Goal: Transaction & Acquisition: Subscribe to service/newsletter

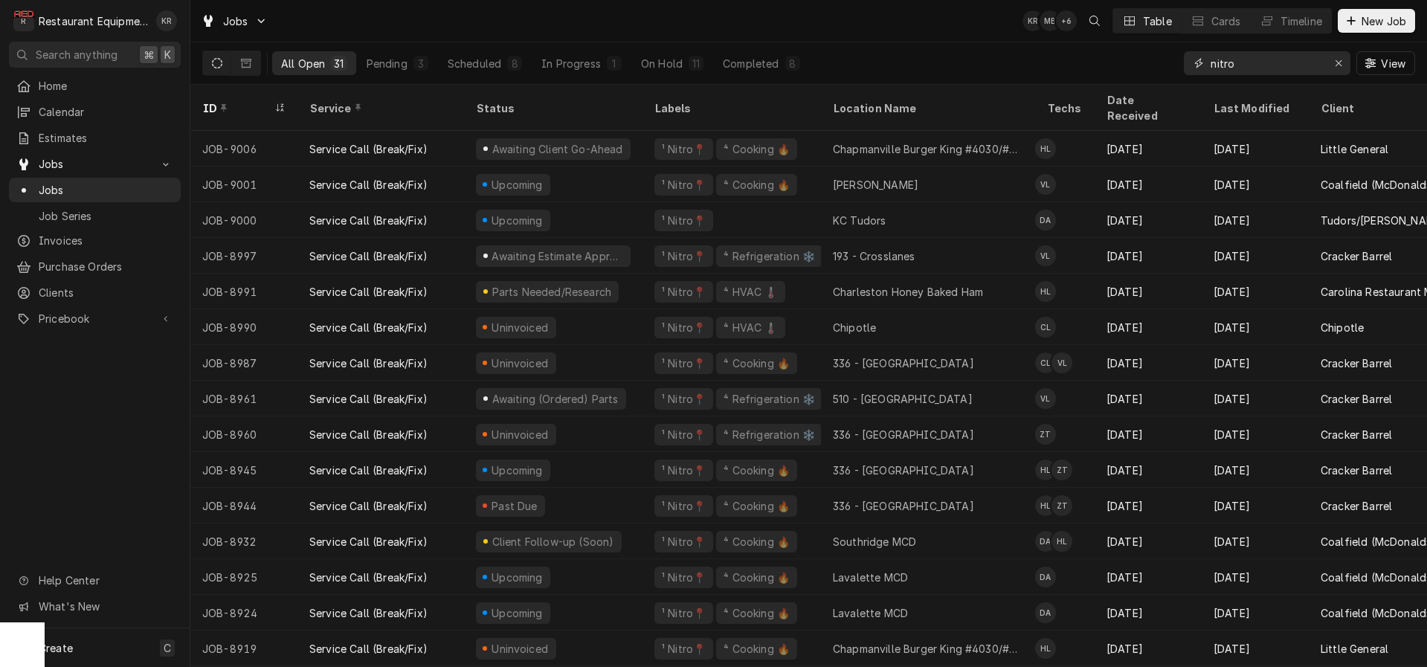
click at [1254, 69] on input "nitro" at bounding box center [1267, 63] width 112 height 24
drag, startPoint x: 1221, startPoint y: 63, endPoint x: 1188, endPoint y: 63, distance: 33.5
click at [1211, 63] on input "nitro" at bounding box center [1267, 63] width 112 height 24
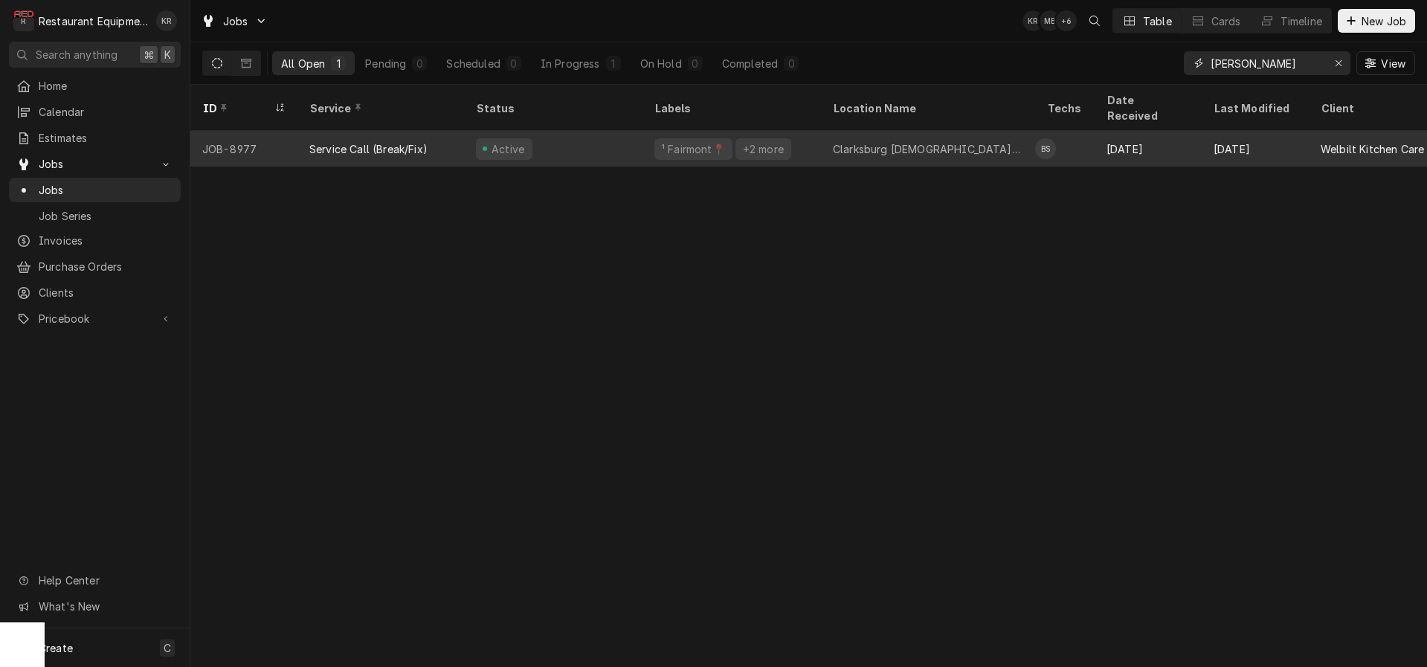
type input "emily"
click at [586, 131] on div "Active" at bounding box center [553, 149] width 178 height 36
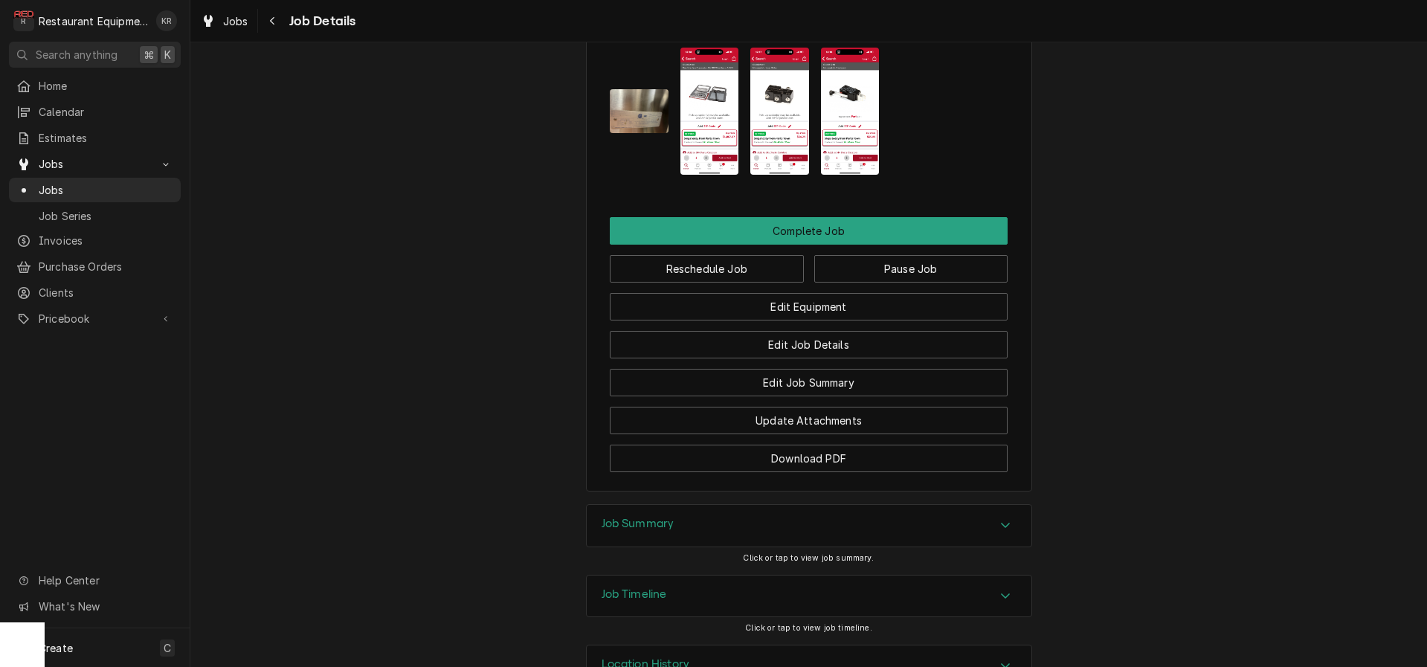
scroll to position [2929, 0]
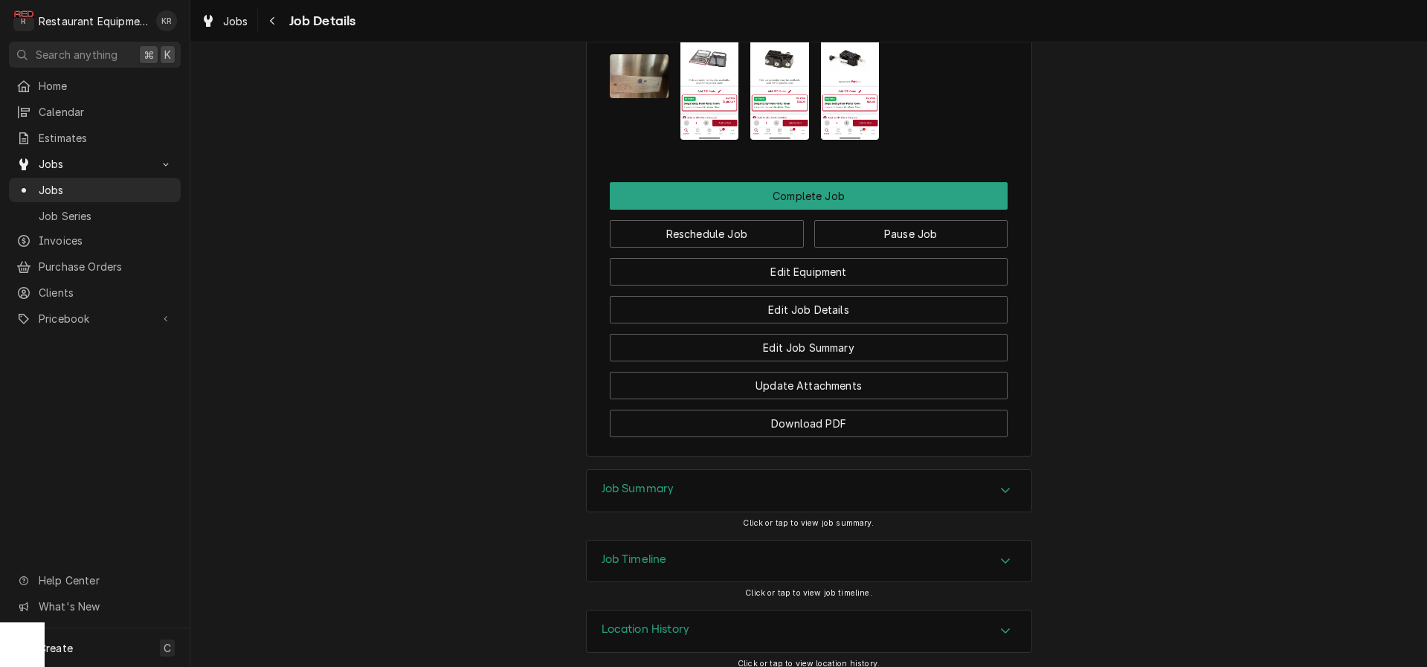
click at [660, 470] on div "Job Summary" at bounding box center [809, 491] width 445 height 42
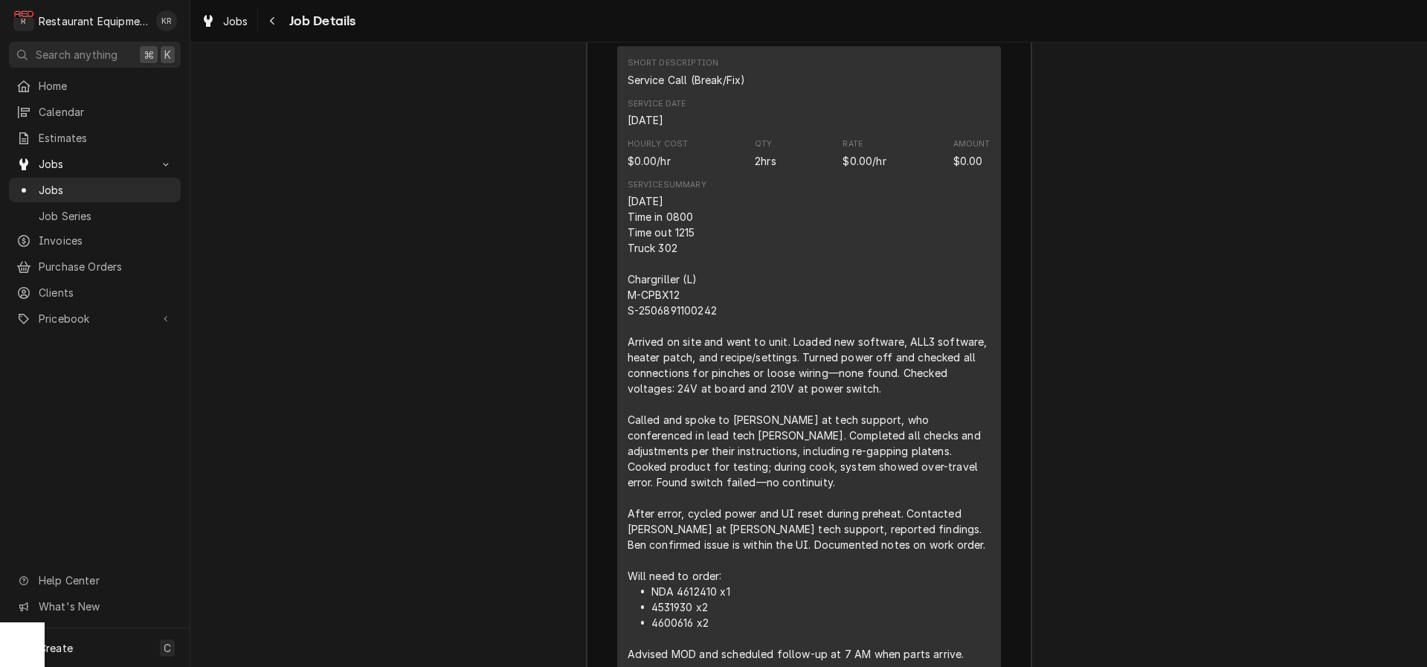
scroll to position [3623, 0]
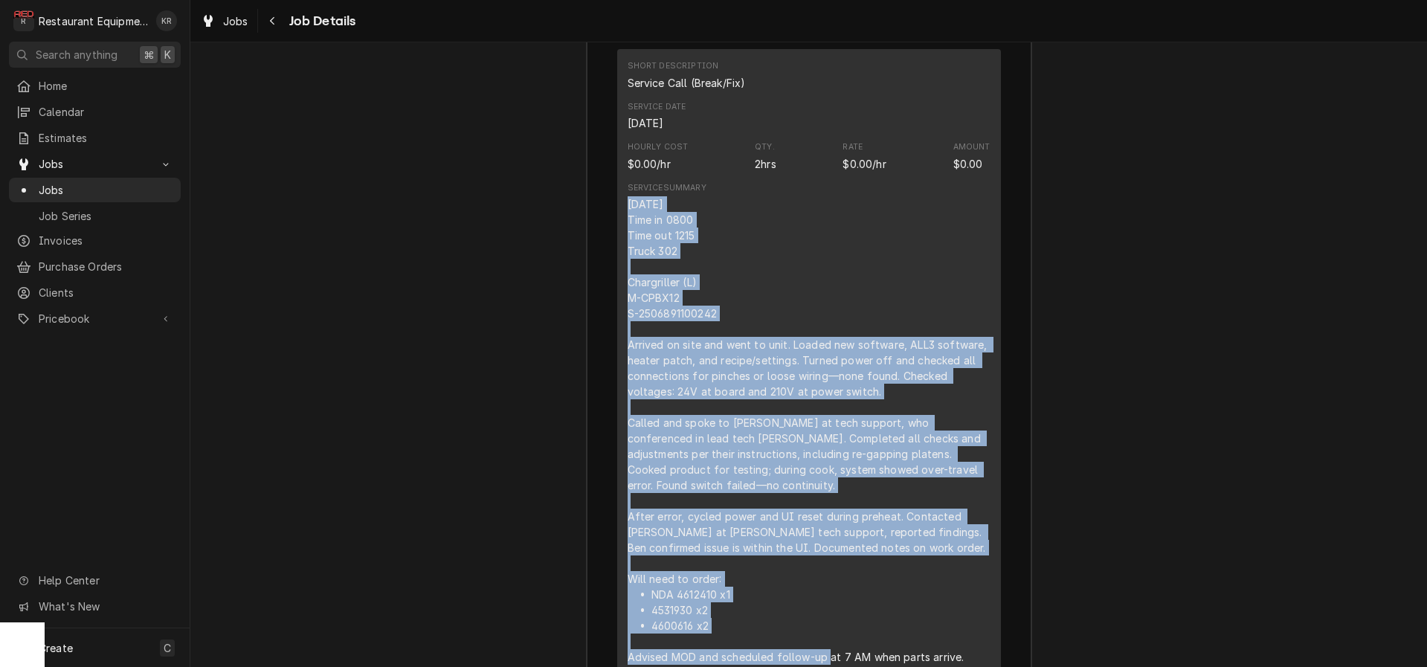
drag, startPoint x: 623, startPoint y: 187, endPoint x: 924, endPoint y: 665, distance: 565.1
click at [924, 665] on div "Short Description Service Call (Break/Fix) Service Date Sep 23, 2025 Hourly Cos…" at bounding box center [809, 363] width 384 height 628
copy div "9/23/25 Time in 0800 Time out 1215 Truck 302 Chargriller (L) M-CPBX12 S-2506891…"
click at [244, 28] on div "Jobs" at bounding box center [225, 21] width 54 height 19
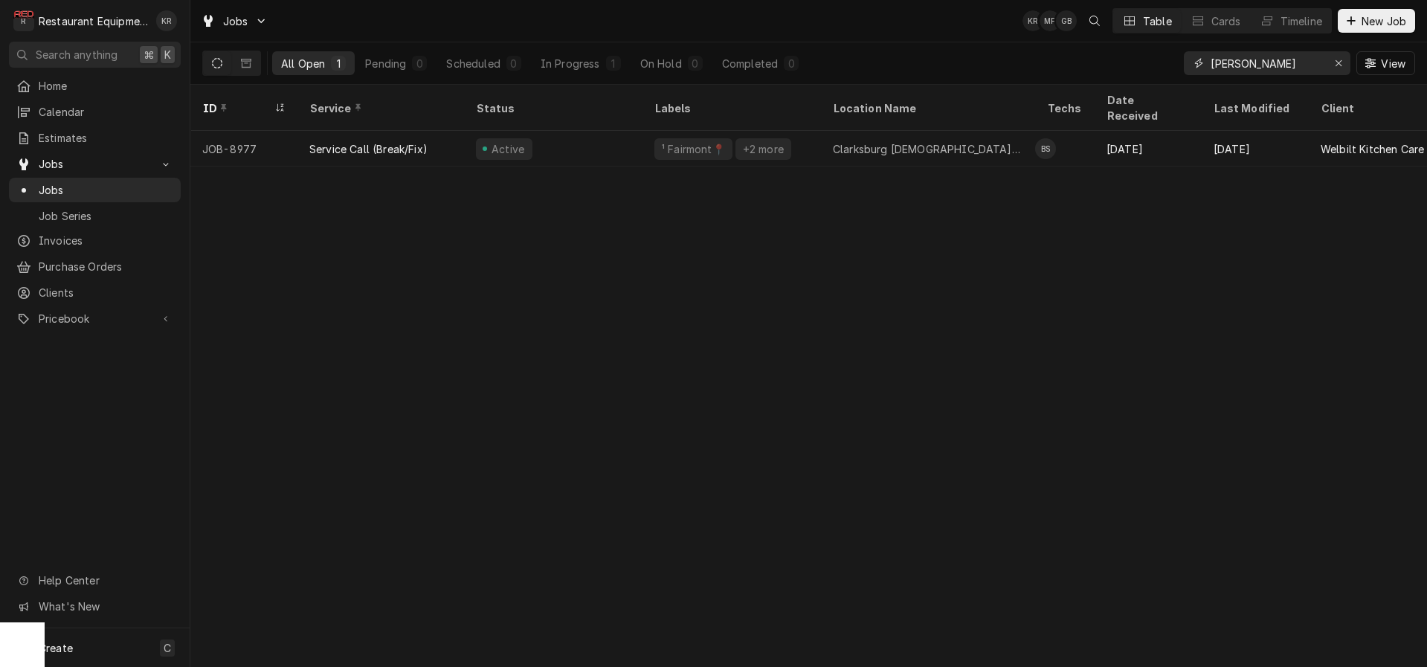
drag, startPoint x: 1295, startPoint y: 63, endPoint x: 1122, endPoint y: 73, distance: 172.8
click at [1211, 73] on input "[PERSON_NAME]" at bounding box center [1267, 63] width 112 height 24
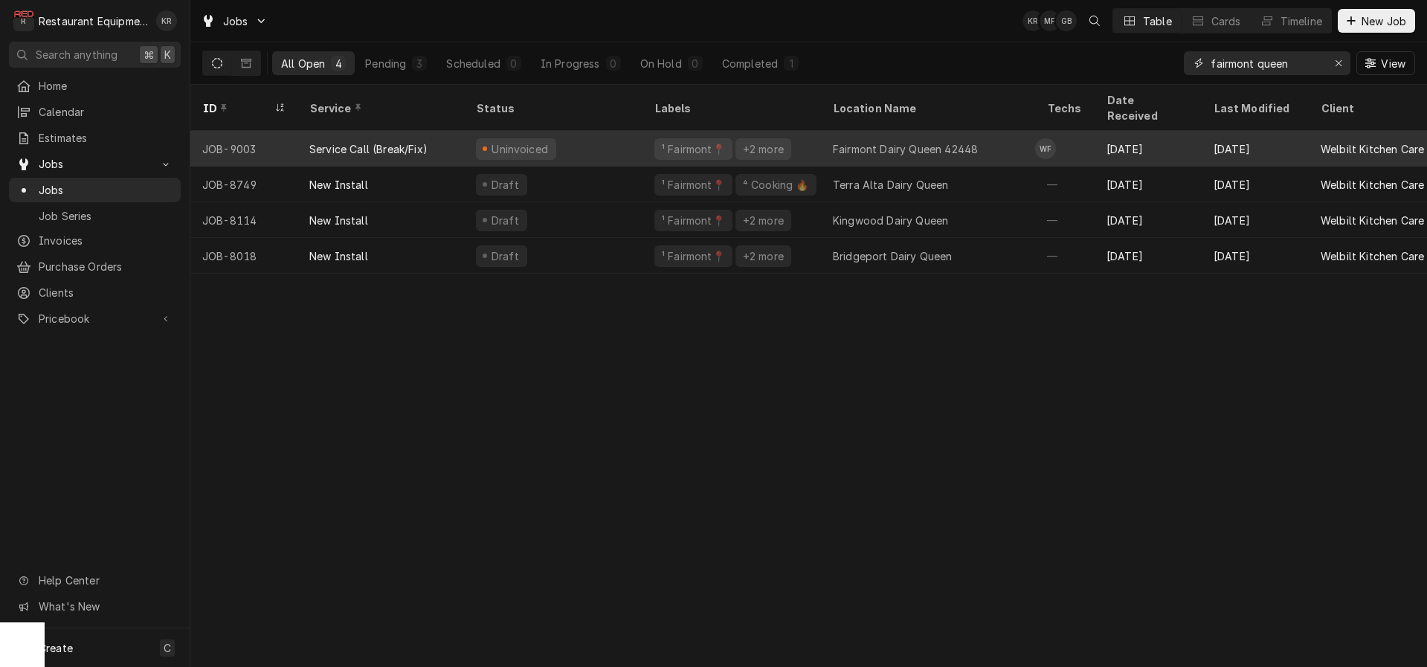
type input "fairmont queen"
click at [875, 141] on div "Fairmont Dairy Queen 42448" at bounding box center [905, 149] width 145 height 16
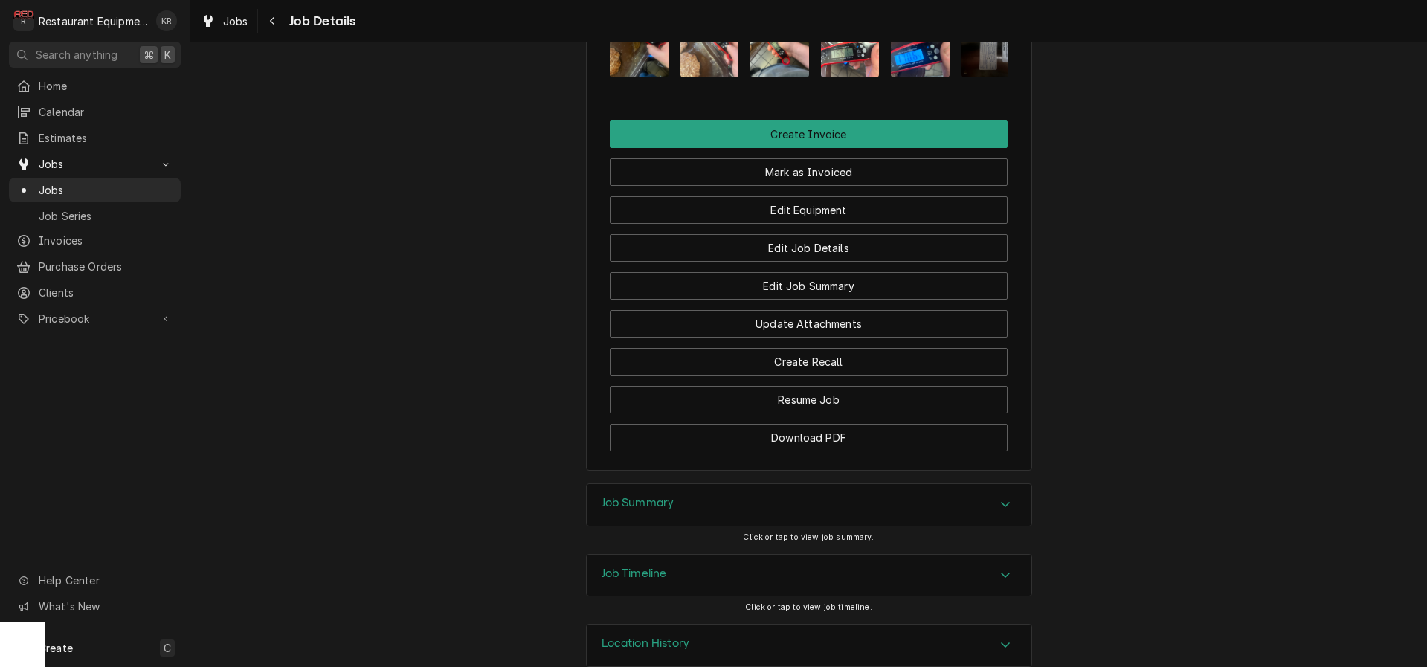
scroll to position [2272, 0]
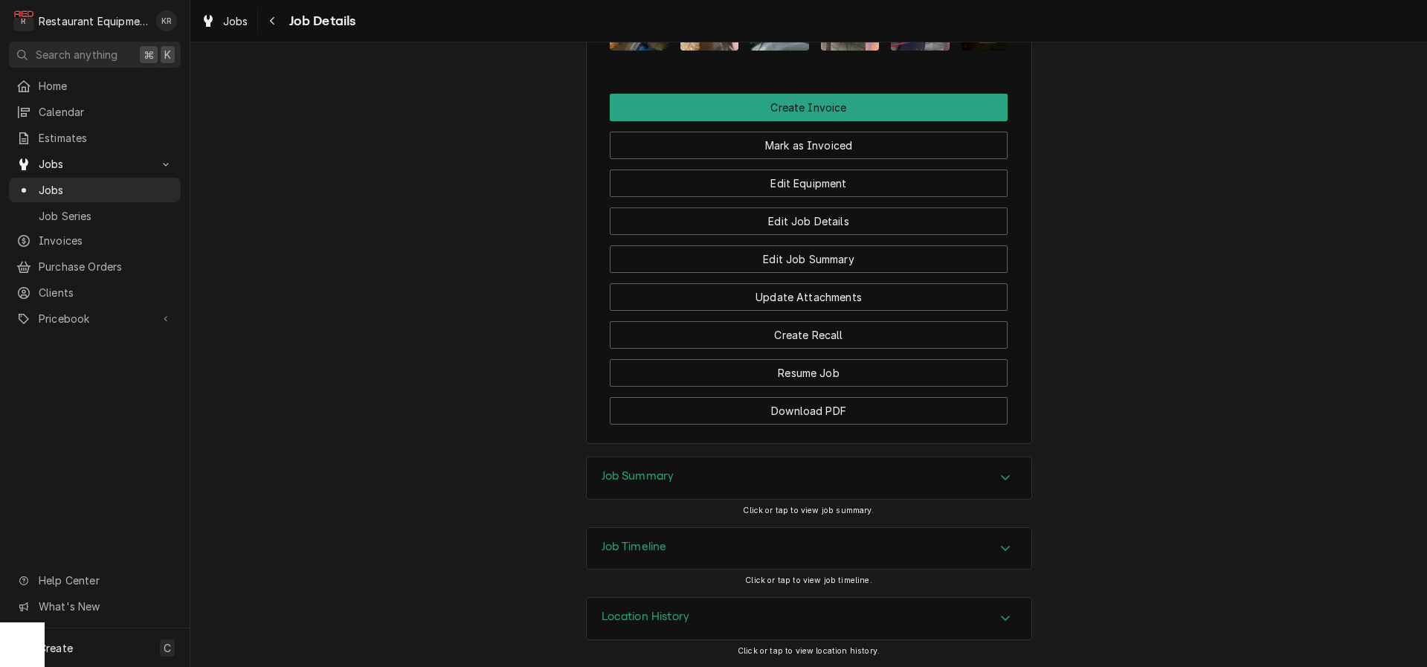
click at [632, 488] on div "Job Summary" at bounding box center [809, 478] width 445 height 42
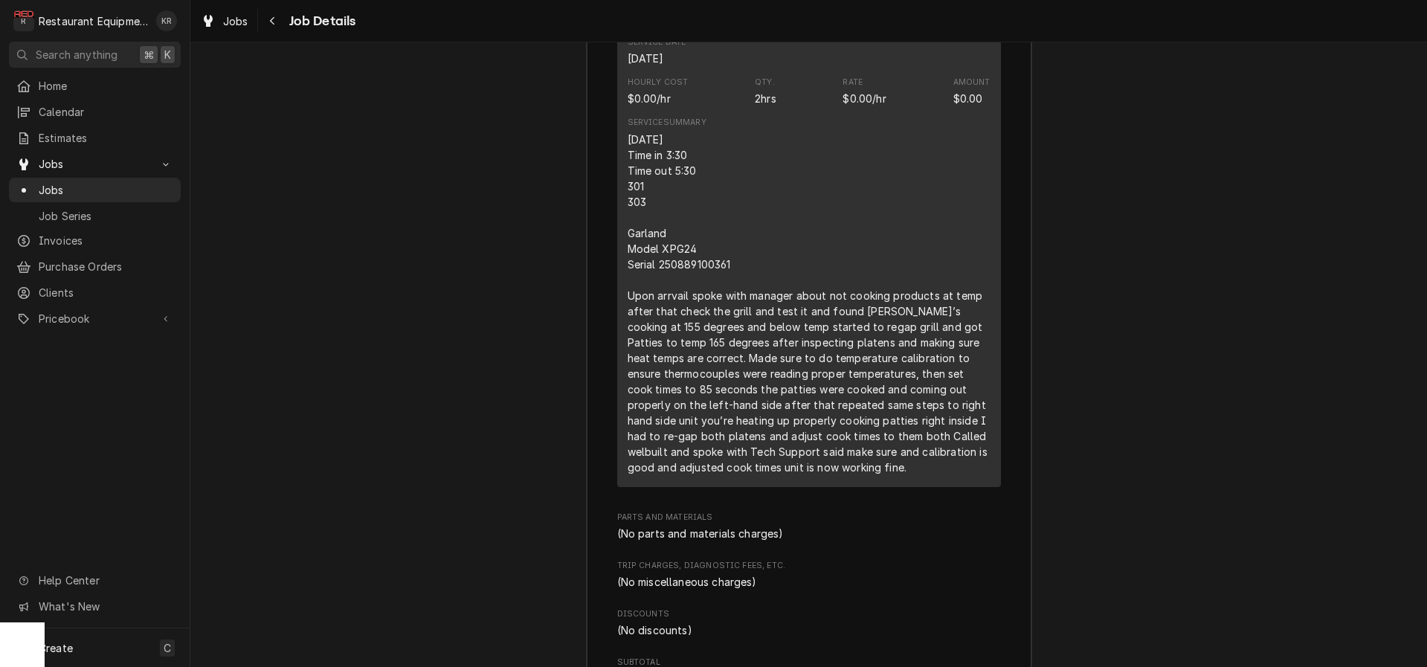
scroll to position [3016, 0]
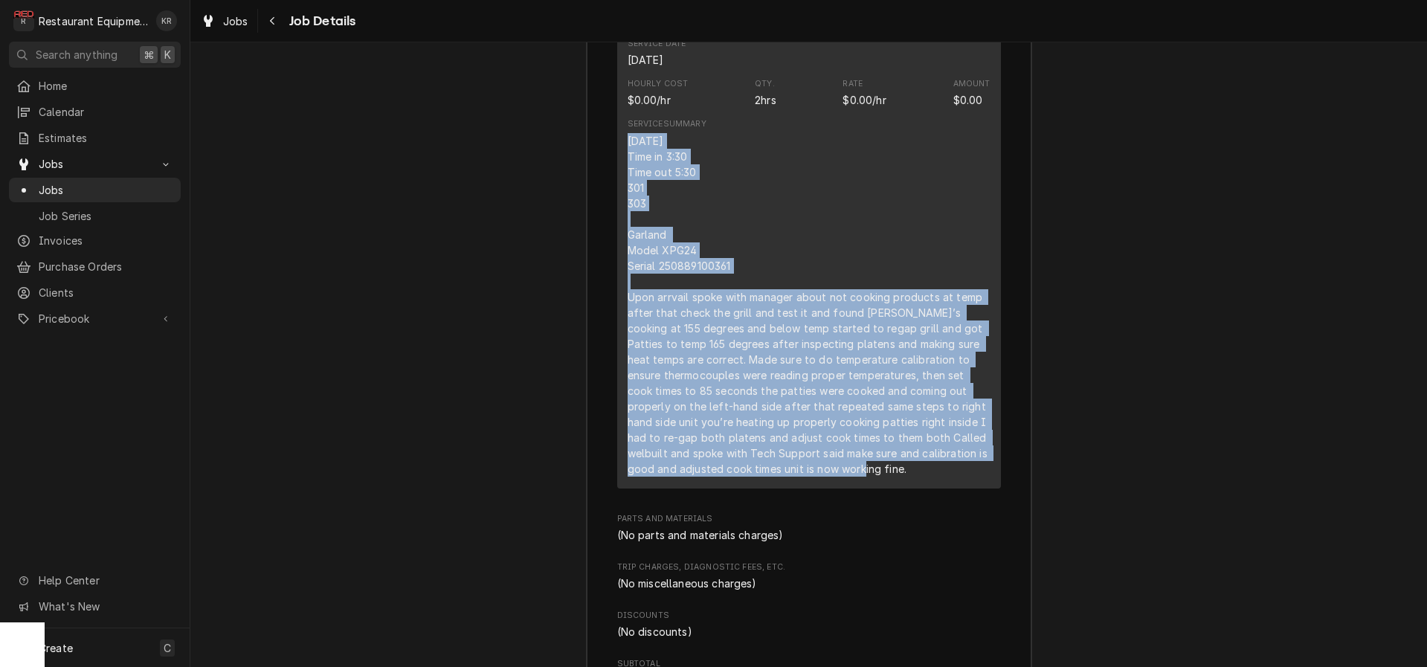
drag, startPoint x: 628, startPoint y: 138, endPoint x: 861, endPoint y: 398, distance: 349.7
click at [965, 481] on div "Short Description Service Call (Break/Fix) Service Date [DATE] Hourly Cost $0.0…" at bounding box center [809, 236] width 384 height 503
copy div "9/24/25 Time in 3:30 Time out 5:30 301 303 Garland Model XPG24 Serial 250889100…"
click at [271, 24] on icon "Navigate back" at bounding box center [272, 21] width 7 height 10
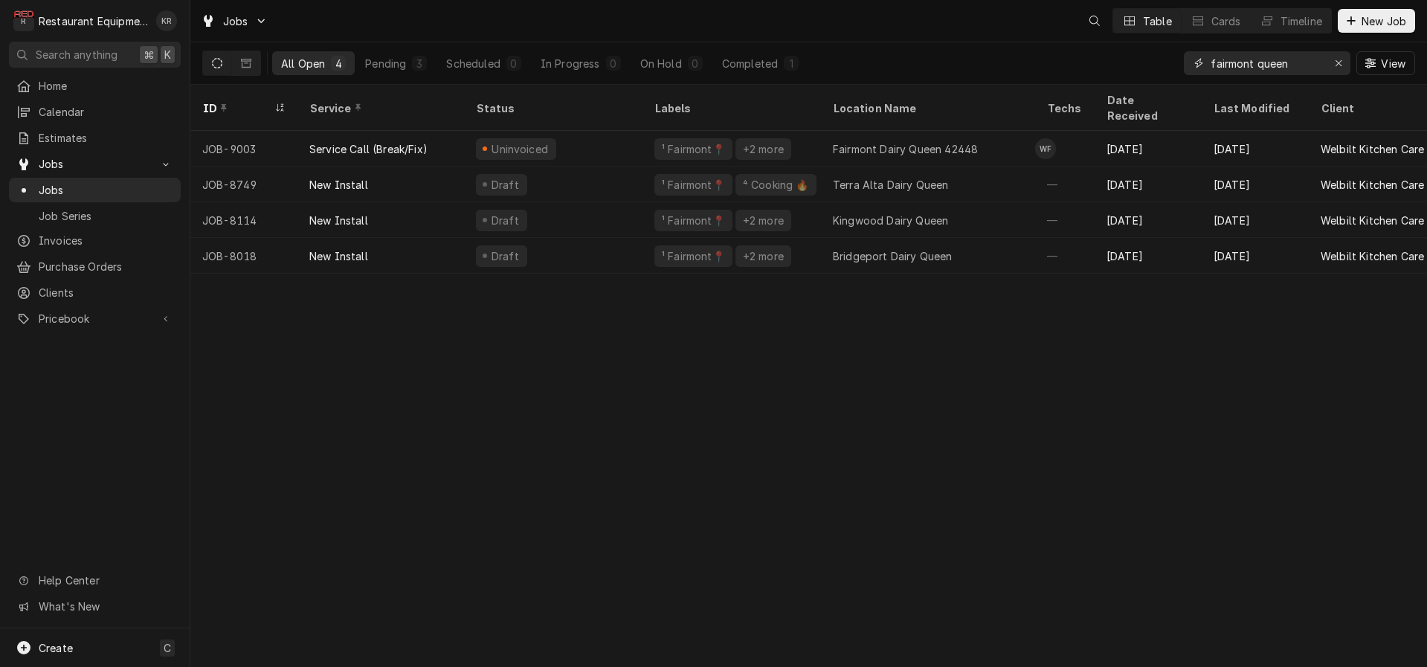
click at [1269, 63] on input "fairmont queen" at bounding box center [1267, 63] width 112 height 24
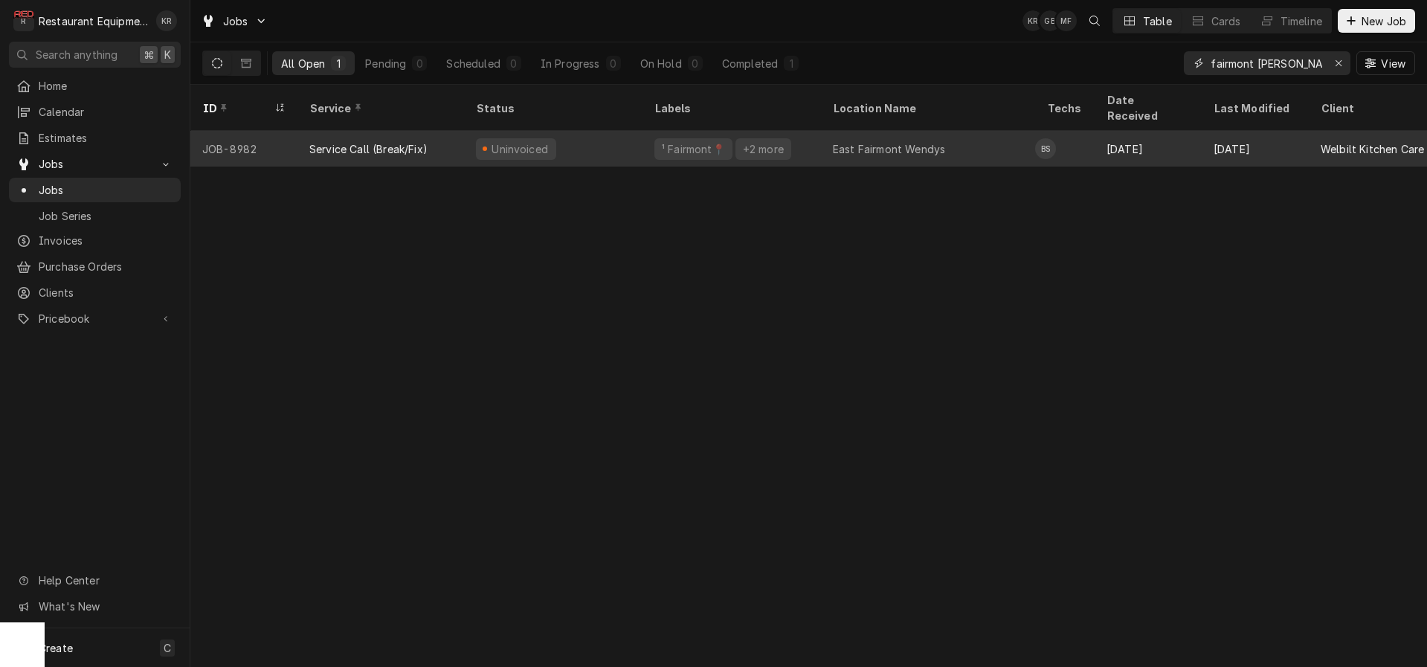
type input "fairmont wendy"
click at [717, 141] on div "¹ Fairmont📍" at bounding box center [693, 149] width 66 height 16
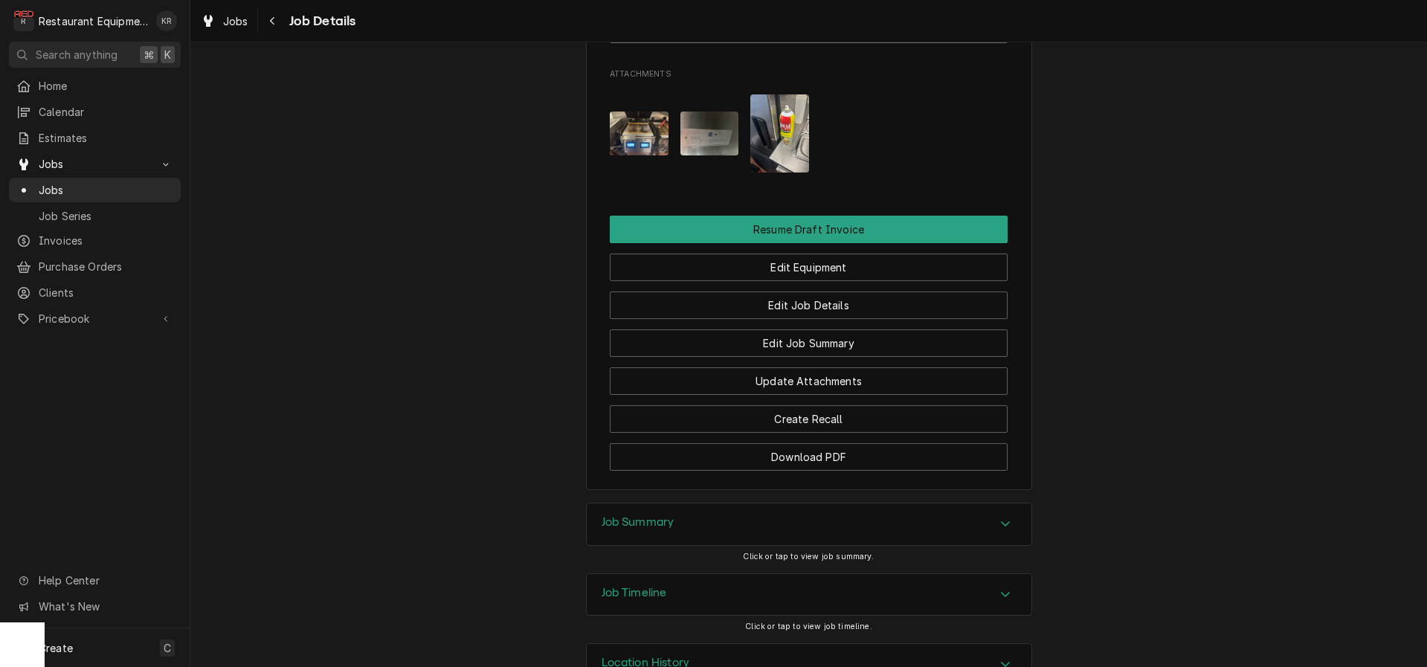
scroll to position [2717, 0]
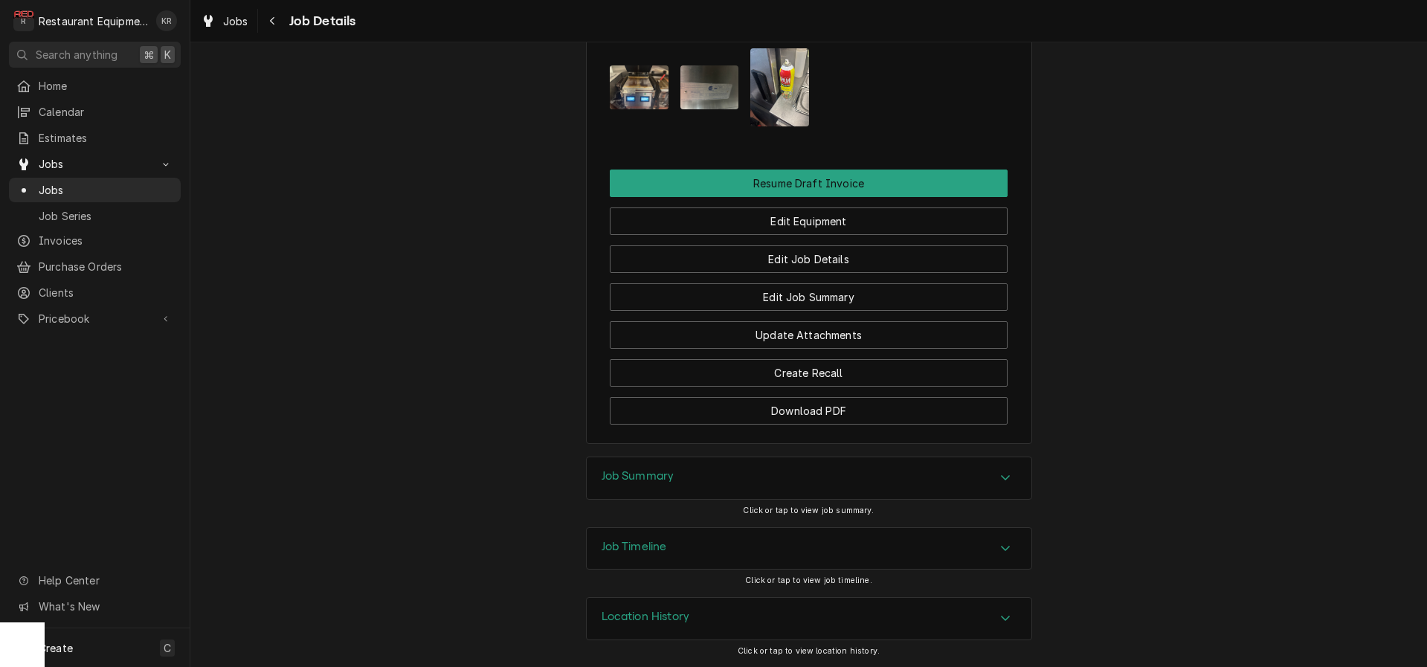
click at [617, 467] on div "Job Summary" at bounding box center [809, 478] width 445 height 42
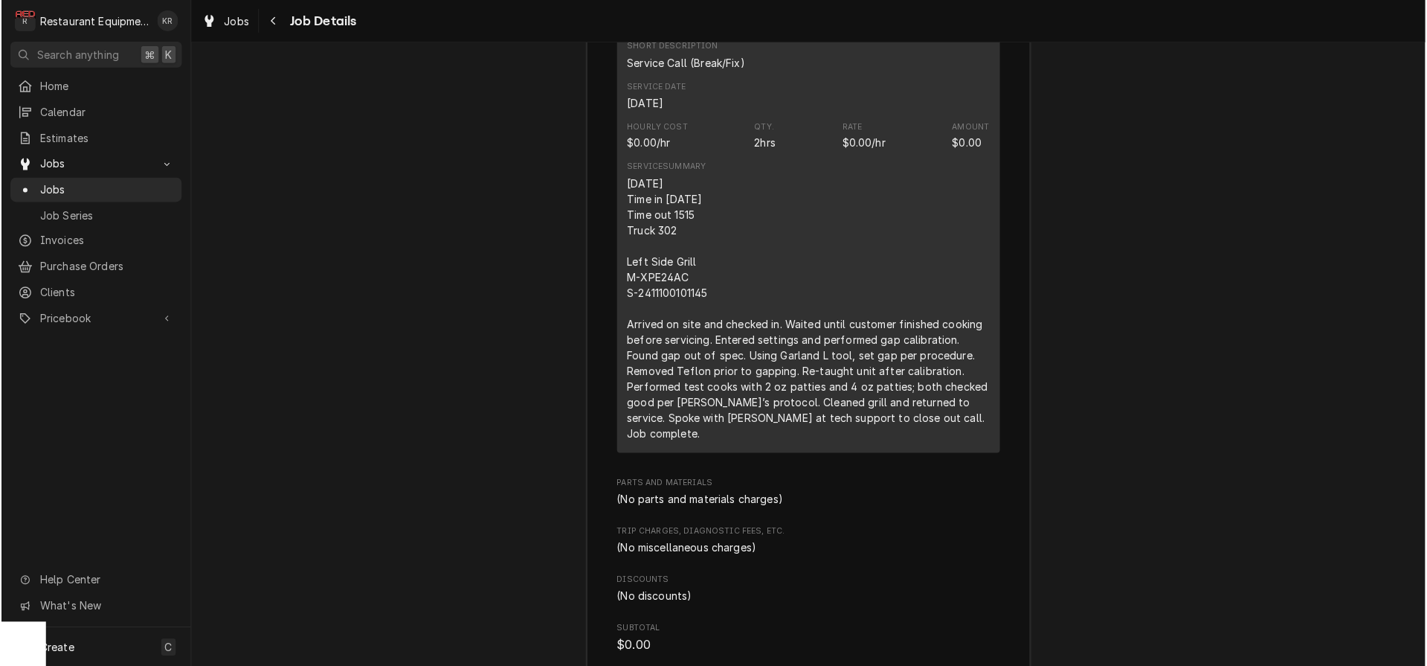
scroll to position [3403, 0]
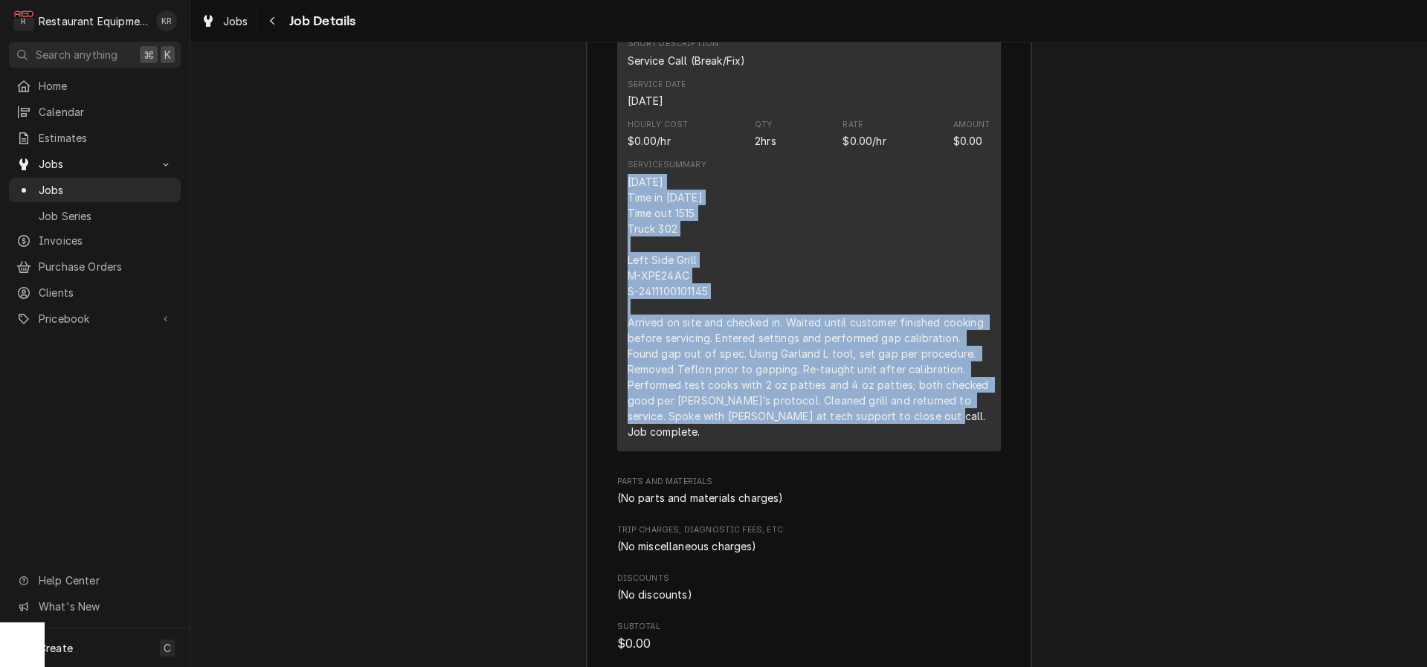
drag, startPoint x: 628, startPoint y: 196, endPoint x: 997, endPoint y: 439, distance: 441.2
click at [1001, 448] on div "Short Description Service Call (Break/Fix) Service Date Sep 23, 2025 Hourly Cos…" at bounding box center [809, 238] width 384 height 425
copy div "9/23/25 Time in 1315 Time out 1515 Truck 302 Left Side Grill M-XРЕ24АС S-241110…"
click at [229, 19] on span "Jobs" at bounding box center [235, 21] width 25 height 16
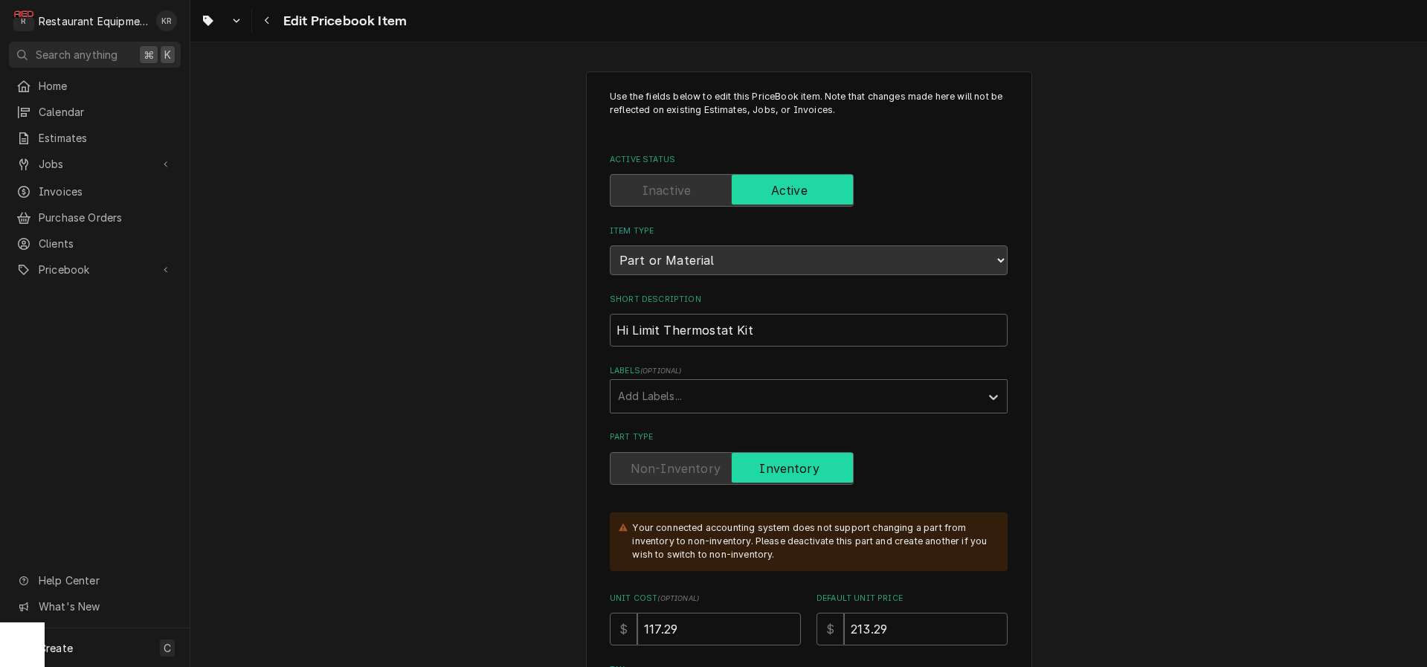
type textarea "x"
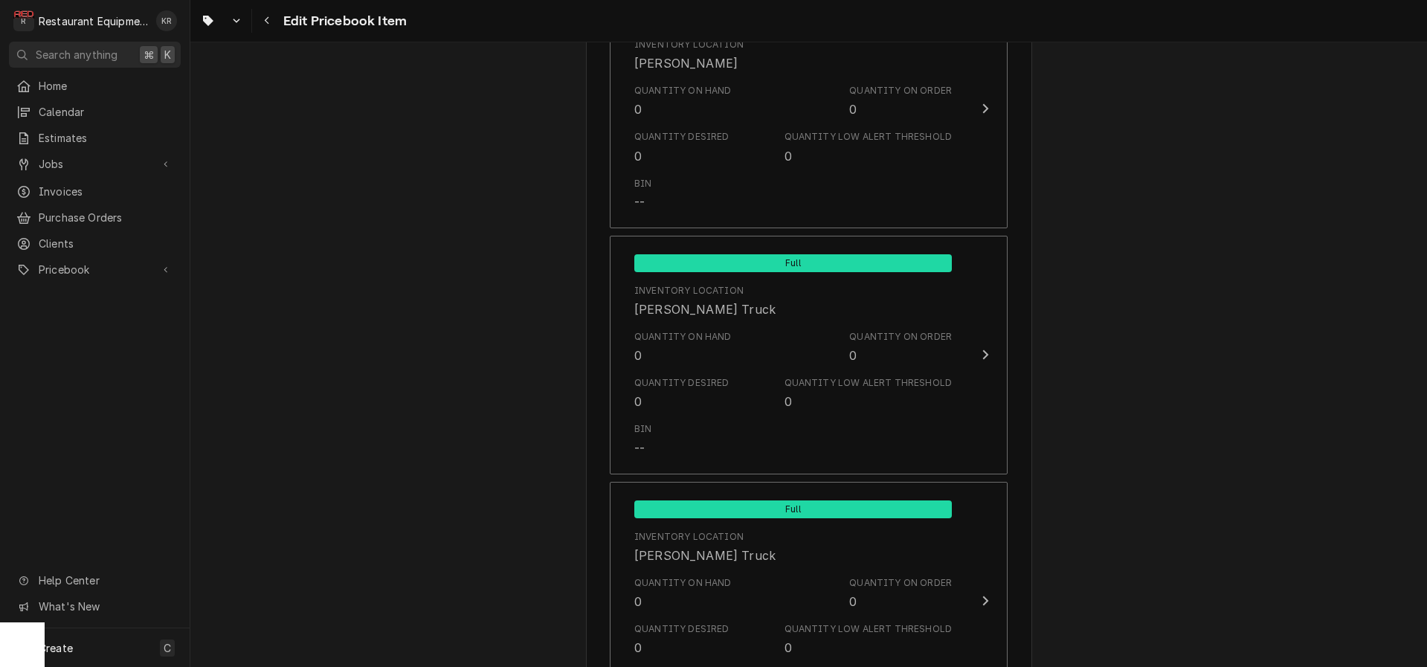
scroll to position [6756, 0]
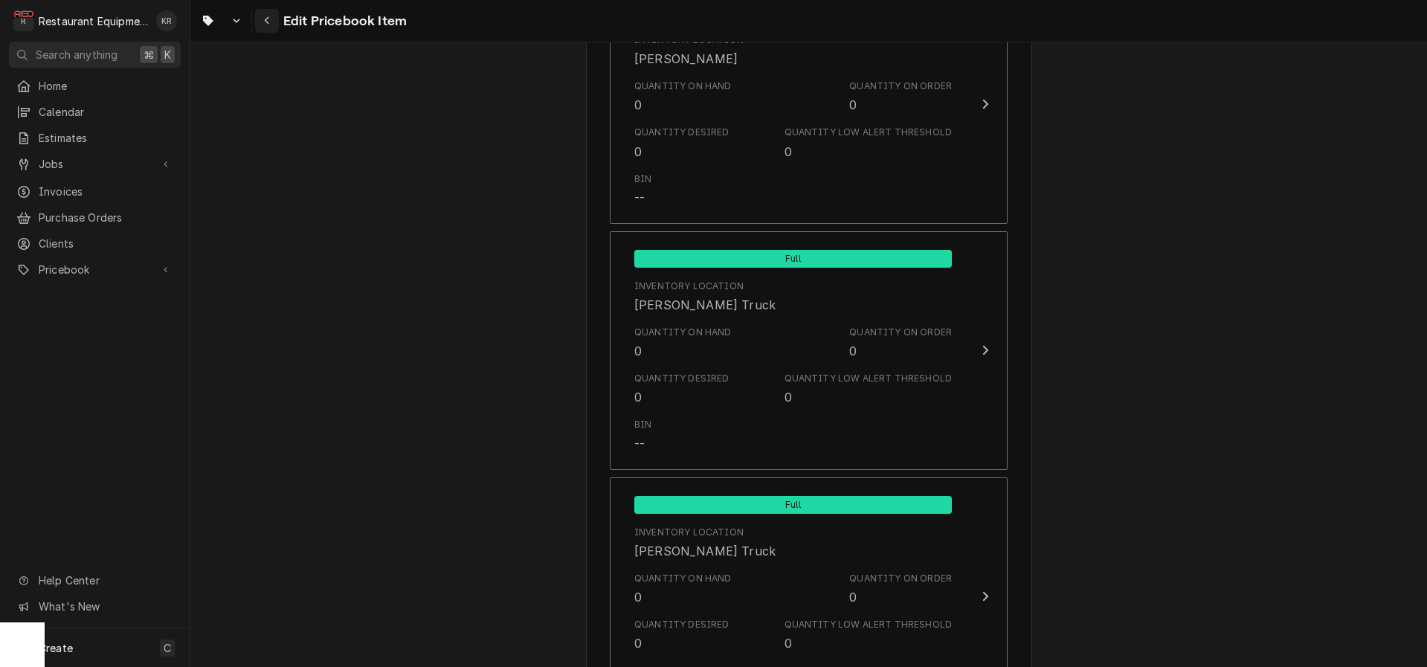
click at [266, 22] on icon "Navigate back" at bounding box center [266, 21] width 4 height 8
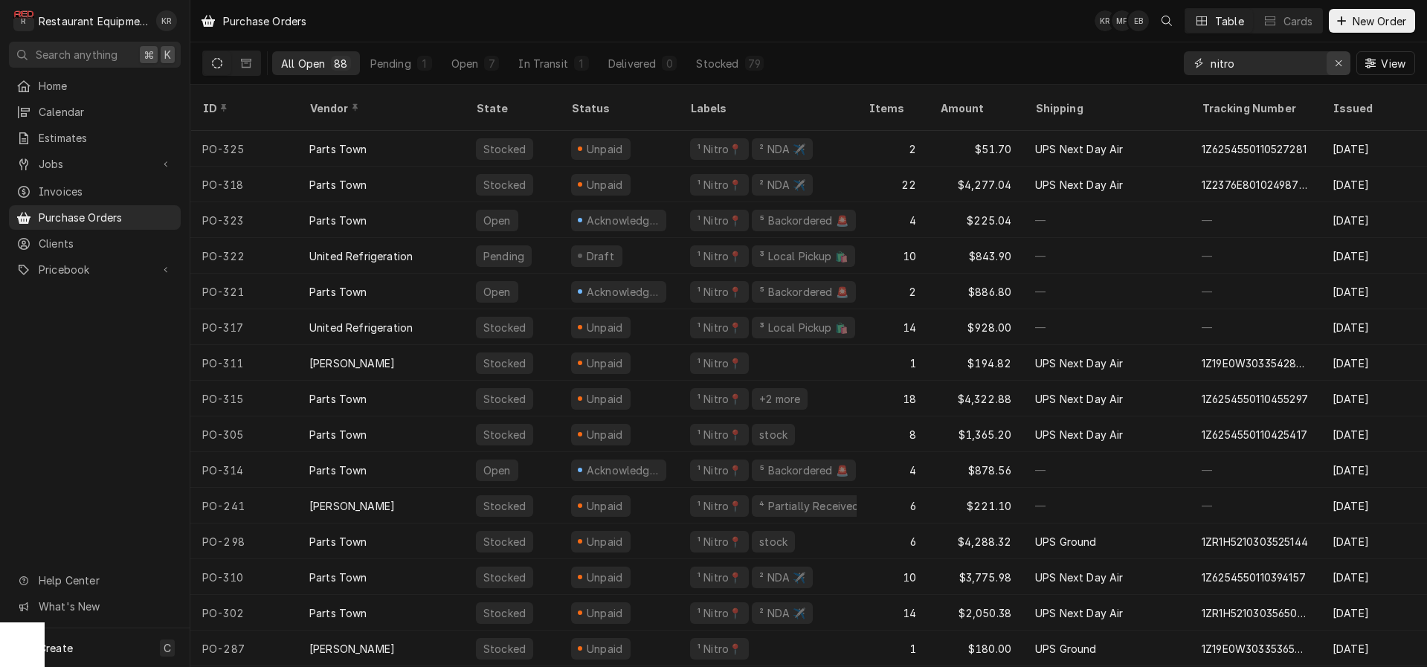
click at [1339, 60] on icon "Erase input" at bounding box center [1339, 63] width 8 height 10
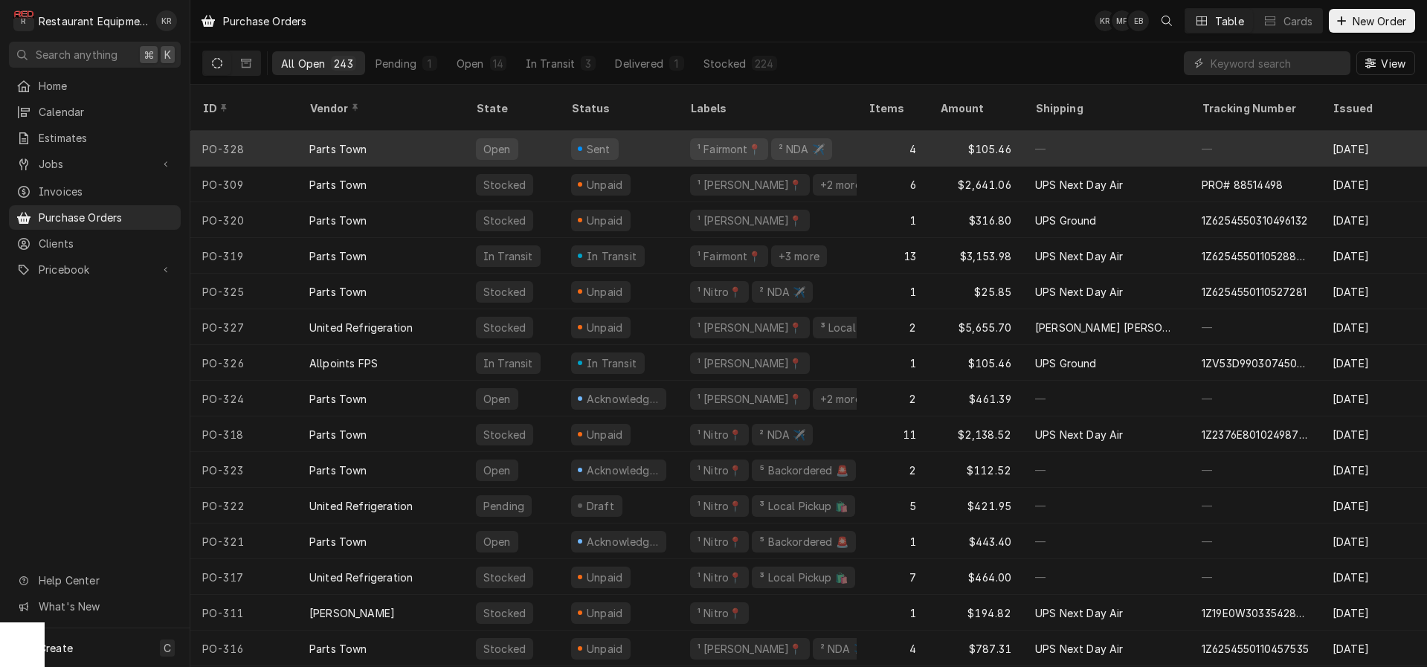
click at [351, 141] on div "Parts Town" at bounding box center [338, 149] width 58 height 16
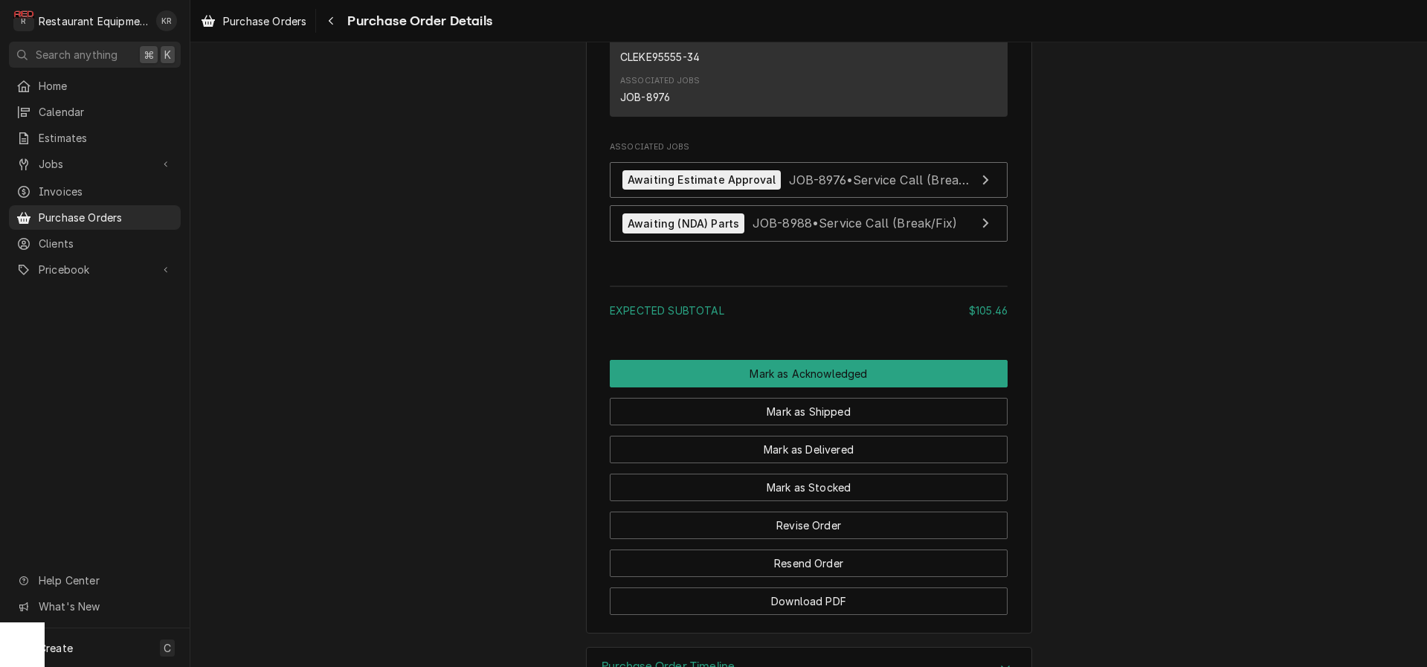
scroll to position [1818, 0]
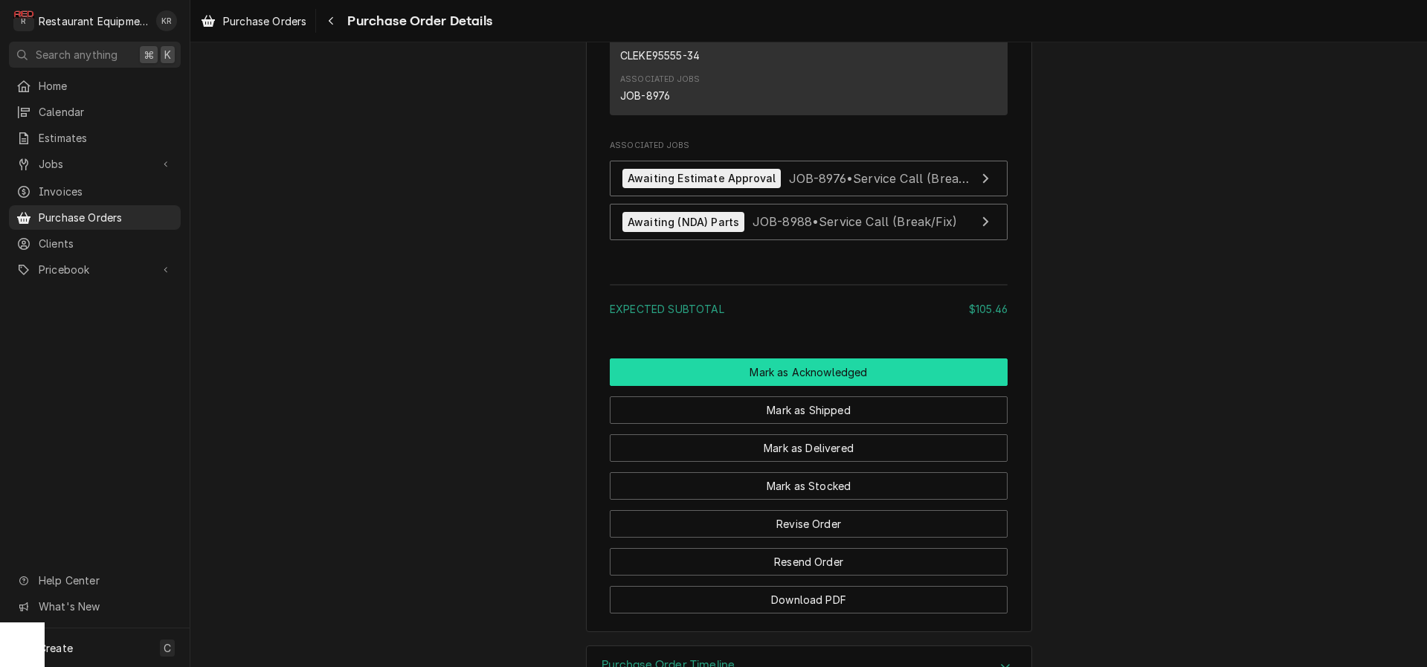
click at [843, 386] on button "Mark as Acknowledged" at bounding box center [809, 372] width 398 height 28
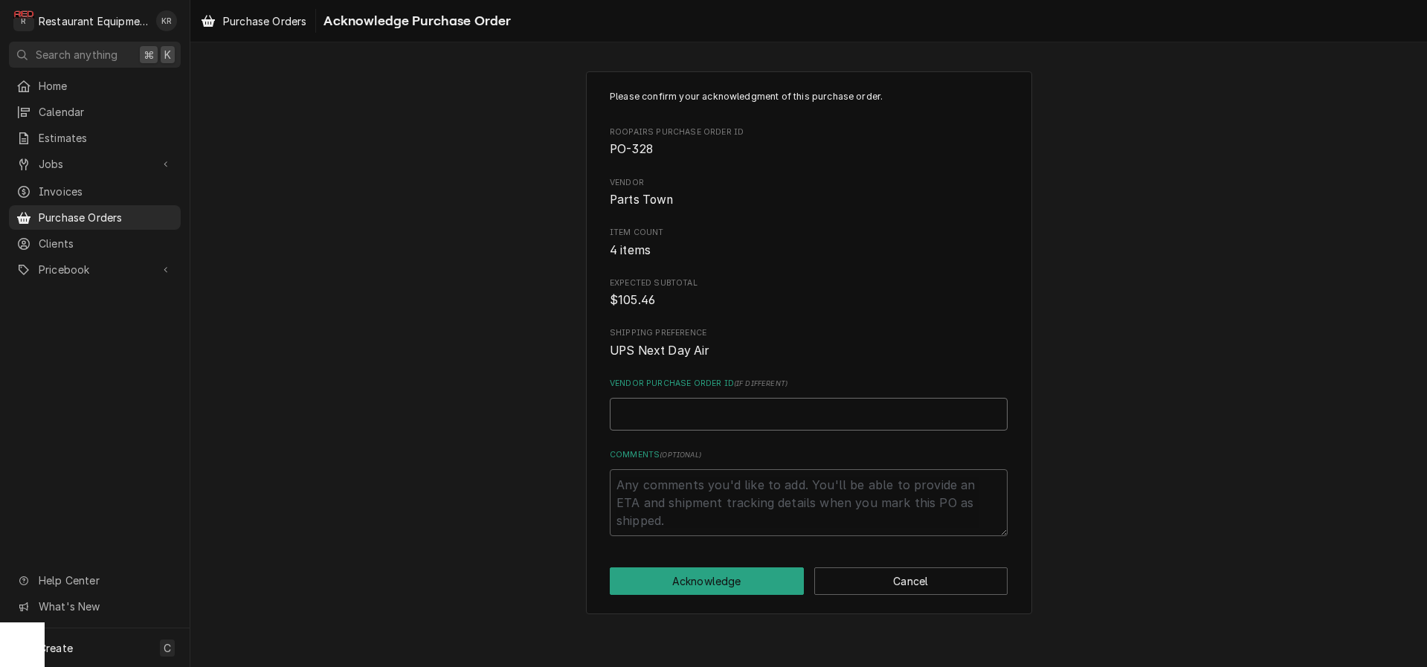
click at [673, 411] on input "Vendor Purchase Order ID ( if different )" at bounding box center [809, 414] width 398 height 33
paste input "0506660485"
type textarea "x"
type input "0506660485"
click at [707, 582] on button "Acknowledge" at bounding box center [707, 581] width 194 height 28
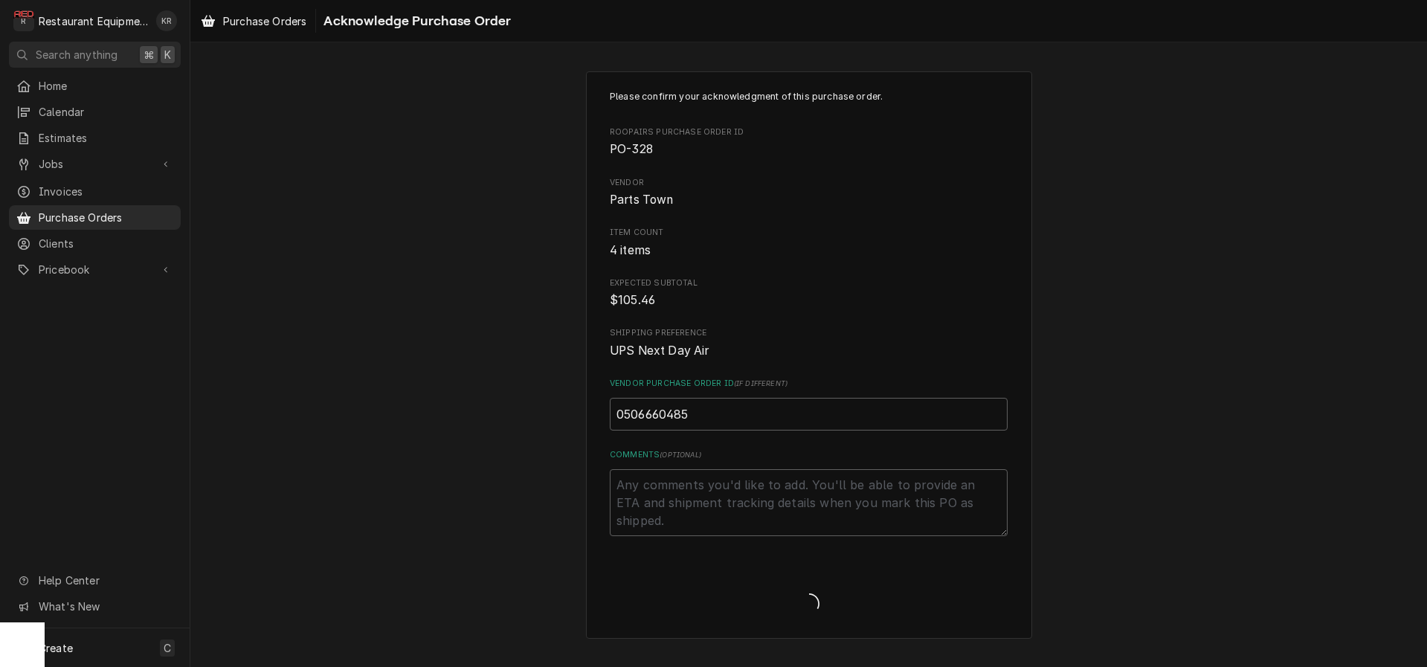
type textarea "x"
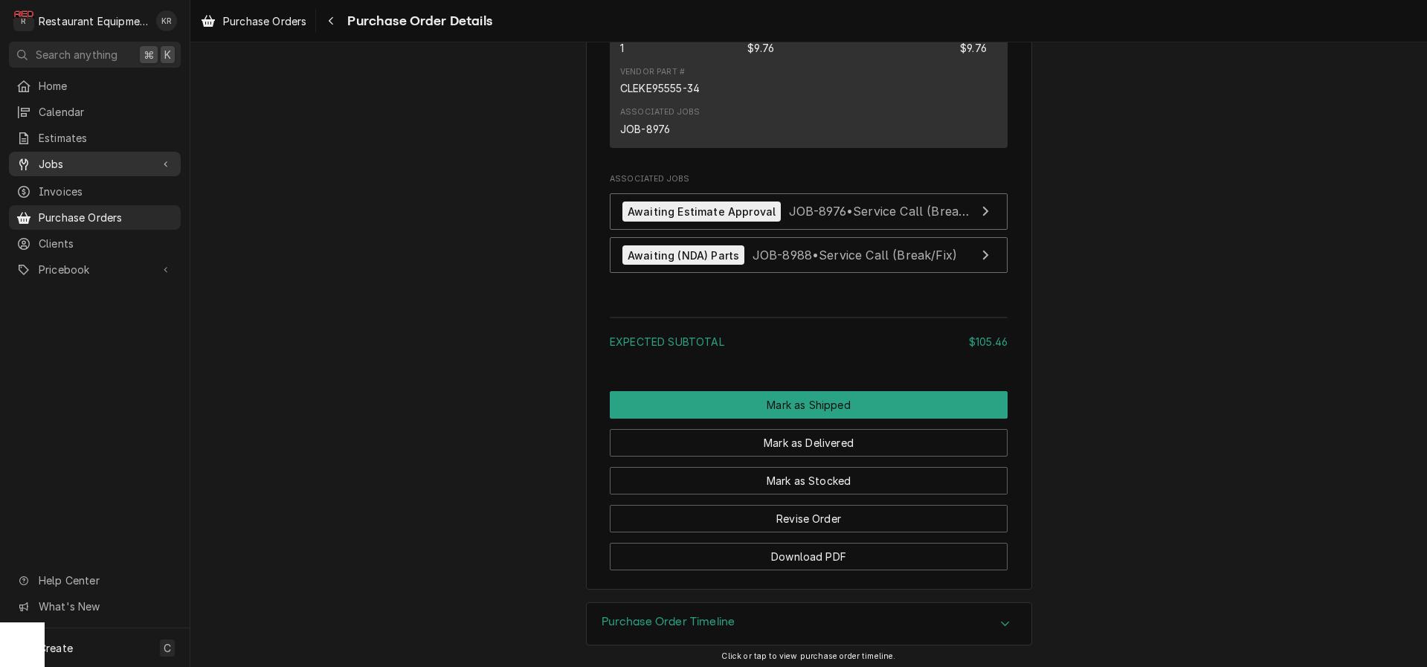
scroll to position [1888, 0]
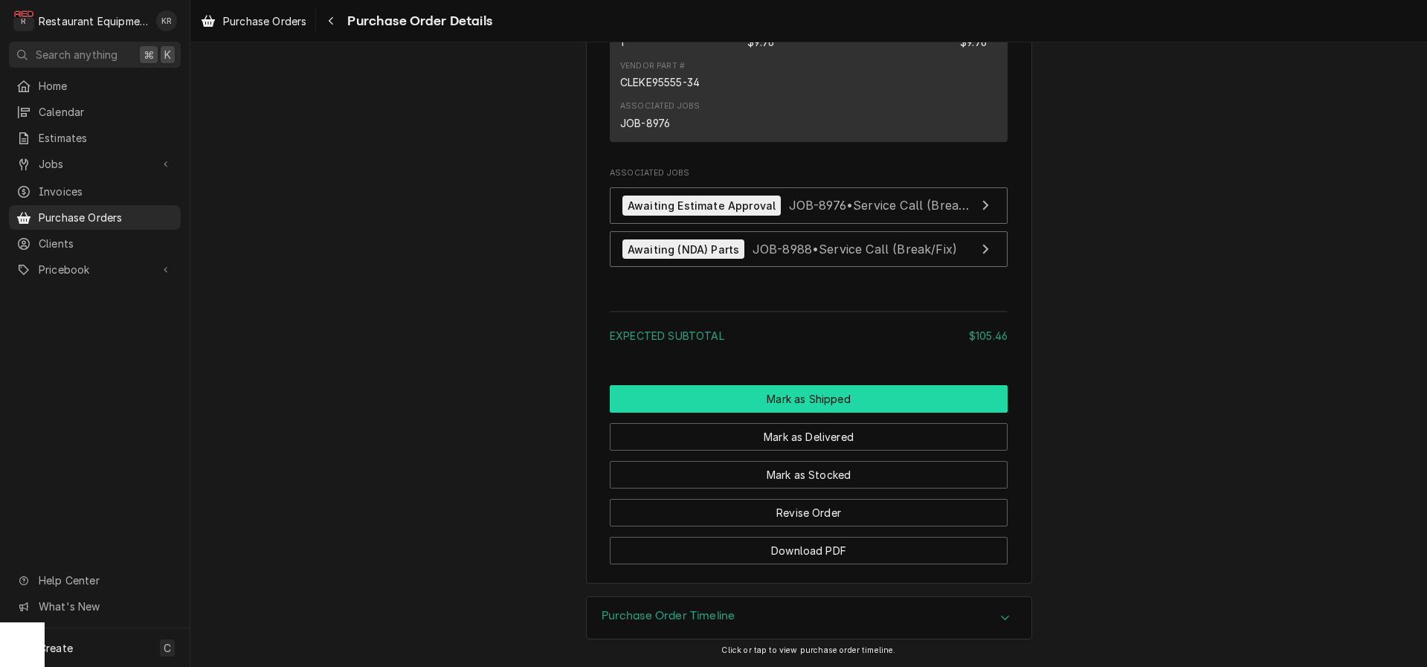
click at [808, 406] on button "Mark as Shipped" at bounding box center [809, 399] width 398 height 28
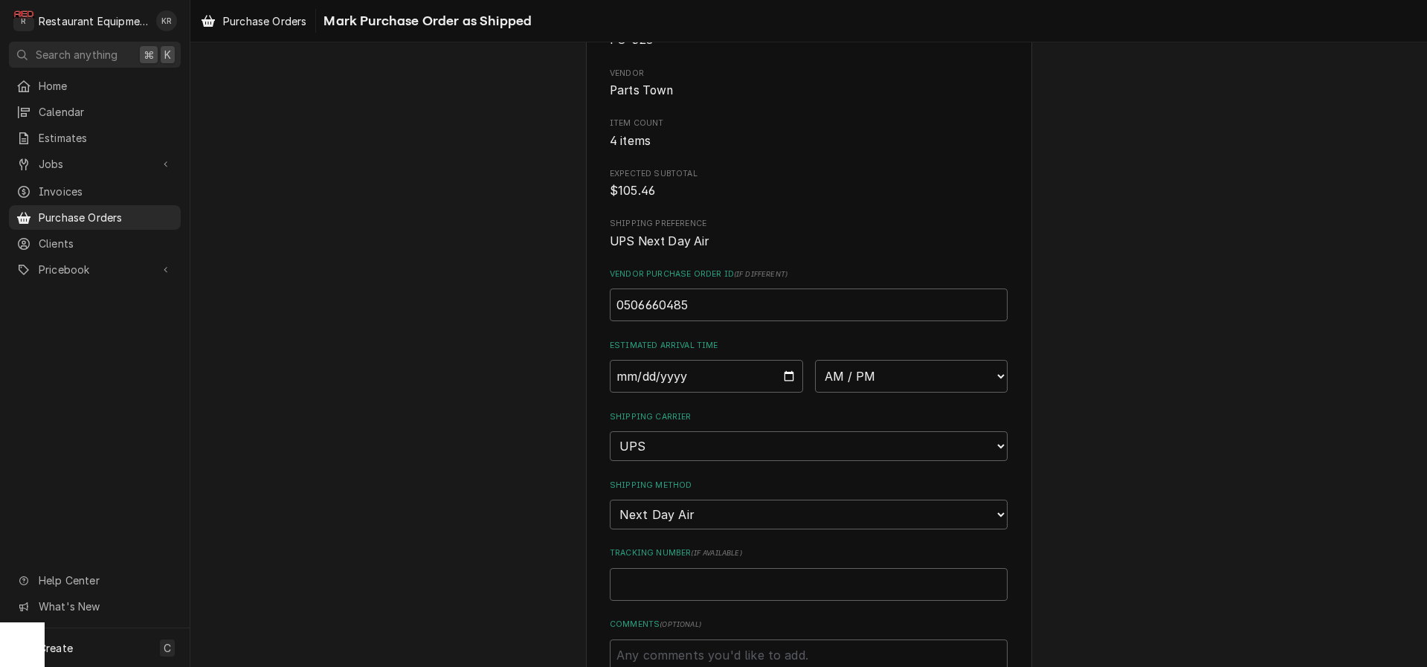
scroll to position [236, 0]
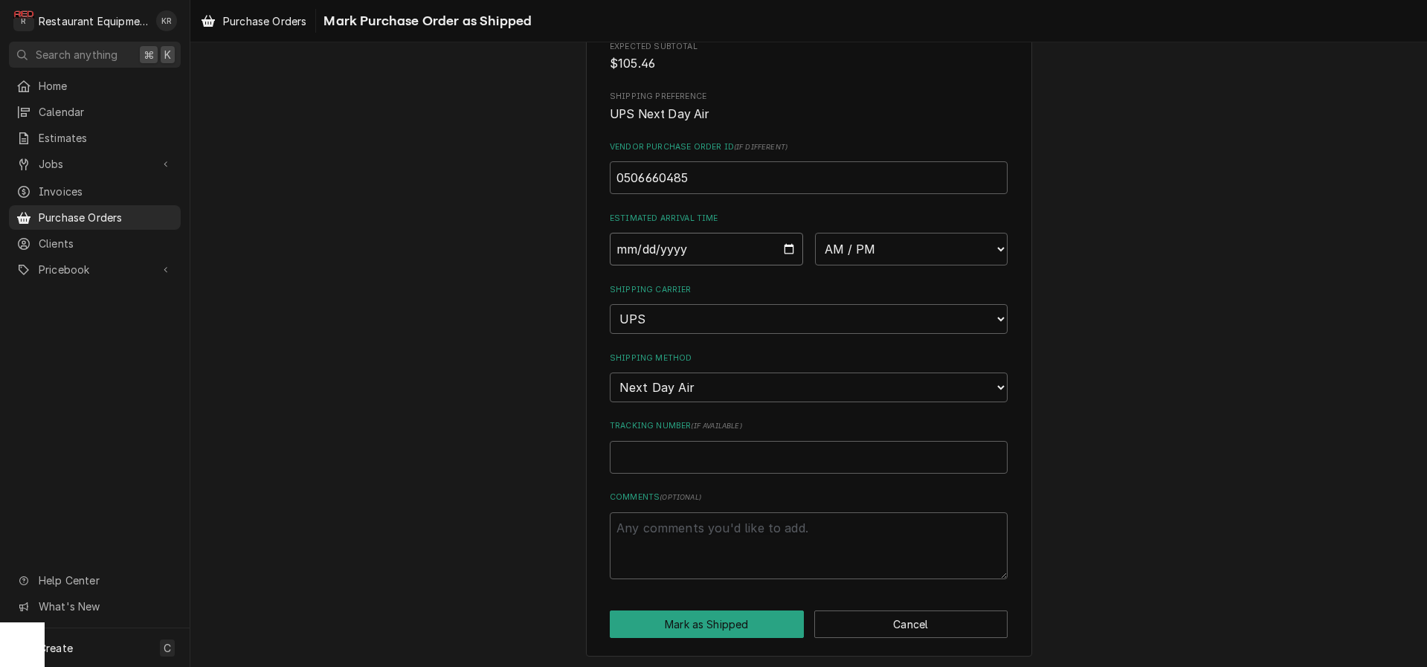
click at [786, 251] on input "Date" at bounding box center [706, 249] width 193 height 33
type input "2025-09-25"
type textarea "x"
click at [815, 233] on select "AM / PM 6:00 AM 6:15 AM 6:30 AM 6:45 AM 7:00 AM 7:15 AM 7:30 AM 7:45 AM 8:00 AM…" at bounding box center [911, 249] width 193 height 33
select select "10:30:00"
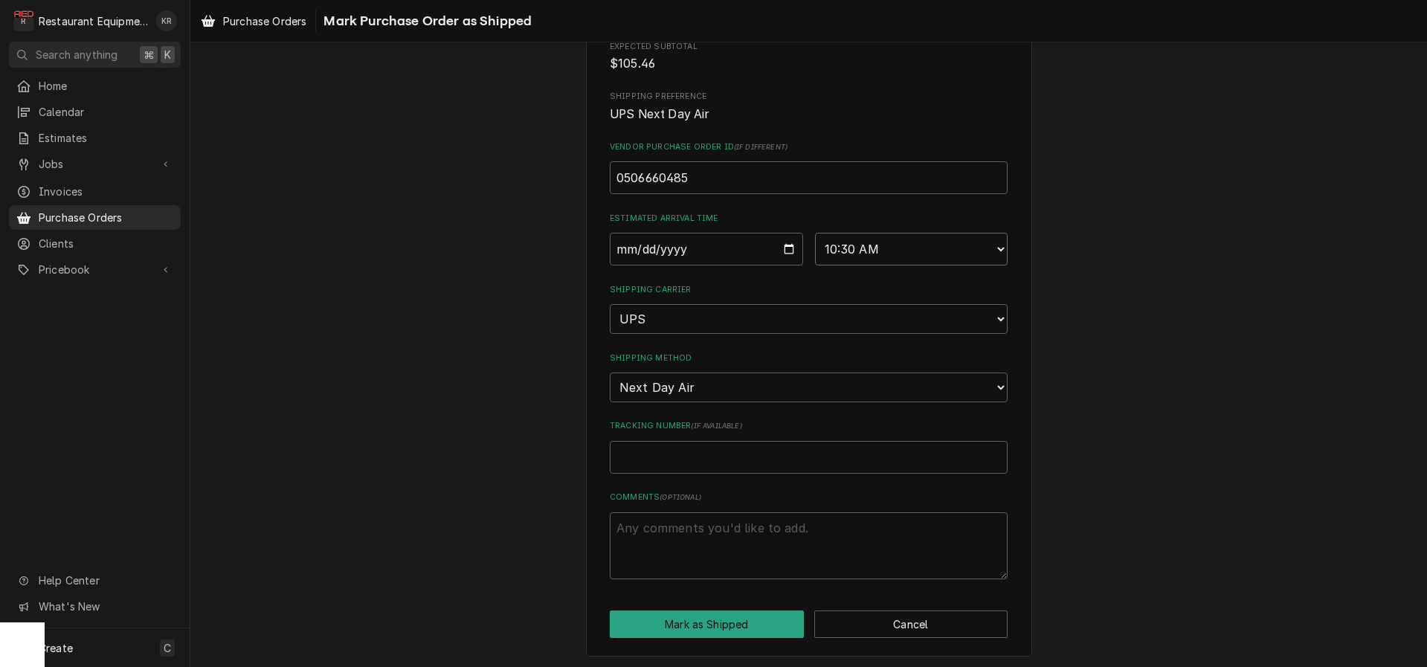
click option "10:30 AM" at bounding box center [0, 0] width 0 height 0
drag, startPoint x: 672, startPoint y: 476, endPoint x: 657, endPoint y: 457, distance: 23.9
click at [669, 472] on div "Please confirm this purchase order has been shipped. Roopairs Purchase Order ID…" at bounding box center [809, 216] width 398 height 726
click at [657, 457] on input "Tracking Number ( if available )" at bounding box center [809, 457] width 398 height 33
paste input "1Z6254550110560584"
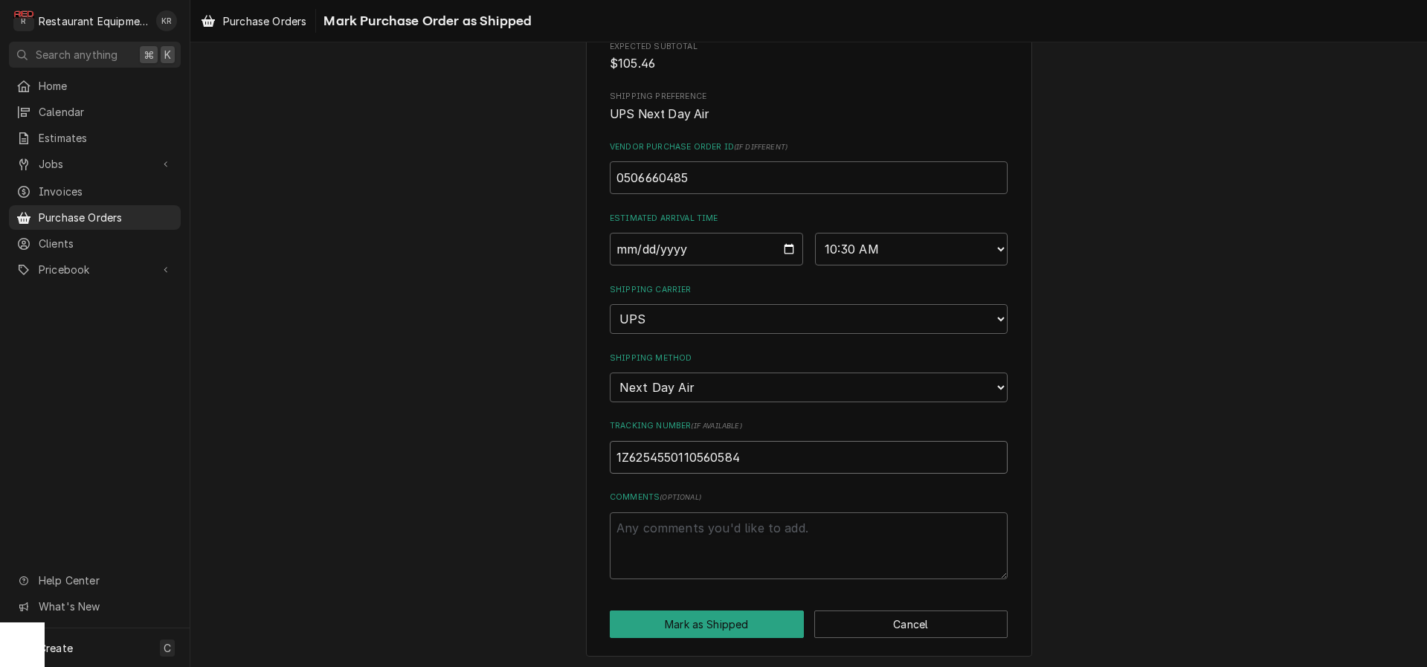
type textarea "x"
type input "1Z6254550110560584"
drag, startPoint x: 712, startPoint y: 621, endPoint x: 696, endPoint y: 608, distance: 21.1
click at [712, 621] on button "Mark as Shipped" at bounding box center [707, 625] width 194 height 28
type textarea "x"
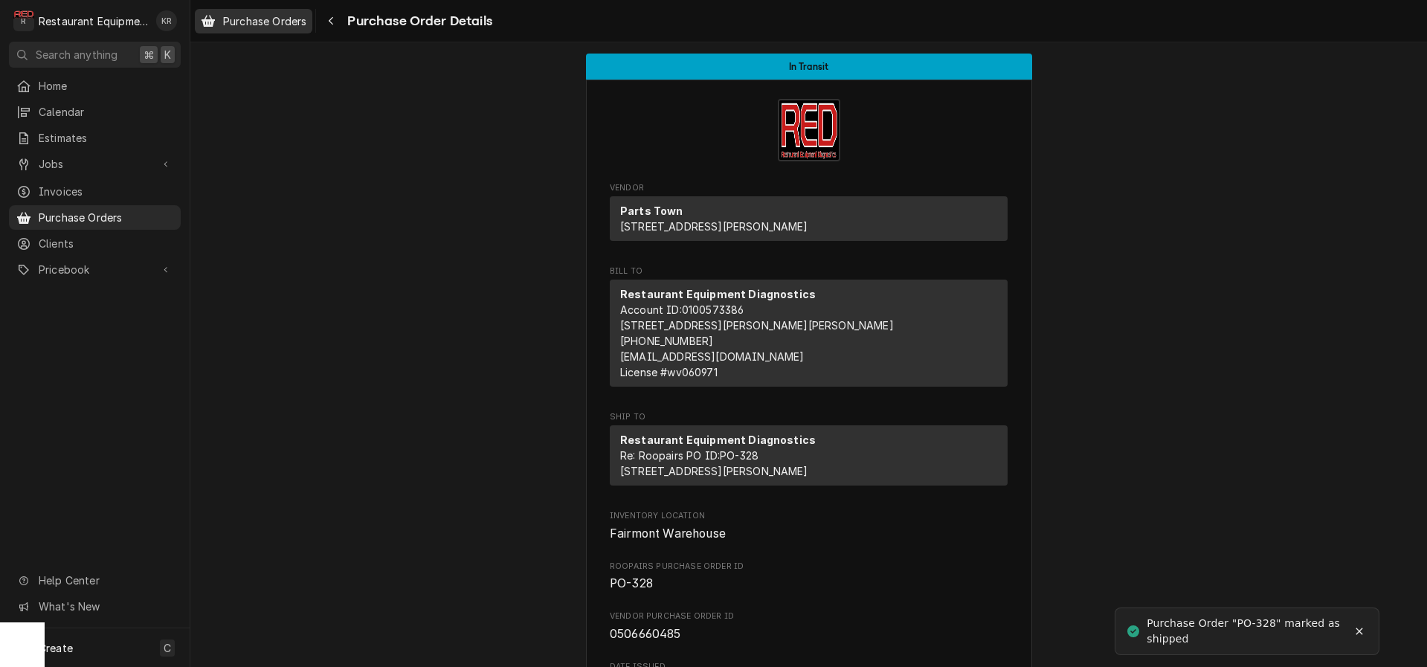
click at [290, 25] on span "Purchase Orders" at bounding box center [264, 21] width 83 height 16
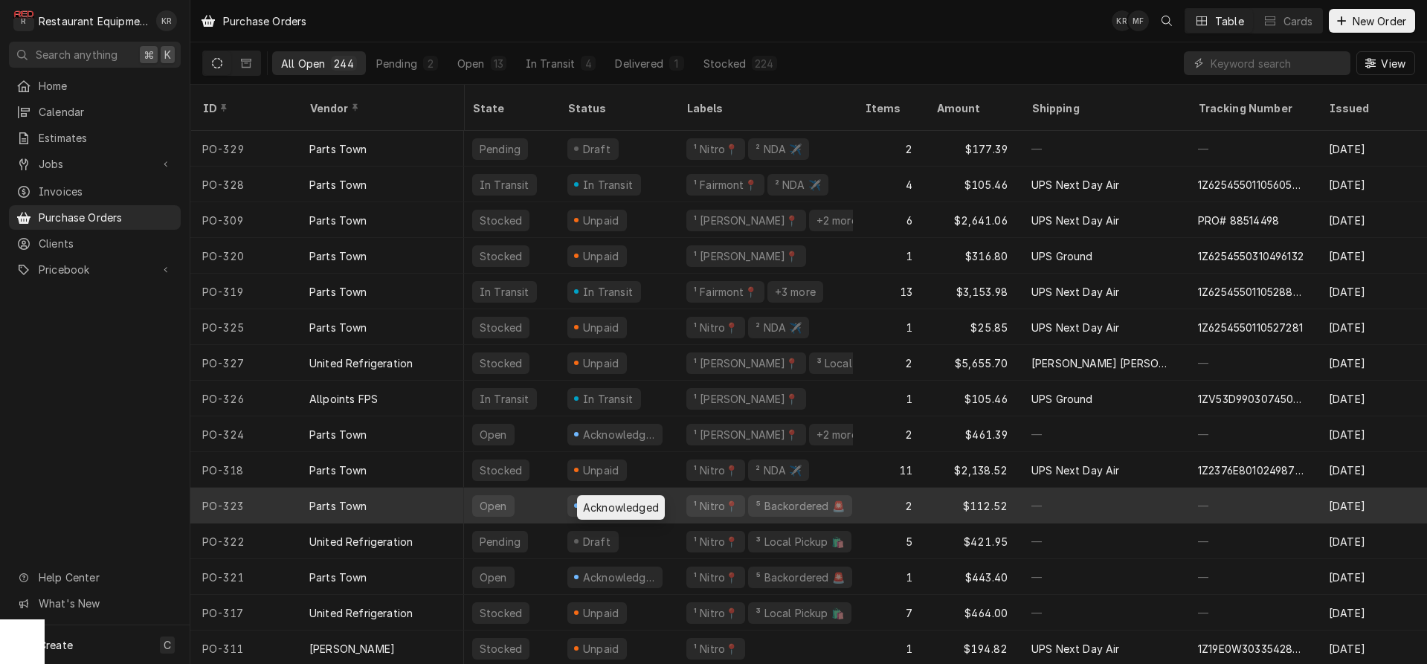
scroll to position [0, 3]
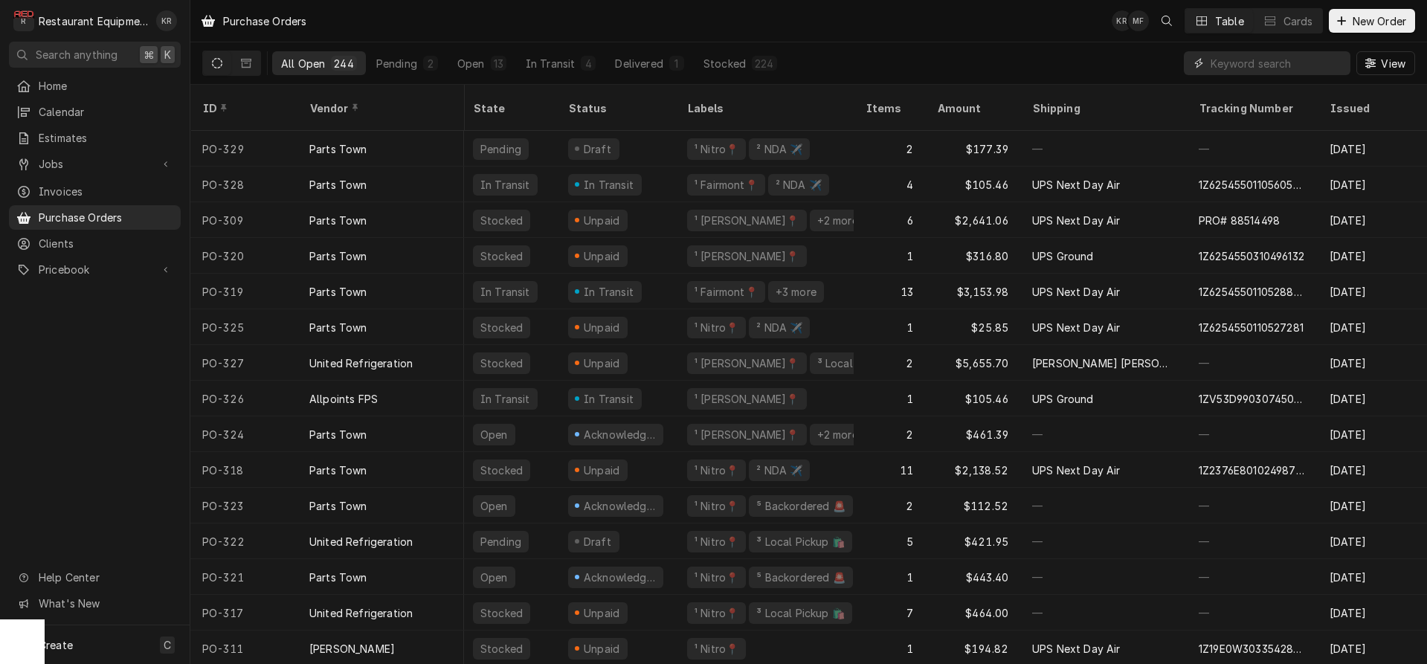
click at [1265, 69] on input "Dynamic Content Wrapper" at bounding box center [1277, 63] width 132 height 24
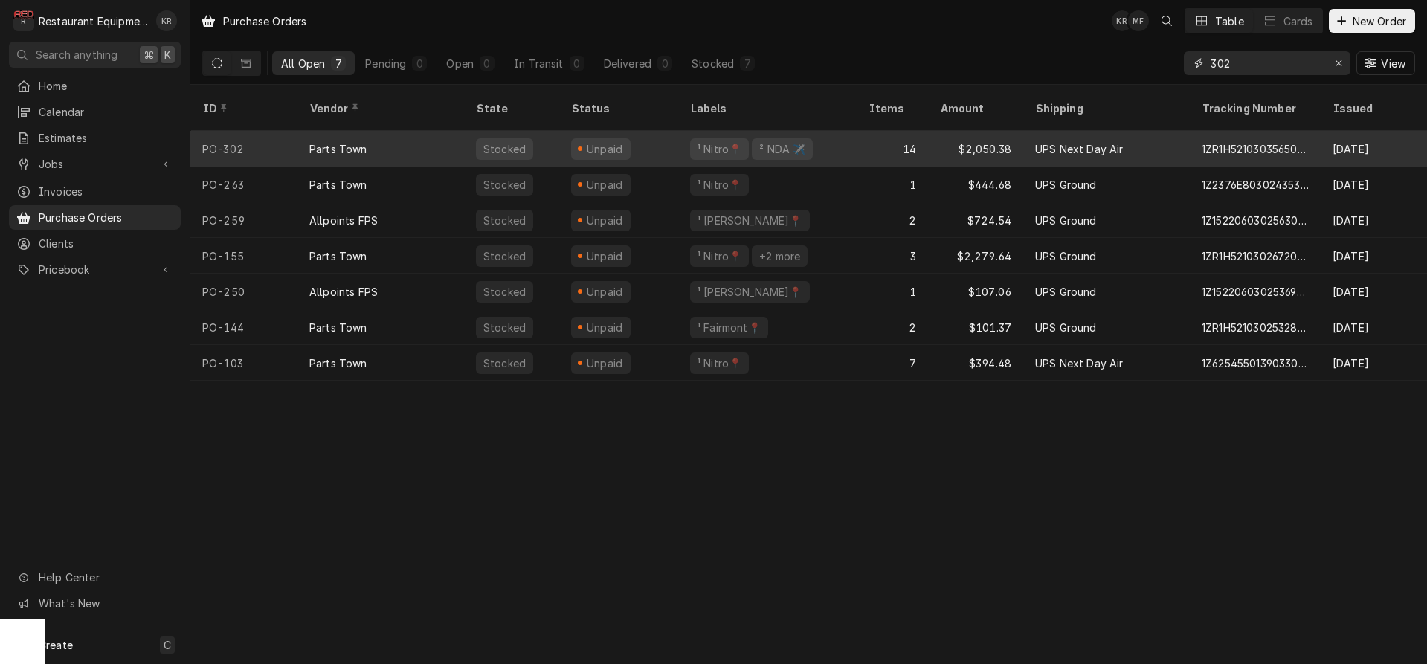
type input "302"
click at [443, 141] on div "Parts Town" at bounding box center [380, 149] width 167 height 36
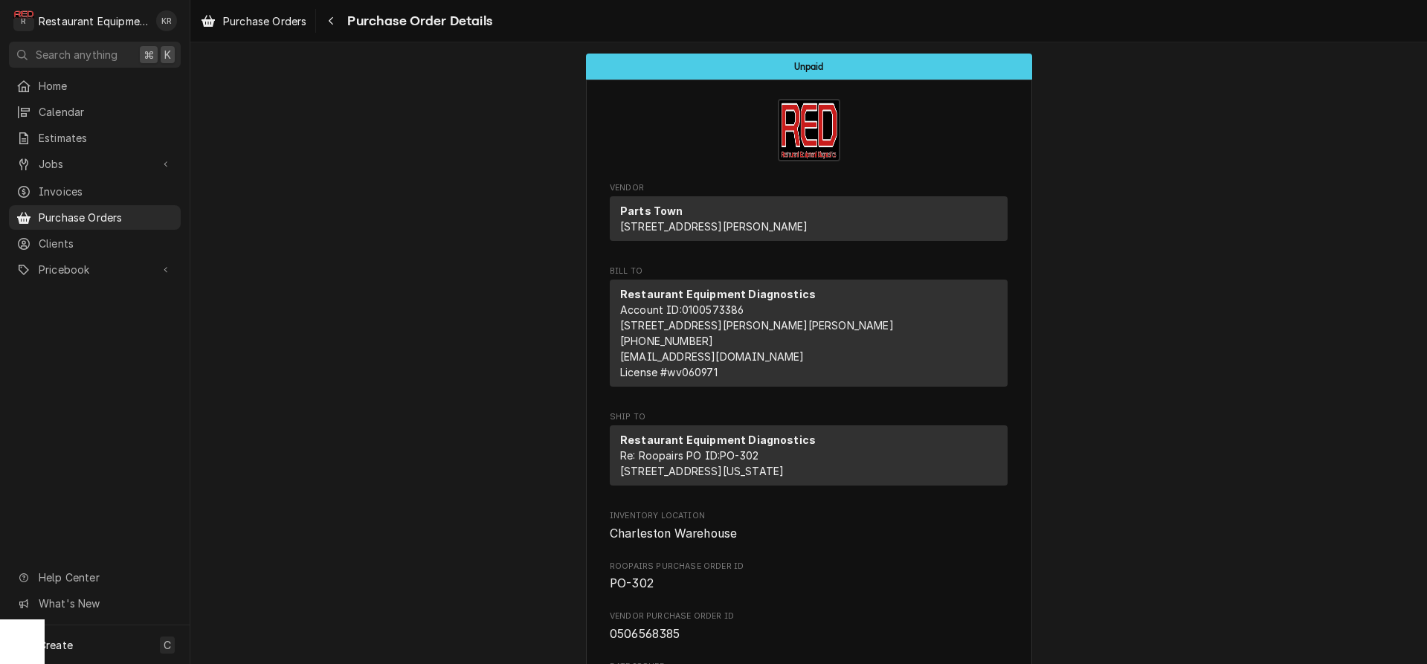
click at [334, 20] on icon "Navigate back" at bounding box center [331, 21] width 7 height 10
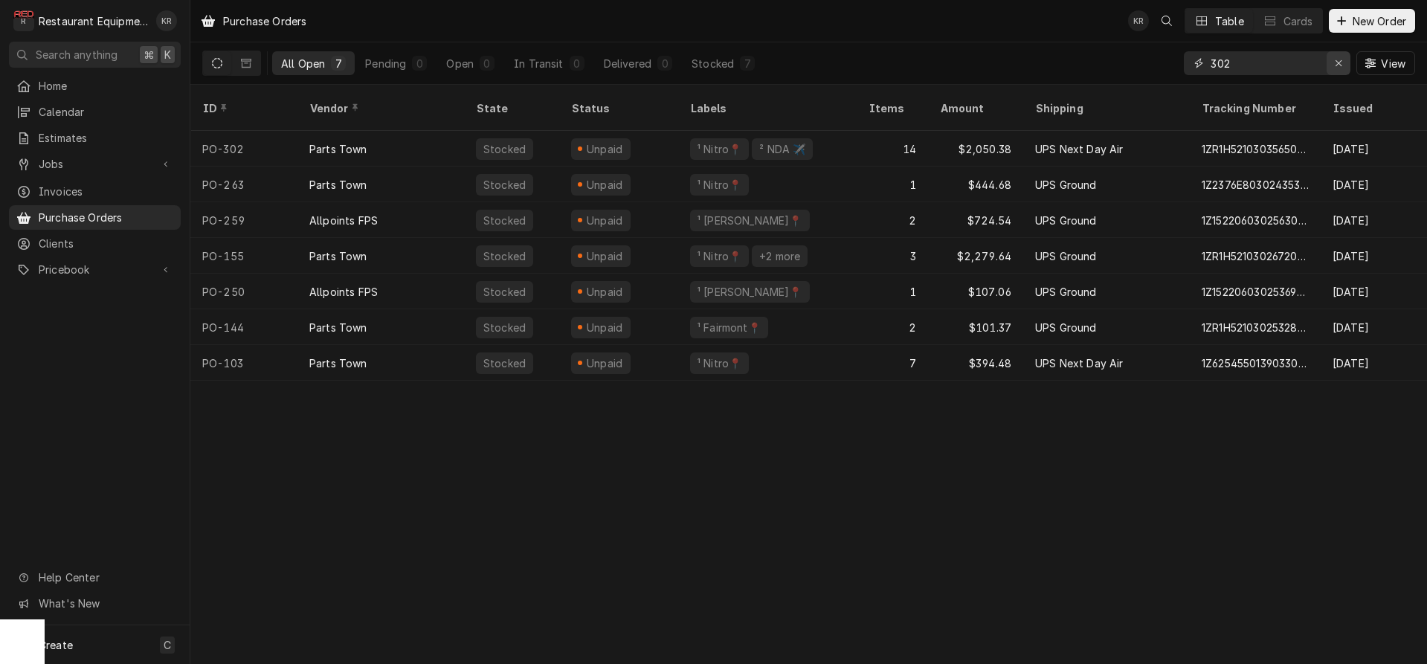
click at [1339, 62] on icon "Erase input" at bounding box center [1339, 63] width 6 height 6
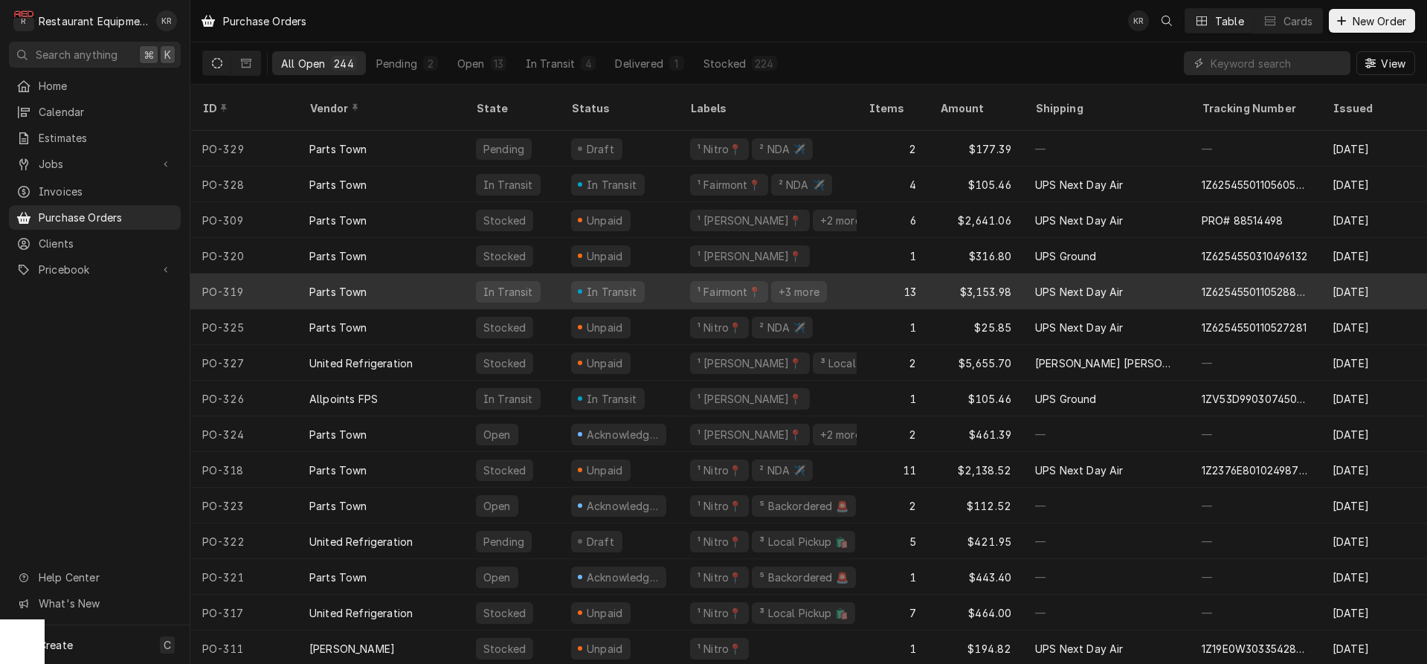
click at [491, 284] on div "In Transit" at bounding box center [508, 292] width 53 height 16
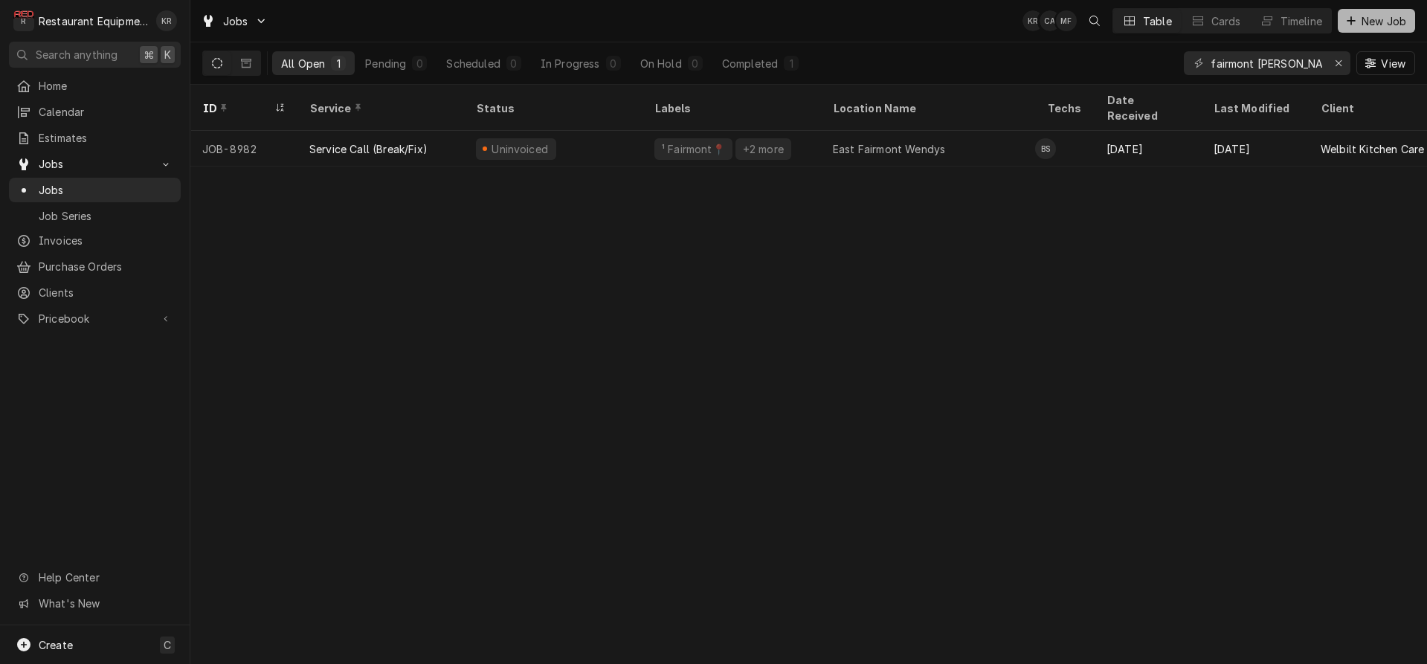
click at [1365, 22] on span "New Job" at bounding box center [1384, 21] width 51 height 16
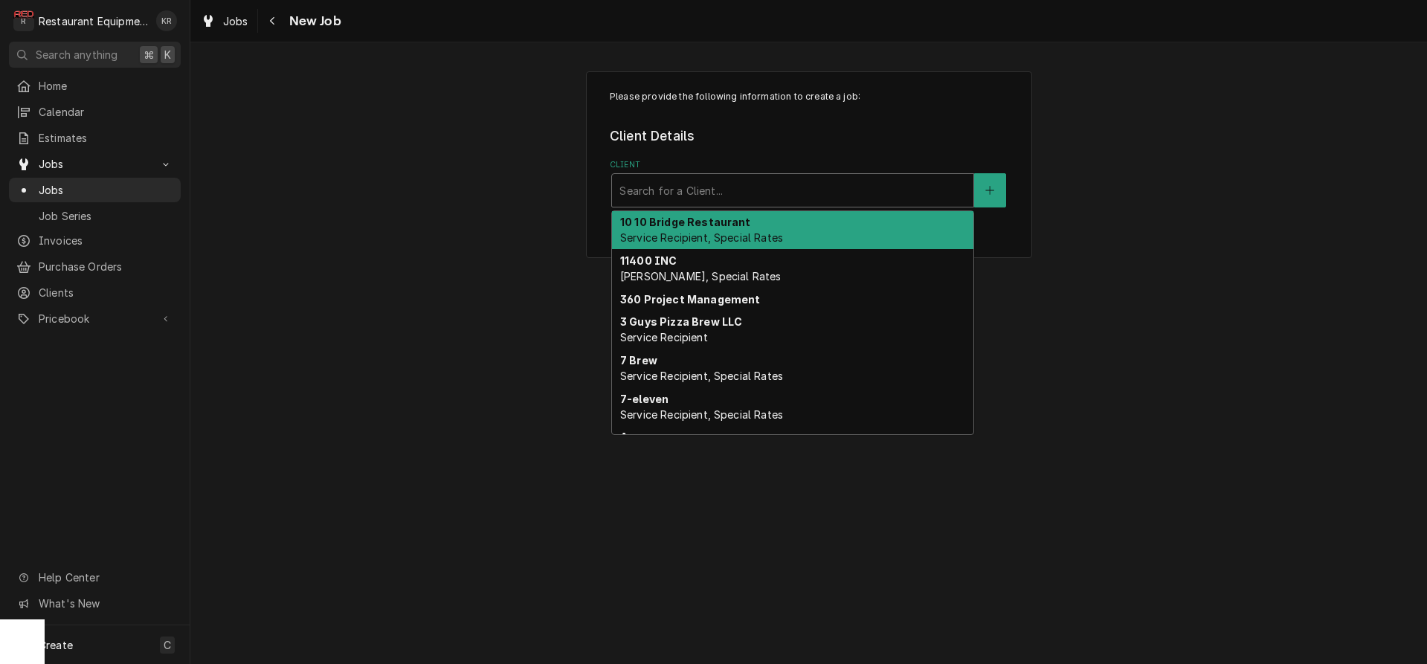
drag, startPoint x: 718, startPoint y: 176, endPoint x: 715, endPoint y: 184, distance: 9.7
click at [718, 176] on div "Search for a Client..." at bounding box center [792, 190] width 361 height 33
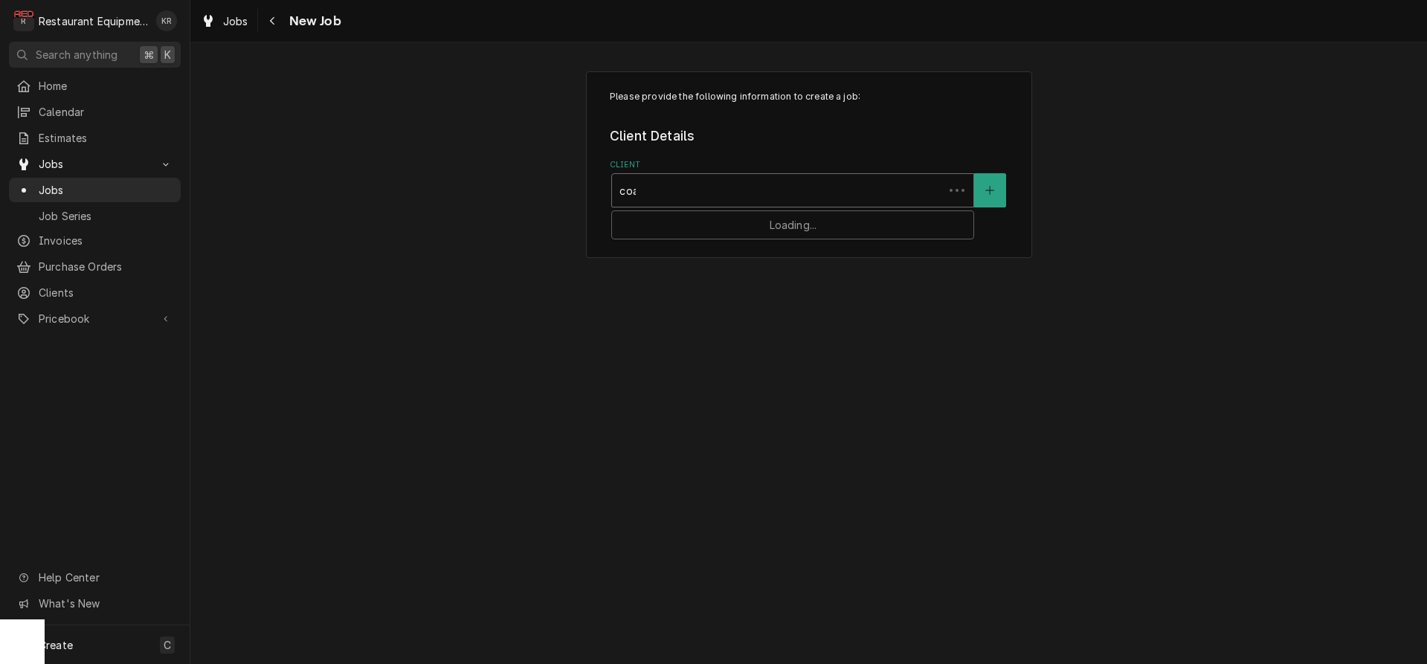
type input "coal"
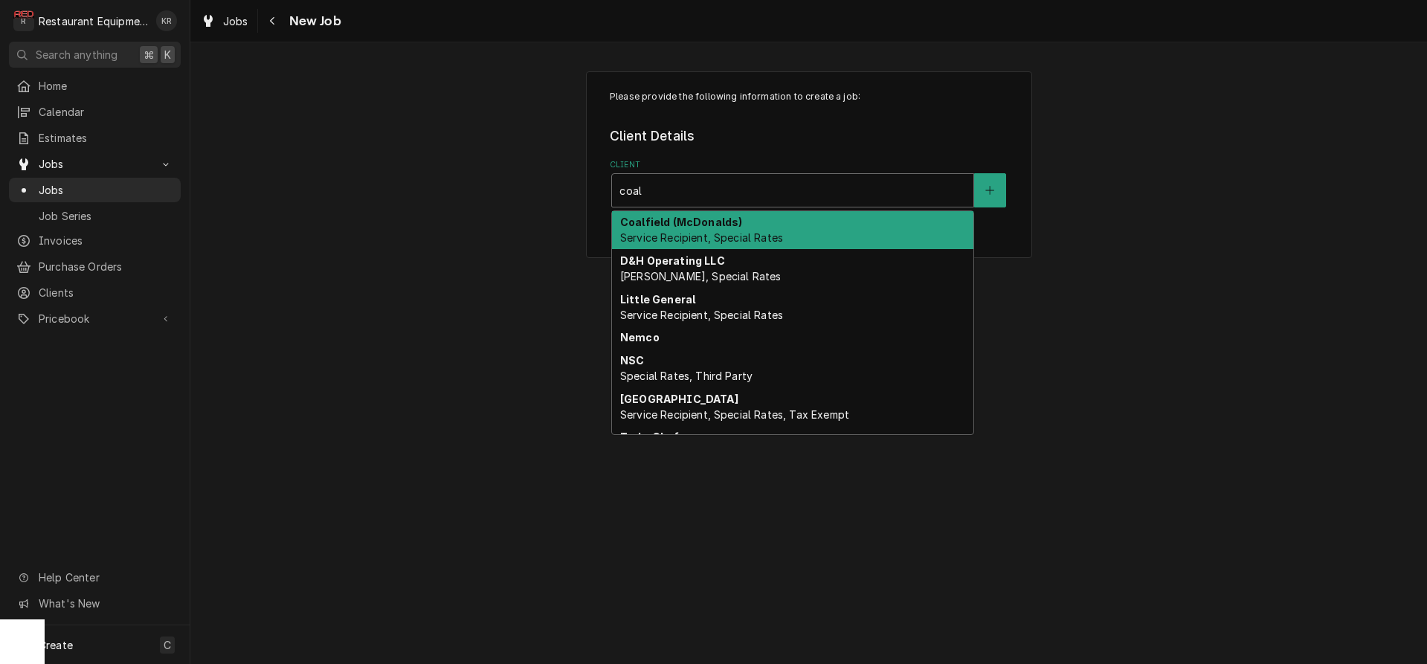
click at [710, 234] on span "Service Recipient, Special Rates" at bounding box center [701, 237] width 163 height 13
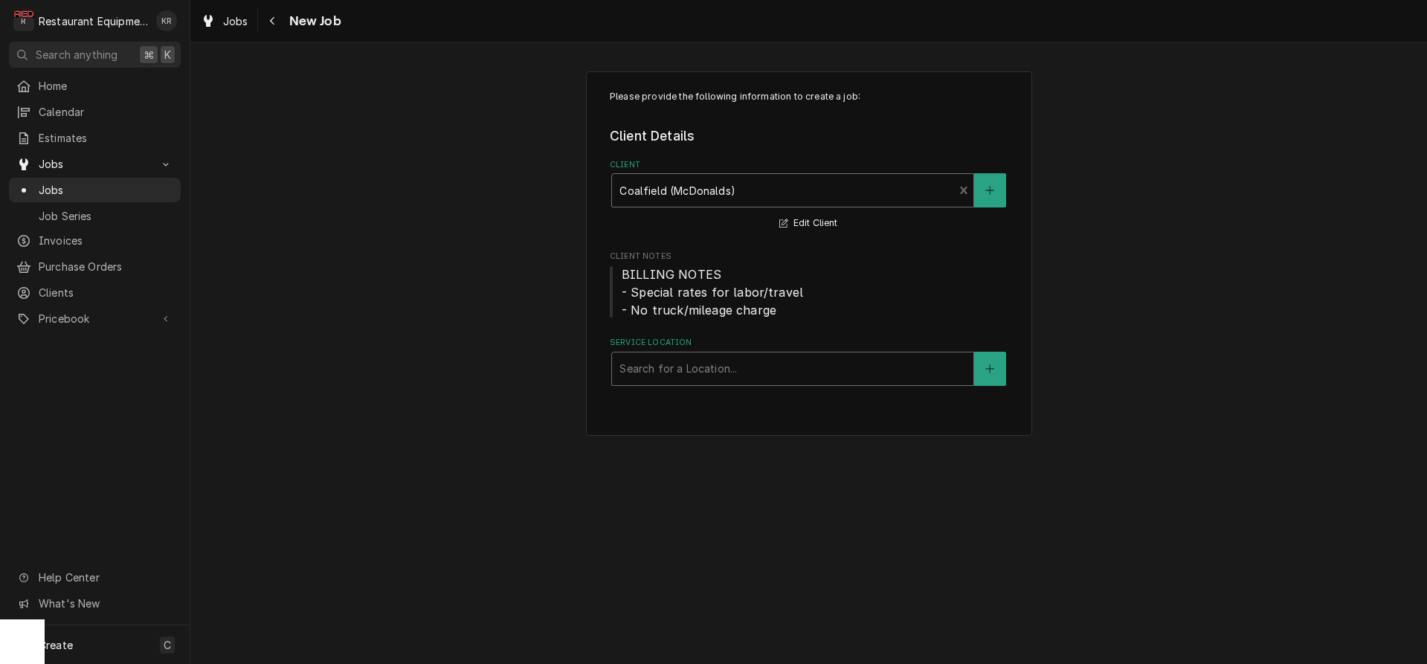
click at [711, 378] on div "Service Location" at bounding box center [792, 368] width 347 height 27
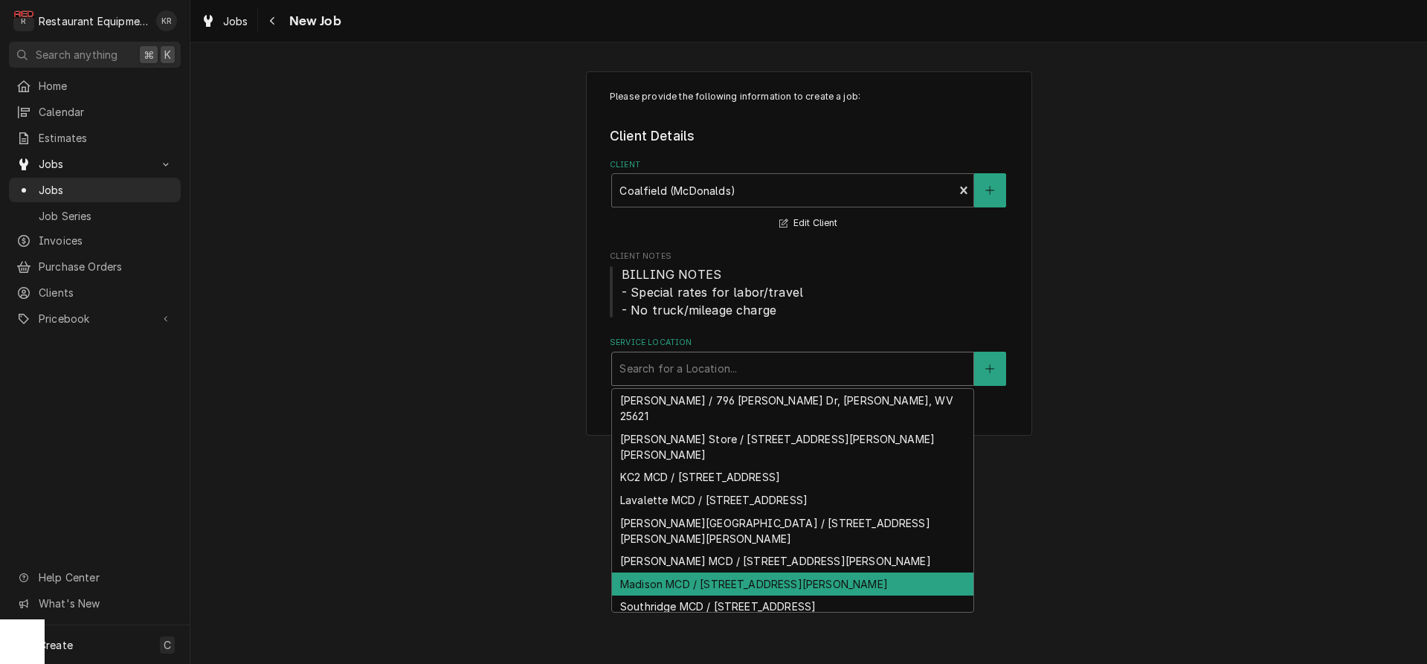
drag, startPoint x: 698, startPoint y: 542, endPoint x: 697, endPoint y: 529, distance: 13.4
click at [698, 573] on div "Madison MCD / [STREET_ADDRESS][PERSON_NAME]" at bounding box center [792, 584] width 361 height 23
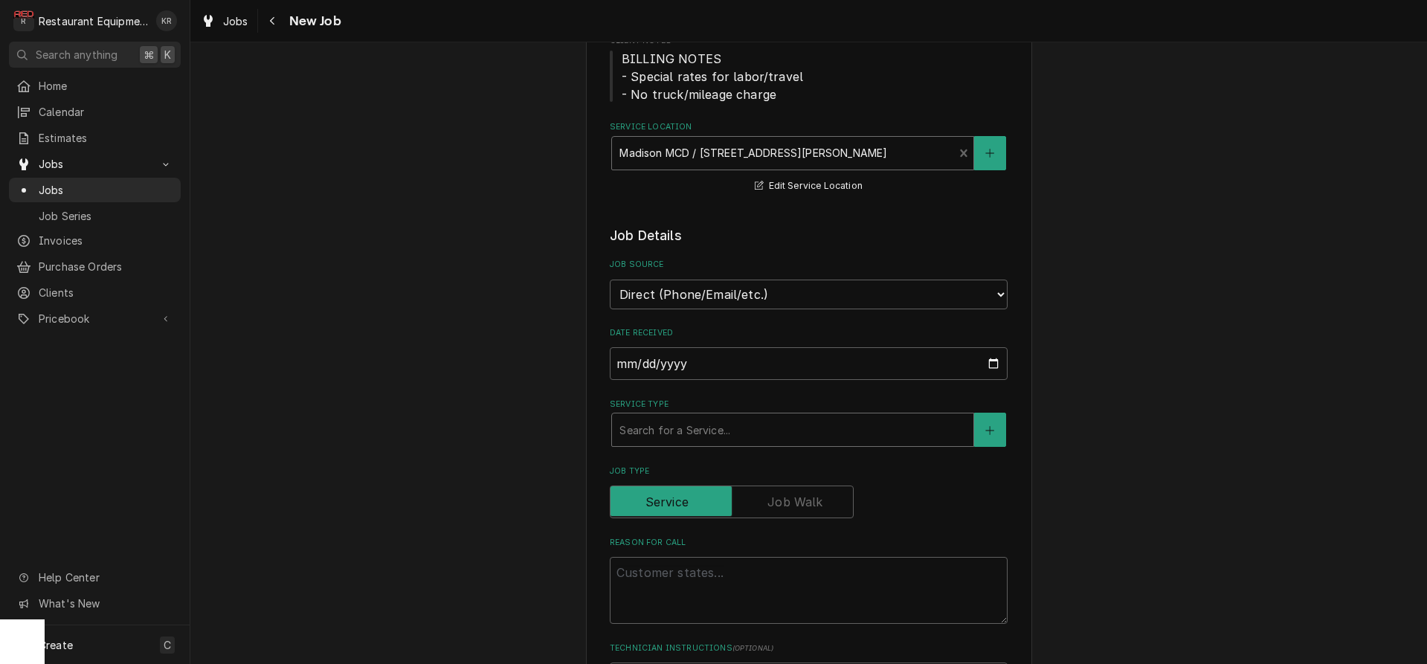
scroll to position [269, 0]
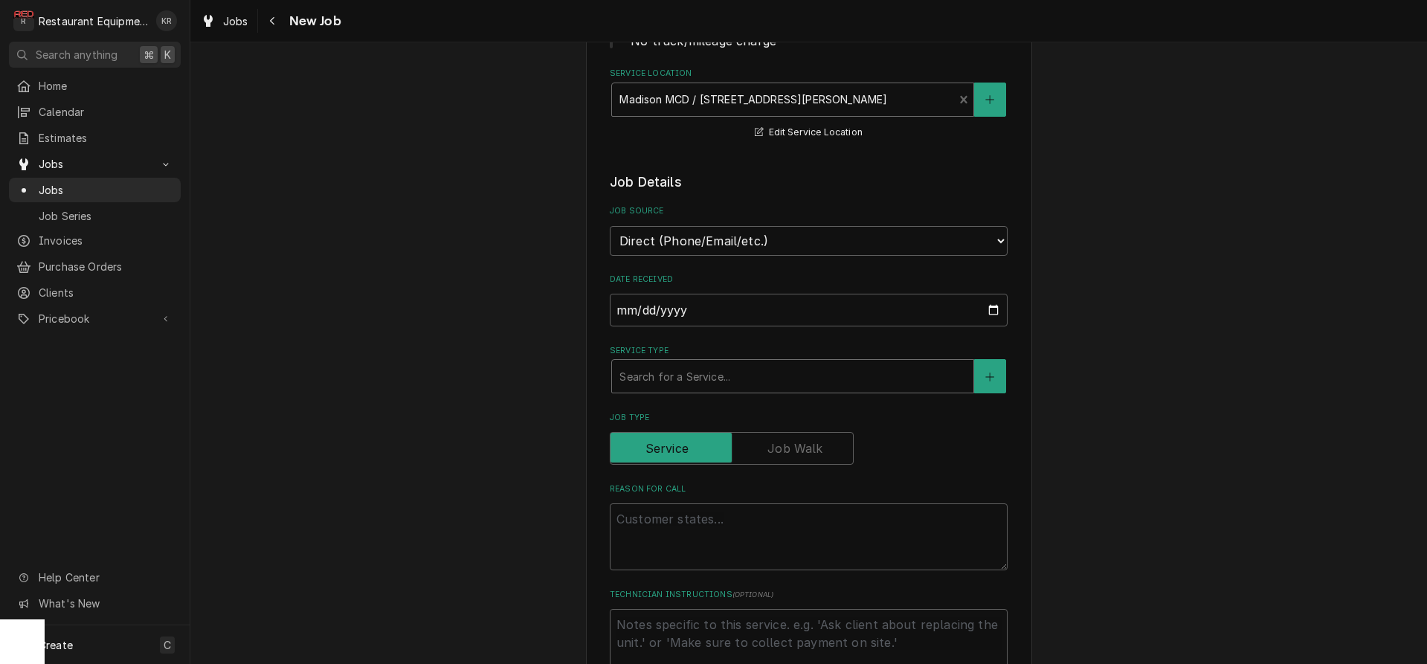
click at [670, 385] on div "Service Type" at bounding box center [792, 376] width 347 height 27
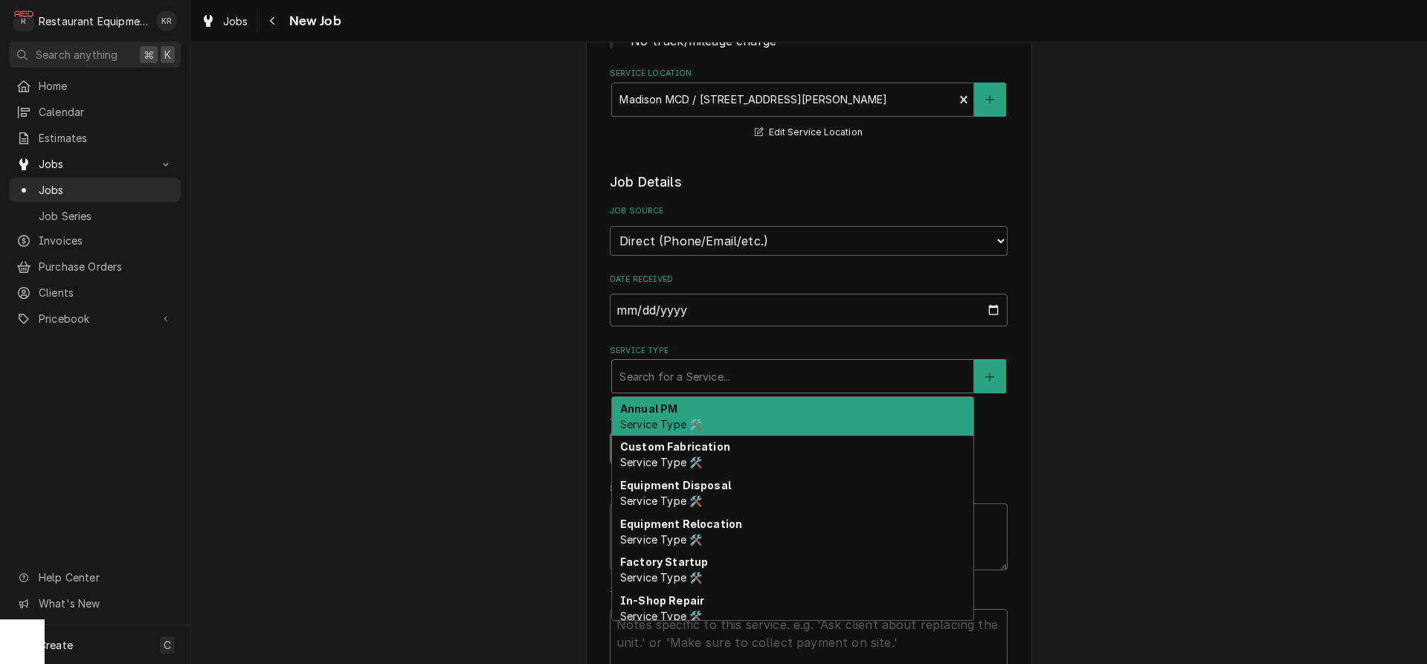
type textarea "x"
type input "b"
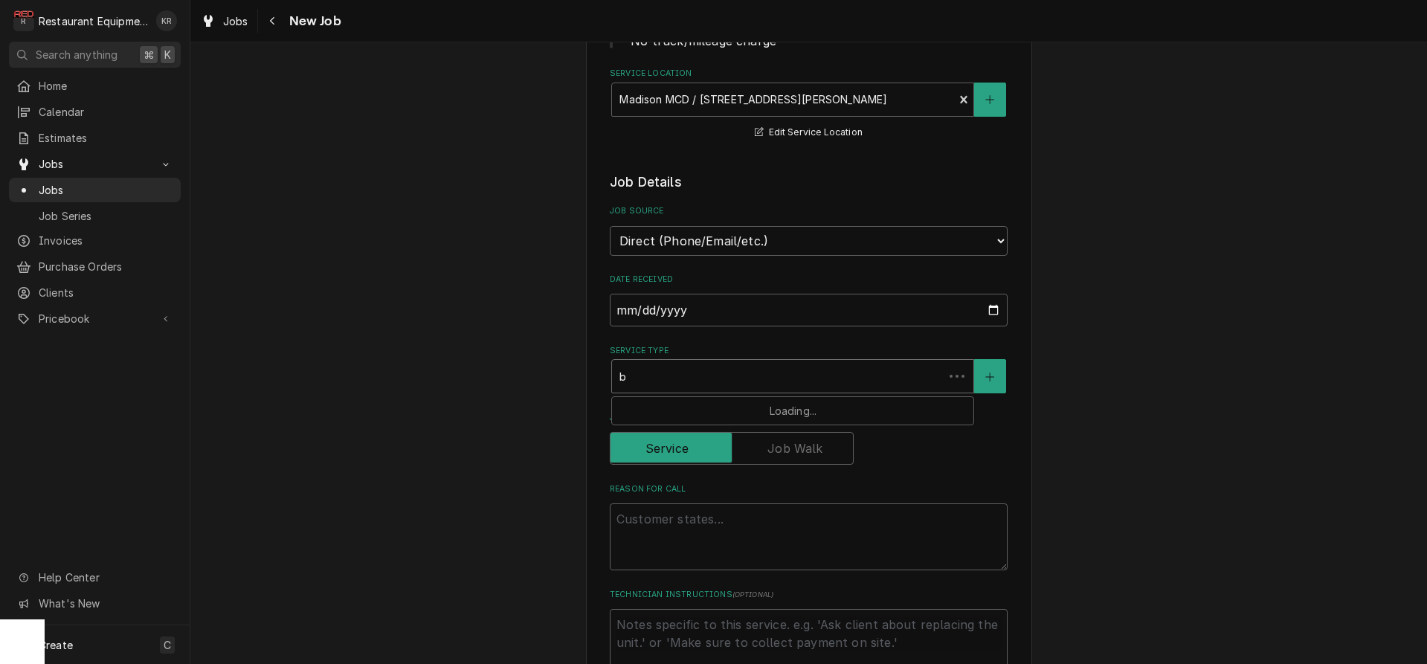
type textarea "x"
type input "bre"
type textarea "x"
type input "brea"
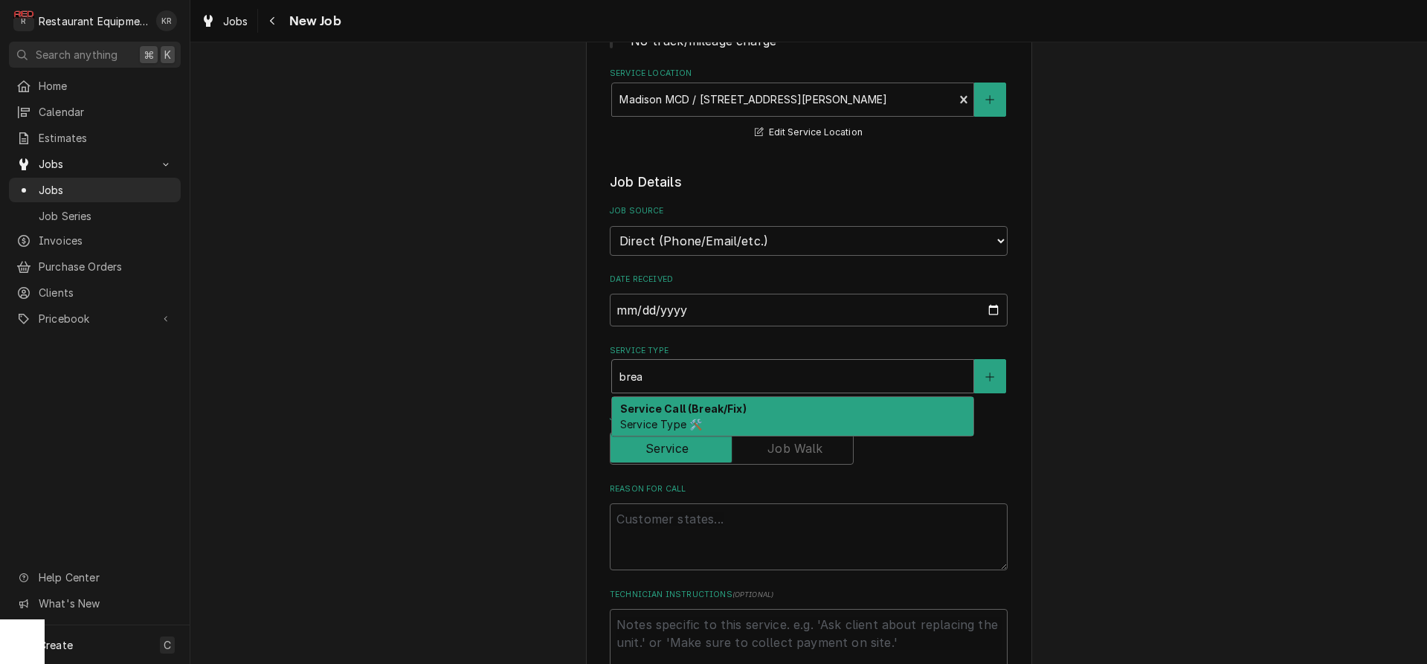
click at [669, 413] on strong "Service Call (Break/Fix)" at bounding box center [683, 408] width 126 height 13
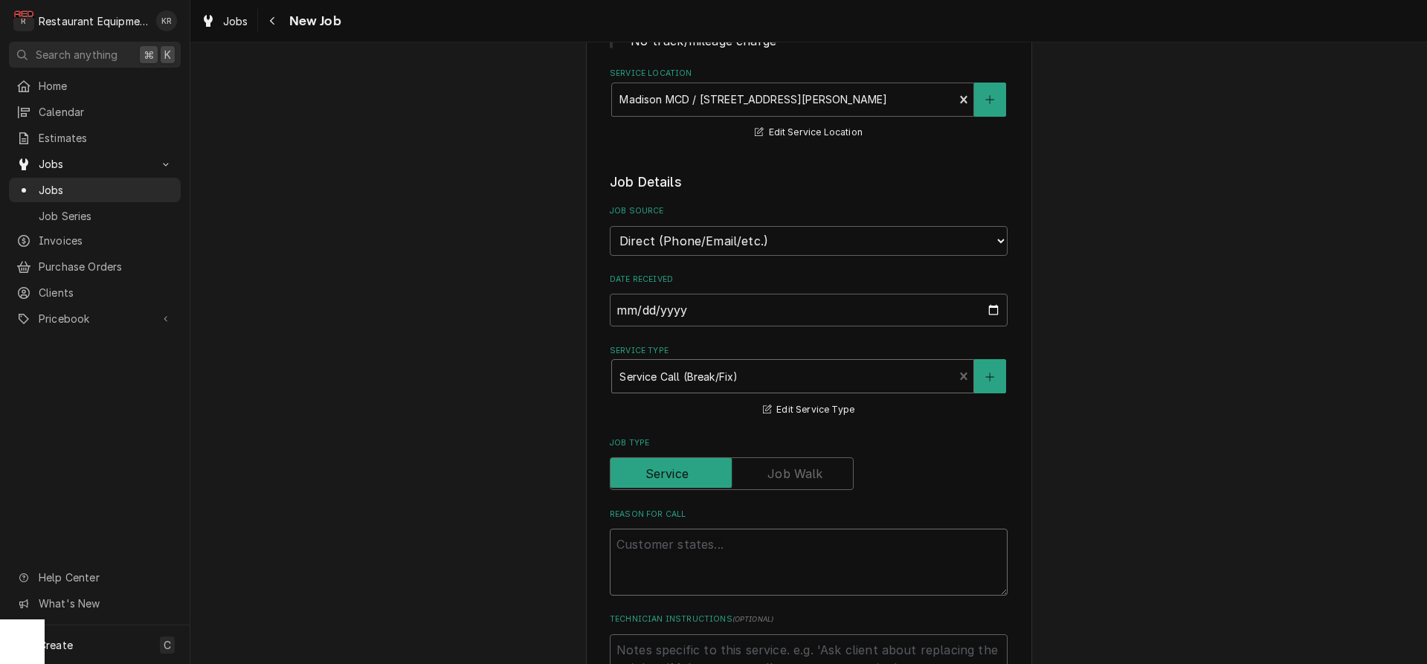
click at [674, 560] on textarea "Reason For Call" at bounding box center [809, 562] width 398 height 67
type textarea "x"
type textarea "g"
type textarea "x"
type textarea "gr"
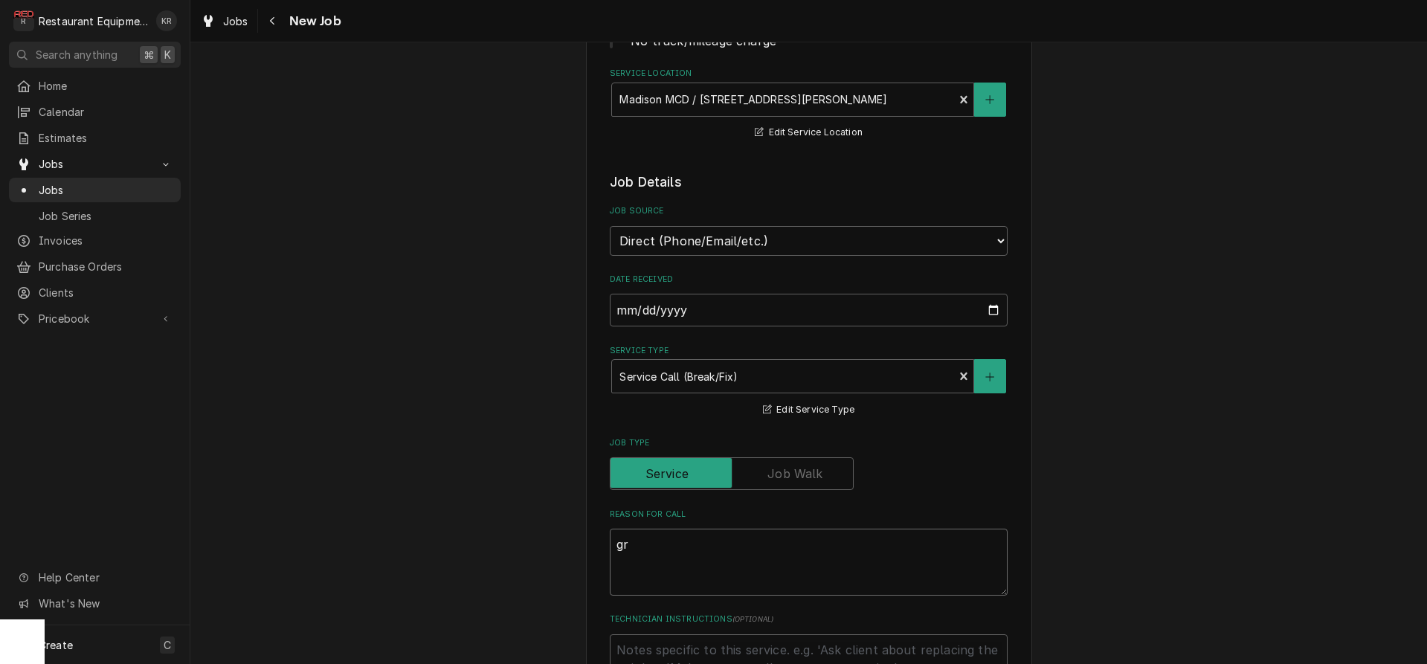
type textarea "x"
type textarea "gro"
type textarea "x"
type textarea "gr"
type textarea "x"
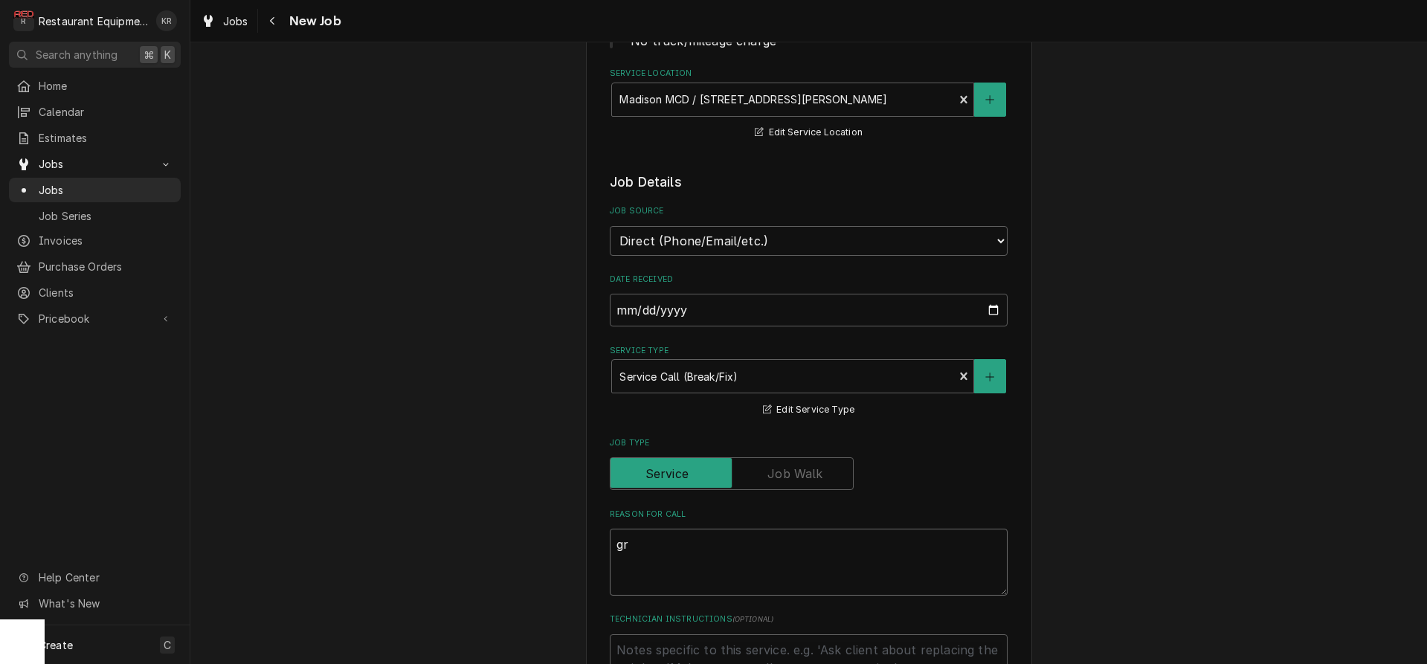
type textarea "gri"
type textarea "x"
type textarea "gril"
type textarea "x"
type textarea "grill"
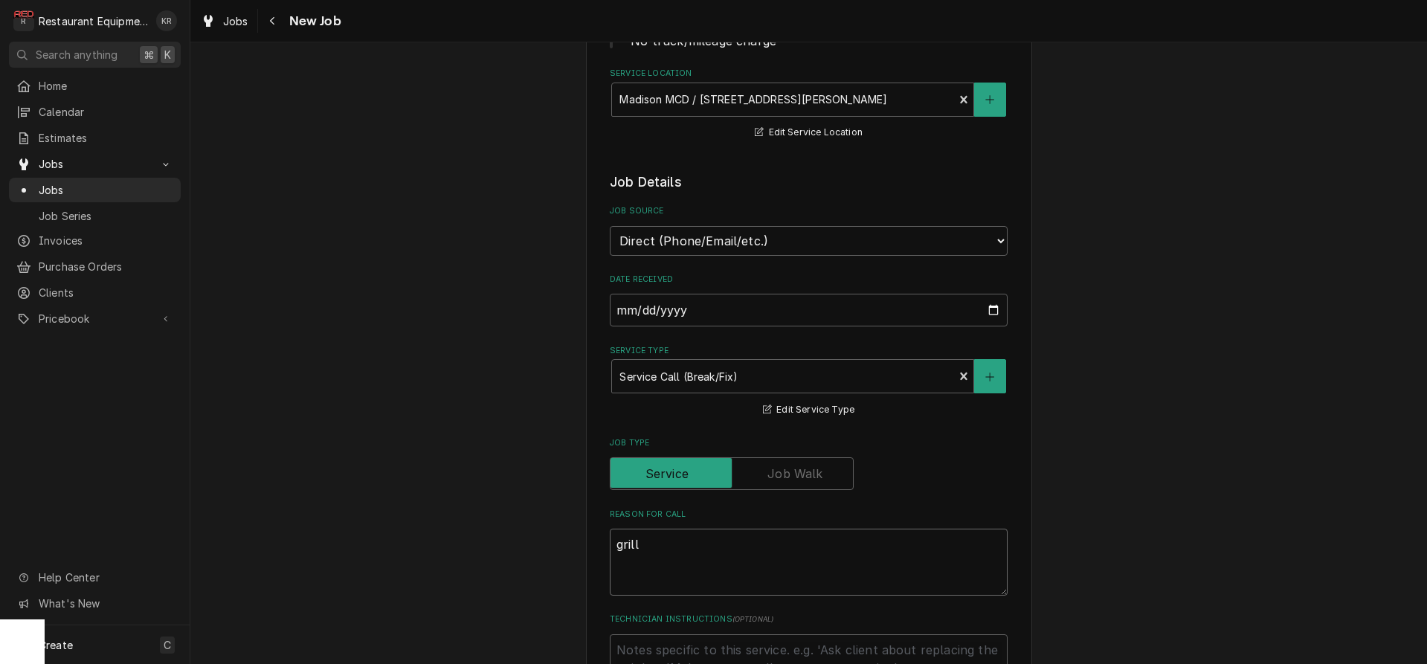
type textarea "x"
type textarea "grill"
type textarea "x"
type textarea "grill ne"
type textarea "x"
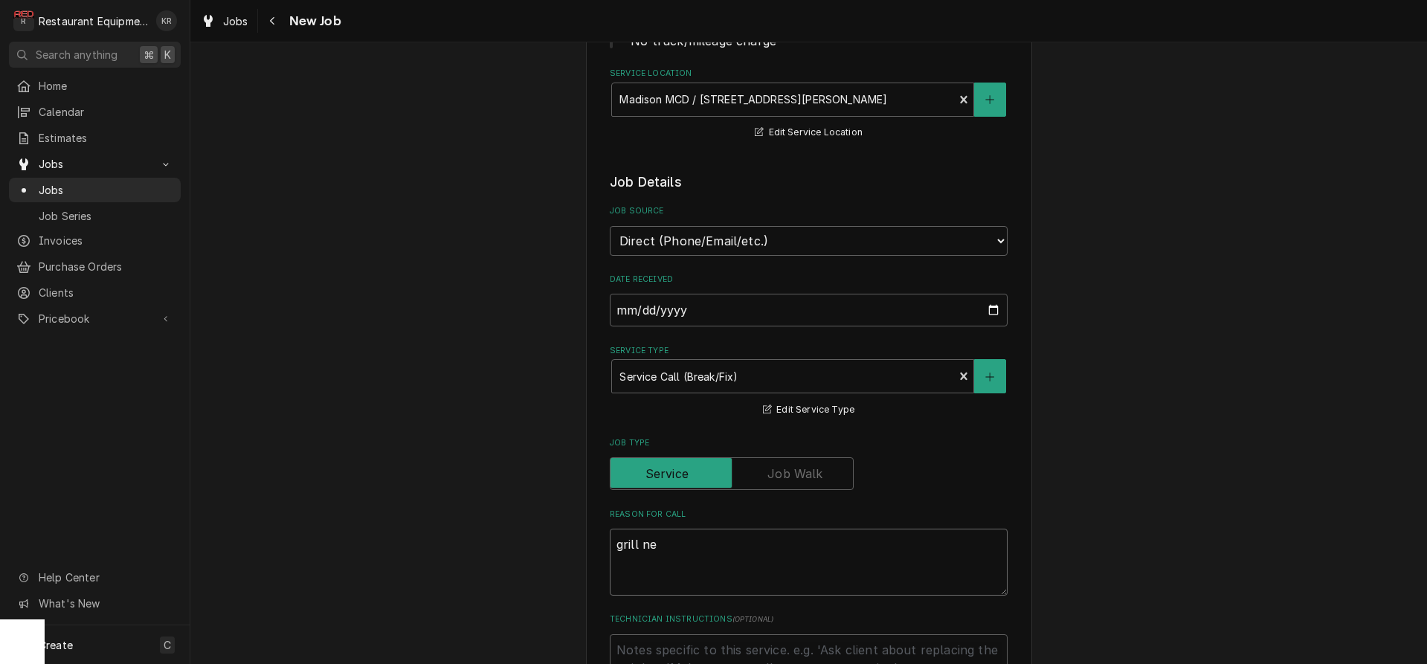
type textarea "grill nee"
type textarea "x"
type textarea "grill need"
type textarea "x"
type textarea "grill needs"
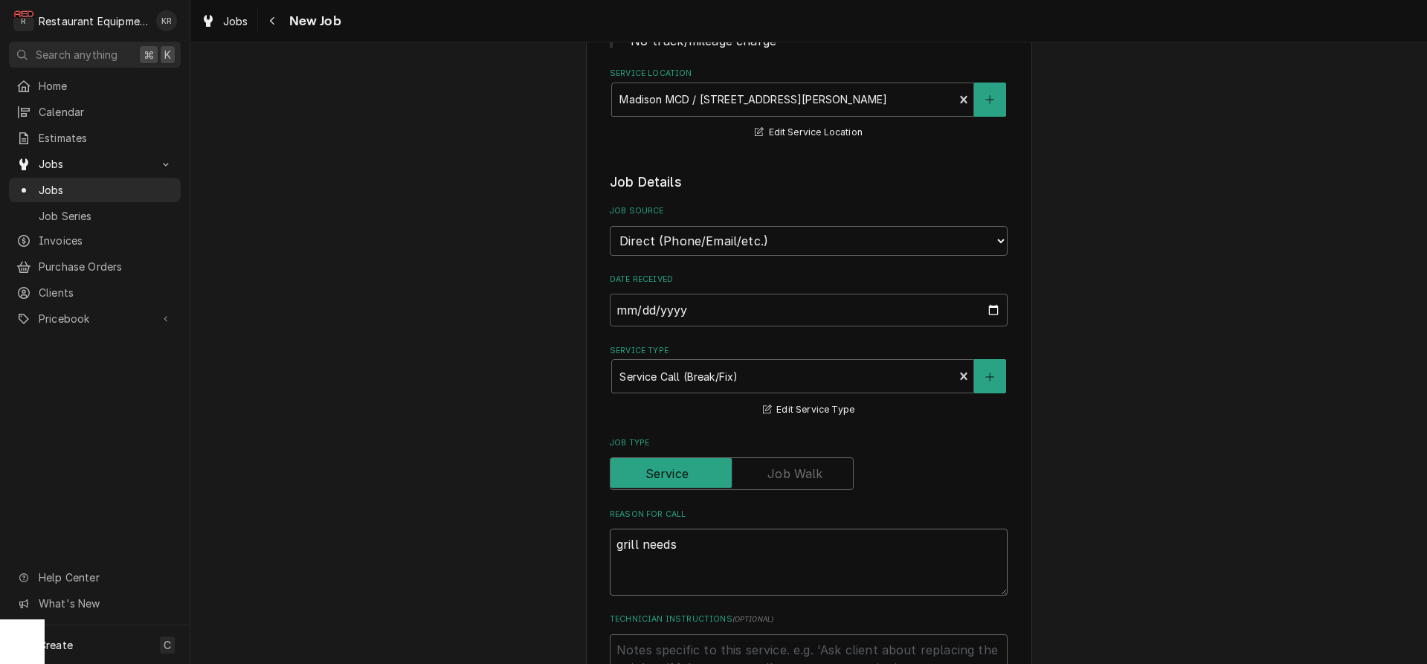
type textarea "x"
type textarea "grill needs"
type textarea "x"
type textarea "grill needs l"
type textarea "x"
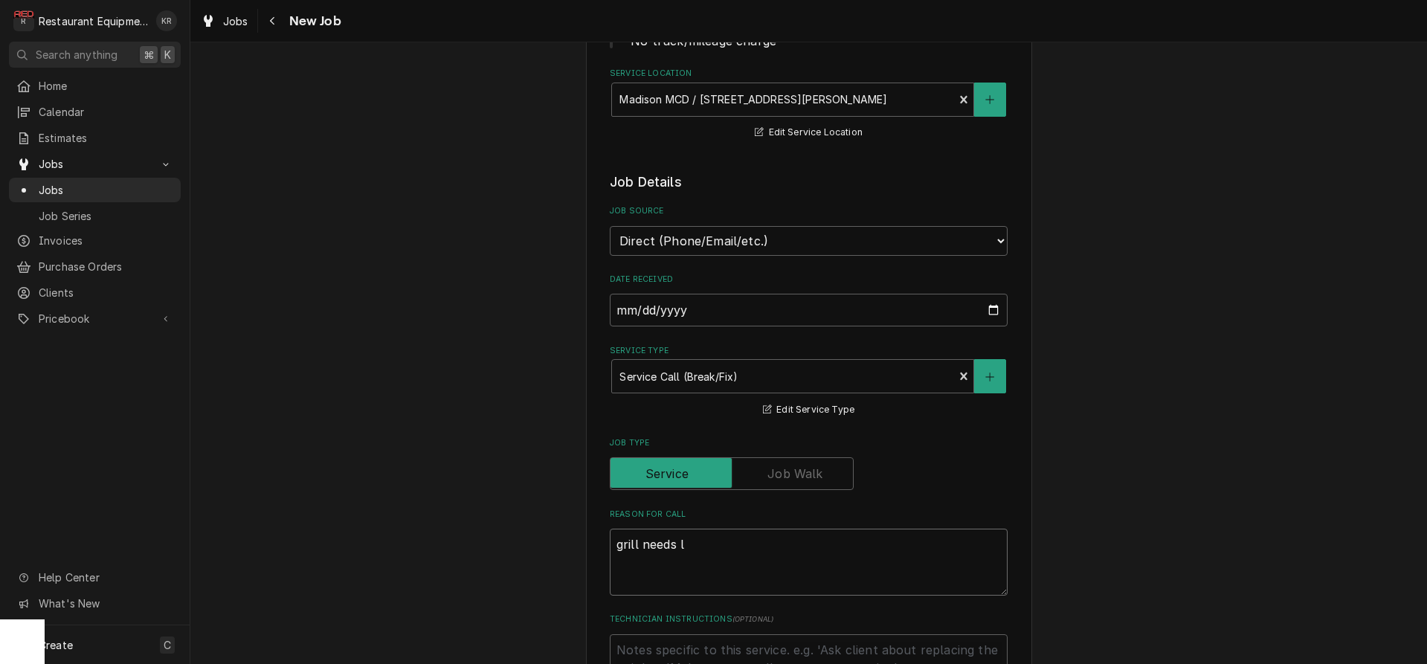
type textarea "grill needs lo"
type textarea "x"
type textarea "grill needs loo"
type textarea "x"
type textarea "grill needs look"
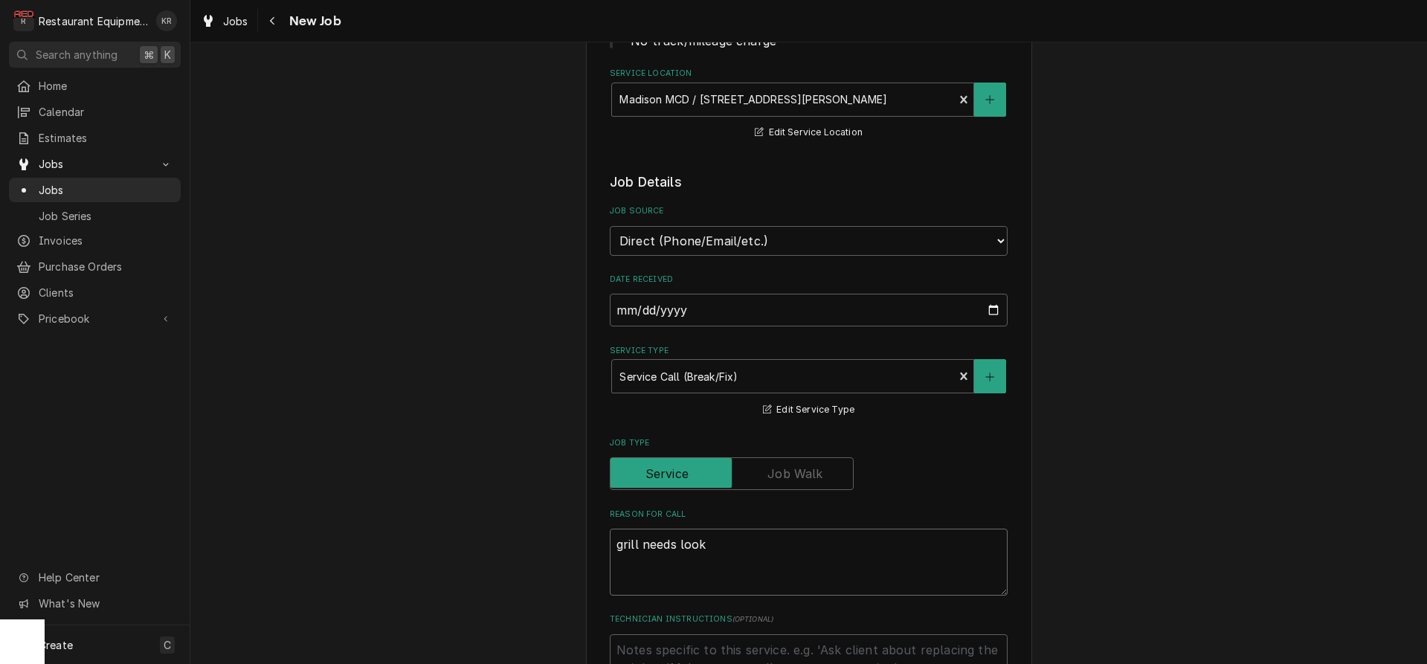
type textarea "x"
type textarea "grill needs looke"
type textarea "x"
type textarea "grill needs looked"
type textarea "x"
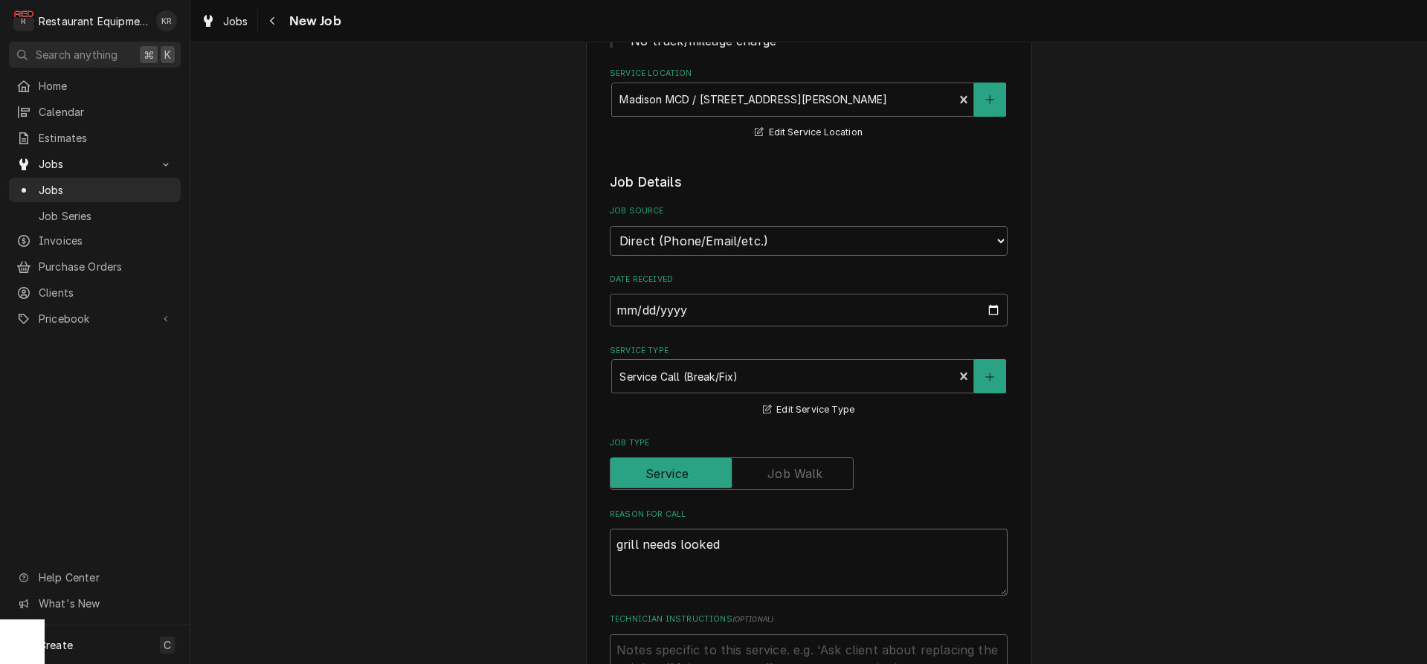
type textarea "grill needs looked a"
type textarea "x"
type textarea "grill needs looked at"
type textarea "x"
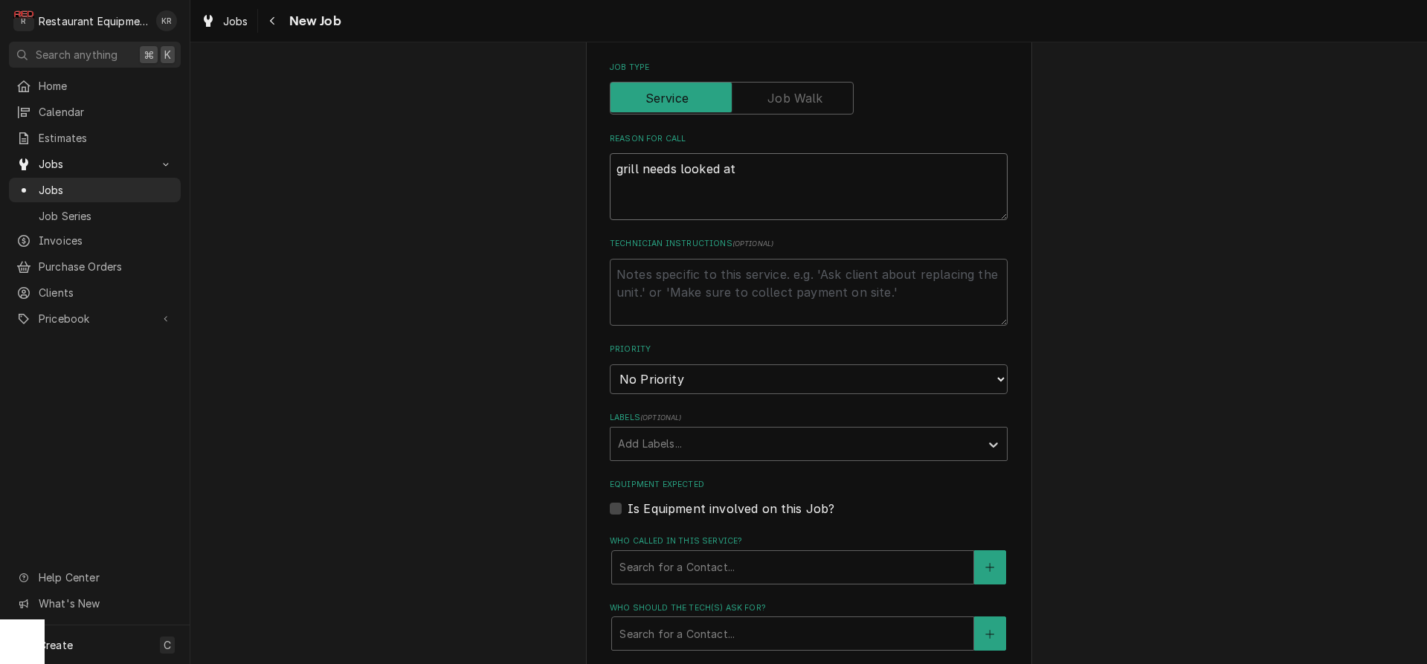
scroll to position [654, 0]
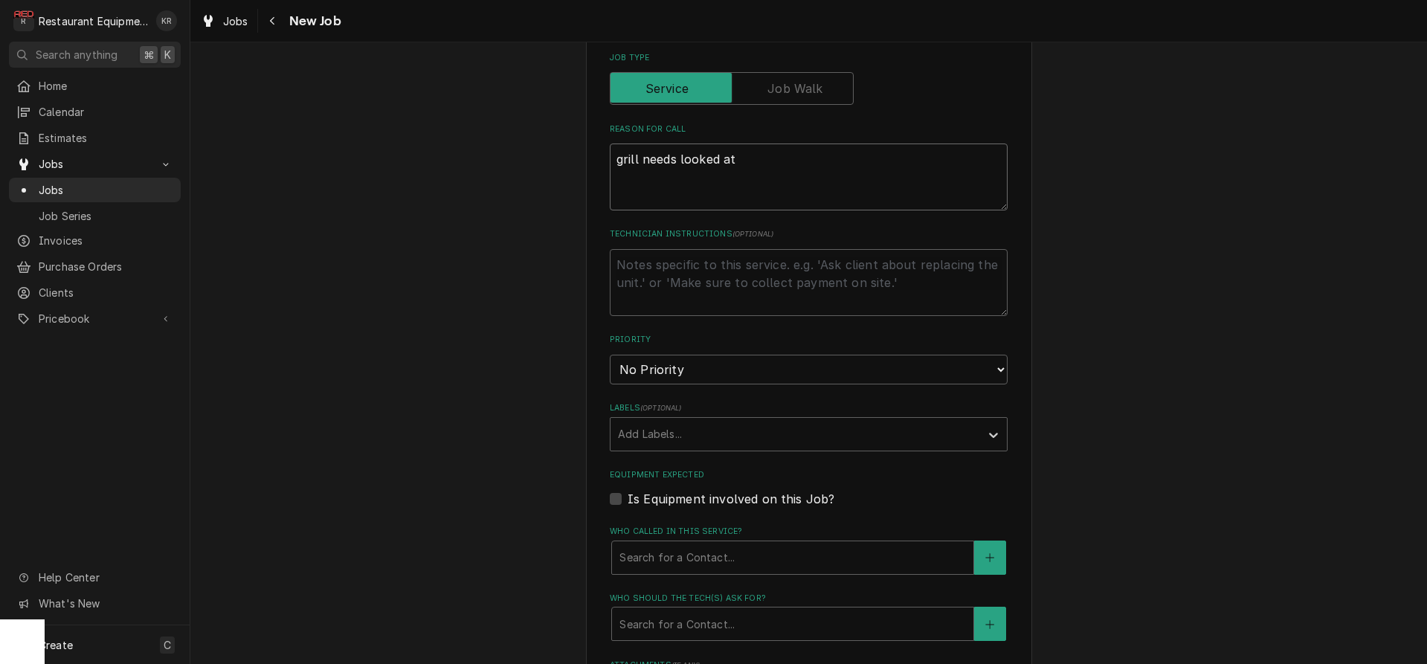
type textarea "grill needs looked at"
select select "2"
click option "High" at bounding box center [0, 0] width 0 height 0
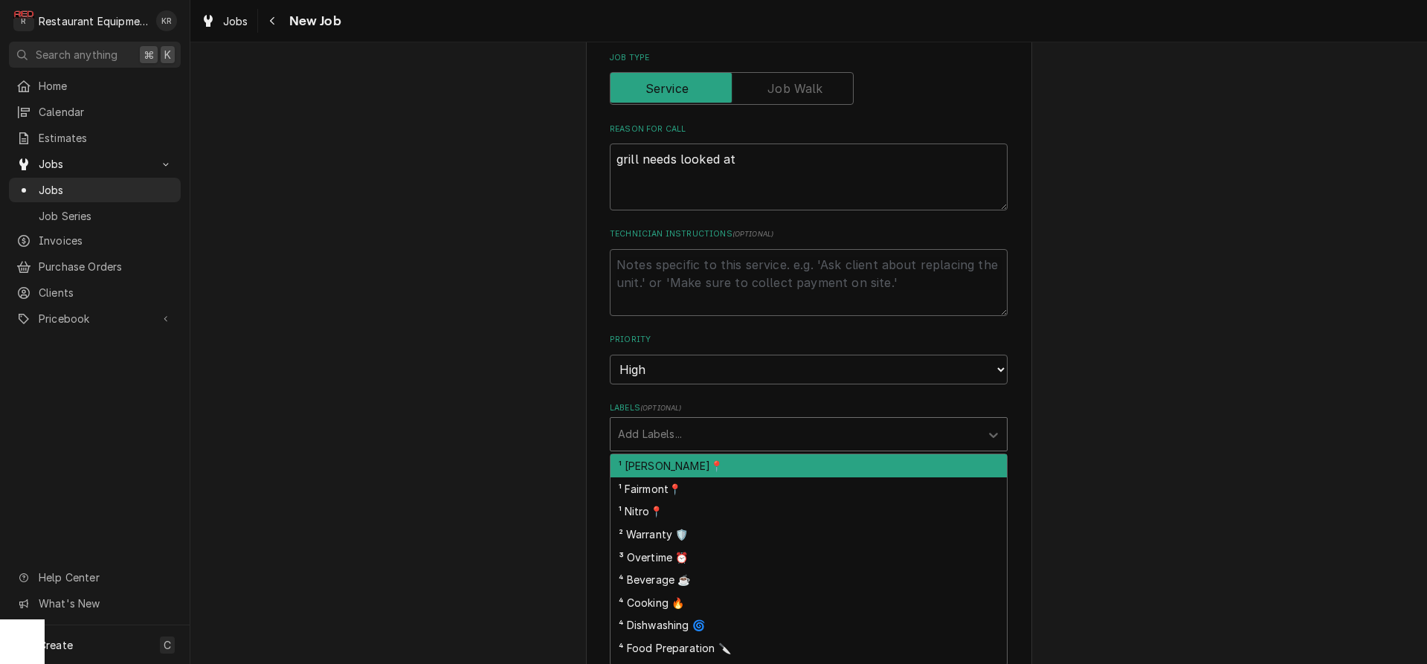
click at [686, 431] on div "Labels" at bounding box center [795, 434] width 355 height 27
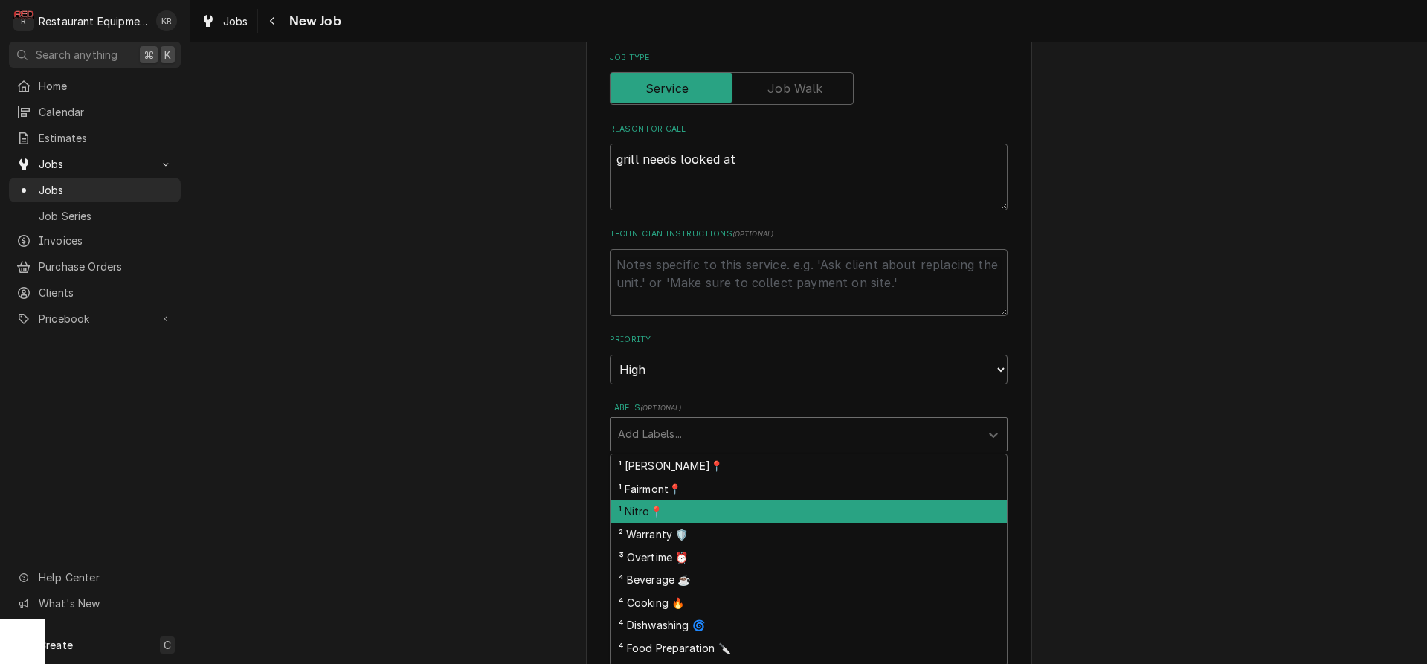
click at [690, 503] on div "¹ Nitro📍" at bounding box center [809, 511] width 396 height 23
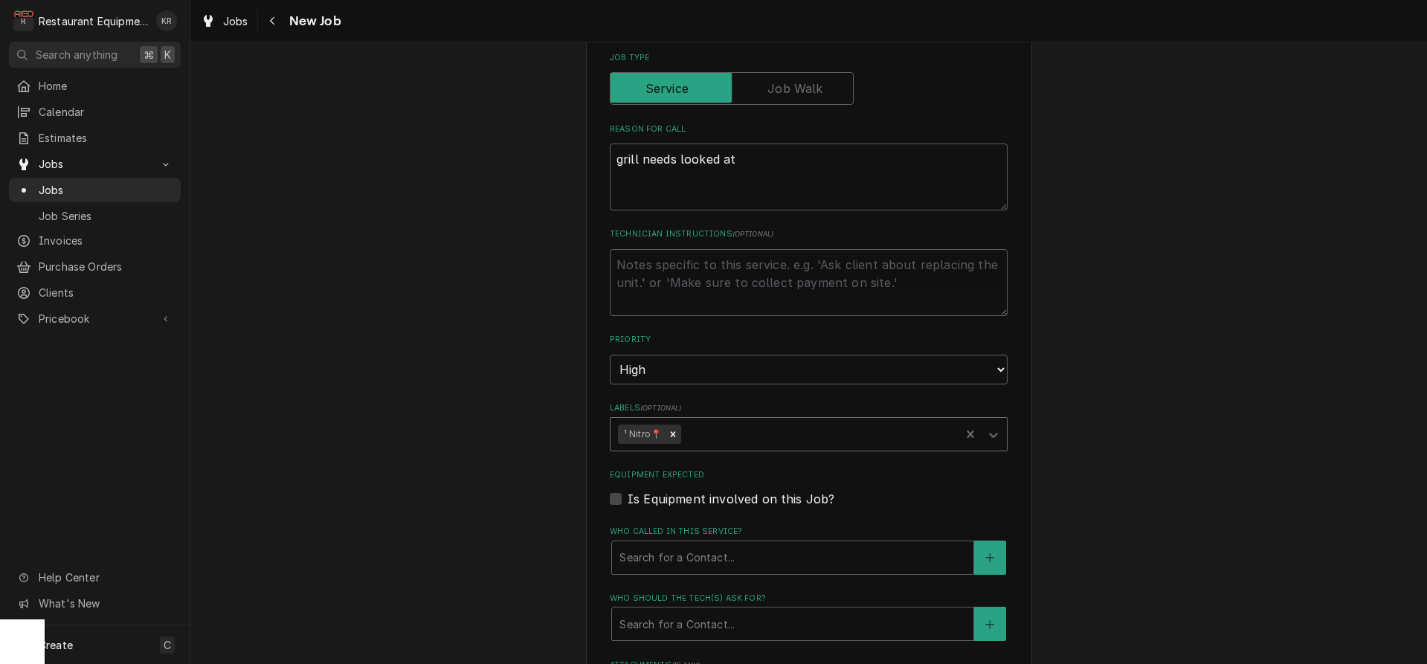
click at [738, 430] on div "Labels" at bounding box center [818, 434] width 268 height 27
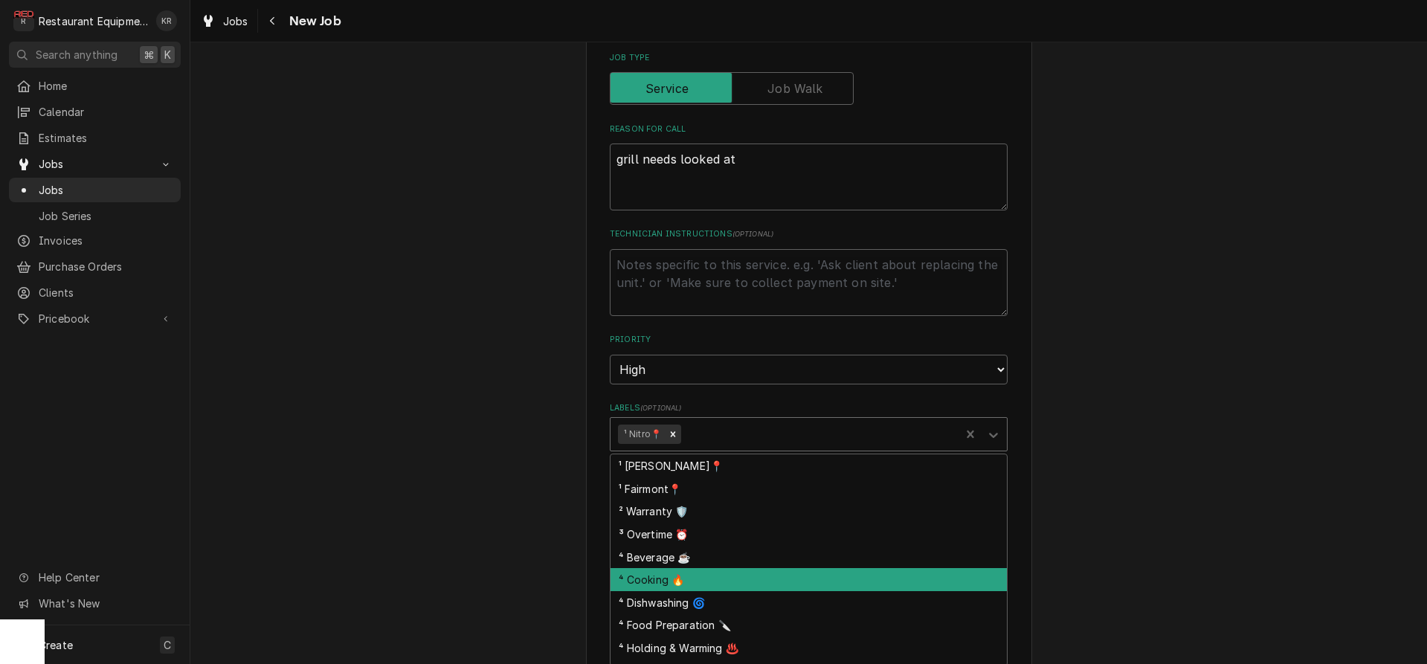
click at [722, 584] on div "⁴ Cooking 🔥" at bounding box center [809, 579] width 396 height 23
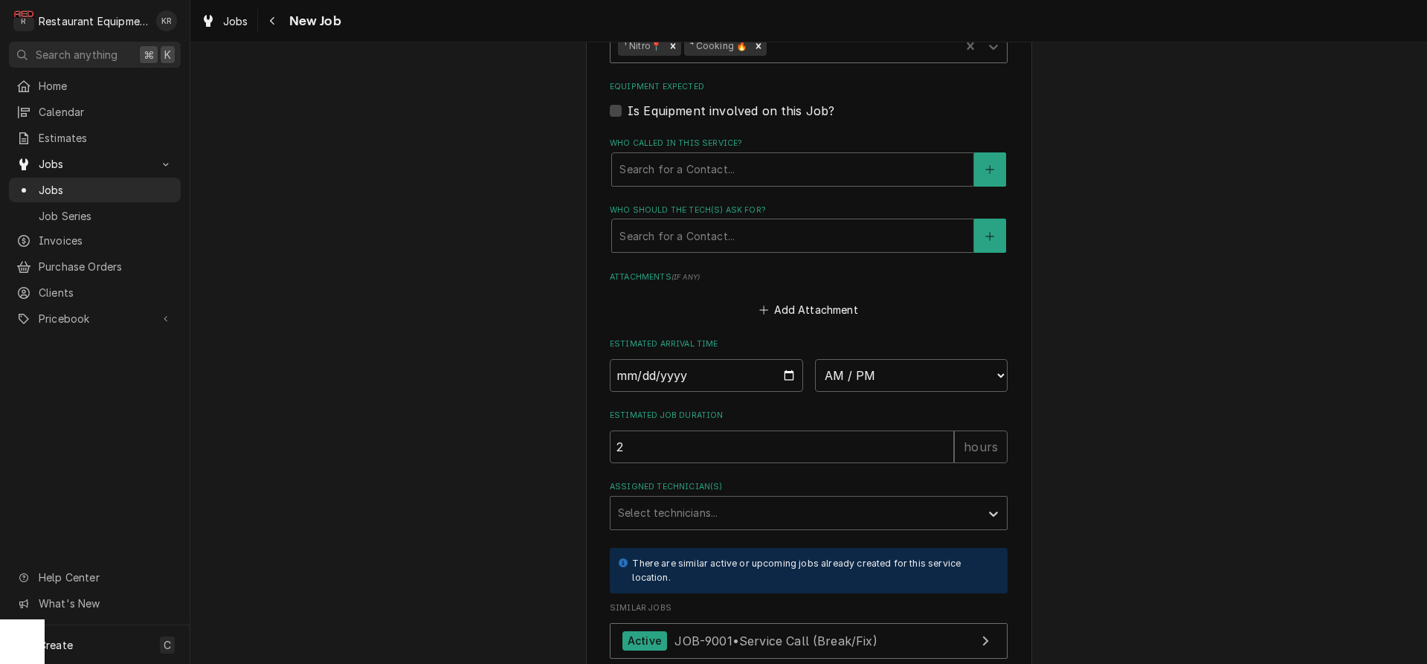
scroll to position [1074, 0]
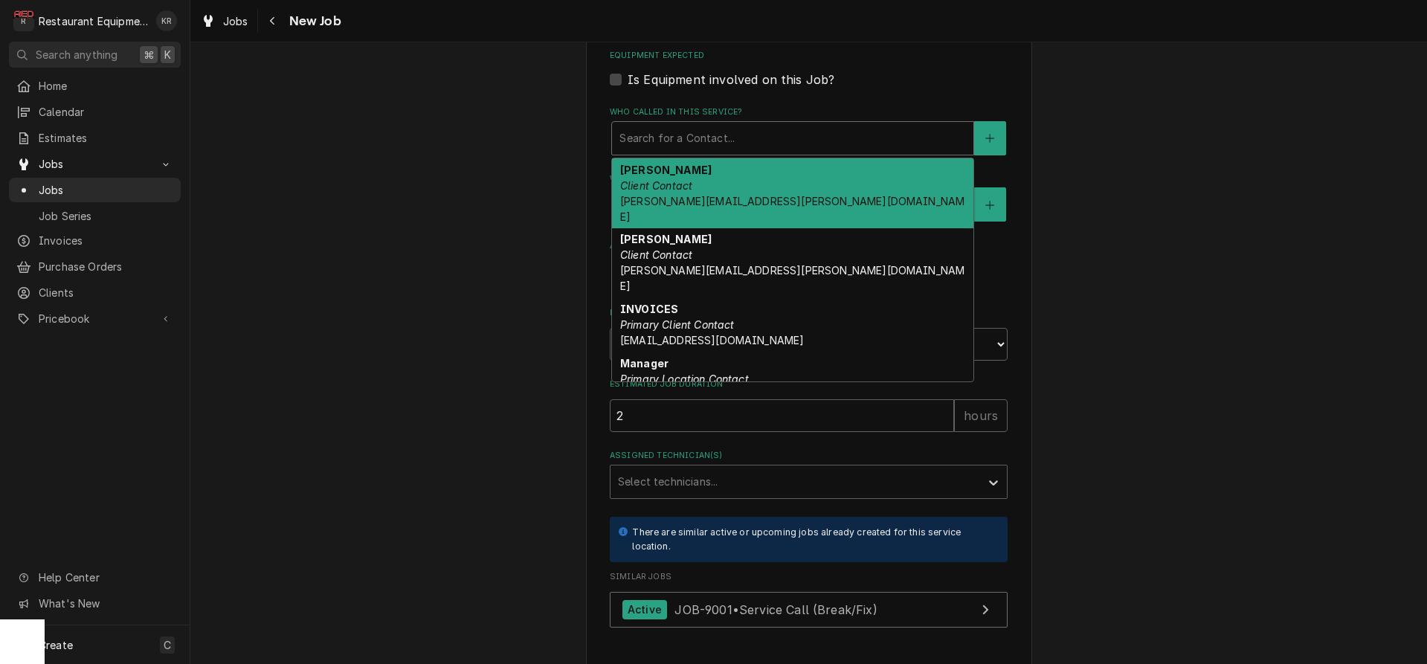
click at [707, 133] on div "Who called in this service?" at bounding box center [792, 138] width 347 height 27
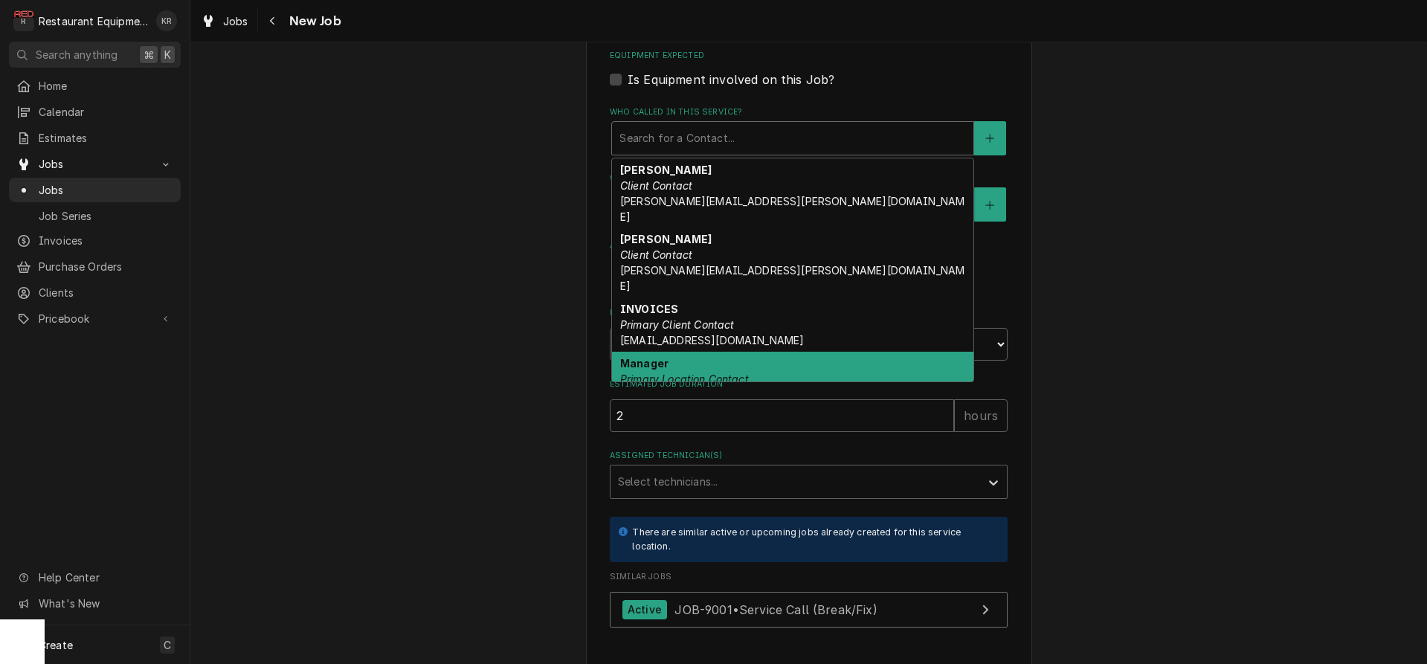
drag, startPoint x: 695, startPoint y: 339, endPoint x: 707, endPoint y: 326, distance: 16.9
click at [695, 373] on em "Primary Location Contact" at bounding box center [684, 379] width 129 height 13
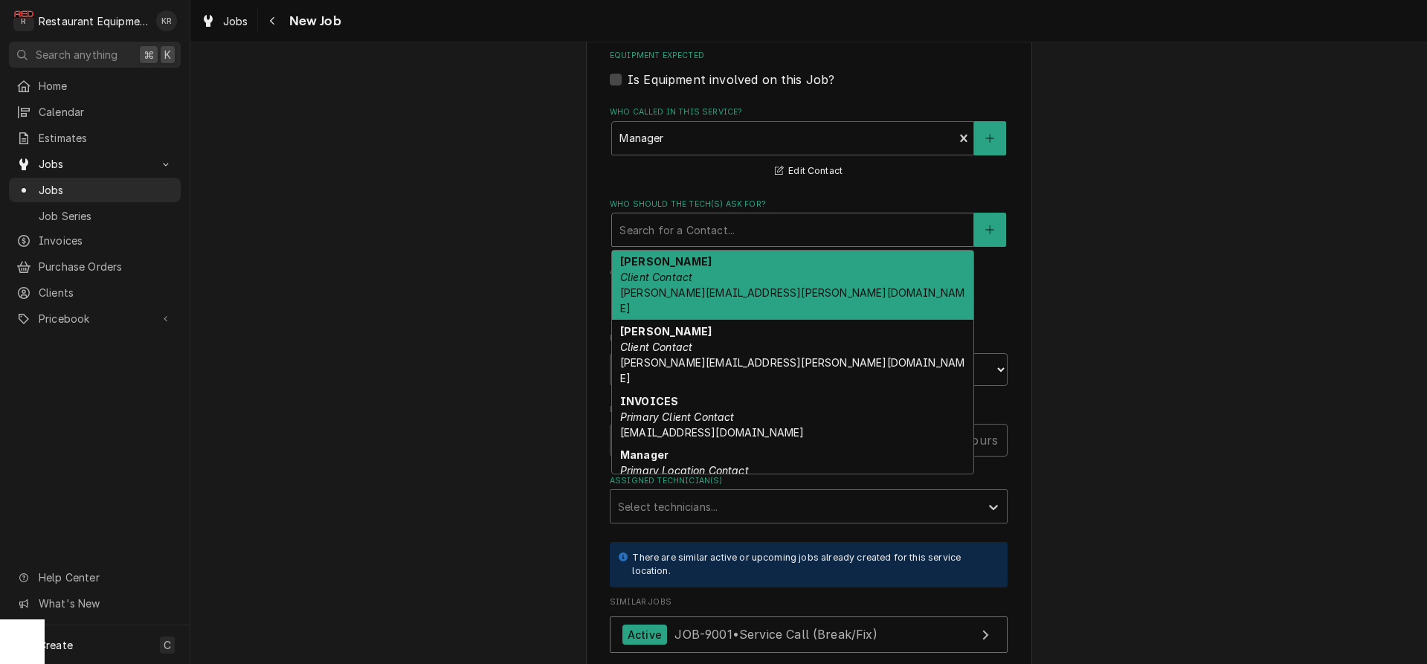
drag, startPoint x: 709, startPoint y: 231, endPoint x: 722, endPoint y: 353, distance: 123.4
click at [709, 231] on div "Who should the tech(s) ask for?" at bounding box center [792, 229] width 347 height 27
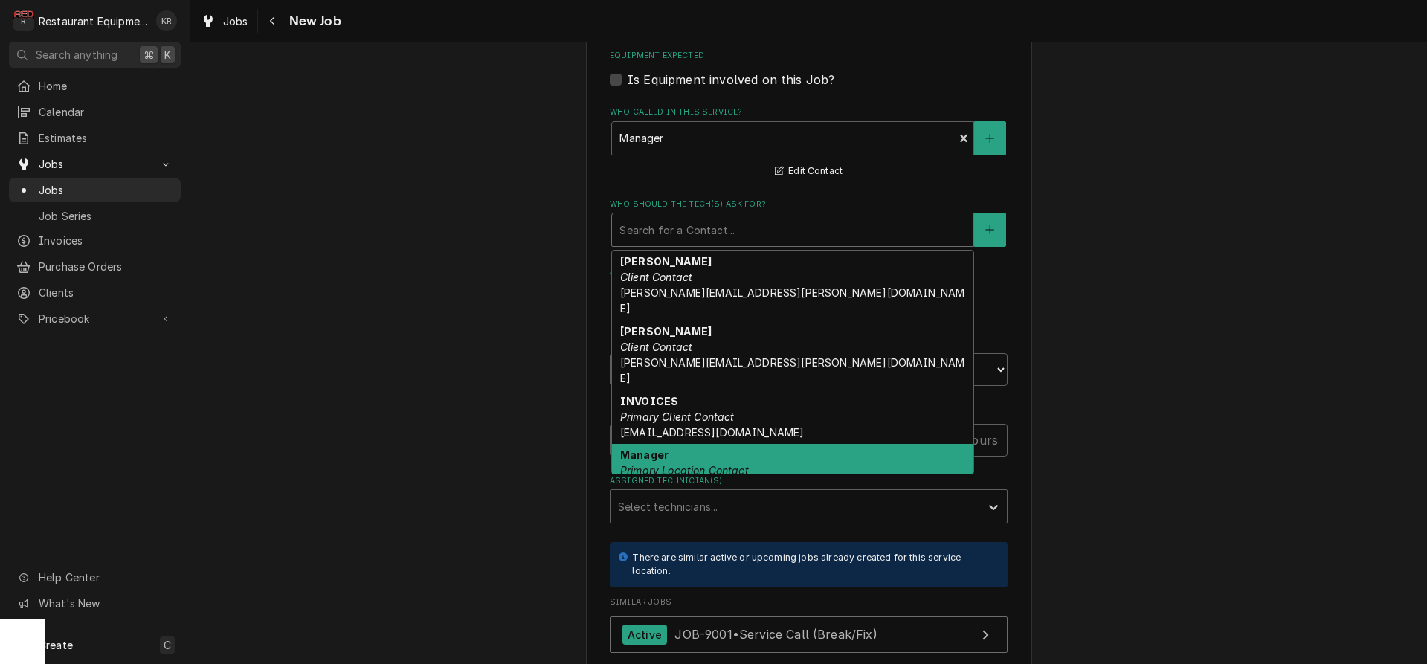
click at [721, 464] on em "Primary Location Contact" at bounding box center [684, 470] width 129 height 13
type textarea "x"
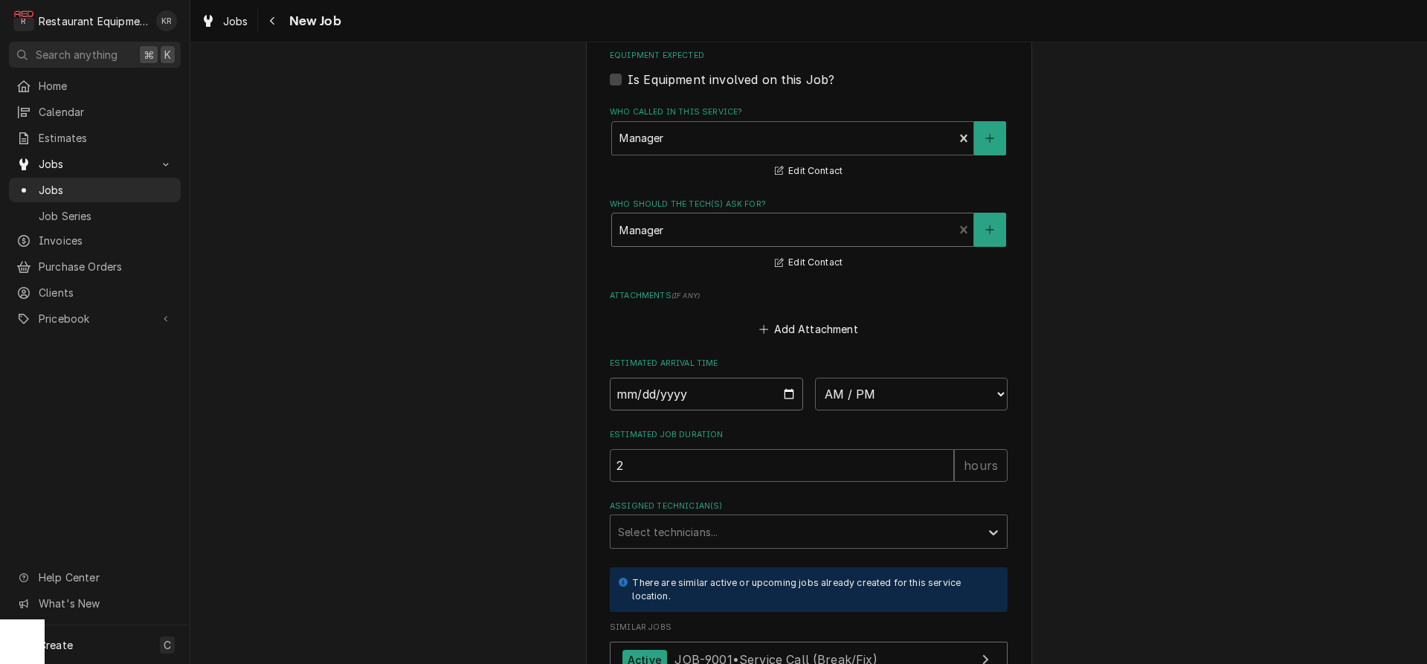
click at [721, 399] on input "Date" at bounding box center [706, 394] width 193 height 33
drag, startPoint x: 785, startPoint y: 393, endPoint x: 776, endPoint y: 412, distance: 21.0
click at [785, 393] on input "Date" at bounding box center [706, 394] width 193 height 33
type input "2025-09-25"
type textarea "x"
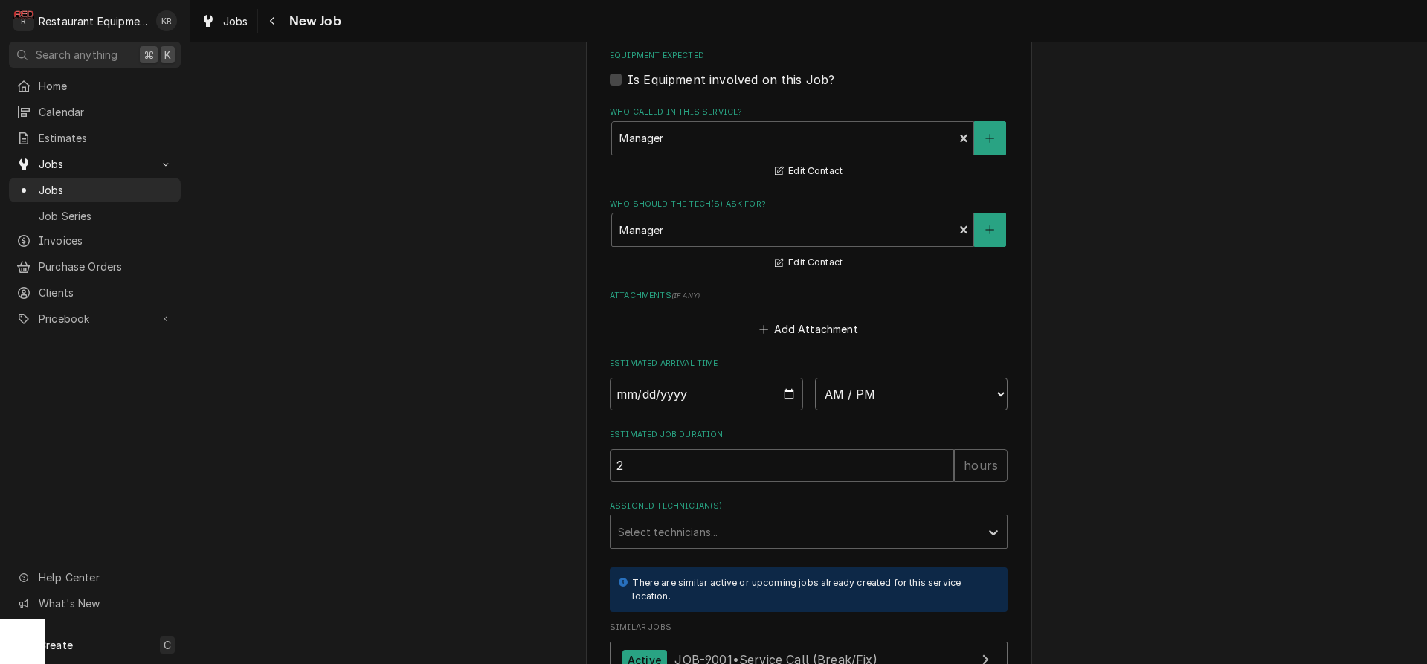
click at [815, 378] on select "AM / PM 6:00 AM 6:15 AM 6:30 AM 6:45 AM 7:00 AM 7:15 AM 7:30 AM 7:45 AM 8:00 AM…" at bounding box center [911, 394] width 193 height 33
select select "09:30:00"
click option "9:30 AM" at bounding box center [0, 0] width 0 height 0
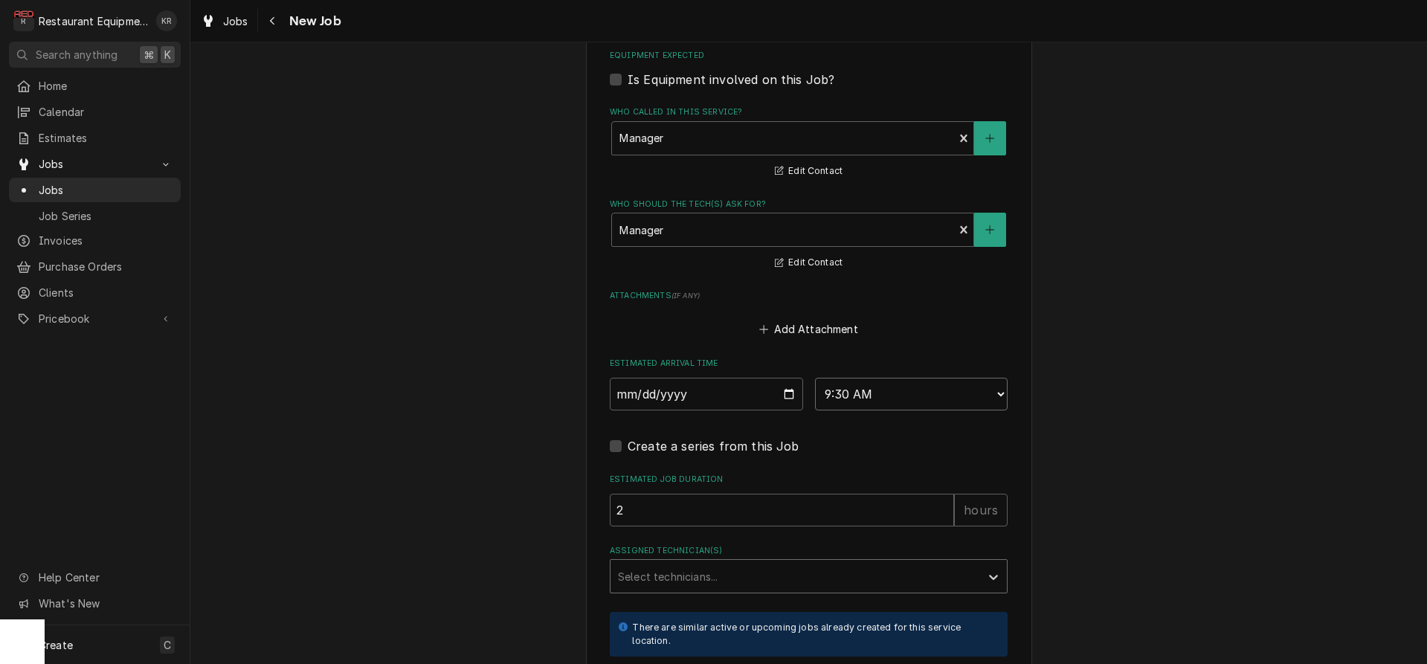
type textarea "x"
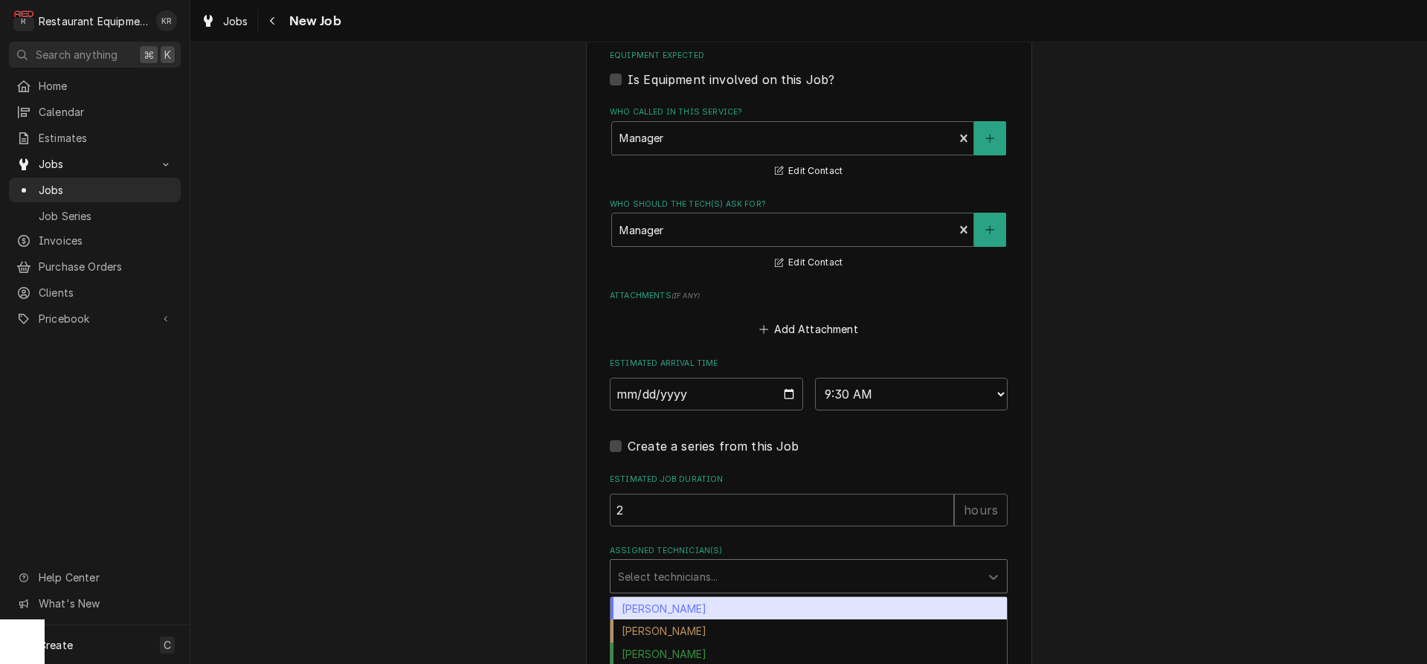
click at [680, 579] on div "Assigned Technician(s)" at bounding box center [795, 576] width 355 height 27
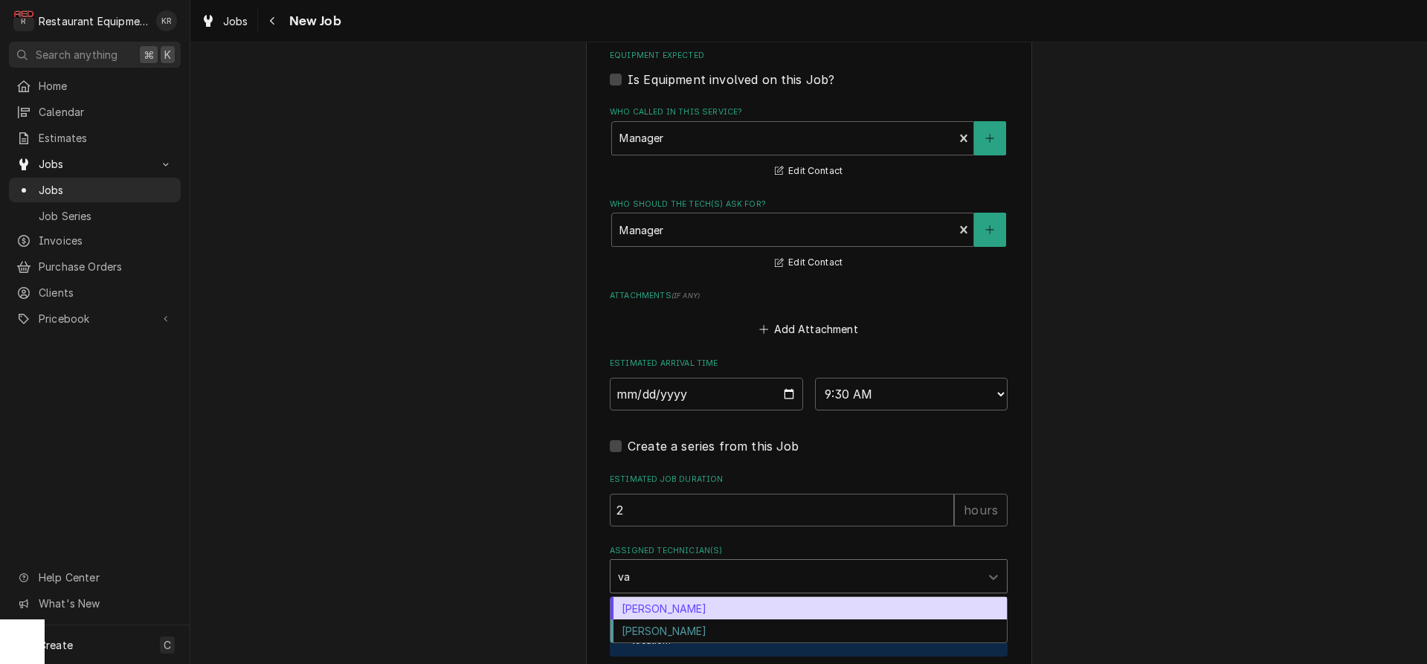
type input "van"
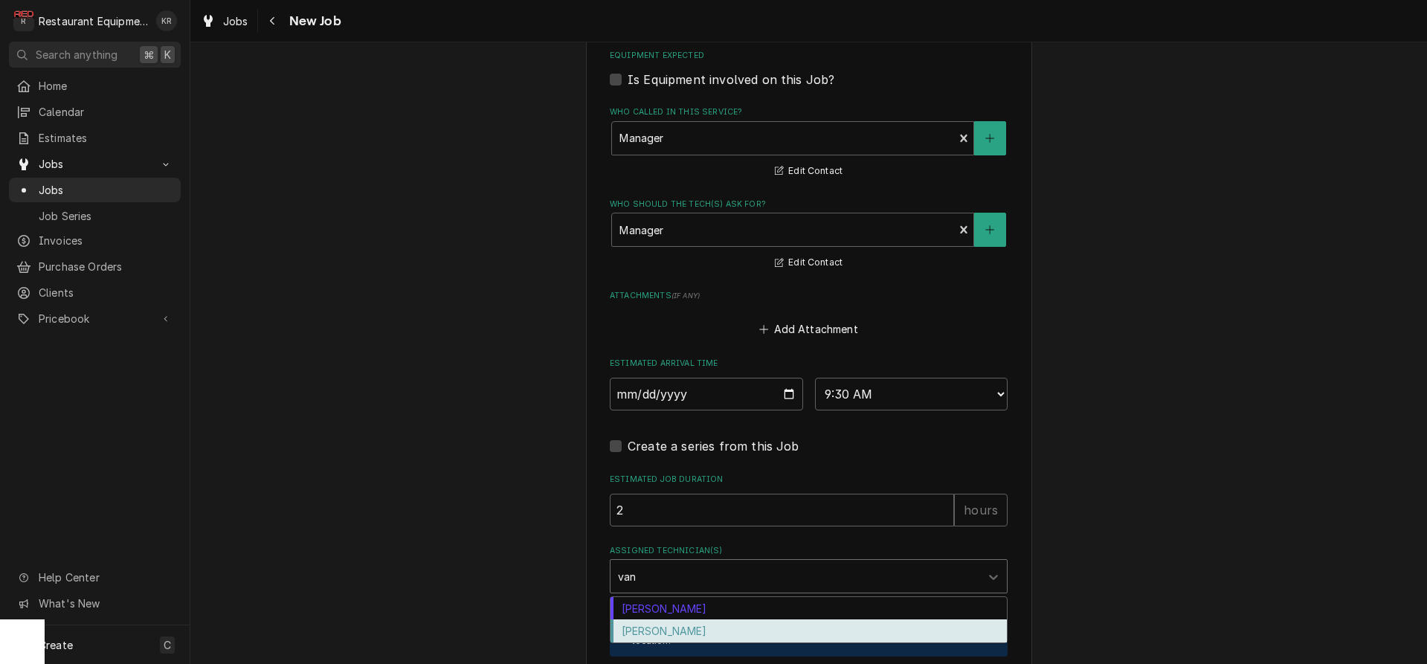
click at [669, 627] on div "Van Lucas" at bounding box center [809, 630] width 396 height 23
type textarea "x"
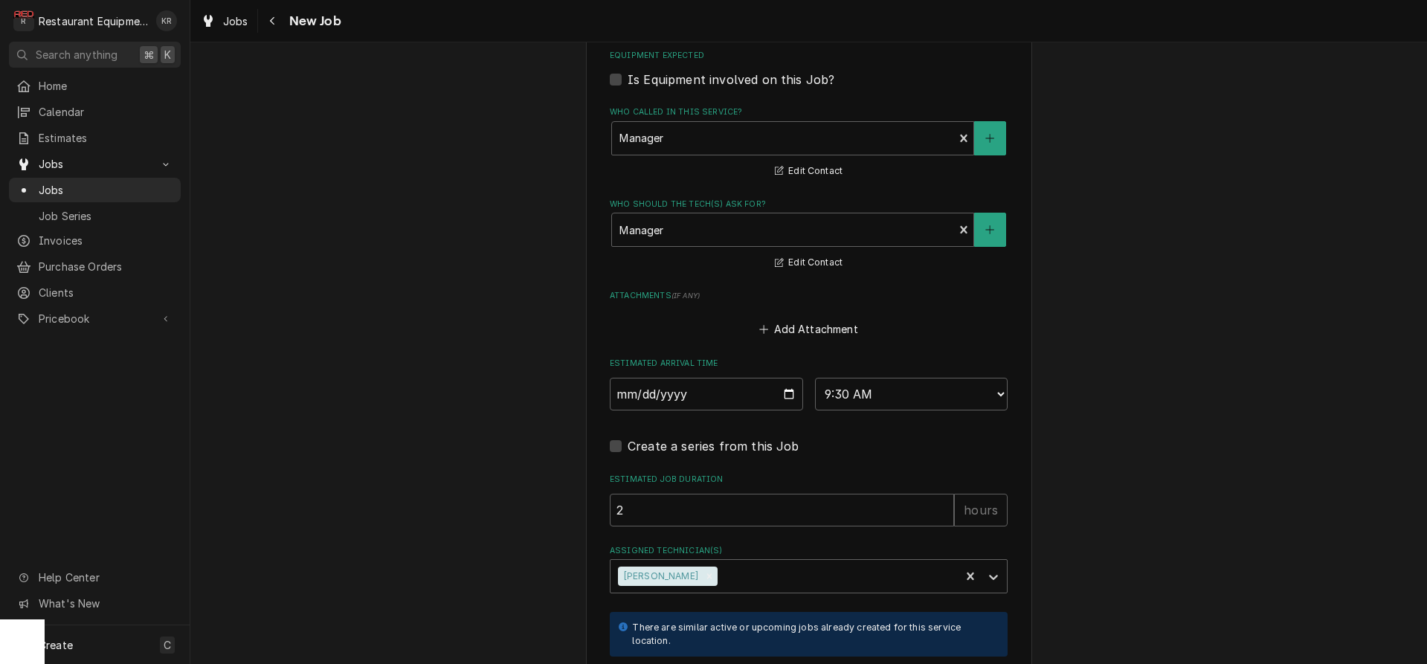
click at [669, 639] on div "There are similar active or upcoming jobs already created for this service loca…" at bounding box center [812, 635] width 361 height 28
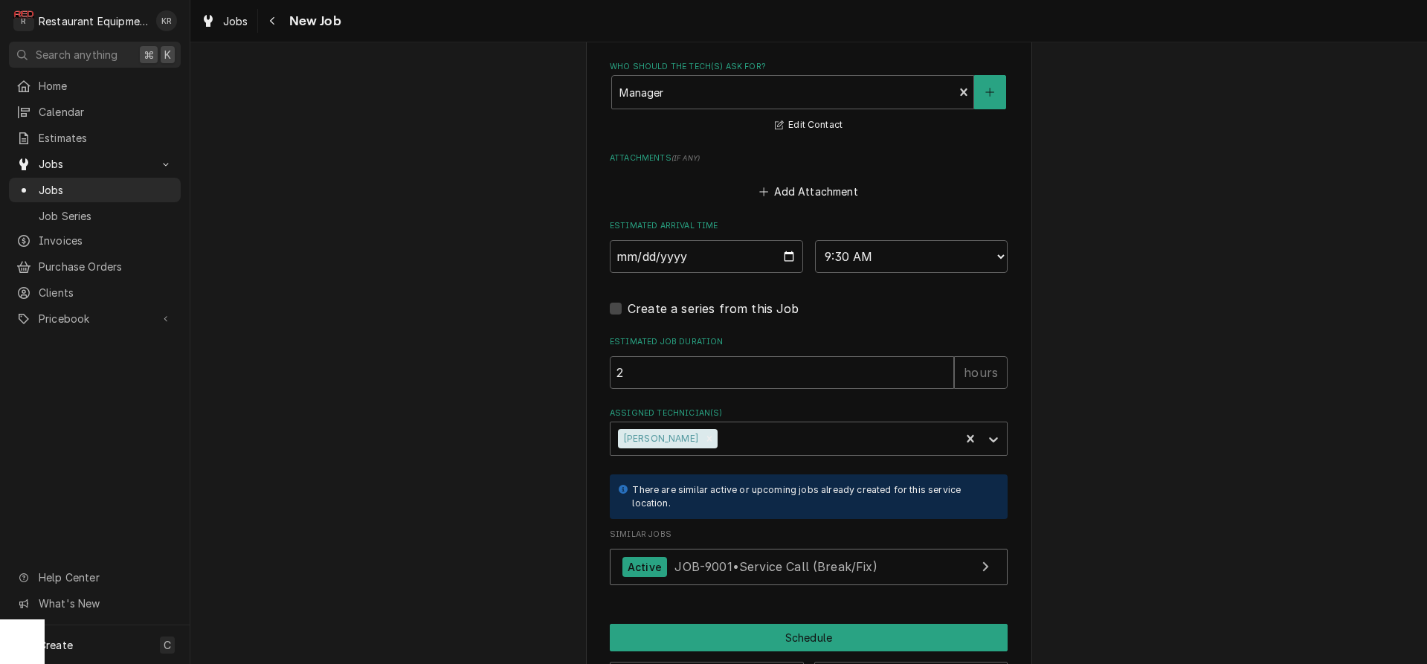
scroll to position [1266, 0]
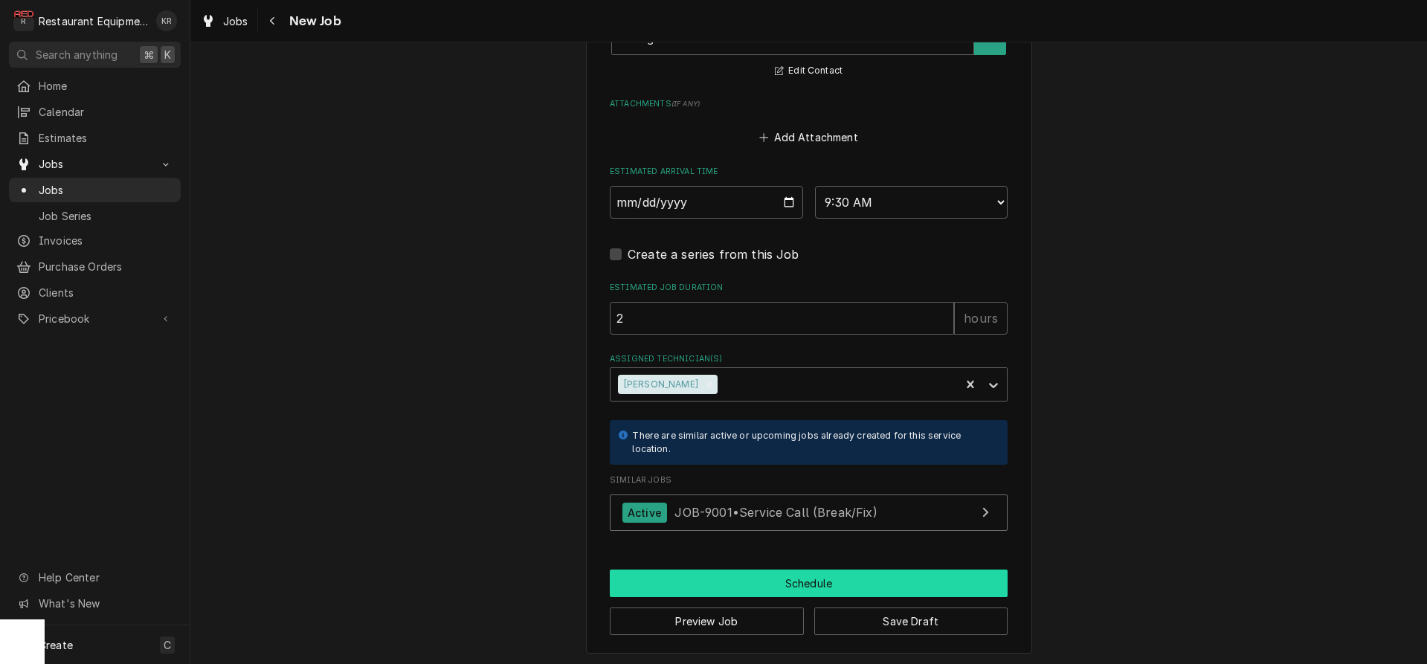
click at [770, 576] on button "Schedule" at bounding box center [809, 584] width 398 height 28
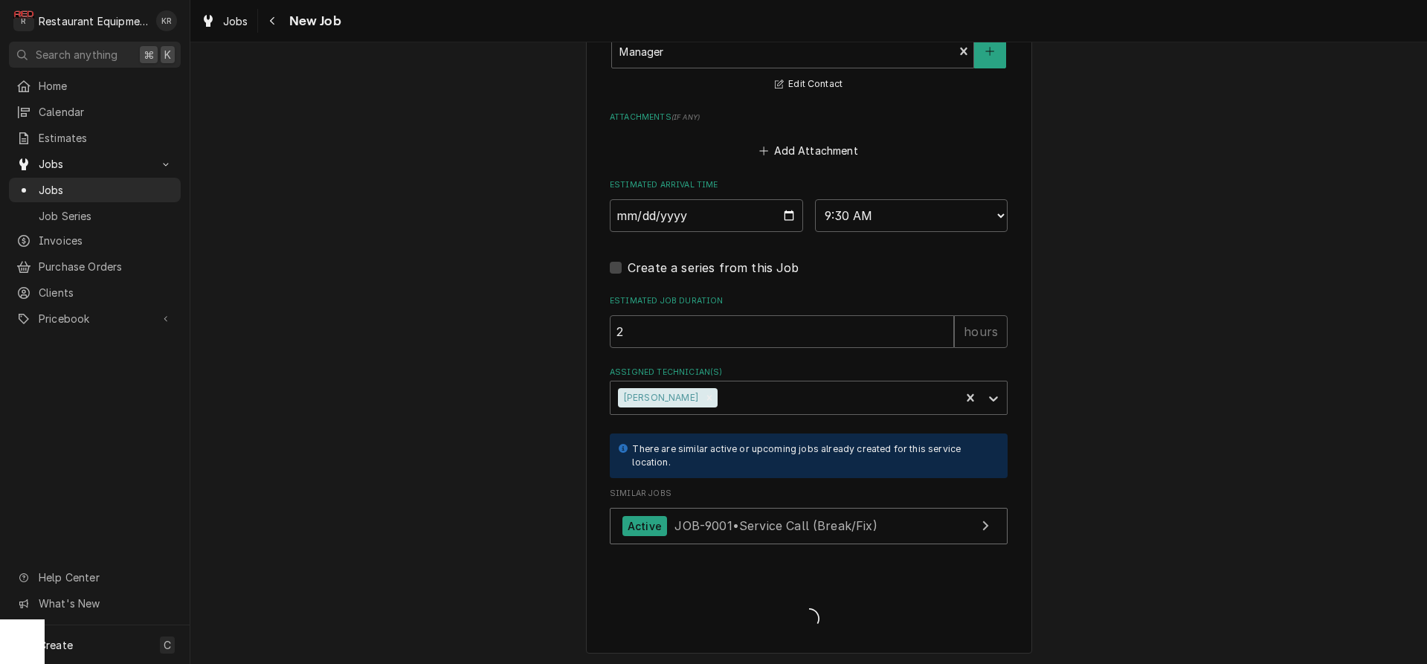
type textarea "x"
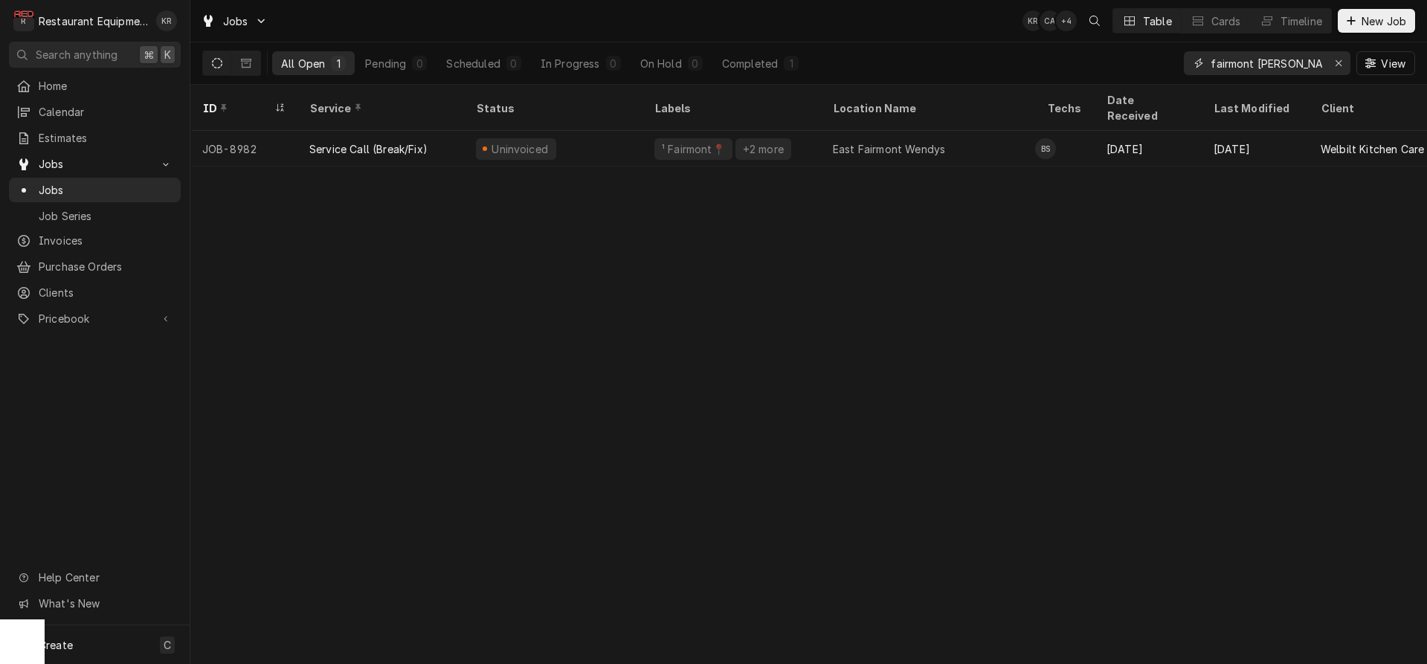
click at [1338, 64] on icon "Erase input" at bounding box center [1339, 63] width 8 height 10
click at [1270, 65] on input "Dynamic Content Wrapper" at bounding box center [1281, 63] width 140 height 24
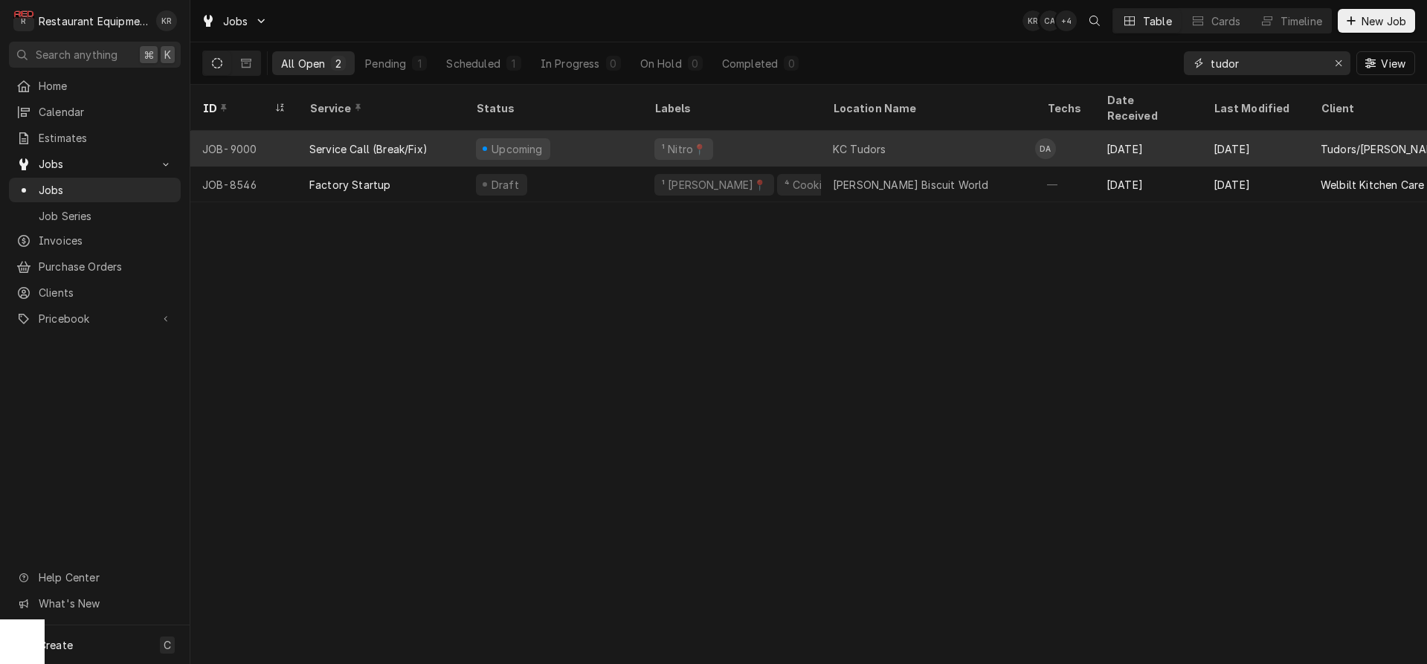
type input "tudor"
click at [736, 131] on div "¹ Nitro📍" at bounding box center [732, 149] width 178 height 36
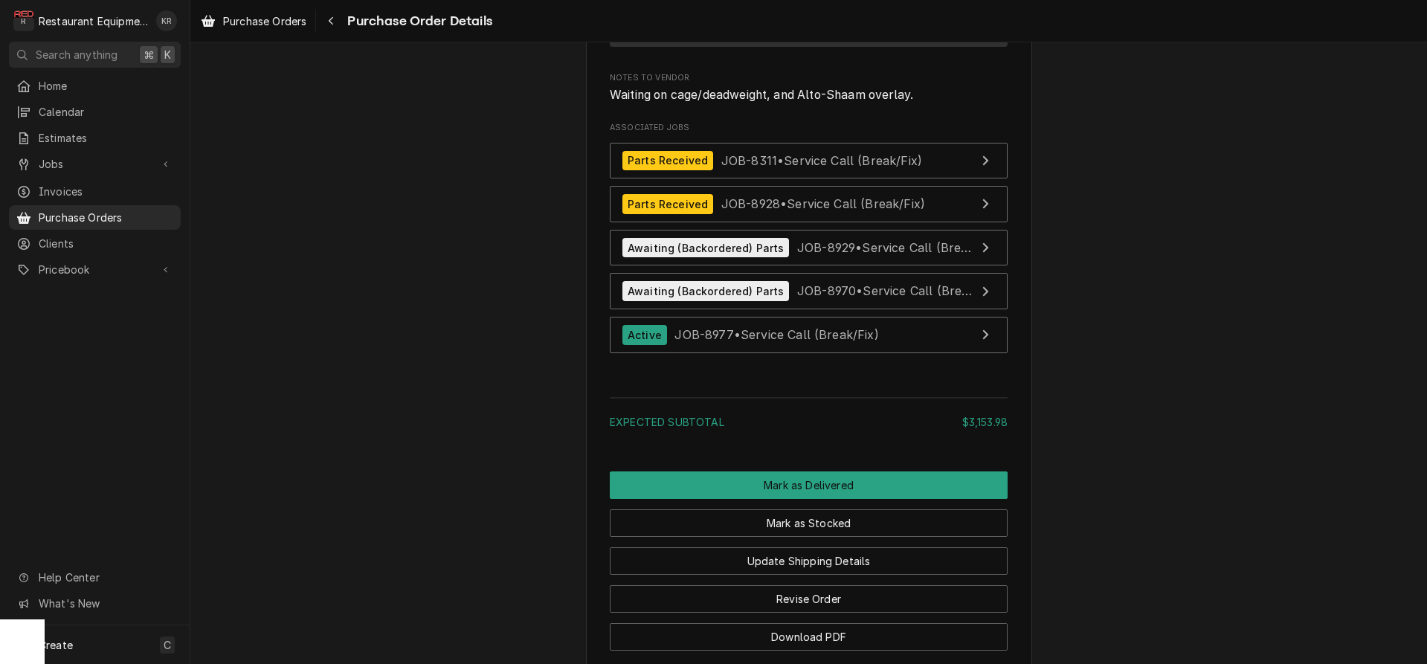
scroll to position [4025, 0]
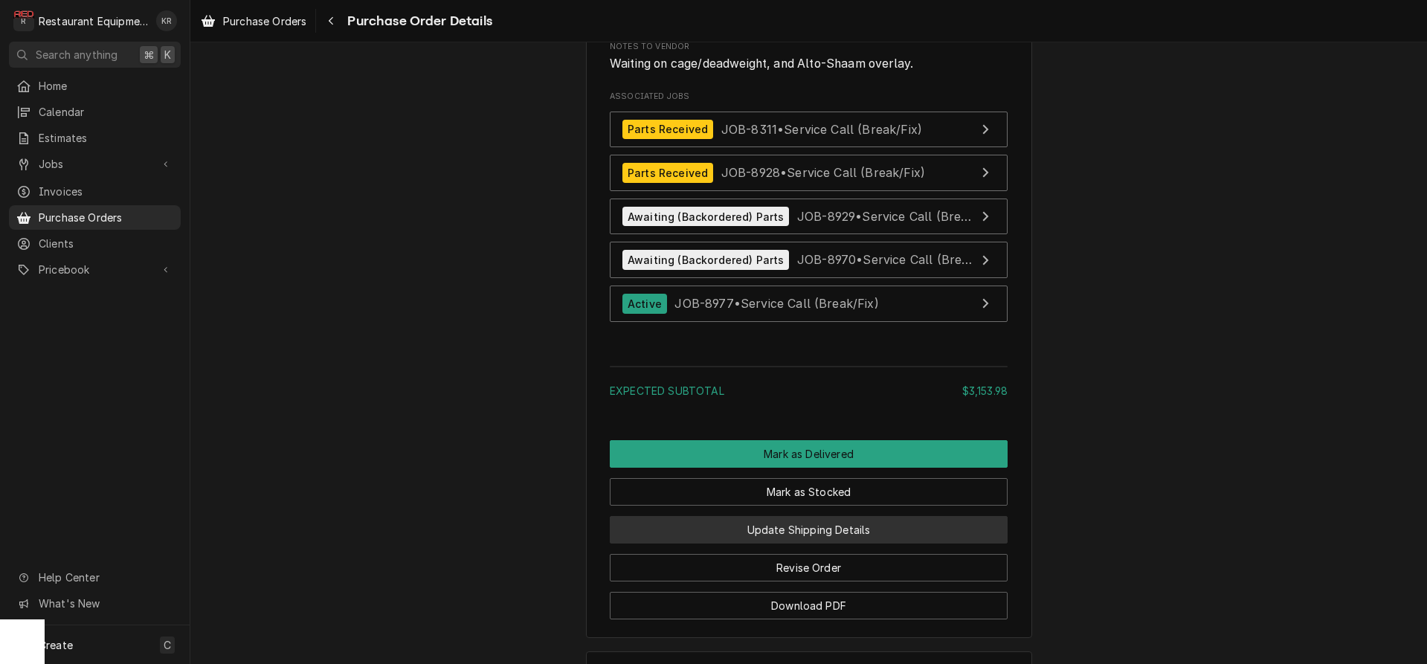
click at [808, 544] on button "Update Shipping Details" at bounding box center [809, 530] width 398 height 28
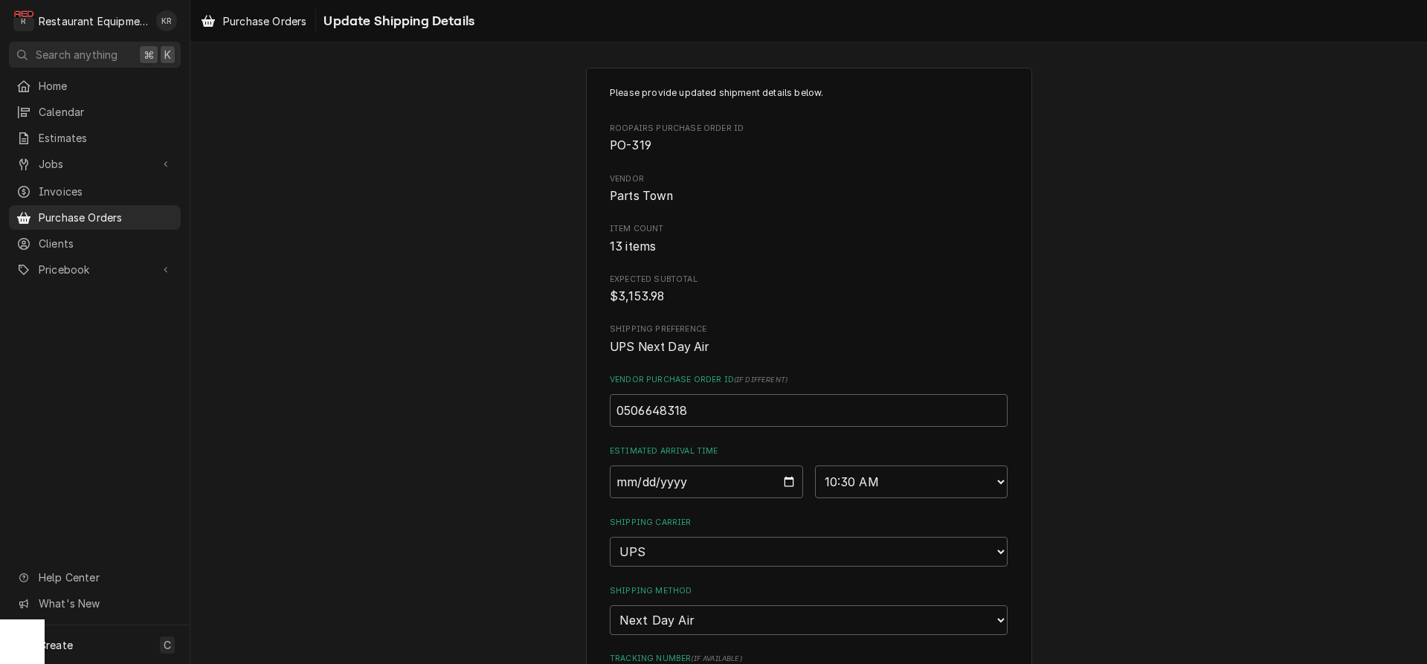
scroll to position [134, 0]
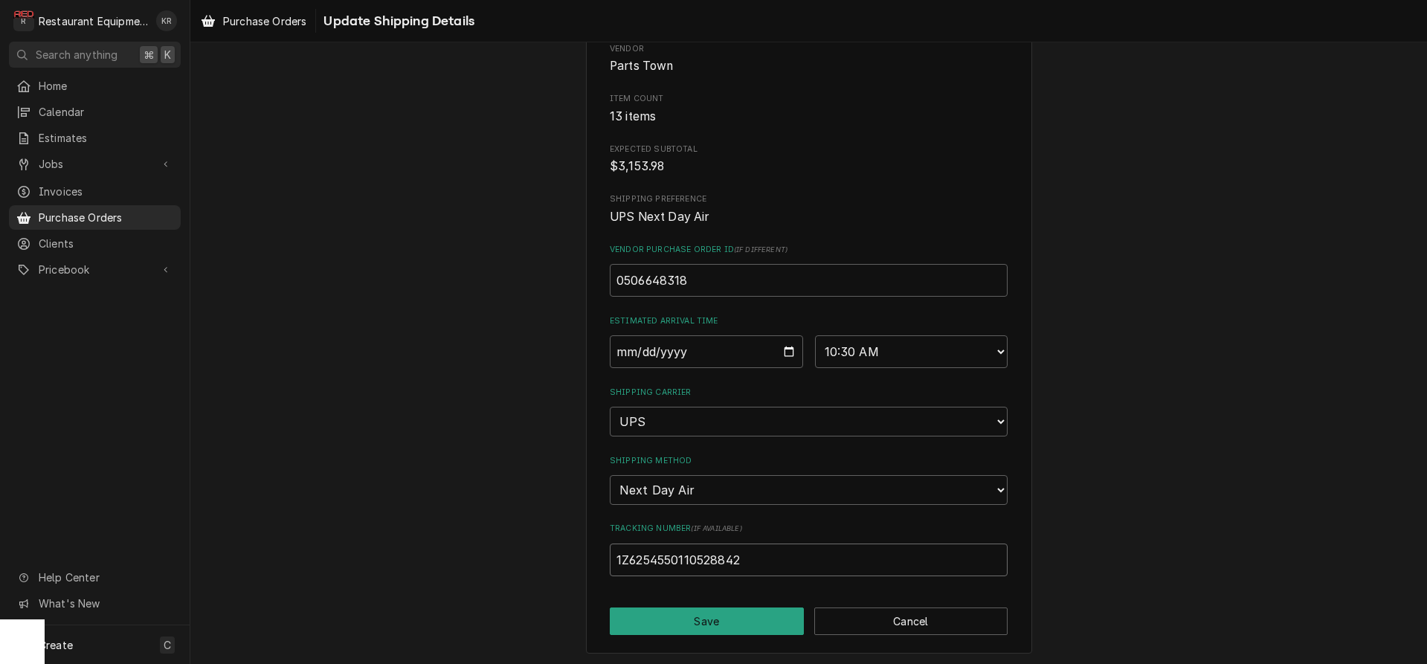
click at [794, 564] on input "1Z6254550110528842" at bounding box center [809, 560] width 398 height 33
paste input "1ZG19D140104332305"
type input "1Z6254550110528842 1ZG19D140104332305"
click at [725, 617] on button "Save" at bounding box center [707, 624] width 194 height 28
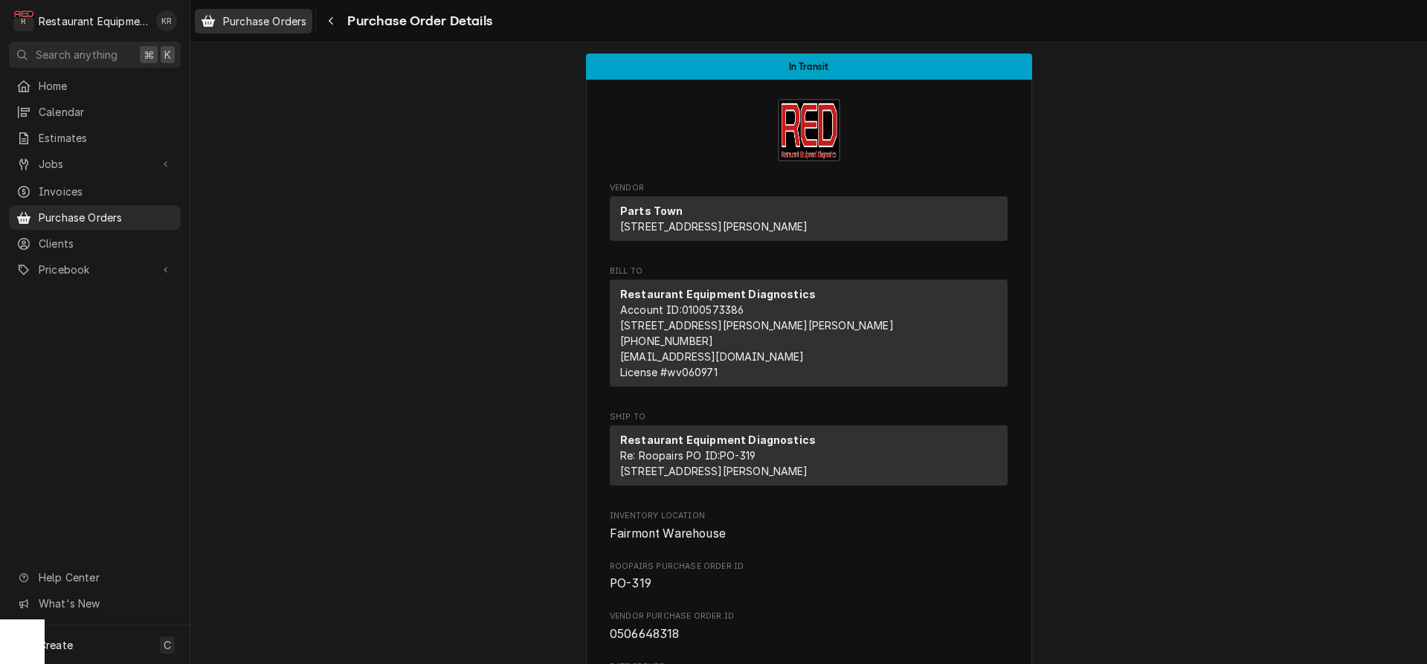
click at [276, 26] on span "Purchase Orders" at bounding box center [264, 21] width 83 height 16
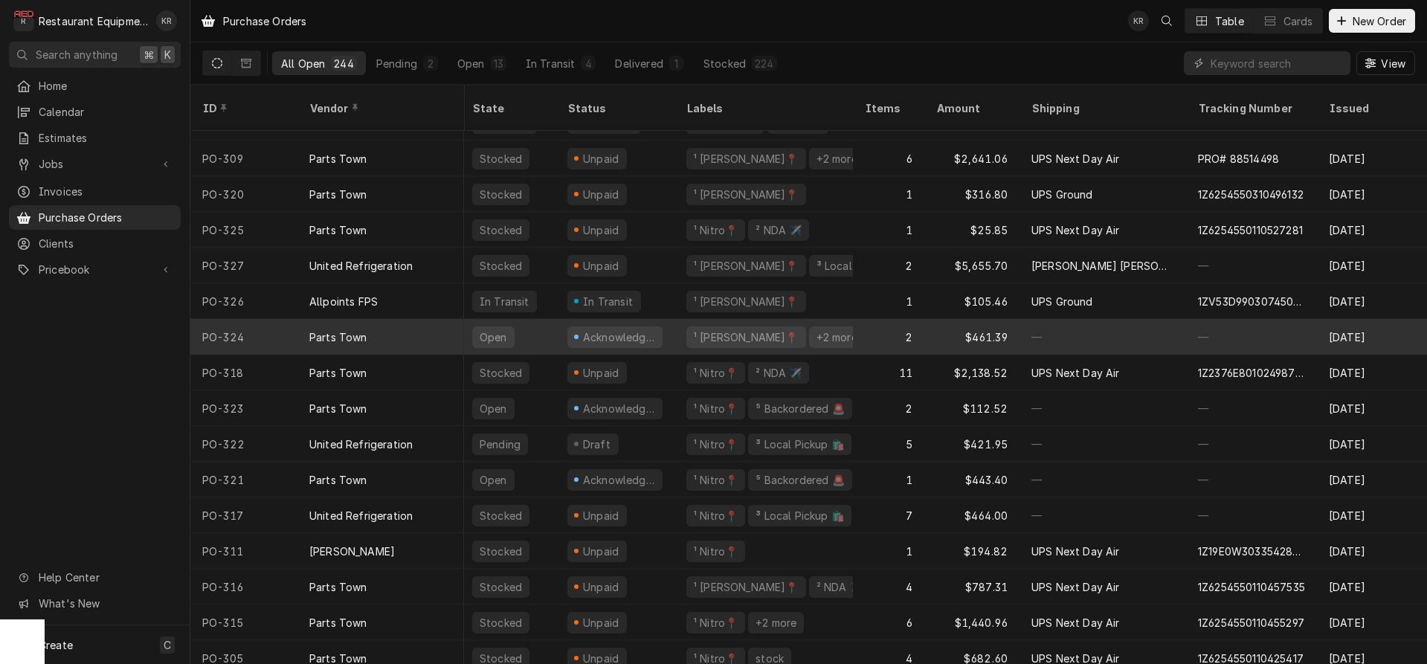
scroll to position [97, 7]
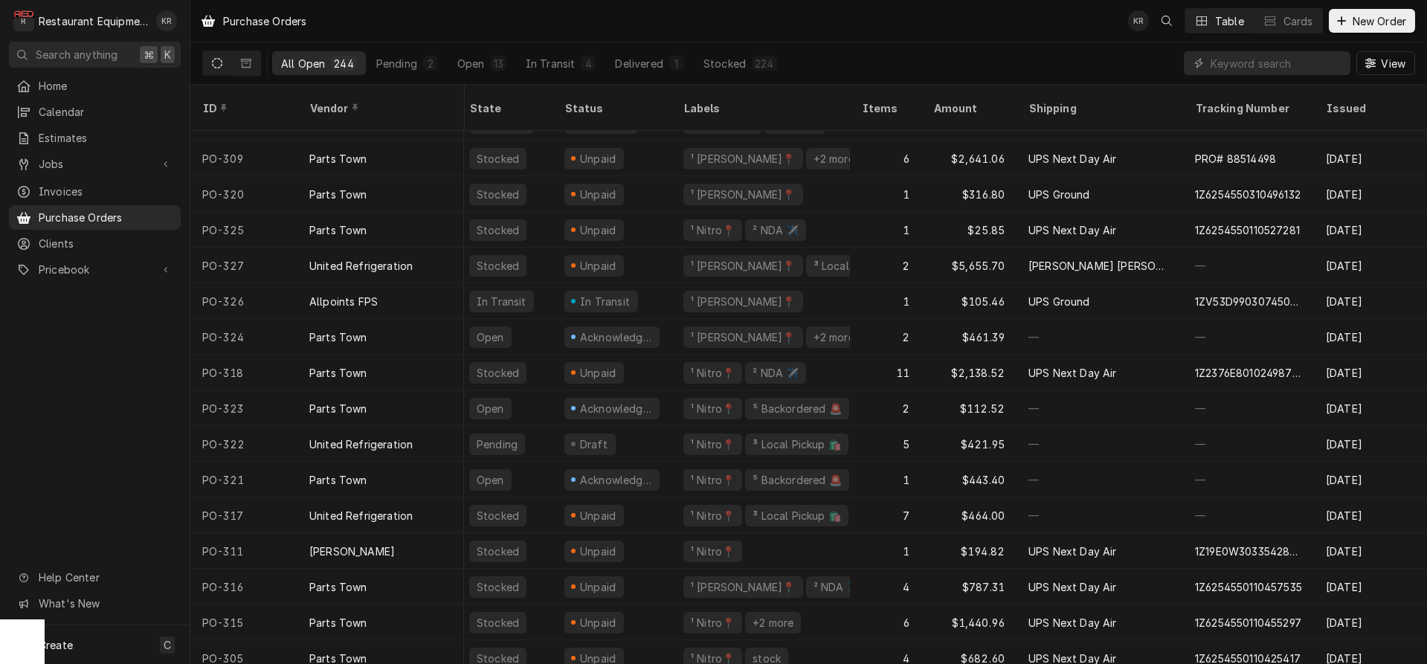
click at [830, 20] on div "Purchase Orders KR Table Cards New Order" at bounding box center [808, 21] width 1237 height 42
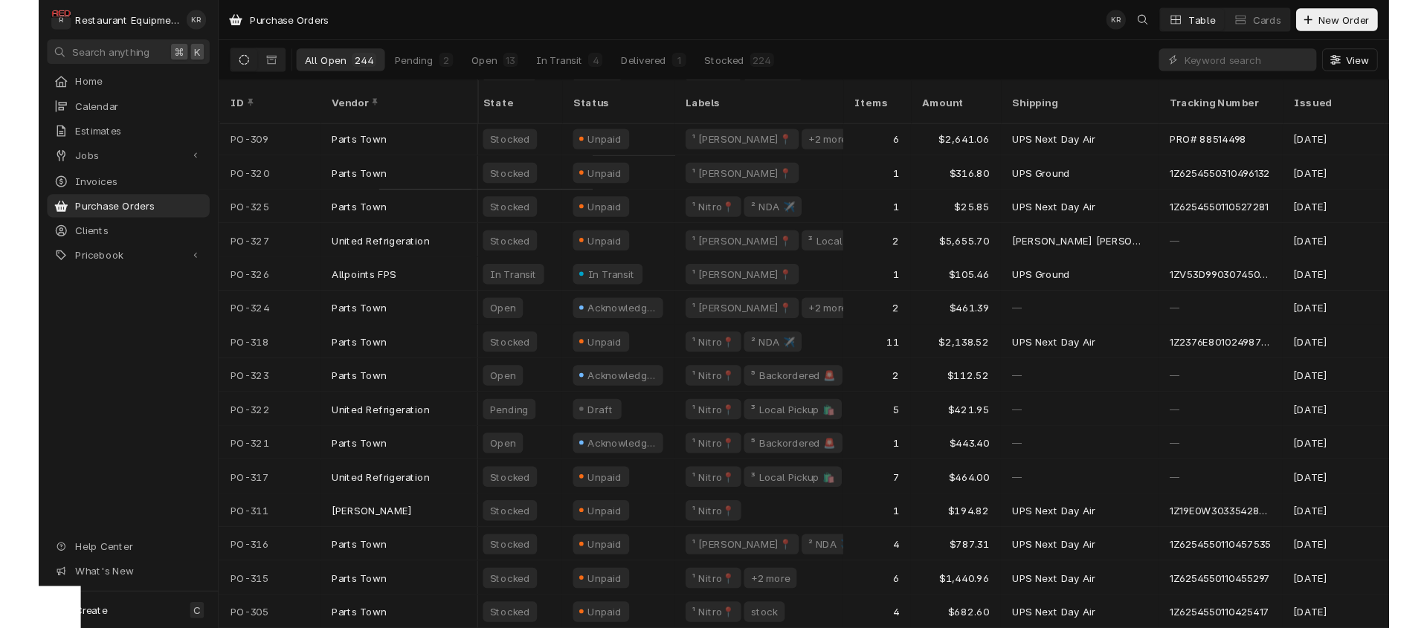
scroll to position [0, 7]
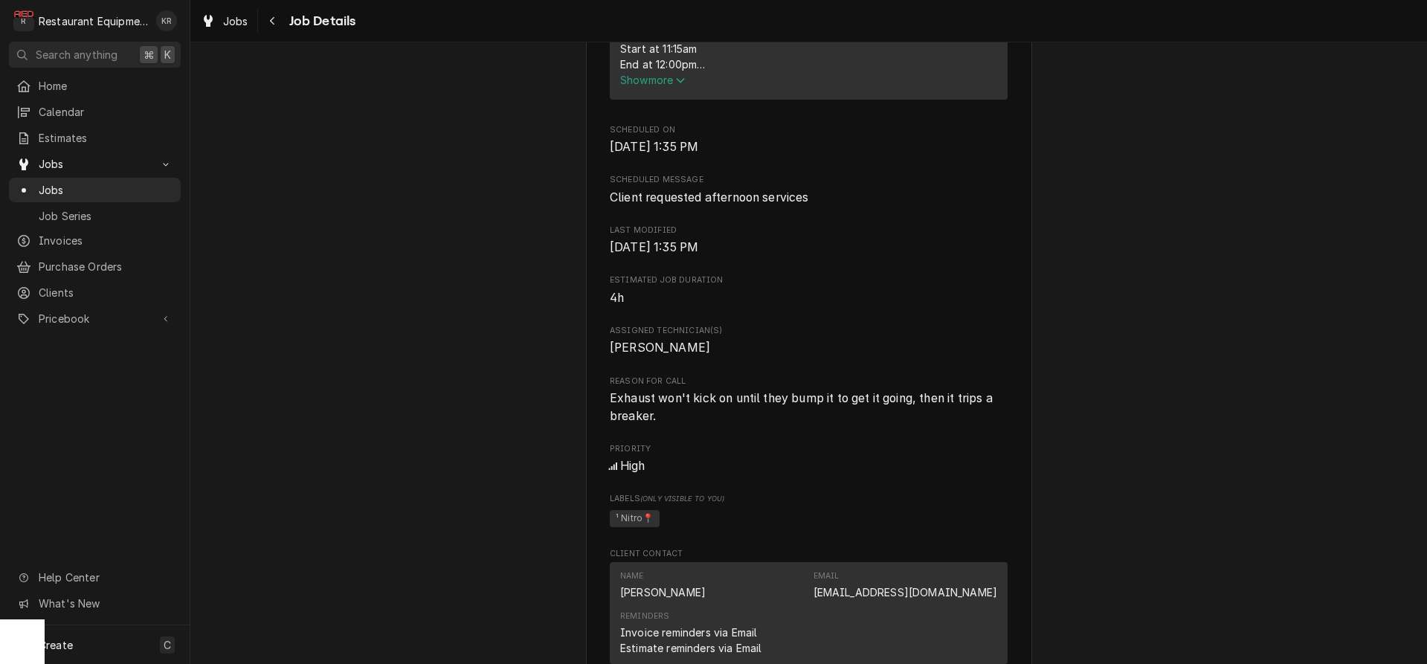
scroll to position [695, 0]
click at [663, 85] on span "Show more" at bounding box center [652, 78] width 65 height 13
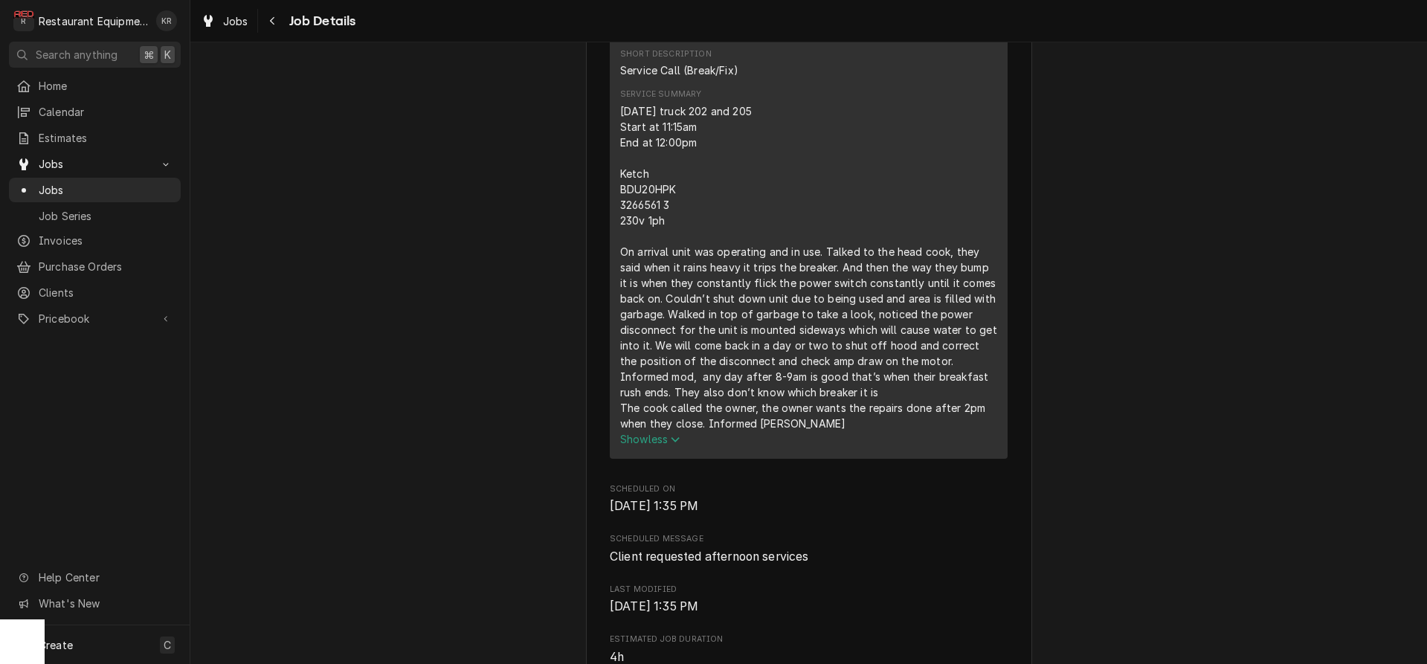
scroll to position [596, 0]
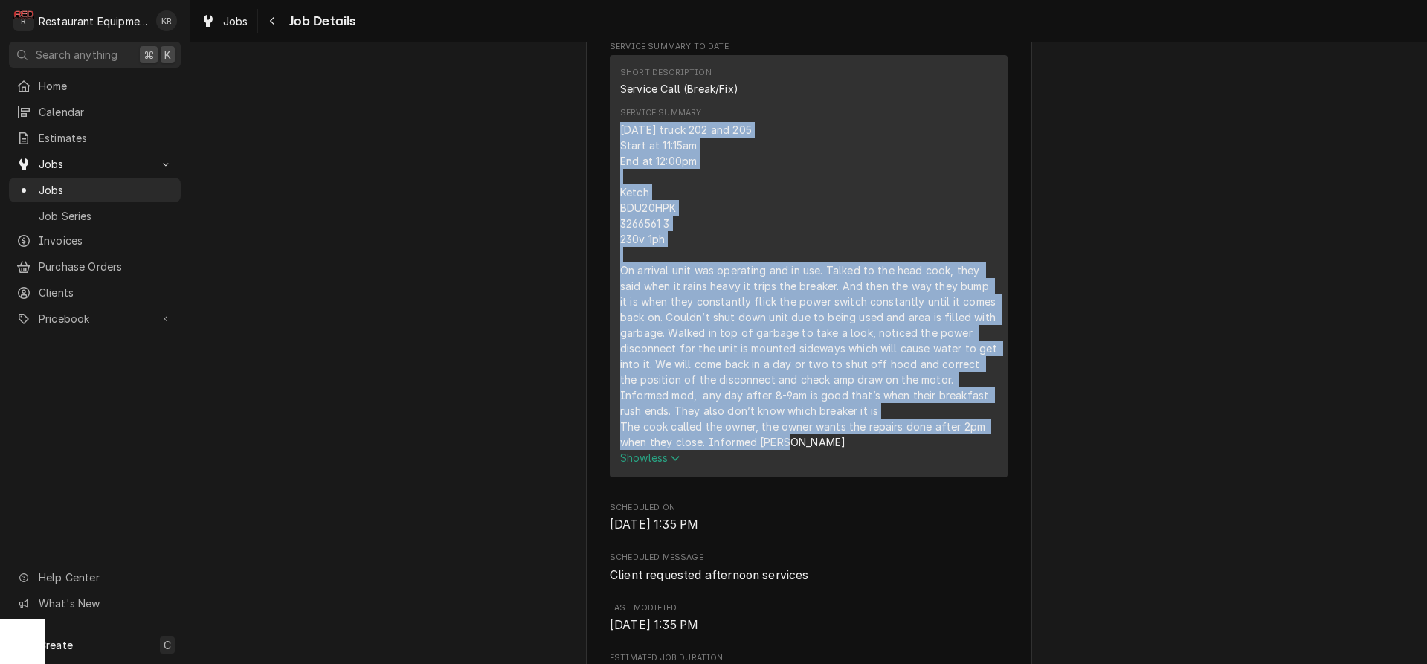
drag, startPoint x: 621, startPoint y: 143, endPoint x: 843, endPoint y: 487, distance: 409.9
click at [846, 470] on div "Service Summary [DATE] truck 202 and 205 Start at 11:15am End at 12:00pm Ketch …" at bounding box center [808, 286] width 377 height 368
copy div "[DATE] truck 202 and 205 Start at 11:15am End at 12:00pm Ketch BDU20HPK 3266561…"
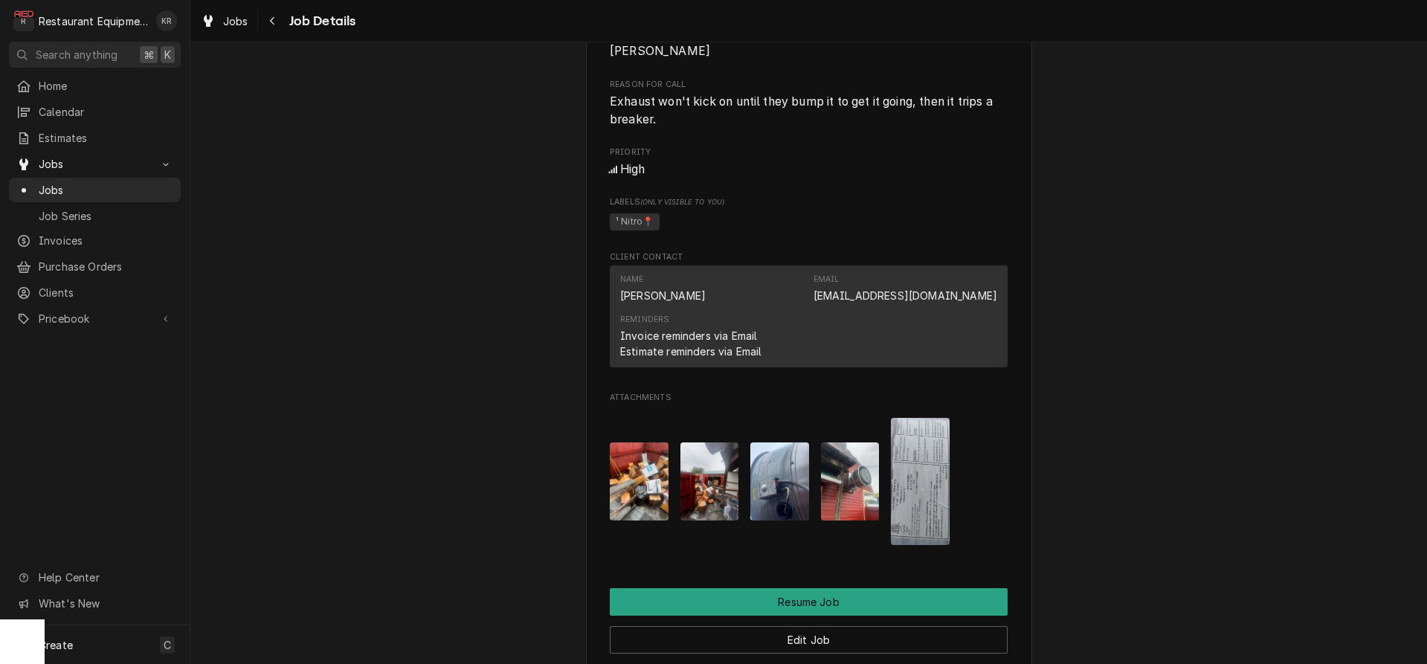
scroll to position [1322, 0]
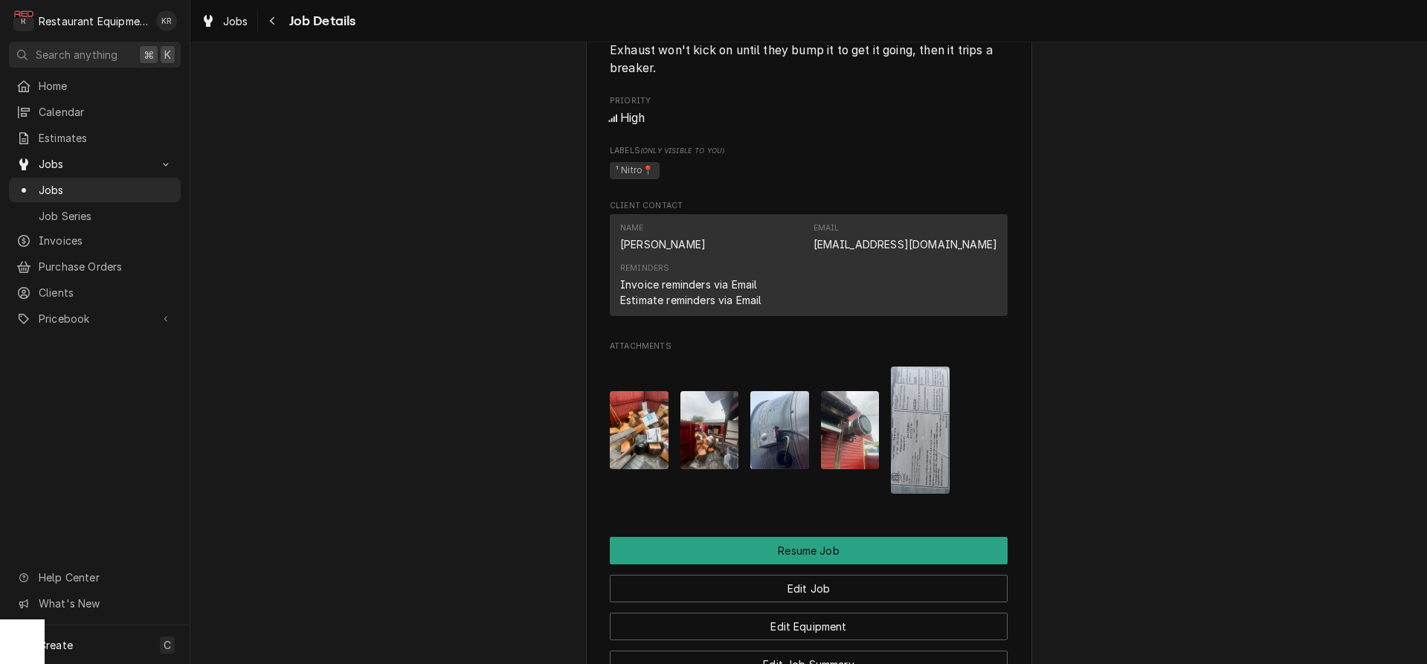
click at [649, 461] on img "Attachments" at bounding box center [639, 430] width 59 height 78
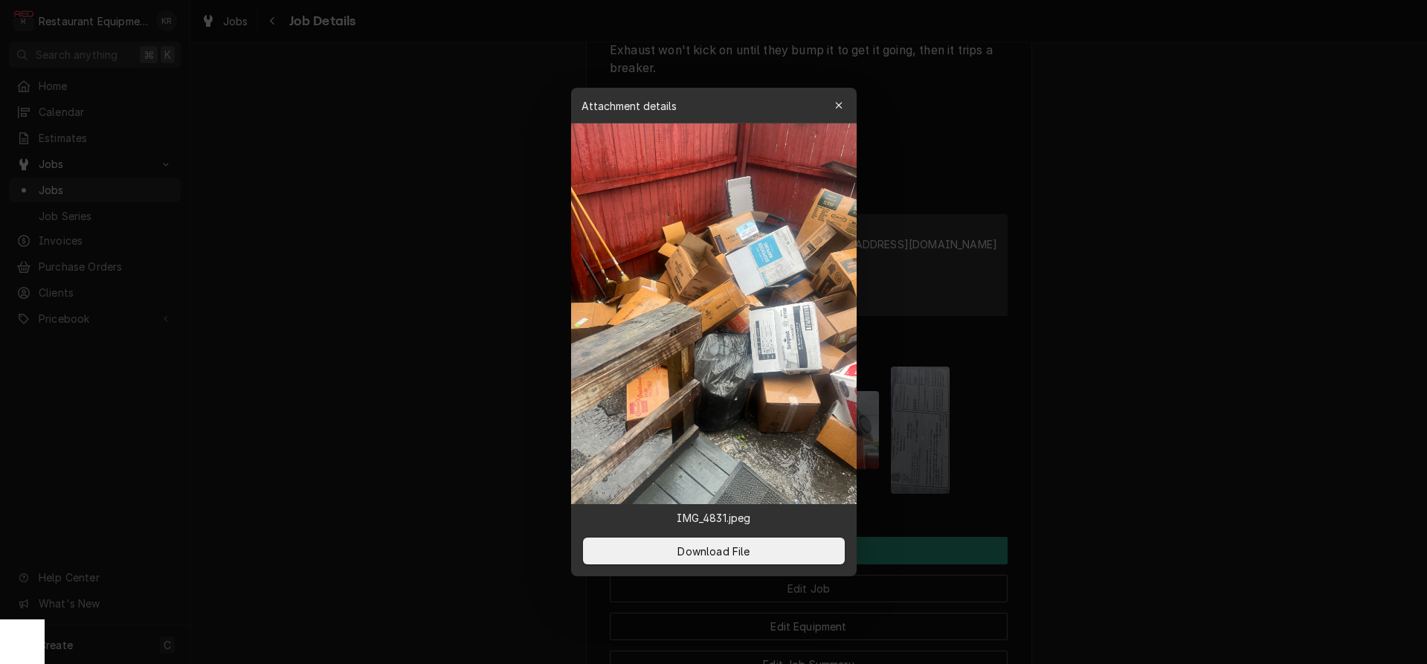
drag, startPoint x: 840, startPoint y: 106, endPoint x: 842, endPoint y: 115, distance: 9.9
click at [840, 106] on icon "button" at bounding box center [838, 105] width 7 height 7
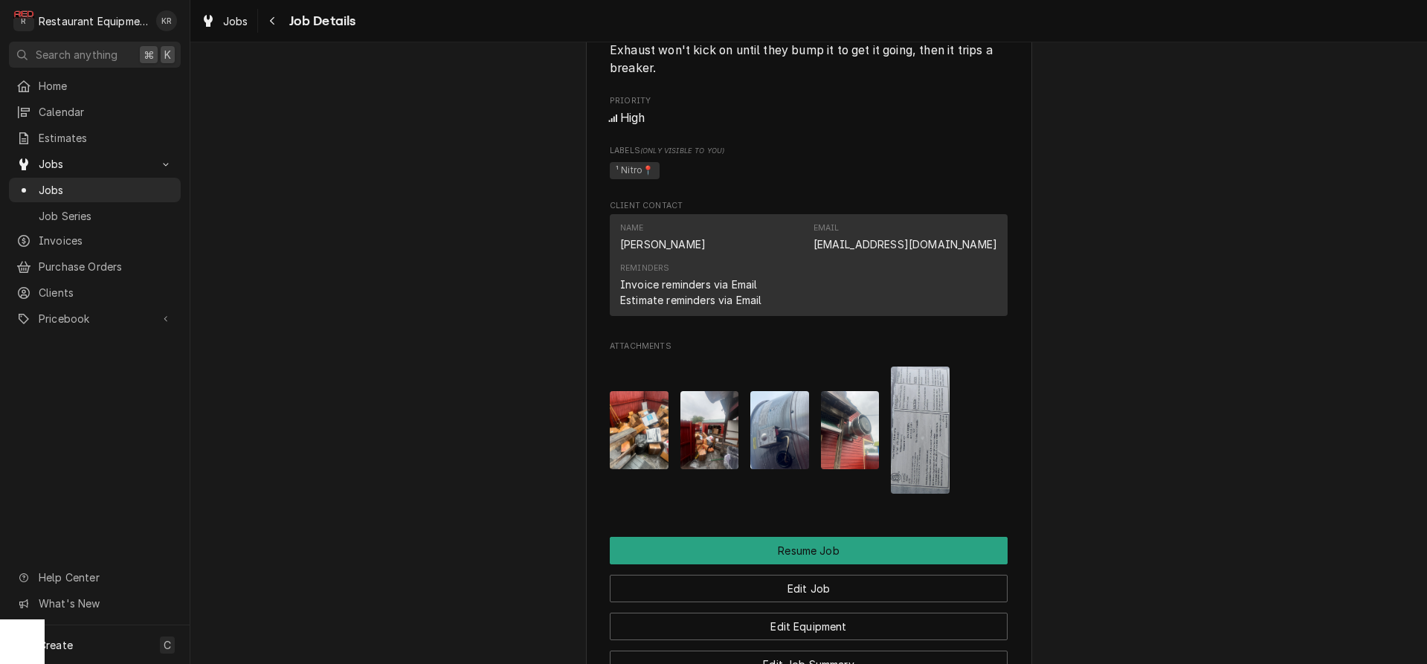
click at [723, 469] on img "Attachments" at bounding box center [709, 430] width 59 height 78
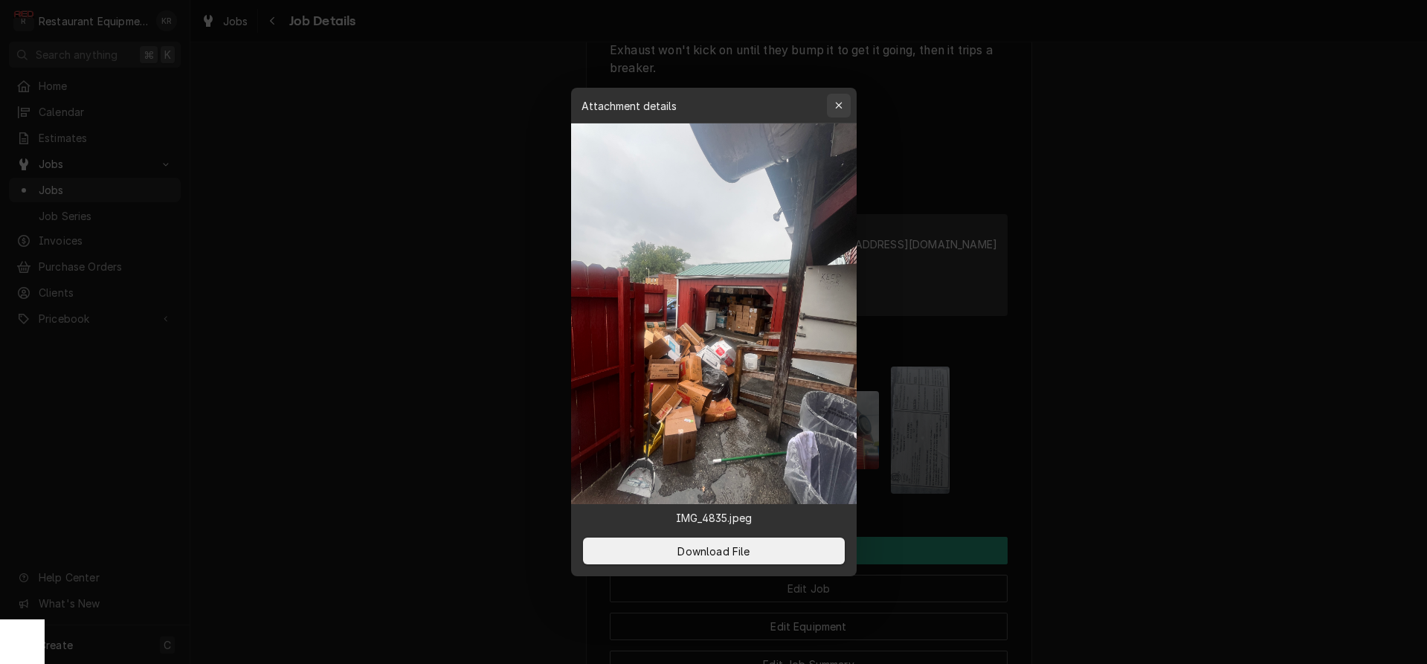
click at [837, 106] on icon "button" at bounding box center [838, 105] width 8 height 10
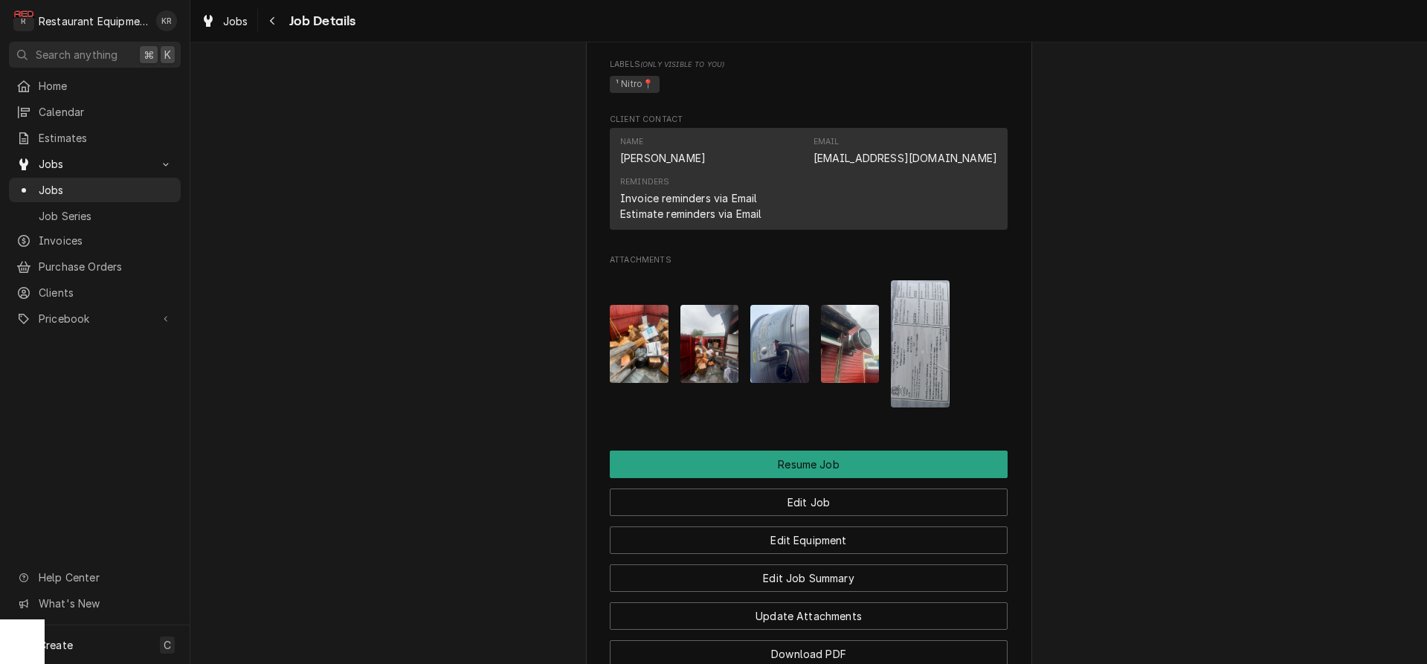
scroll to position [1446, 0]
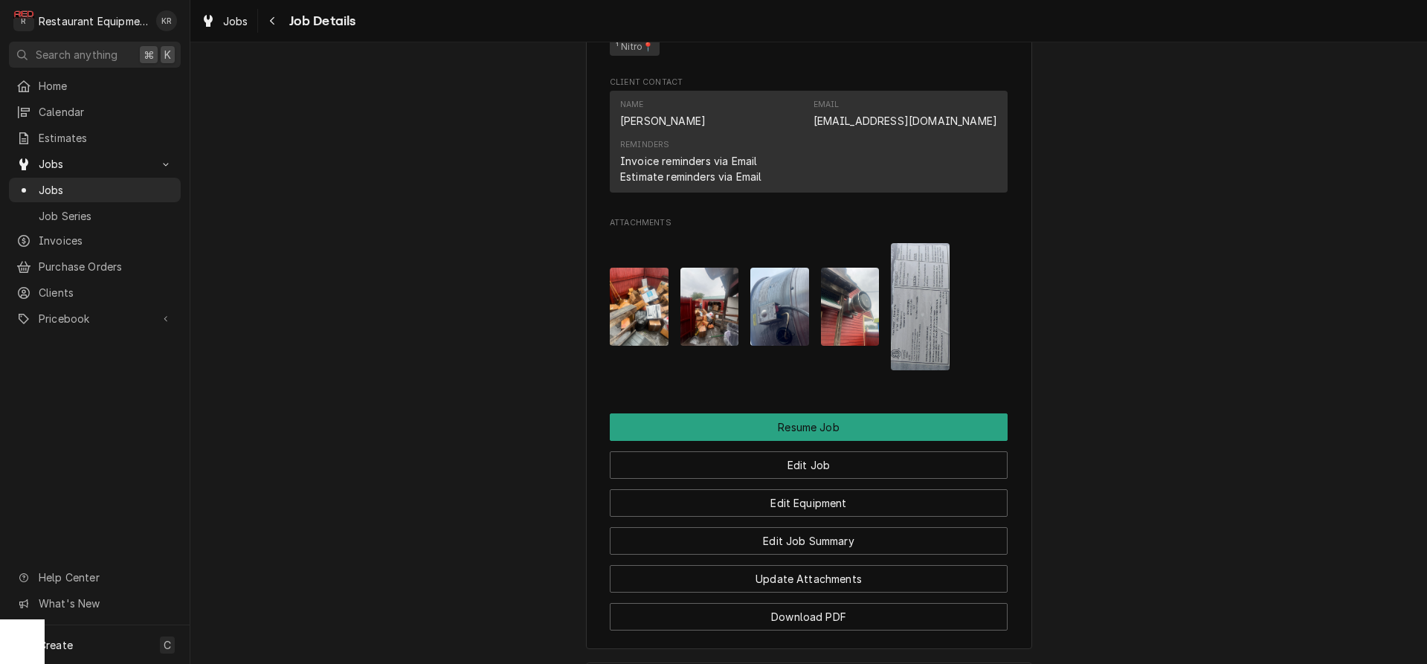
click at [640, 323] on img "Attachments" at bounding box center [639, 307] width 59 height 78
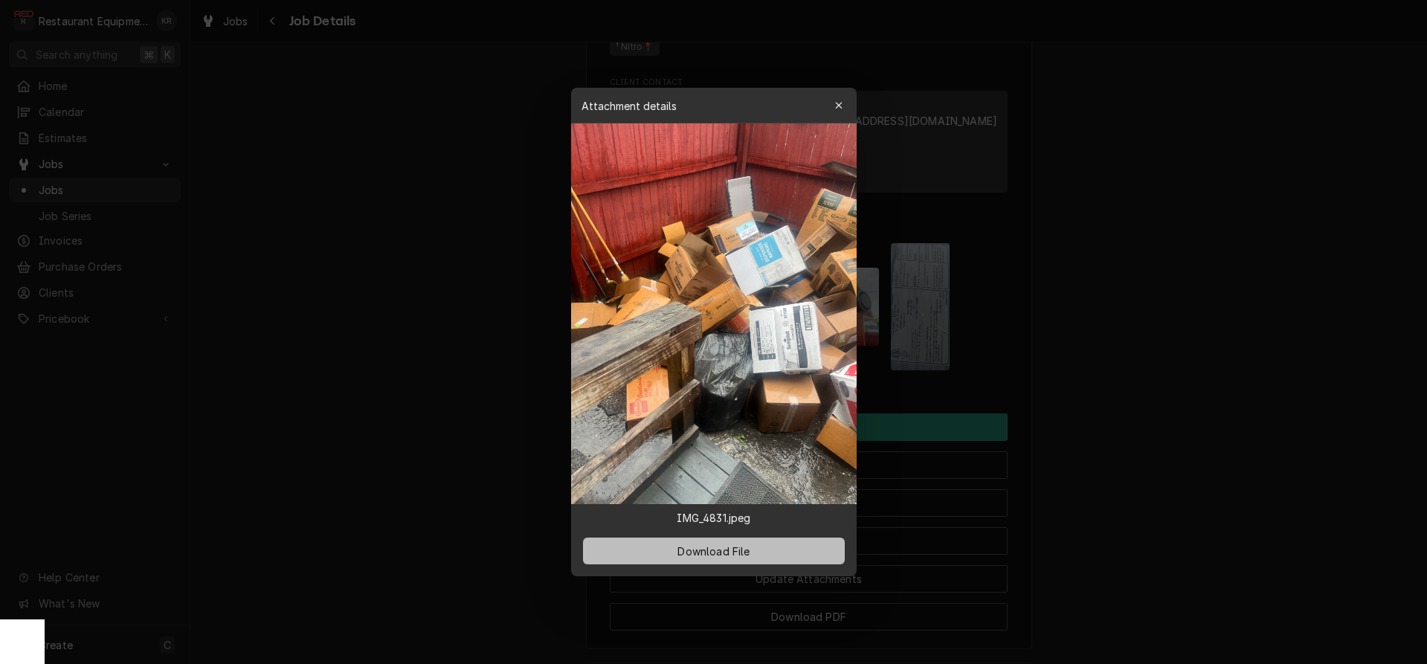
click at [690, 547] on span "Download File" at bounding box center [714, 552] width 78 height 16
click at [834, 103] on div "button" at bounding box center [838, 105] width 15 height 15
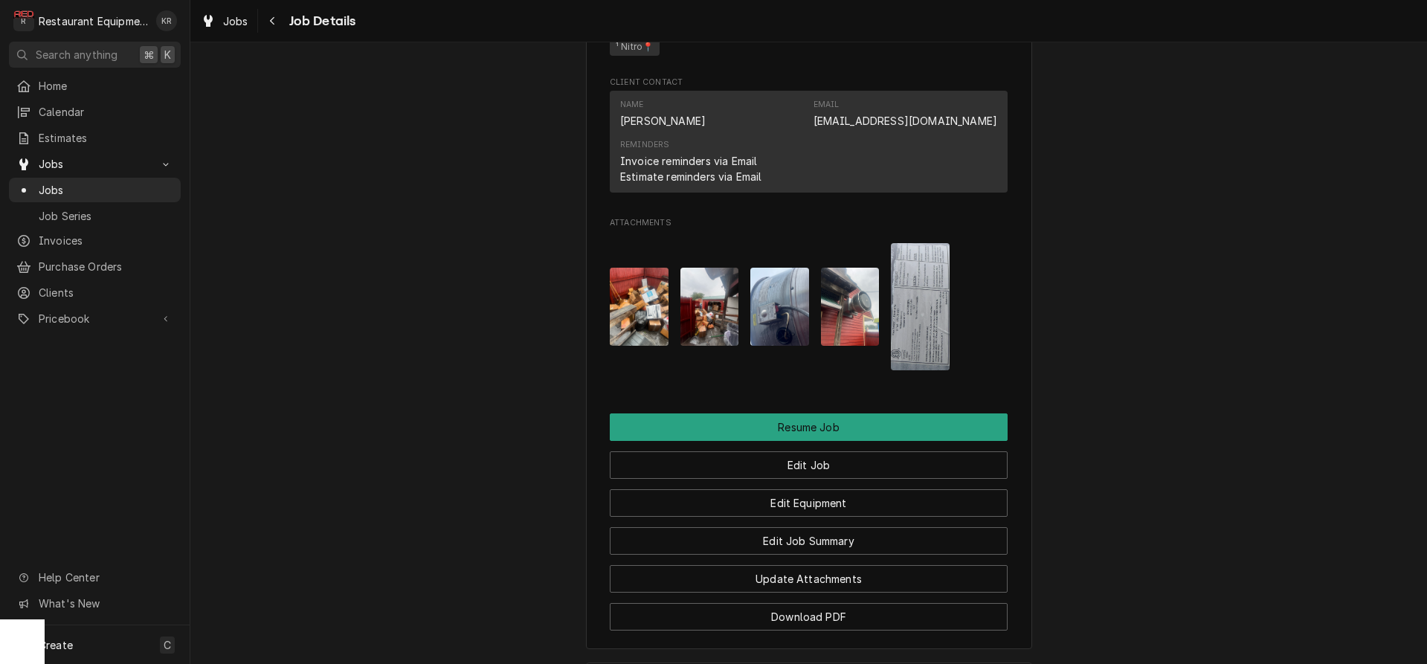
click at [717, 345] on img "Attachments" at bounding box center [709, 307] width 59 height 78
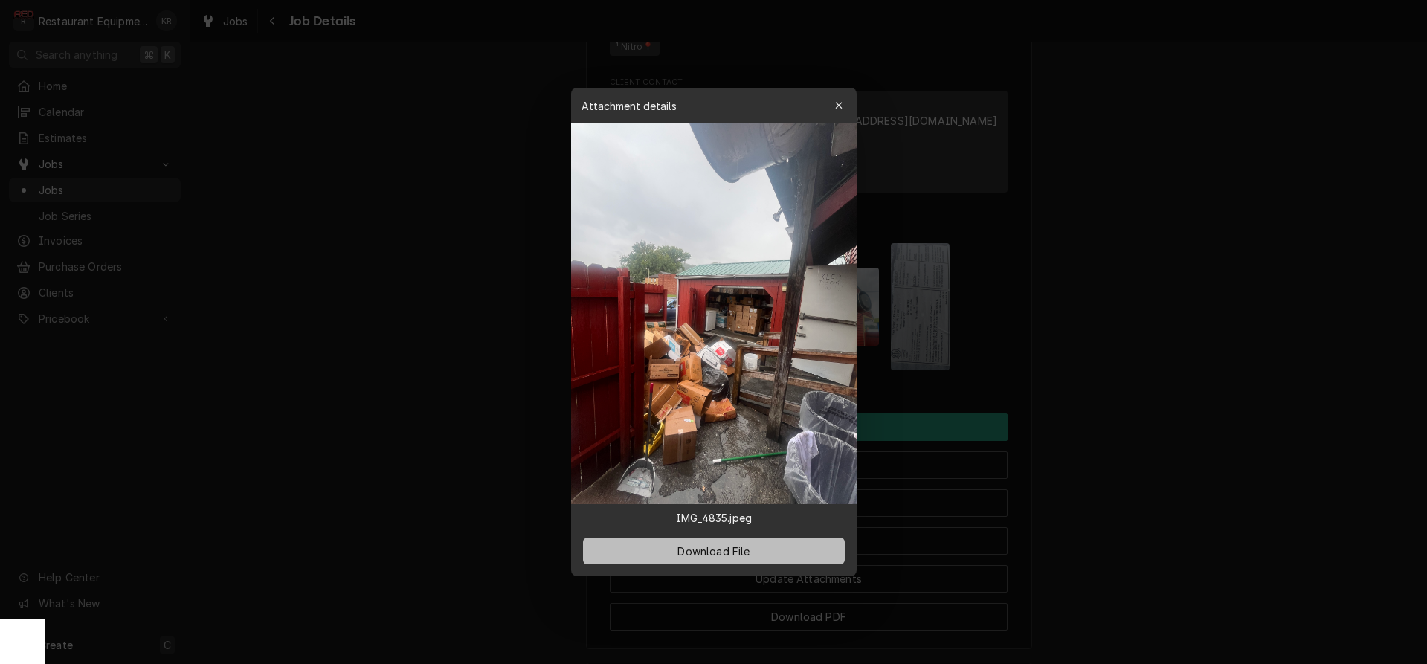
click at [723, 556] on span "Download File" at bounding box center [714, 552] width 78 height 16
click at [844, 104] on div "button" at bounding box center [838, 105] width 15 height 15
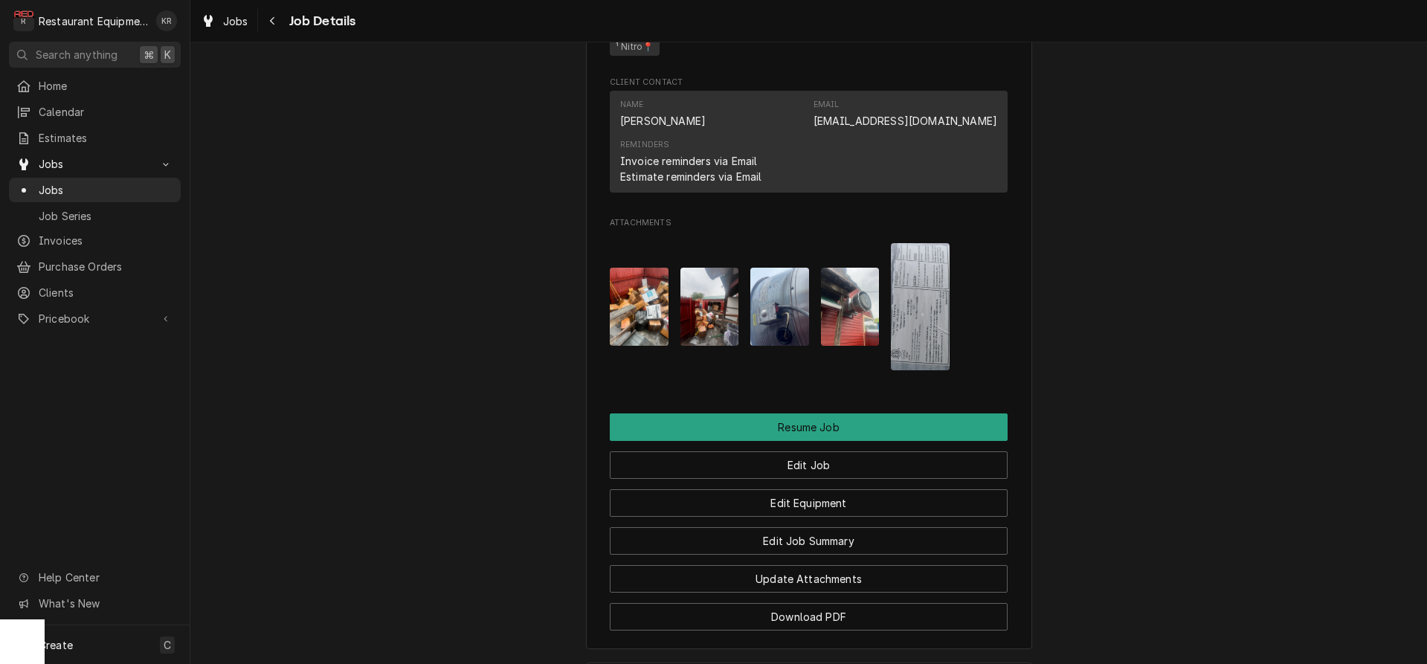
click at [781, 336] on img "Attachments" at bounding box center [779, 307] width 59 height 78
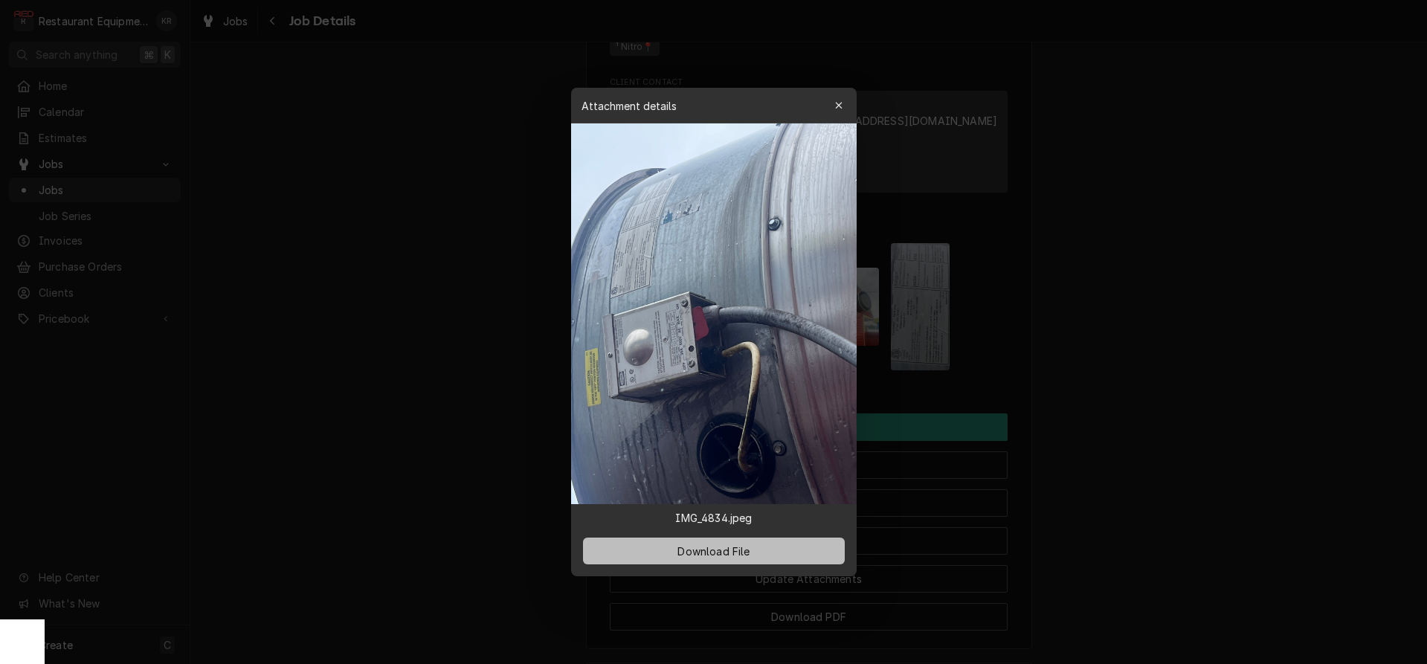
click at [754, 549] on button "Download File" at bounding box center [714, 551] width 262 height 27
click at [841, 111] on div "button" at bounding box center [838, 105] width 15 height 15
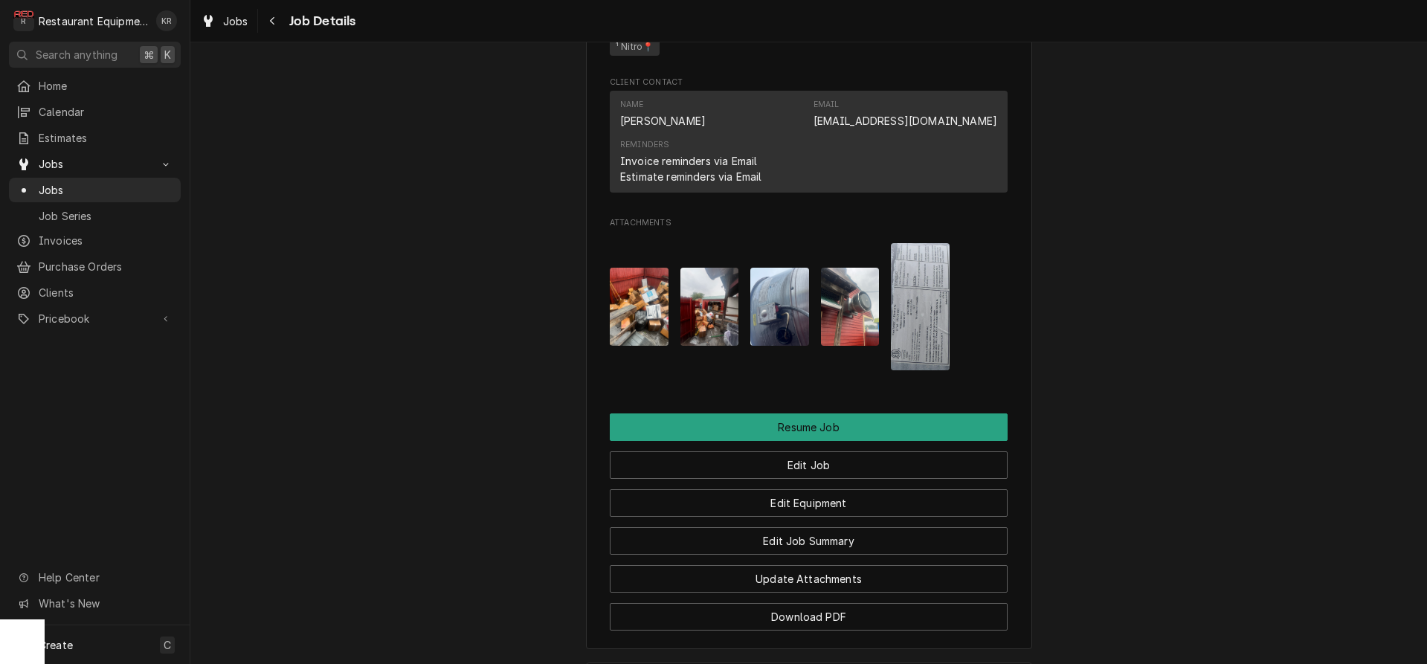
click at [842, 332] on img "Attachments" at bounding box center [850, 307] width 59 height 78
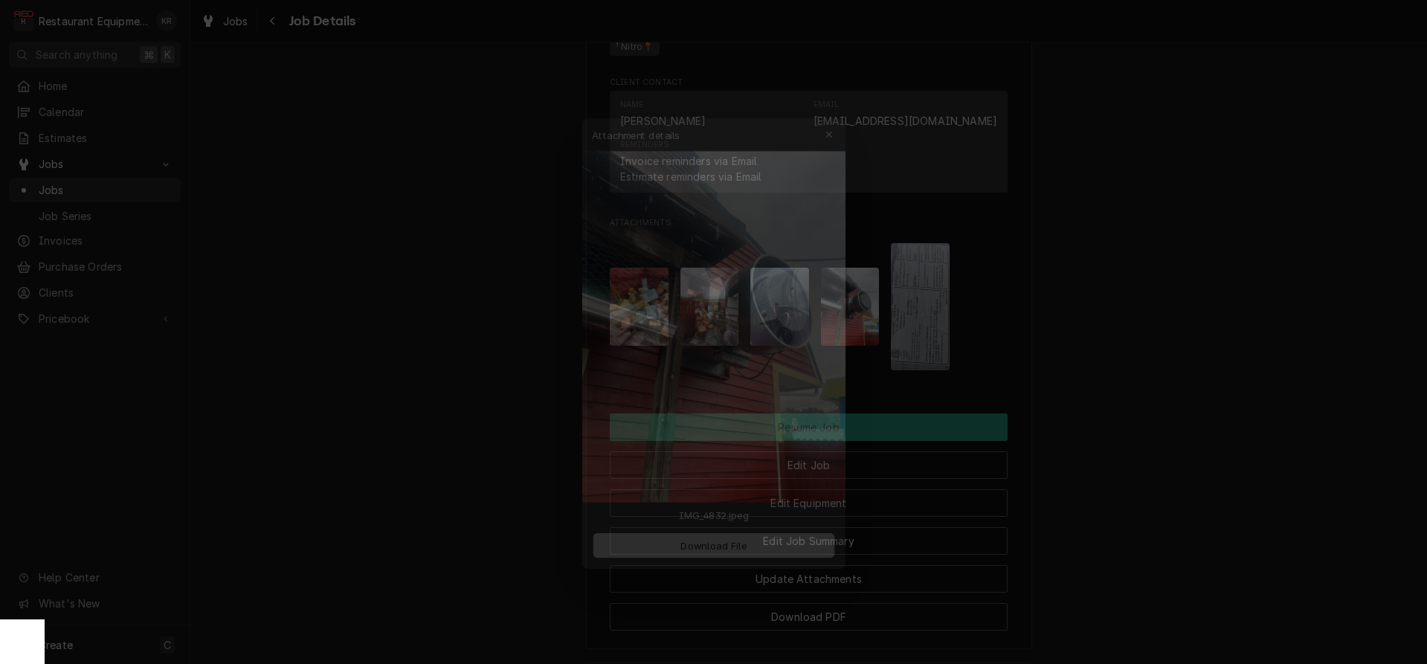
click at [749, 552] on span "Download File" at bounding box center [714, 552] width 78 height 16
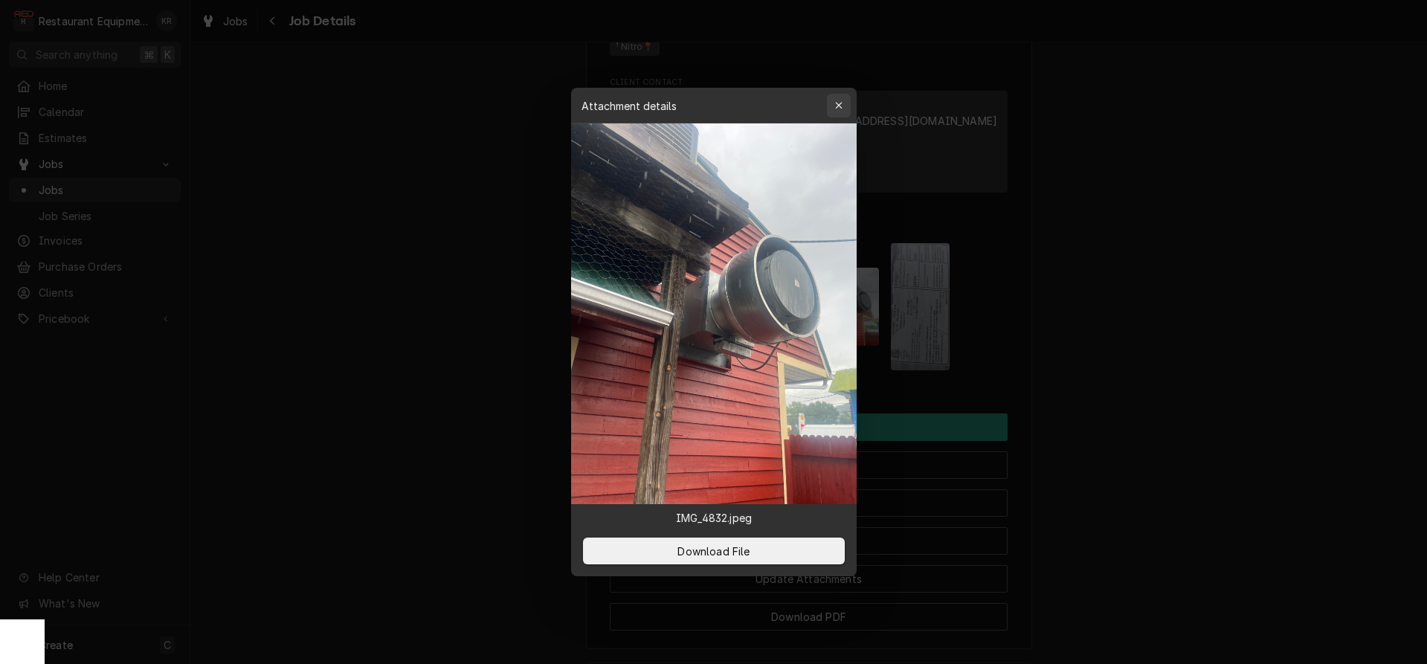
click at [839, 106] on icon "button" at bounding box center [838, 105] width 7 height 7
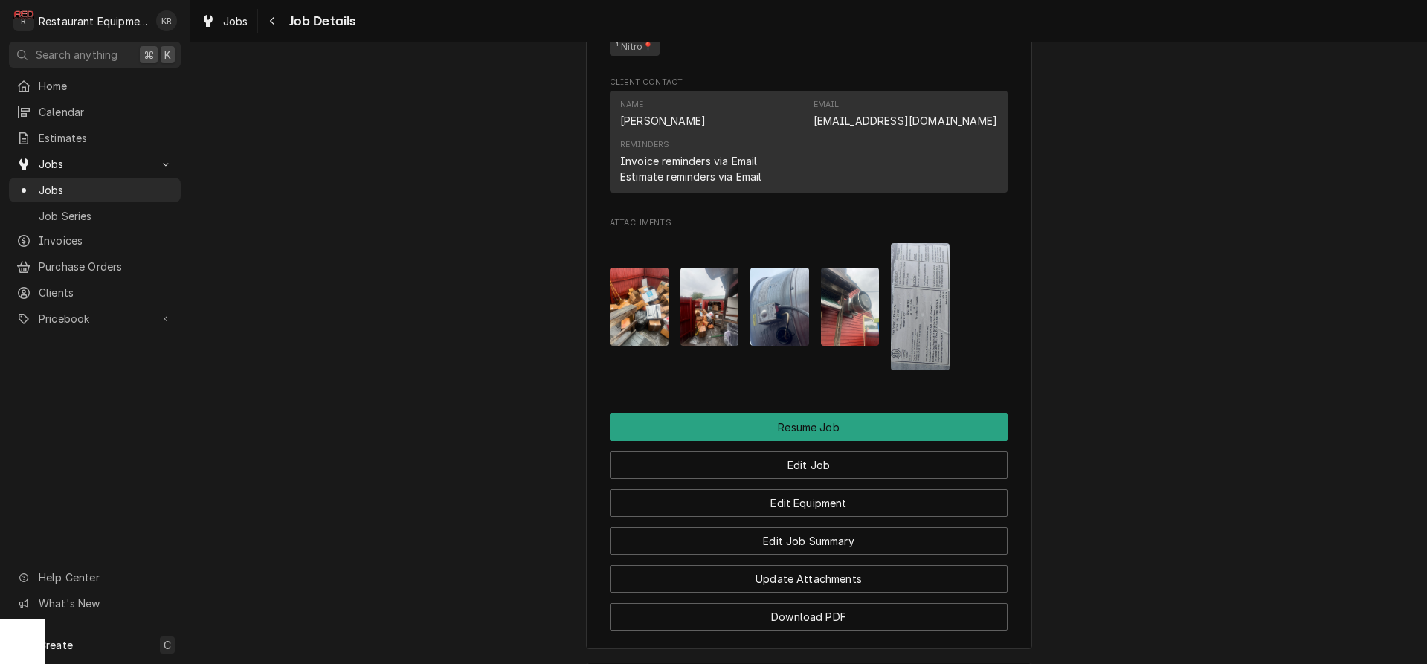
click at [916, 309] on img "Attachments" at bounding box center [920, 306] width 59 height 126
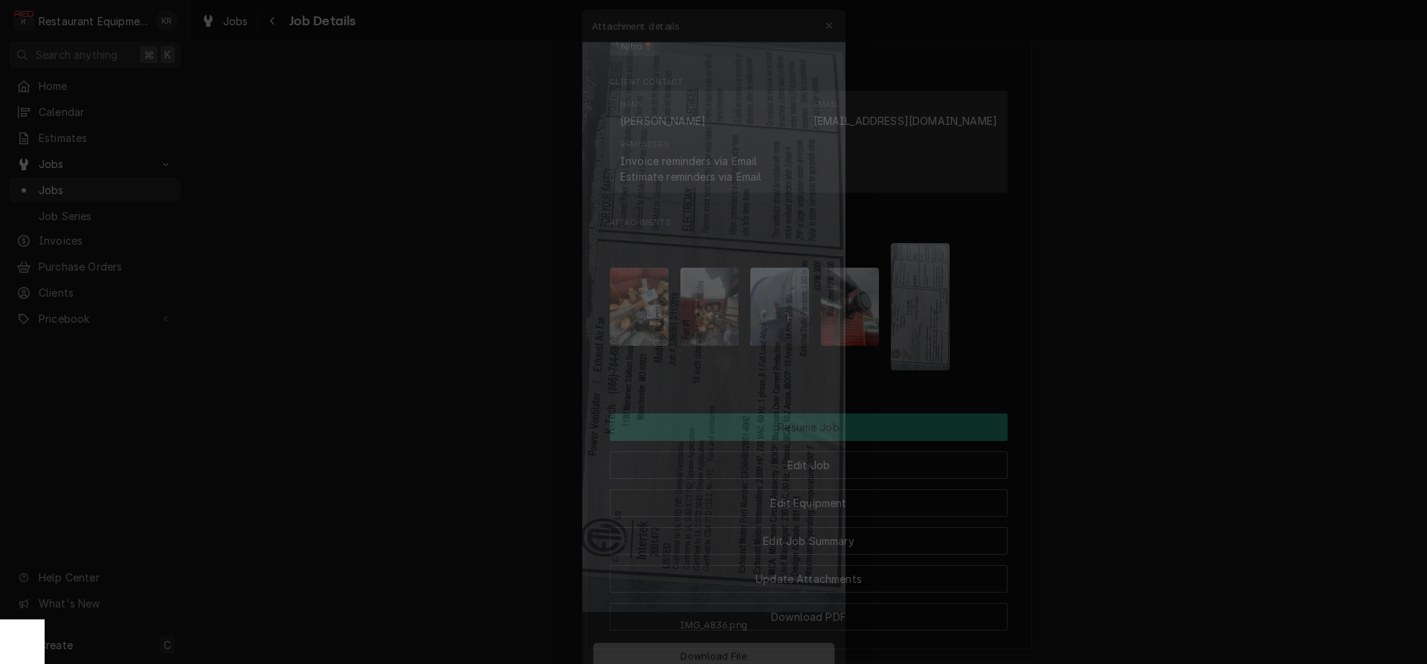
click at [721, 660] on button "Download File" at bounding box center [714, 670] width 262 height 27
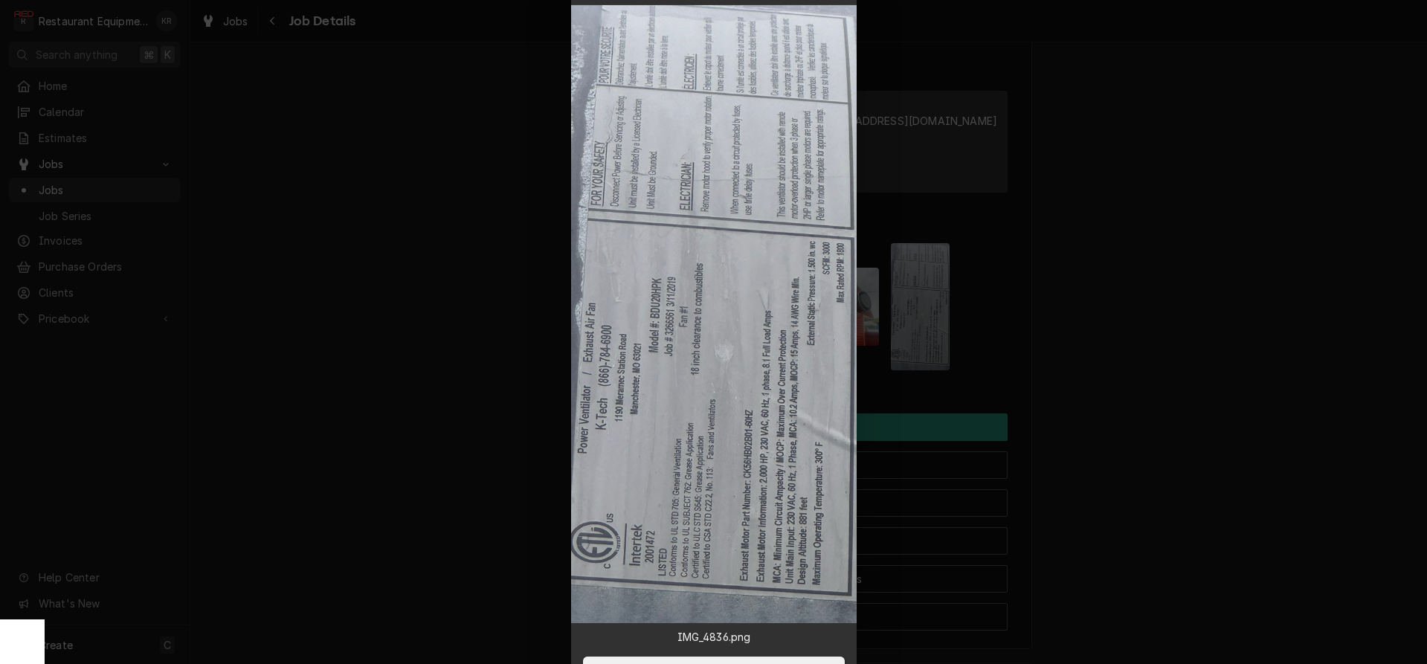
click at [897, 57] on div at bounding box center [713, 332] width 1427 height 664
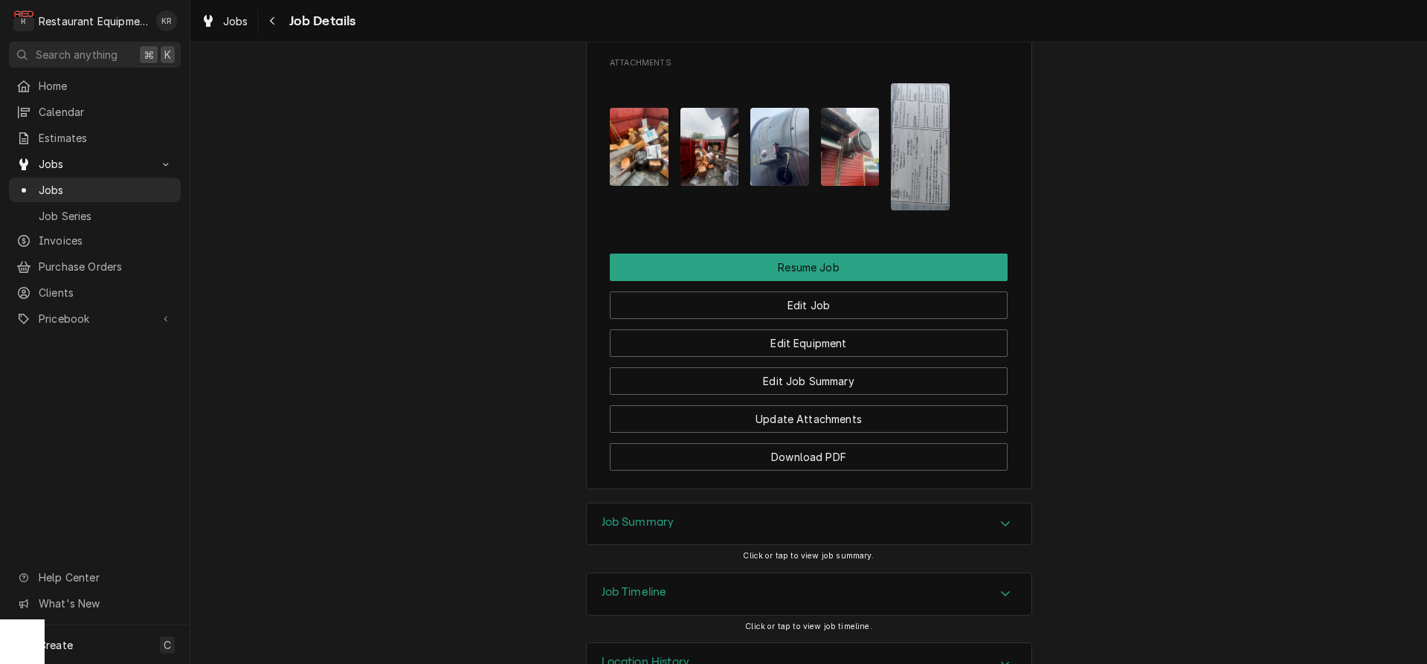
scroll to position [1673, 0]
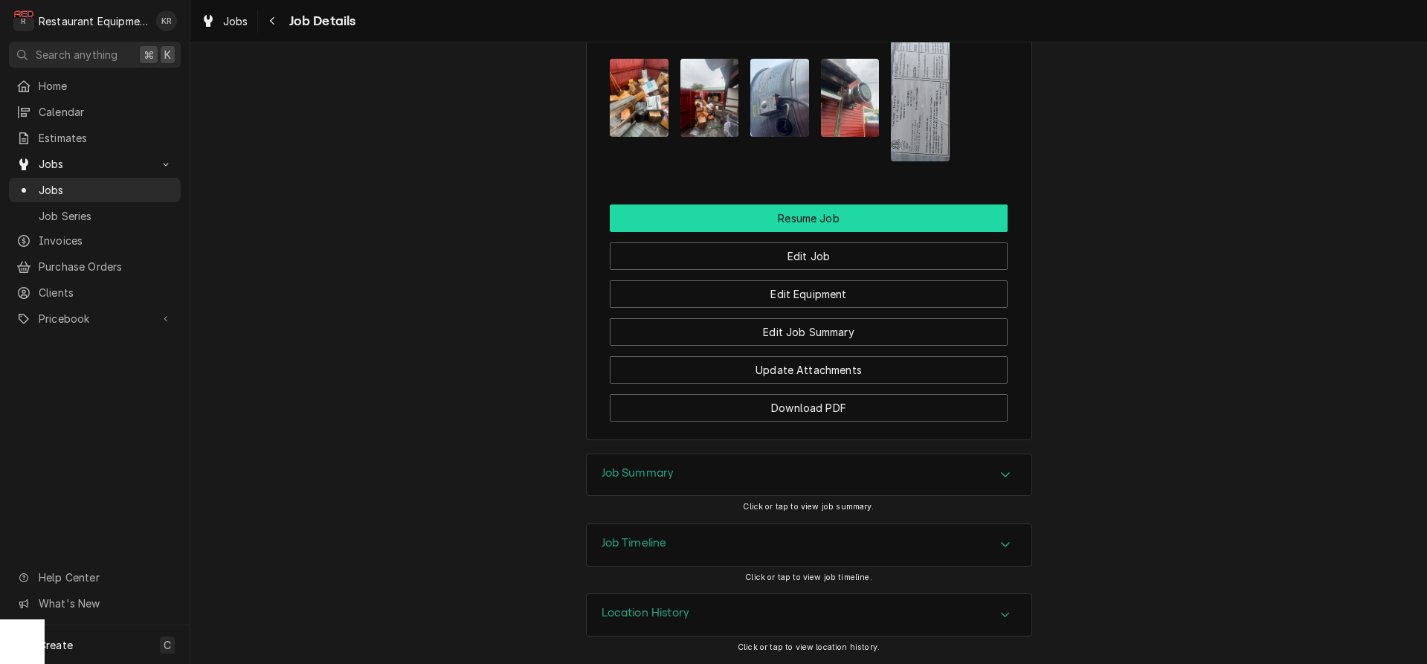
click at [814, 222] on button "Resume Job" at bounding box center [809, 219] width 398 height 28
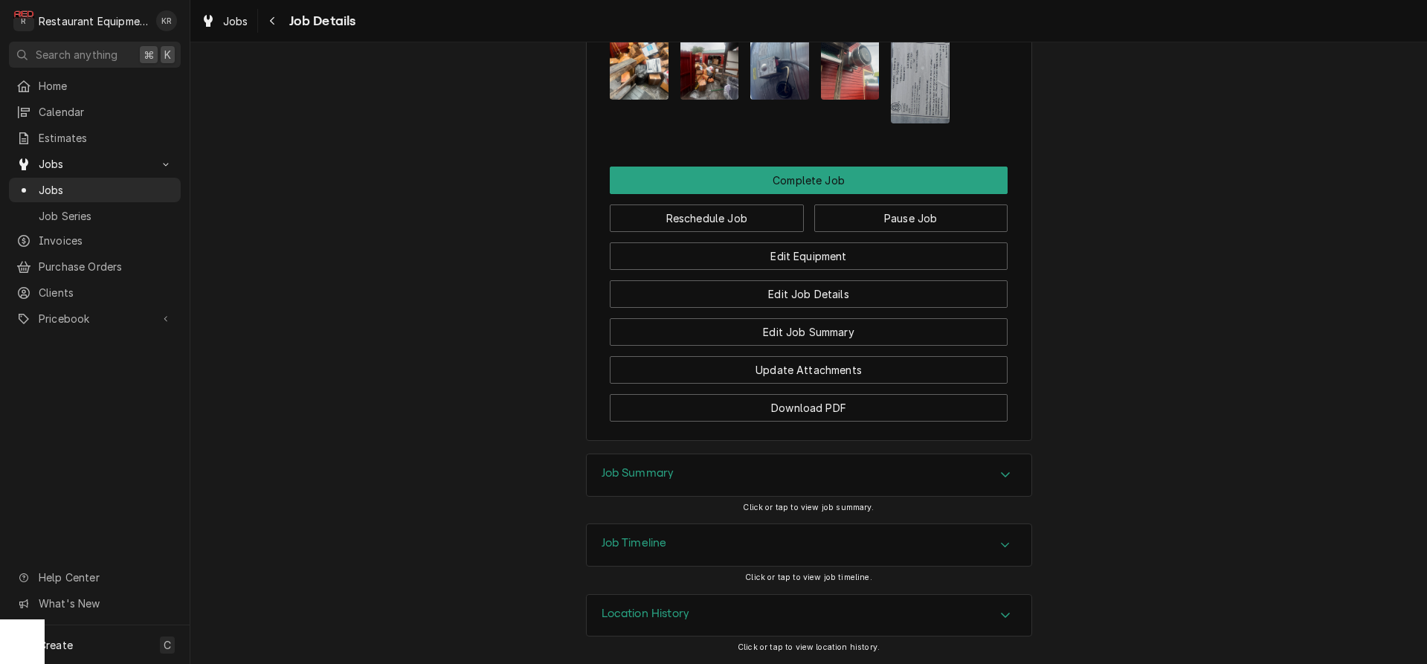
scroll to position [1379, 0]
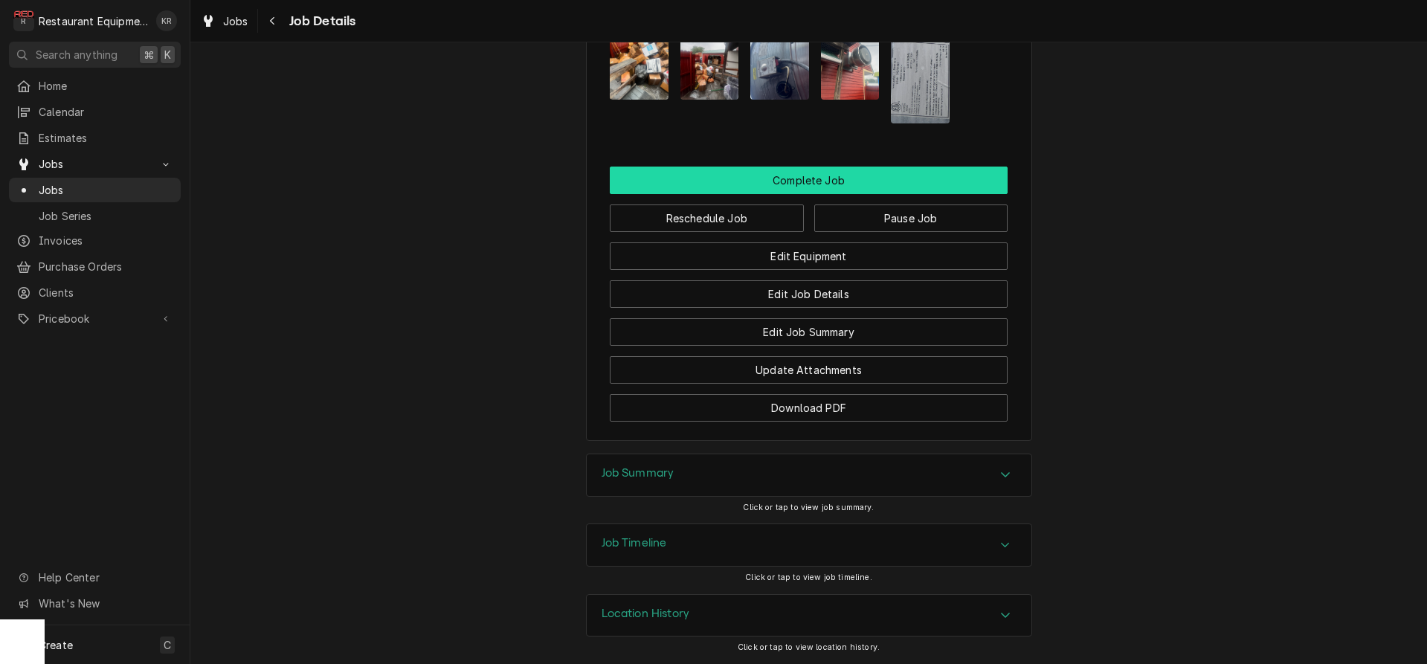
click at [801, 184] on button "Complete Job" at bounding box center [809, 181] width 398 height 28
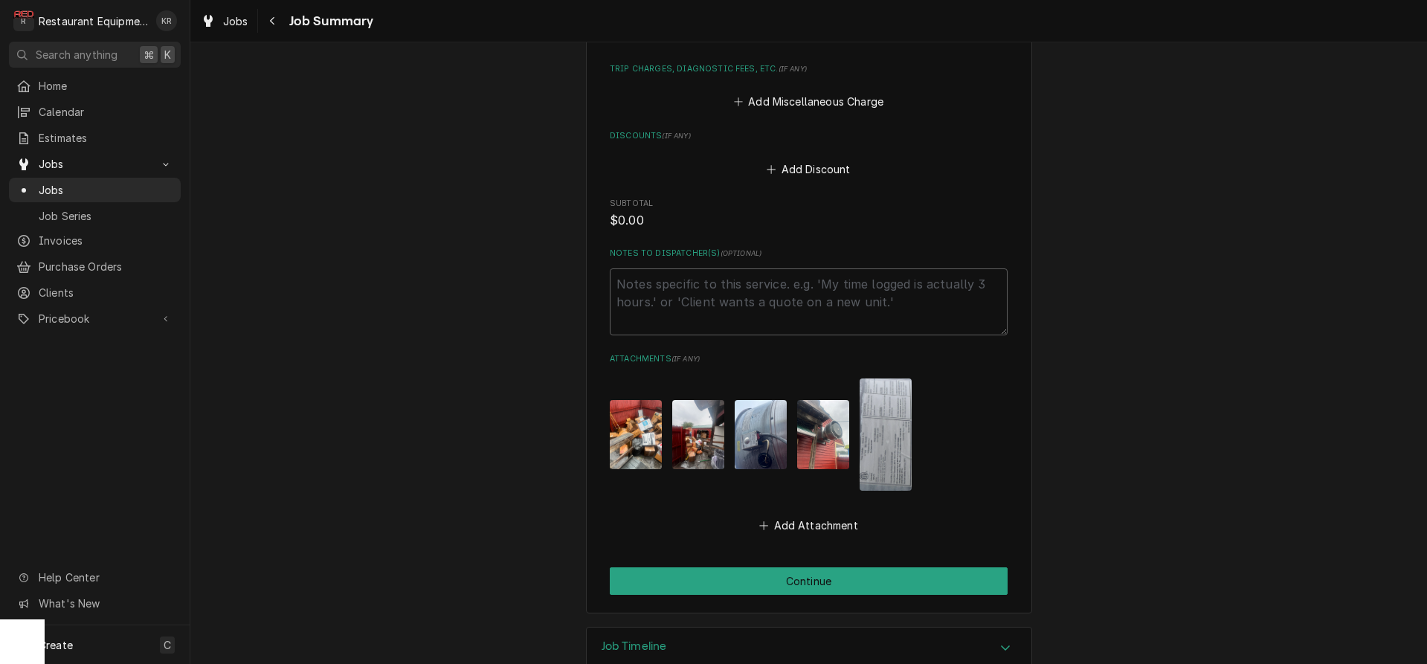
scroll to position [1128, 0]
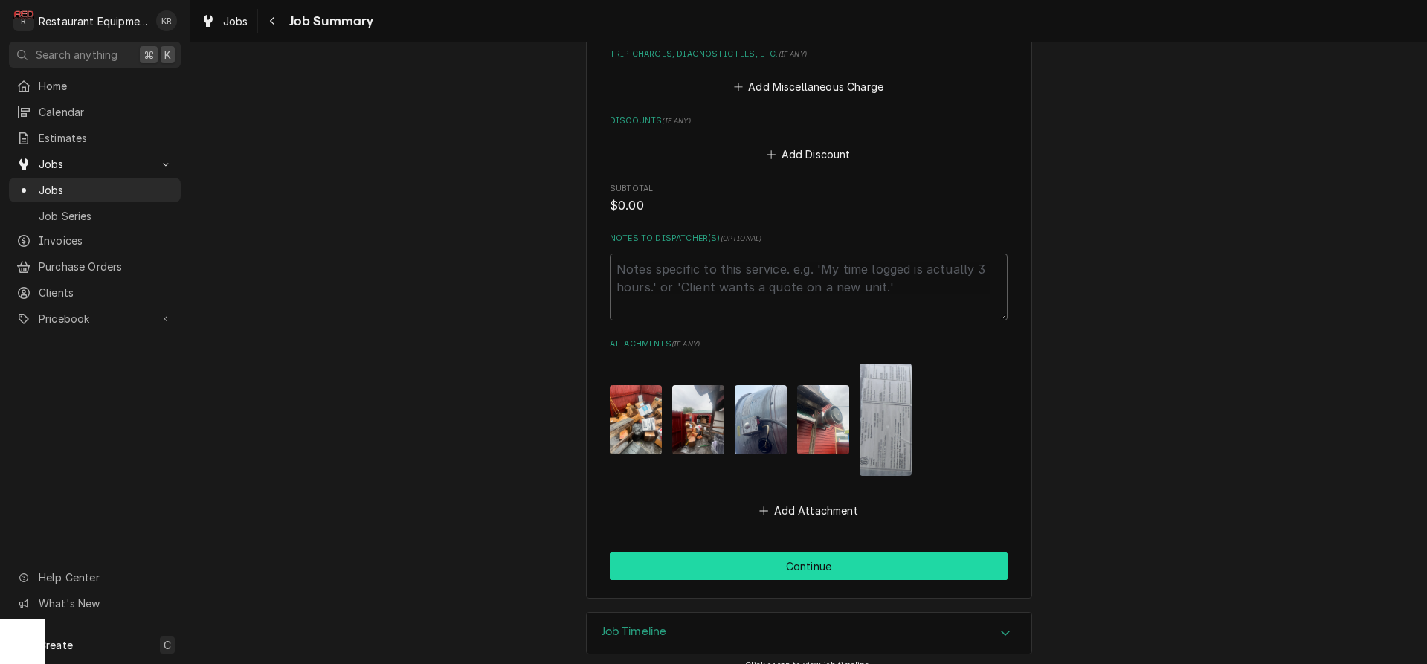
click at [800, 553] on button "Continue" at bounding box center [809, 567] width 398 height 28
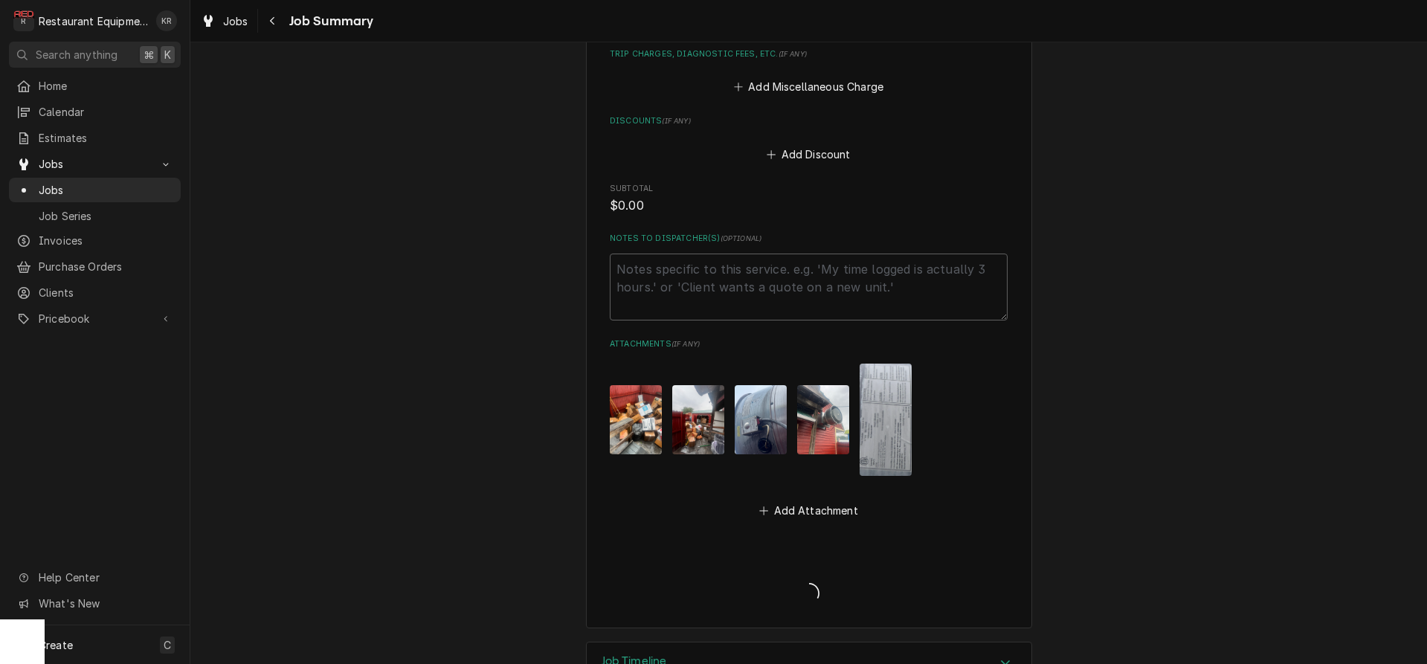
type textarea "x"
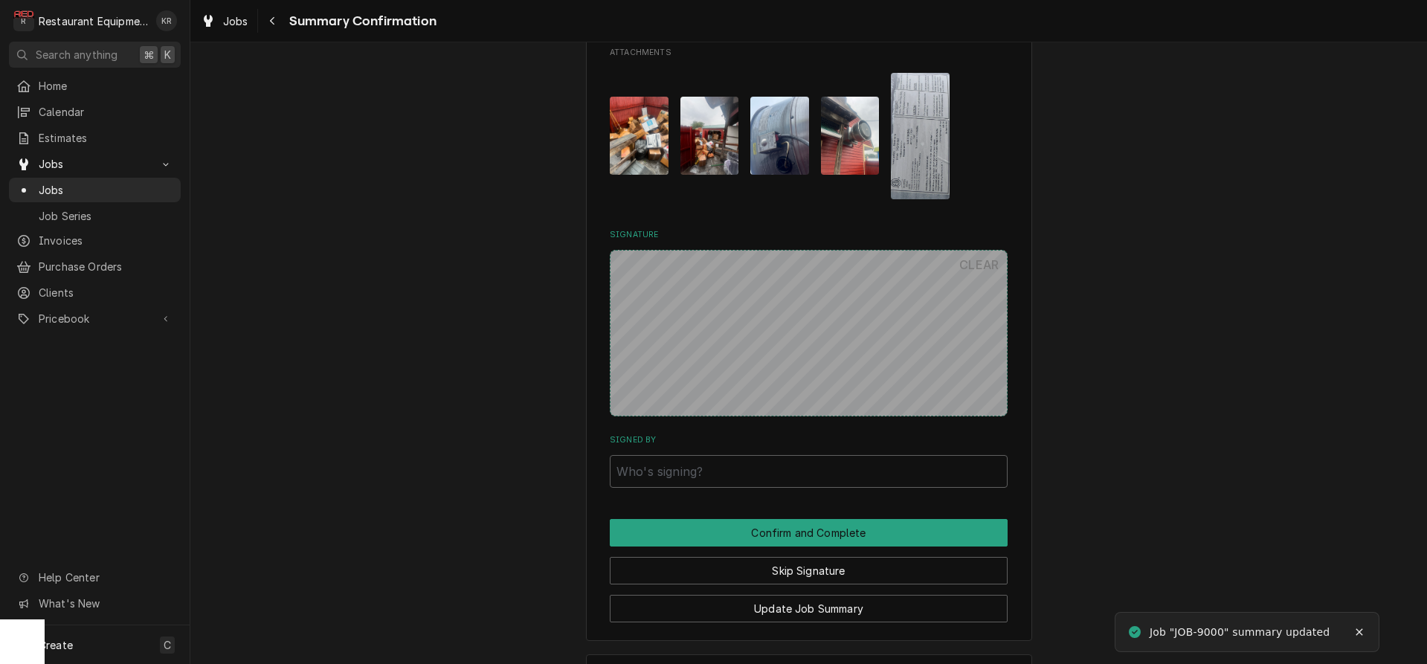
scroll to position [1140, 0]
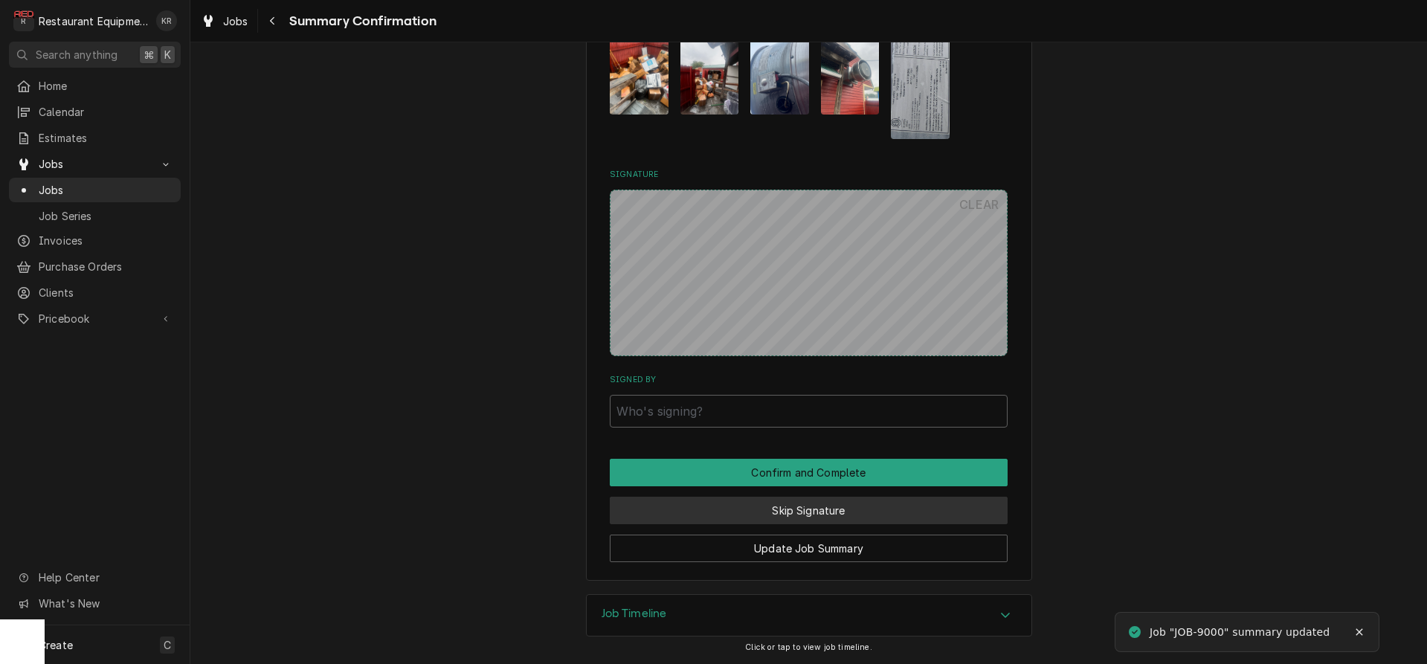
click at [795, 515] on button "Skip Signature" at bounding box center [809, 511] width 398 height 28
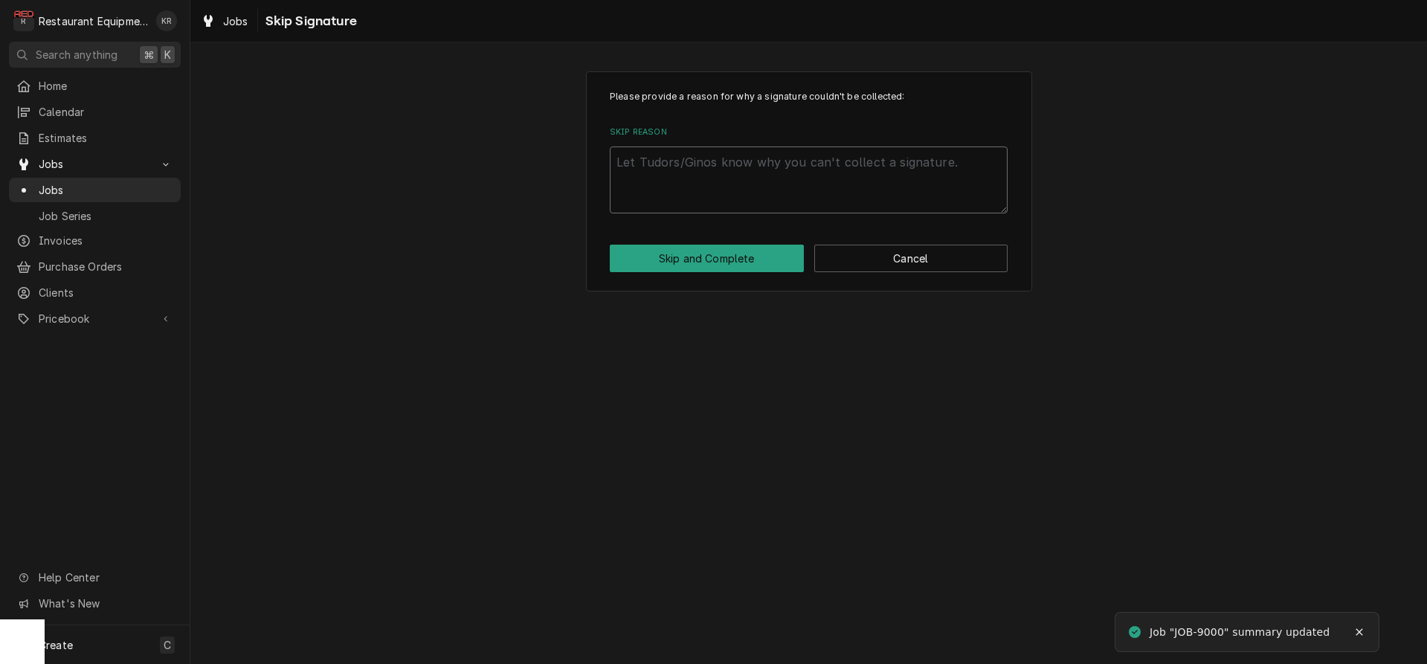
click at [755, 185] on textarea "Skip Reason" at bounding box center [809, 180] width 398 height 67
type textarea "x"
type textarea "wr"
type textarea "x"
type textarea "wro"
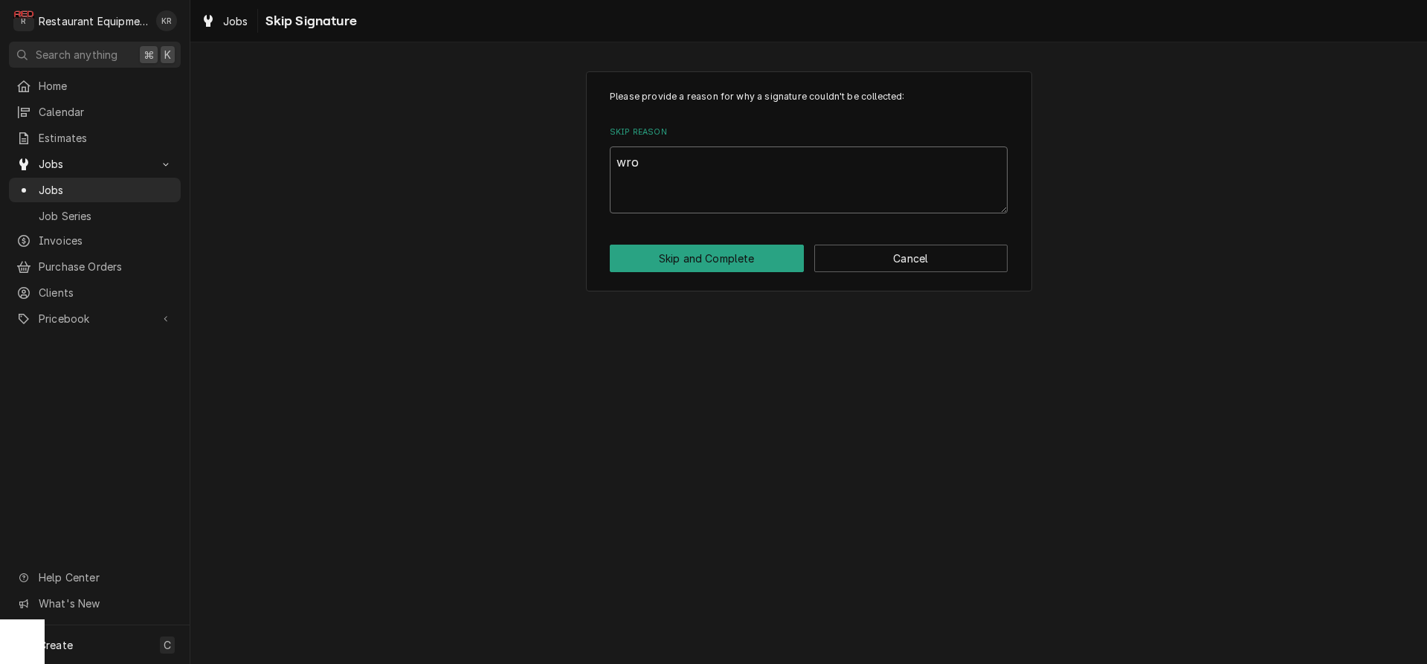
type textarea "x"
type textarea "wron"
type textarea "x"
type textarea "wrong"
type textarea "x"
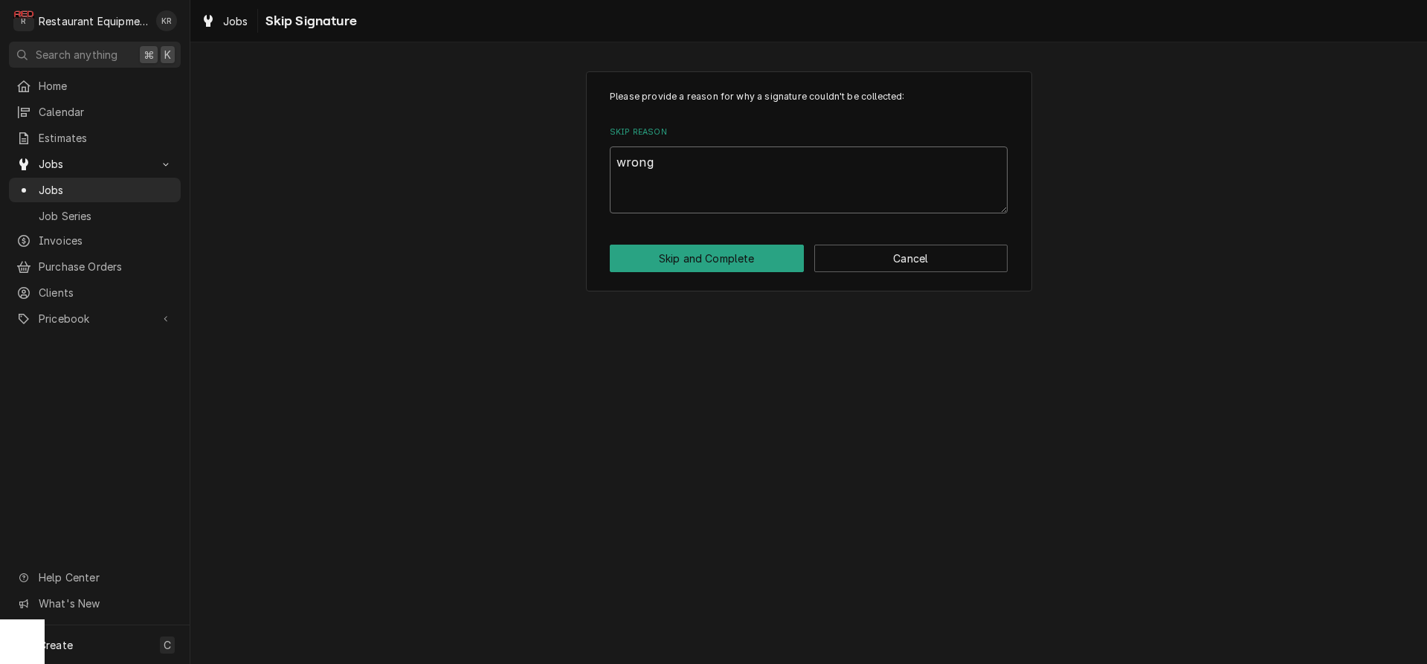
type textarea "wrong"
type textarea "x"
type textarea "wrong c"
type textarea "x"
type textarea "wrong cu"
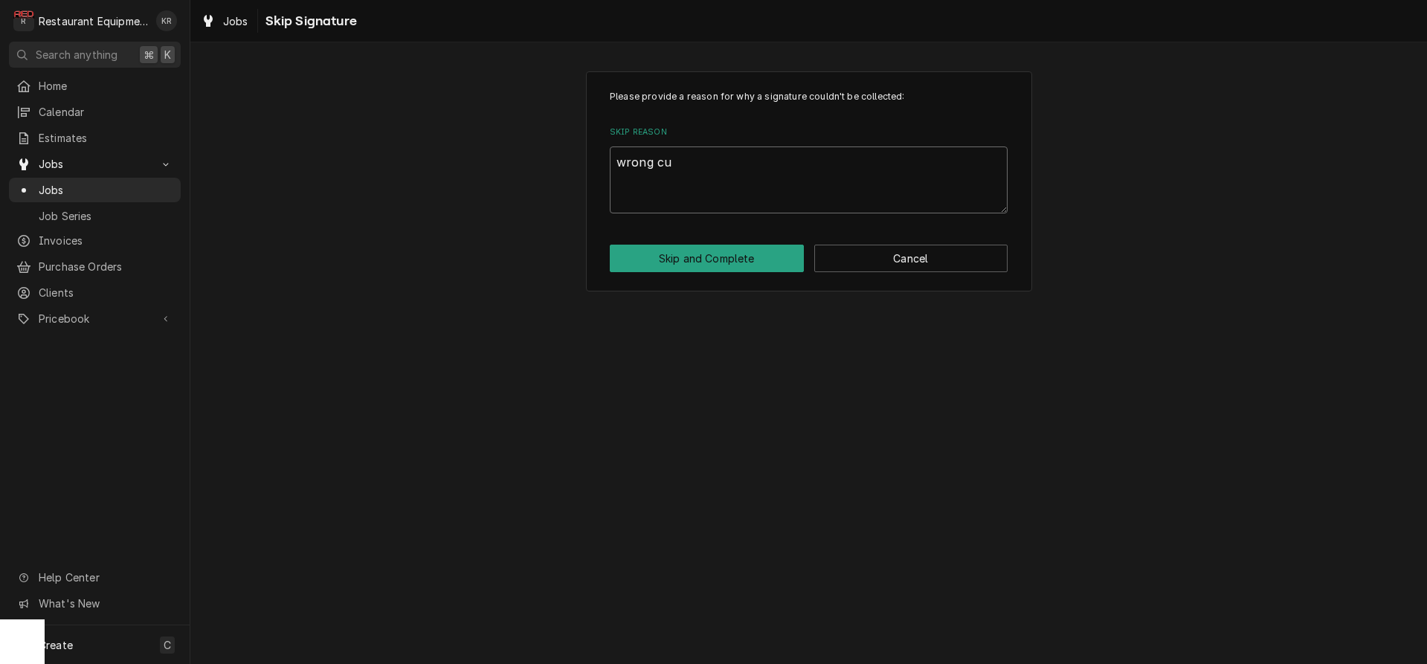
type textarea "x"
type textarea "wrong cus"
type textarea "x"
type textarea "wrong cust"
type textarea "x"
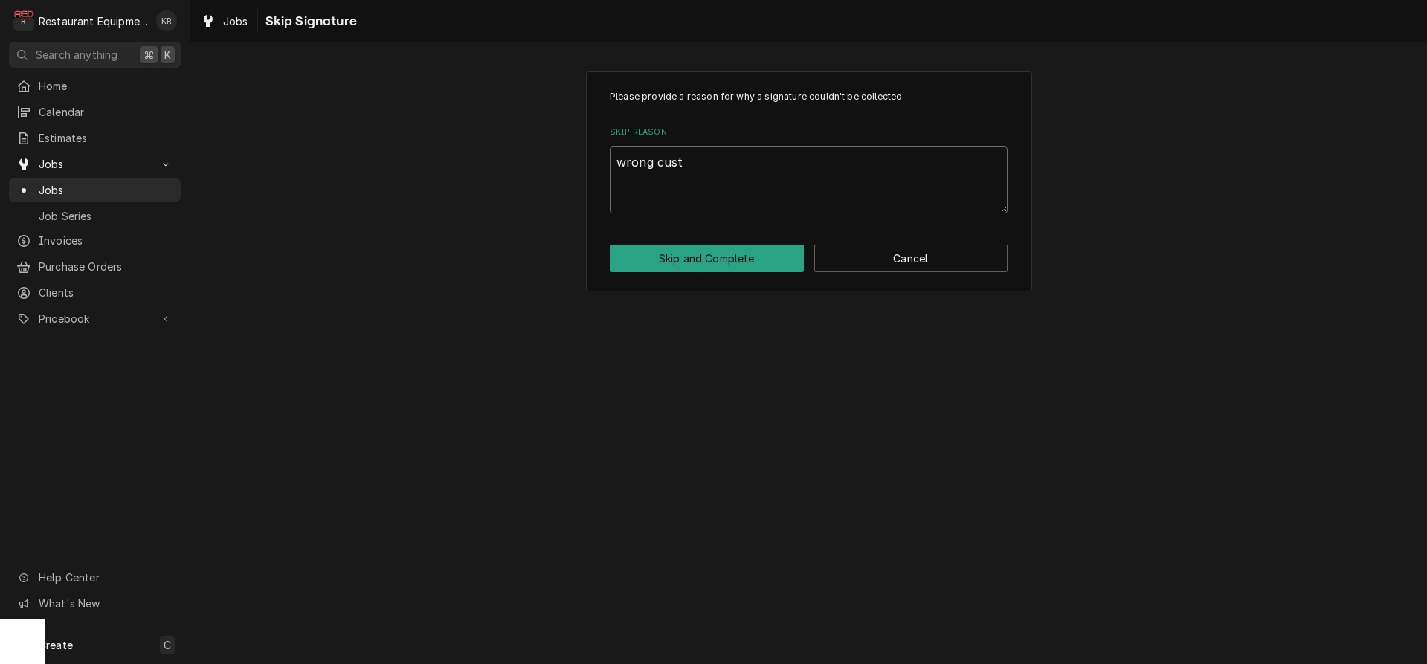
type textarea "wrong custo"
type textarea "x"
type textarea "wrong custom"
type textarea "x"
type textarea "wrong custome"
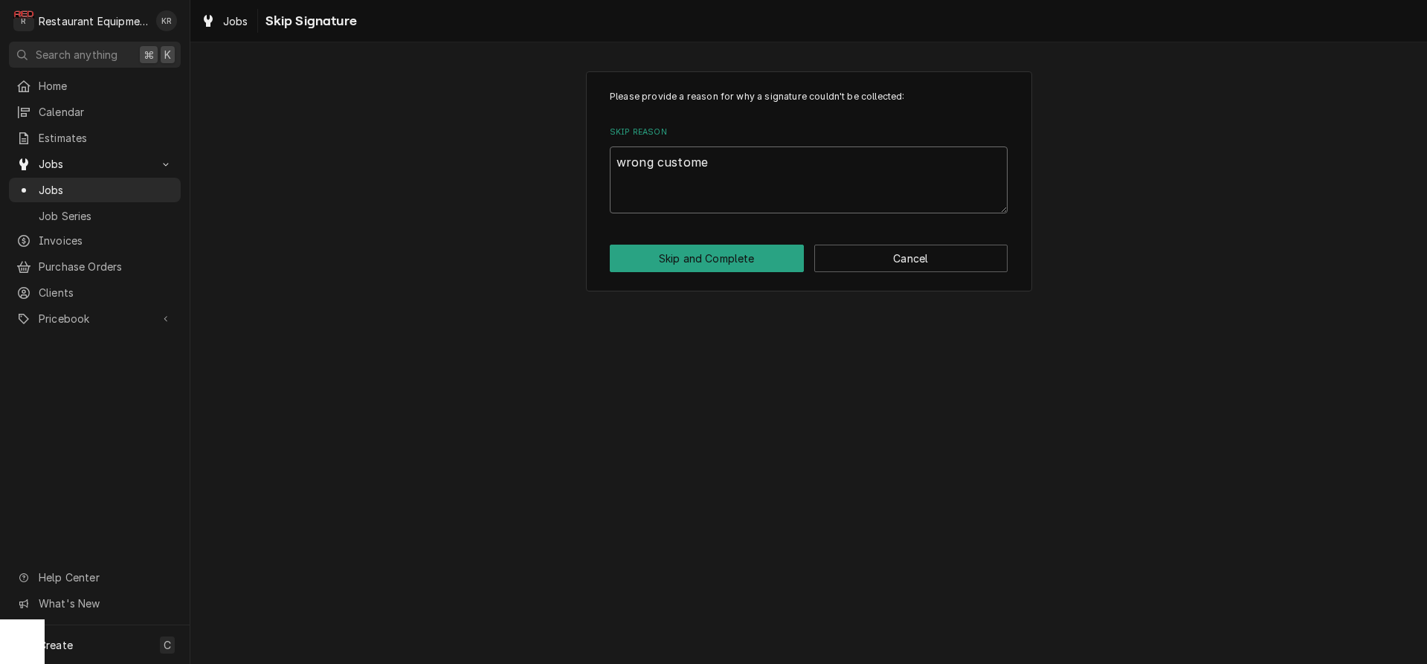
type textarea "x"
type textarea "wrong customer"
click at [746, 263] on button "Skip and Complete" at bounding box center [707, 259] width 194 height 28
type textarea "x"
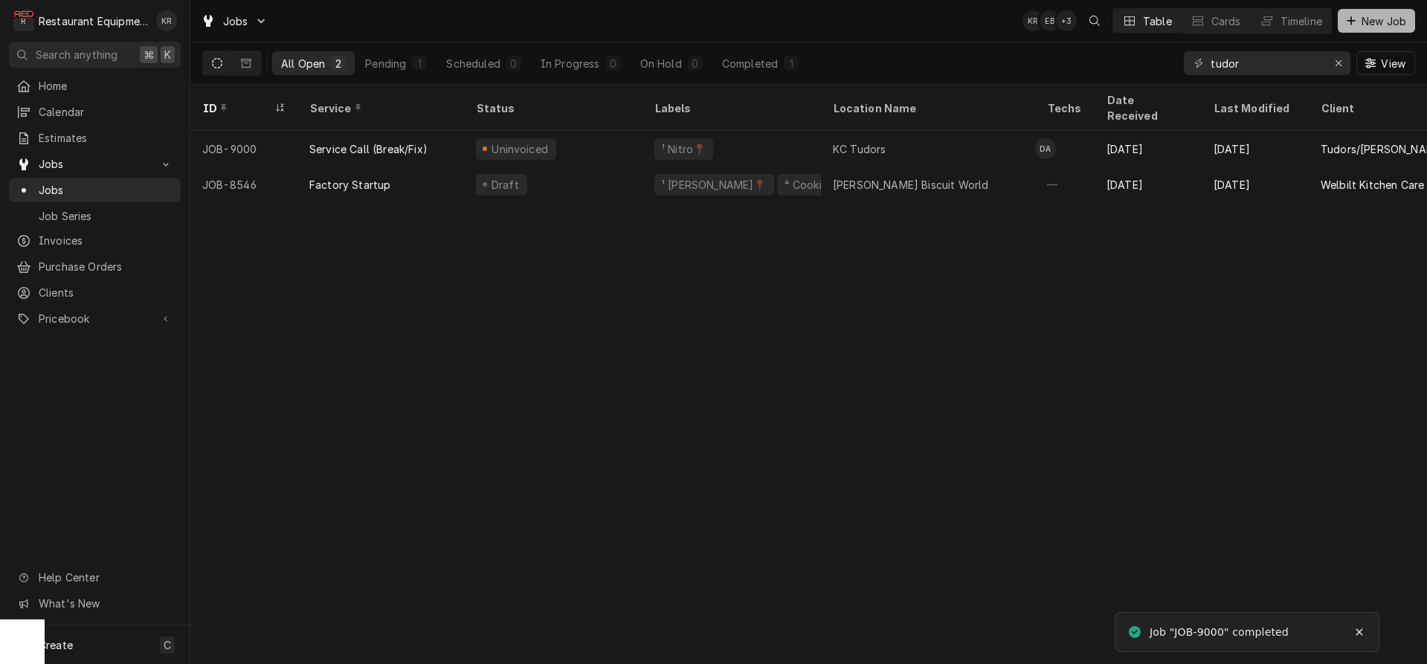
click at [1385, 25] on span "New Job" at bounding box center [1384, 21] width 51 height 16
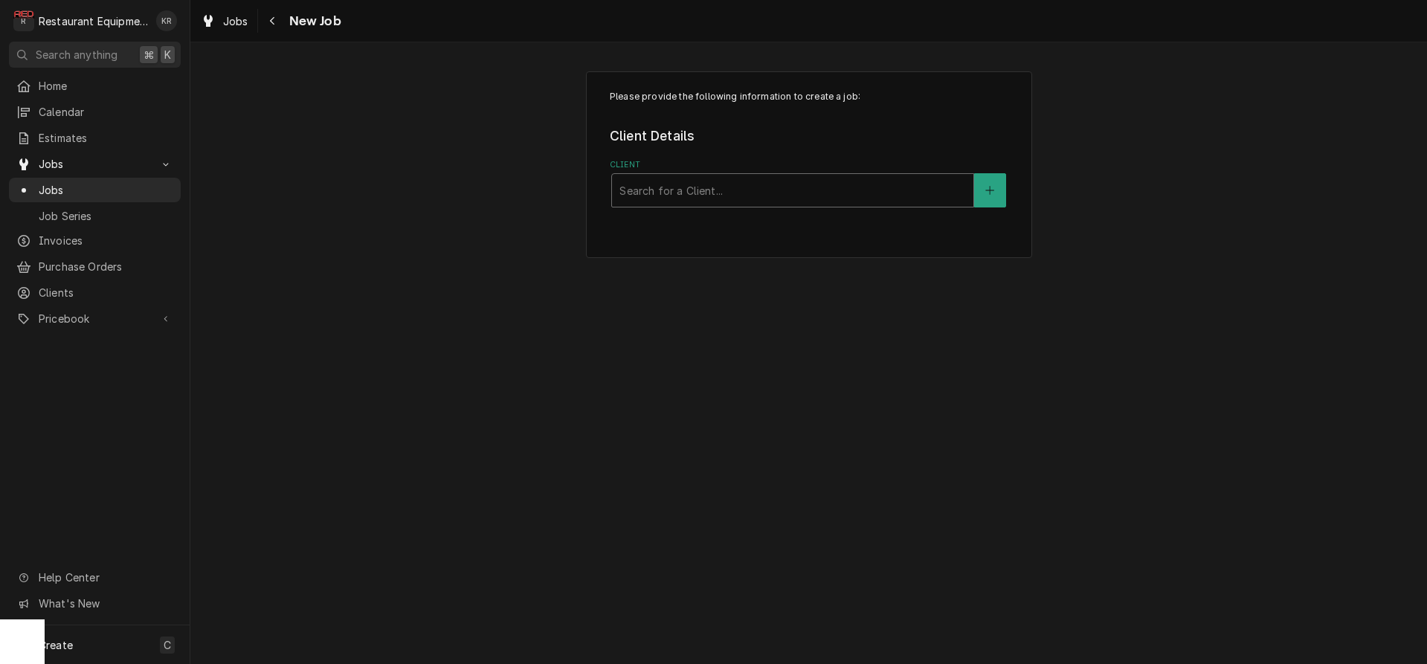
click at [884, 187] on div "Client" at bounding box center [792, 190] width 347 height 27
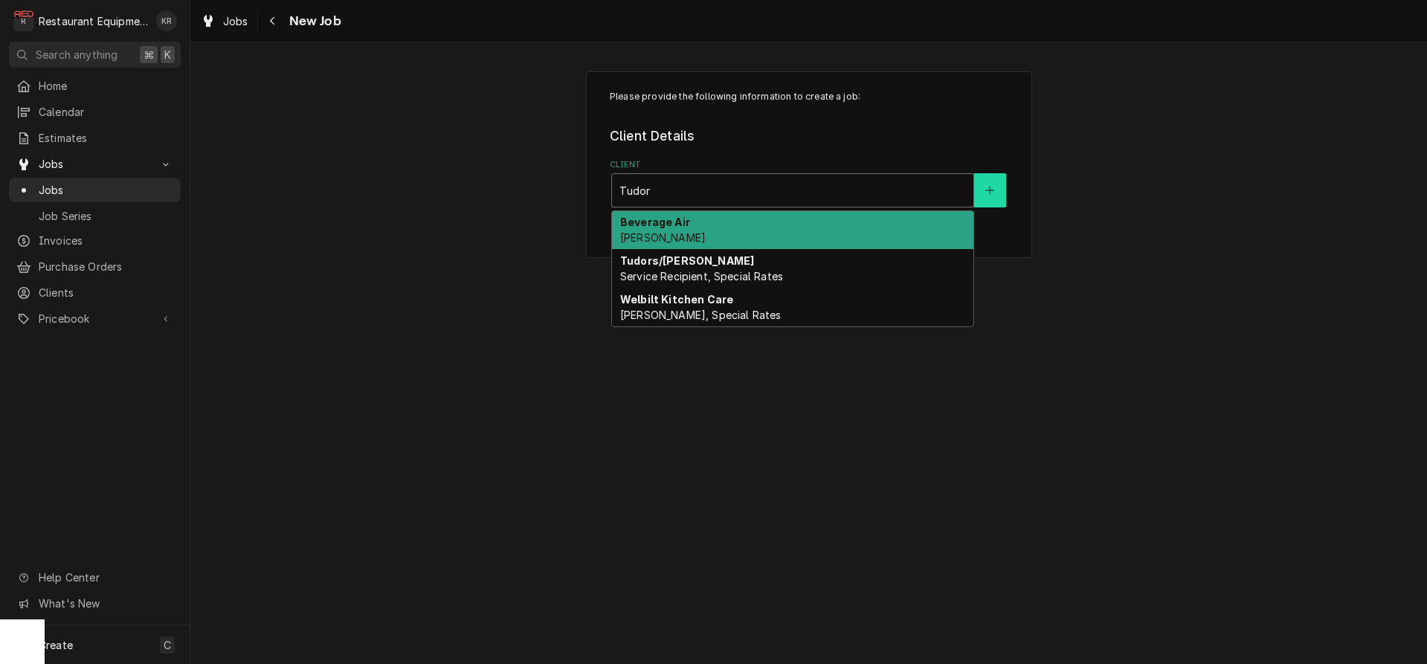
type input "Tudor"
click at [990, 190] on icon "Create New Client" at bounding box center [990, 191] width 8 height 8
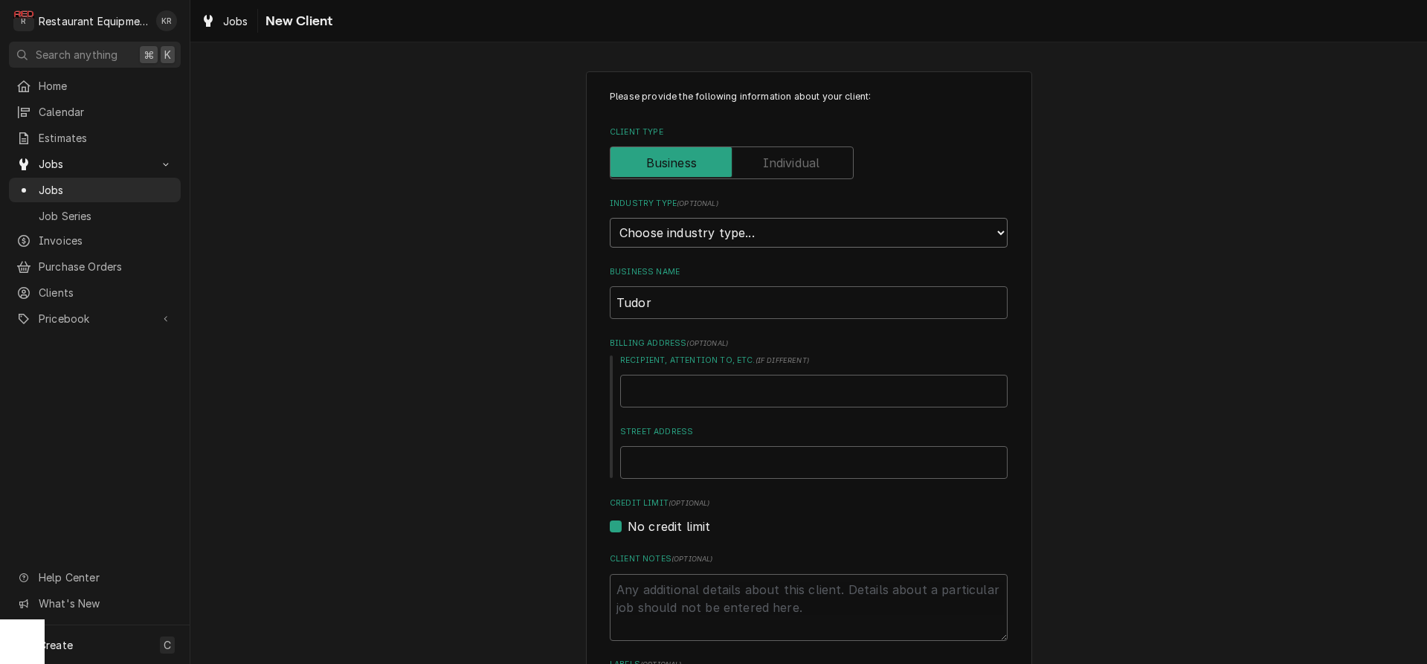
select select "2"
click option "Commercial" at bounding box center [0, 0] width 0 height 0
click at [714, 296] on input "Tudor" at bounding box center [809, 302] width 398 height 33
type textarea "x"
type input "Tudors"
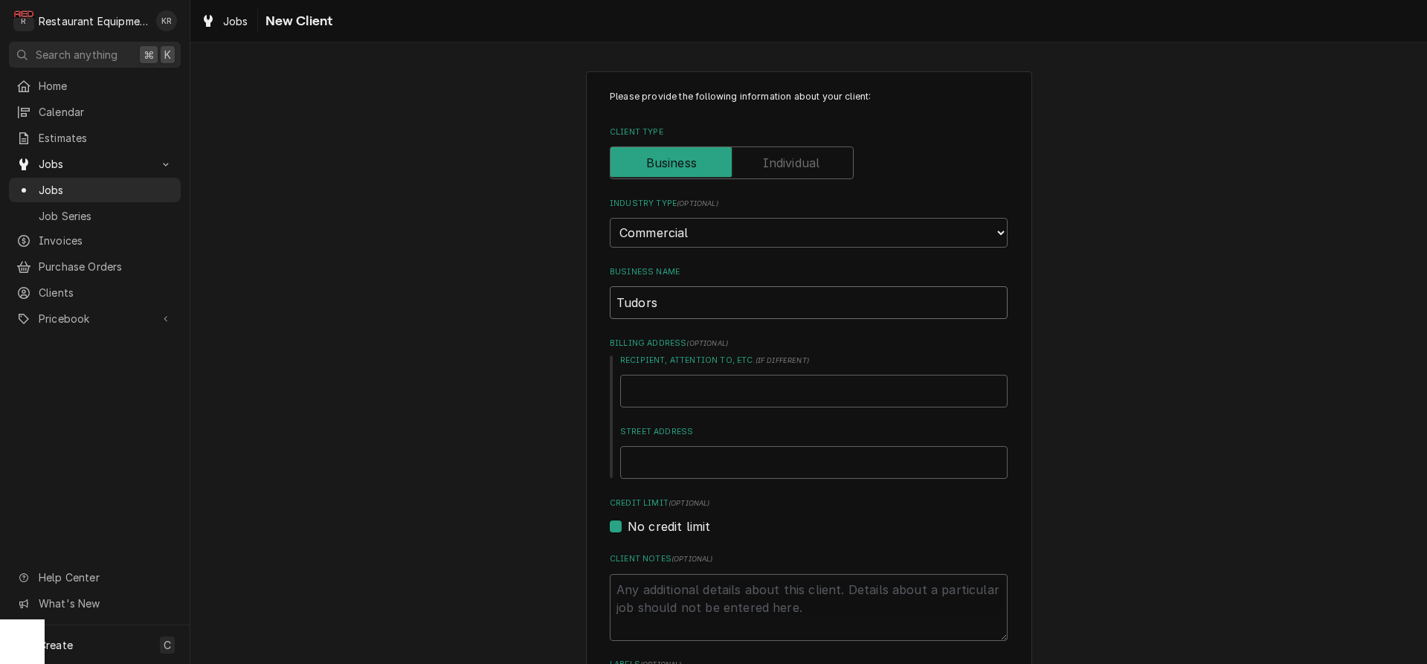
type textarea "x"
type input "Tudors"
type textarea "x"
type input "Tudors ("
type textarea "x"
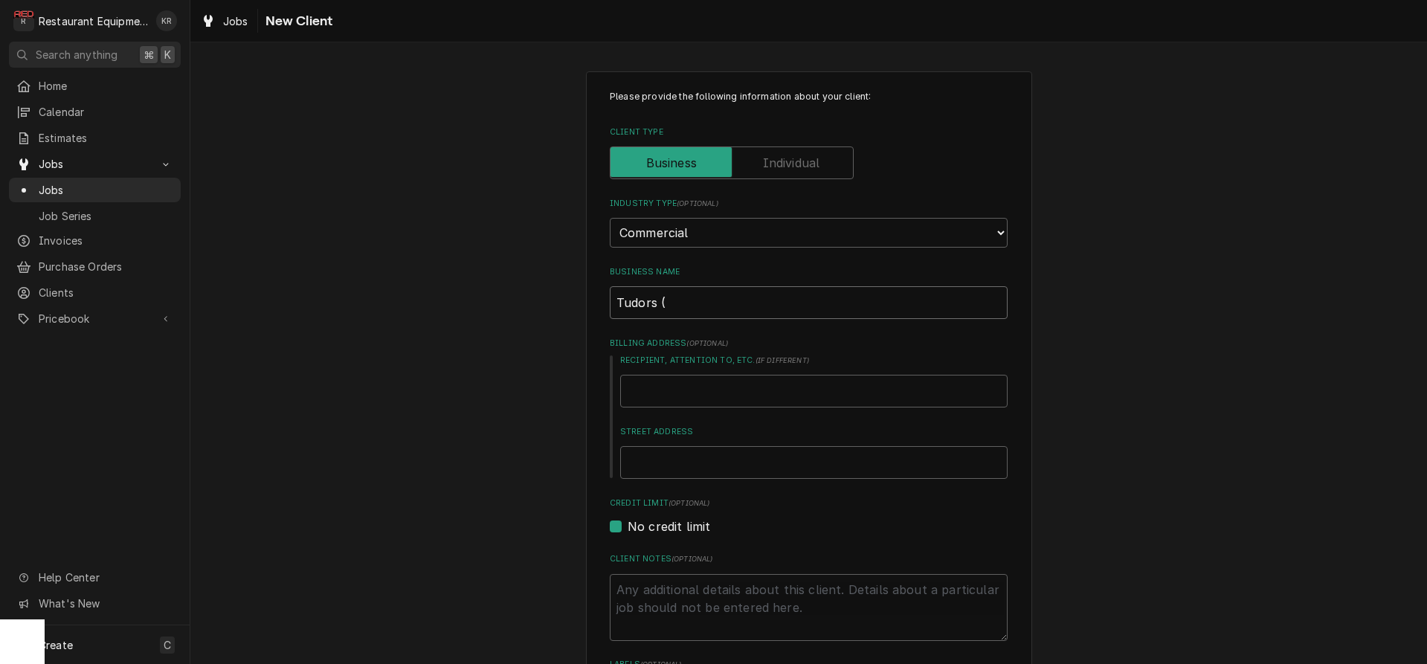
type input "Tudors (T"
type textarea "x"
type input "Tudors (Tra"
type textarea "x"
type input "Tudors (Travi"
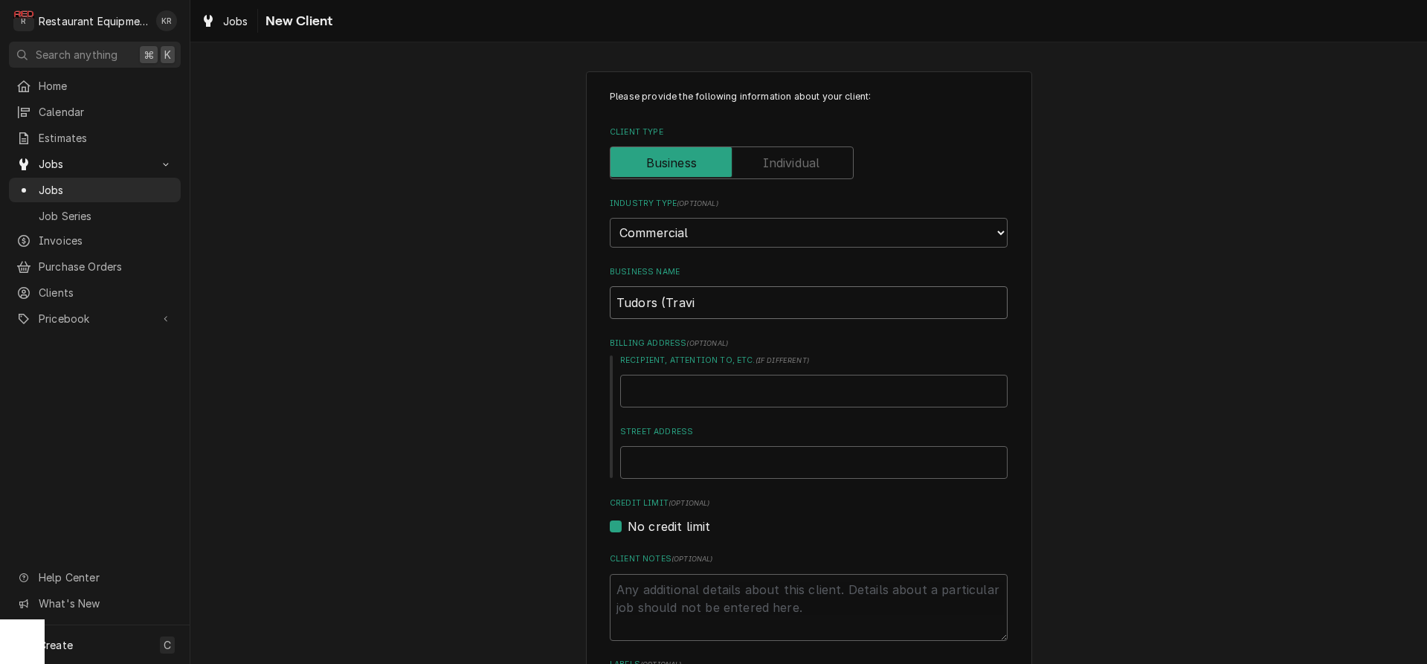
type textarea "x"
type input "Tudors (Travis"
type textarea "x"
type input "Tudors (Travis"
type textarea "x"
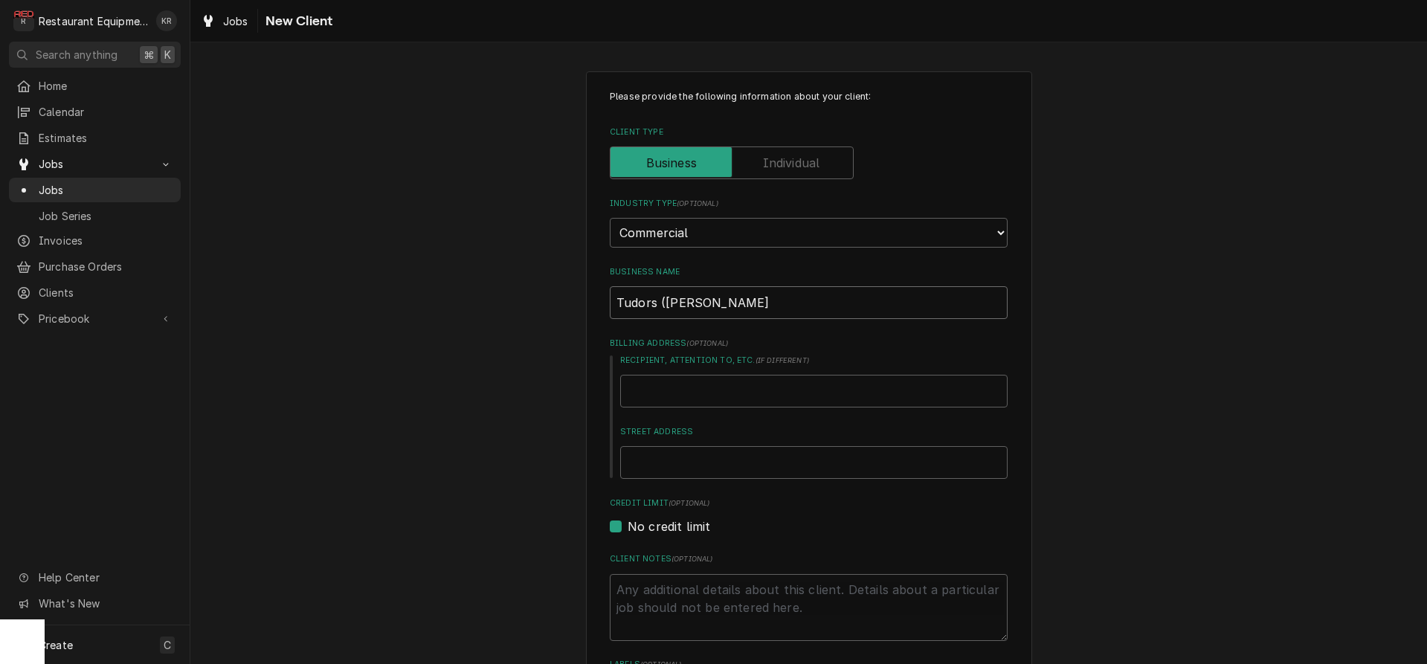
type input "Tudors (Travis T"
type textarea "x"
type input "Tudors (Travis Tu"
type textarea "x"
type input "Tudors (Travis Tud"
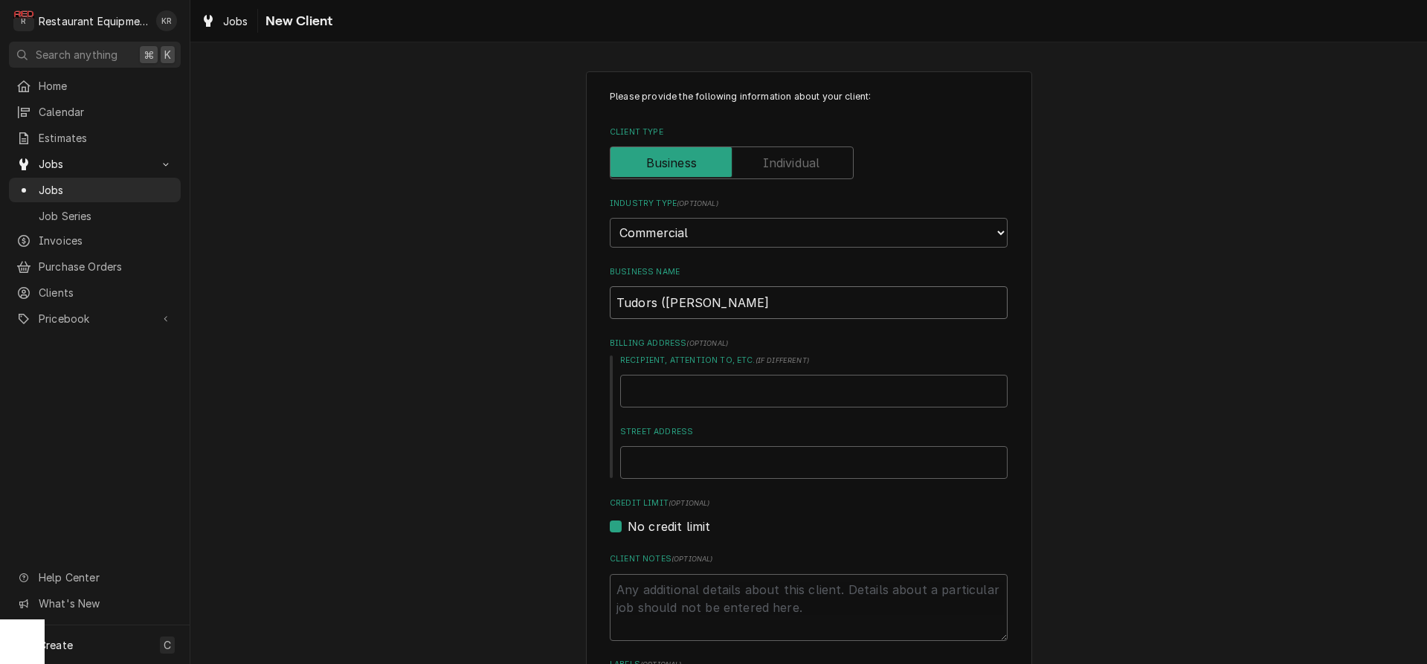
type textarea "x"
type input "Tudors (Travis Tudo"
type textarea "x"
type input "Tudors (Travis Tudor"
type textarea "x"
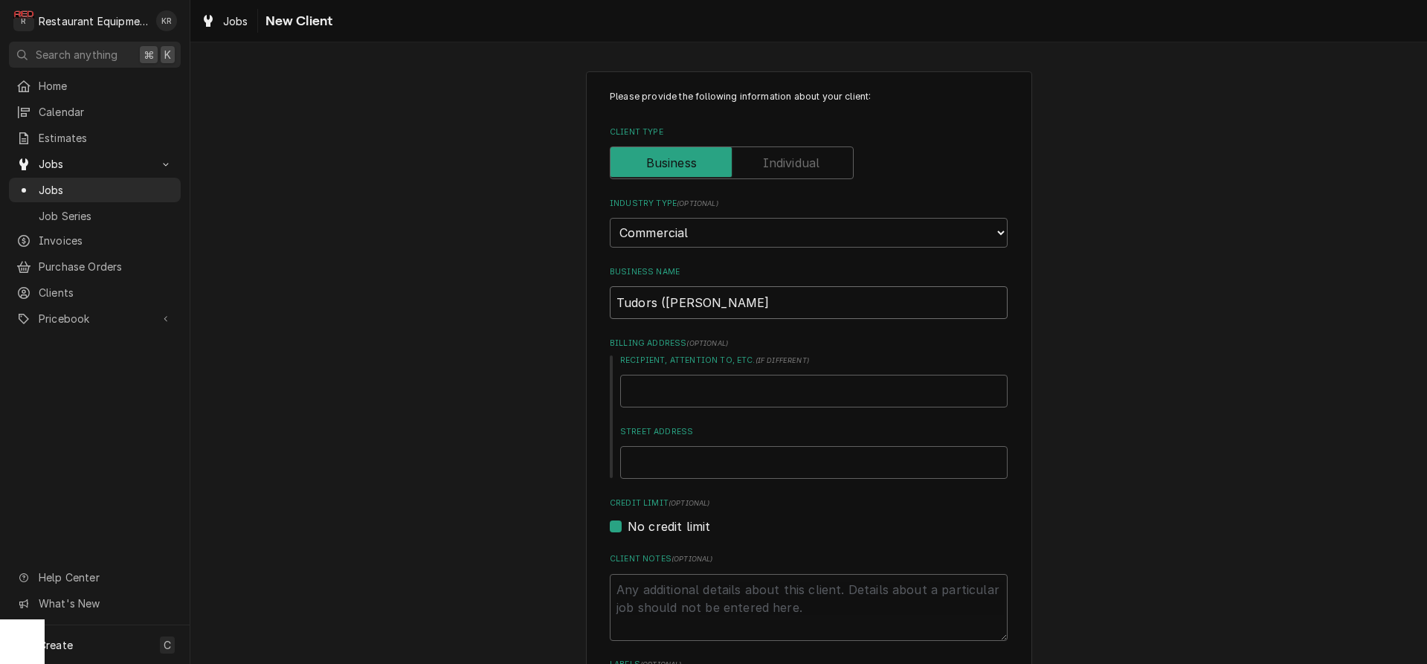
type input "Tudors (Travis Tudor)"
type textarea "x"
type input "Tudors (Travis Tudor)"
type textarea "x"
type input "T"
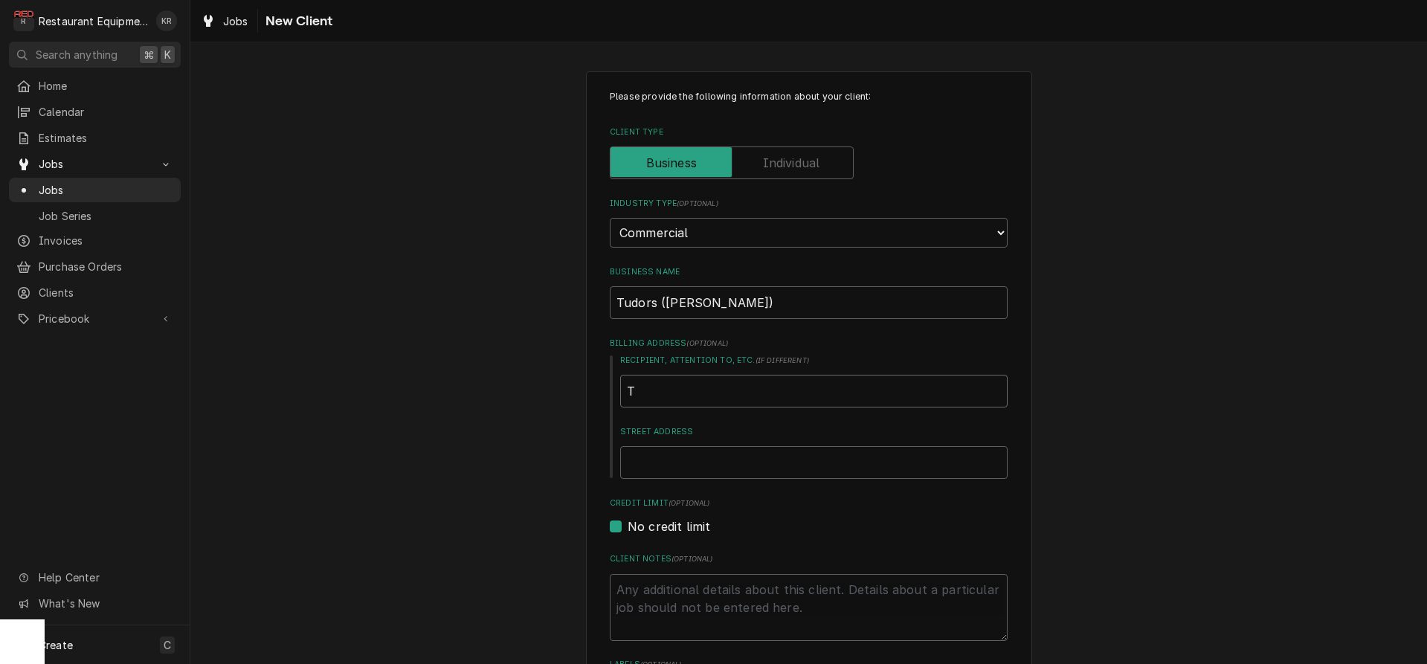
type textarea "x"
type input "Tr"
type textarea "x"
type input "Tra"
type textarea "x"
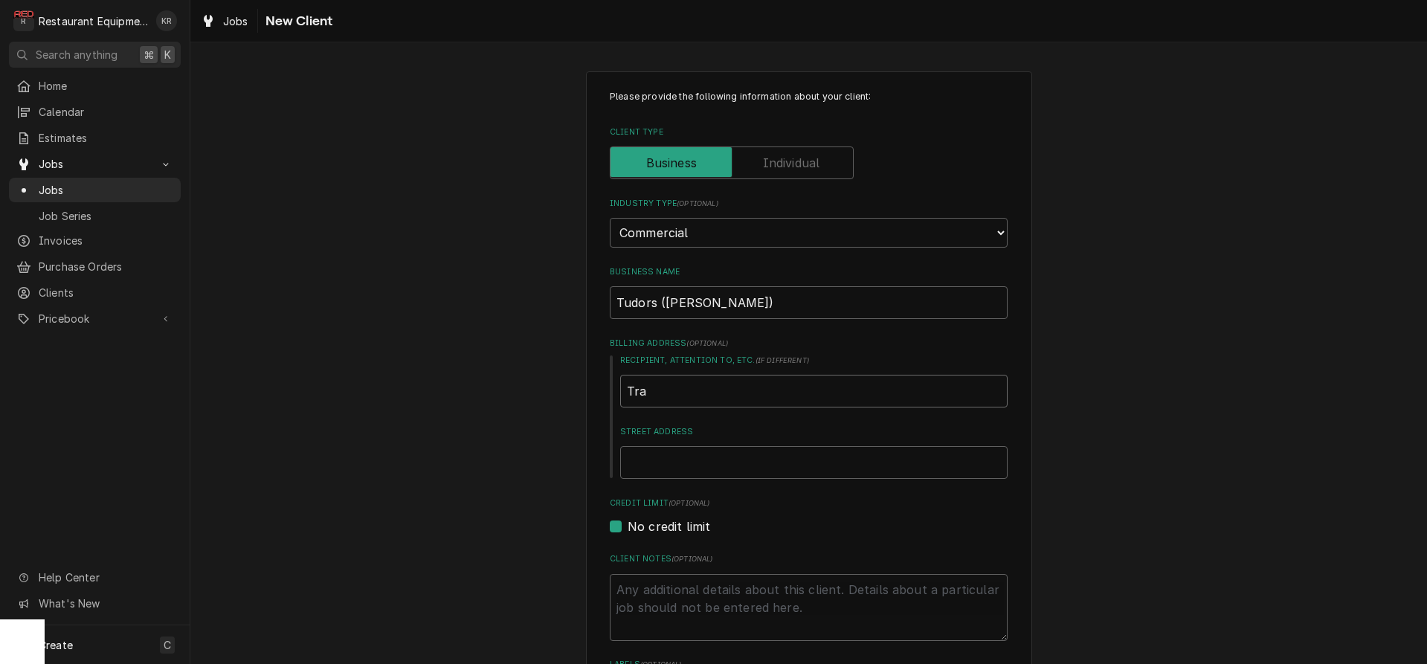
type input "Trav"
type textarea "x"
type input "Travi"
type textarea "x"
type input "Travis"
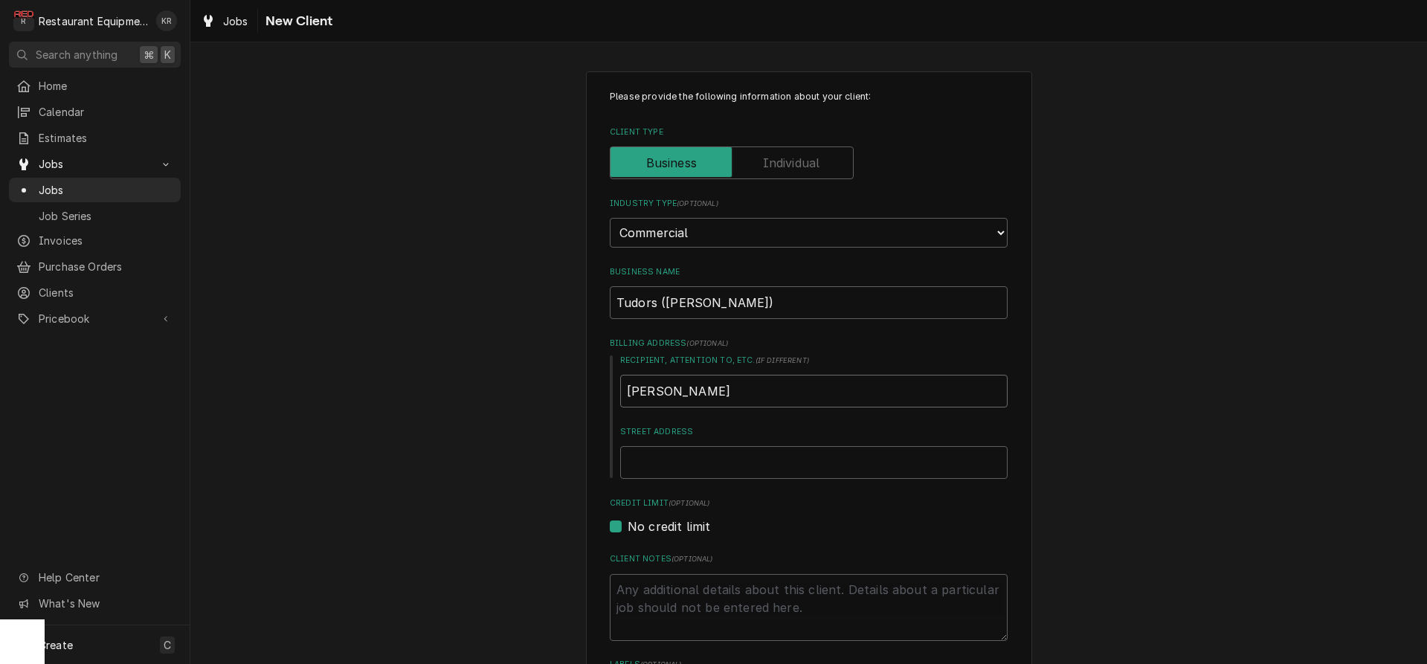
type textarea "x"
type input "Travis"
type textarea "x"
type input "Travis D"
type textarea "x"
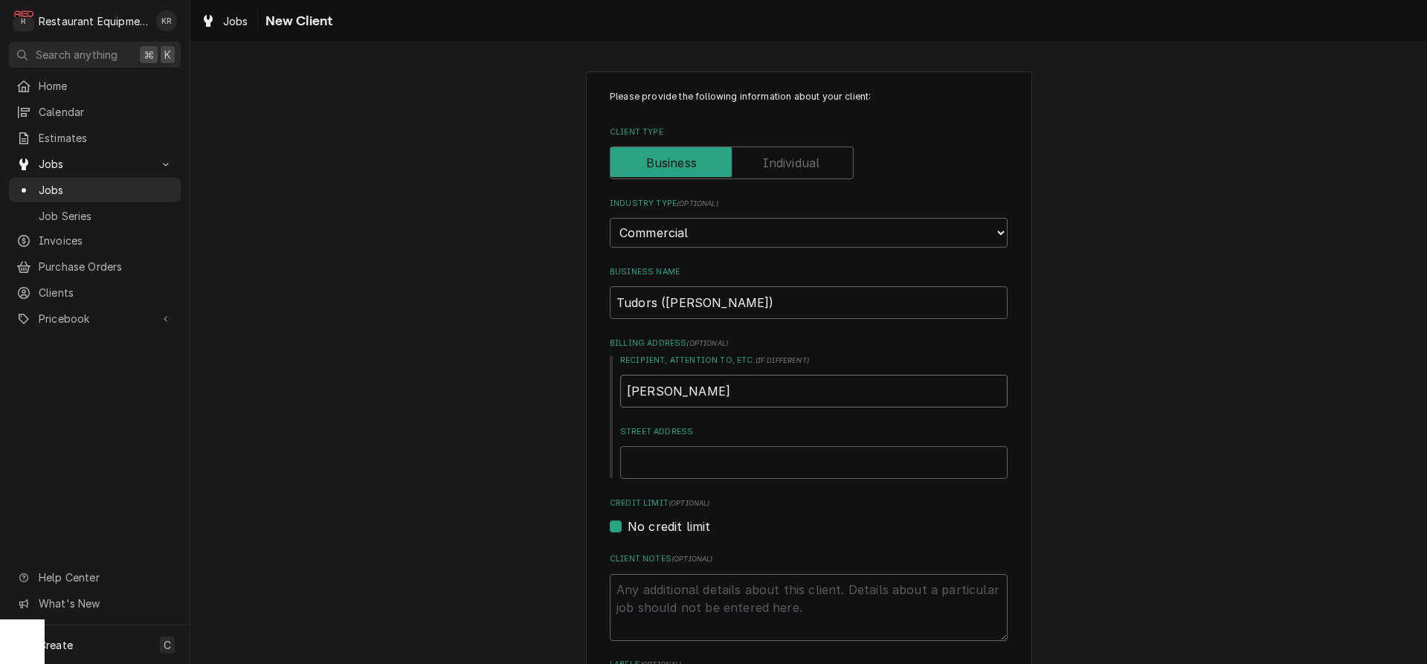
type input "Travis DT"
type textarea "x"
type input "Travis D"
type textarea "x"
type input "Travis"
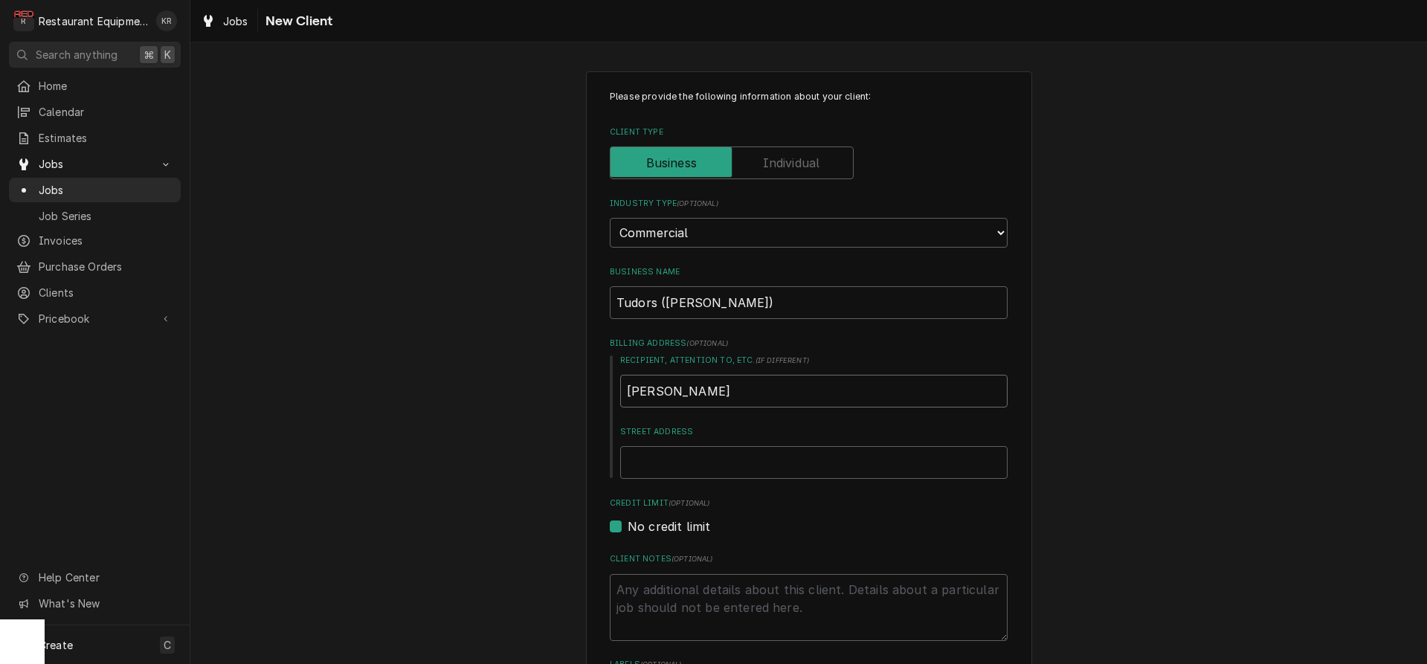
type textarea "x"
type input "Travis T"
type textarea "x"
type input "Travis Tu"
type textarea "x"
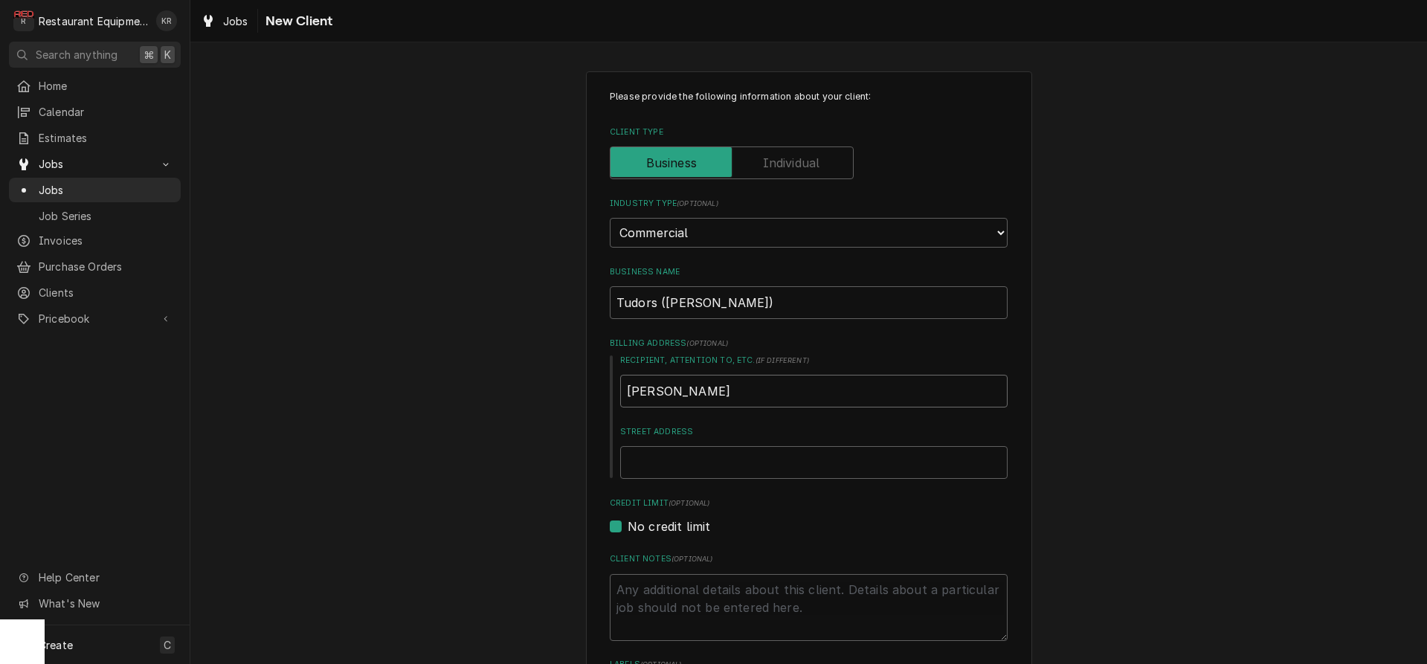
type input "Travis Tud"
type textarea "x"
type input "Travis Tudo"
type textarea "x"
type input "Travis Tudor"
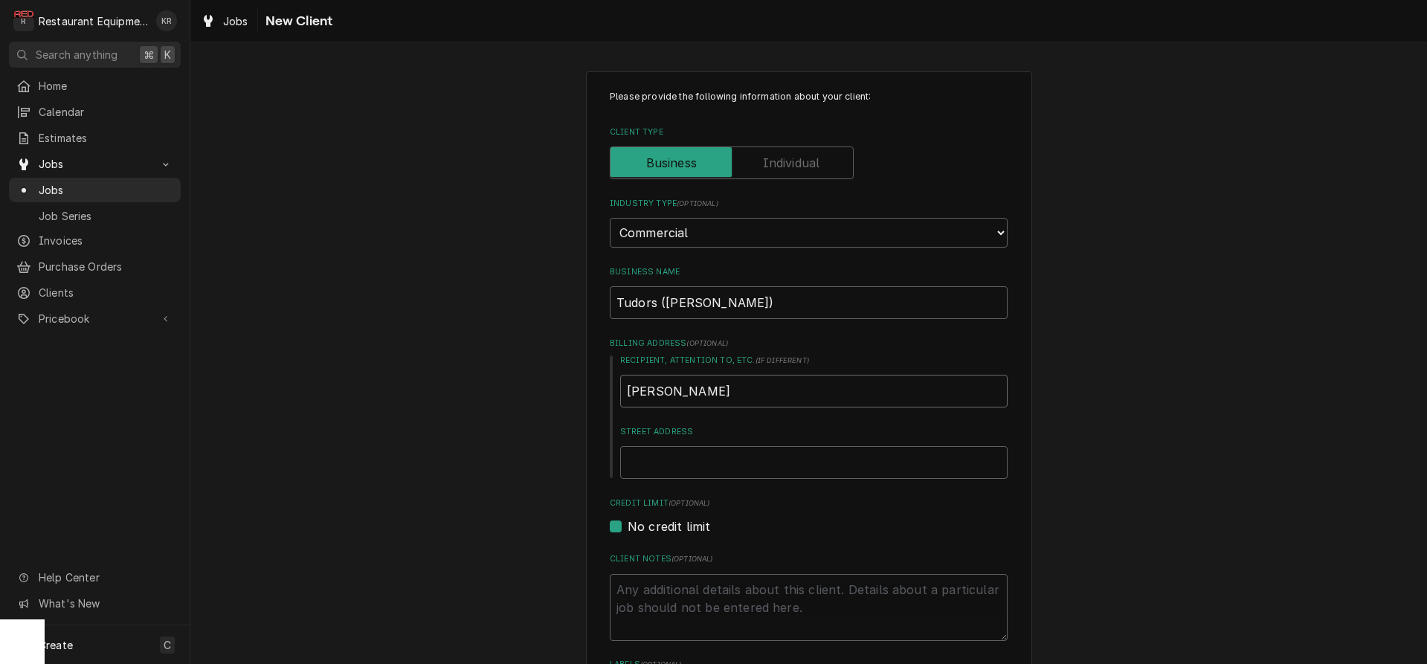
type textarea "x"
type input "Travis Tudor"
type textarea "x"
type input "P"
type textarea "x"
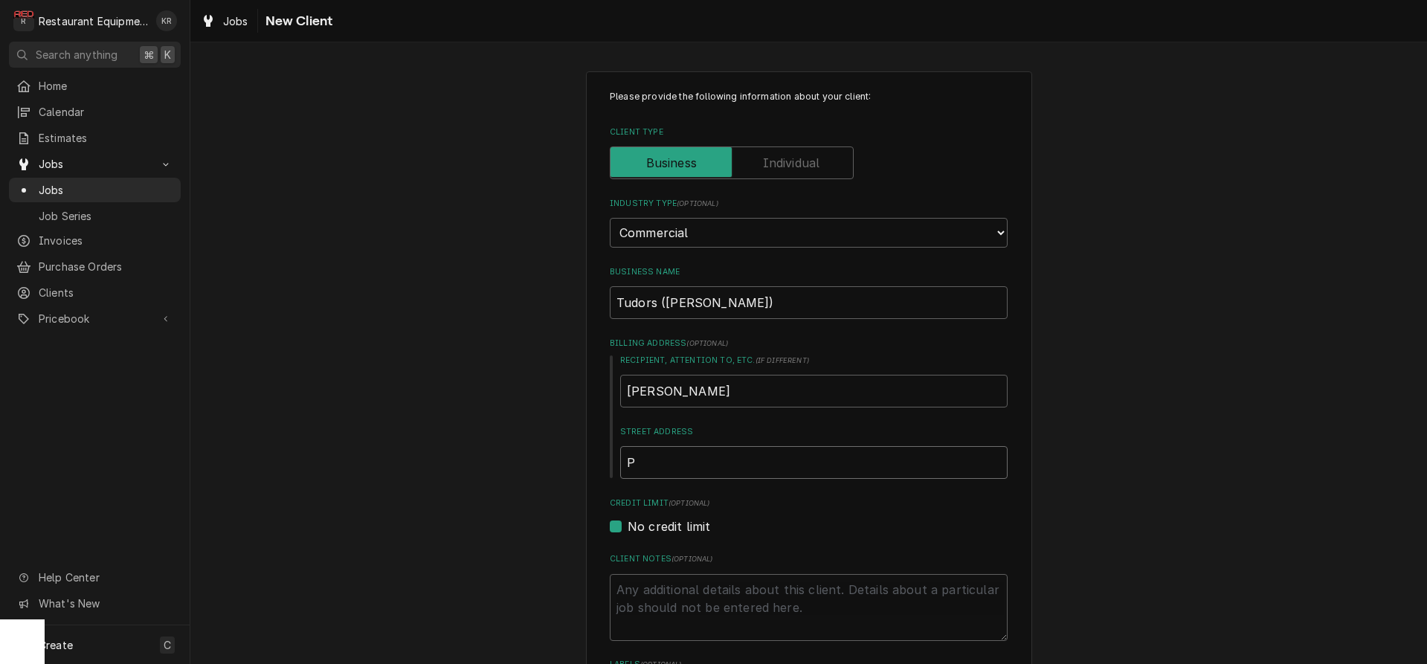
type input "PO"
type textarea "x"
type input "PO"
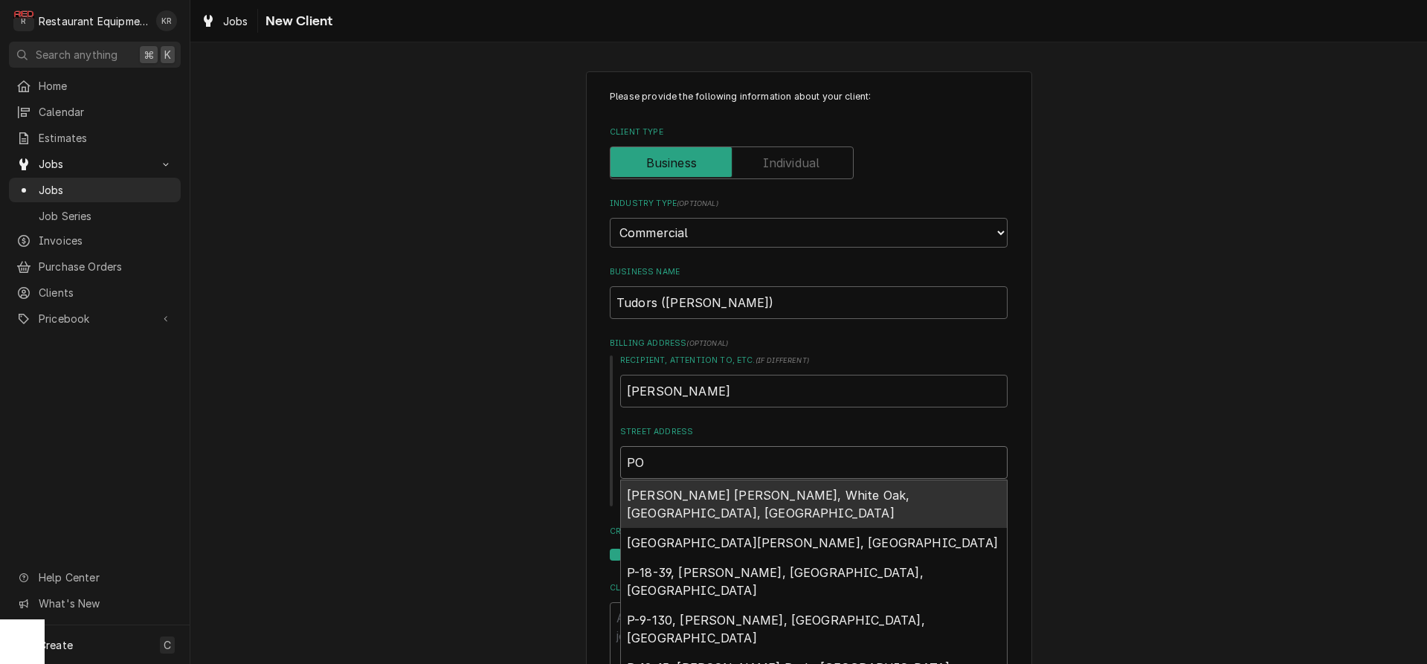
type textarea "x"
type input "PO B"
type textarea "x"
type input "PO B"
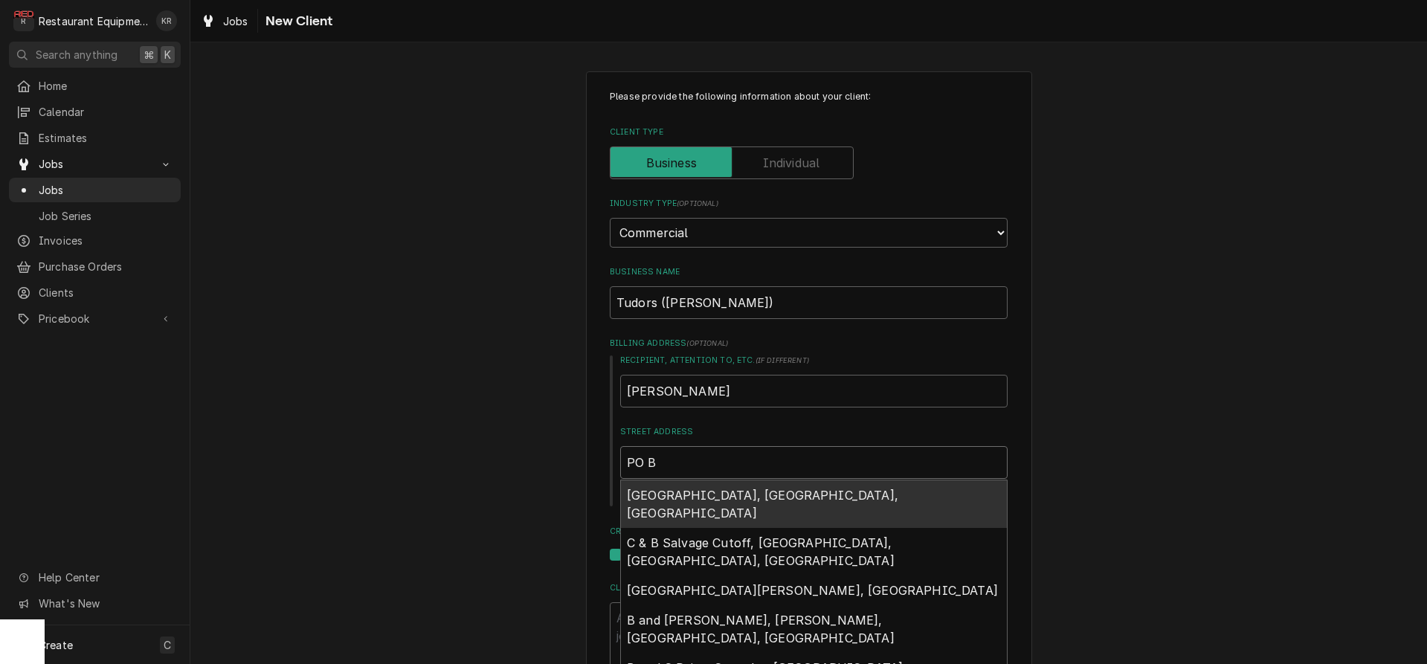
type textarea "x"
type input "PO B 94"
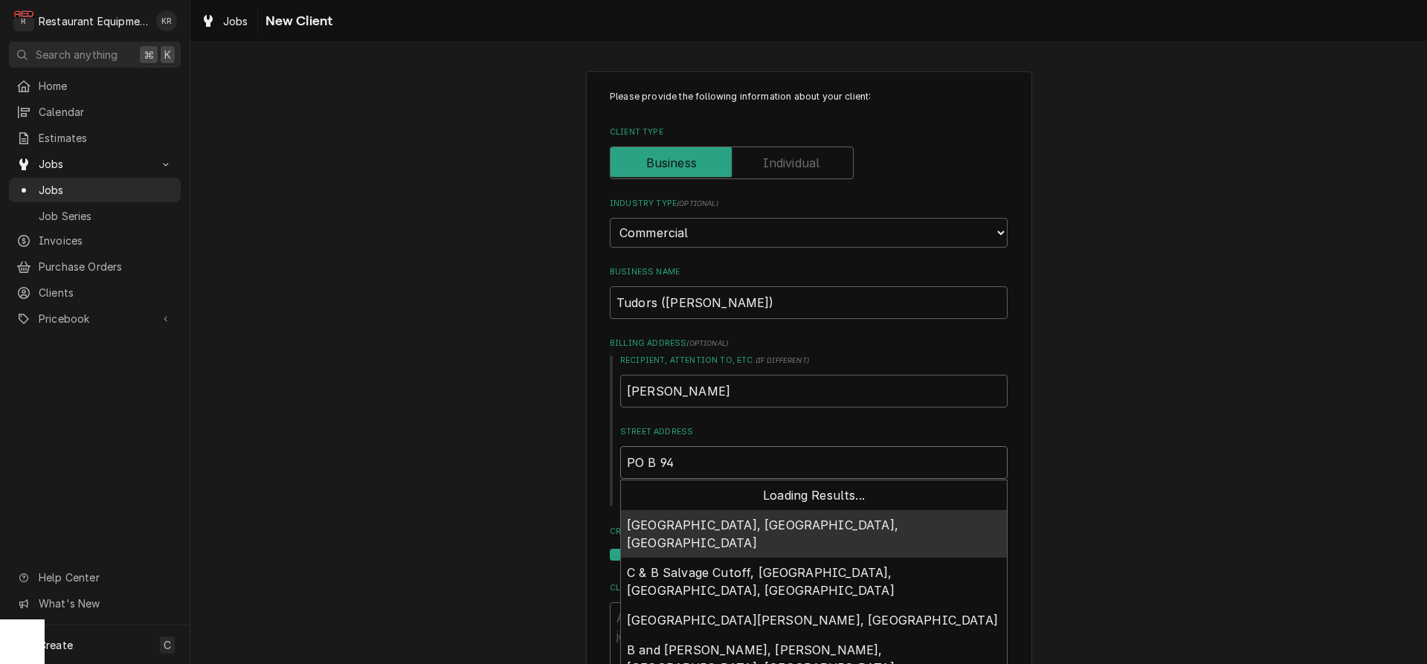
type textarea "x"
type input "PO B 942"
type textarea "x"
type input "PO B 9428"
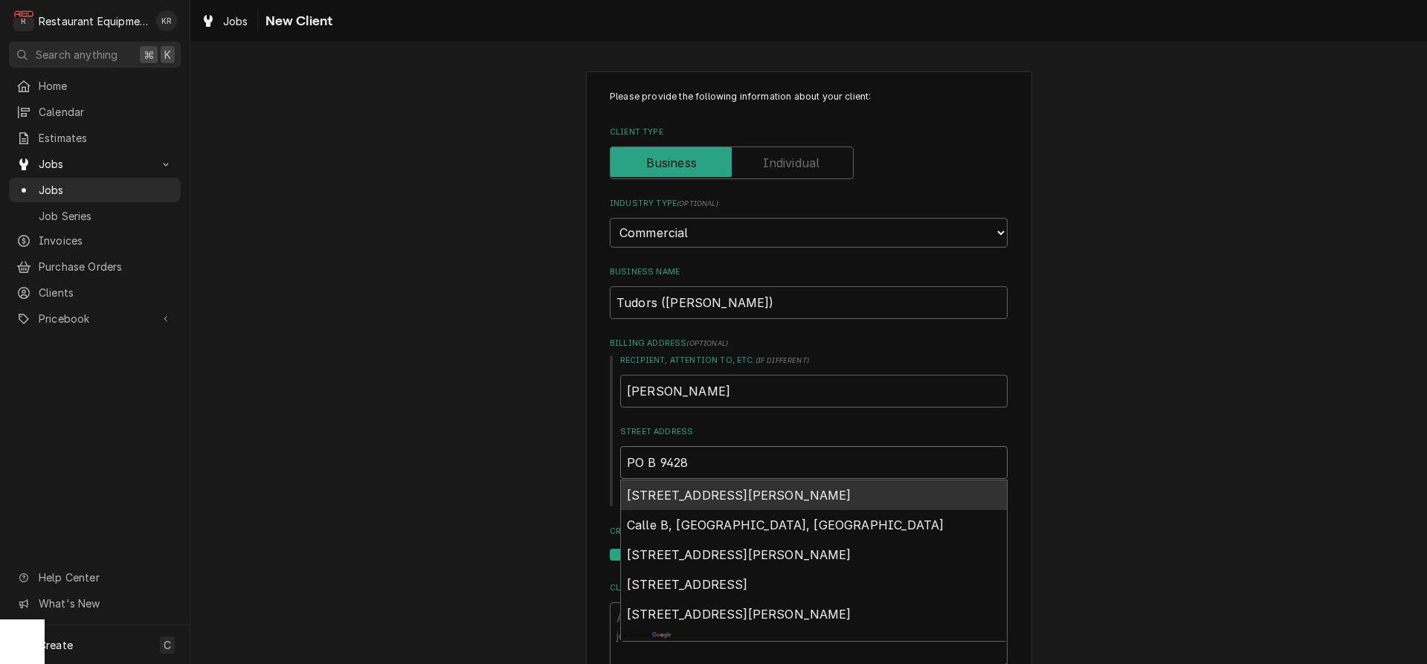
type textarea "x"
type input "PO B 9428"
type textarea "x"
type input "PO B 9428"
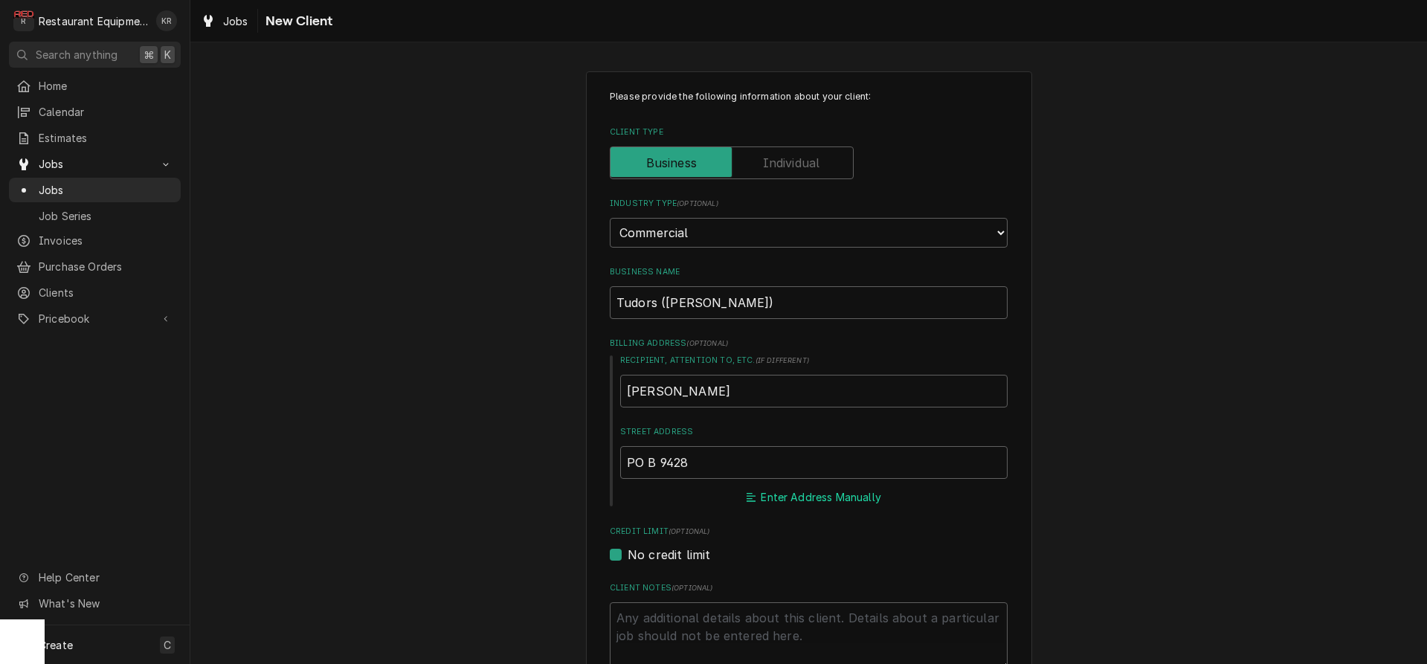
click at [816, 498] on button "Enter Address Manually" at bounding box center [814, 497] width 140 height 21
drag, startPoint x: 654, startPoint y: 461, endPoint x: 651, endPoint y: 469, distance: 8.5
click at [651, 467] on input "PO B 9428" at bounding box center [813, 462] width 387 height 33
type textarea "x"
type input "PO Bo 9428"
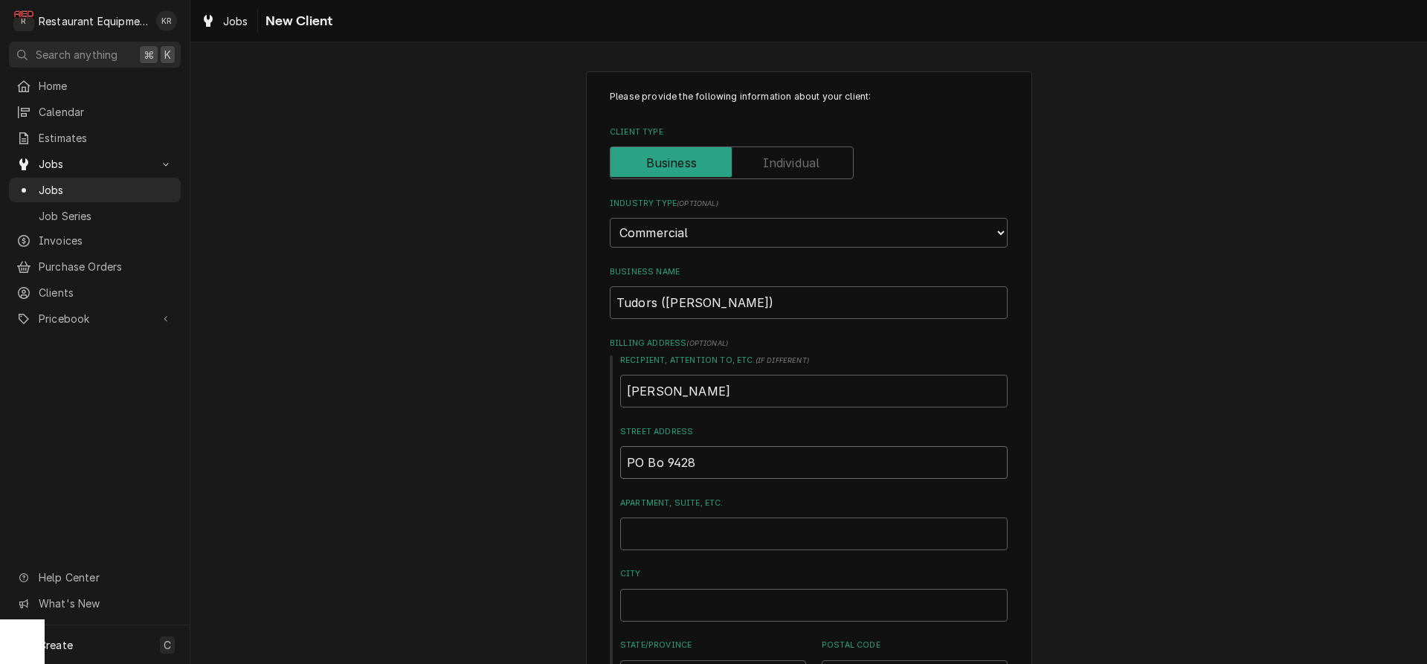
type textarea "x"
type input "PO Box 9428"
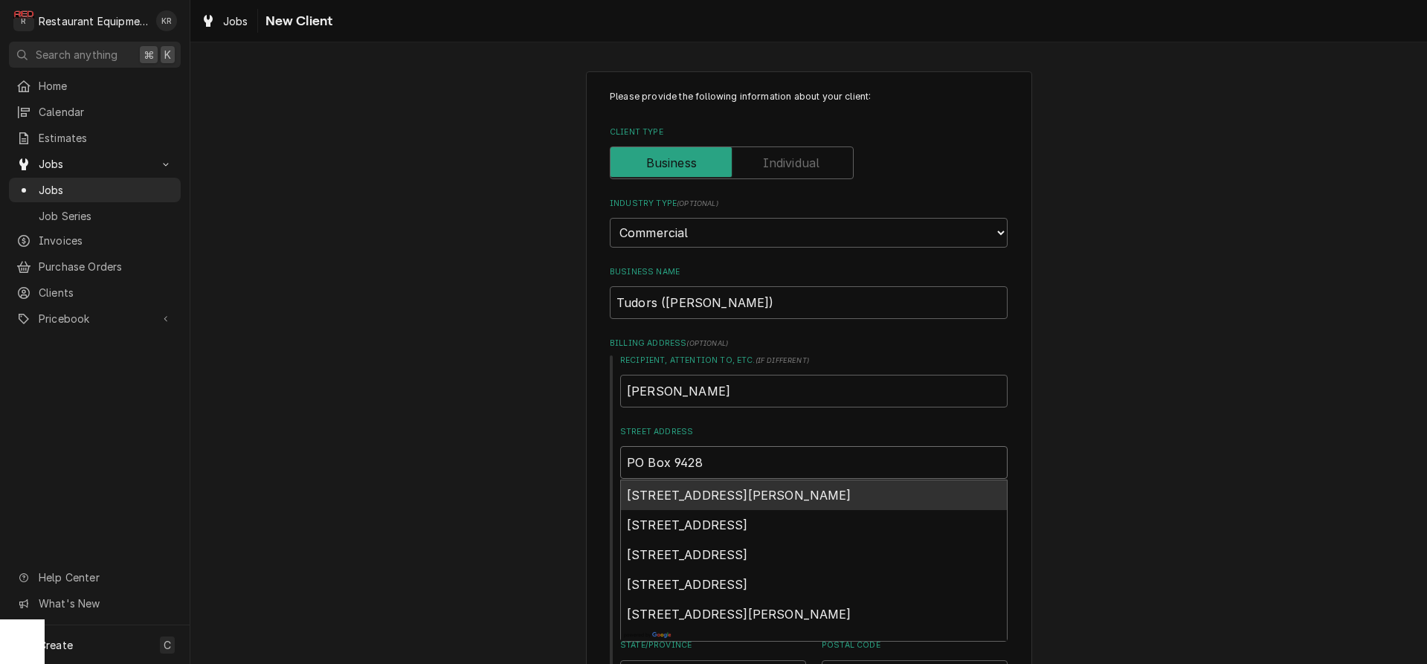
type textarea "x"
type input "PO Box 9428"
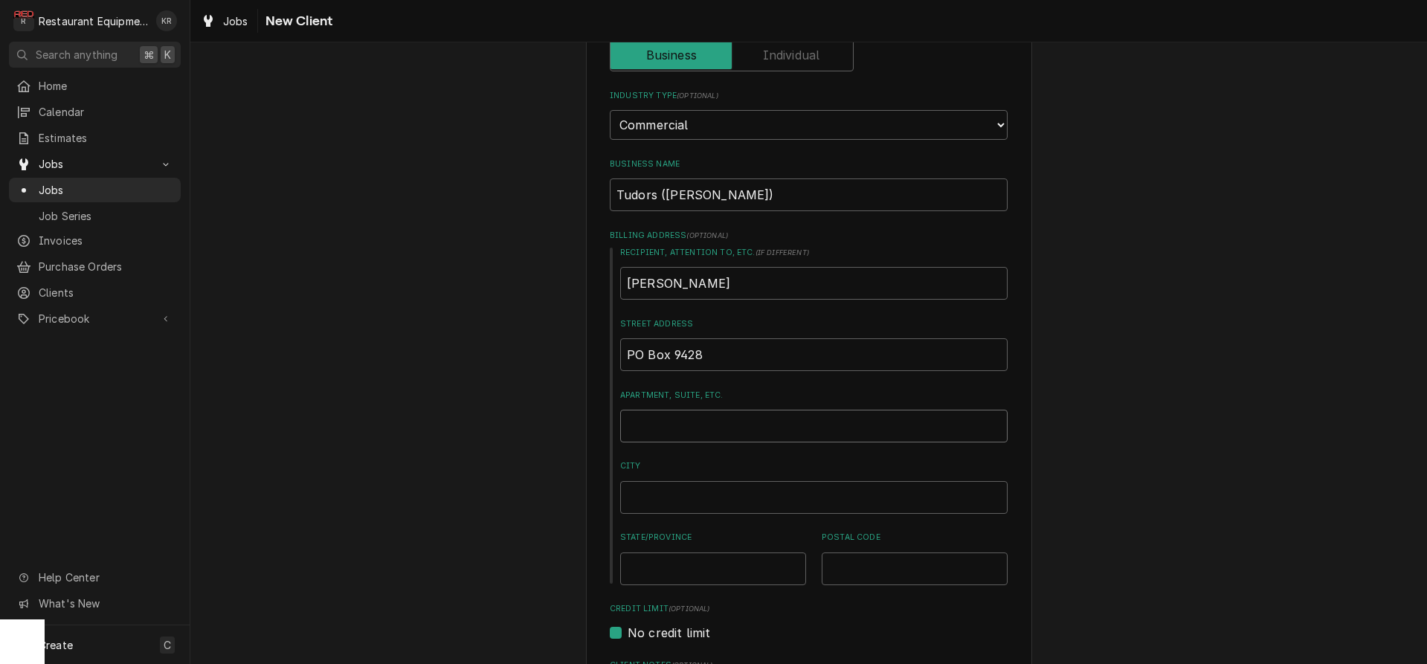
scroll to position [129, 0]
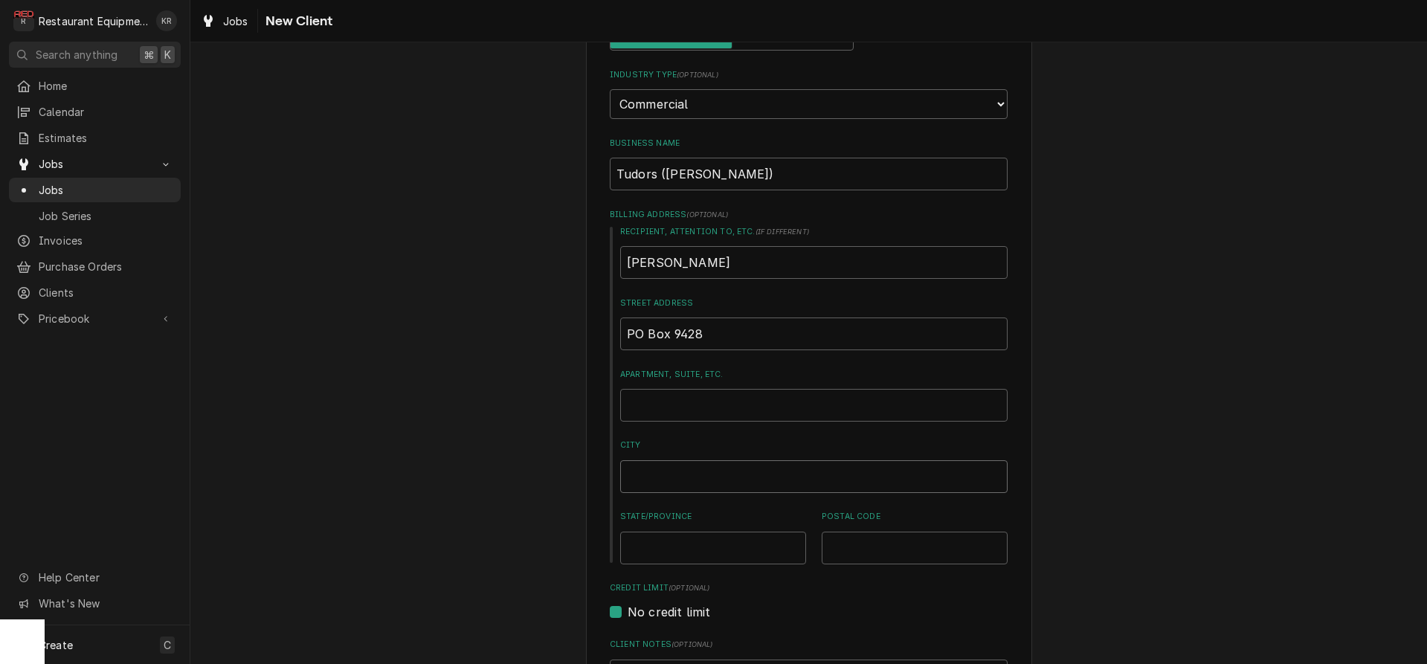
click at [667, 478] on input "City" at bounding box center [813, 476] width 387 height 33
type textarea "x"
type input "H"
type textarea "x"
type input "Hu"
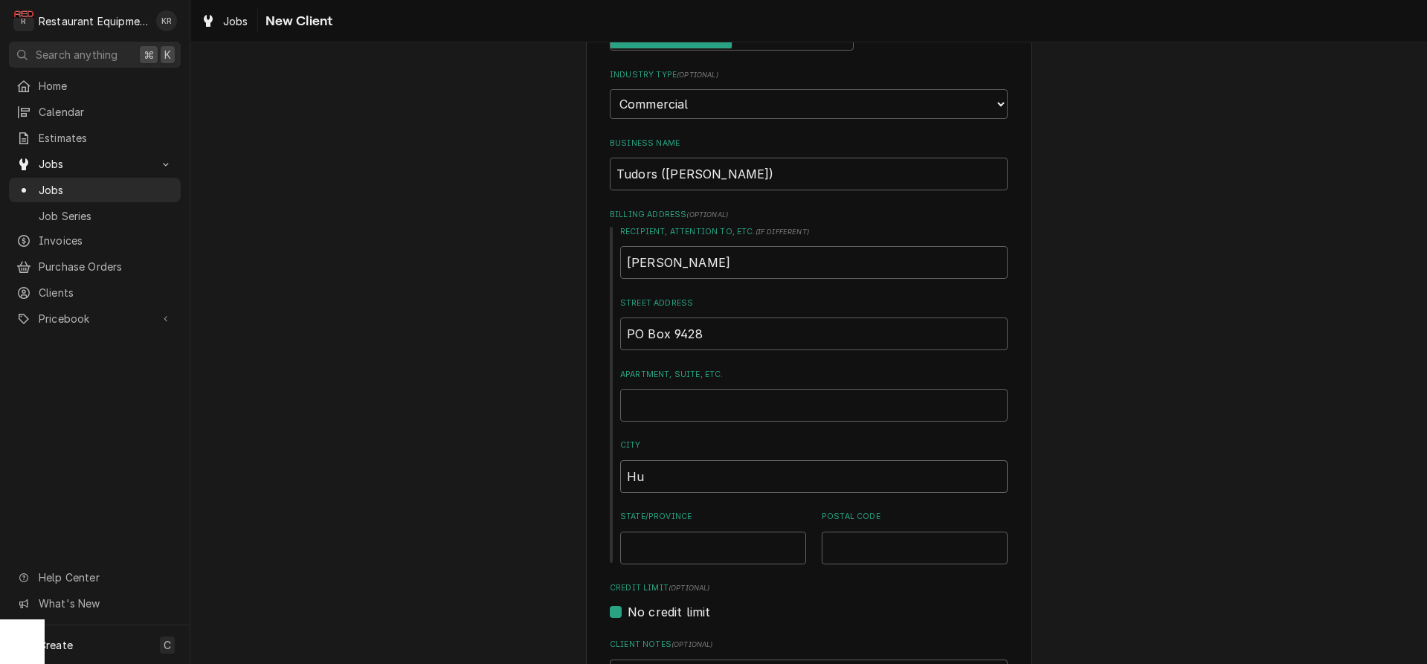
type textarea "x"
type input "Hun"
type textarea "x"
type input "Hunt"
type textarea "x"
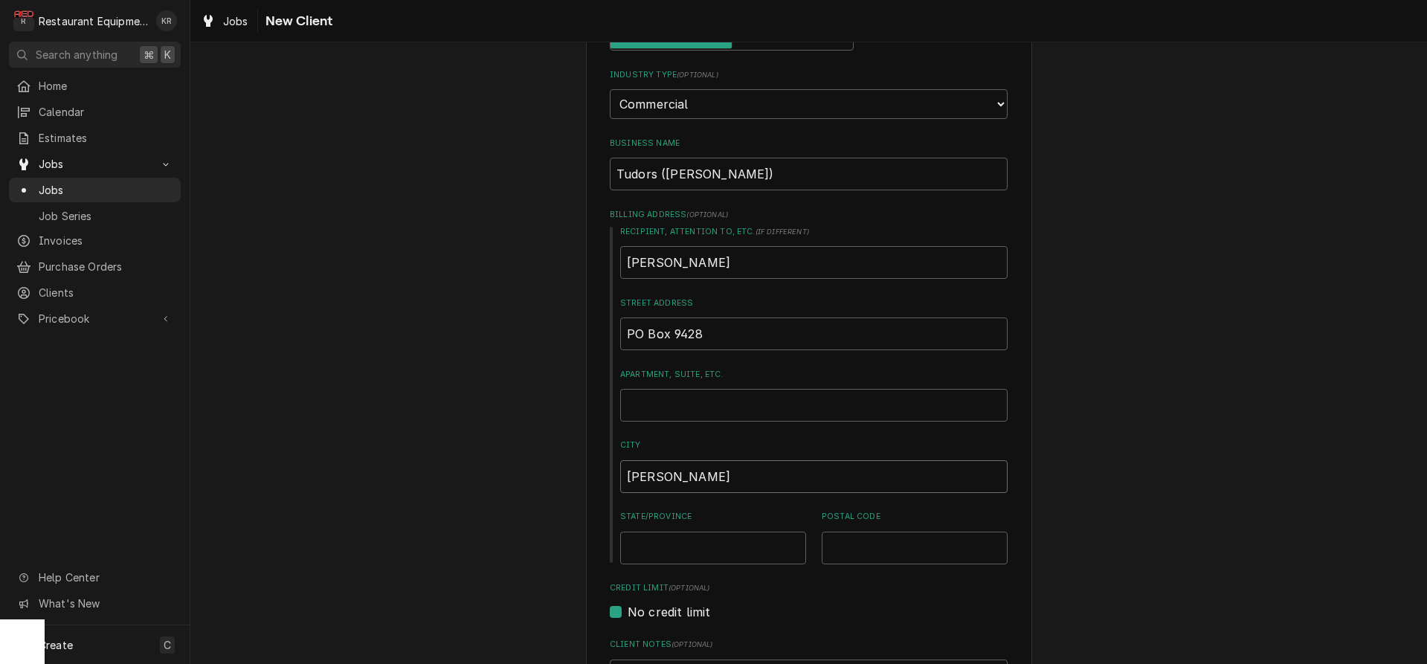
type input "Hunti"
type textarea "x"
type input "Huntin"
type textarea "x"
type input "Hunting"
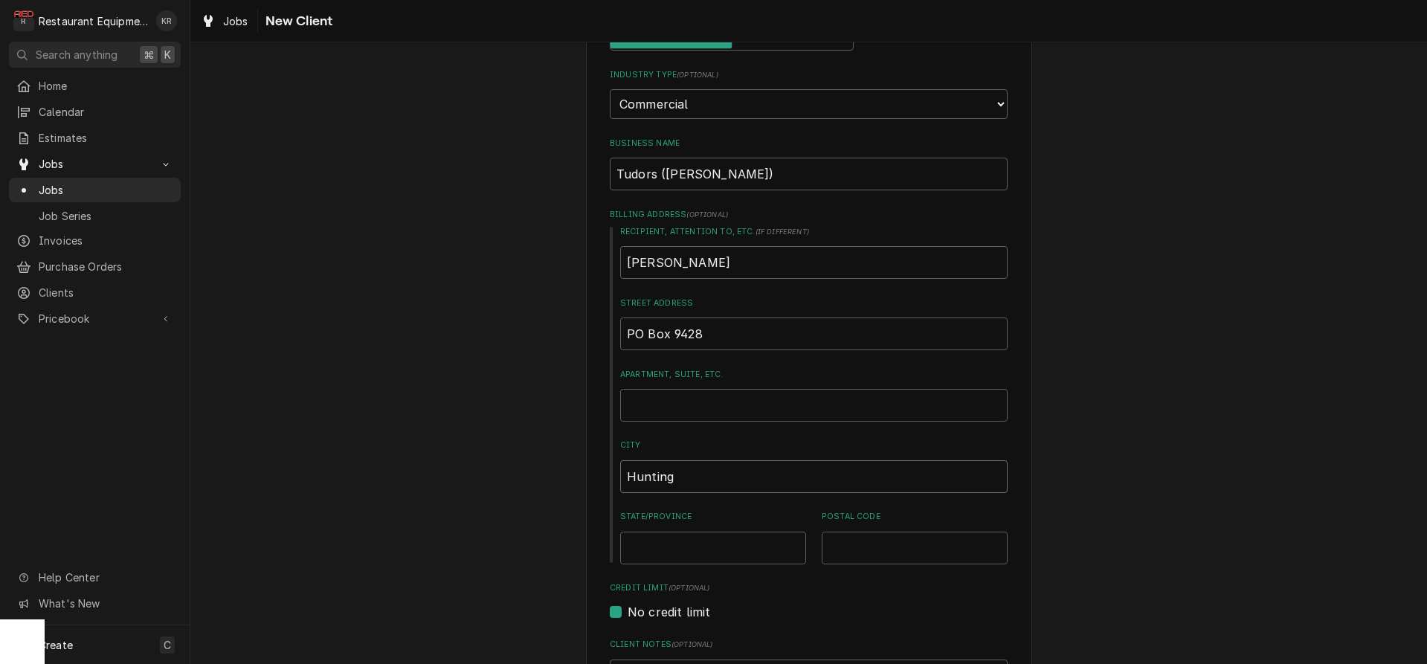
type textarea "x"
type input "Huntingt"
type textarea "x"
type input "Huntingto"
type textarea "x"
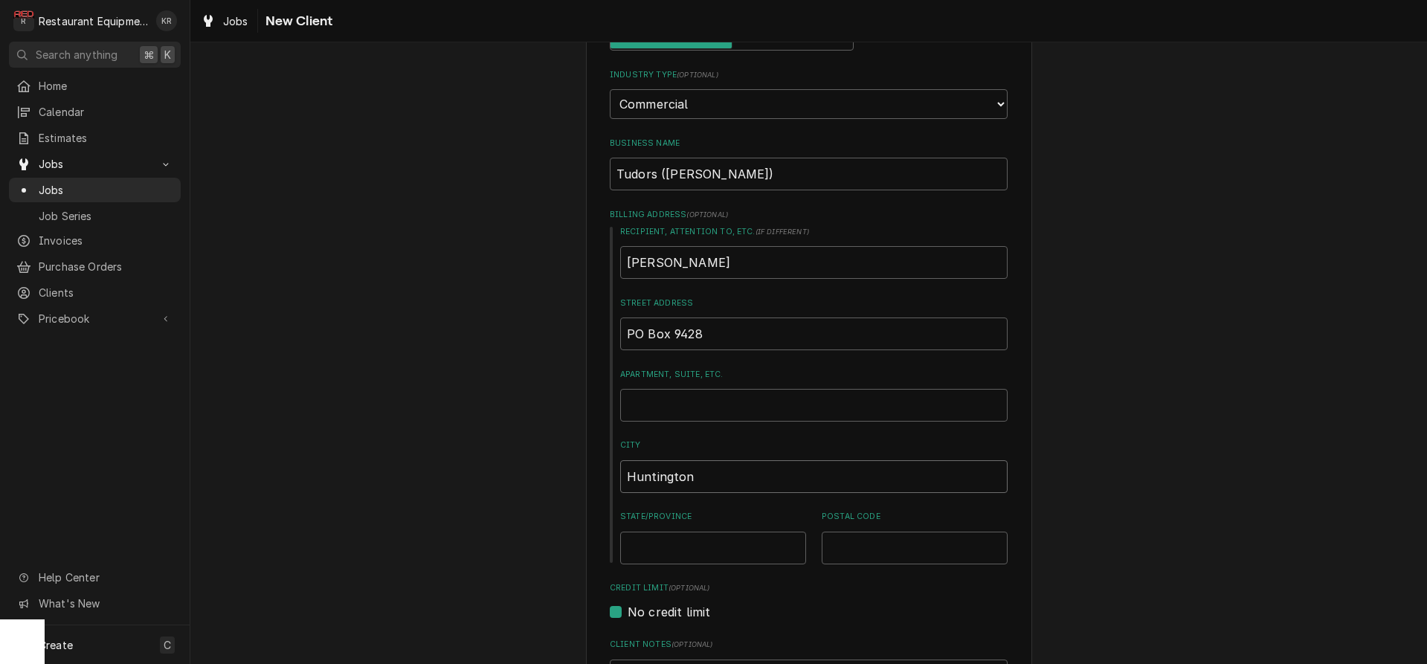
type input "Huntington"
type textarea "x"
type input "W"
type textarea "x"
type input "WV"
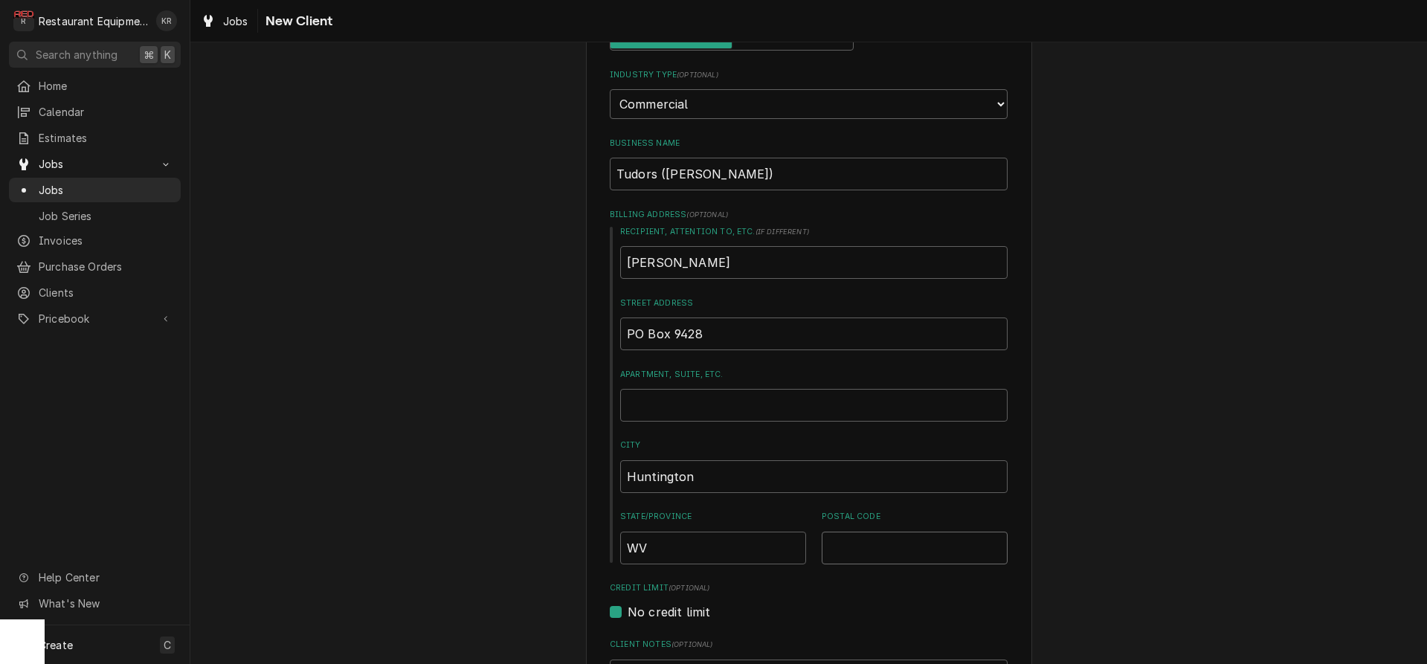
type textarea "x"
type input "2"
type textarea "x"
type input "25"
type textarea "x"
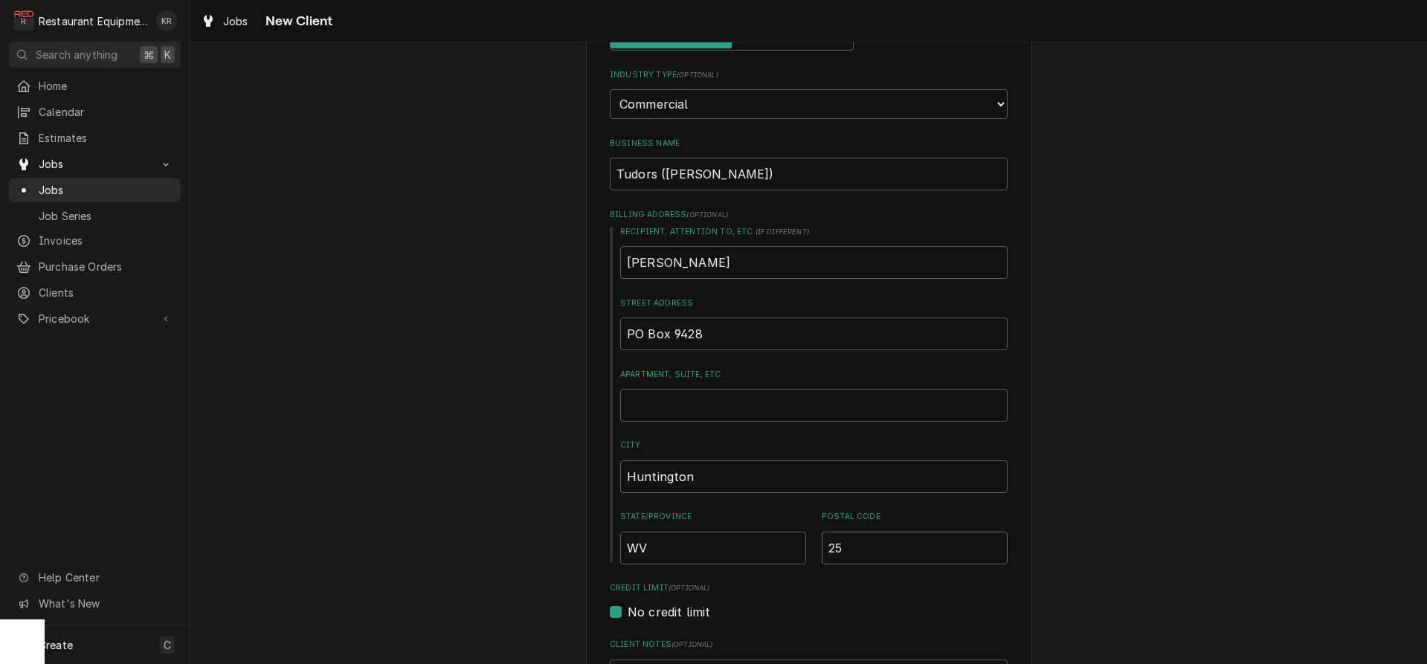
type input "257"
type textarea "x"
type input "2570"
type textarea "x"
type input "25704"
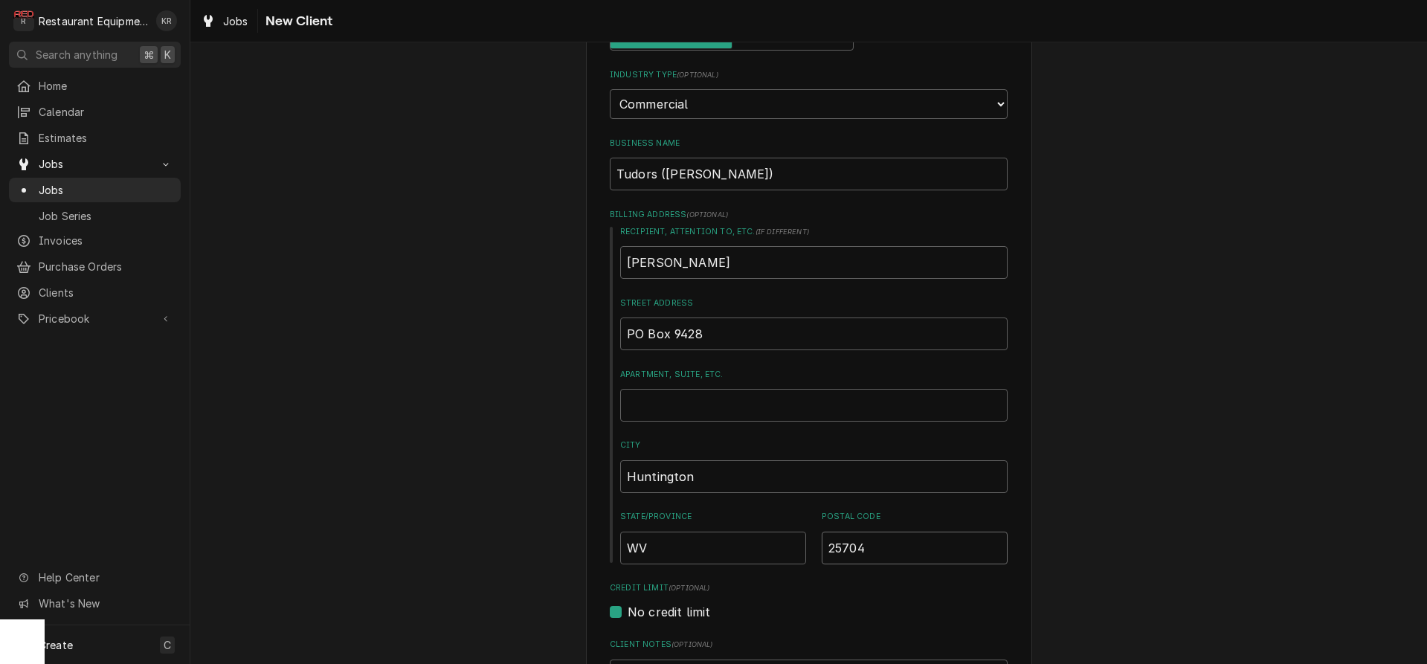
type textarea "x"
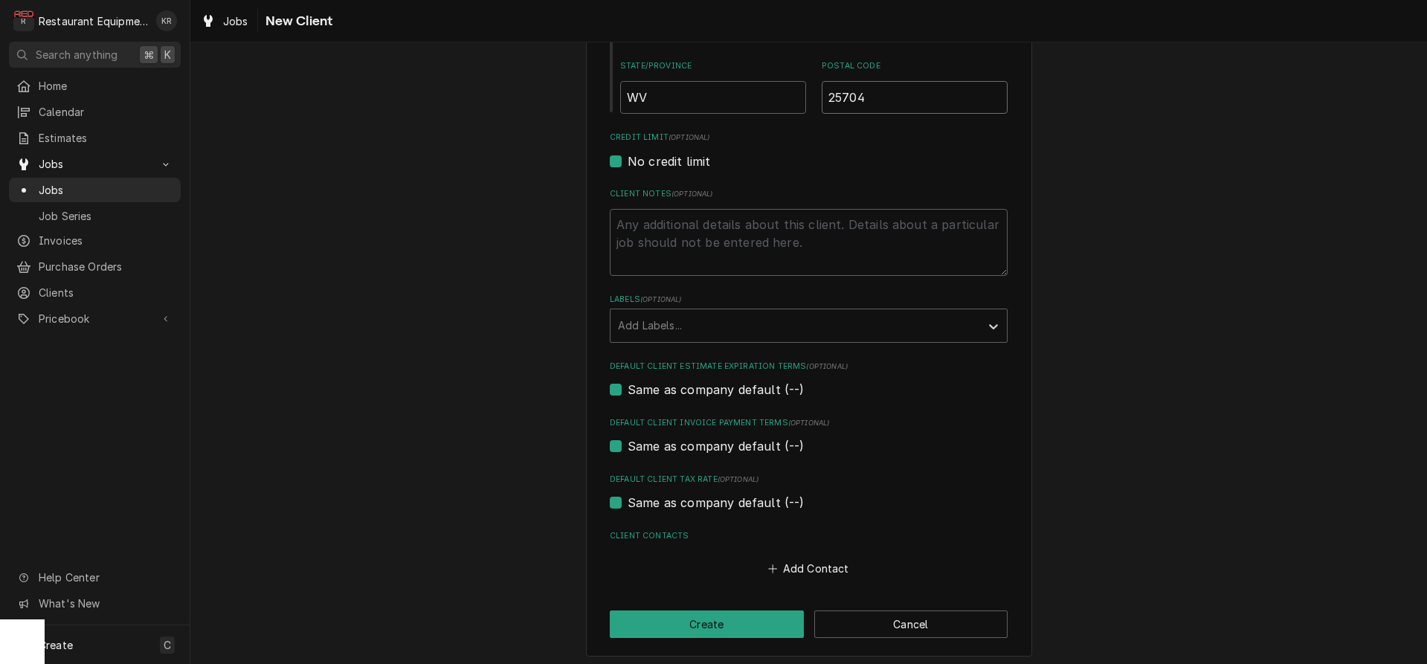
scroll to position [584, 0]
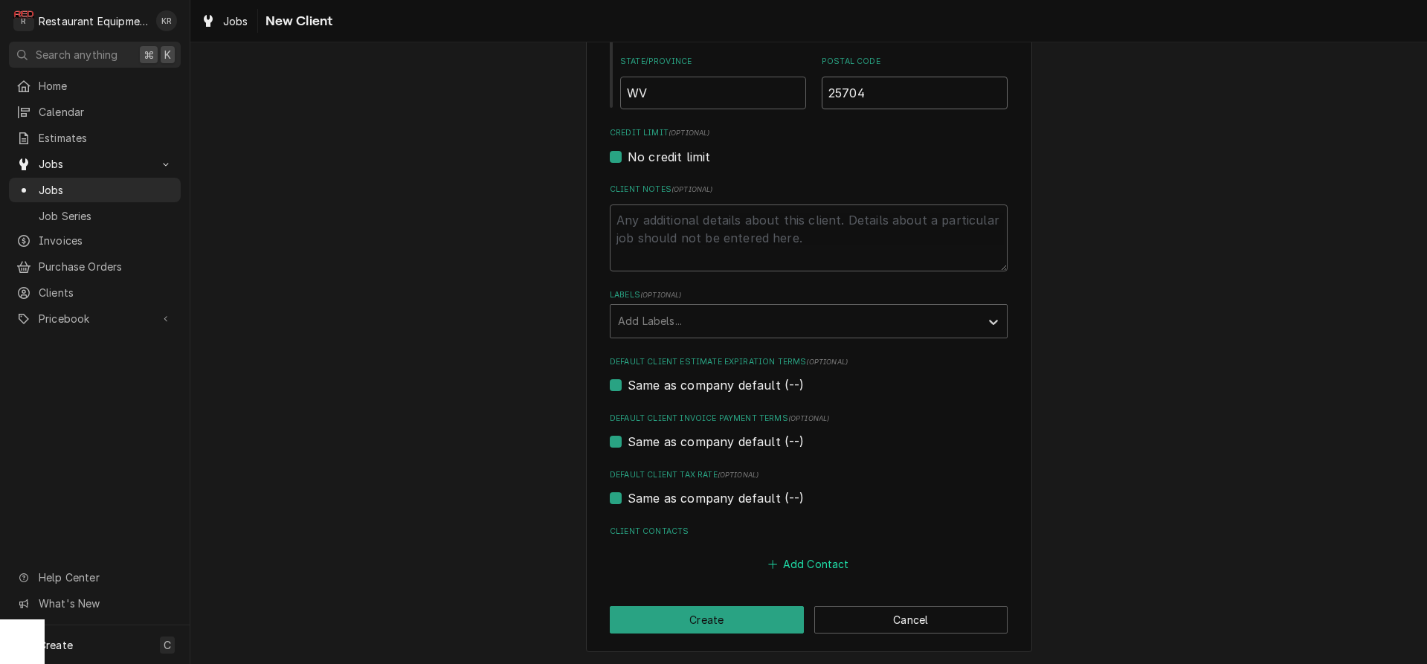
type input "25704"
click at [814, 564] on button "Add Contact" at bounding box center [809, 564] width 86 height 21
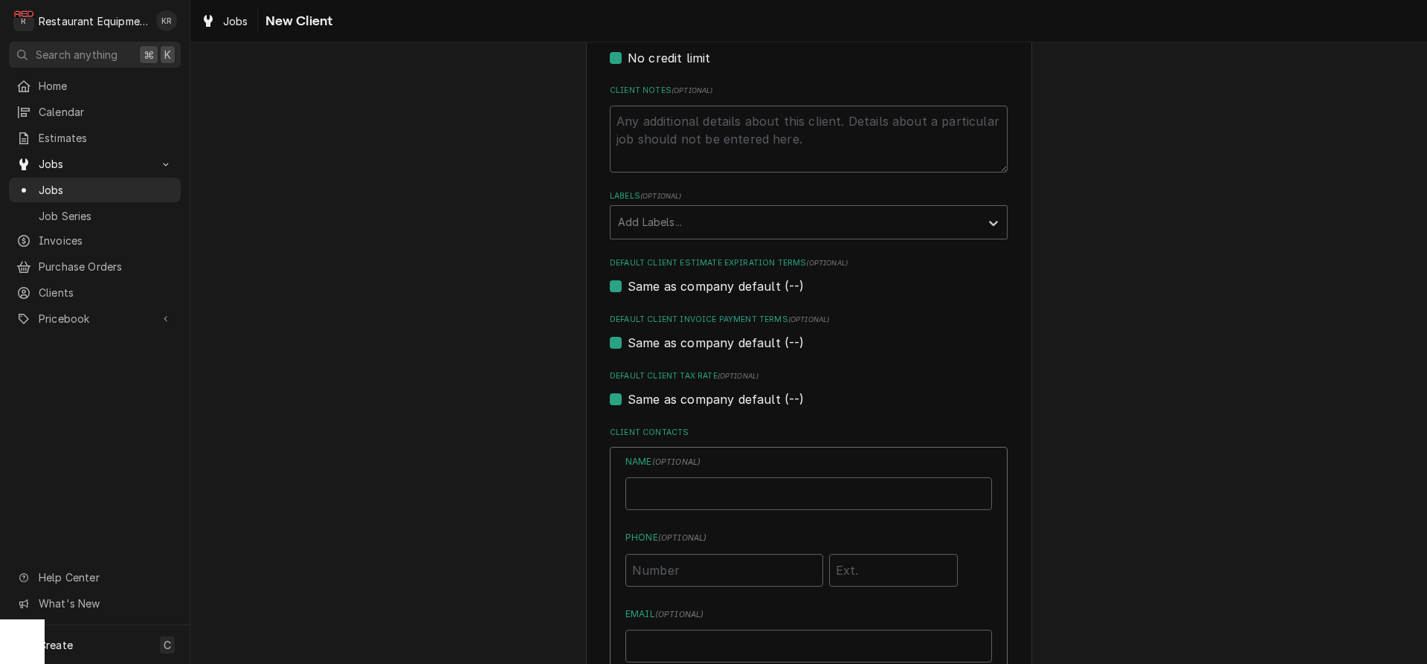
type textarea "x"
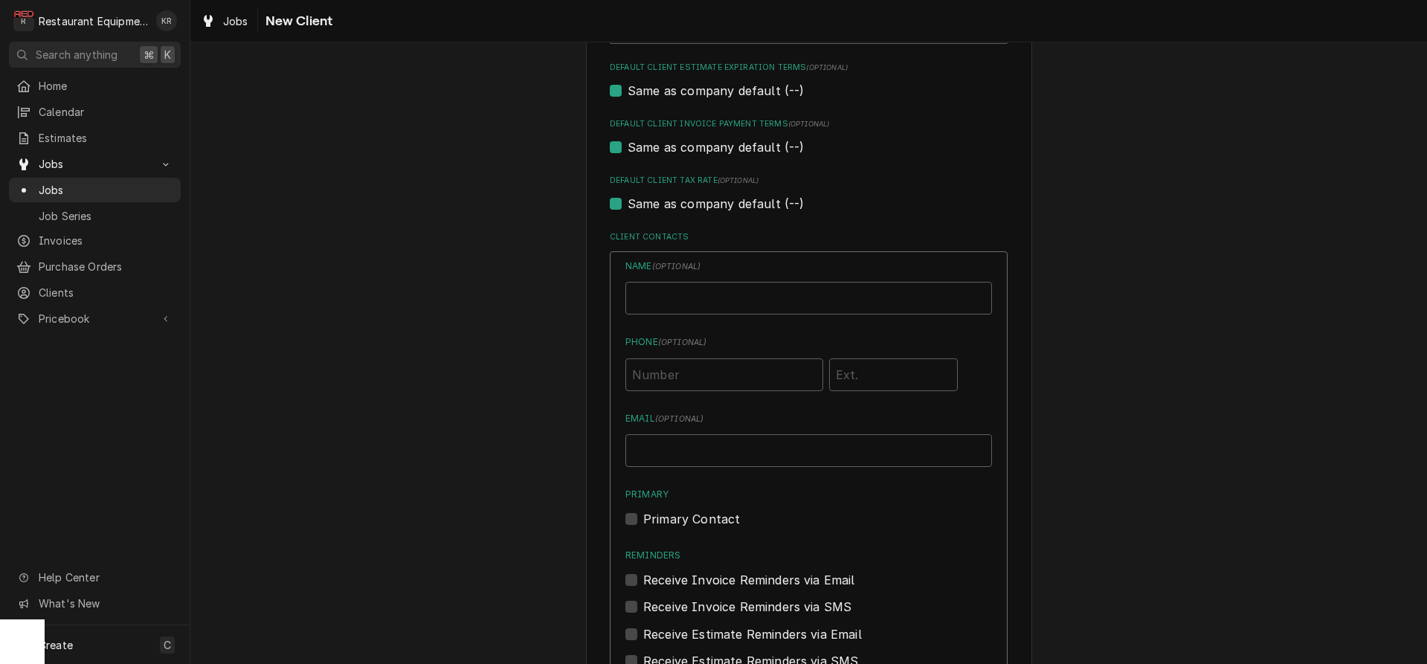
scroll to position [887, 0]
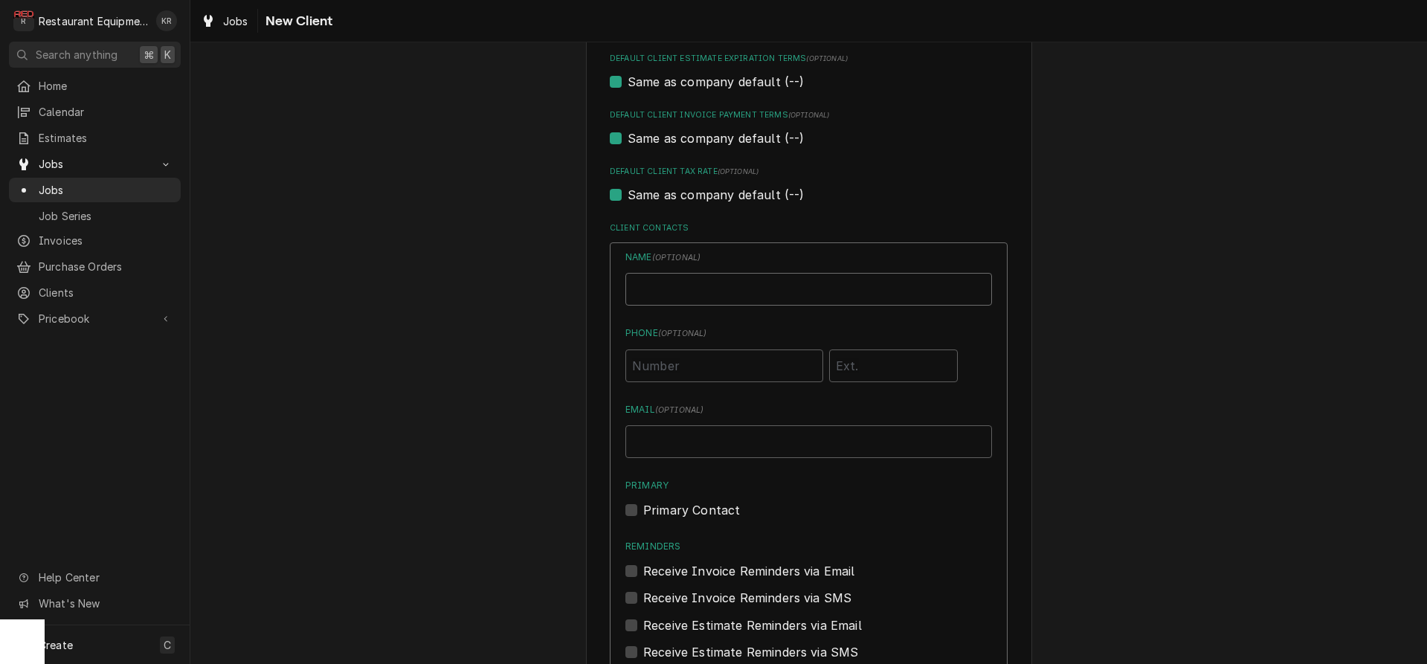
click at [684, 277] on input "Business Name" at bounding box center [808, 289] width 367 height 33
type input "T"
type input "Debra Price"
type input "d"
type input "D"
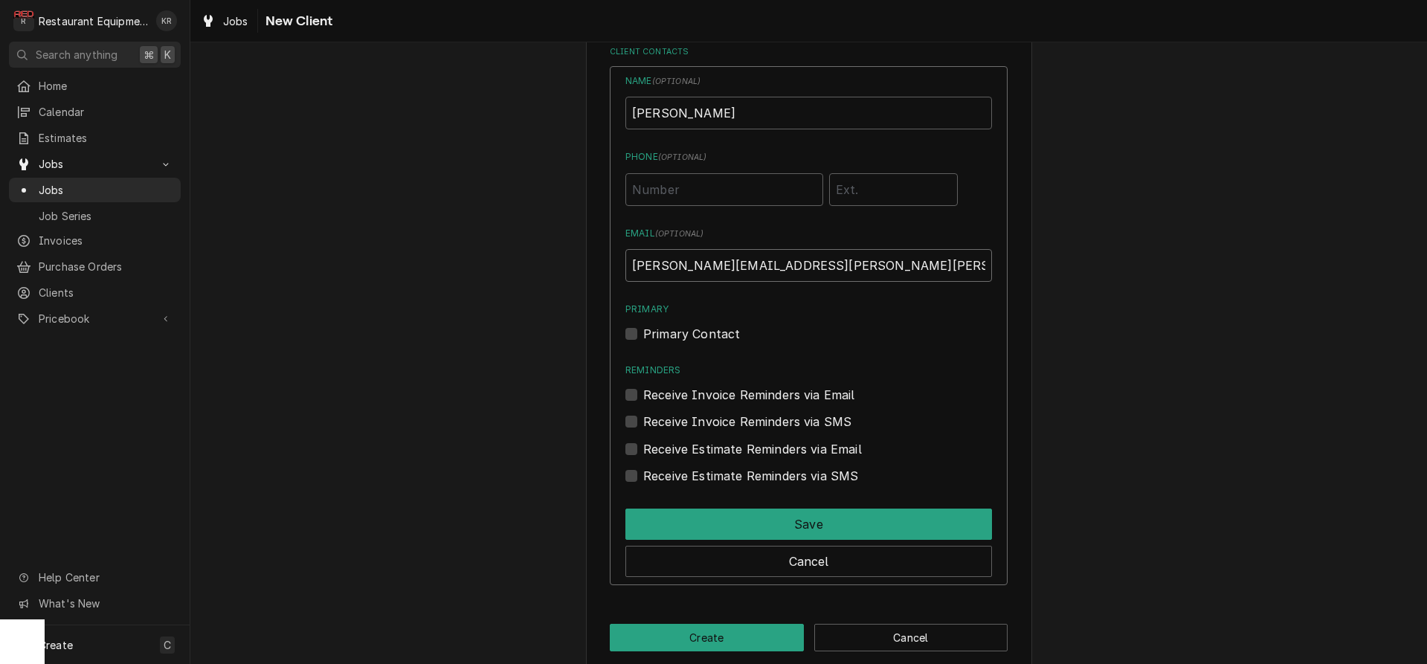
scroll to position [1081, 0]
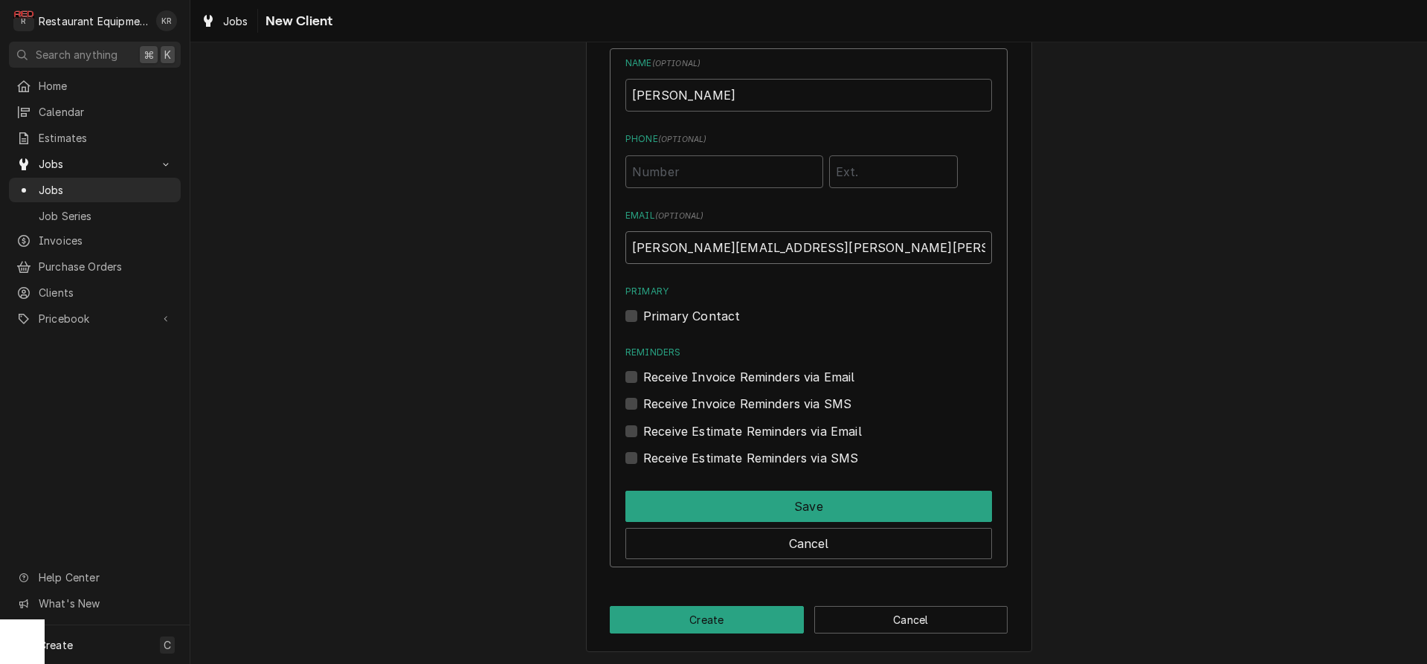
type input "debra.price-johnson@fyffe-jones.cpa"
click at [643, 375] on label "Receive Invoice Reminders via Email" at bounding box center [749, 377] width 212 height 18
click at [643, 375] on input "Reminders" at bounding box center [826, 384] width 367 height 33
checkbox input "true"
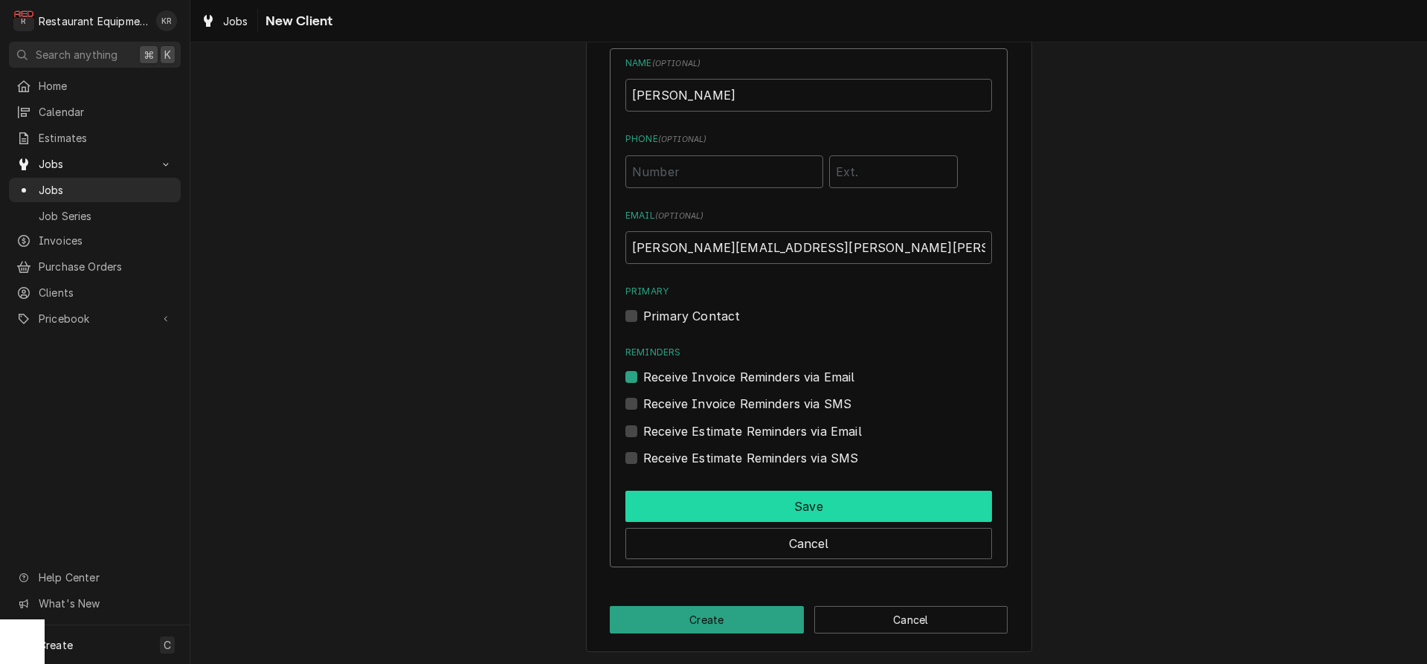
click at [772, 507] on button "Save" at bounding box center [808, 506] width 367 height 31
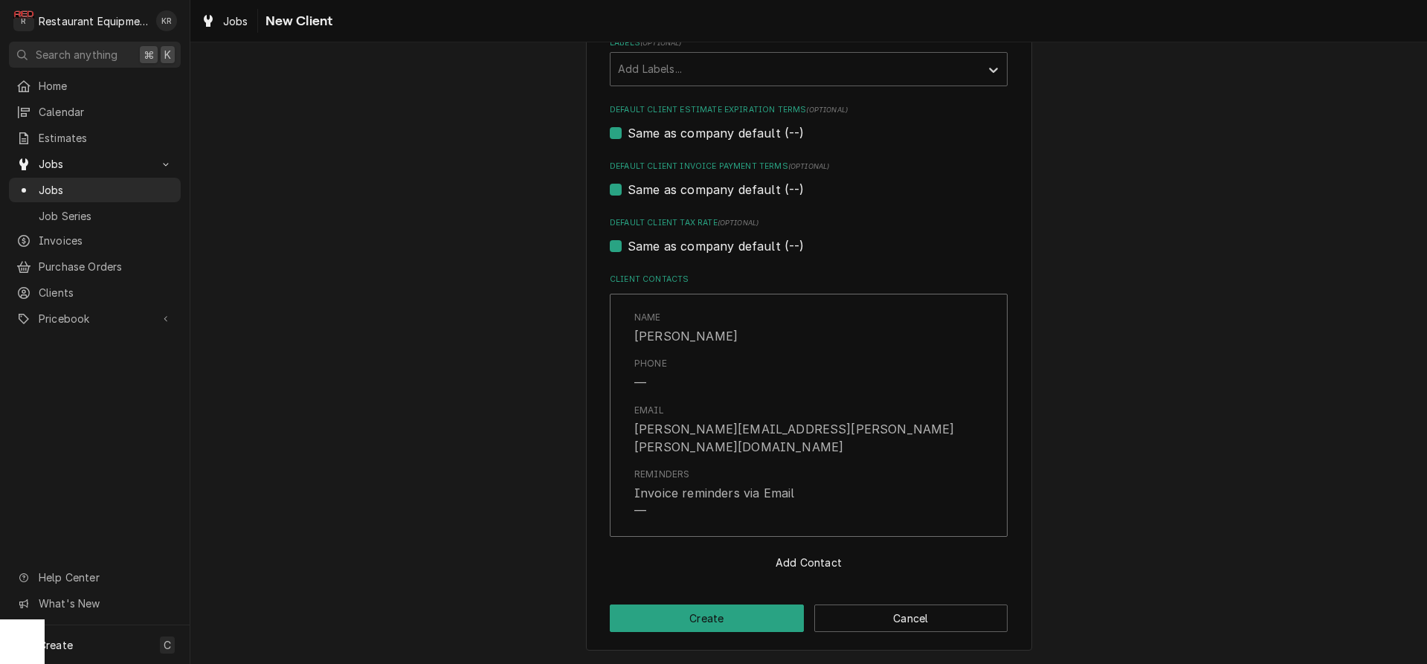
scroll to position [817, 0]
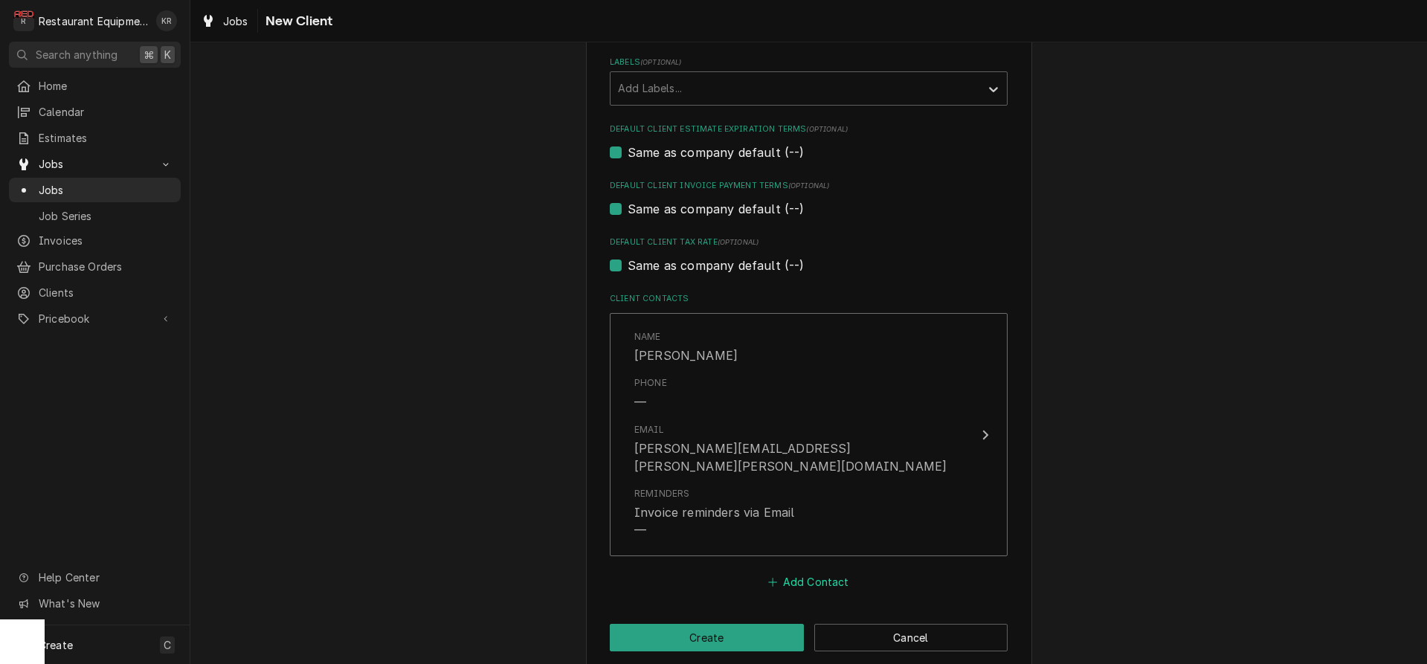
click at [802, 572] on button "Add Contact" at bounding box center [809, 582] width 86 height 21
type textarea "x"
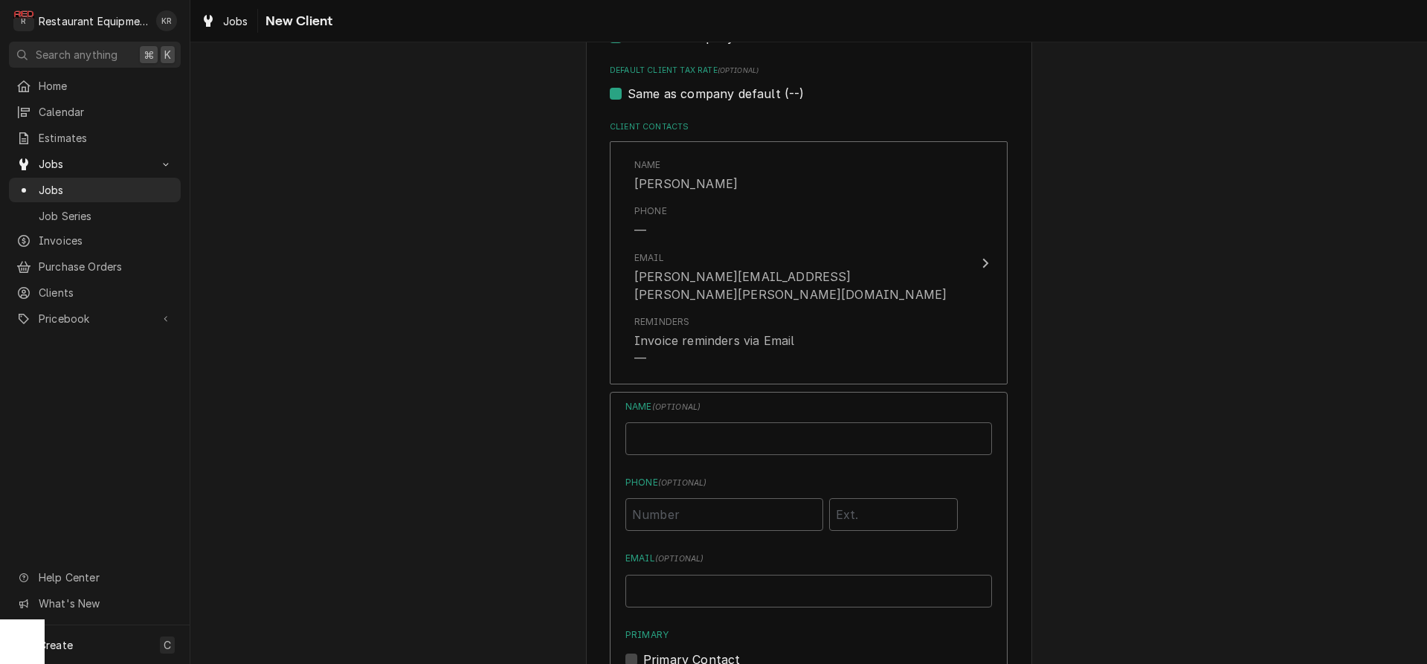
scroll to position [1037, 0]
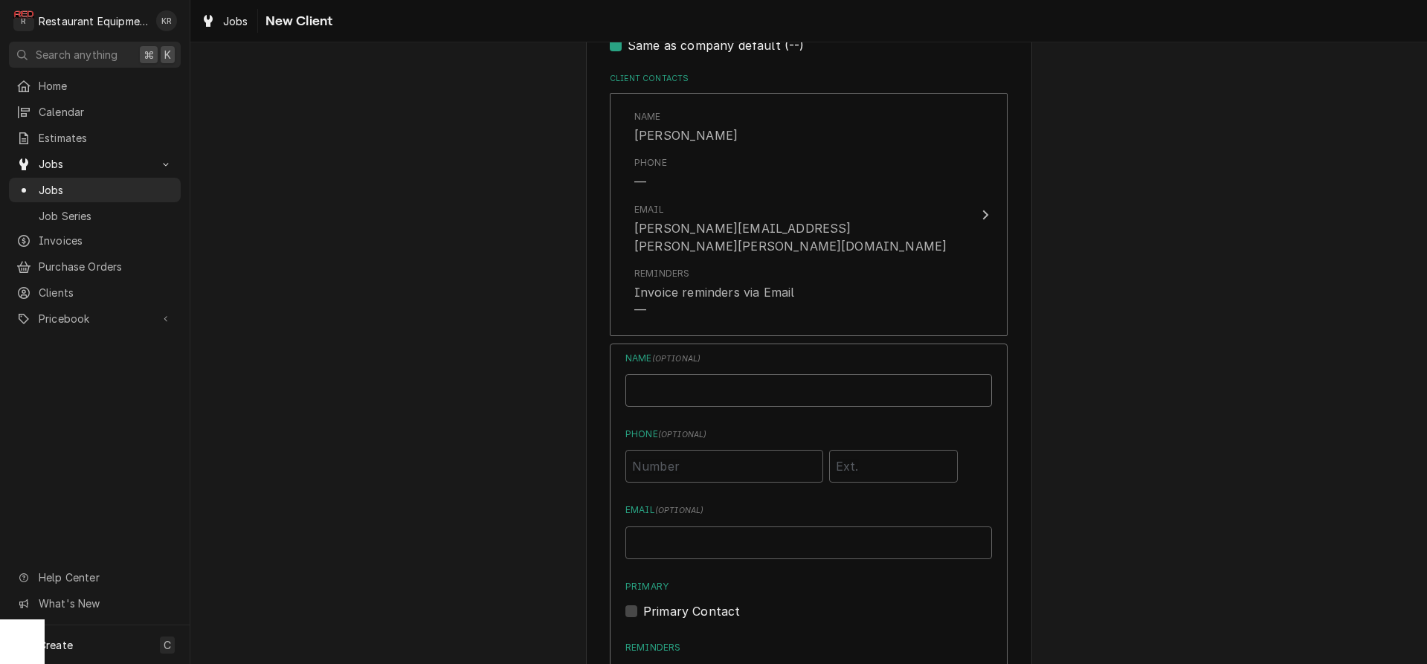
click at [664, 374] on input "Business Name" at bounding box center [808, 390] width 367 height 33
type input "Travis Tudor"
type input "(304) 633-9895"
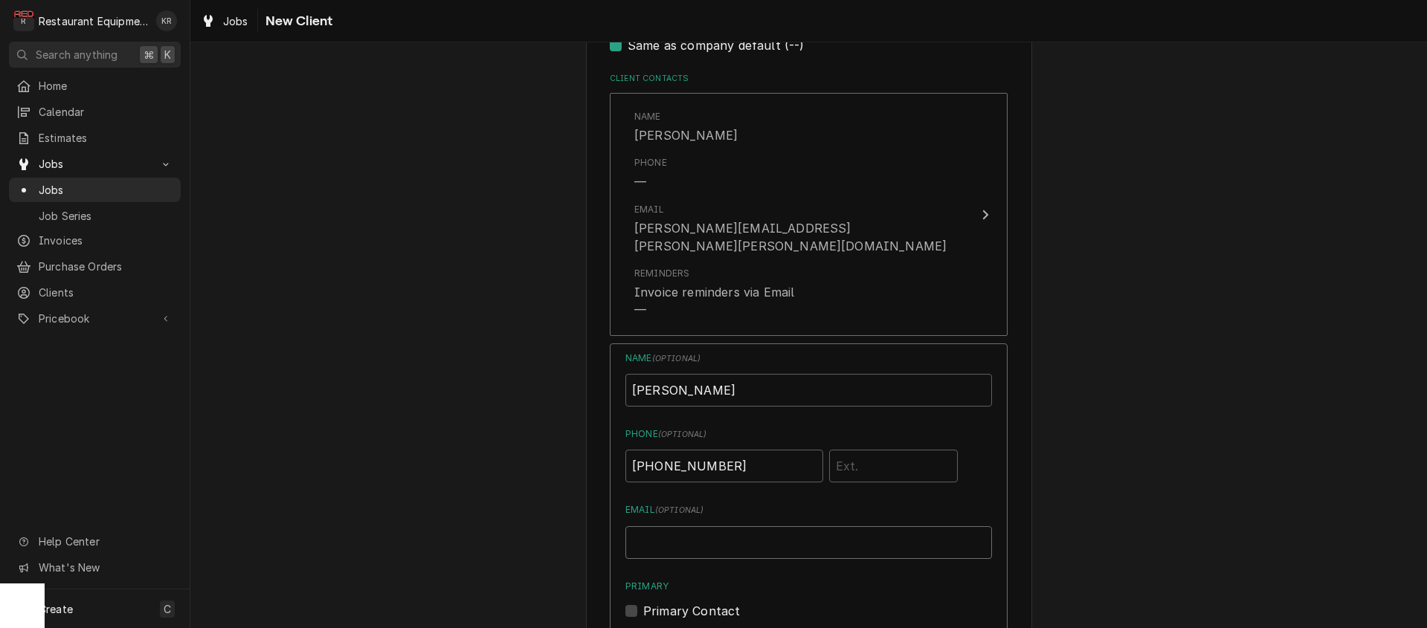
type textarea "x"
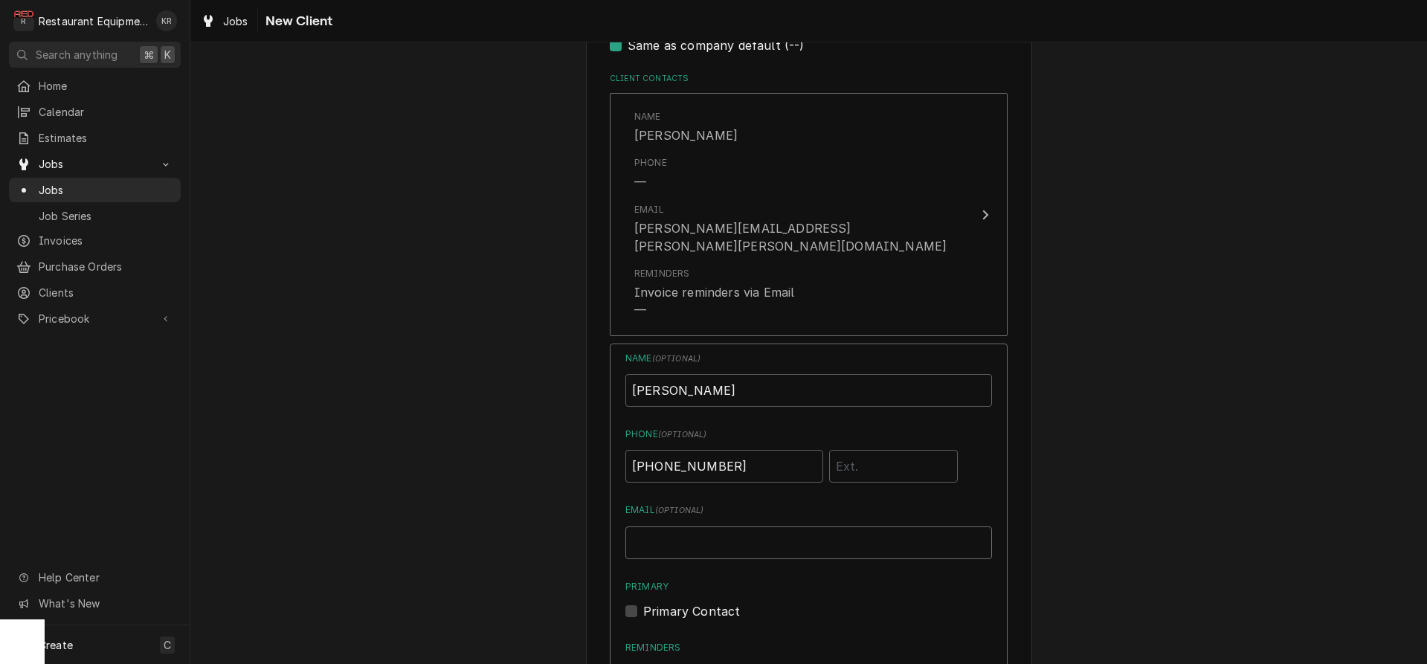
click at [674, 527] on input "Email ( optional )" at bounding box center [808, 543] width 367 height 33
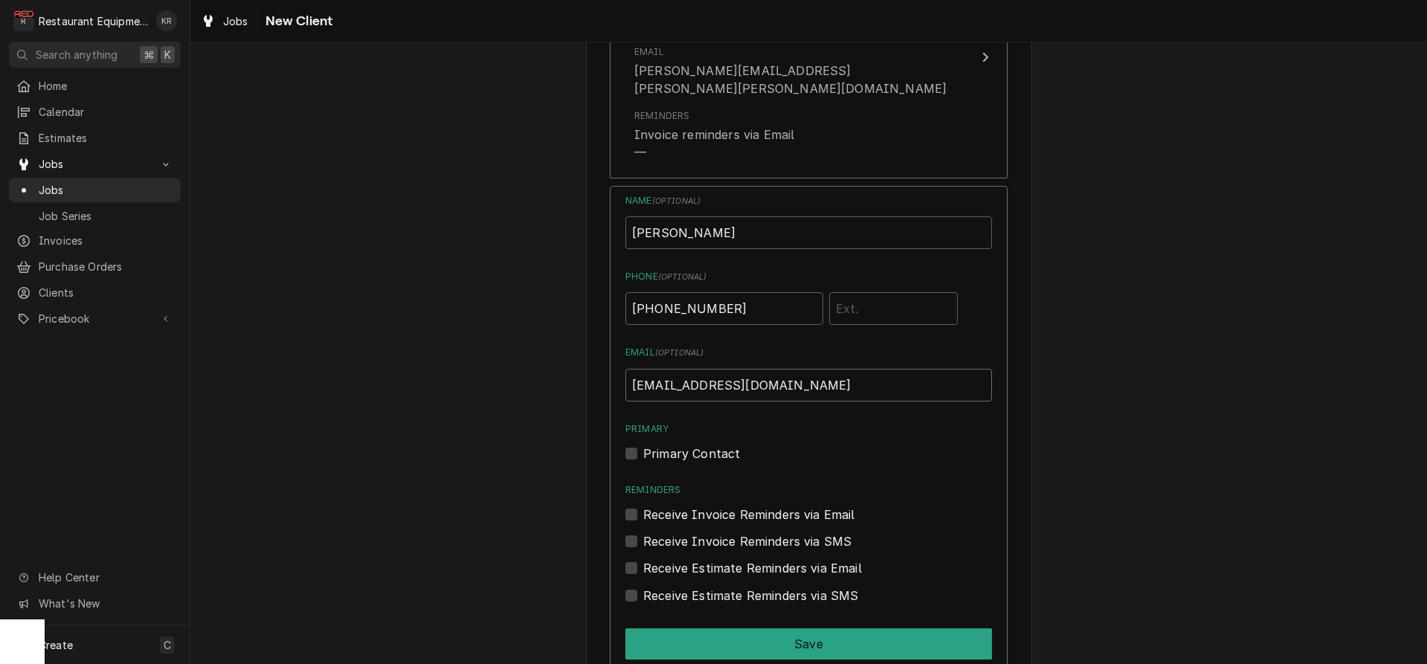
scroll to position [1215, 0]
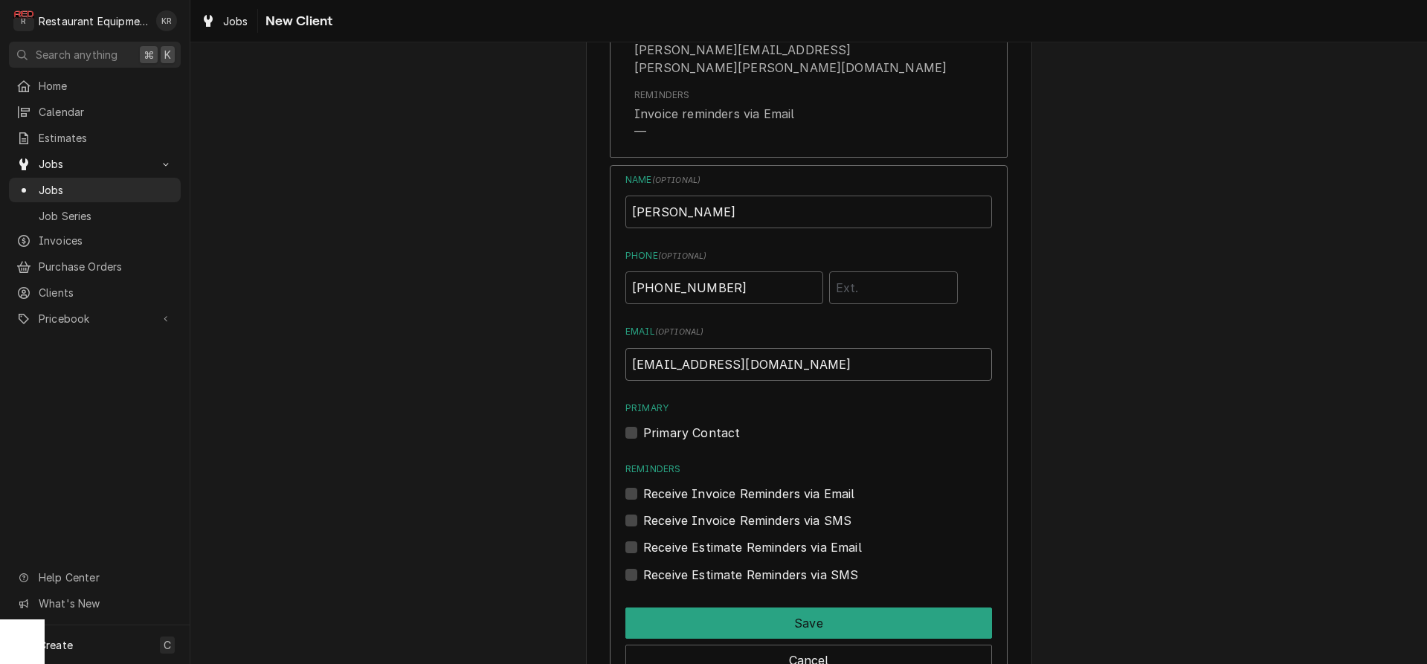
type input "travistudor123@icloud.com"
drag, startPoint x: 630, startPoint y: 413, endPoint x: 631, endPoint y: 432, distance: 18.7
click at [643, 424] on label "Primary Contact" at bounding box center [691, 433] width 97 height 18
click at [643, 424] on input "Primary" at bounding box center [826, 440] width 367 height 33
checkbox input "true"
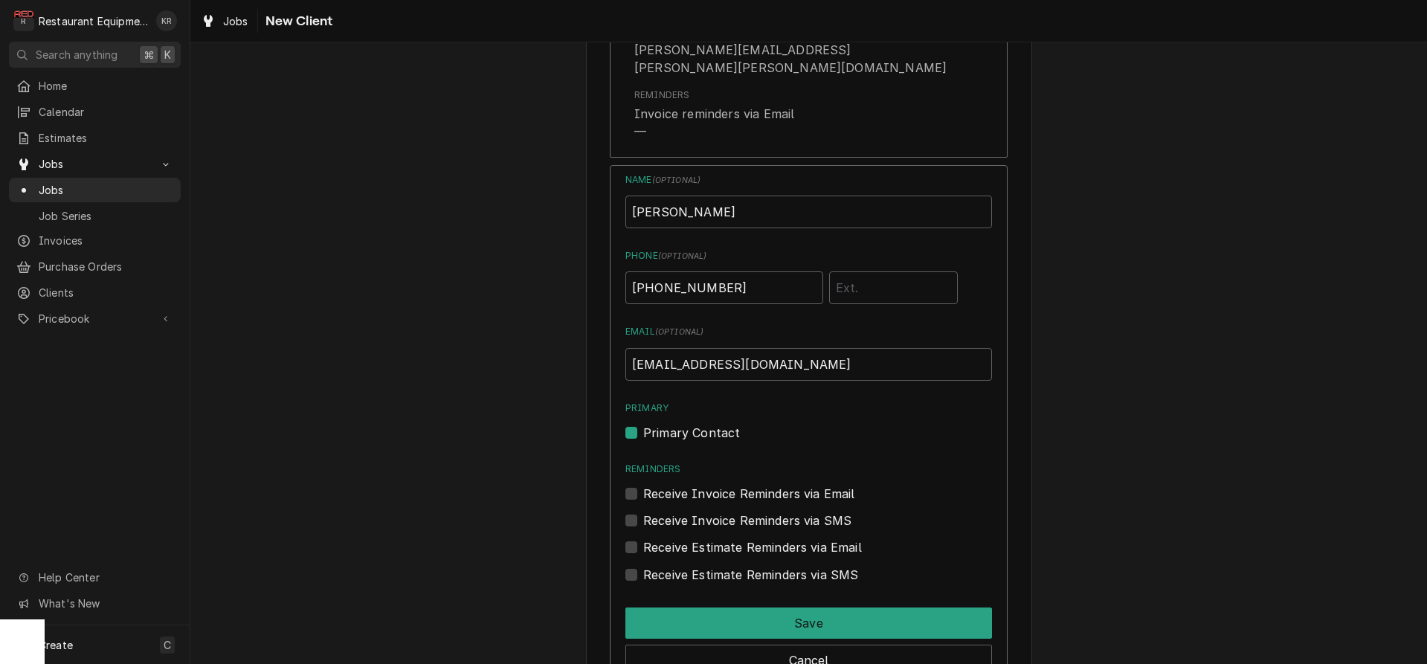
drag, startPoint x: 631, startPoint y: 475, endPoint x: 635, endPoint y: 504, distance: 29.2
click at [643, 485] on label "Receive Invoice Reminders via Email" at bounding box center [749, 494] width 212 height 18
click at [643, 485] on input "Reminders" at bounding box center [826, 501] width 367 height 33
checkbox input "true"
drag, startPoint x: 630, startPoint y: 528, endPoint x: 649, endPoint y: 571, distance: 47.3
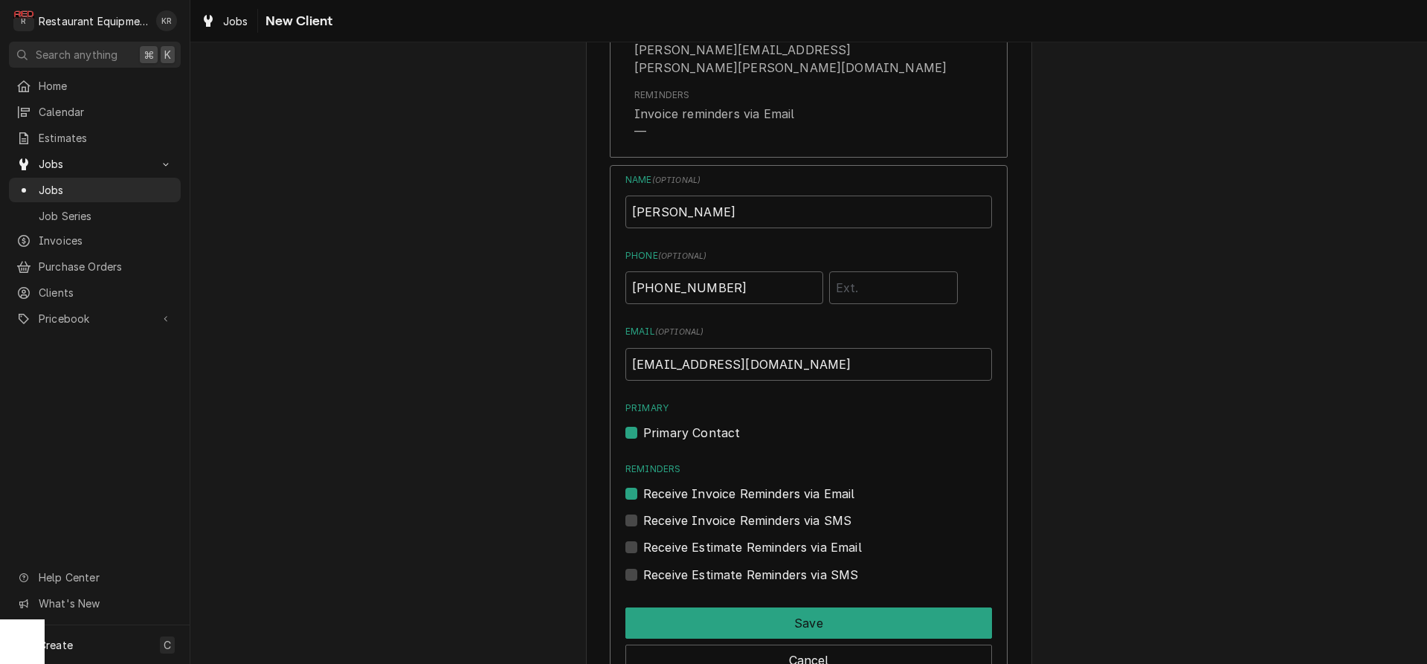
click at [643, 538] on label "Receive Estimate Reminders via Email" at bounding box center [752, 547] width 219 height 18
click at [643, 538] on input "Contact Edit Form" at bounding box center [826, 554] width 367 height 33
checkbox input "true"
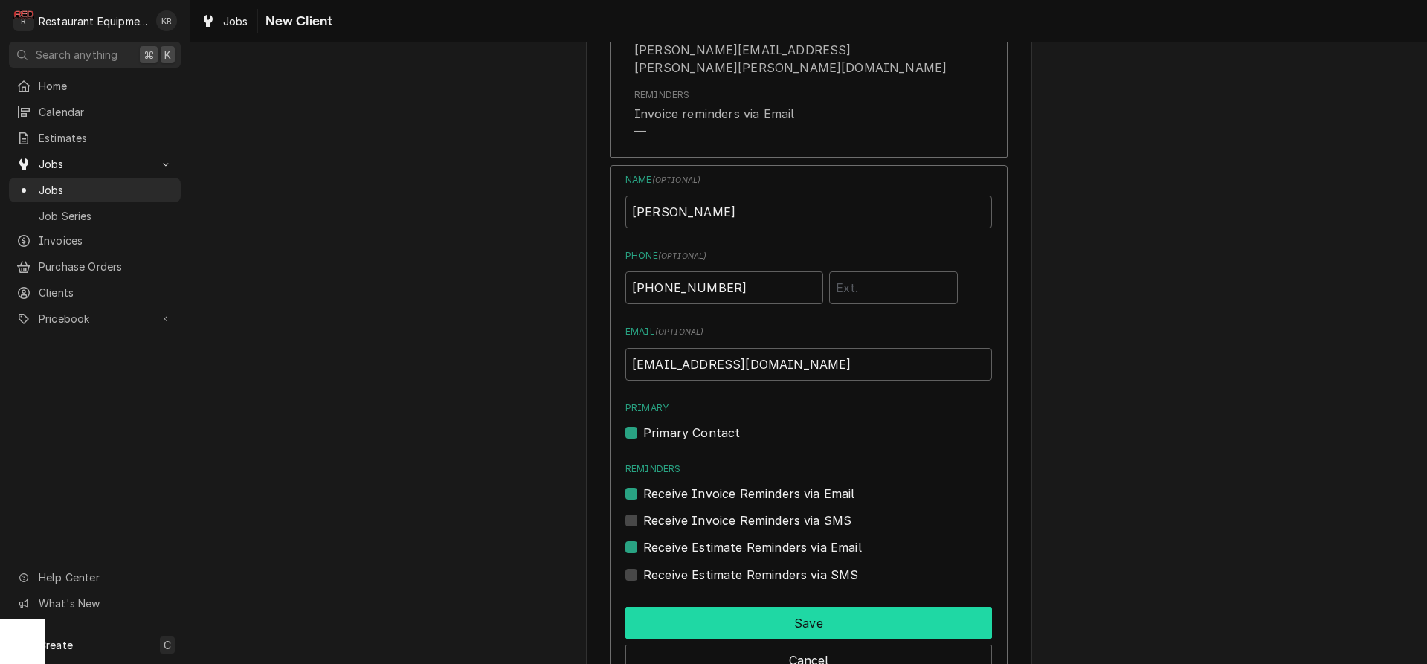
click at [744, 608] on button "Save" at bounding box center [808, 623] width 367 height 31
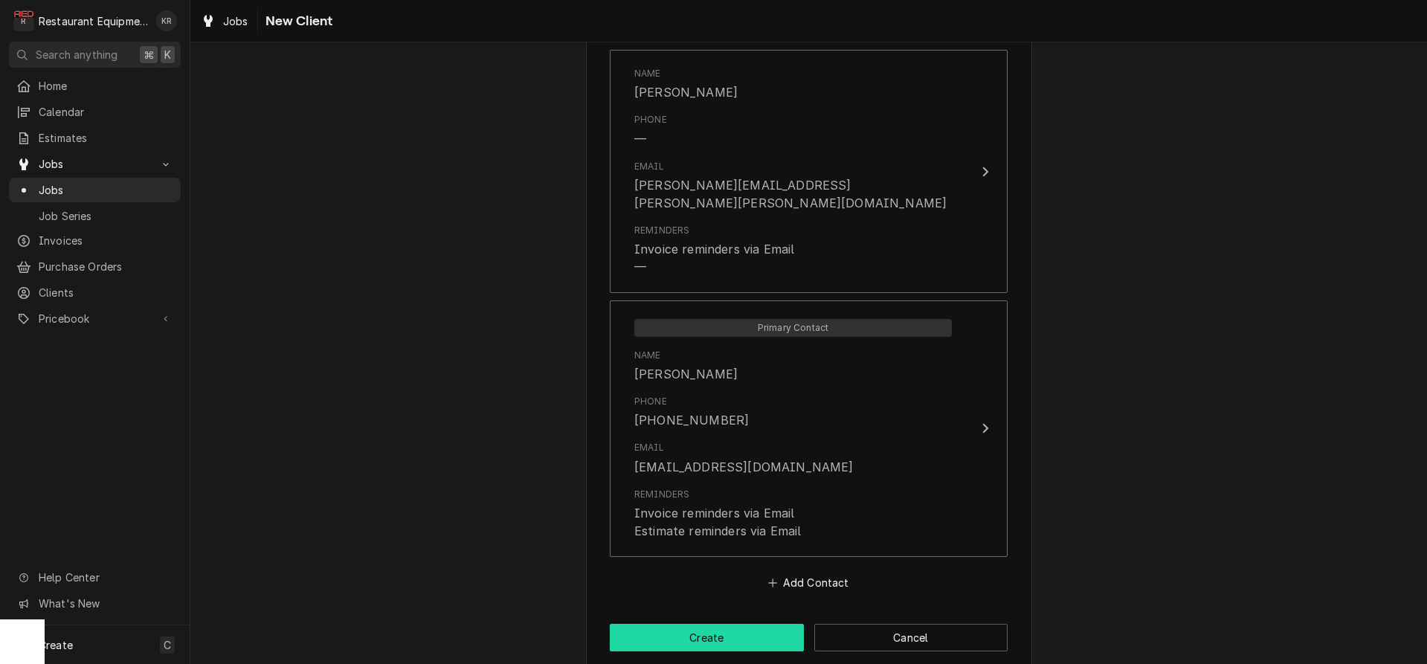
click at [693, 624] on button "Create" at bounding box center [707, 638] width 194 height 28
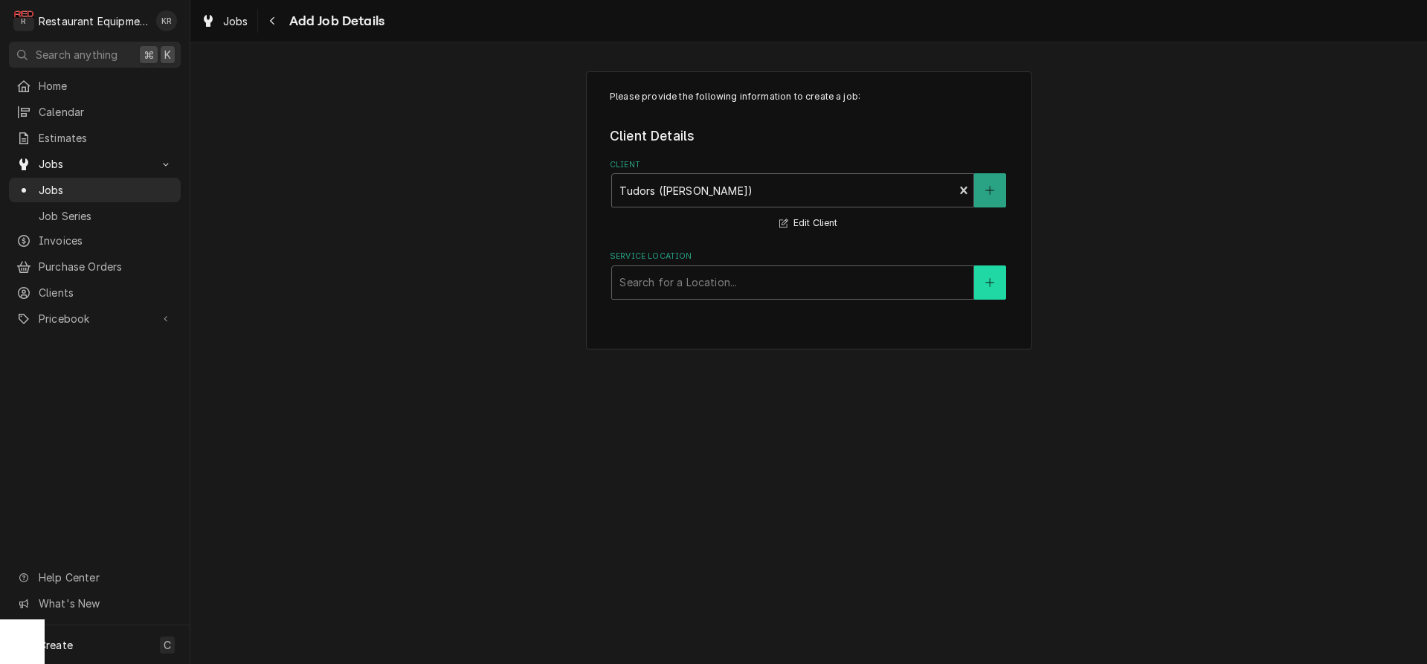
click at [987, 282] on icon "Create New Location" at bounding box center [989, 282] width 9 height 10
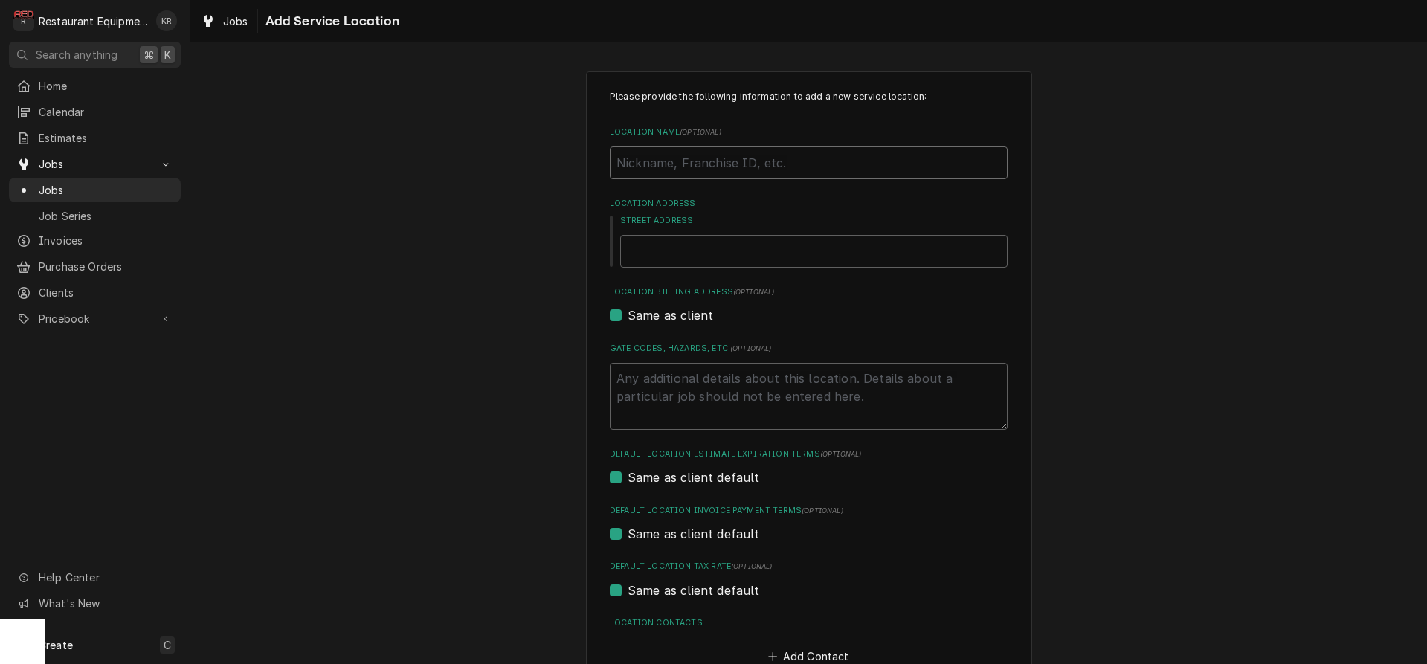
click at [707, 163] on input "Location Name ( optional )" at bounding box center [809, 163] width 398 height 33
type textarea "x"
type input "T"
type textarea "x"
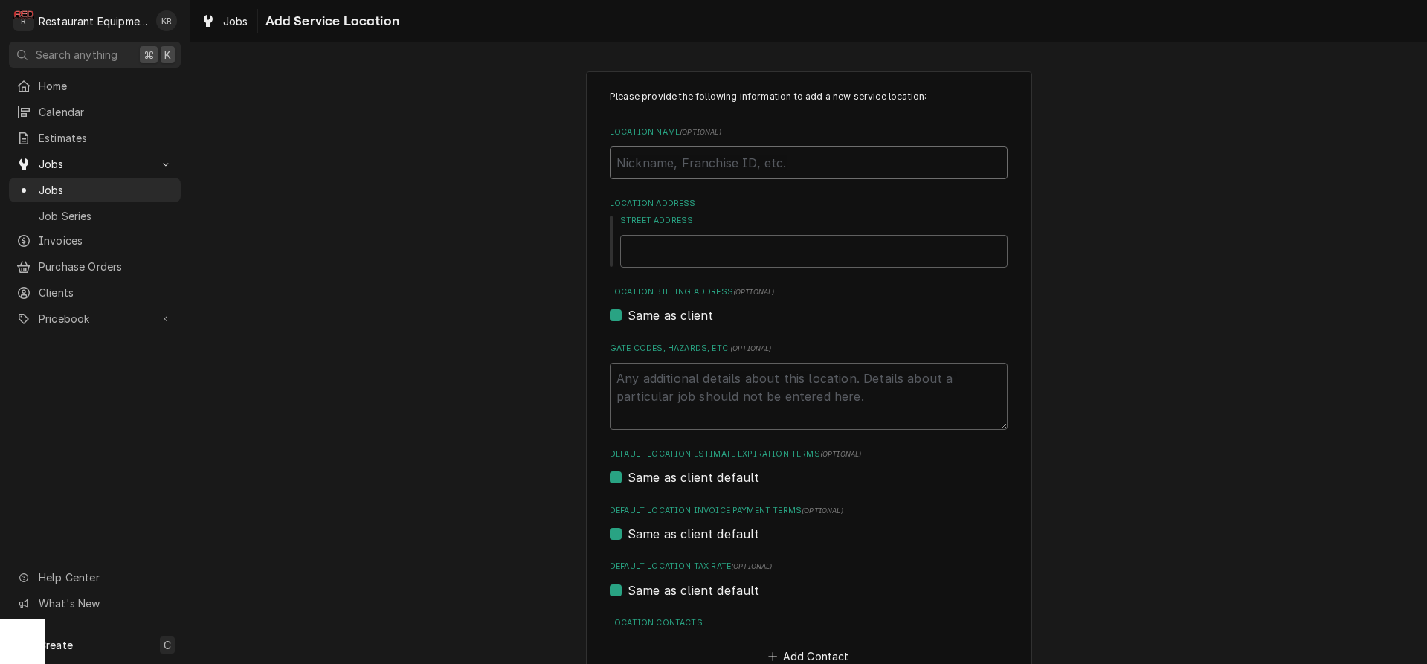
type input "K"
type textarea "x"
type input "KC"
type textarea "x"
type input "KC"
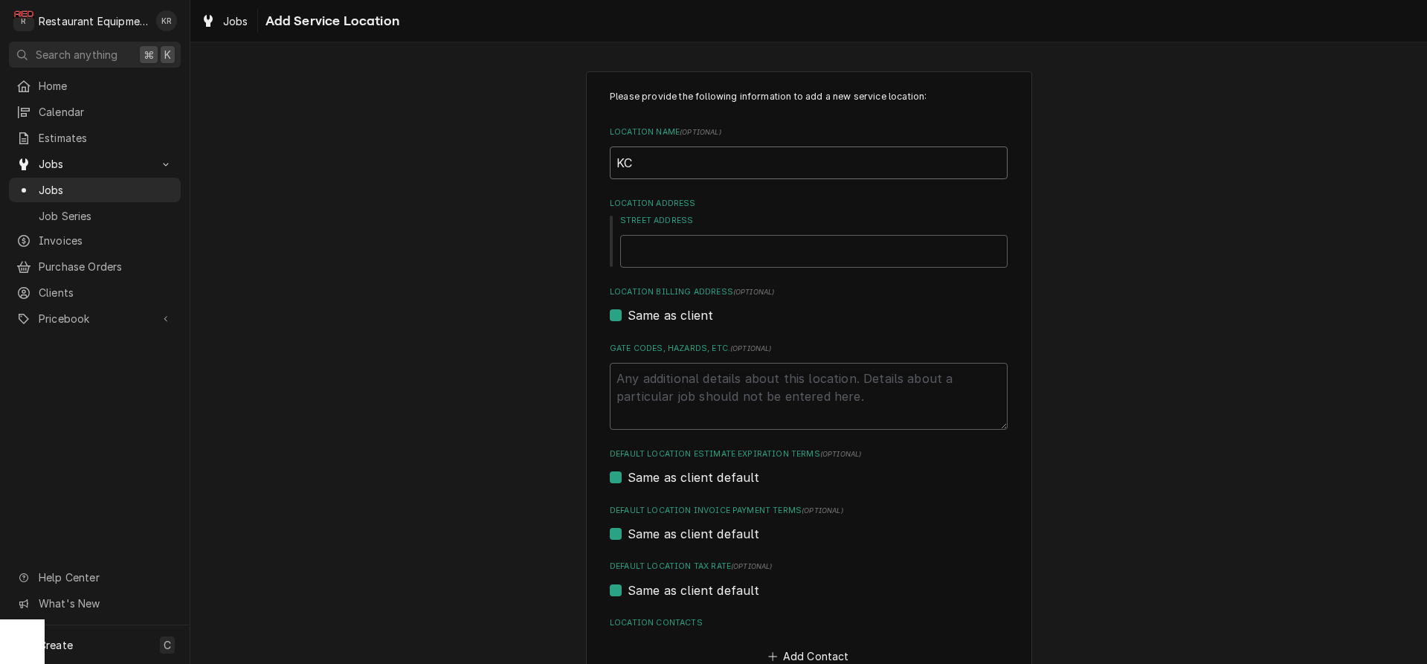
type textarea "x"
type input "KC T"
type textarea "x"
type input "KC Tu"
type textarea "x"
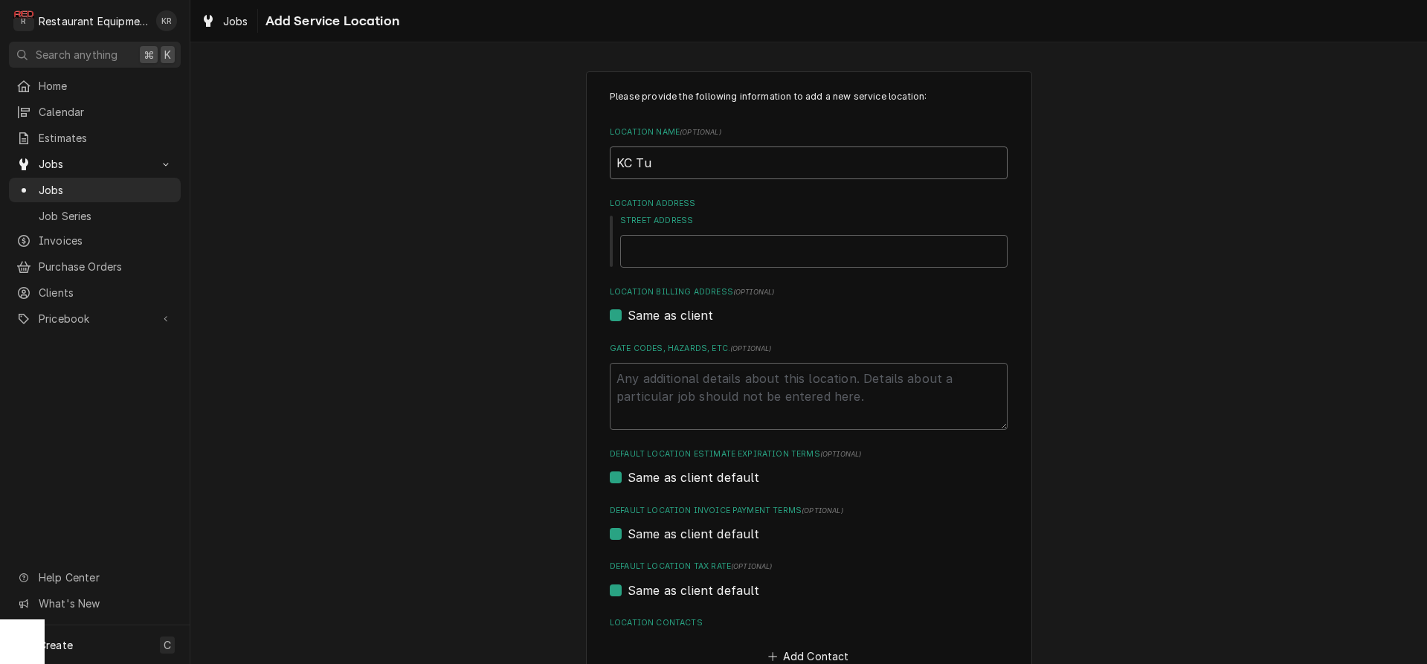
type input "KC Tud"
type textarea "x"
type input "KC Tudo"
type textarea "x"
type input "KC Tudor"
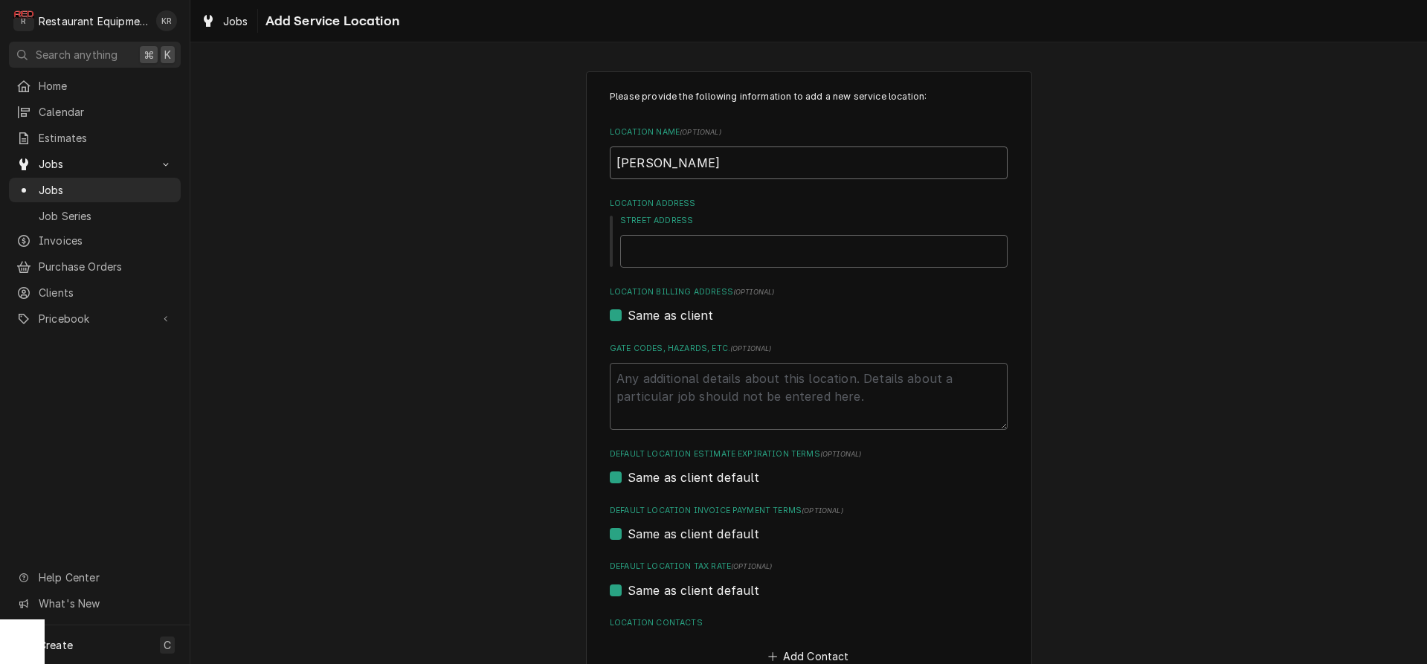
type textarea "x"
type input "KC Tudord"
type textarea "x"
type input "KC Tudor"
type textarea "x"
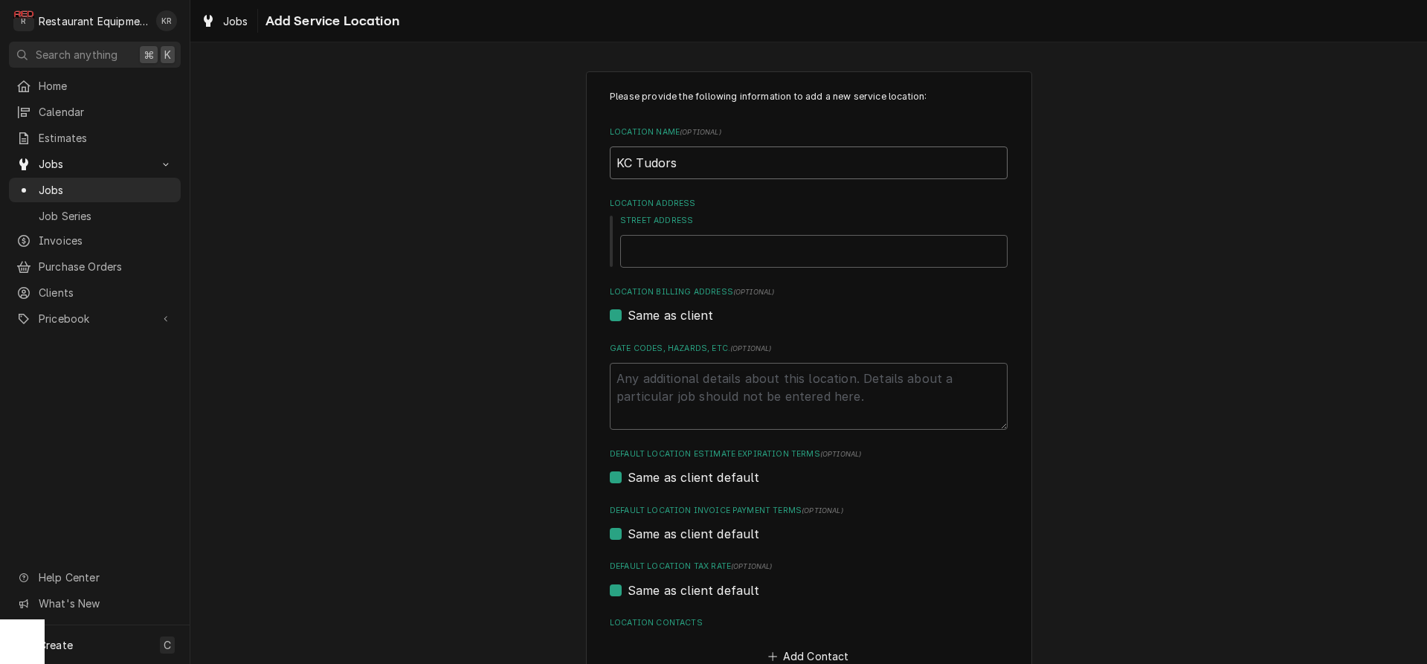
type input "KC Tudors"
type textarea "x"
type input "4"
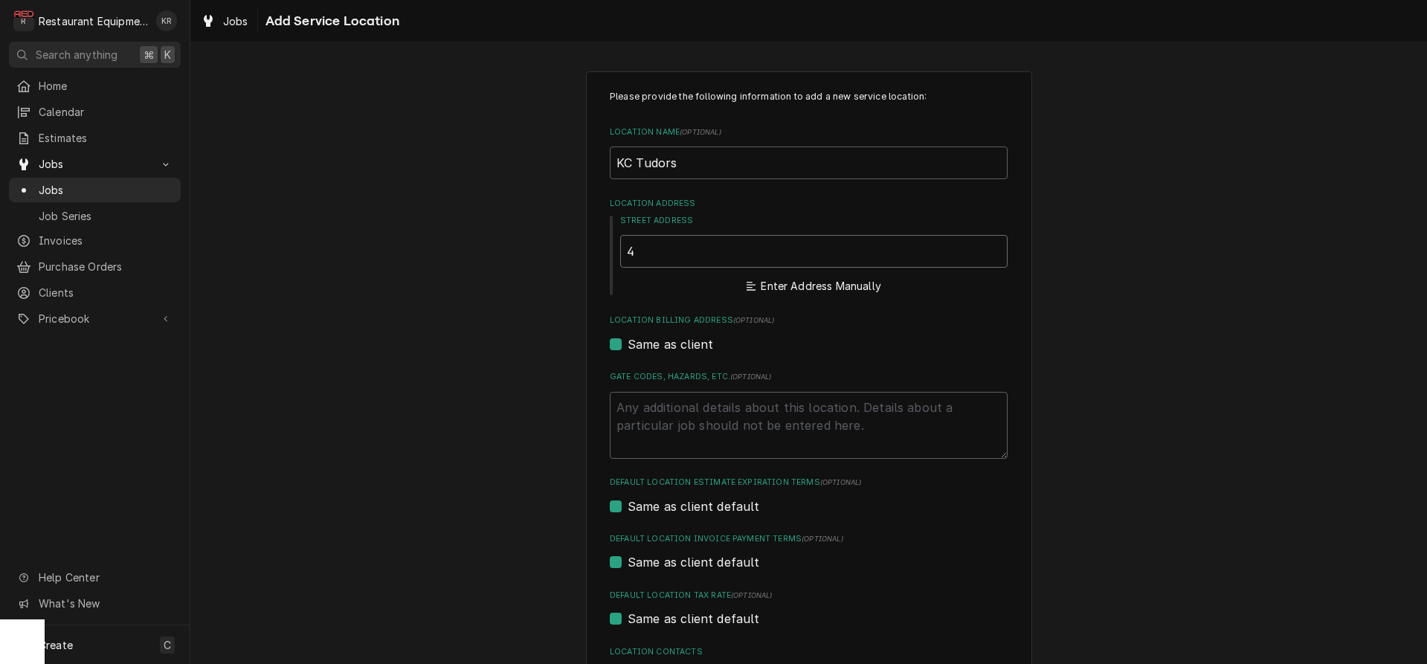
type textarea "x"
type input "41"
type textarea "x"
type input "410"
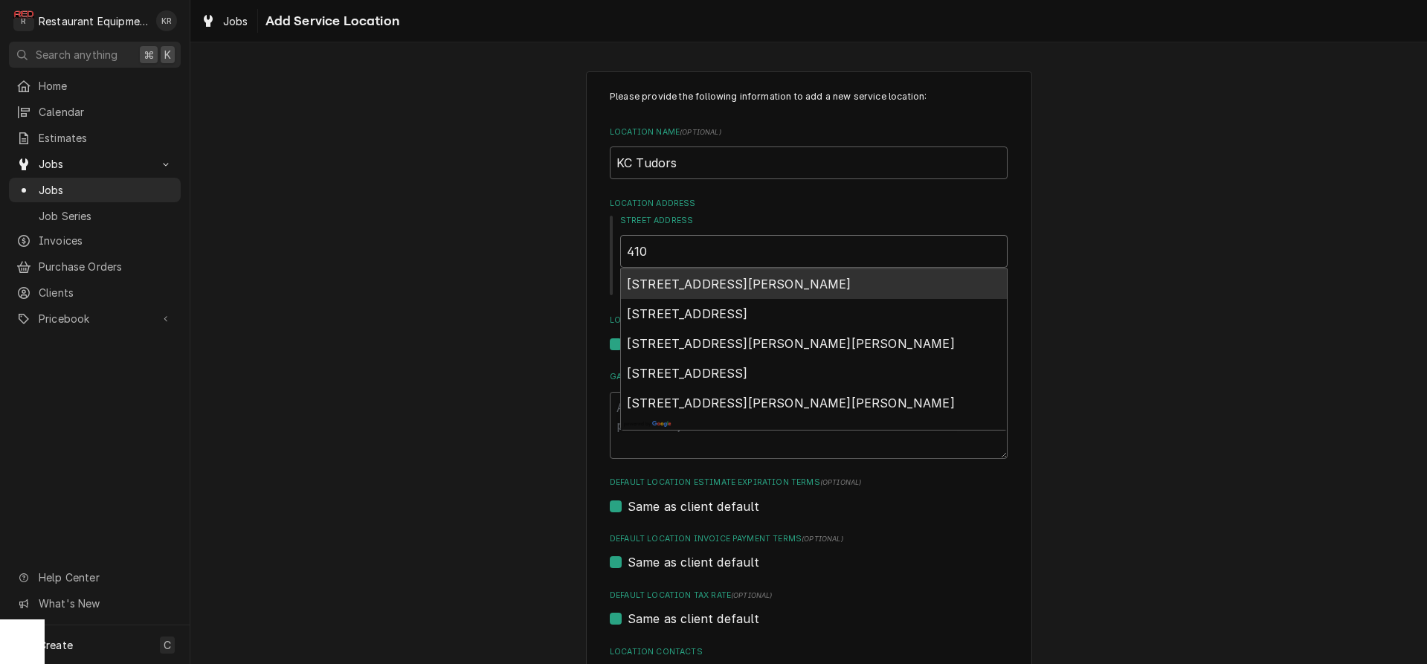
type textarea "x"
type input "410"
type textarea "x"
type input "410 5"
type textarea "x"
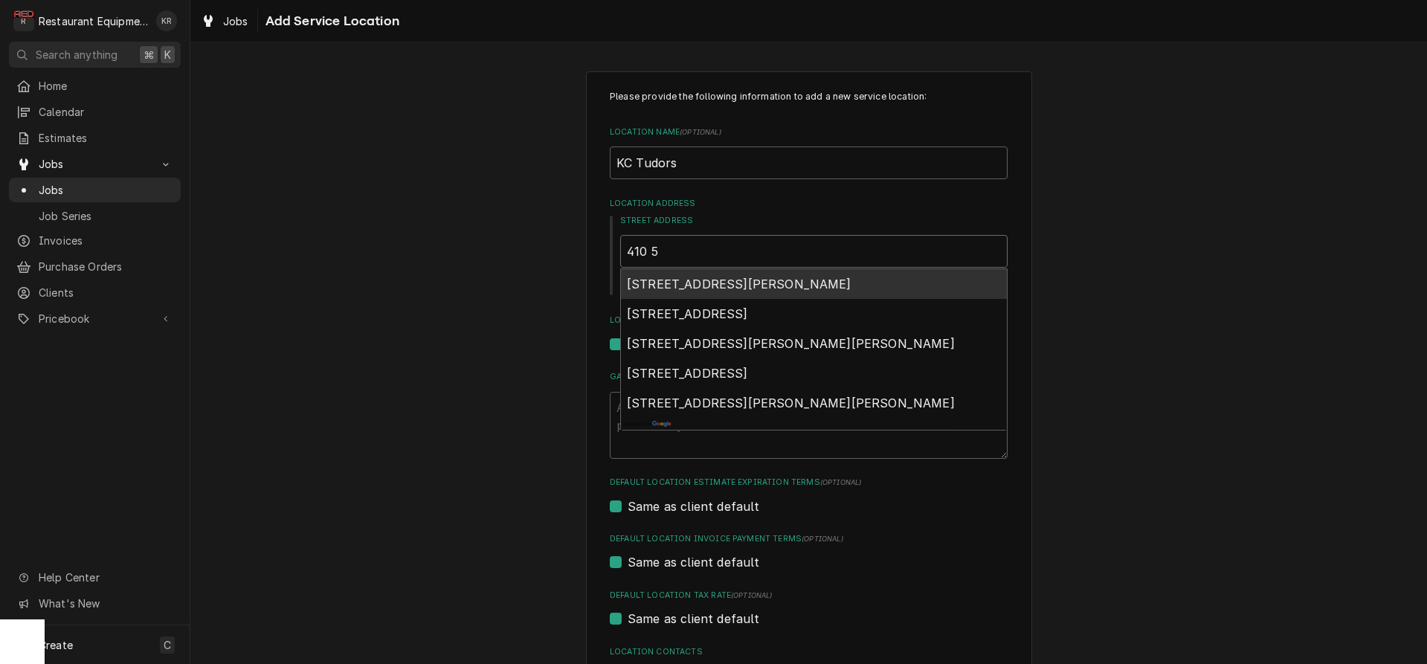
type input "410 50"
type textarea "x"
type input "410 50t"
type textarea "x"
type input "410 50th"
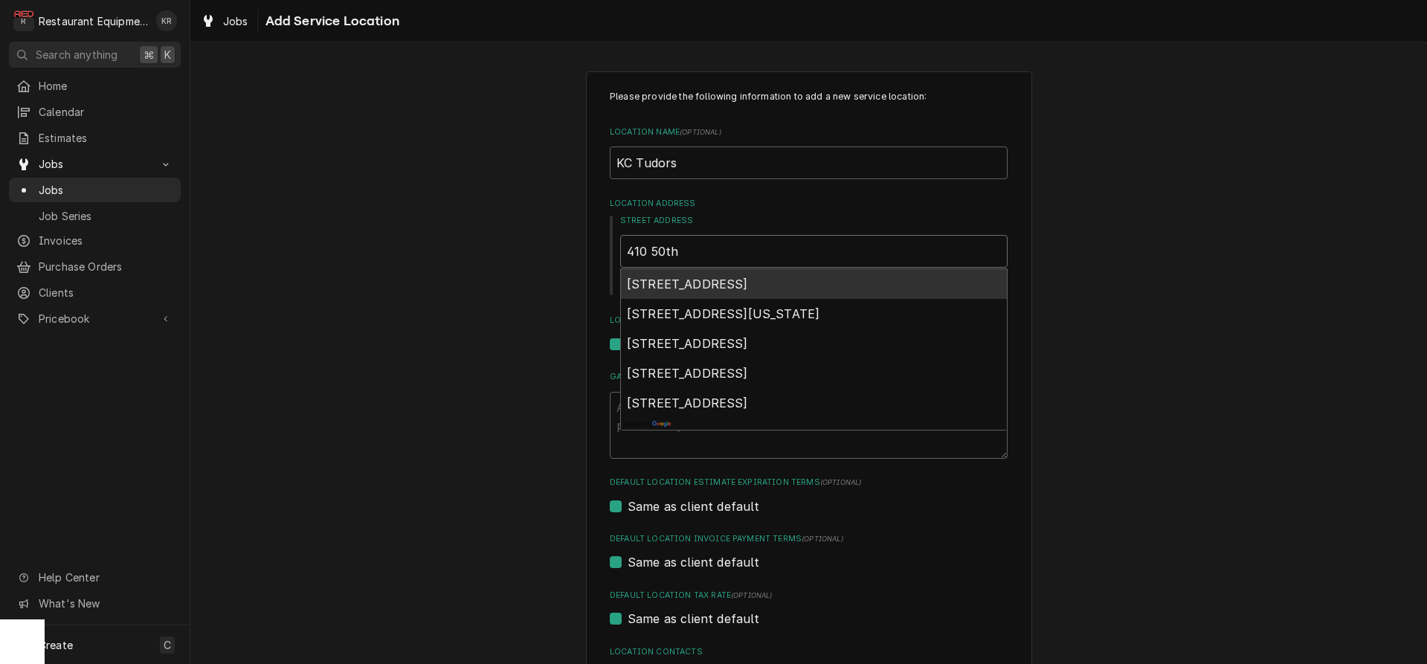
type textarea "x"
type input "410 50th"
type textarea "x"
type input "410 50th S"
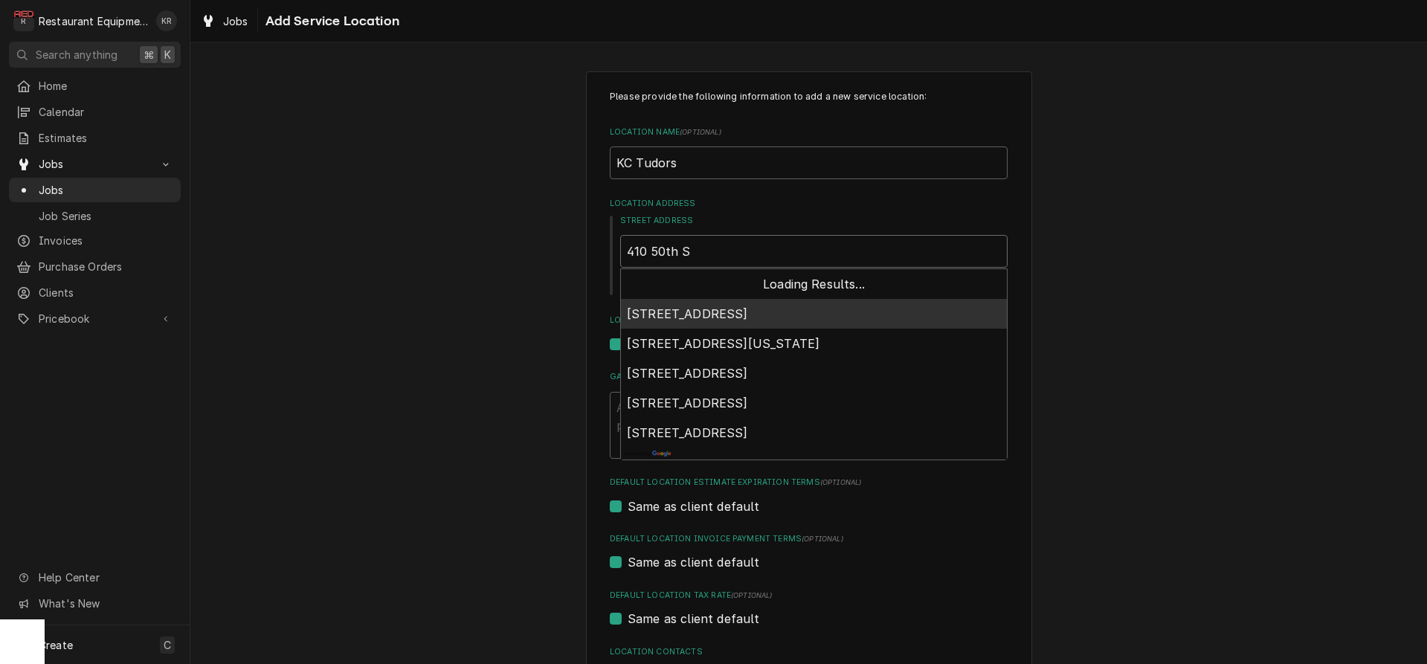
type textarea "x"
type input "410 50th St"
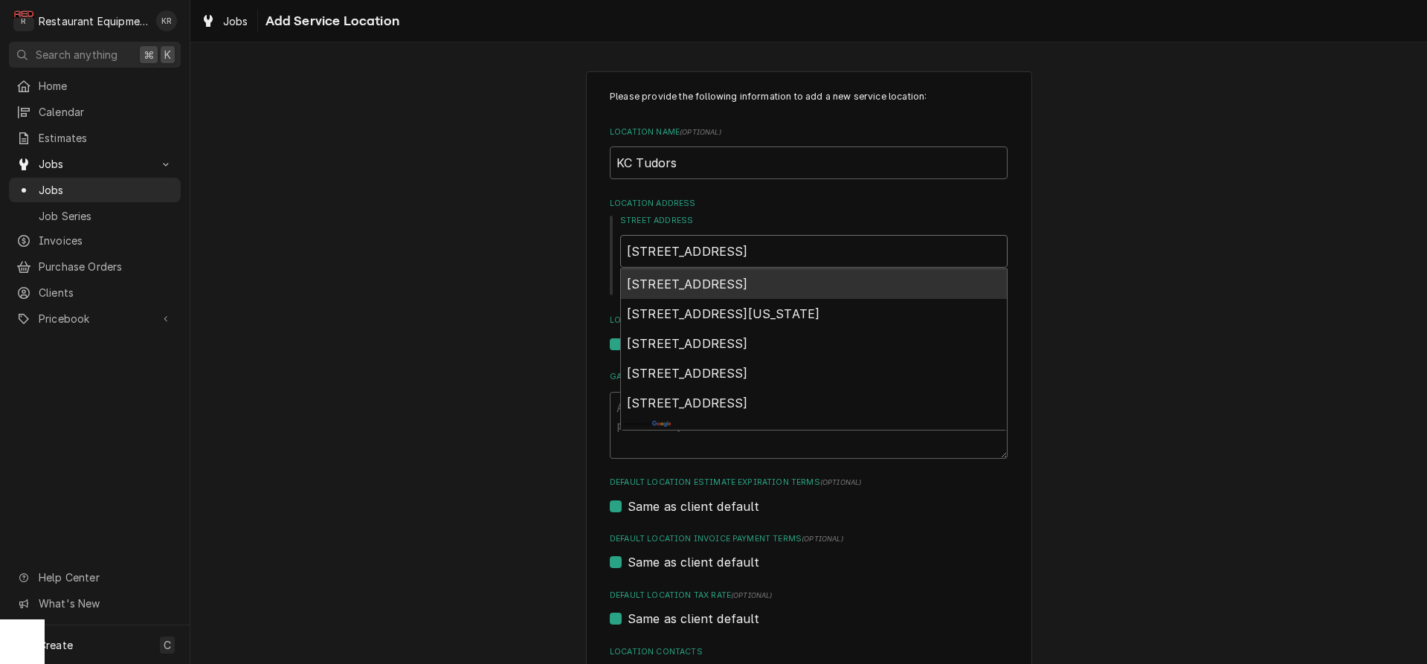
type textarea "x"
type input "410 50th St"
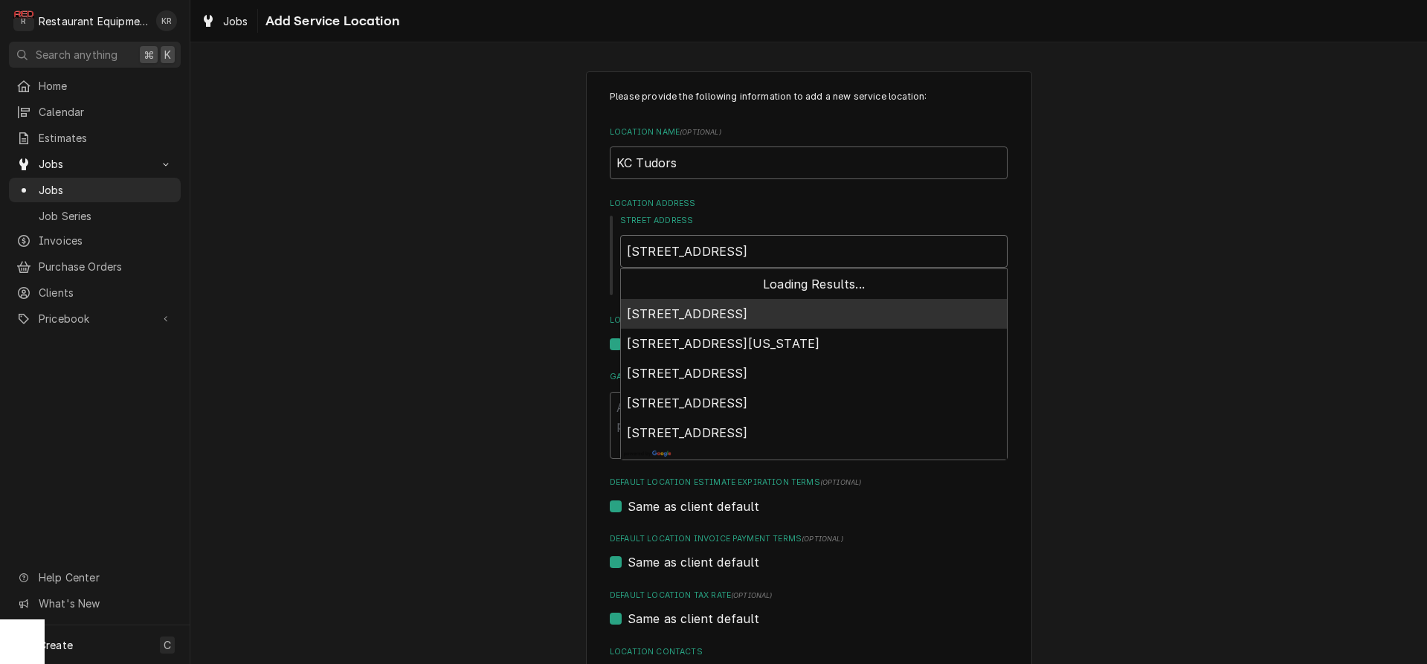
type textarea "x"
type input "410 50th St k"
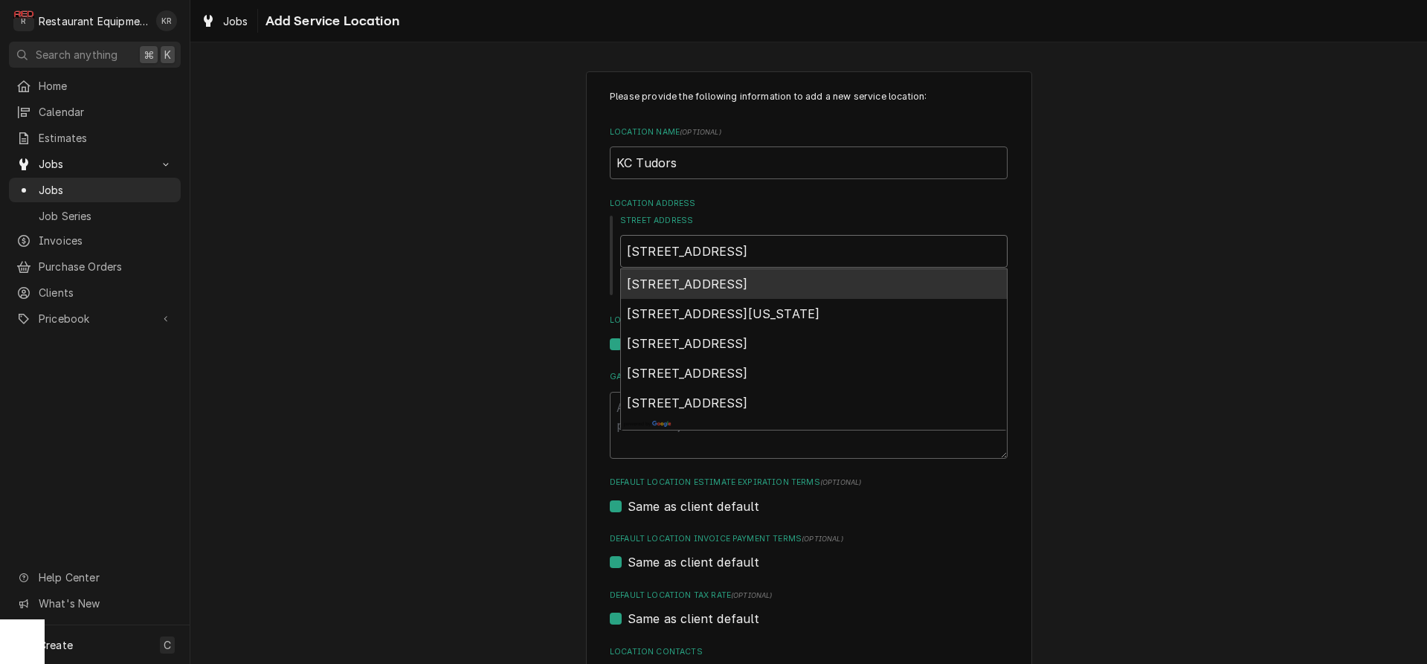
type textarea "x"
type input "410 50th St ka"
click at [737, 279] on span "410 50th St, Charleston, Kanawha County, WV, USA" at bounding box center [687, 284] width 121 height 15
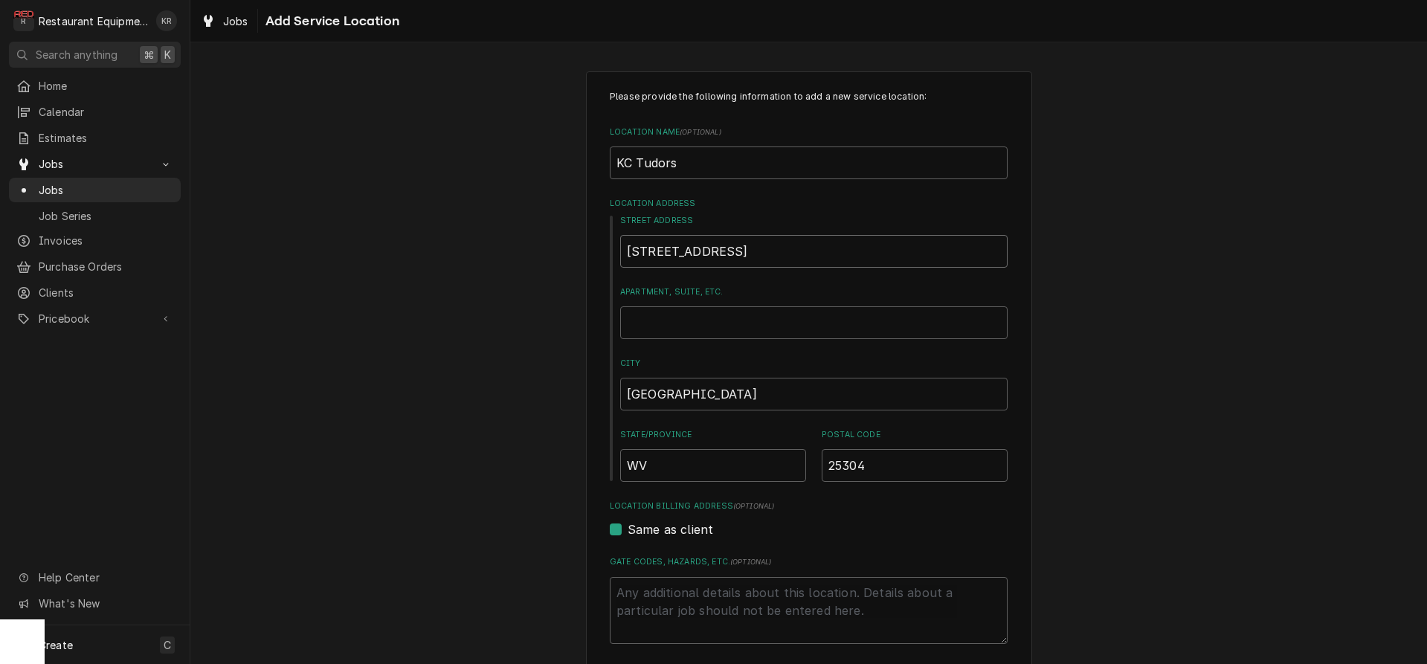
click at [736, 255] on input "410 50th St SE" at bounding box center [813, 251] width 387 height 33
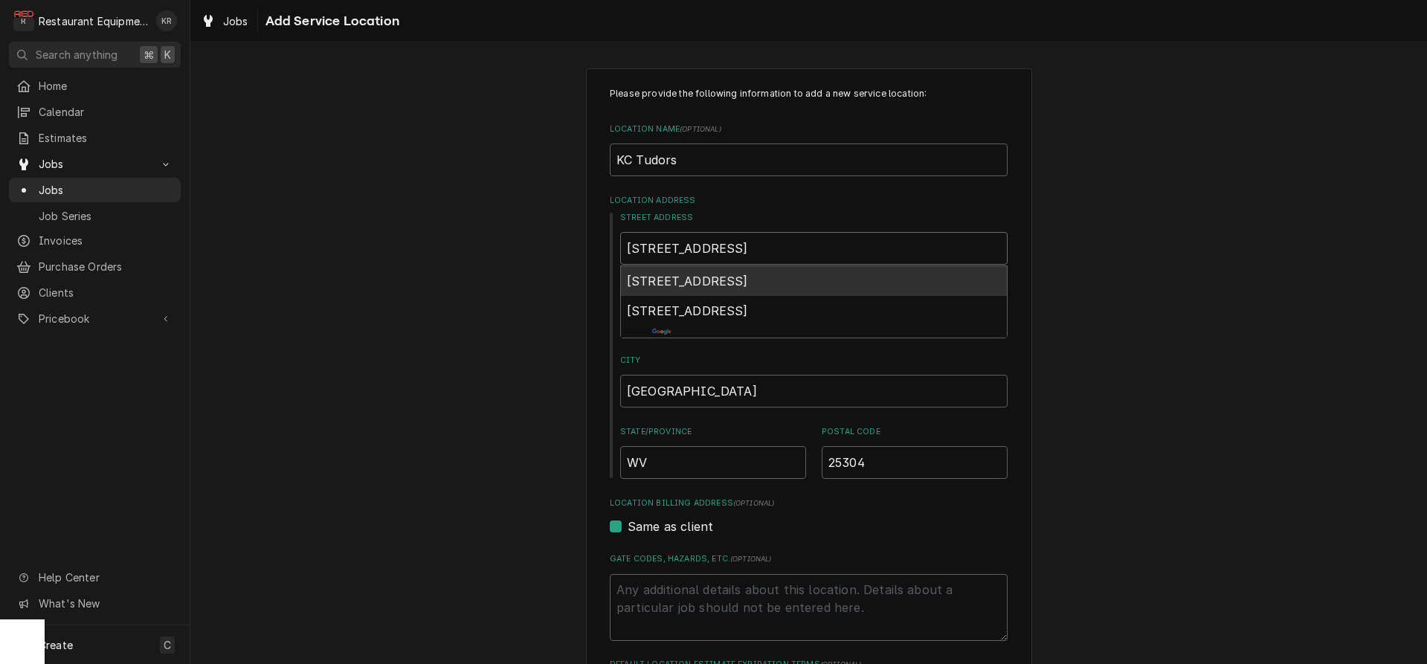
scroll to position [4, 0]
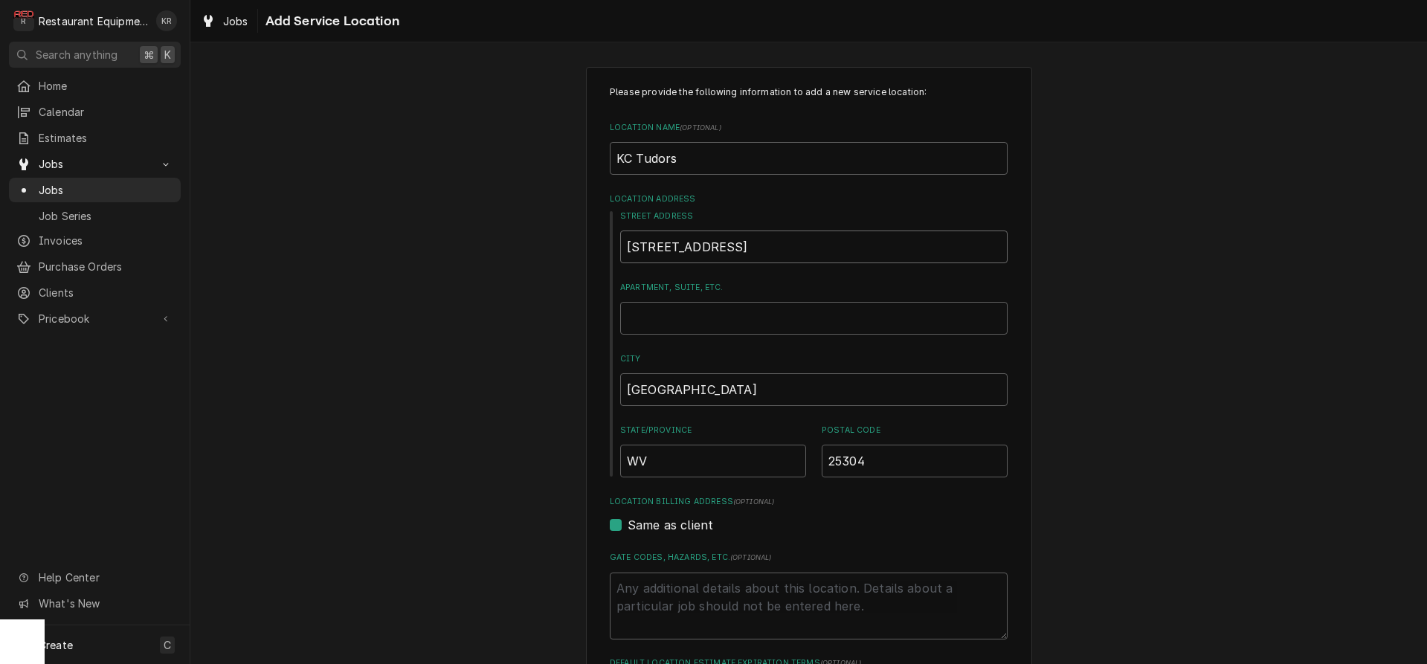
click at [711, 247] on input "410 50th St" at bounding box center [813, 247] width 387 height 33
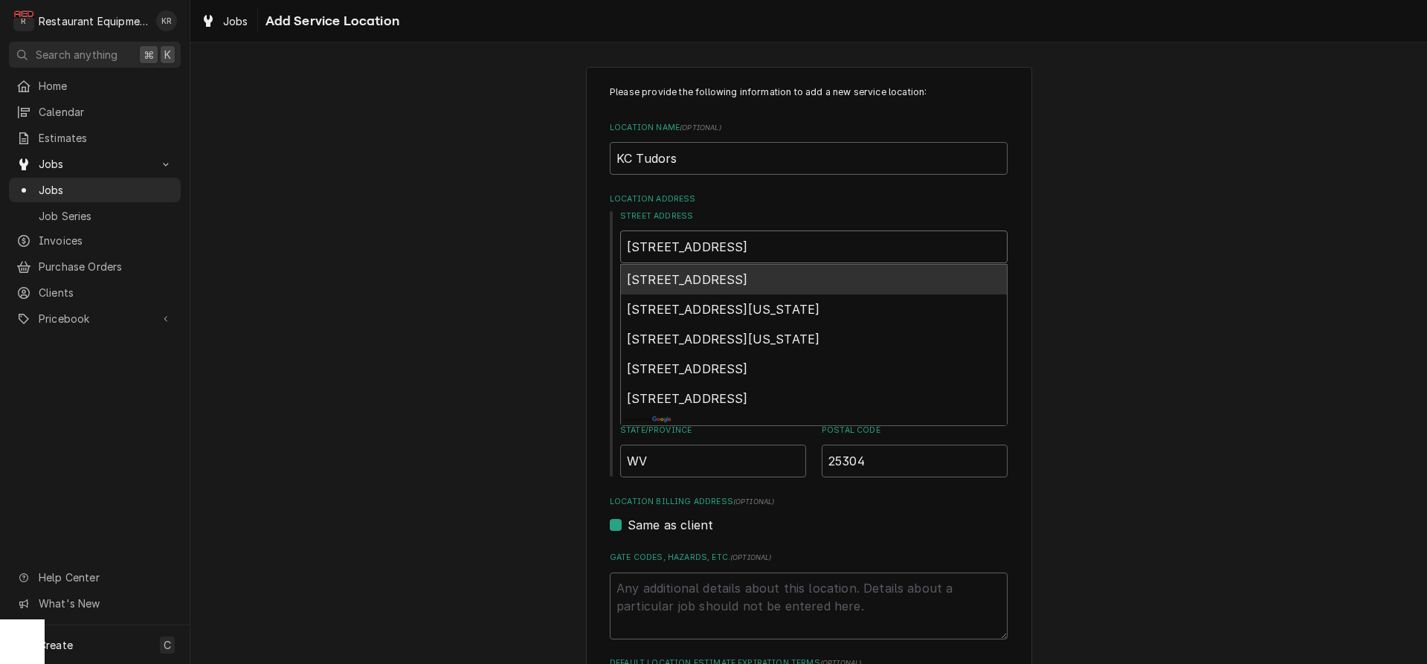
scroll to position [5, 0]
click at [715, 280] on span "410 50th St SE, Charleston, WV, USA" at bounding box center [687, 278] width 121 height 15
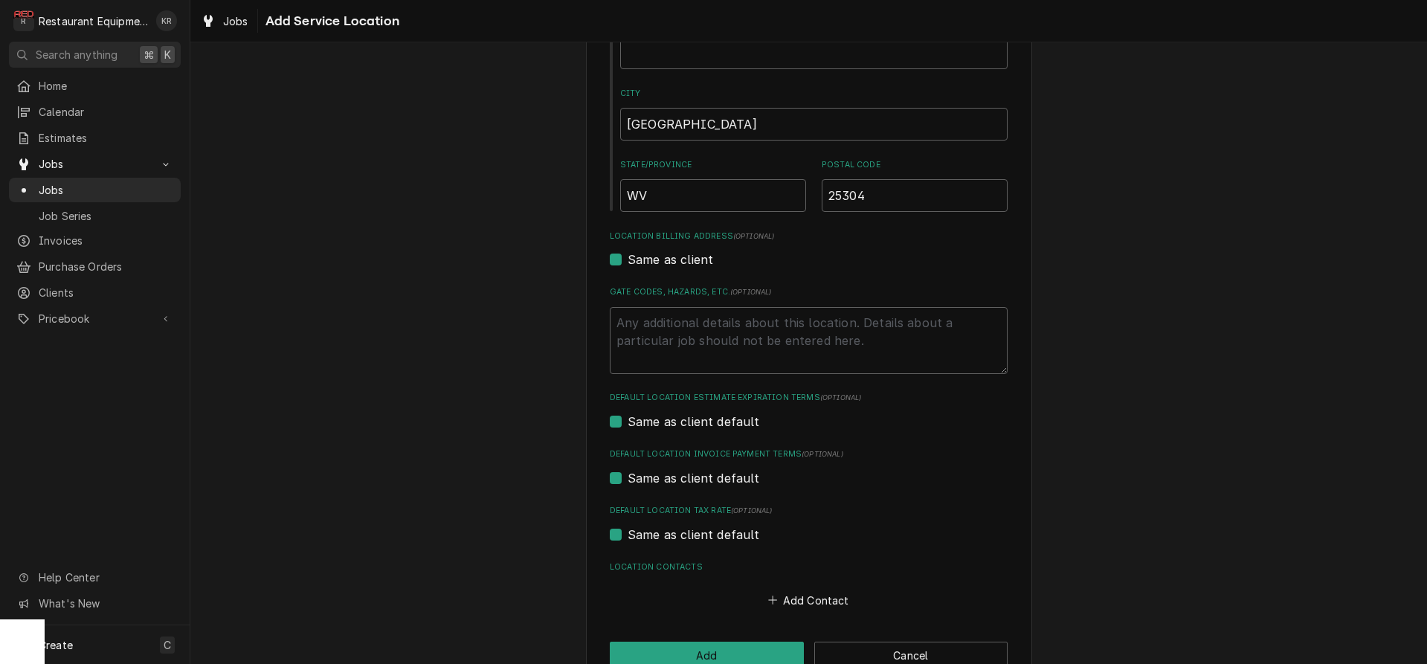
scroll to position [307, 0]
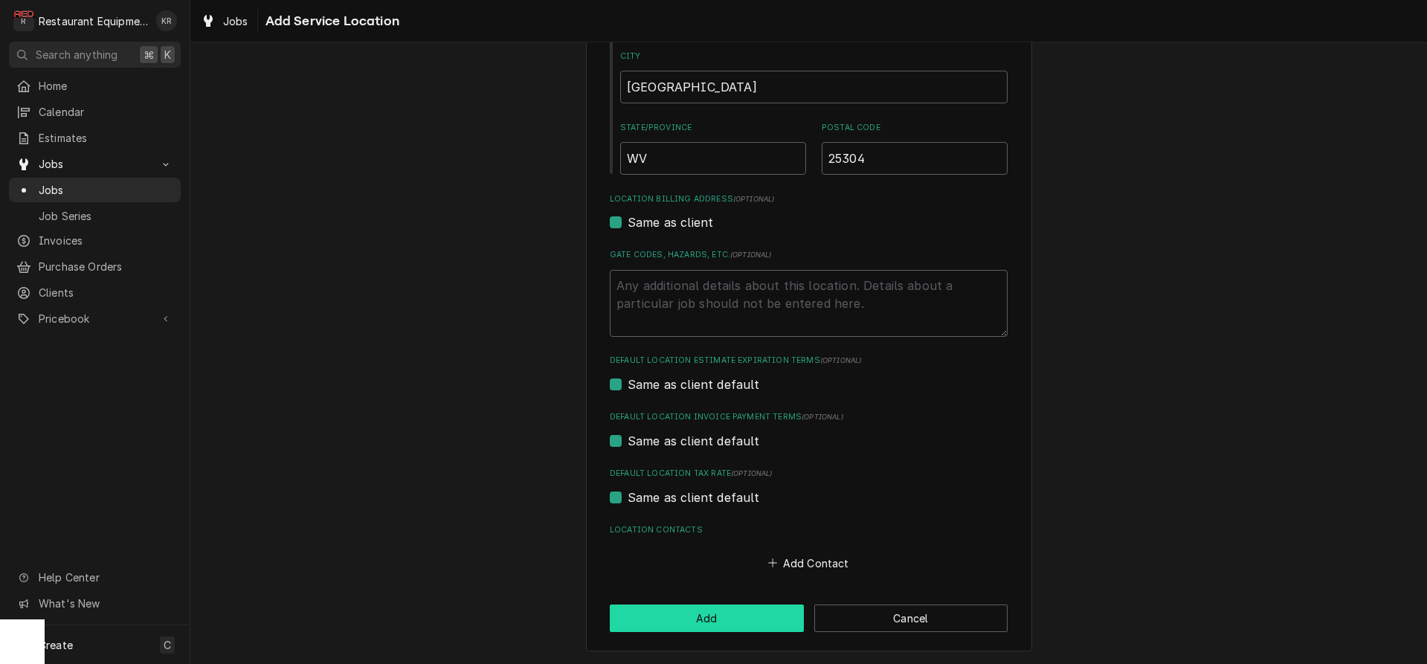
drag, startPoint x: 736, startPoint y: 634, endPoint x: 728, endPoint y: 630, distance: 8.3
click at [732, 632] on div "Please provide the following information to add a new service location: Locatio…" at bounding box center [809, 207] width 446 height 887
click at [701, 619] on button "Add" at bounding box center [707, 619] width 194 height 28
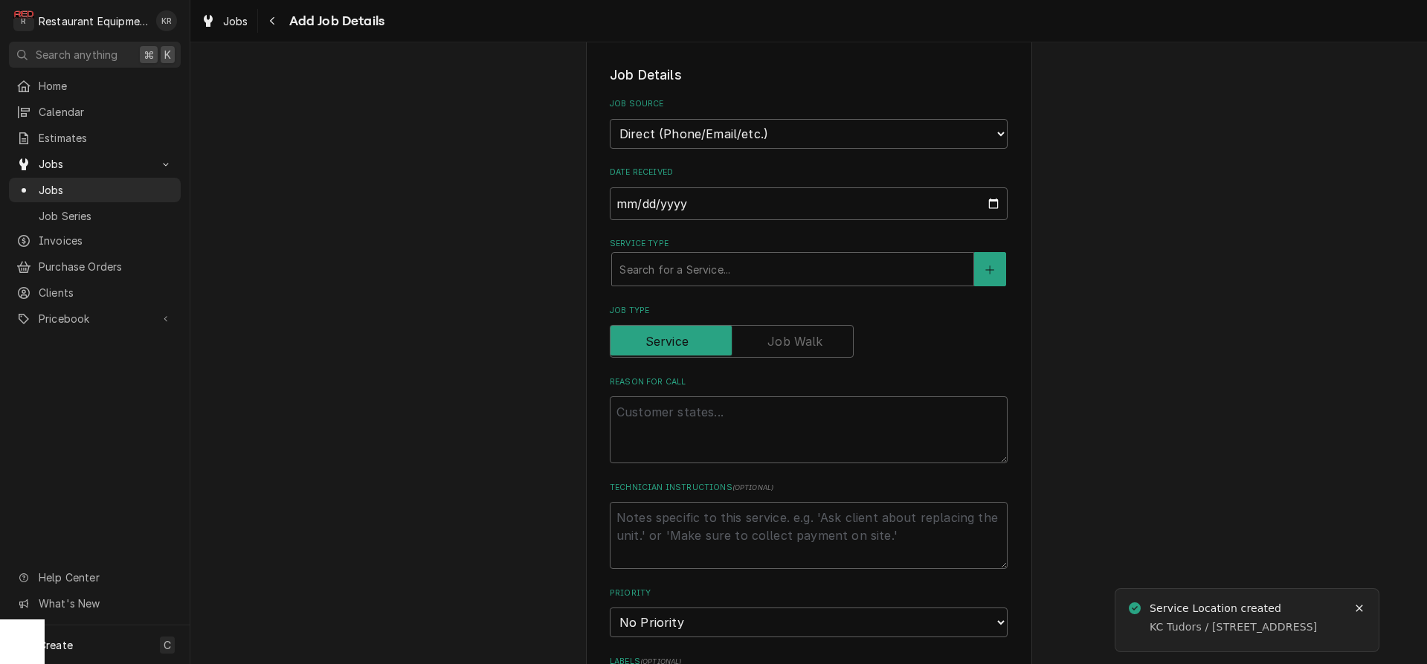
scroll to position [299, 0]
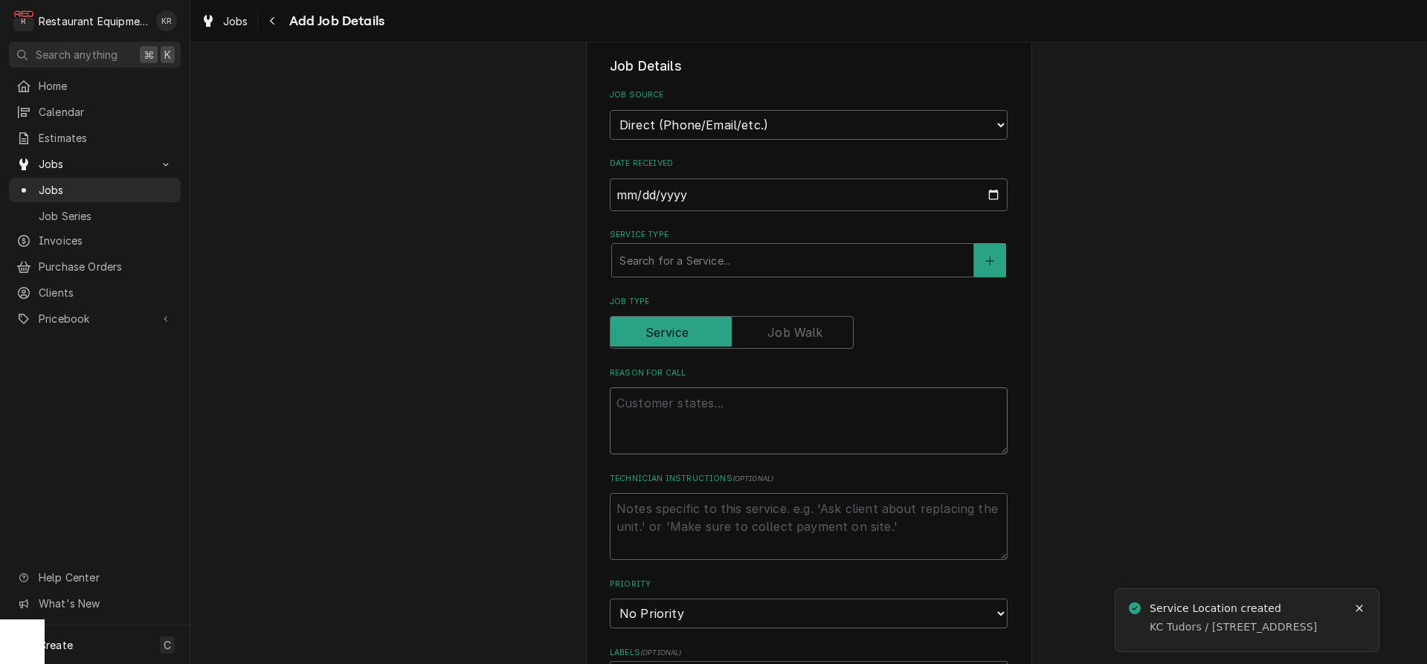
click at [658, 411] on textarea "Reason For Call" at bounding box center [809, 420] width 398 height 67
paste textarea "9-24-25 truck 202 and 205 Start at 11:15am End at 12:00pm Ketch BDU20HPK 326656…"
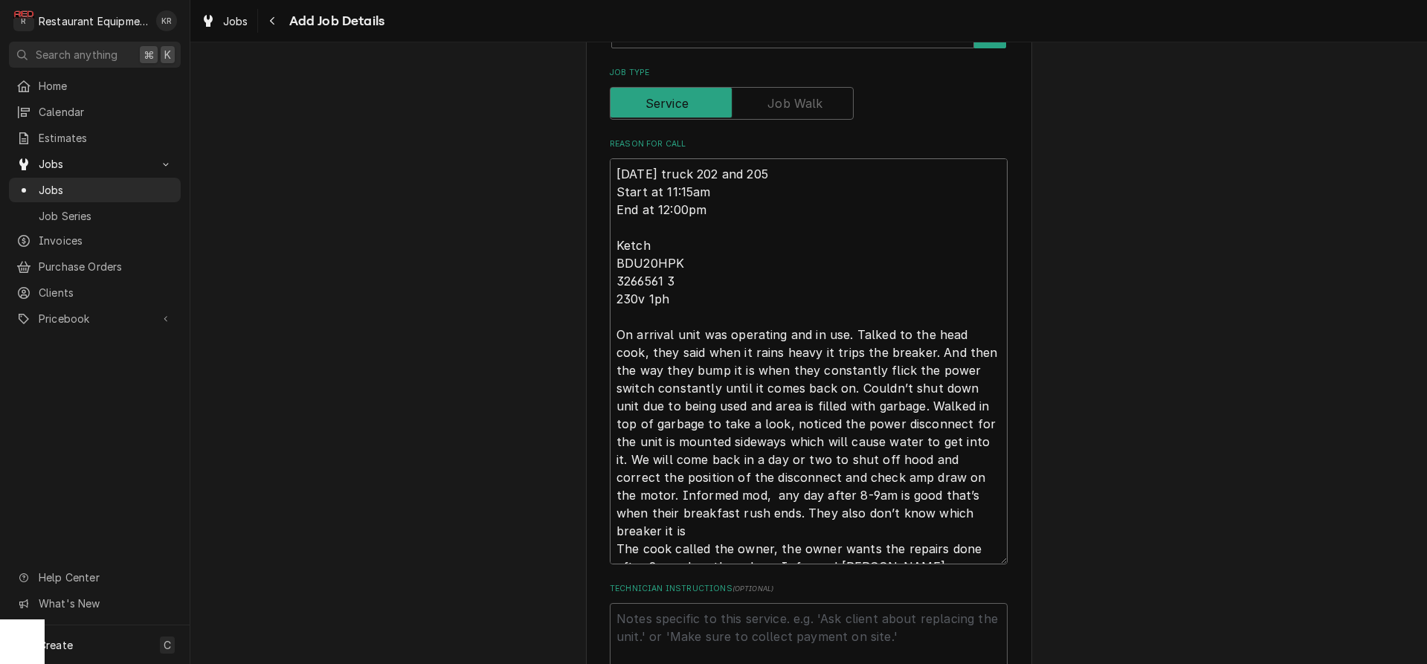
drag, startPoint x: 617, startPoint y: 278, endPoint x: 846, endPoint y: 675, distance: 458.8
click at [846, 564] on textarea "9-24-25 truck 202 and 205 Start at 11:15am End at 12:00pm Ketch BDU20HPK 326656…" at bounding box center [809, 361] width 398 height 406
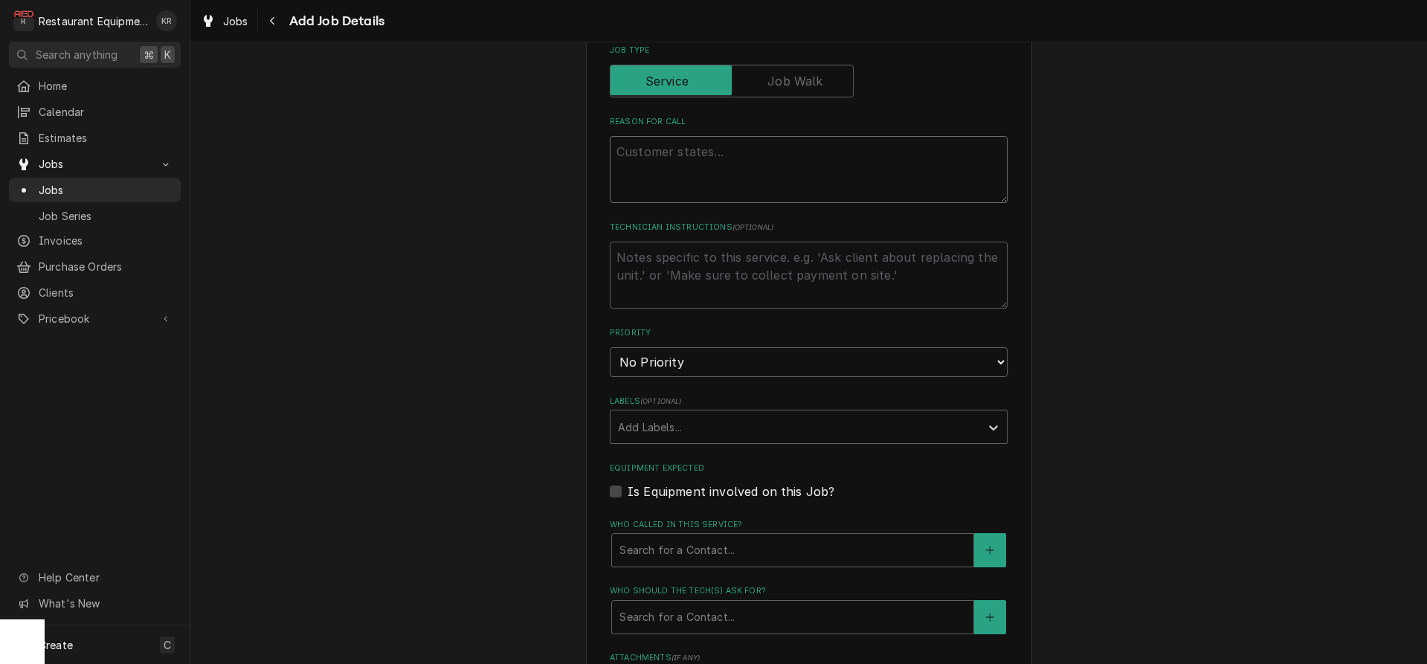
scroll to position [554, 0]
click at [660, 150] on textarea "Reason For Call" at bounding box center [809, 165] width 398 height 67
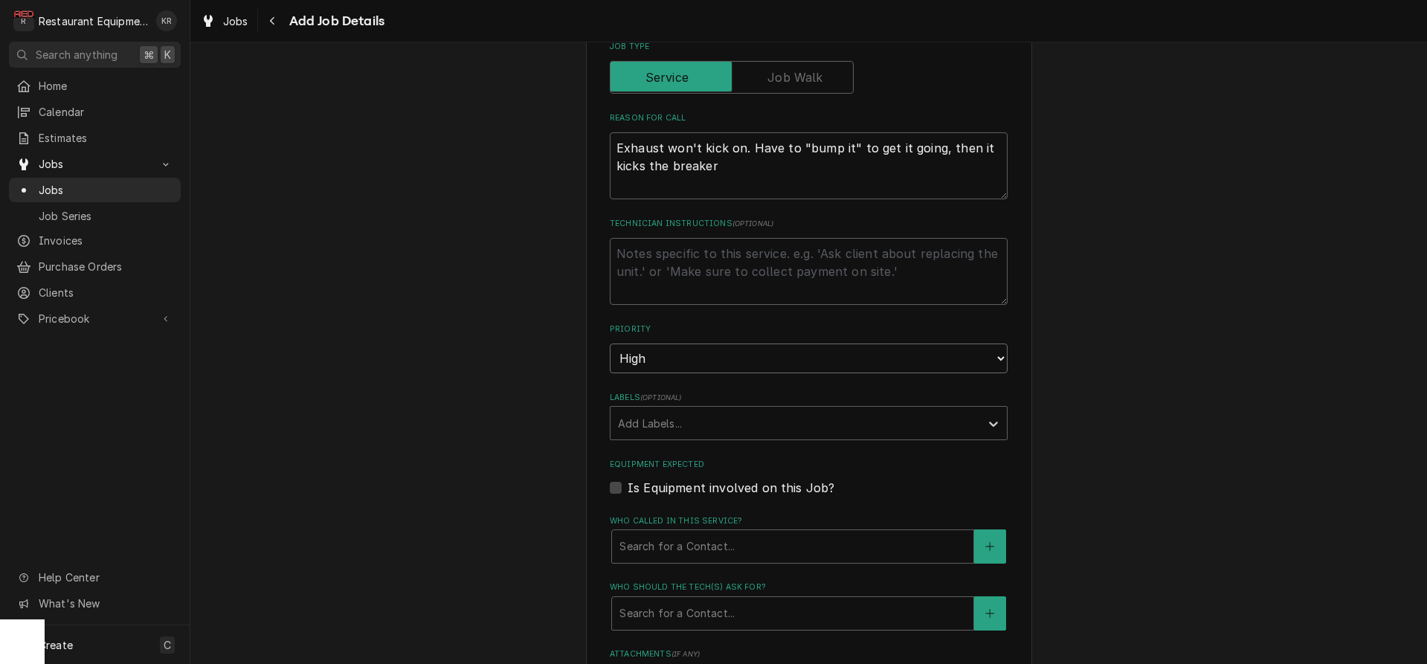
click option "High" at bounding box center [0, 0] width 0 height 0
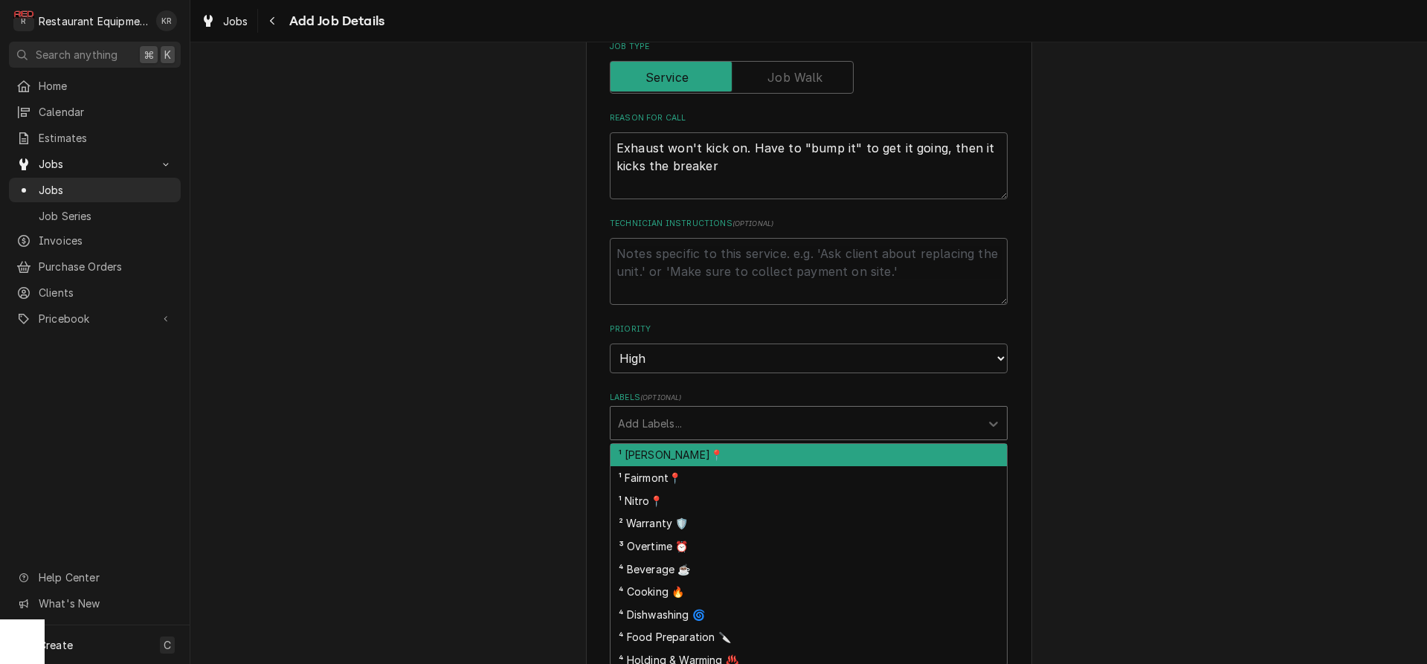
click at [701, 407] on div "Add Labels..." at bounding box center [796, 423] width 370 height 33
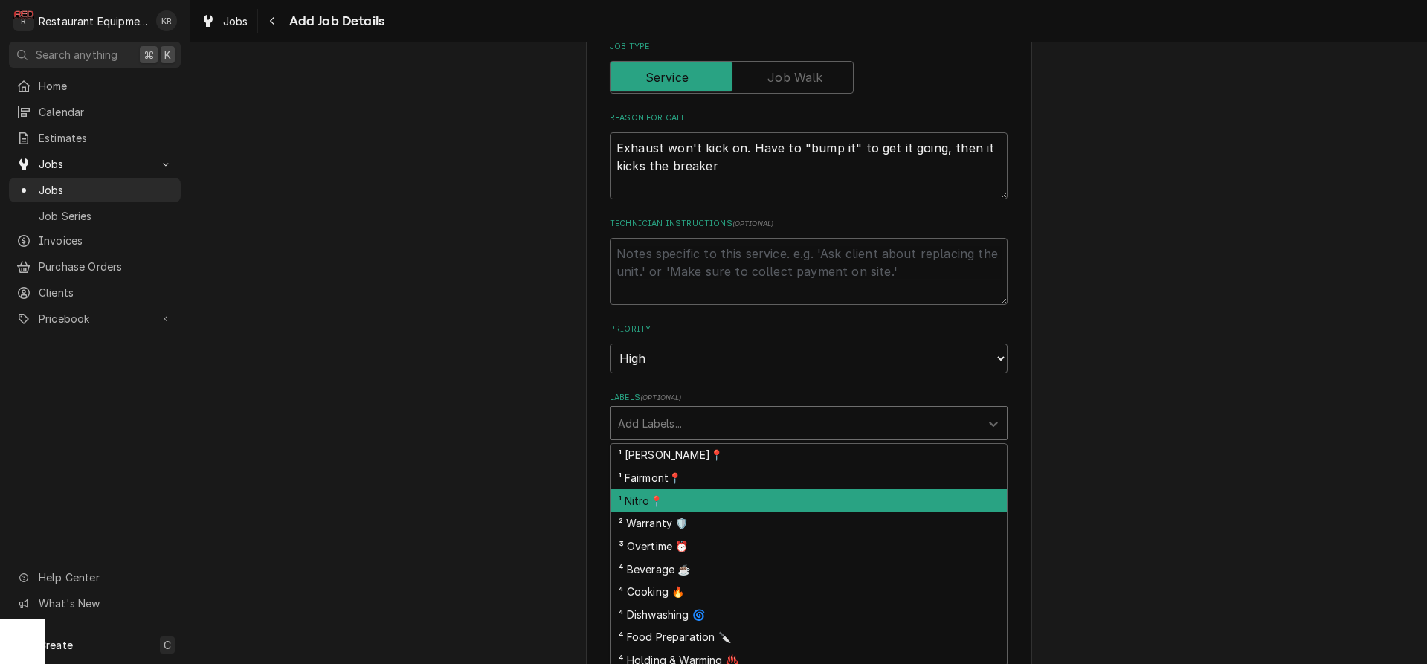
drag, startPoint x: 704, startPoint y: 504, endPoint x: 704, endPoint y: 496, distance: 8.2
click at [704, 504] on div "¹ Nitro📍" at bounding box center [809, 500] width 396 height 23
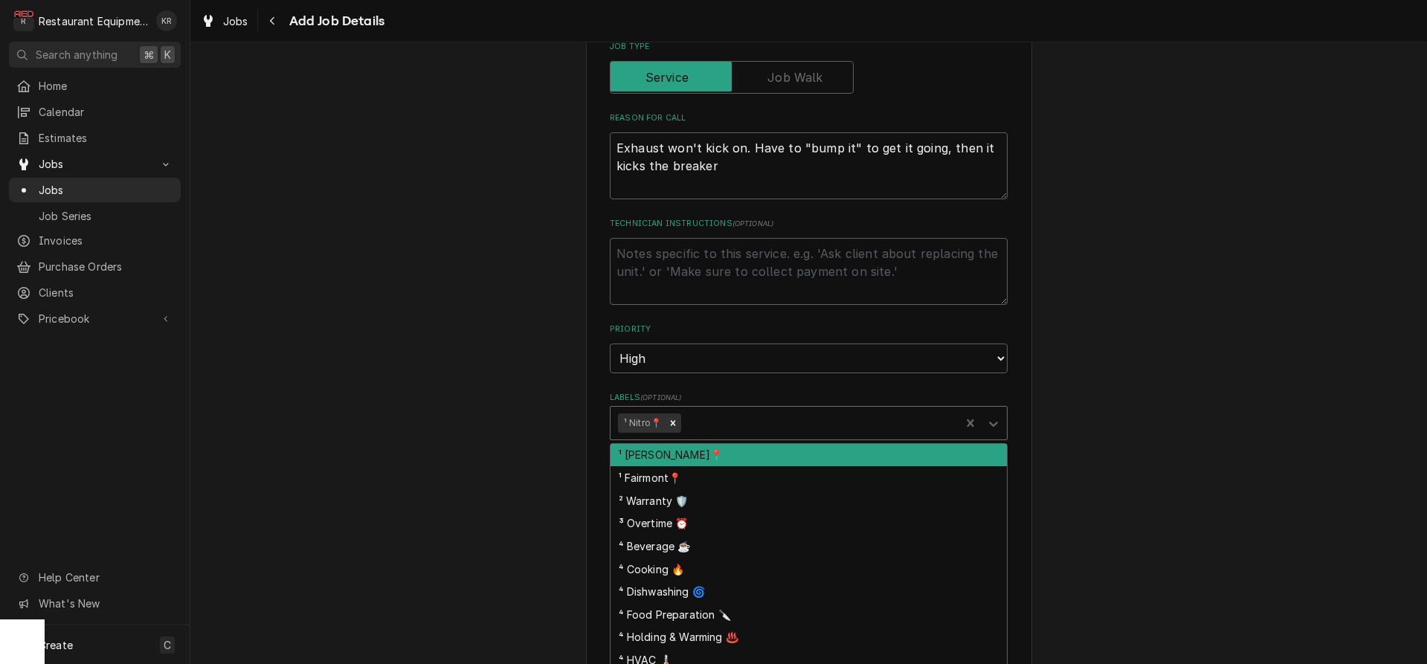
click at [722, 418] on div "Labels" at bounding box center [818, 423] width 268 height 27
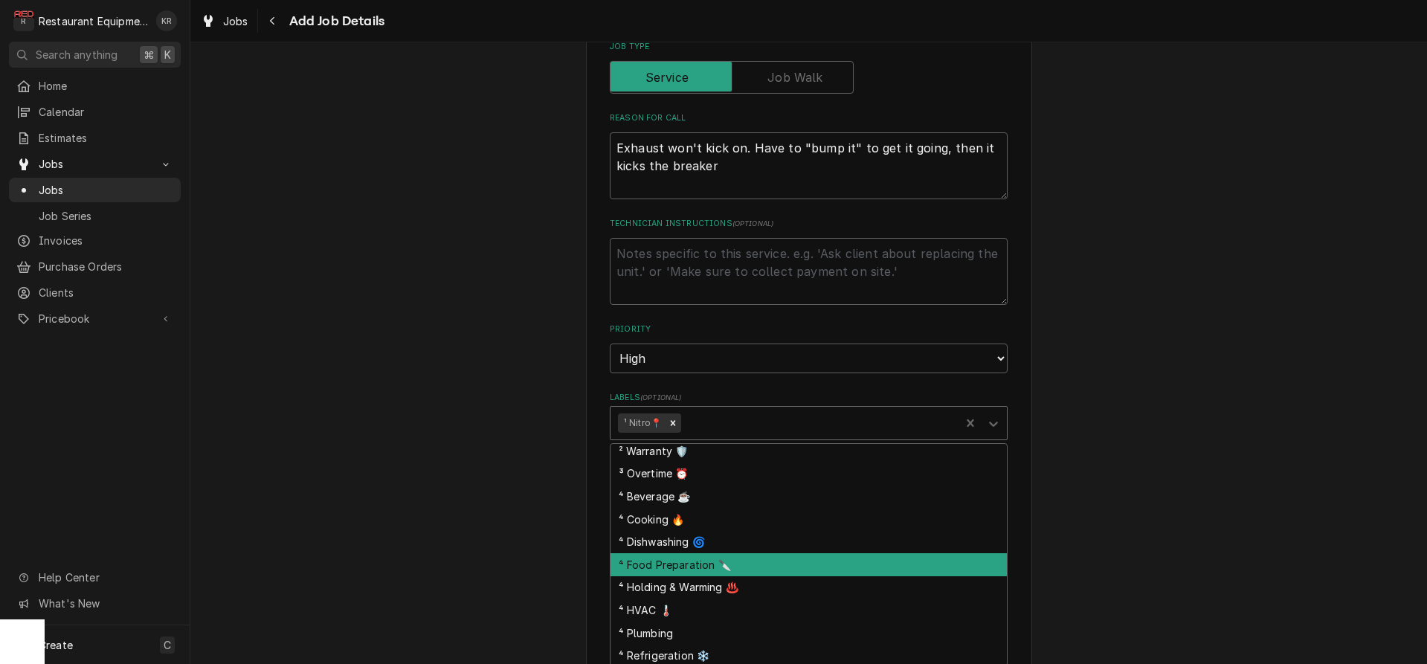
scroll to position [72, 0]
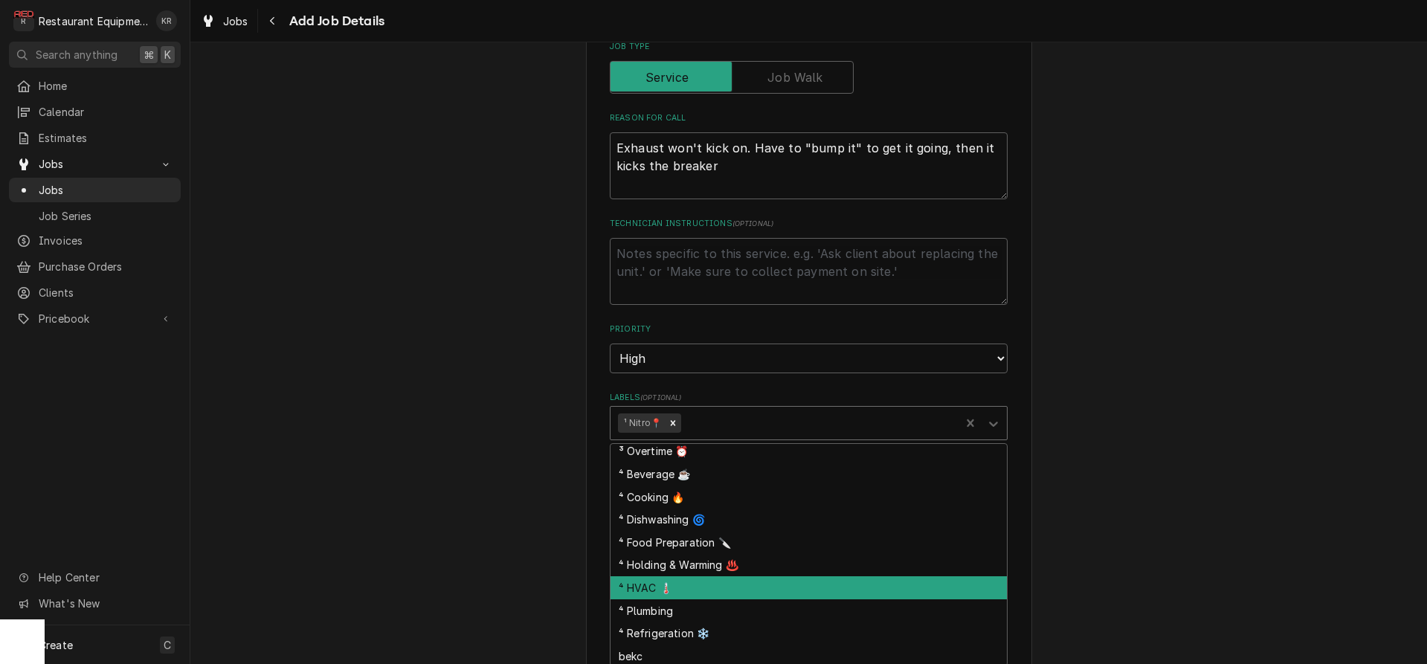
click at [689, 588] on div "⁴ HVAC 🌡️" at bounding box center [809, 587] width 396 height 23
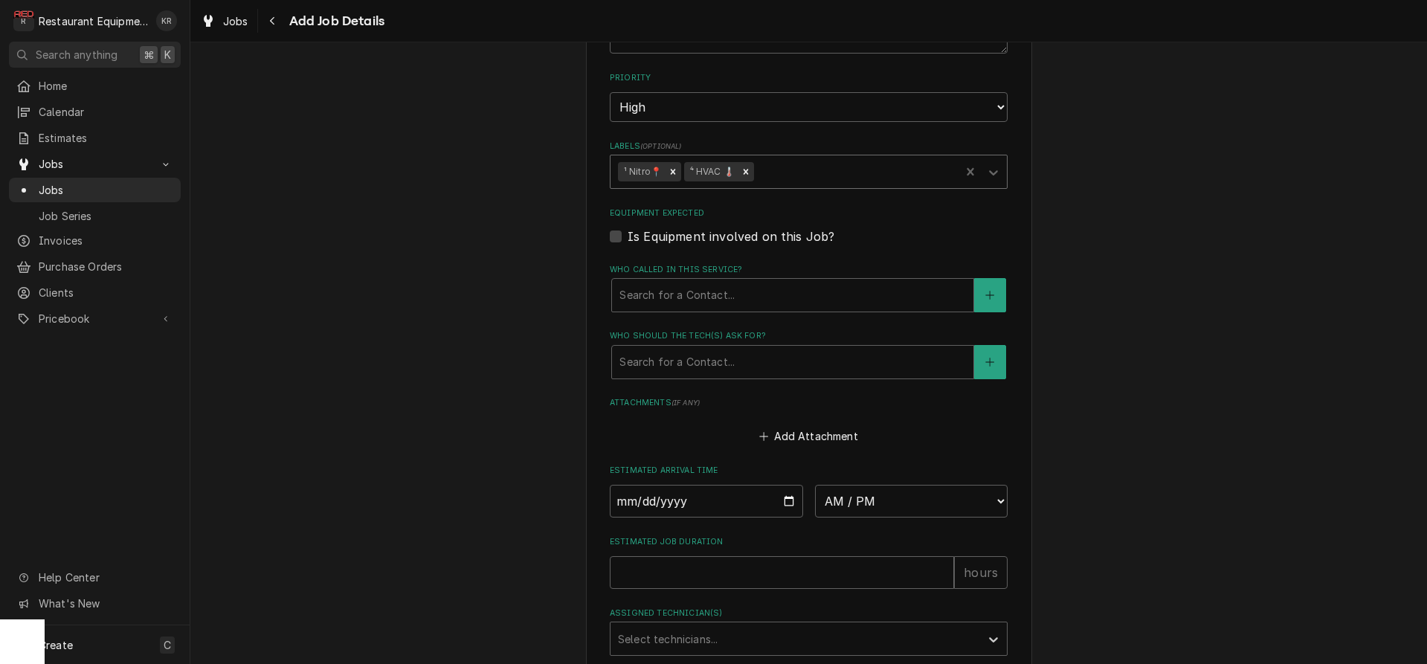
scroll to position [850, 0]
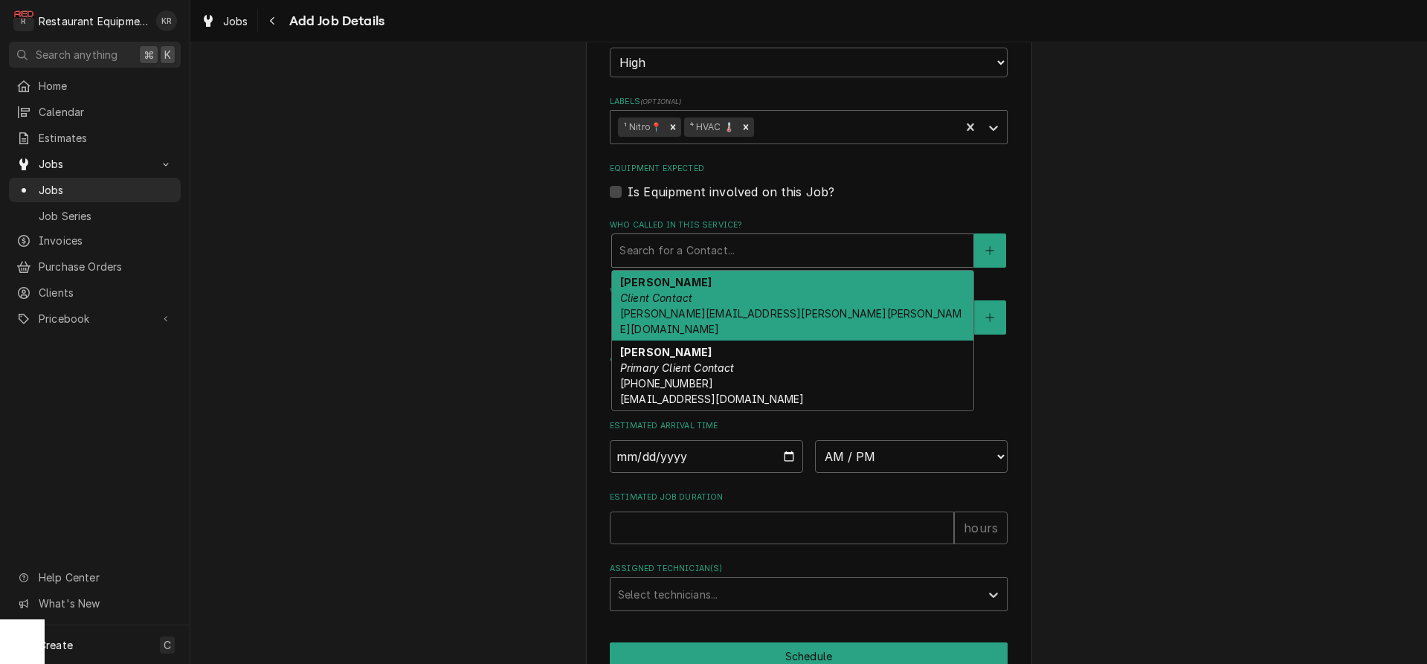
click at [707, 245] on div "Who called in this service?" at bounding box center [792, 250] width 347 height 27
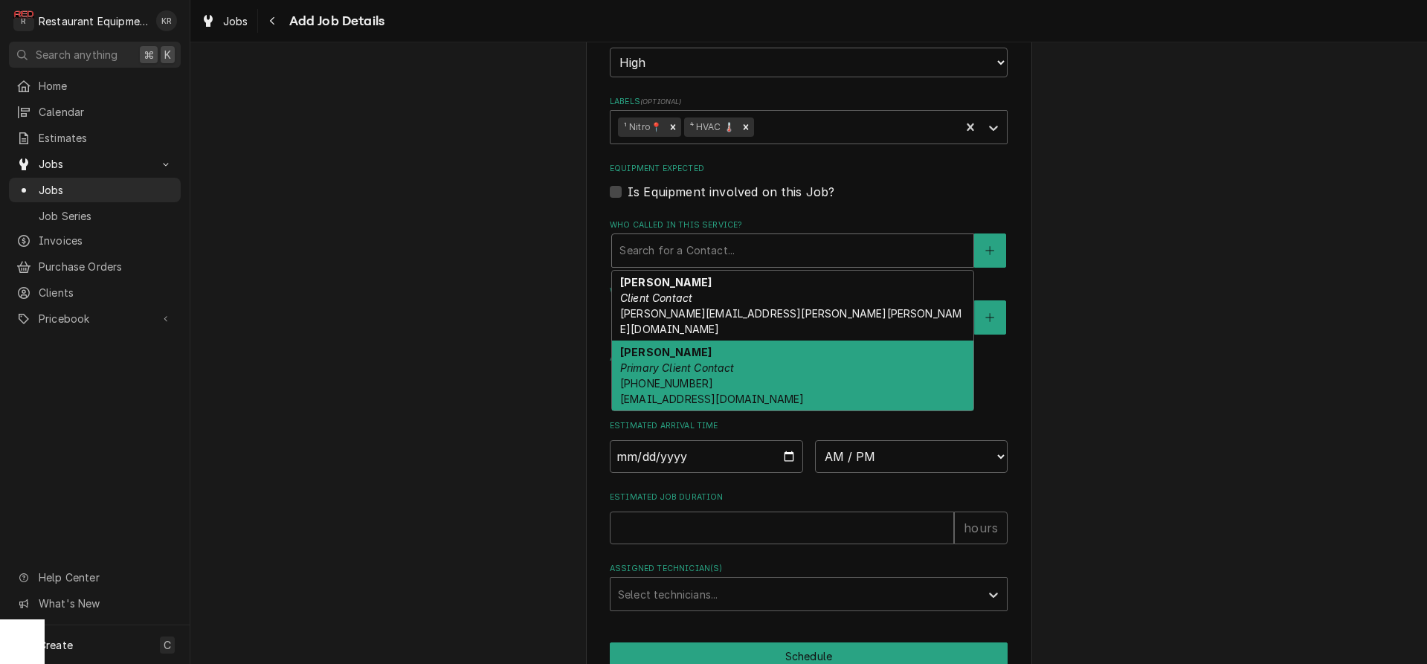
click at [695, 341] on div "Travis Tudor Primary Client Contact (304) 633-9895 travistudor123@icloud.com" at bounding box center [792, 376] width 361 height 70
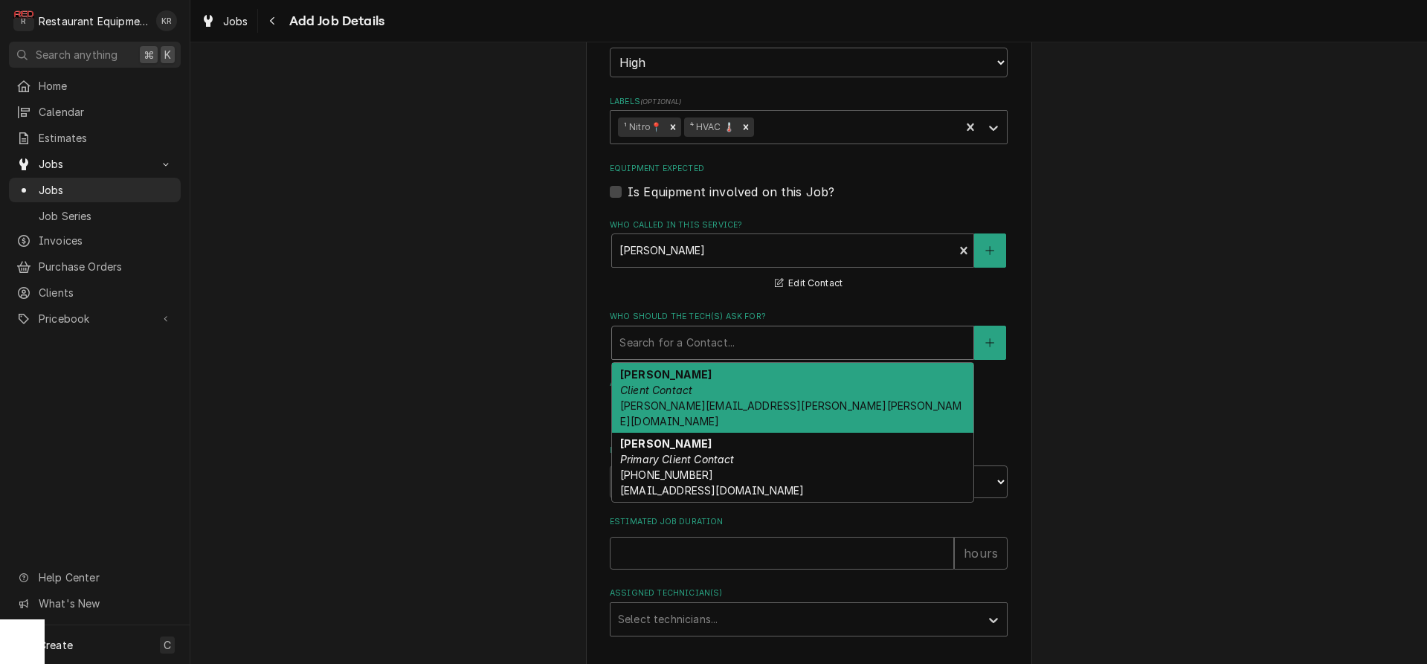
drag, startPoint x: 699, startPoint y: 349, endPoint x: 705, endPoint y: 373, distance: 25.3
click at [699, 349] on div "Who should the tech(s) ask for?" at bounding box center [792, 342] width 347 height 27
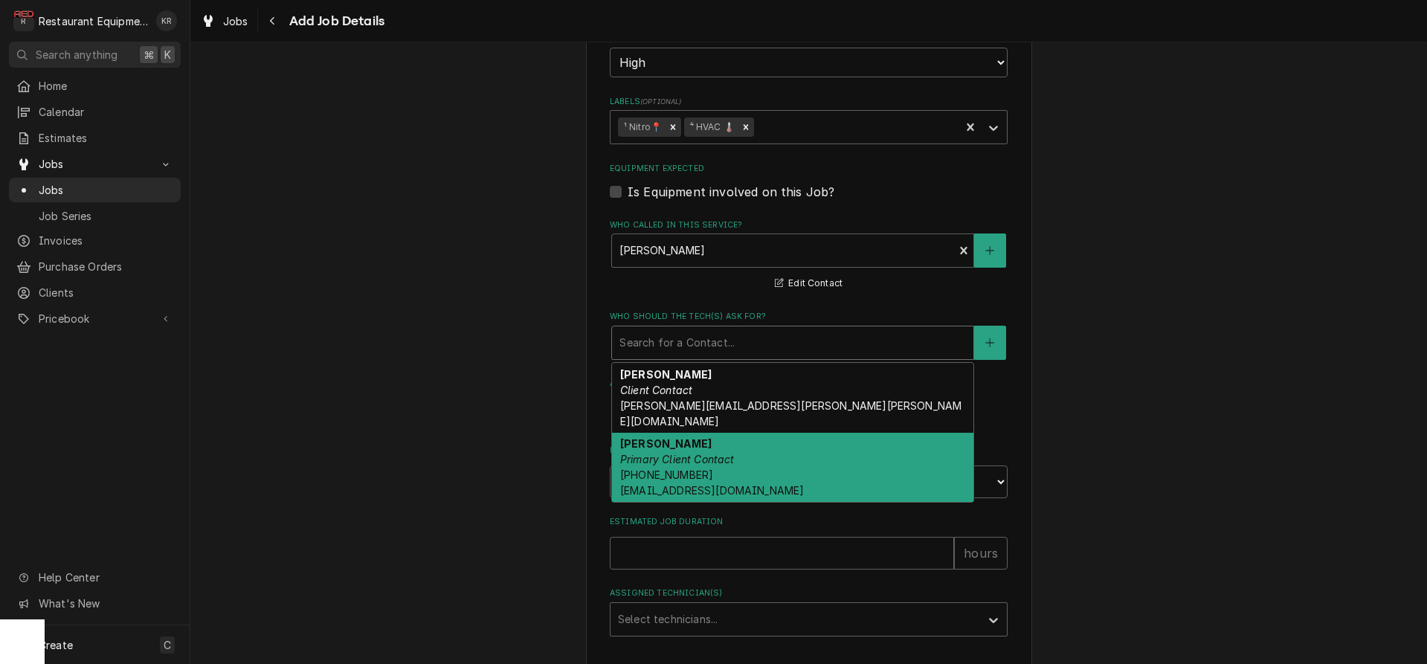
drag, startPoint x: 704, startPoint y: 446, endPoint x: 639, endPoint y: 414, distance: 72.8
click at [704, 453] on em "Primary Client Contact" at bounding box center [677, 459] width 115 height 13
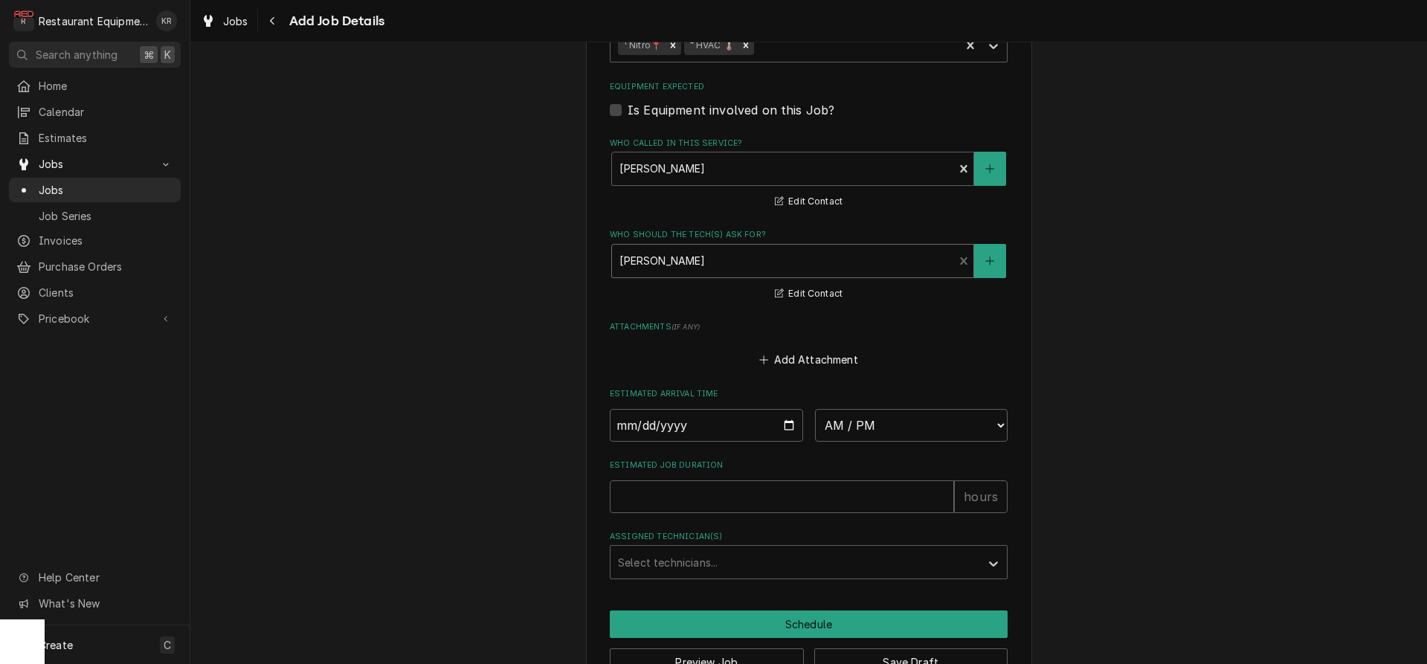
scroll to position [973, 0]
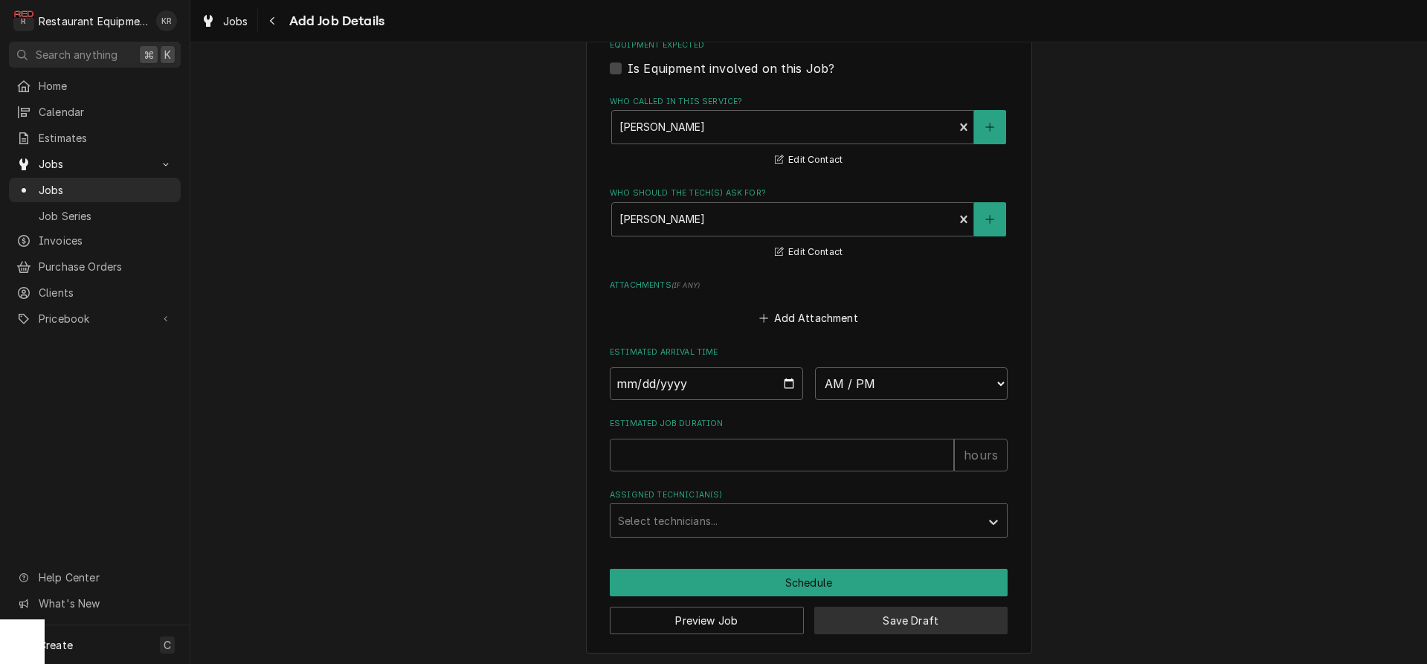
drag, startPoint x: 872, startPoint y: 623, endPoint x: 799, endPoint y: 551, distance: 103.1
click at [872, 622] on button "Save Draft" at bounding box center [911, 621] width 194 height 28
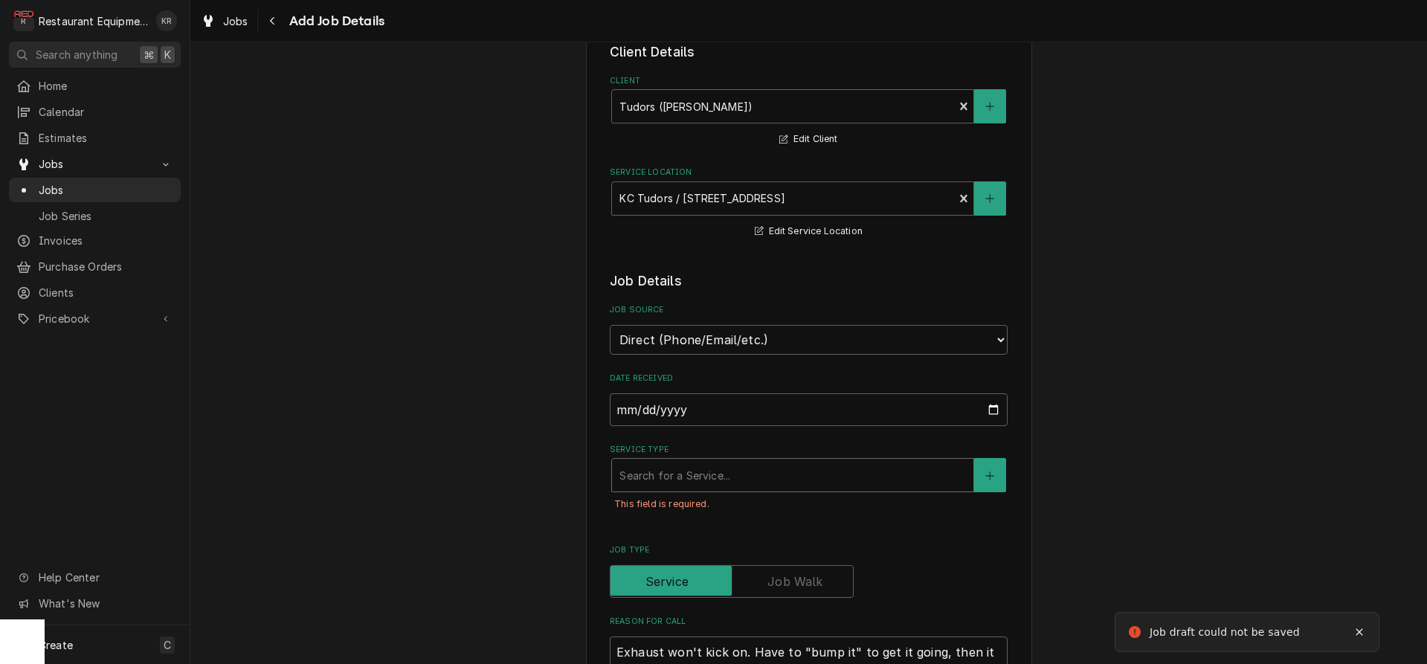
scroll to position [91, 0]
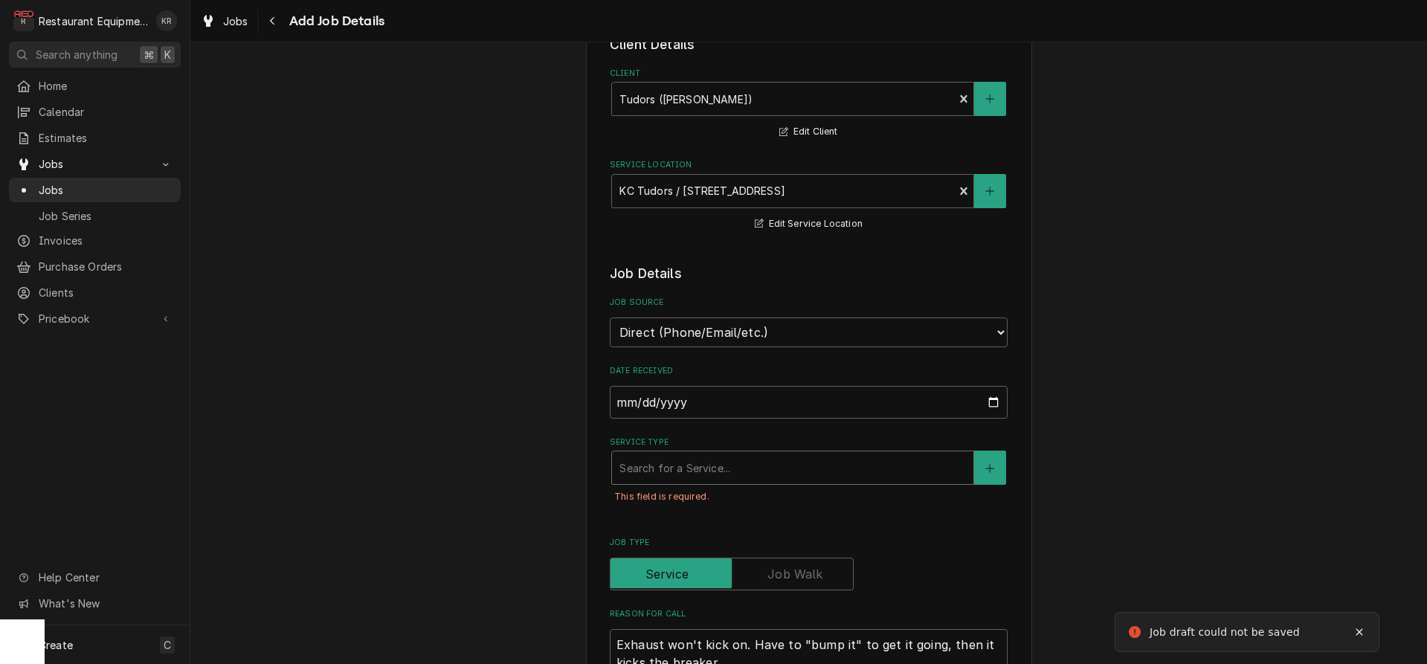
click at [683, 473] on div "Service Type" at bounding box center [792, 467] width 347 height 27
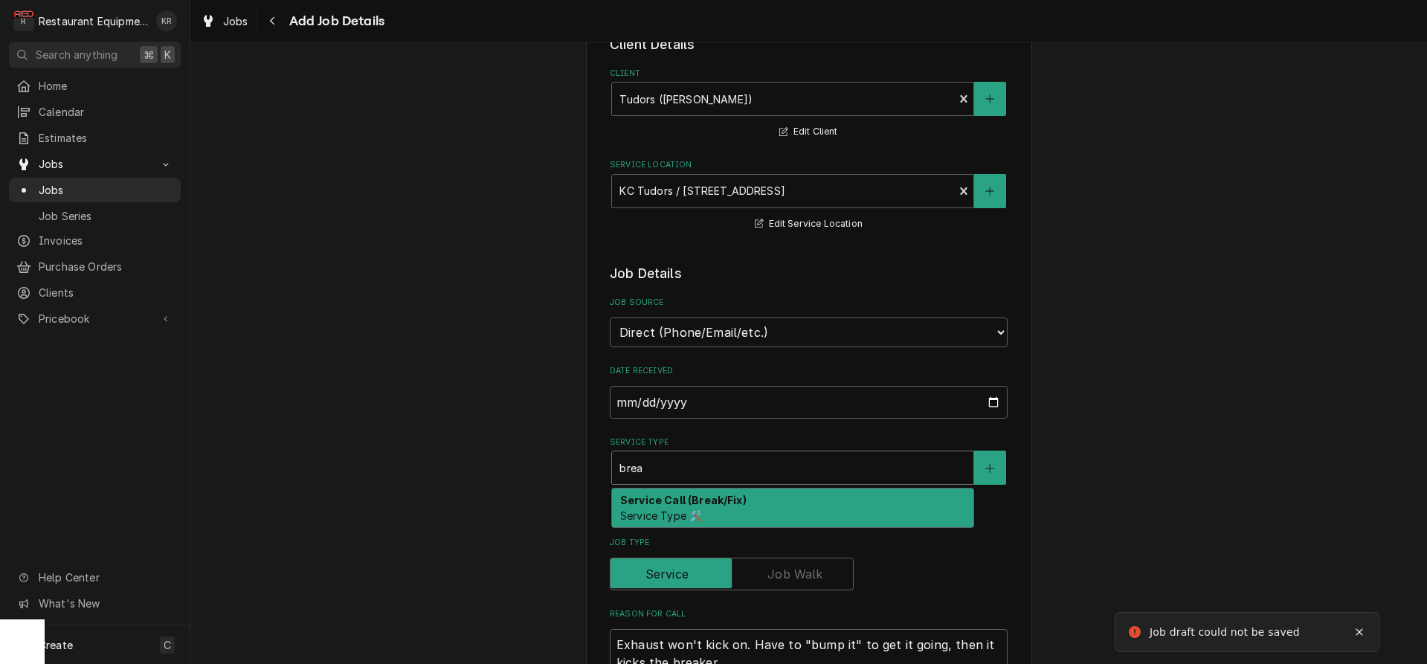
click at [661, 502] on strong "Service Call (Break/Fix)" at bounding box center [683, 500] width 126 height 13
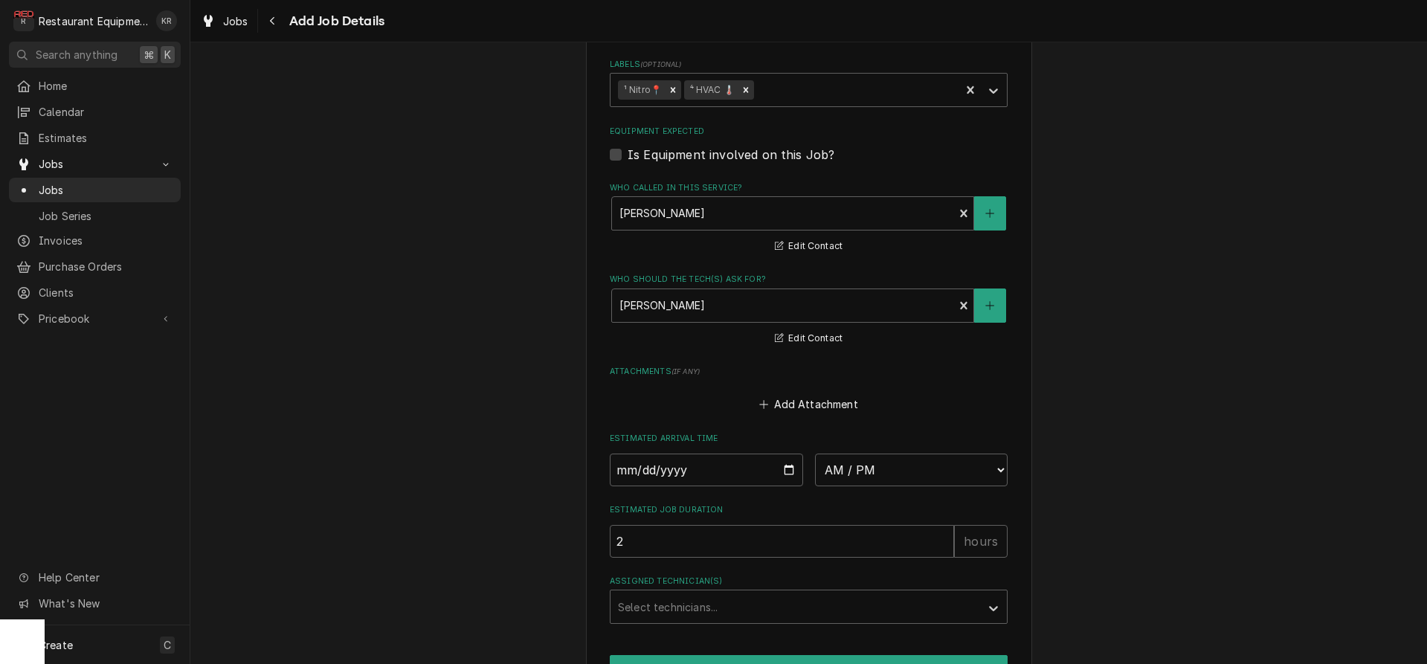
scroll to position [956, 0]
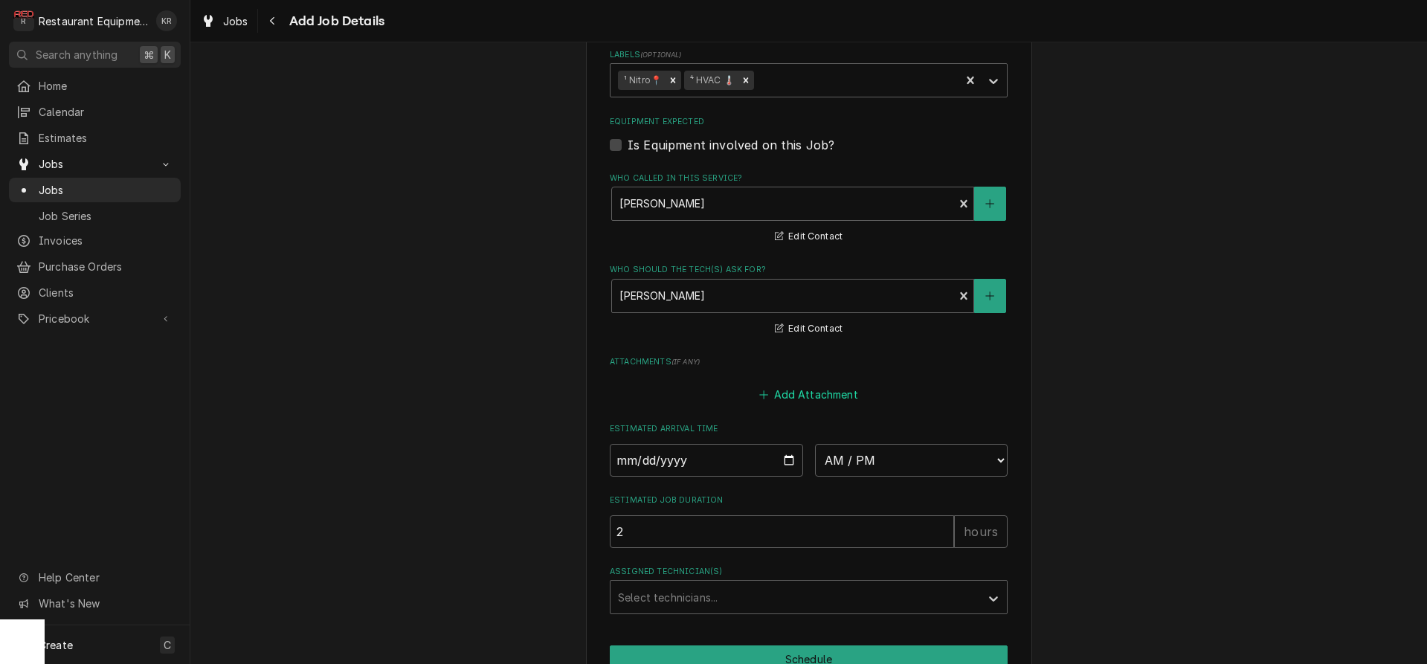
click at [796, 390] on button "Add Attachment" at bounding box center [809, 394] width 104 height 21
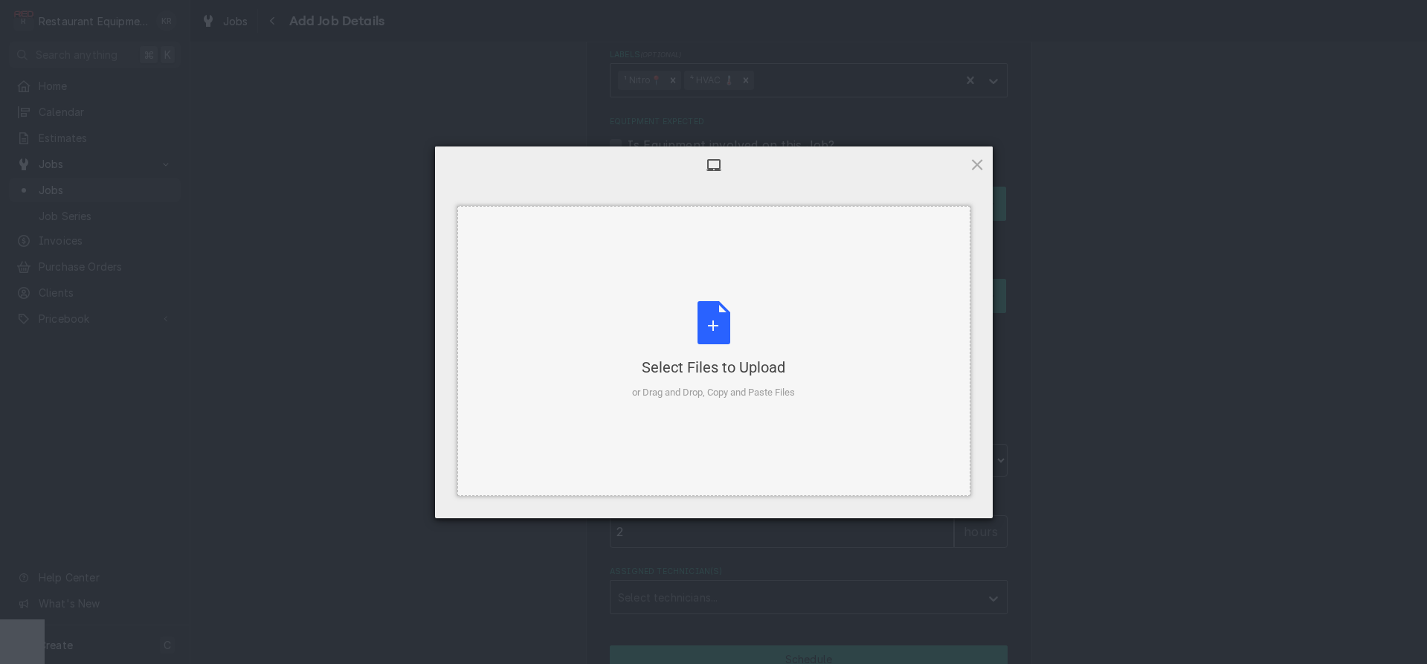
click at [719, 332] on div "Select Files to Upload or Drag and Drop, Copy and Paste Files" at bounding box center [713, 350] width 163 height 99
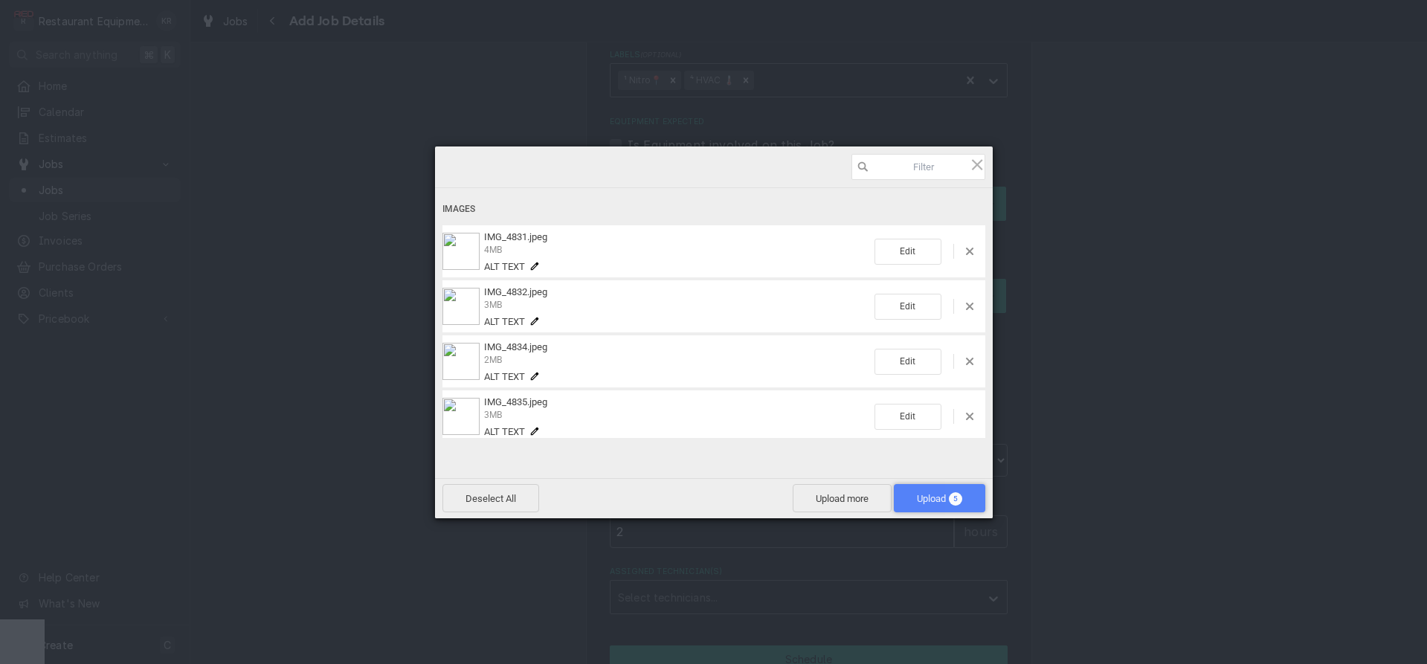
click at [924, 495] on span "Upload 5" at bounding box center [939, 498] width 45 height 11
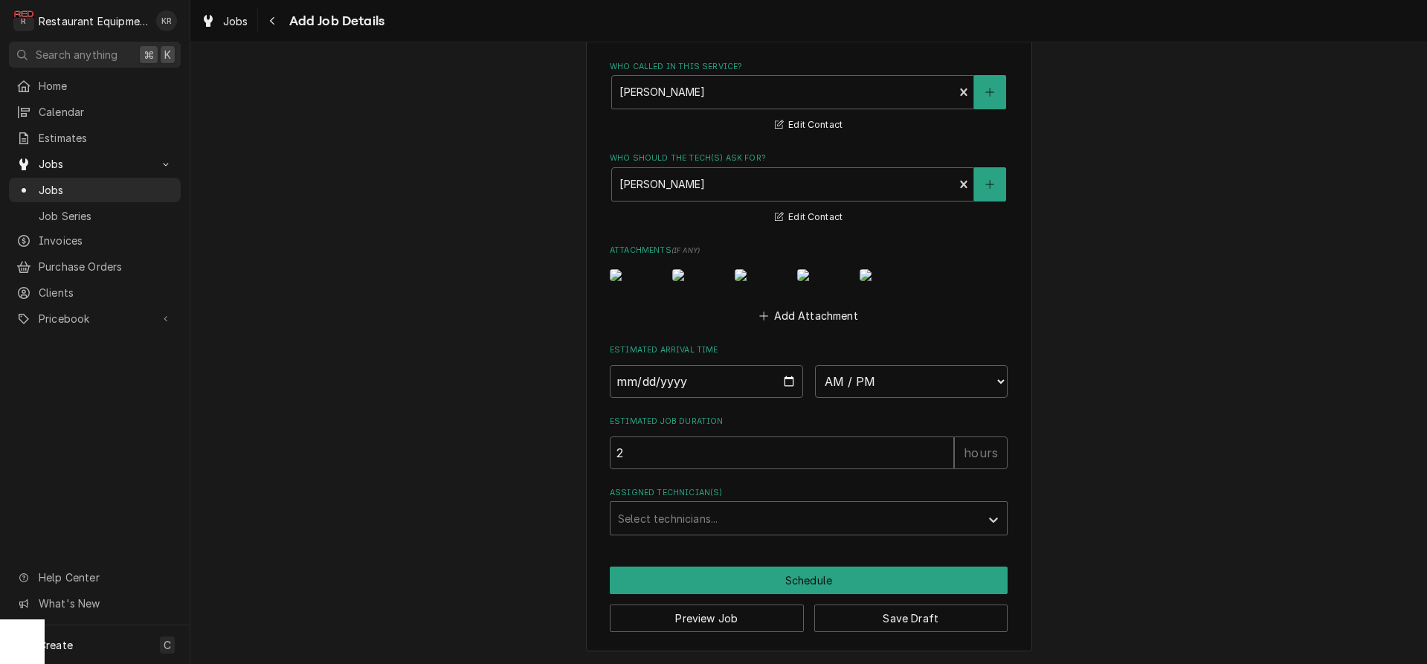
scroll to position [1165, 0]
click at [924, 625] on button "Save Draft" at bounding box center [911, 619] width 194 height 28
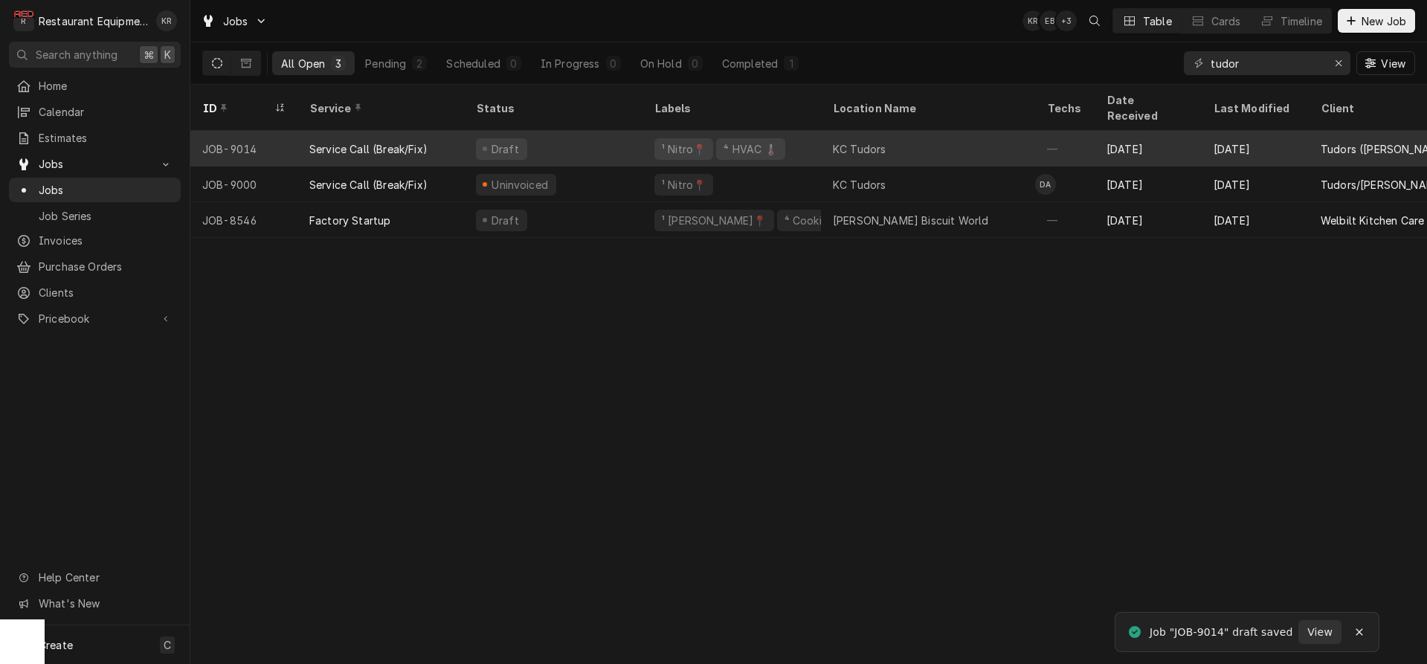
click at [541, 131] on div "Draft" at bounding box center [553, 149] width 178 height 36
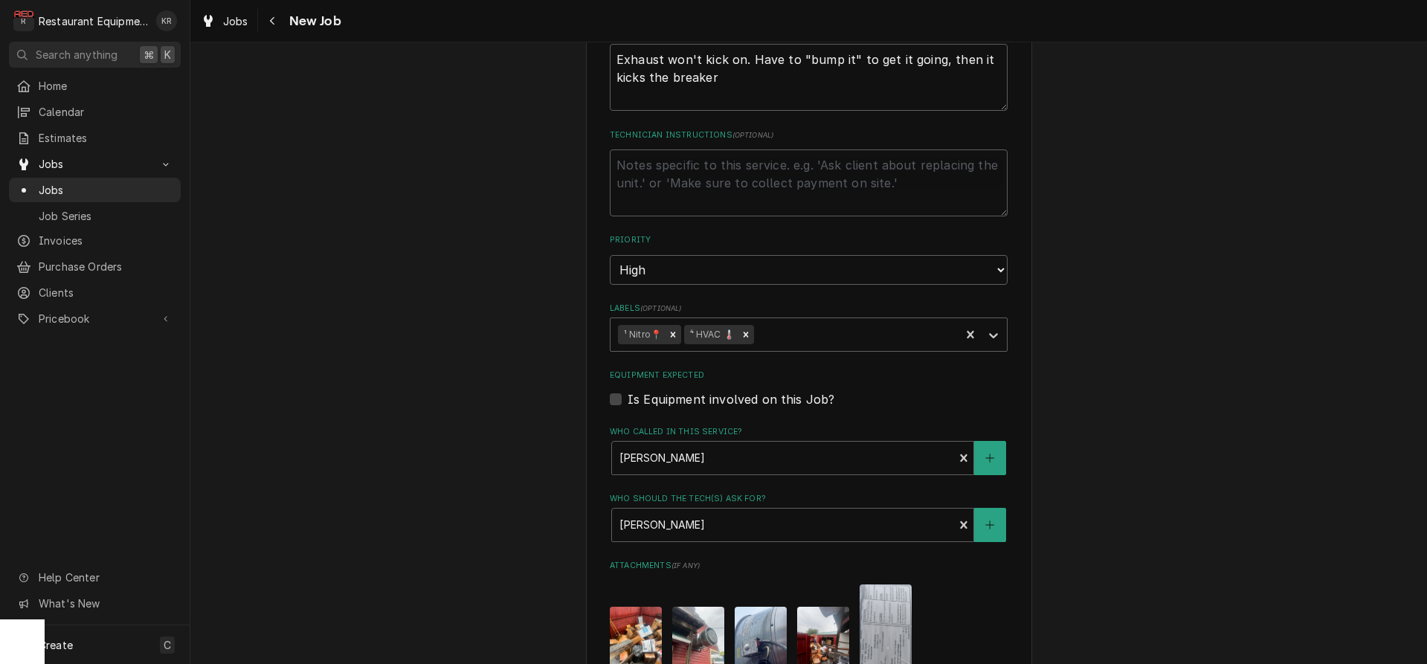
scroll to position [669, 0]
click at [647, 160] on textarea "Technician Instructions ( optional )" at bounding box center [809, 182] width 398 height 67
paste textarea "[DATE] truck 202 and 205 Start at 11:15am End at 12:00pm Ketch BDU20HPK 3266561…"
type textarea "x"
type textarea "[DATE] truck 202 and 205 Start at 11:15am End at 12:00pm Ketch BDU20HPK 3266561…"
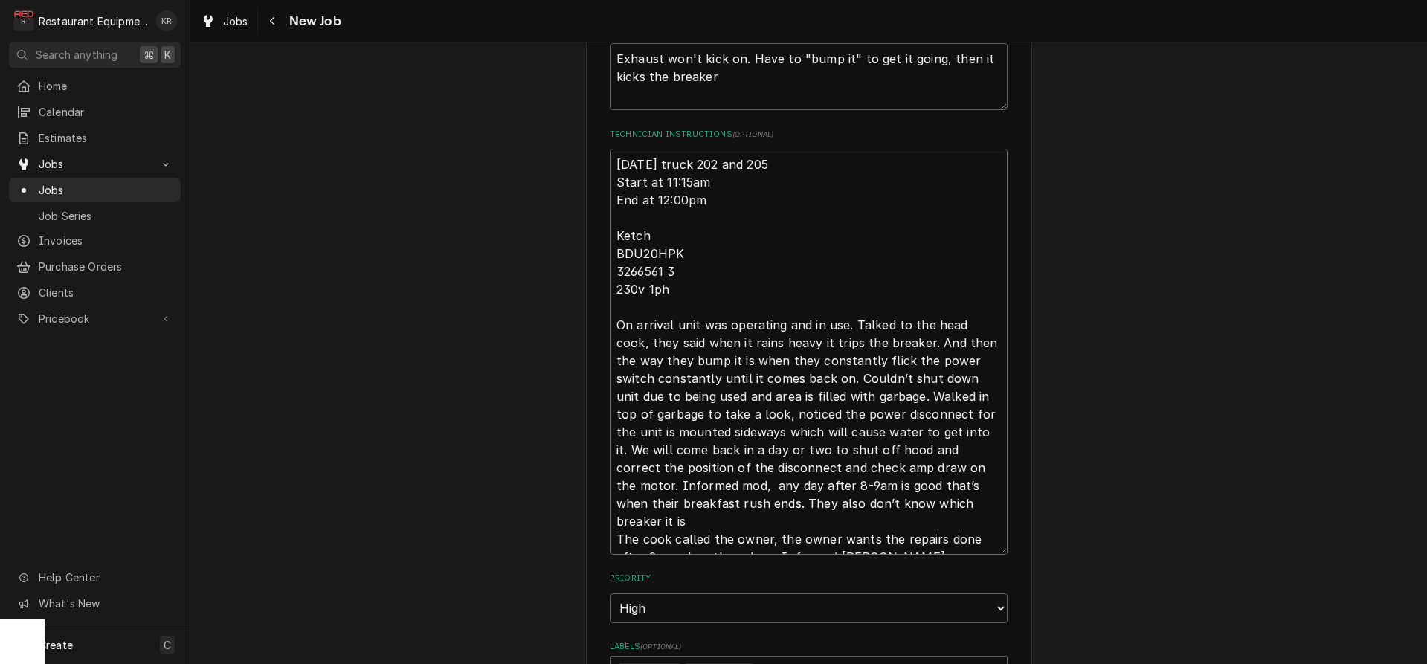
type textarea "x"
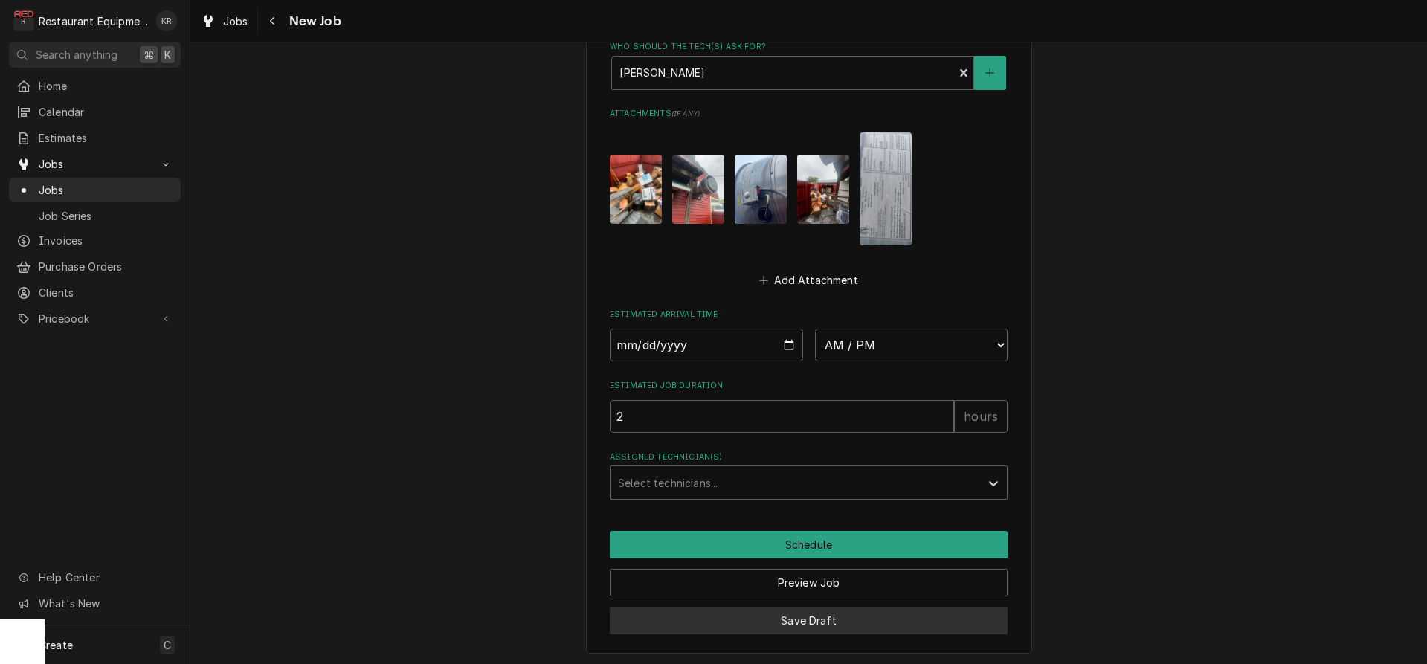
type textarea "[DATE] truck 202 and 205 Start at 11:15am End at 12:00pm Ketch BDU20HPK 3266561…"
click at [817, 621] on button "Save Draft" at bounding box center [809, 621] width 398 height 28
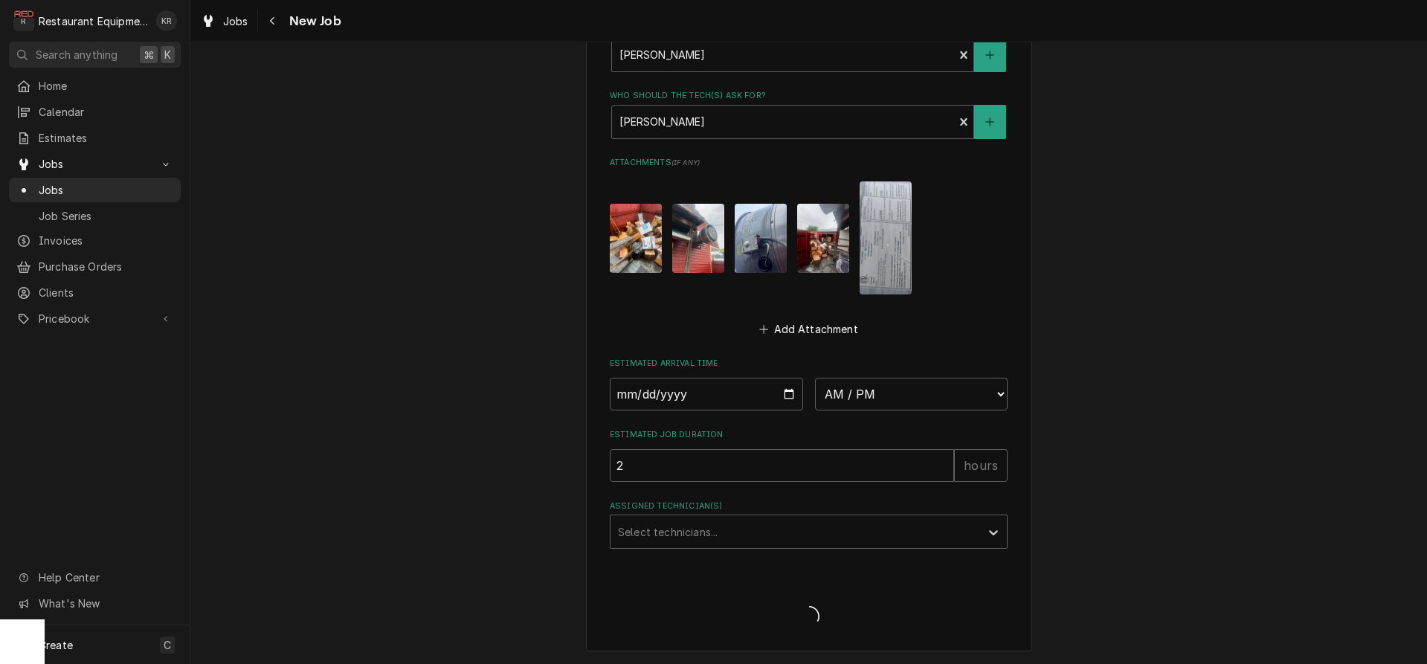
scroll to position [1408, 0]
type textarea "x"
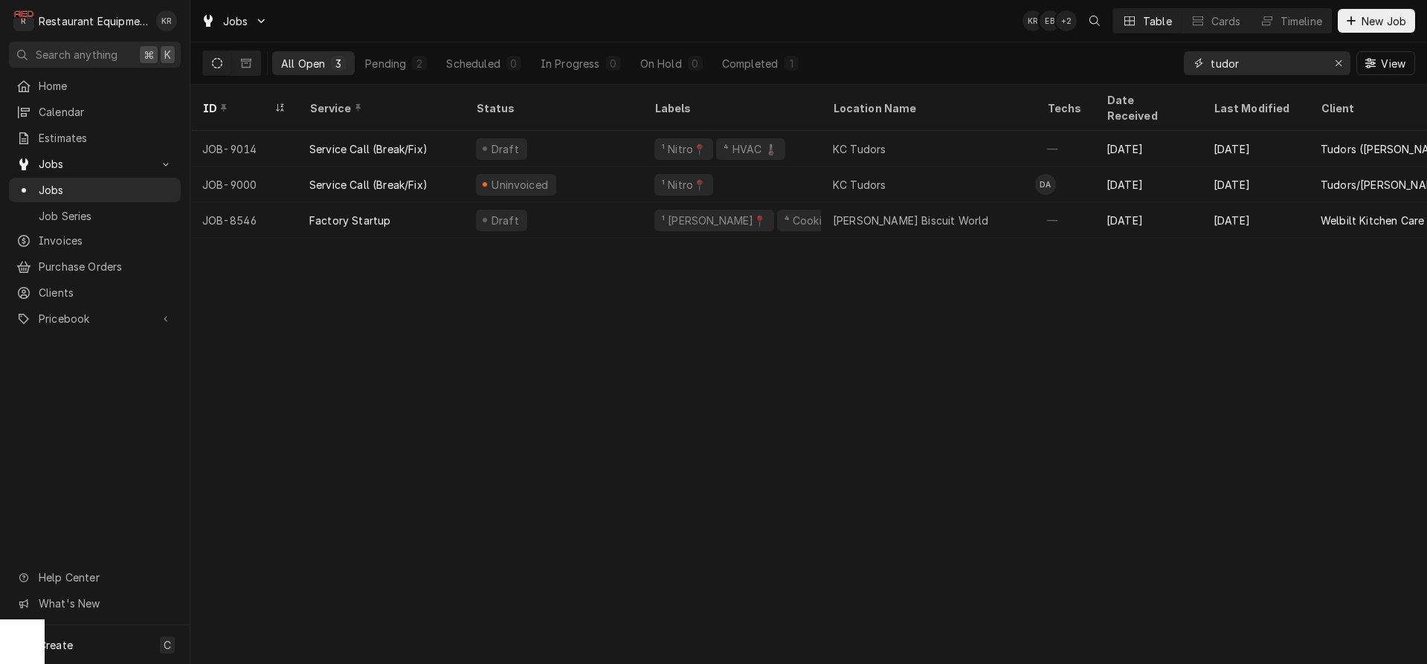
click at [1273, 71] on input "tudor" at bounding box center [1267, 63] width 112 height 24
click at [1340, 65] on icon "Erase input" at bounding box center [1339, 63] width 6 height 6
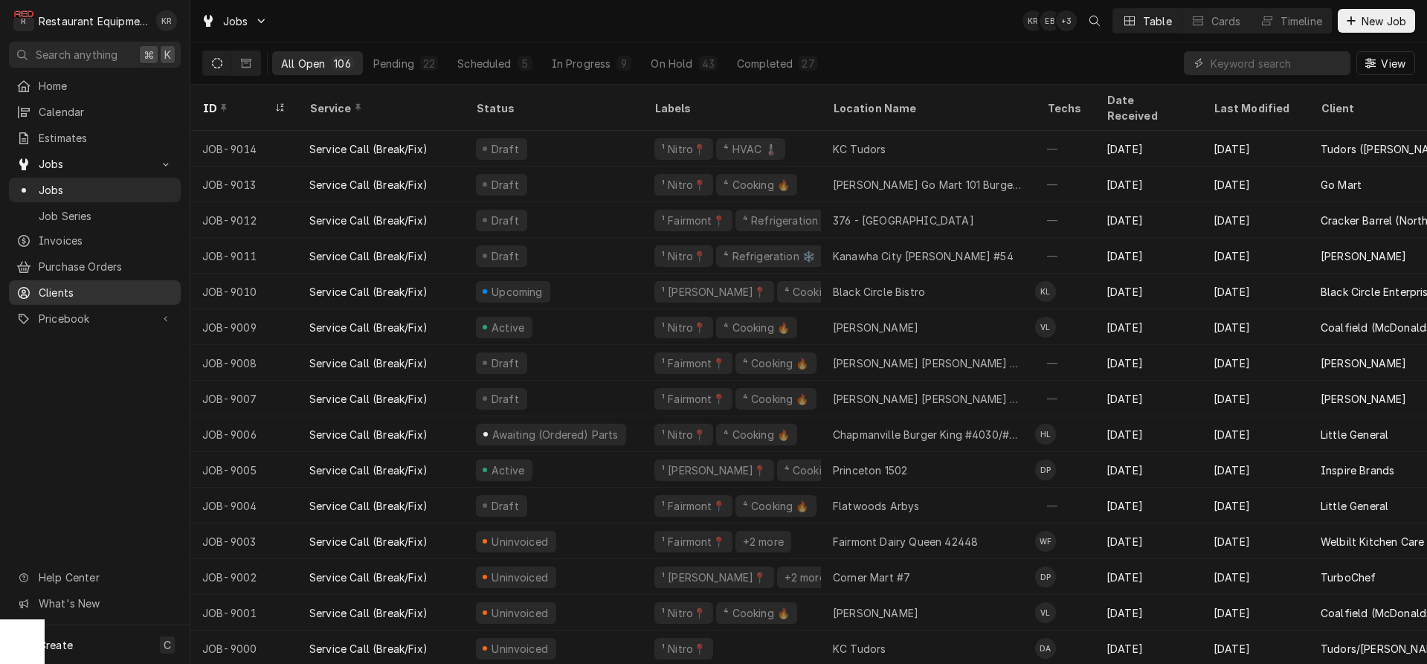
click at [57, 291] on span "Clients" at bounding box center [106, 293] width 135 height 16
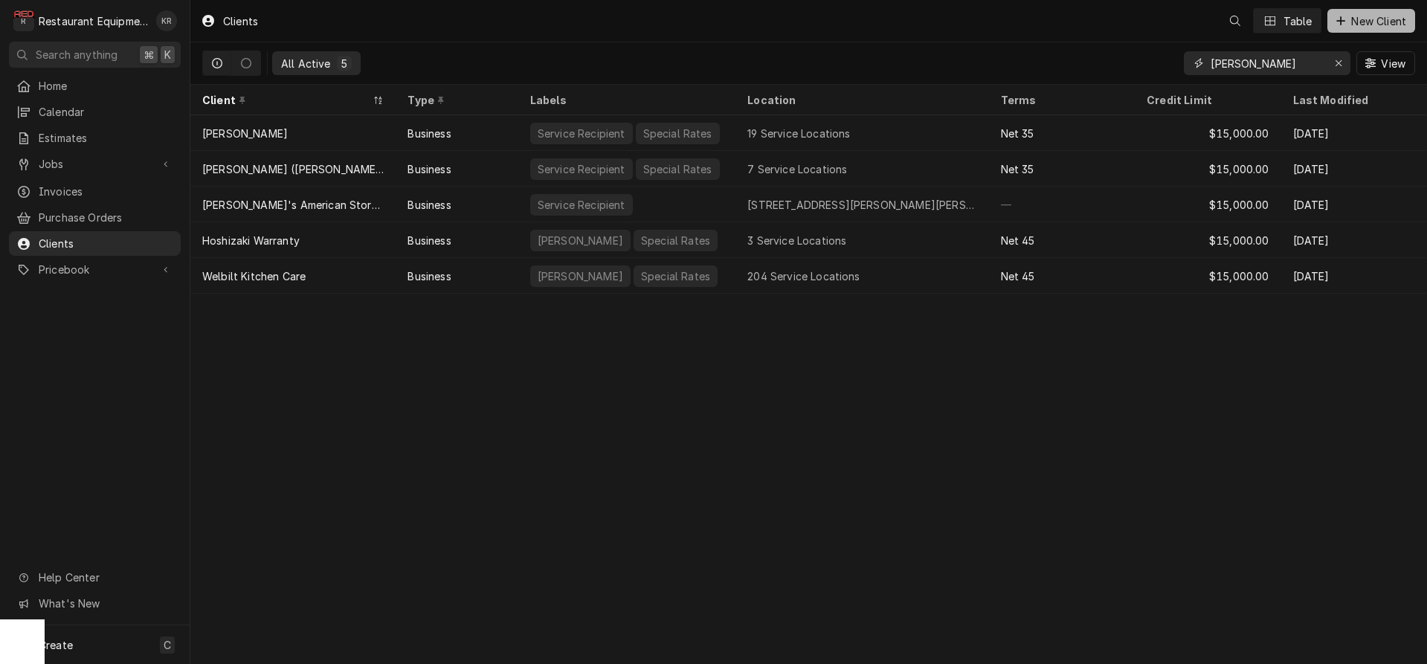
drag, startPoint x: 1339, startPoint y: 65, endPoint x: 1361, endPoint y: 21, distance: 48.9
click at [1342, 61] on icon "Erase input" at bounding box center [1339, 63] width 8 height 10
click at [1362, 18] on span "New Client" at bounding box center [1378, 21] width 61 height 16
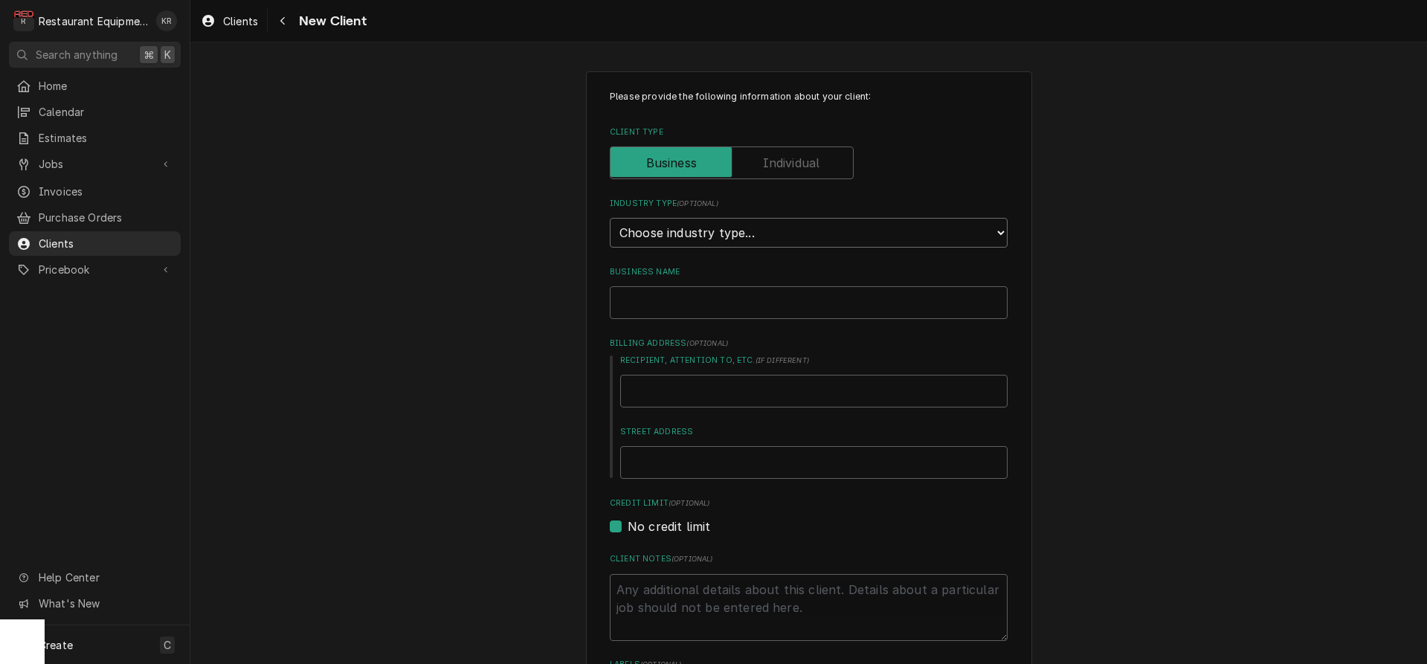
select select "2"
click option "Commercial" at bounding box center [0, 0] width 0 height 0
type textarea "x"
click at [696, 306] on input "Business Name" at bounding box center [809, 302] width 398 height 33
type input "S"
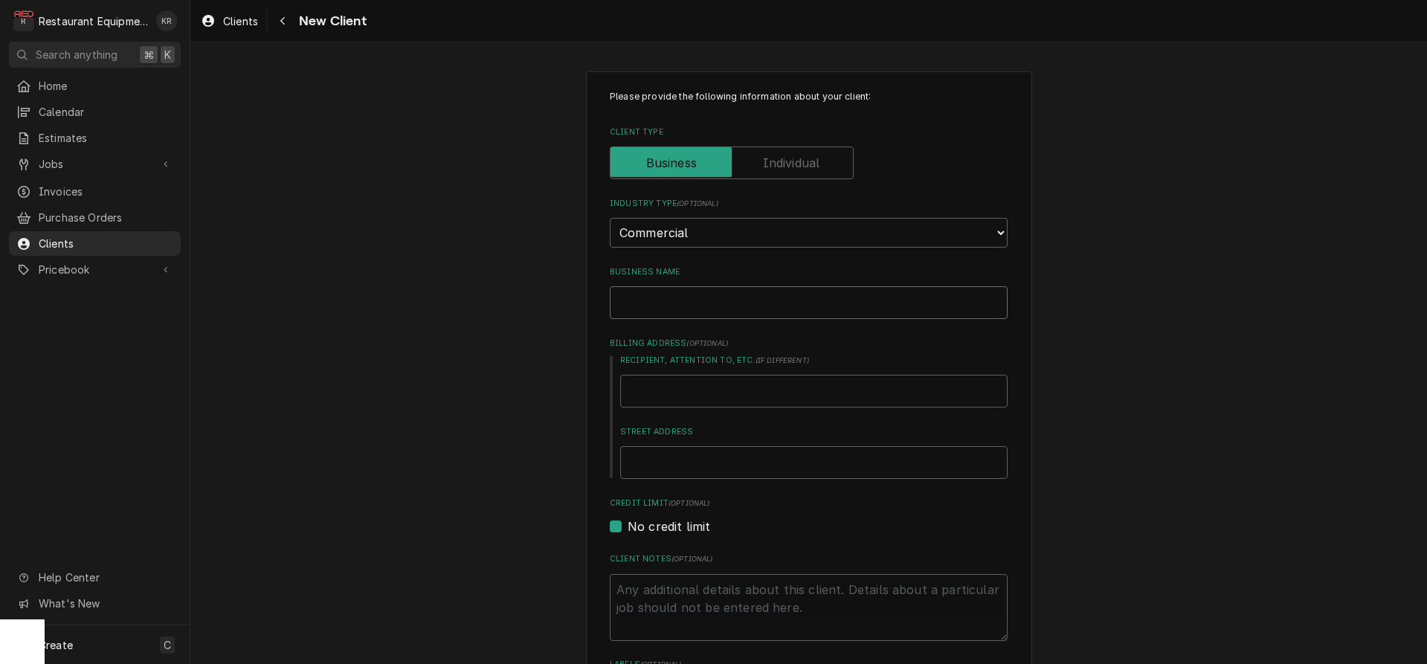
type textarea "x"
type input "Sp"
type textarea "x"
type input "Spr"
type textarea "x"
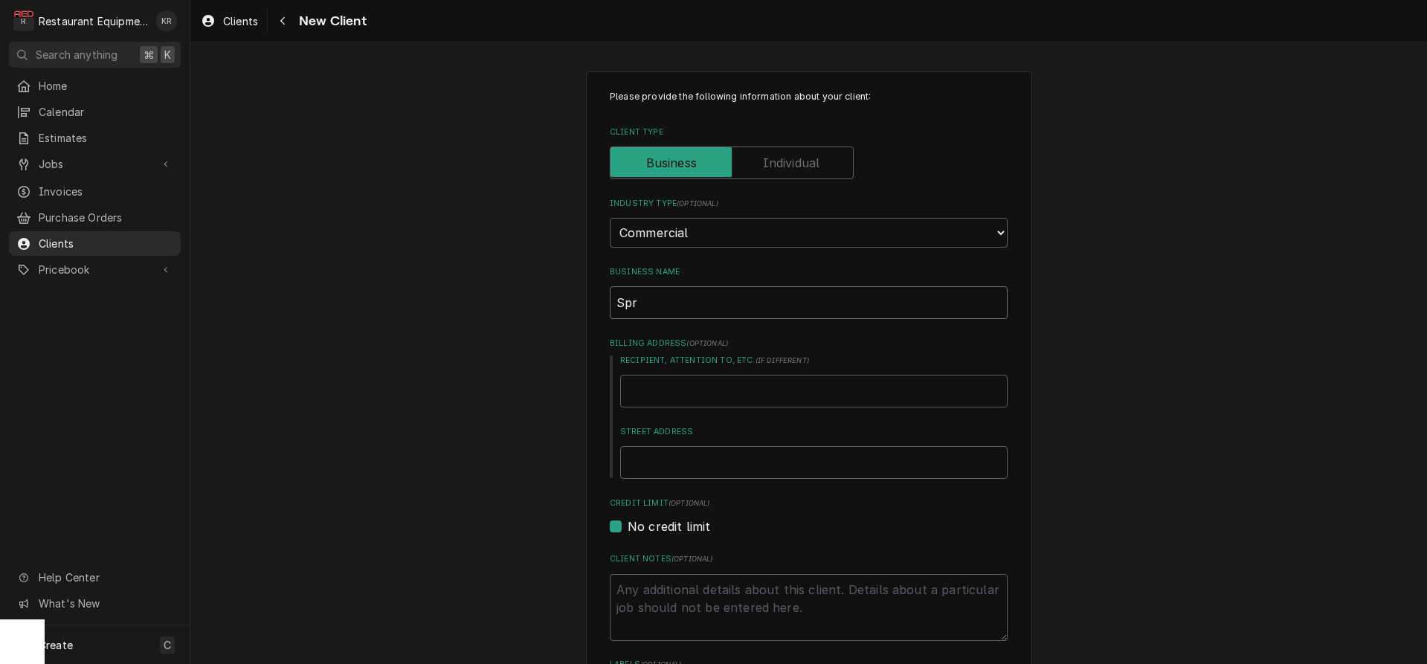
type input "Spri"
type textarea "x"
type input "Sprin"
type textarea "x"
type input "Spring"
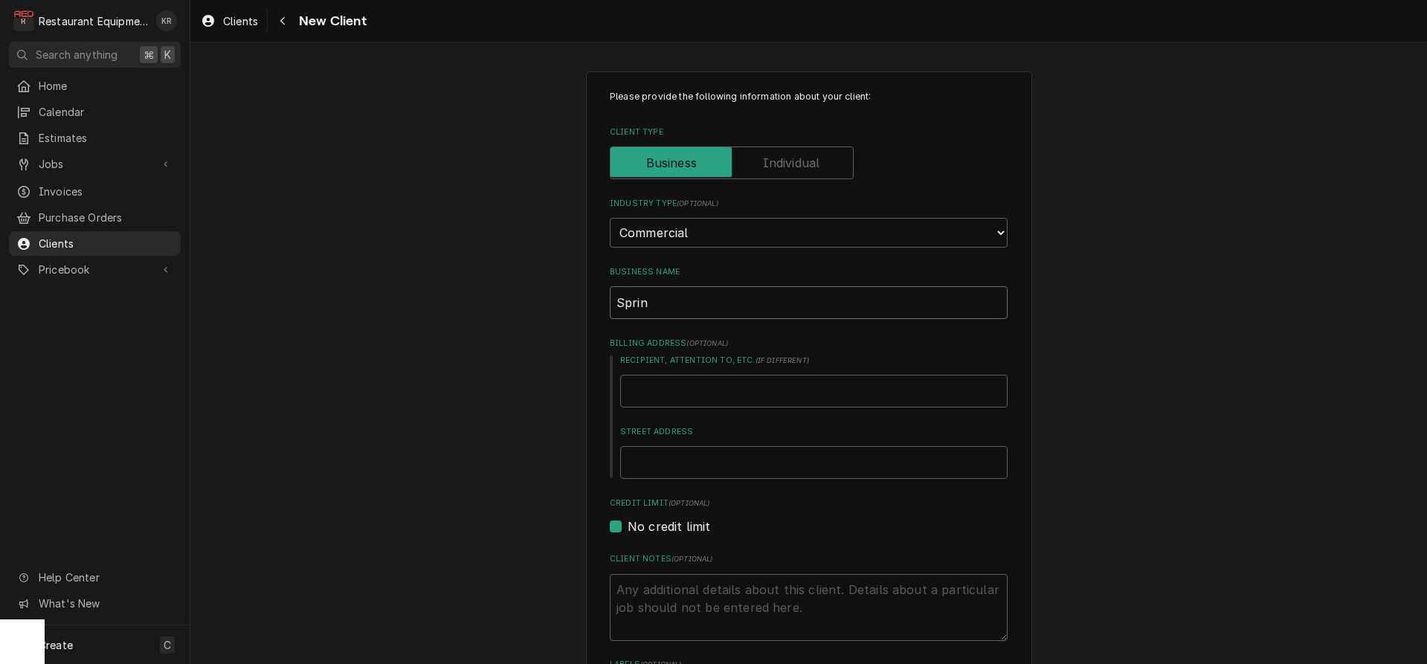
type textarea "x"
type input "Springh"
type textarea "x"
type input "Springhi"
type textarea "x"
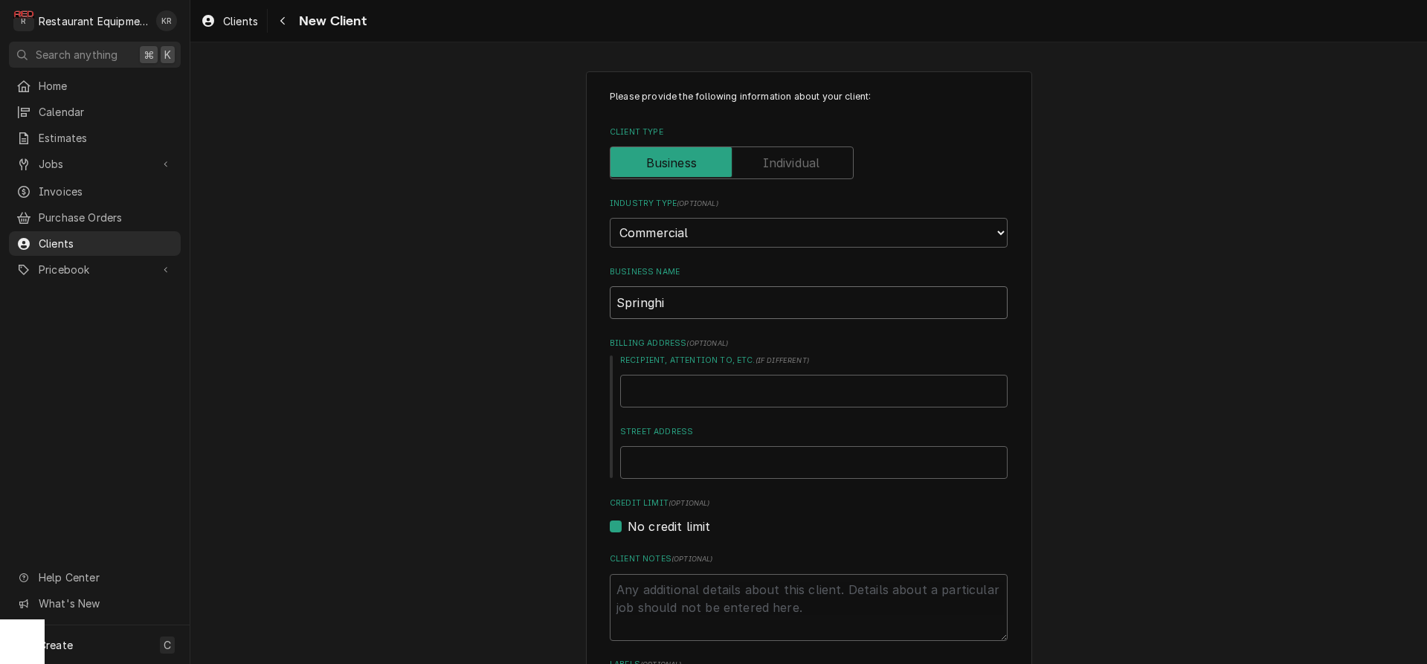
type input "Springhil"
type textarea "x"
type input "Springhill"
type textarea "x"
type input "Springhill"
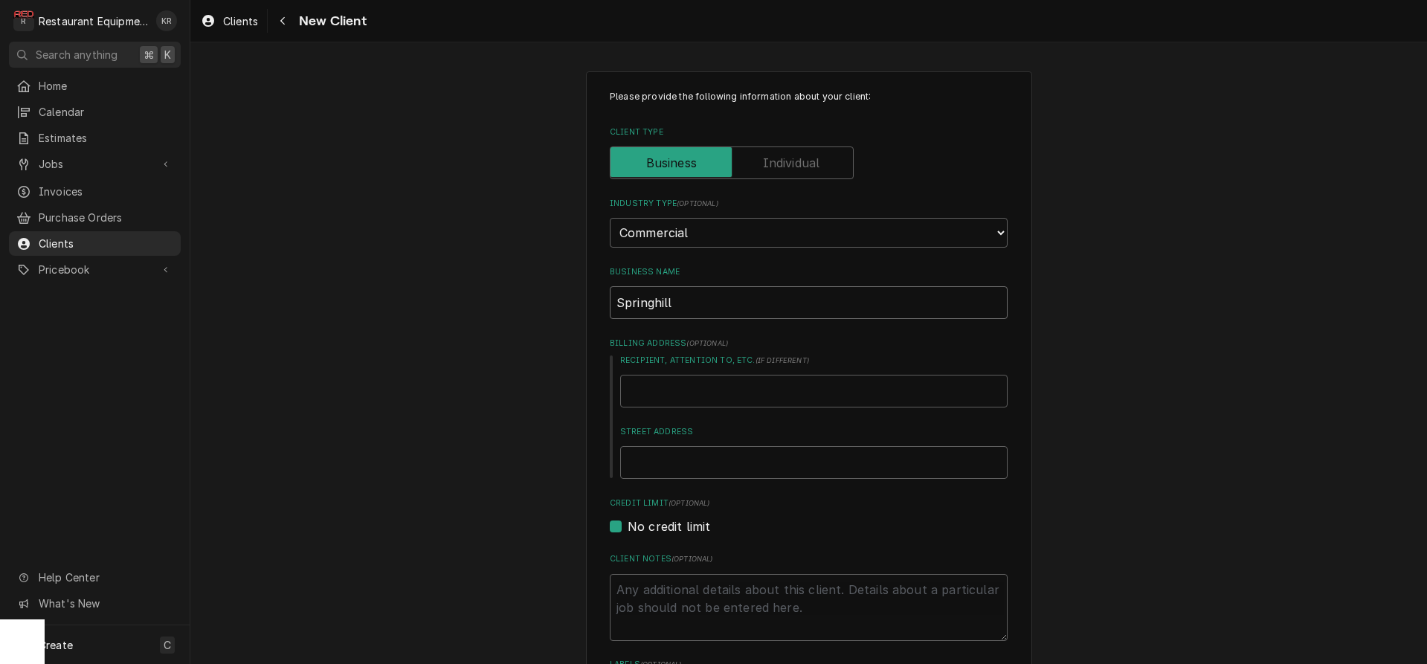
type textarea "x"
type input "Springhill T"
type textarea "x"
type input "Springhill Tu"
type textarea "x"
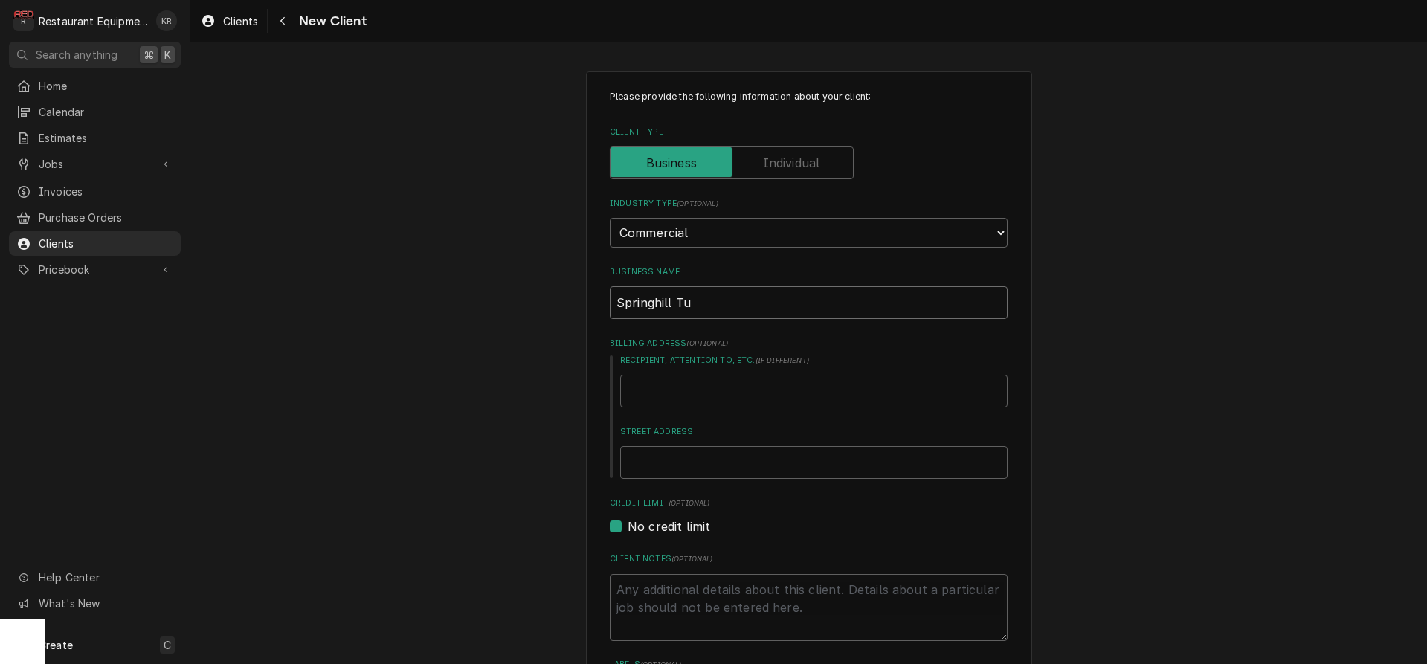
type input "Springhill Tud"
type textarea "x"
type input "Springhill Tudo"
type textarea "x"
type input "Springhill Tudor"
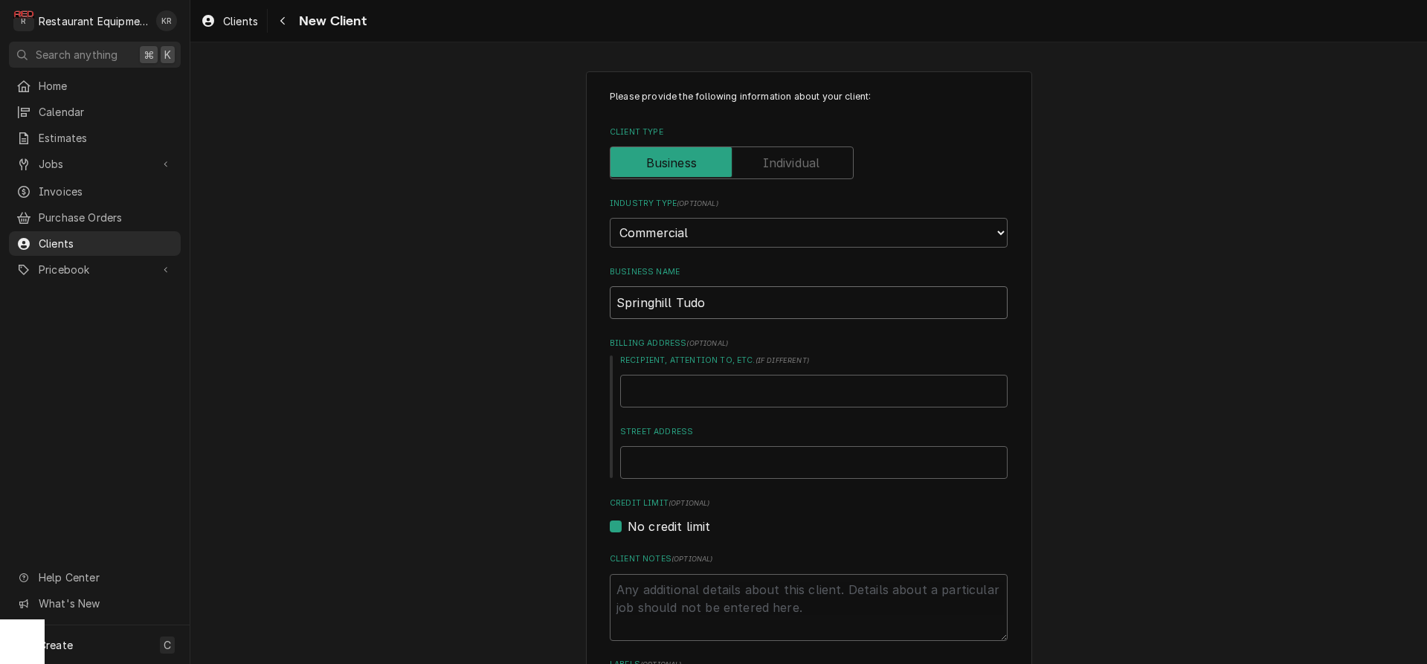
type textarea "x"
type input "Springhill Tudors"
type textarea "x"
type input "Springhill Tudors"
type input "T"
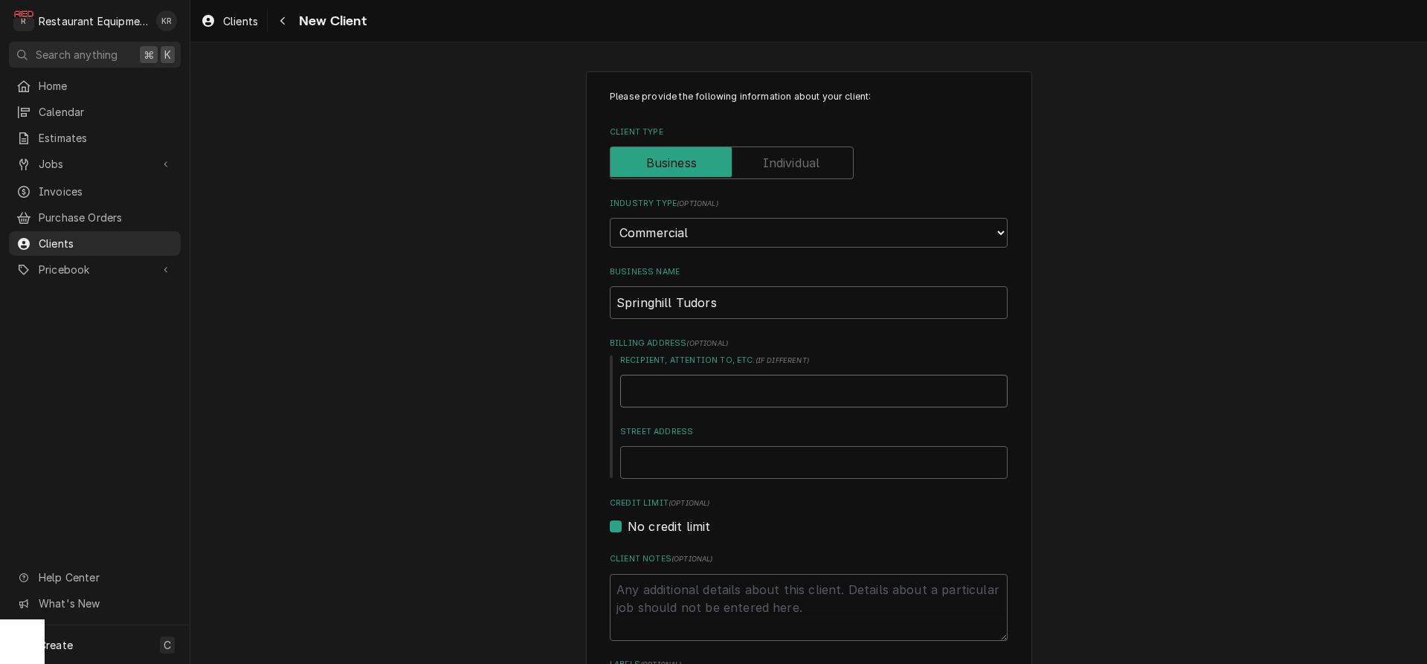
type textarea "x"
type input "To"
type textarea "x"
type input "Ton"
type textarea "x"
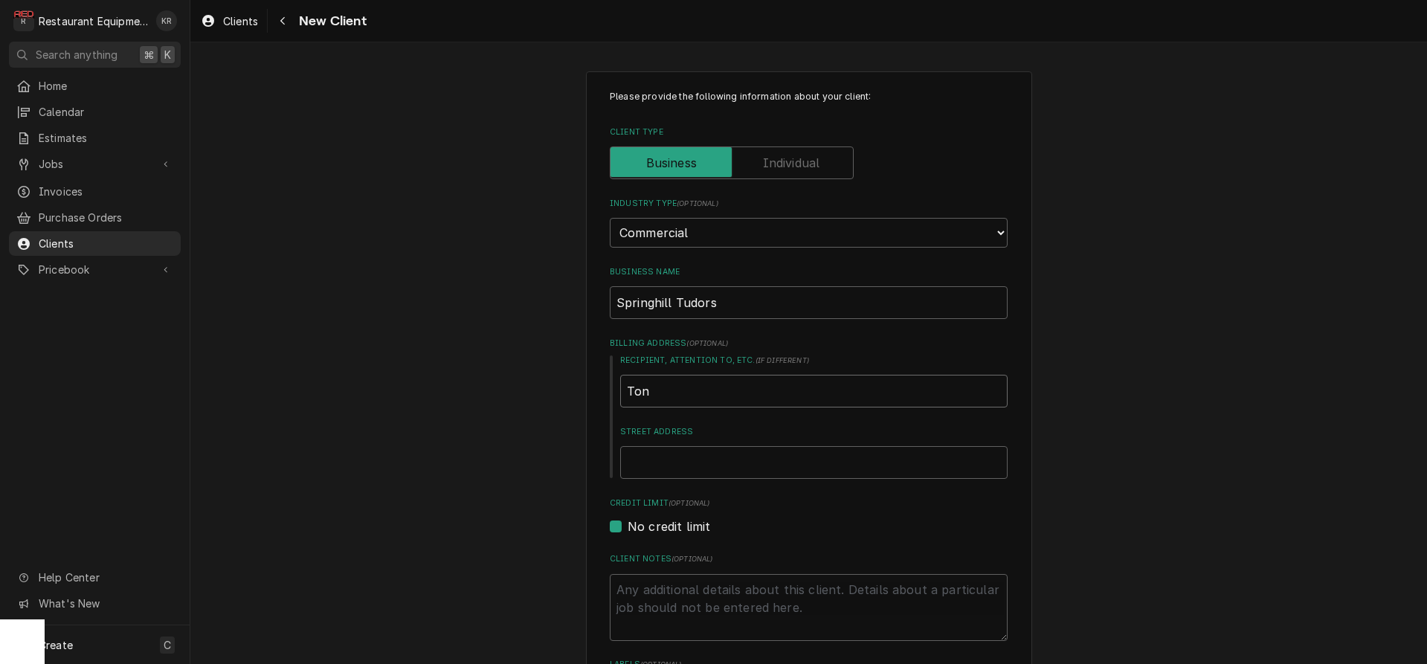
type input "Tony"
type textarea "x"
type input "Tony"
type textarea "x"
type input "Tony L"
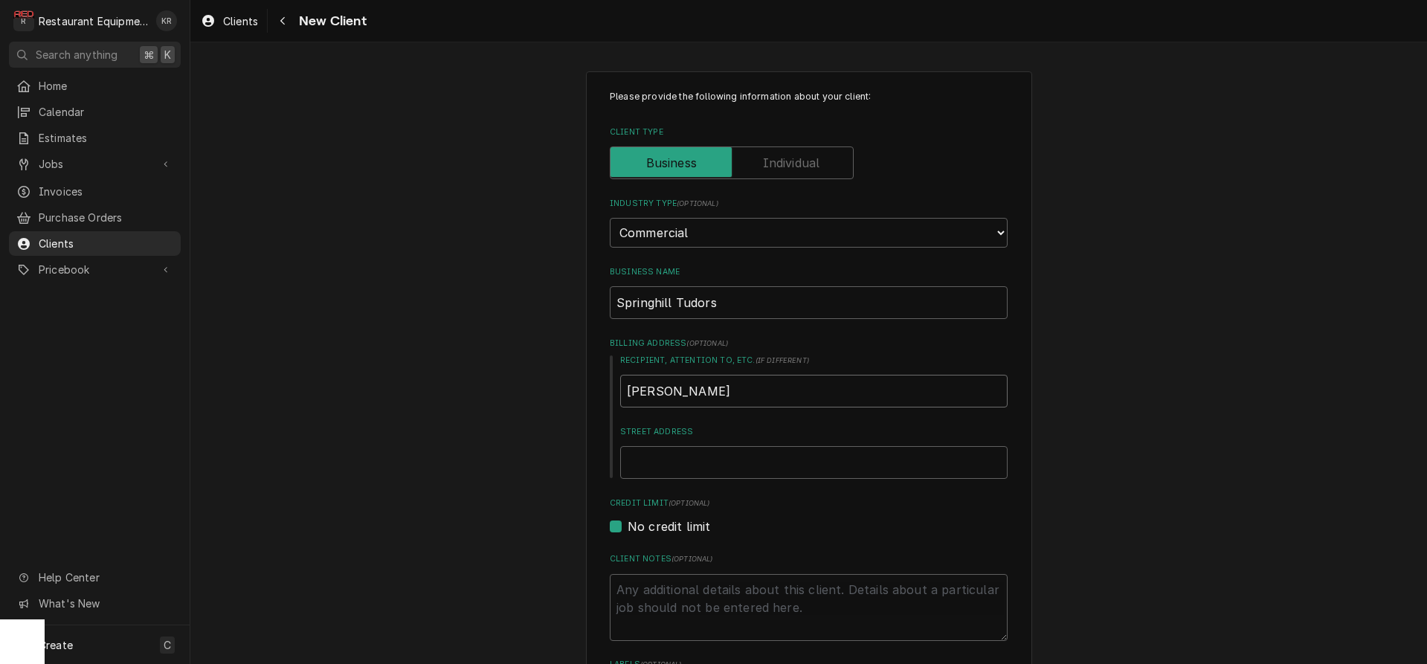
type textarea "x"
type input "Tony La"
type textarea "x"
type input "[PERSON_NAME]"
type textarea "x"
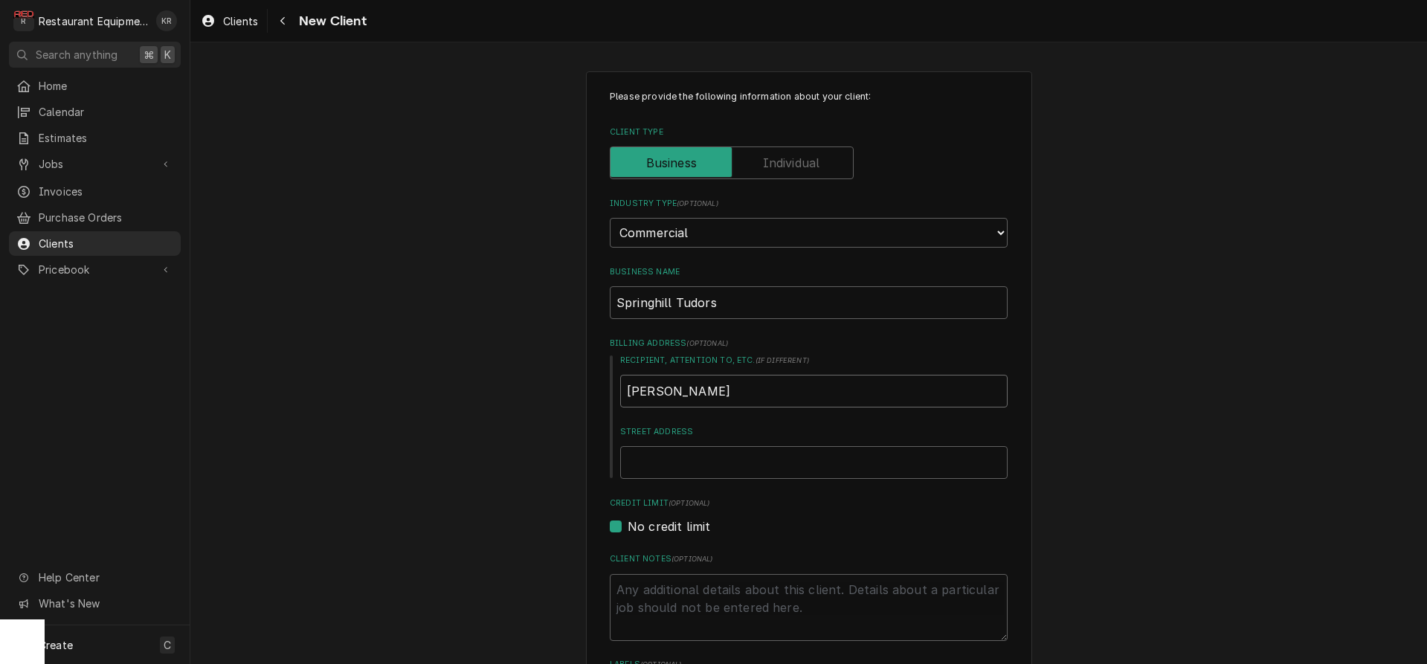
type input "[PERSON_NAME]"
type input "P"
type textarea "x"
type input "PO"
type textarea "x"
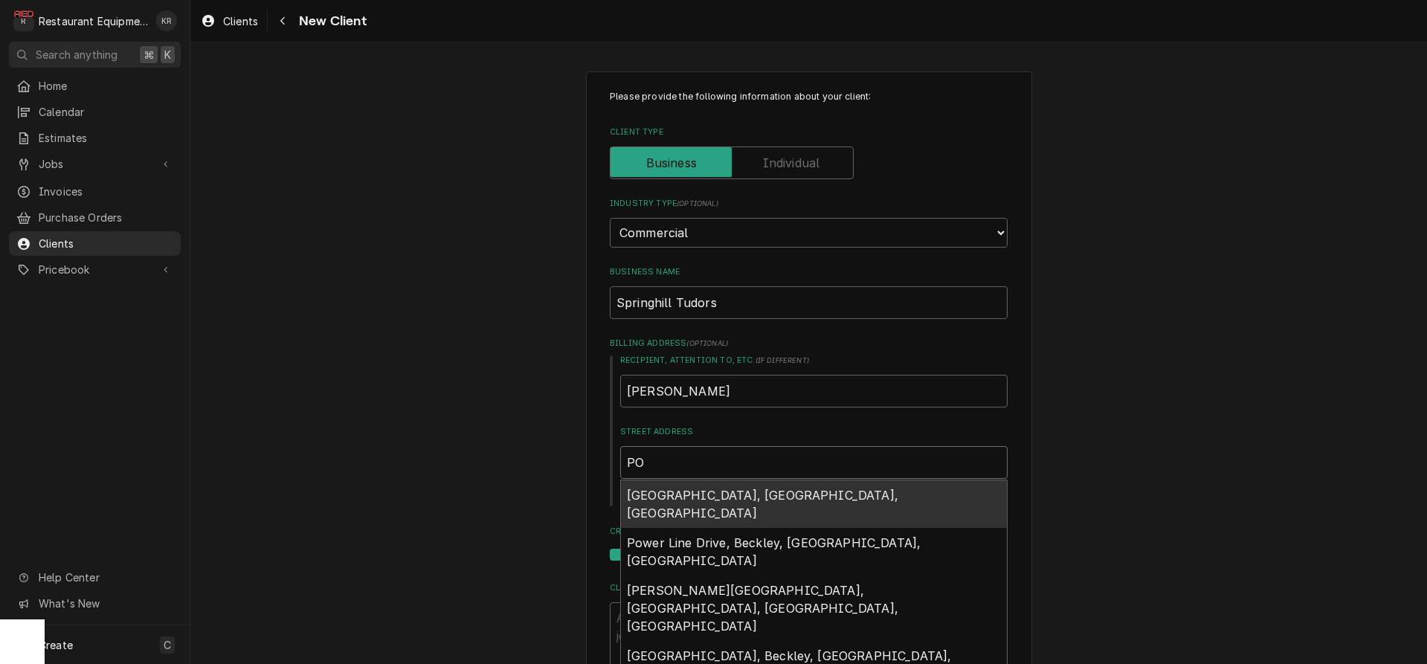
type input "PO"
type textarea "x"
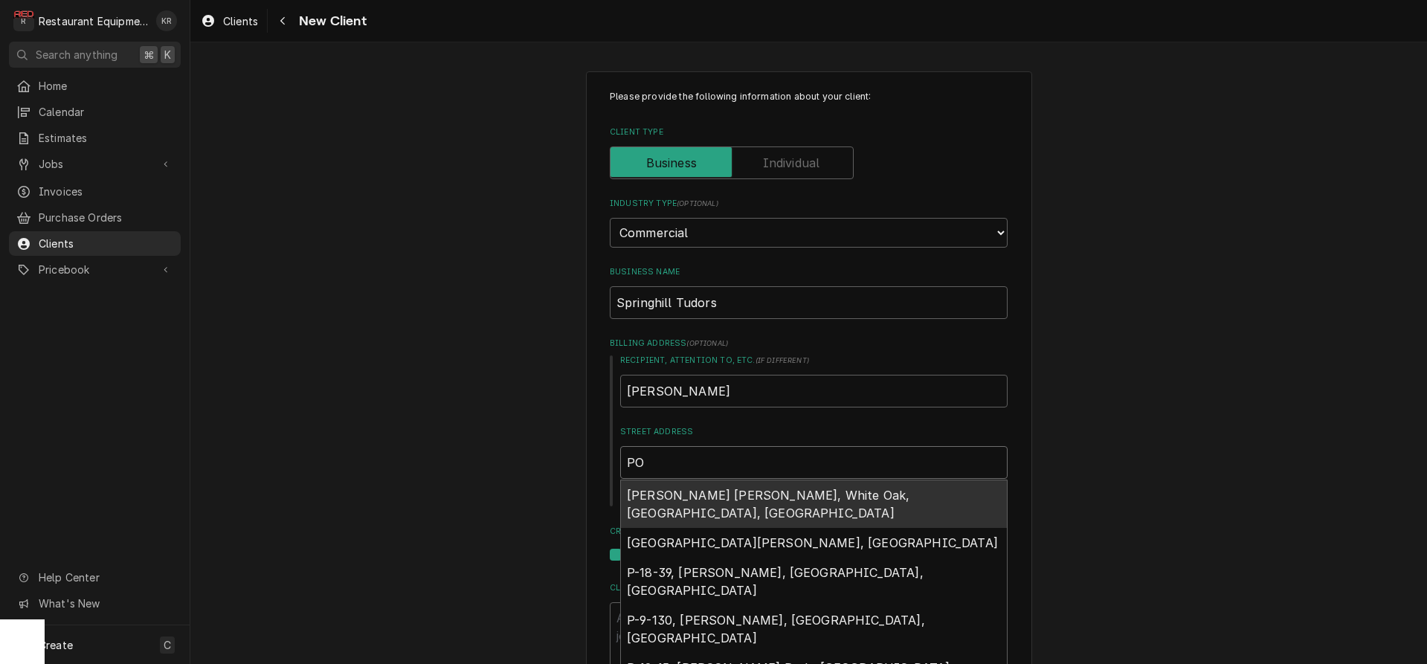
type input "PO 9"
type textarea "x"
type input "PO 94"
type textarea "x"
type input "PO 942"
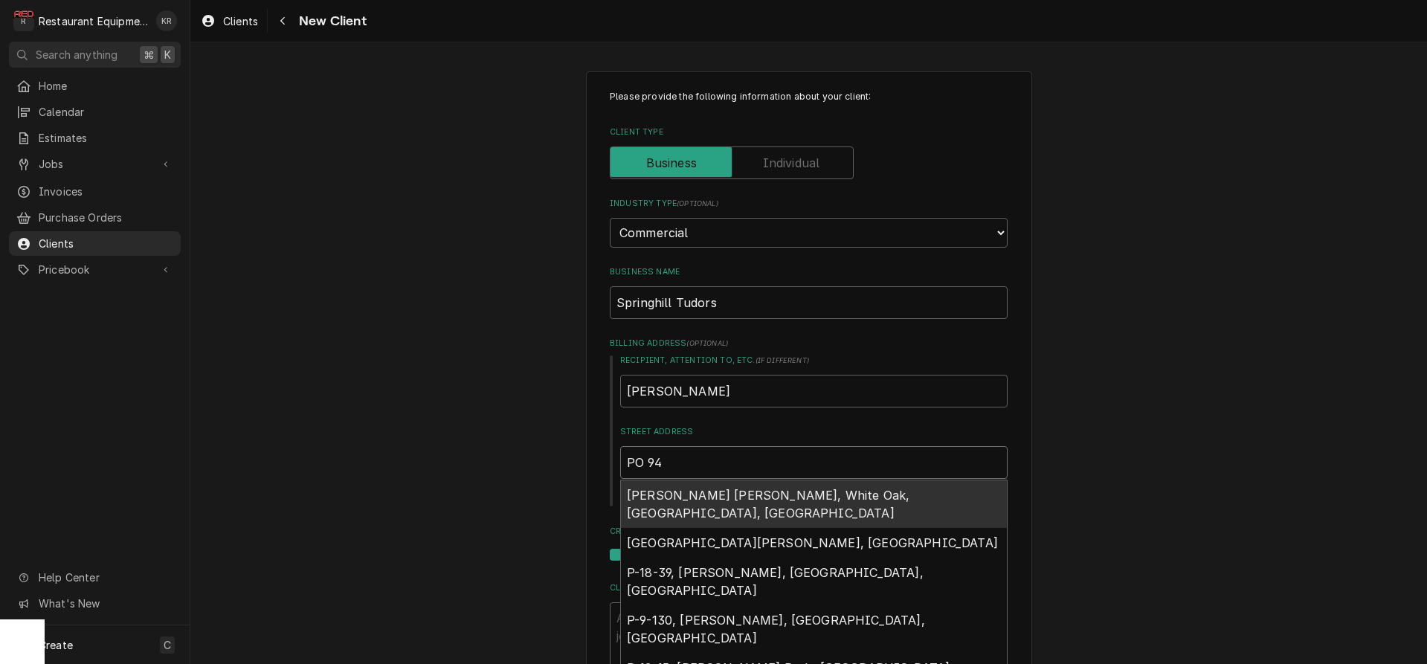
type textarea "x"
type input "PO 9428"
type textarea "x"
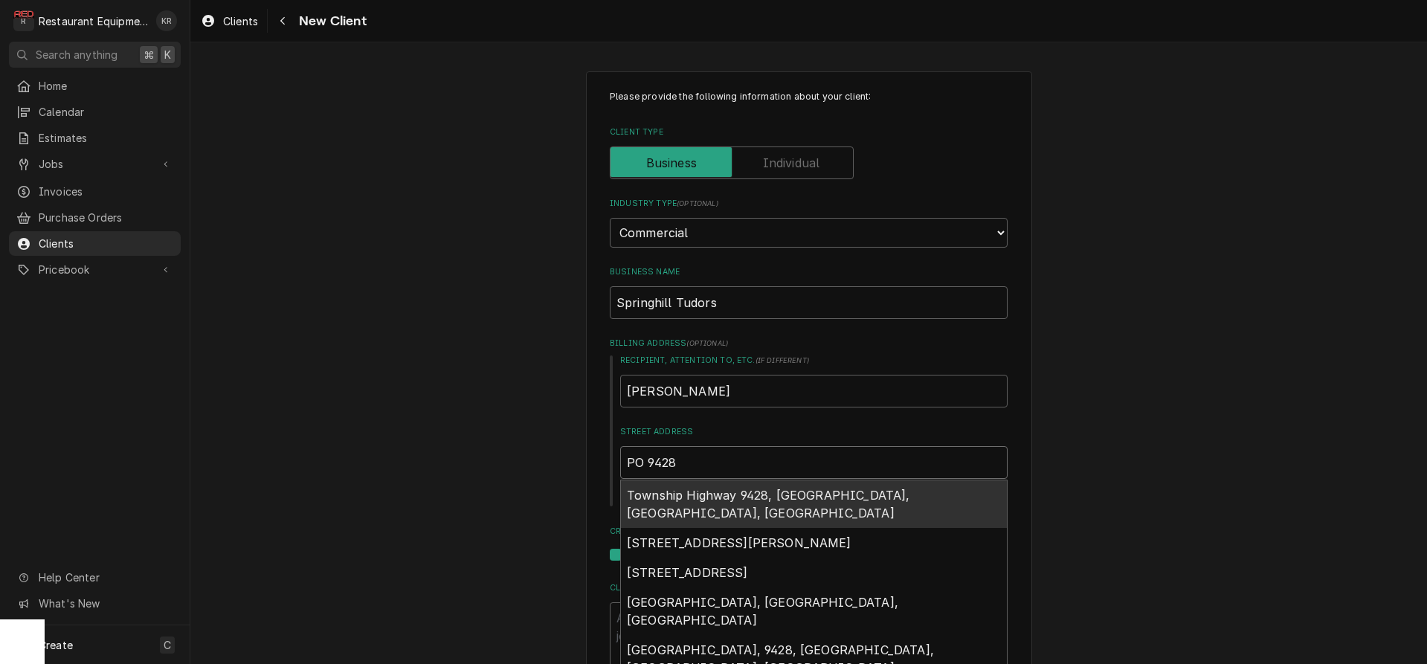
type input "PO 9428"
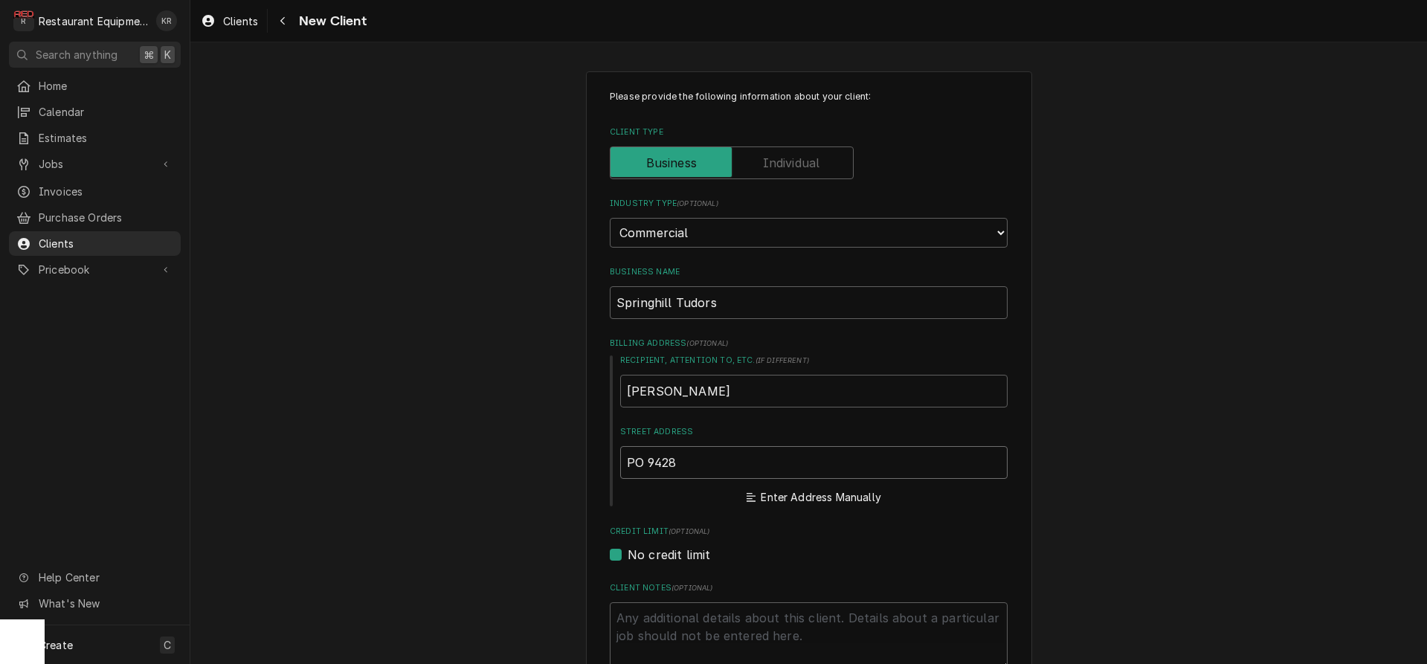
scroll to position [4, 0]
click at [648, 457] on input "PO 9428" at bounding box center [813, 458] width 387 height 33
type input "PO B9428"
type textarea "x"
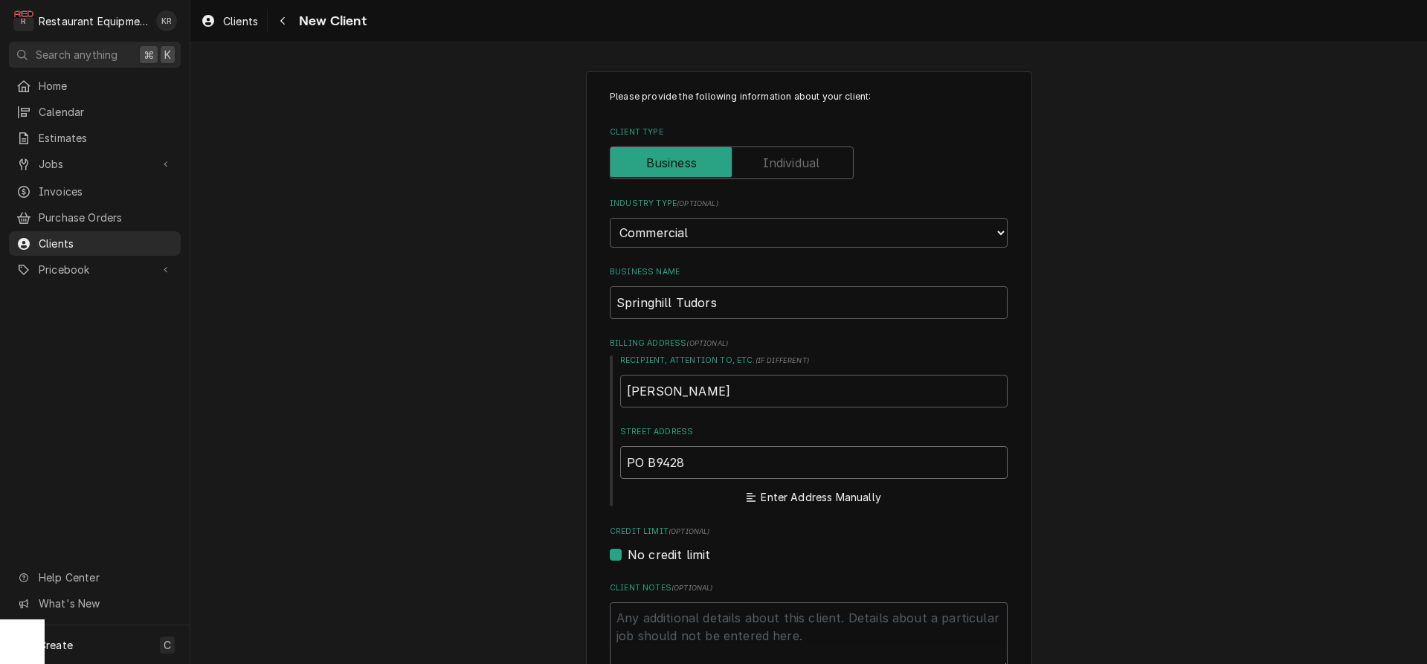
type input "PO Bo9428"
type textarea "x"
type input "PO Box9428"
type textarea "x"
type input "PO Box 9428"
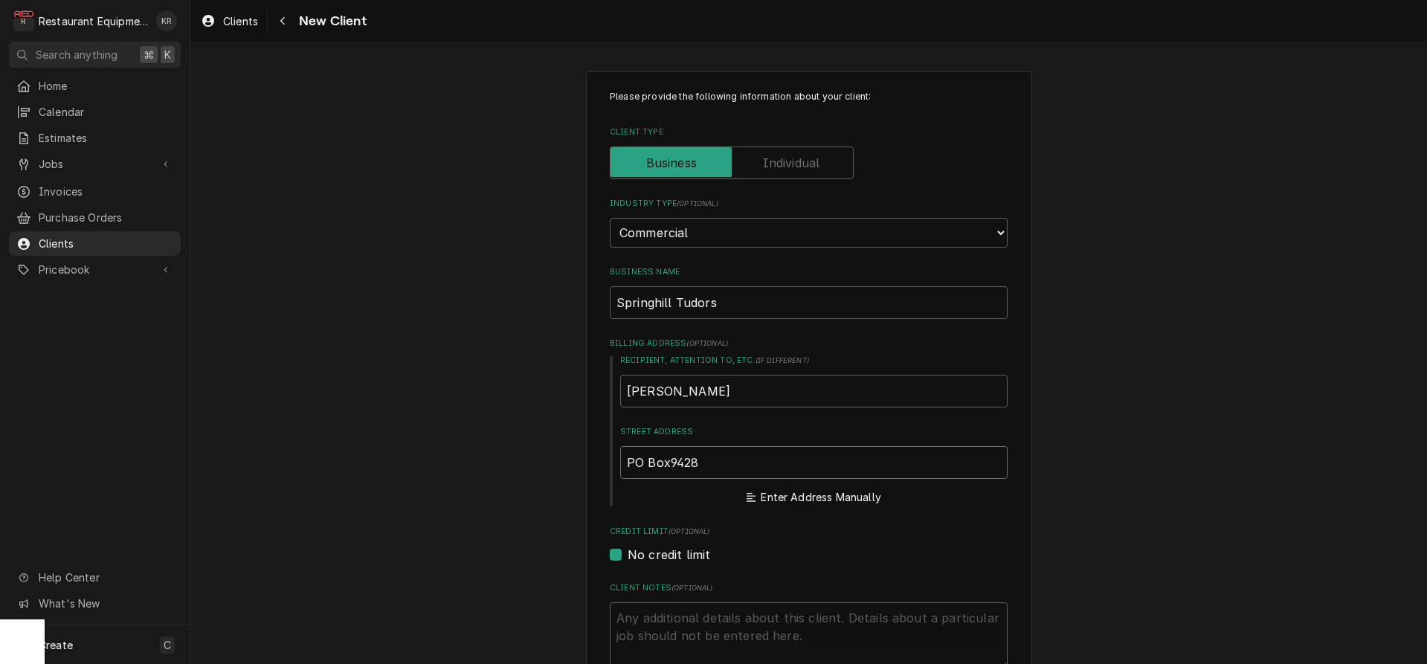
type textarea "x"
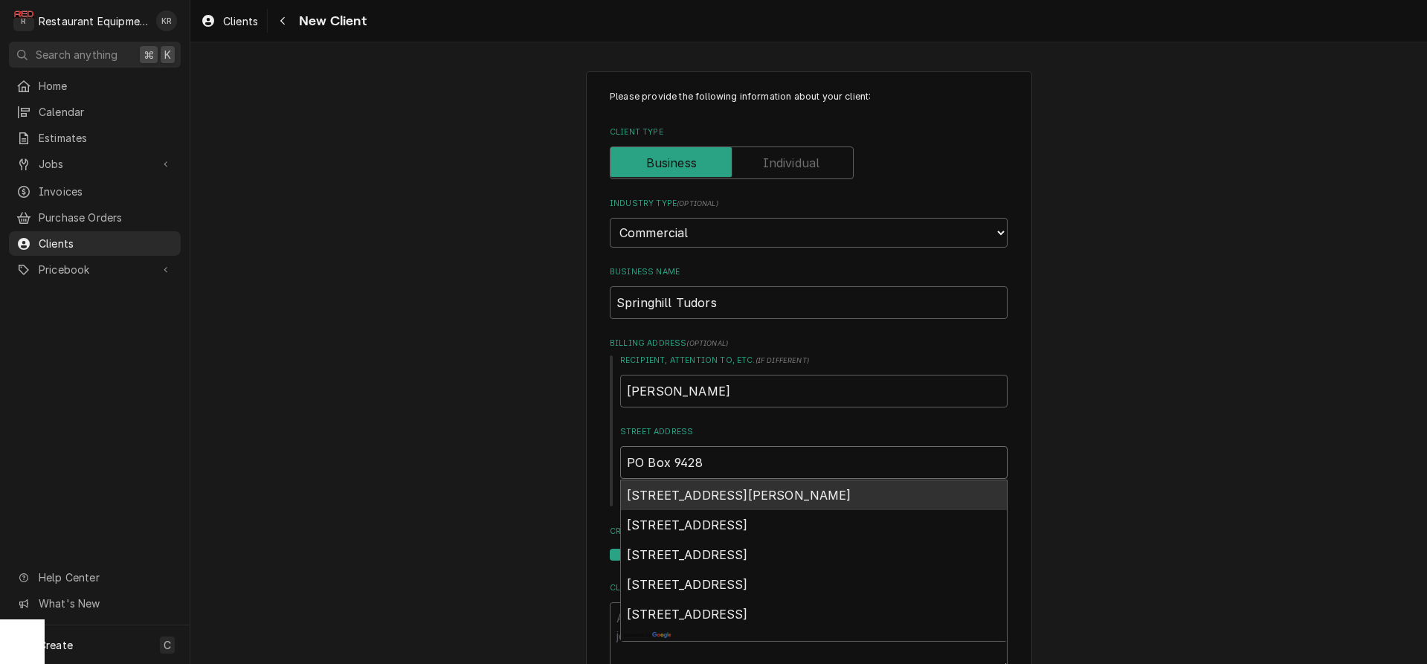
click at [726, 463] on input "PO Box 9428" at bounding box center [813, 462] width 387 height 33
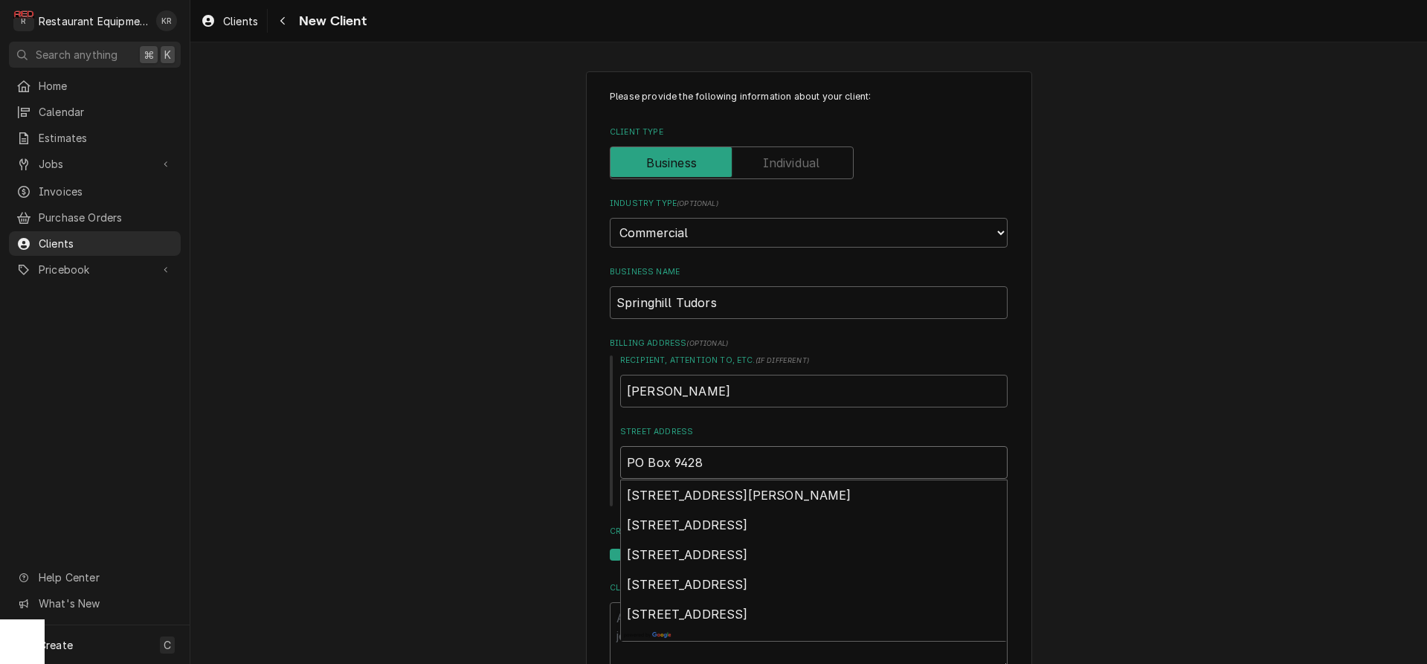
type input "PO Box 9428"
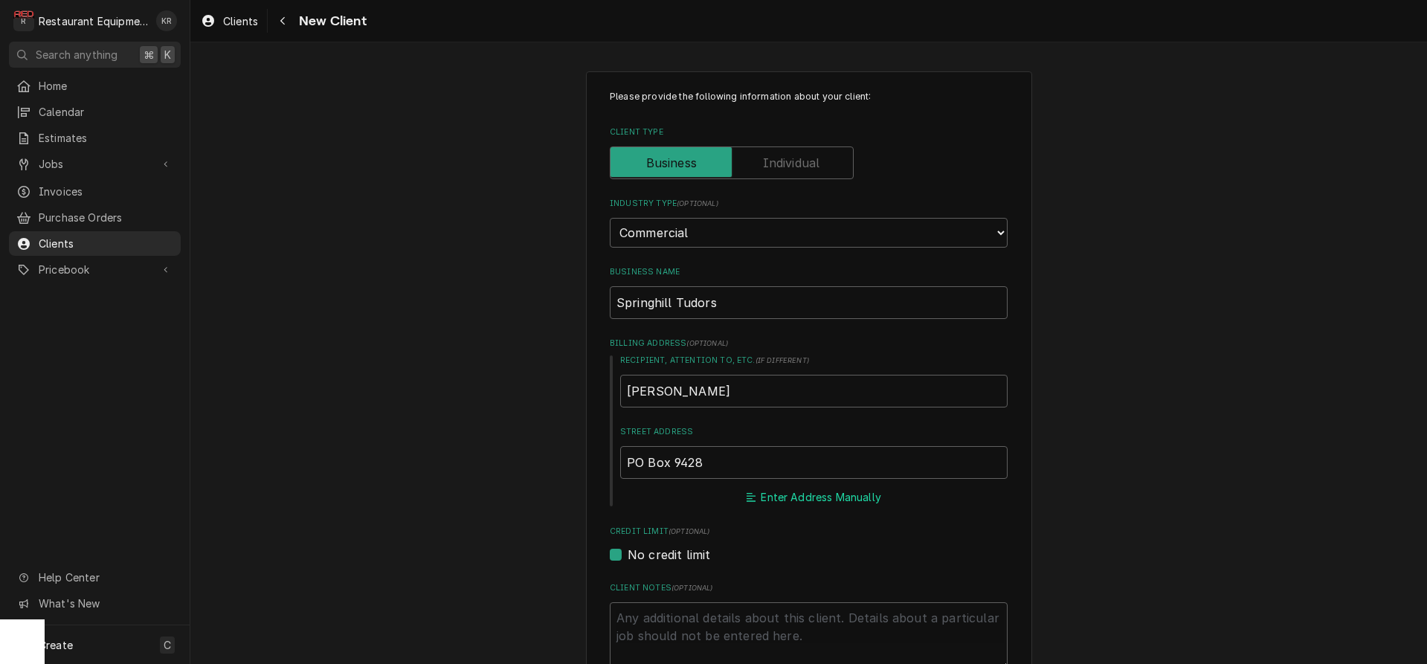
click at [778, 496] on button "Enter Address Manually" at bounding box center [814, 497] width 140 height 21
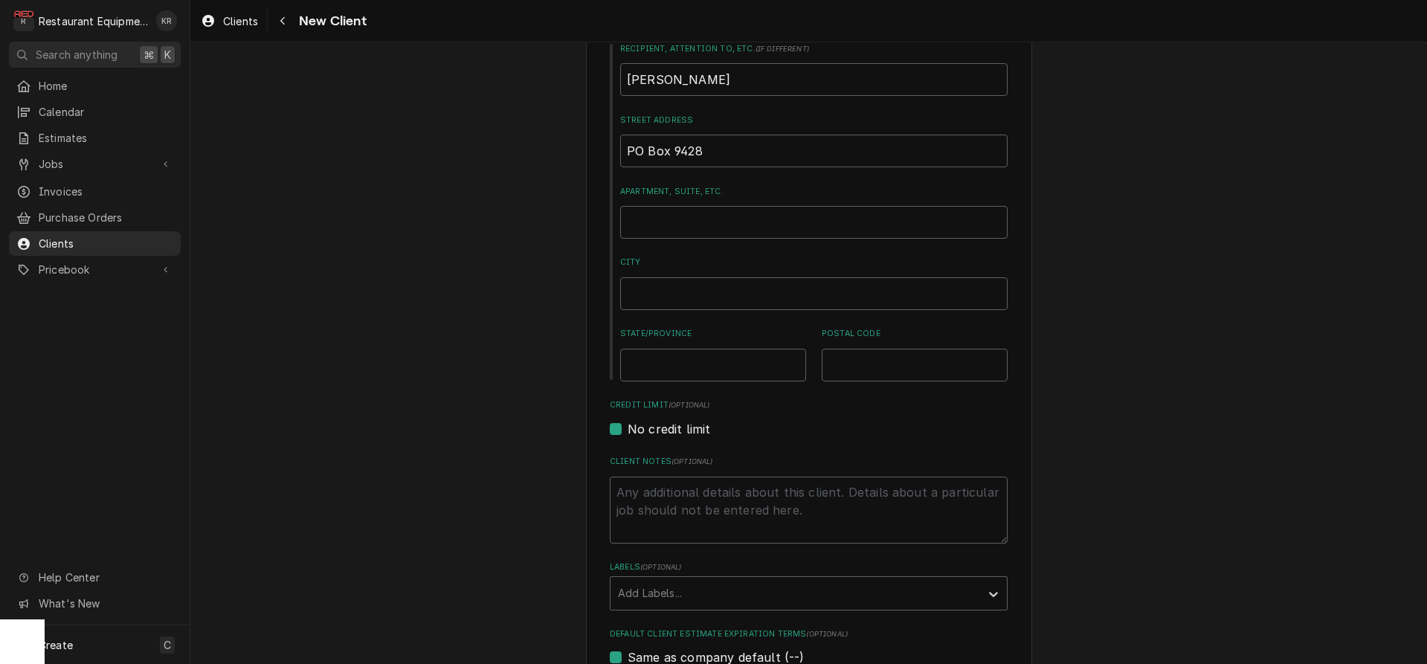
scroll to position [323, 0]
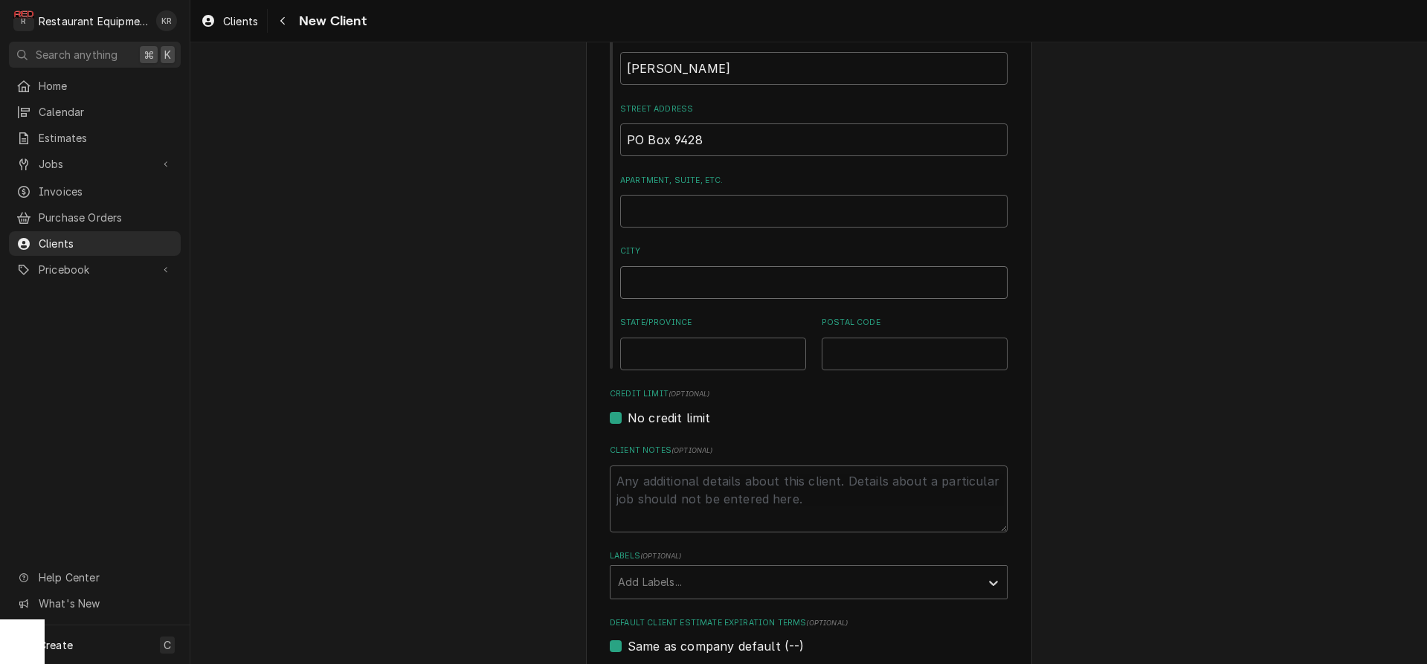
click at [669, 280] on input "City" at bounding box center [813, 282] width 387 height 33
type textarea "x"
type input "H"
type textarea "x"
type input "Hu"
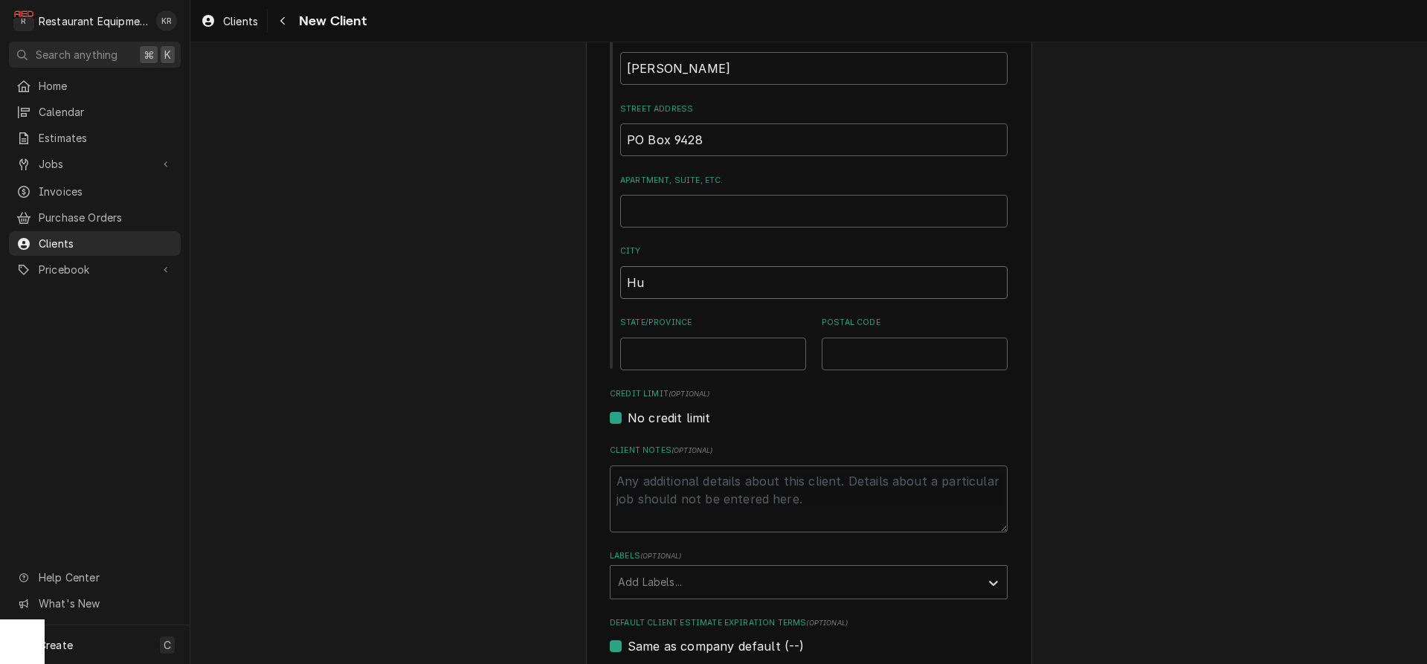
type textarea "x"
type input "Hun"
type textarea "x"
type input "Hunt"
type textarea "x"
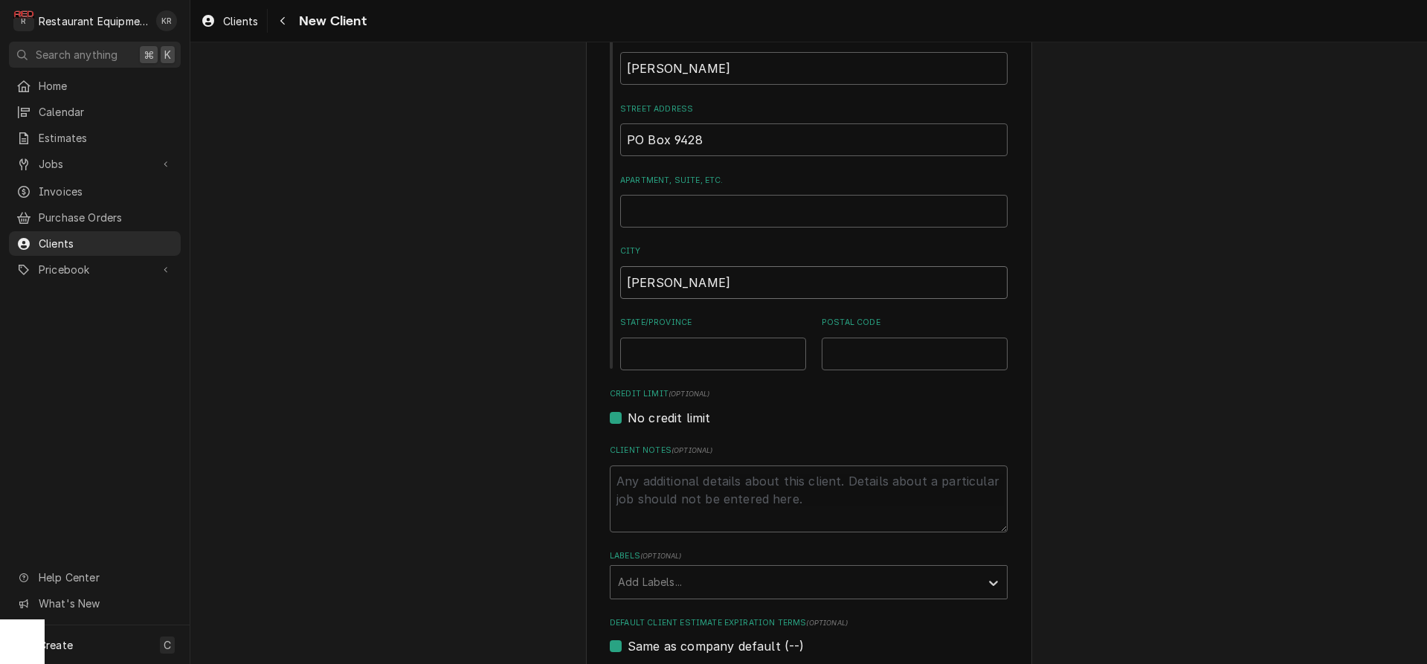
type input "Hunti"
type textarea "x"
type input "Huntin"
type textarea "x"
type input "Hunting"
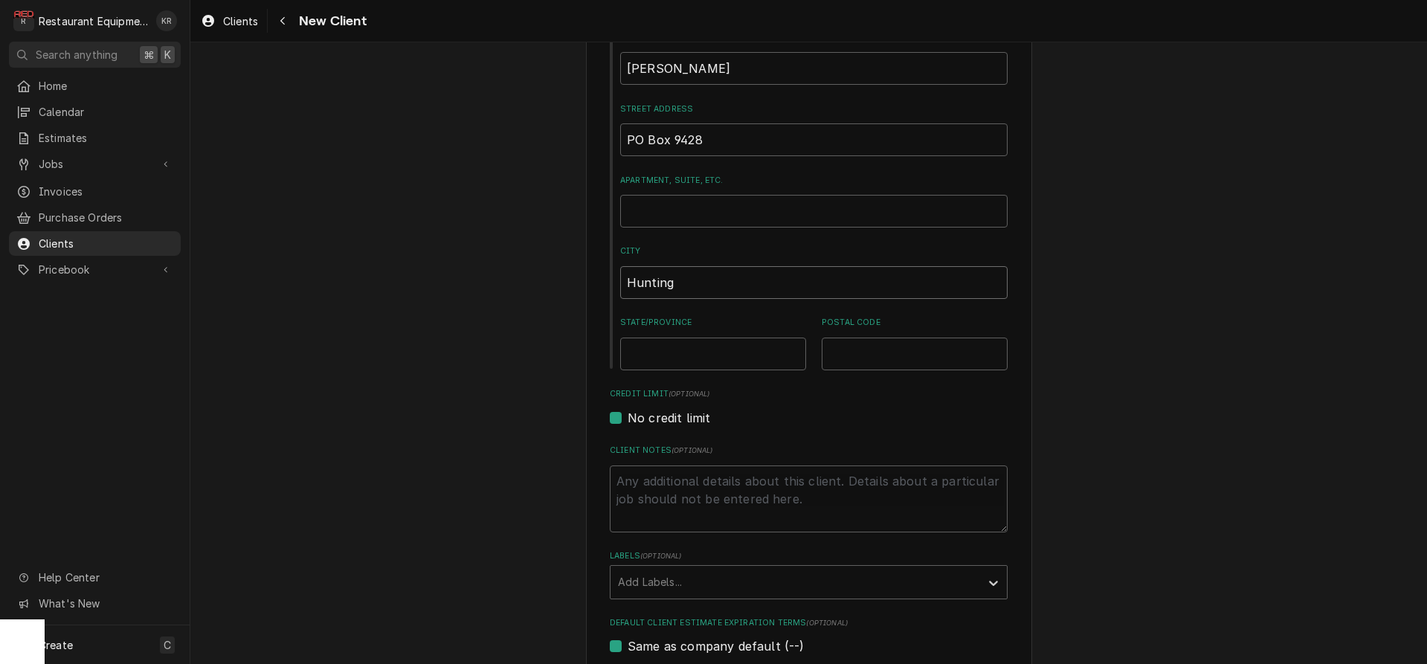
type textarea "x"
type input "Huntingt"
type textarea "x"
type input "Huntingto"
type textarea "x"
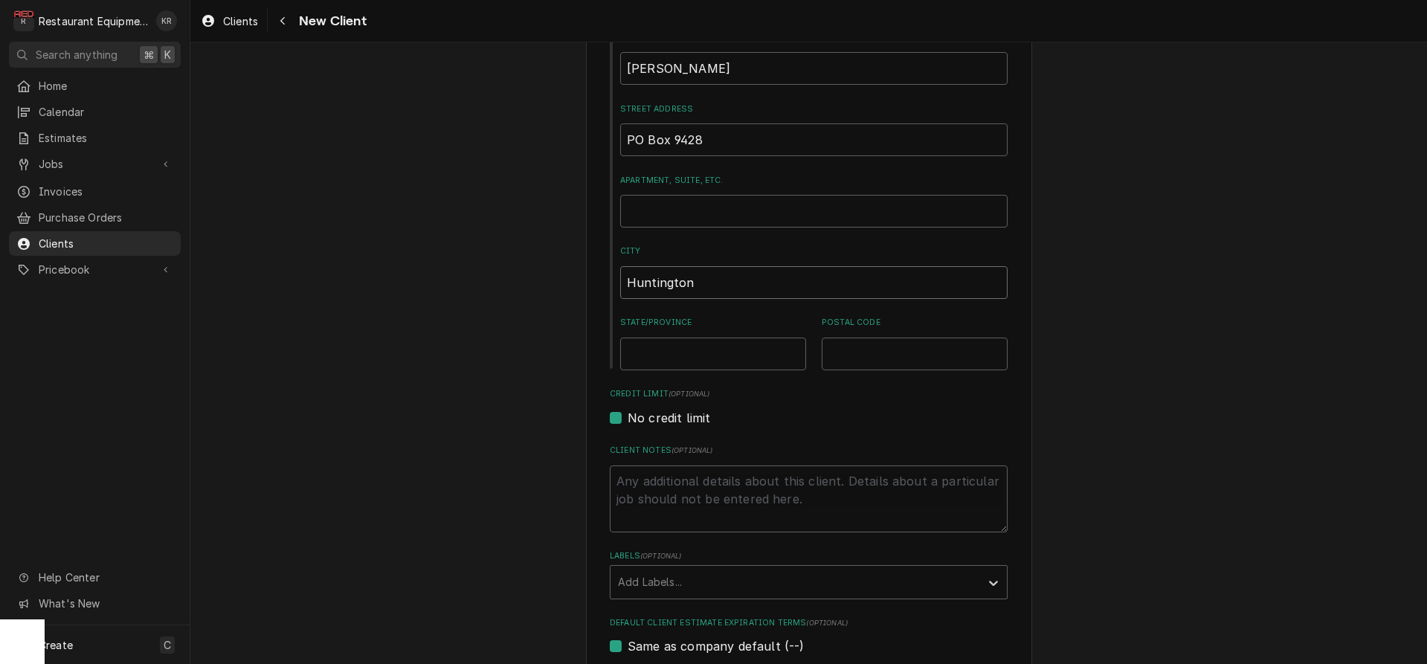
type input "Huntington"
type textarea "x"
type input "W"
type textarea "x"
type input "WV"
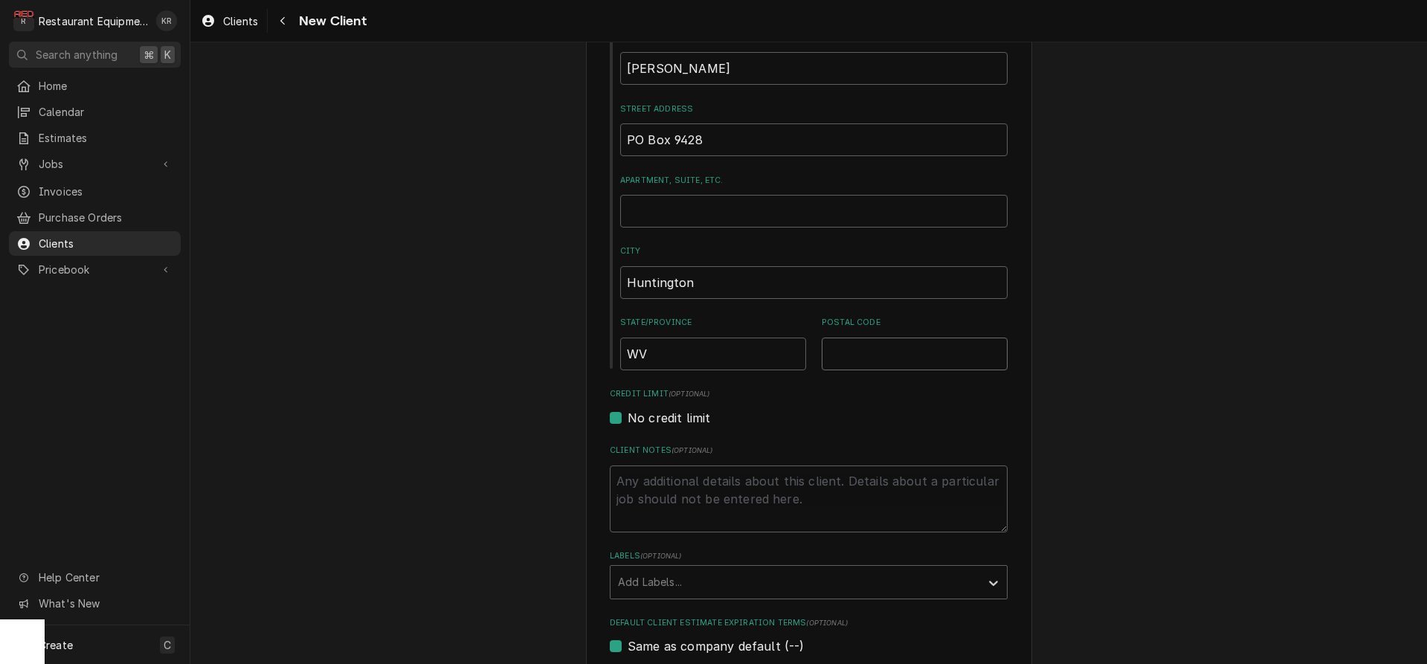
type textarea "x"
type input "2"
type textarea "x"
type input "25"
type textarea "x"
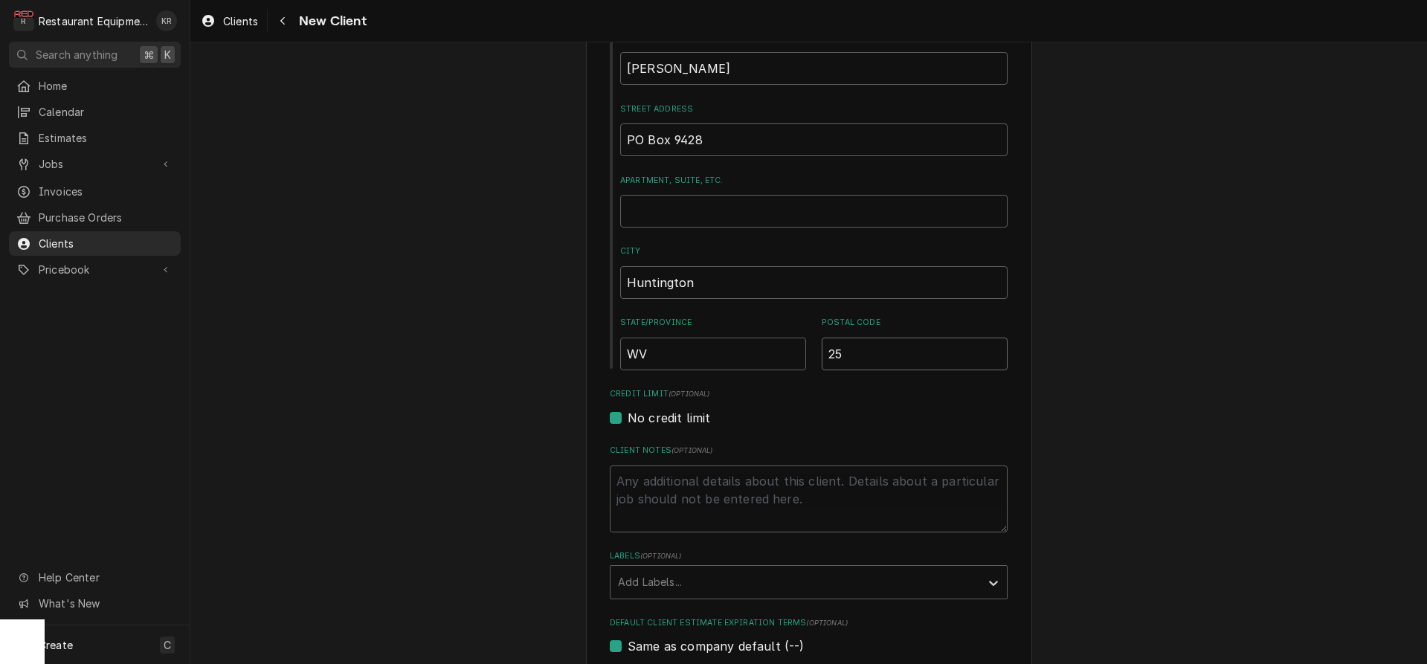
type input "257"
type textarea "x"
type input "2570"
type textarea "x"
type input "25707"
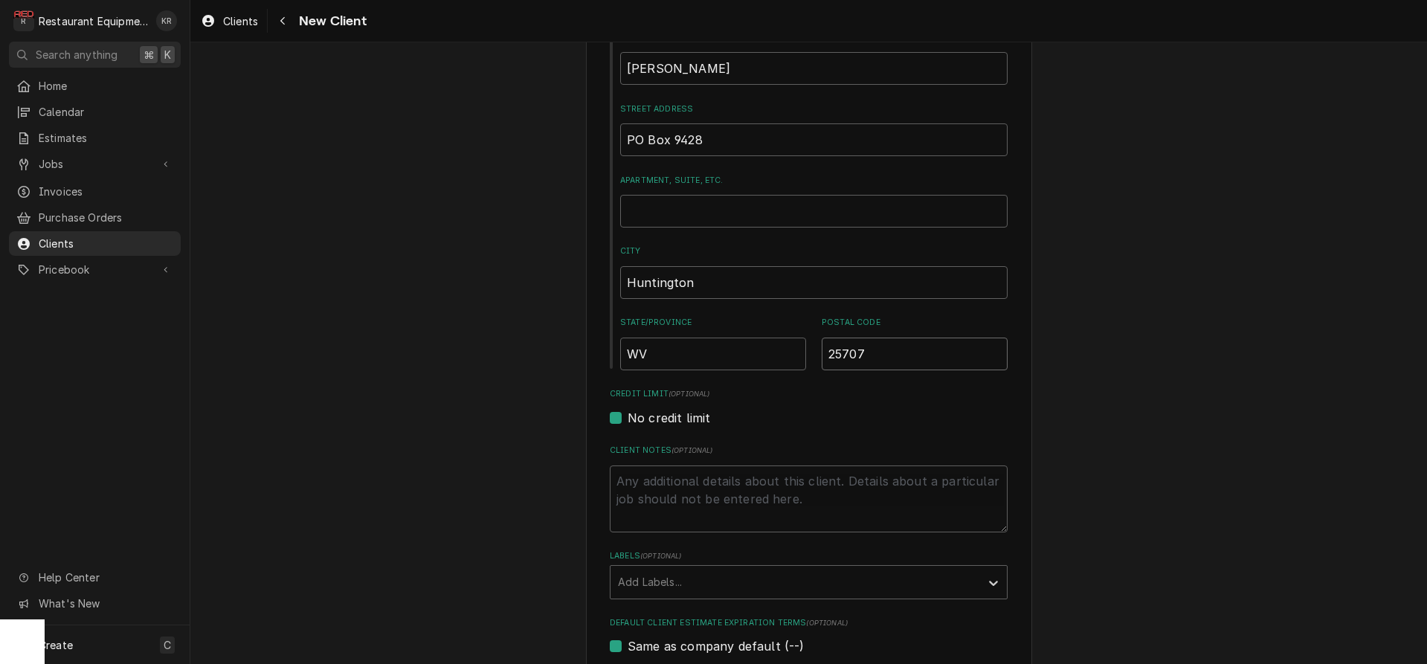
type textarea "x"
type input "2570"
type textarea "x"
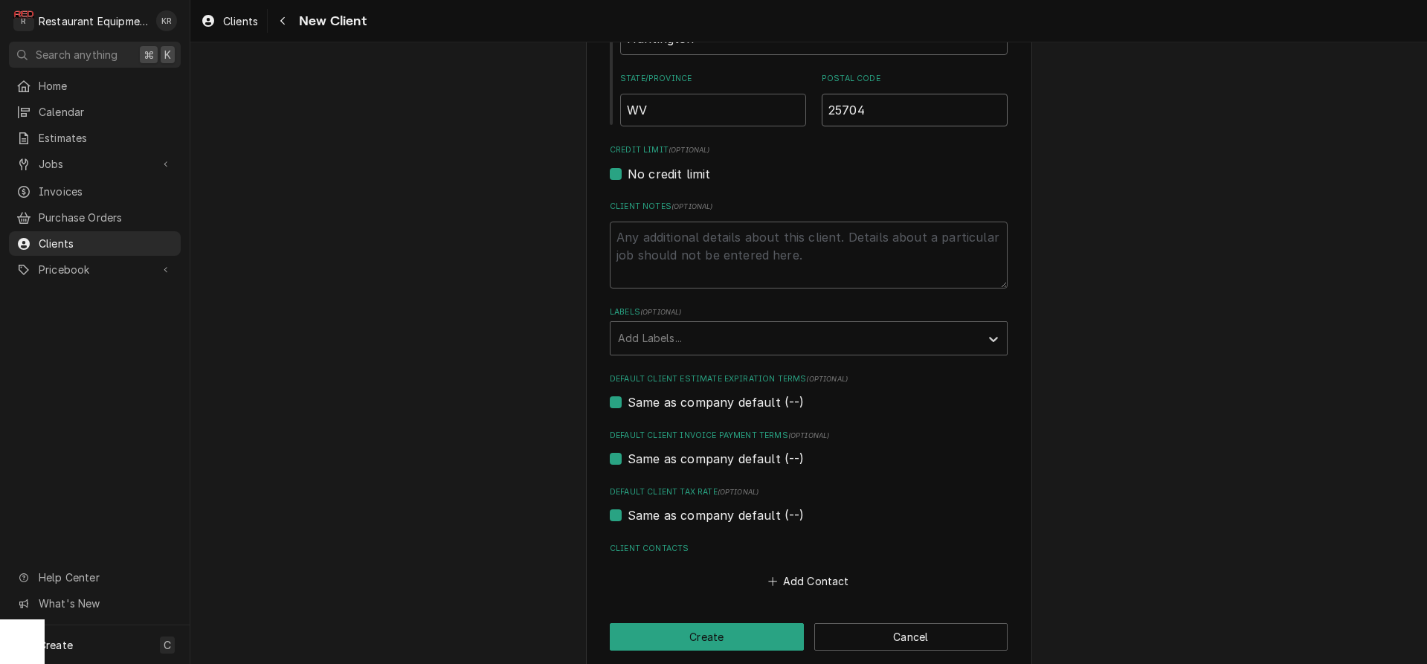
scroll to position [584, 0]
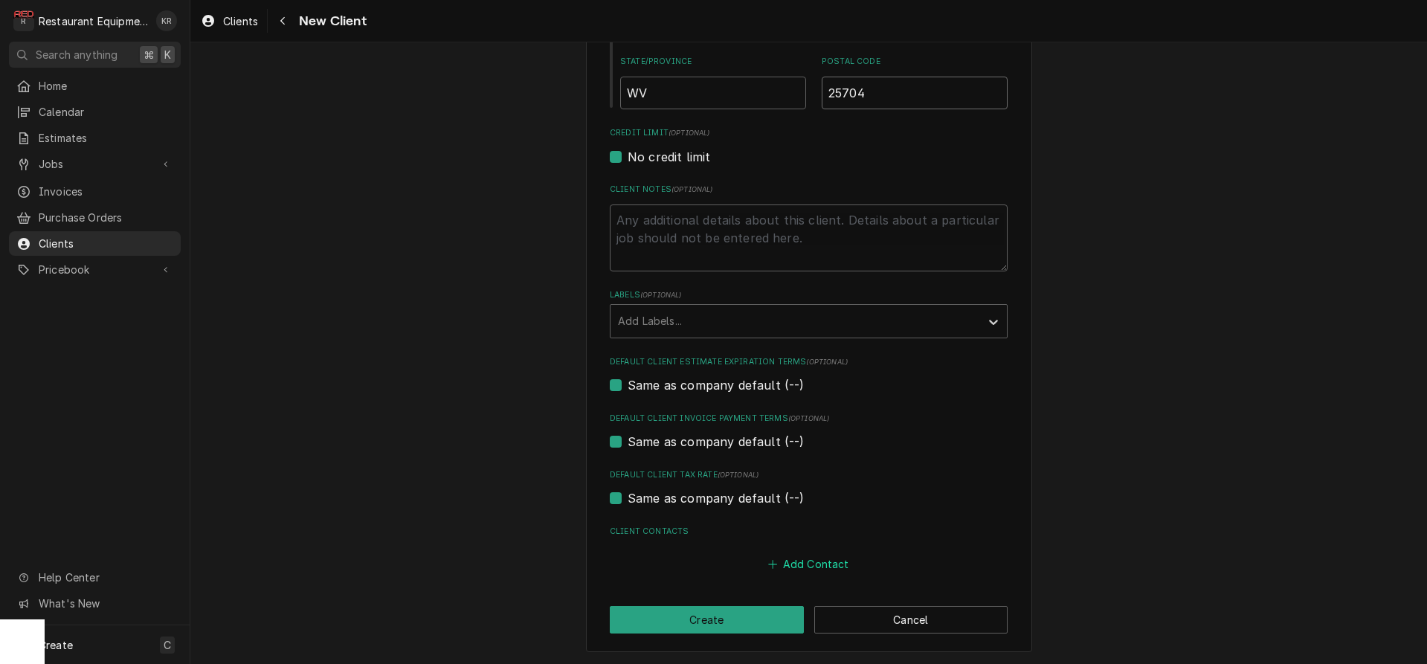
type input "25704"
click at [813, 560] on button "Add Contact" at bounding box center [809, 564] width 86 height 21
type textarea "x"
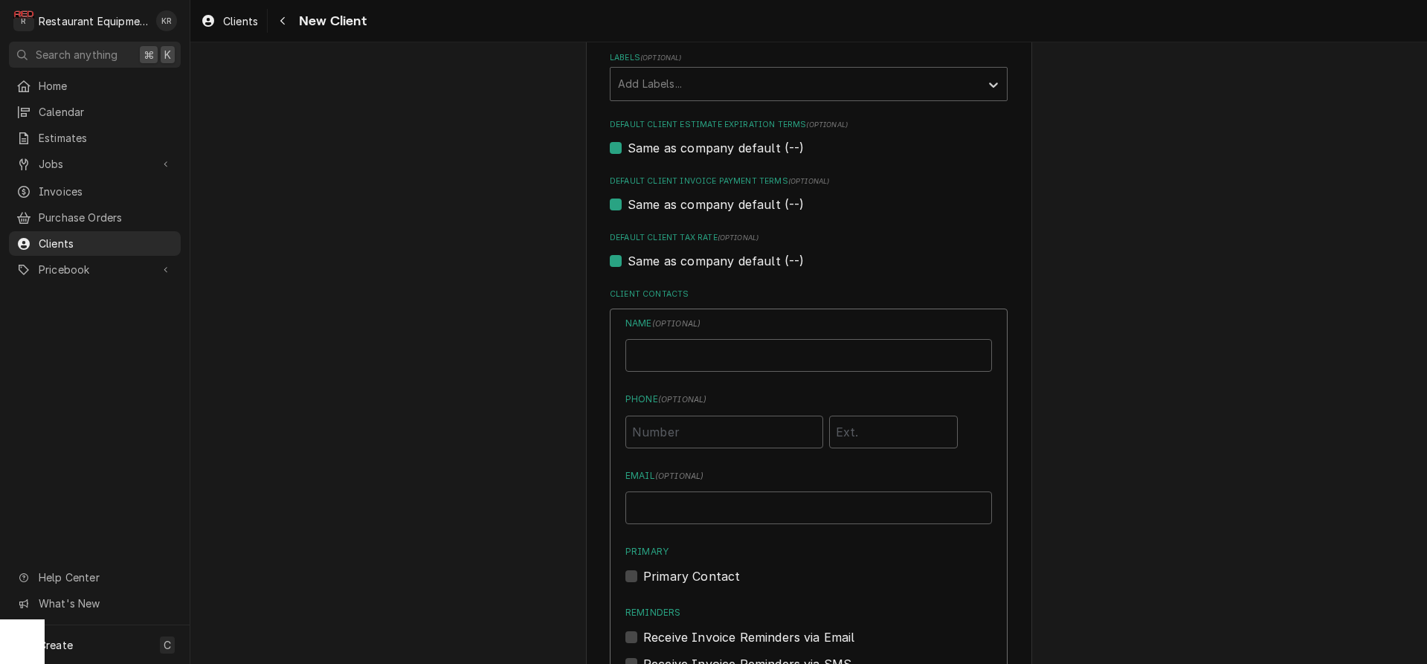
scroll to position [823, 0]
click at [683, 443] on input "Phone ( optional )" at bounding box center [724, 430] width 198 height 33
type input "[PHONE_NUMBER]"
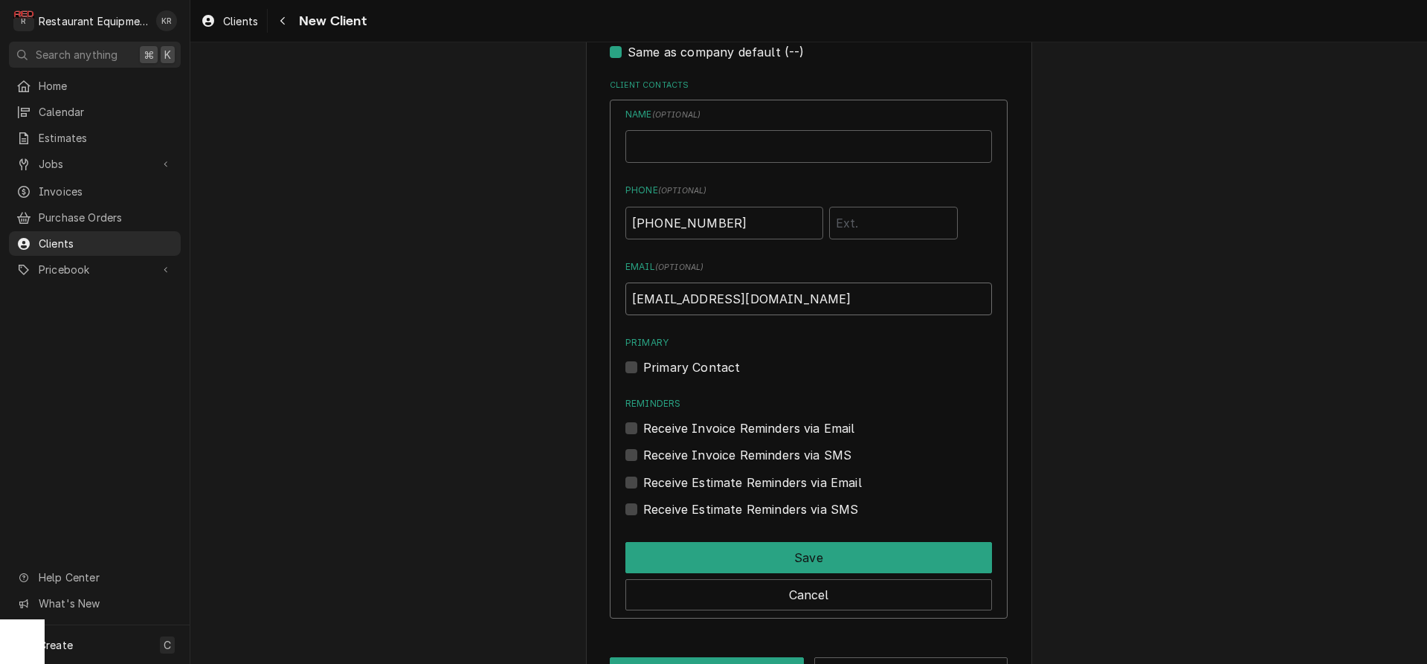
scroll to position [1046, 0]
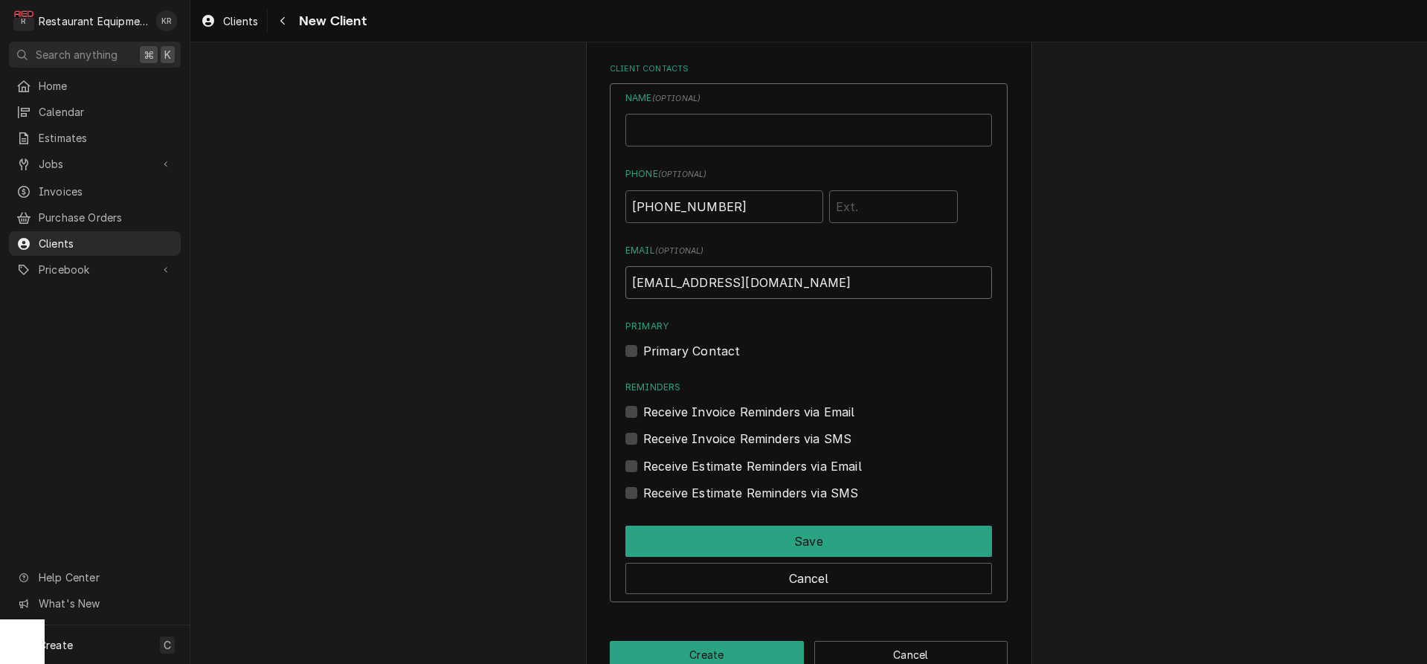
type input "[EMAIL_ADDRESS][DOMAIN_NAME]"
drag, startPoint x: 625, startPoint y: 347, endPoint x: 629, endPoint y: 366, distance: 19.1
click at [625, 349] on div "Name ( optional ) Phone ( optional ) (304) 437-1981 Email ( optional ) tlaw0204…" at bounding box center [809, 342] width 398 height 519
click at [643, 353] on label "Primary Contact" at bounding box center [691, 351] width 97 height 18
click at [643, 353] on input "Primary" at bounding box center [826, 358] width 367 height 33
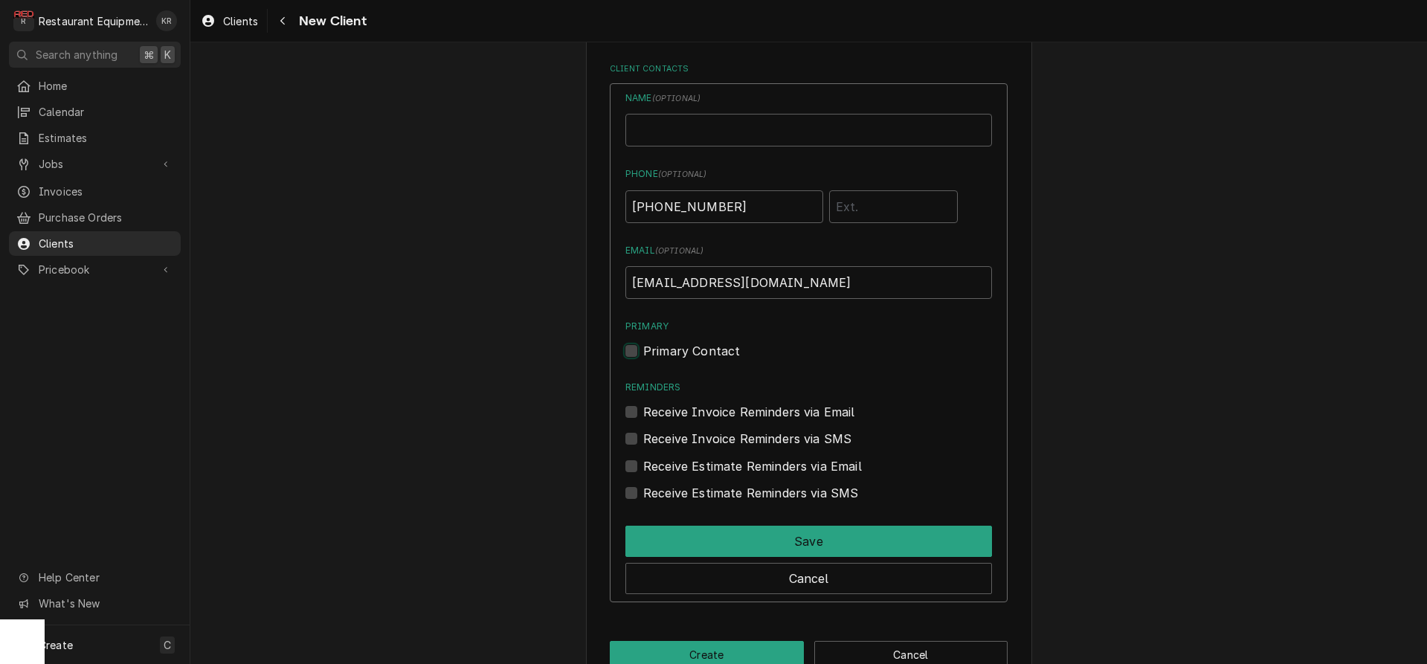
checkbox input "true"
click at [643, 412] on label "Receive Invoice Reminders via Email" at bounding box center [749, 412] width 212 height 18
click at [643, 412] on input "Reminders" at bounding box center [826, 419] width 367 height 33
checkbox input "true"
click at [638, 467] on div "Receive Estimate Reminders via Email" at bounding box center [808, 466] width 367 height 18
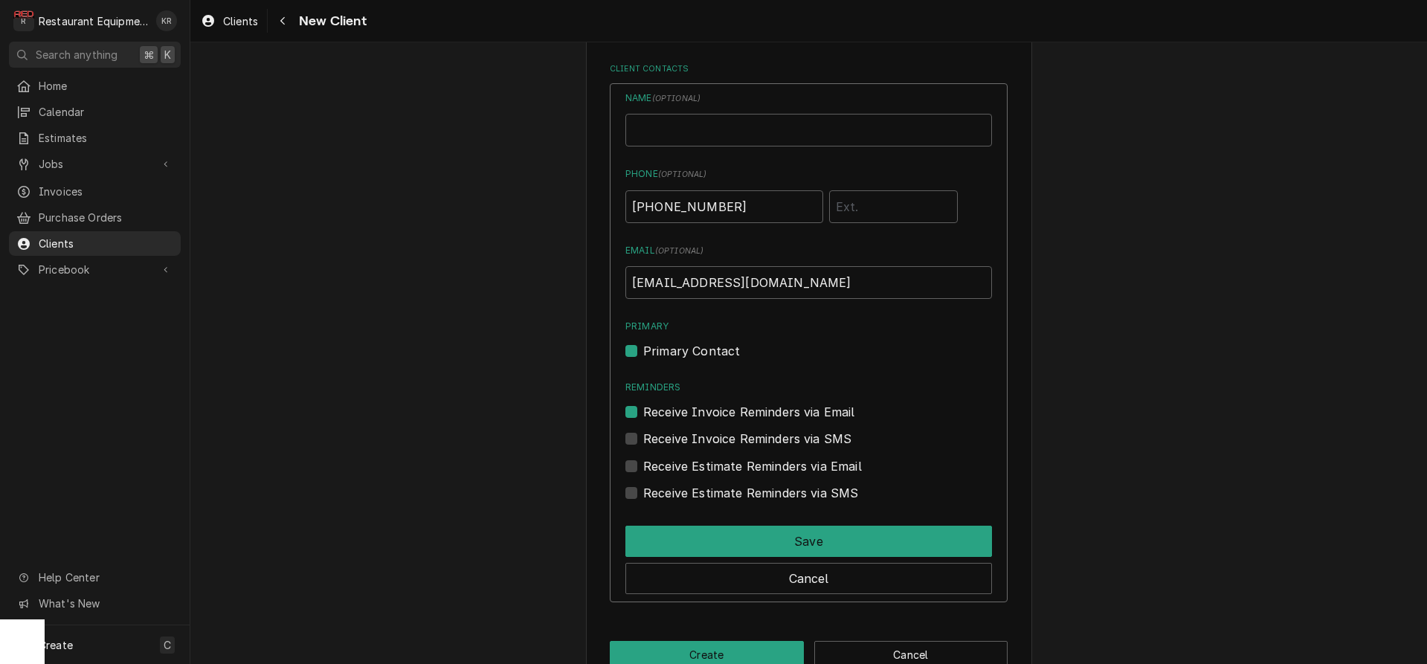
drag, startPoint x: 627, startPoint y: 464, endPoint x: 641, endPoint y: 474, distance: 17.6
click at [643, 464] on label "Receive Estimate Reminders via Email" at bounding box center [752, 466] width 219 height 18
click at [643, 464] on input "Contact Edit Form" at bounding box center [826, 473] width 367 height 33
checkbox input "true"
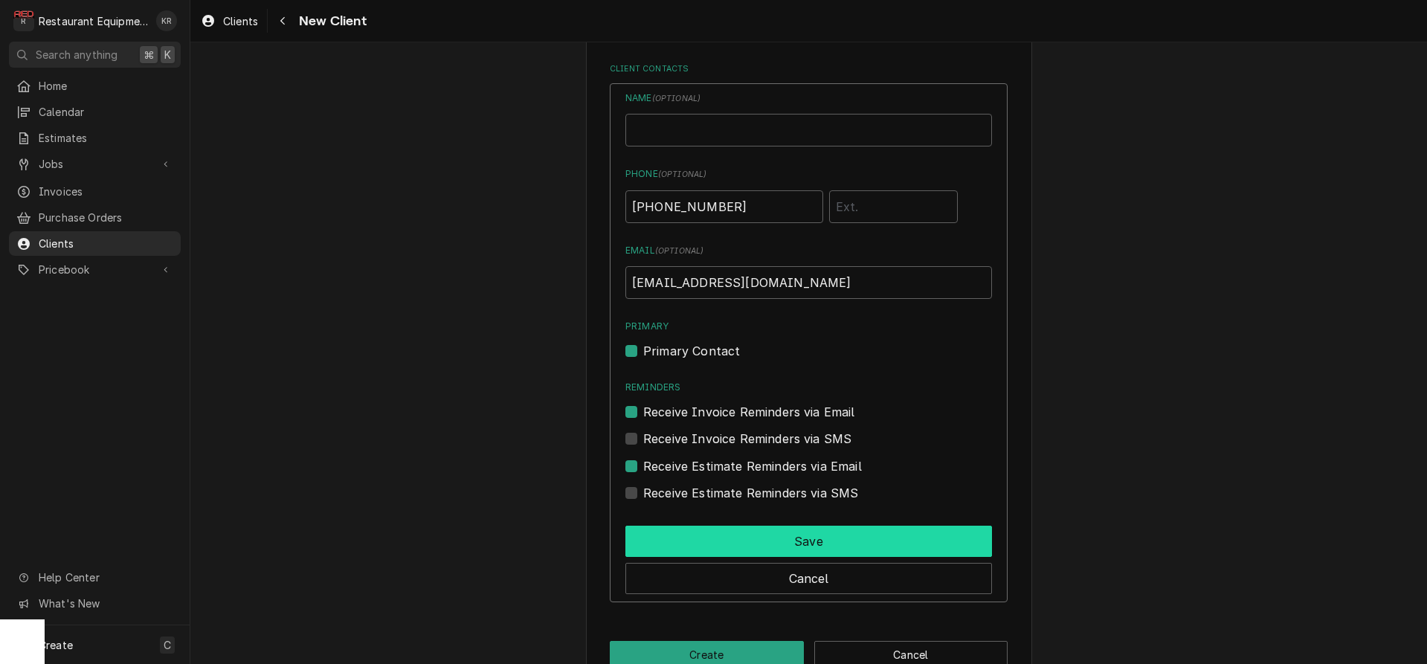
click at [814, 541] on button "Save" at bounding box center [808, 541] width 367 height 31
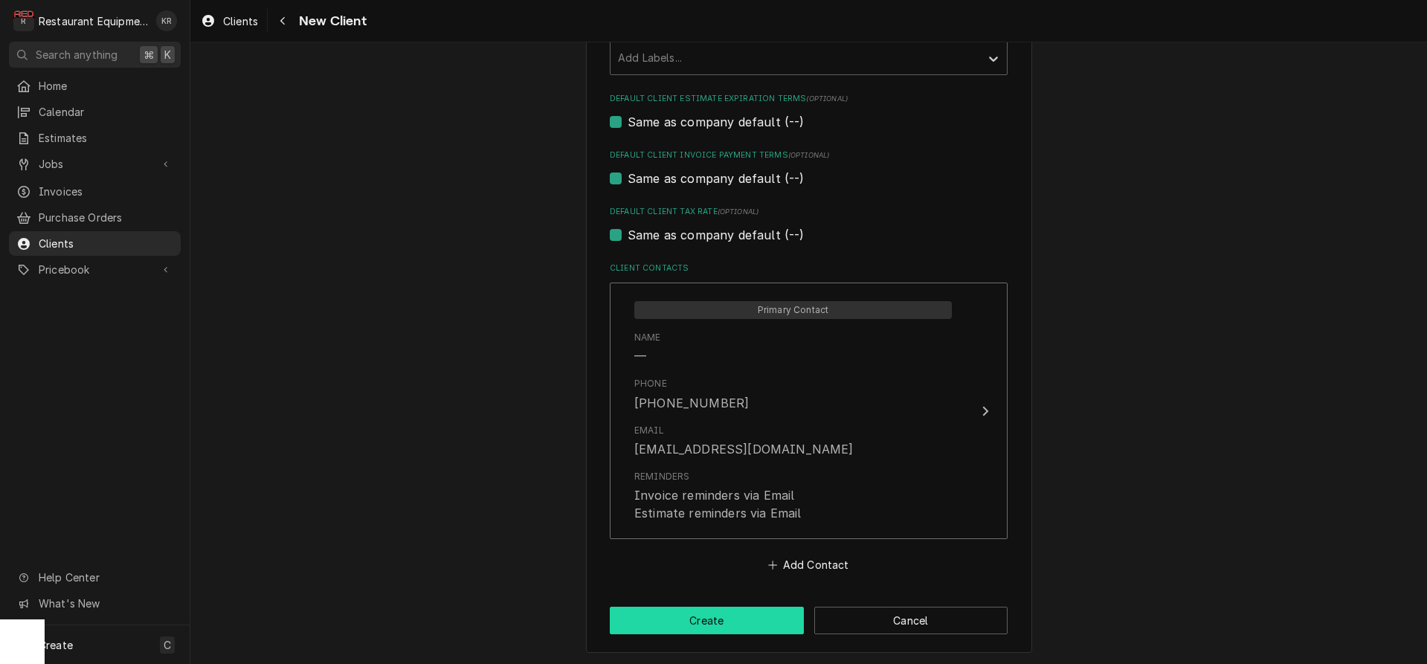
click at [699, 628] on button "Create" at bounding box center [707, 621] width 194 height 28
type textarea "x"
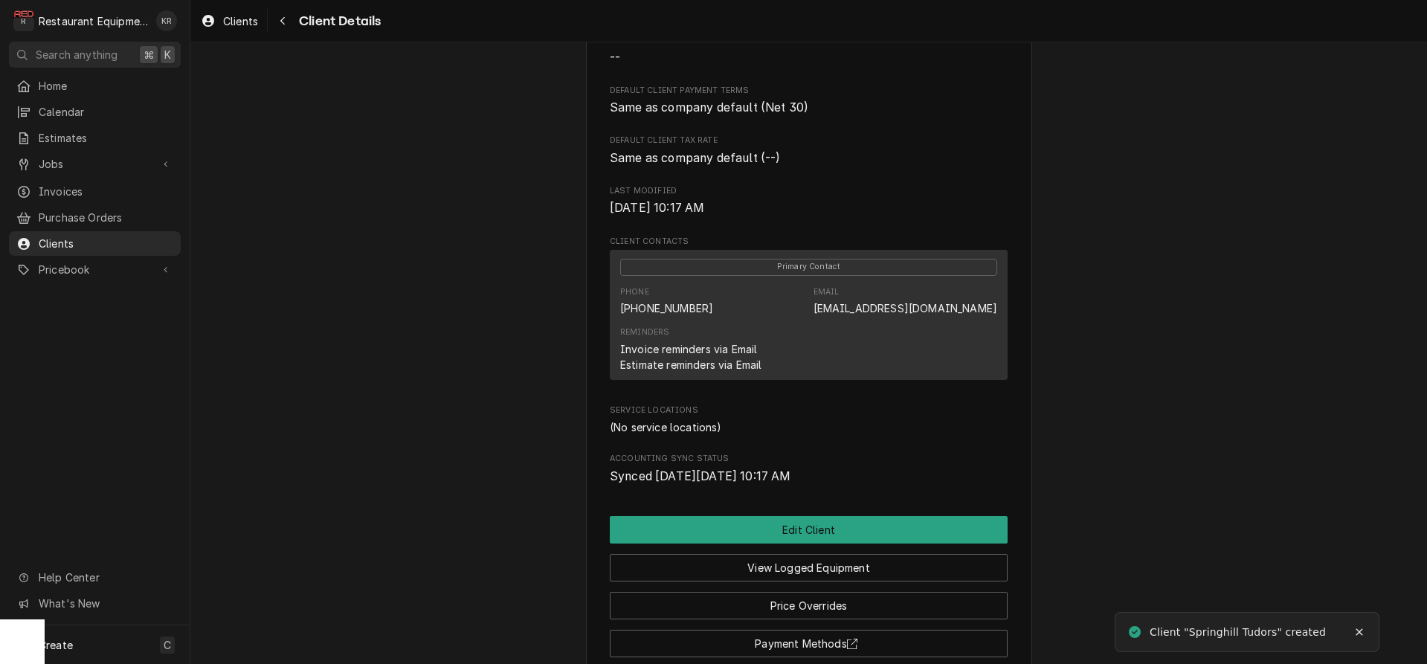
scroll to position [421, 0]
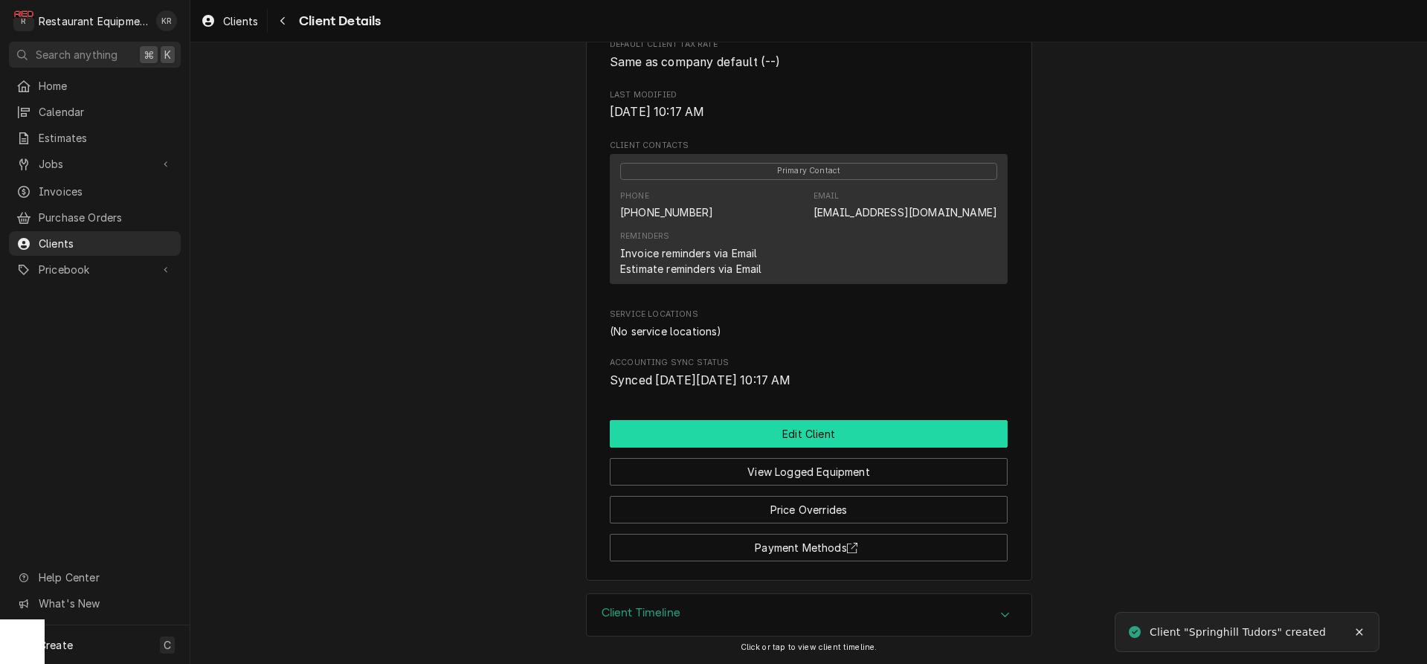
click at [796, 443] on button "Edit Client" at bounding box center [809, 434] width 398 height 28
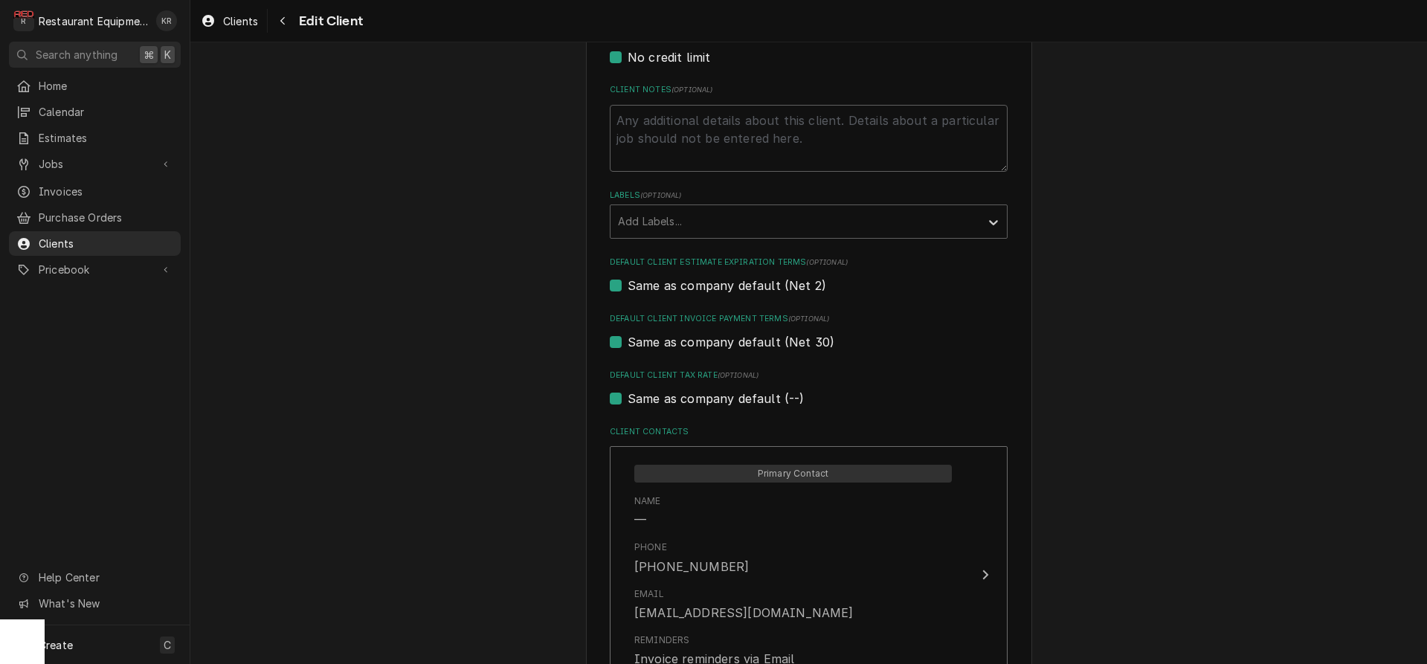
scroll to position [915, 0]
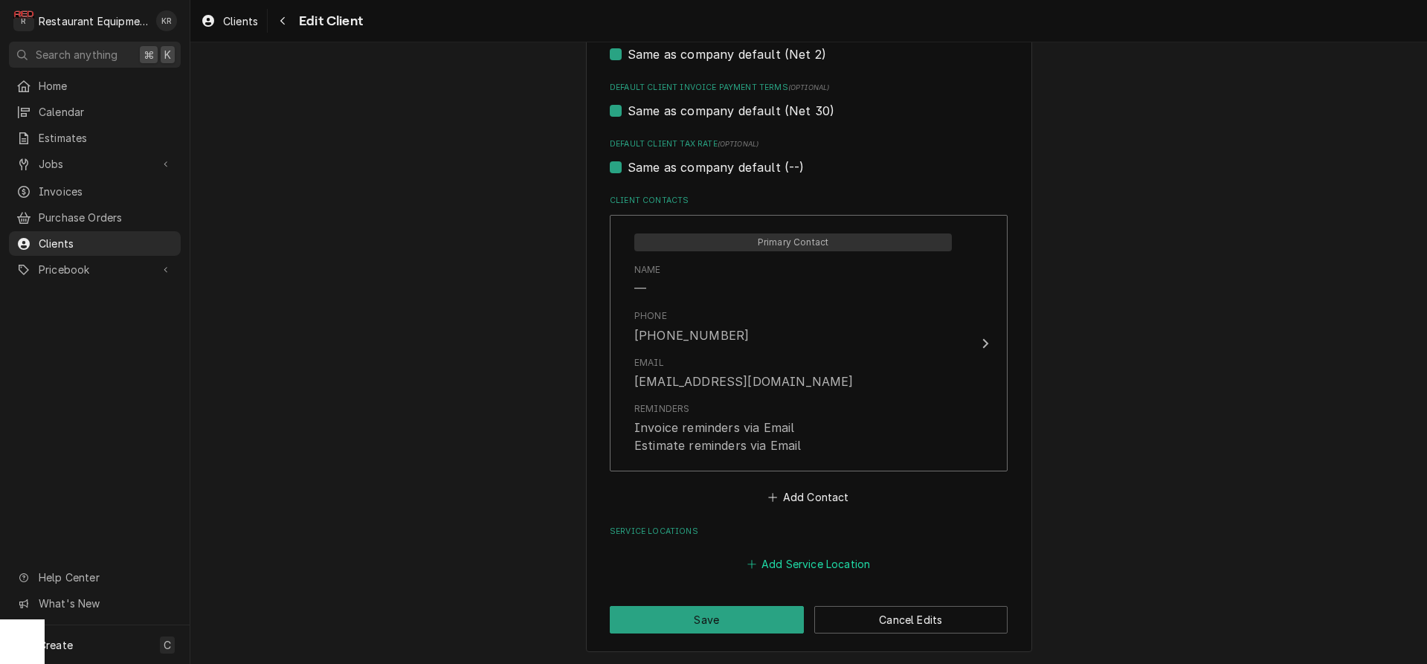
click at [813, 564] on button "Add Service Location" at bounding box center [808, 564] width 128 height 21
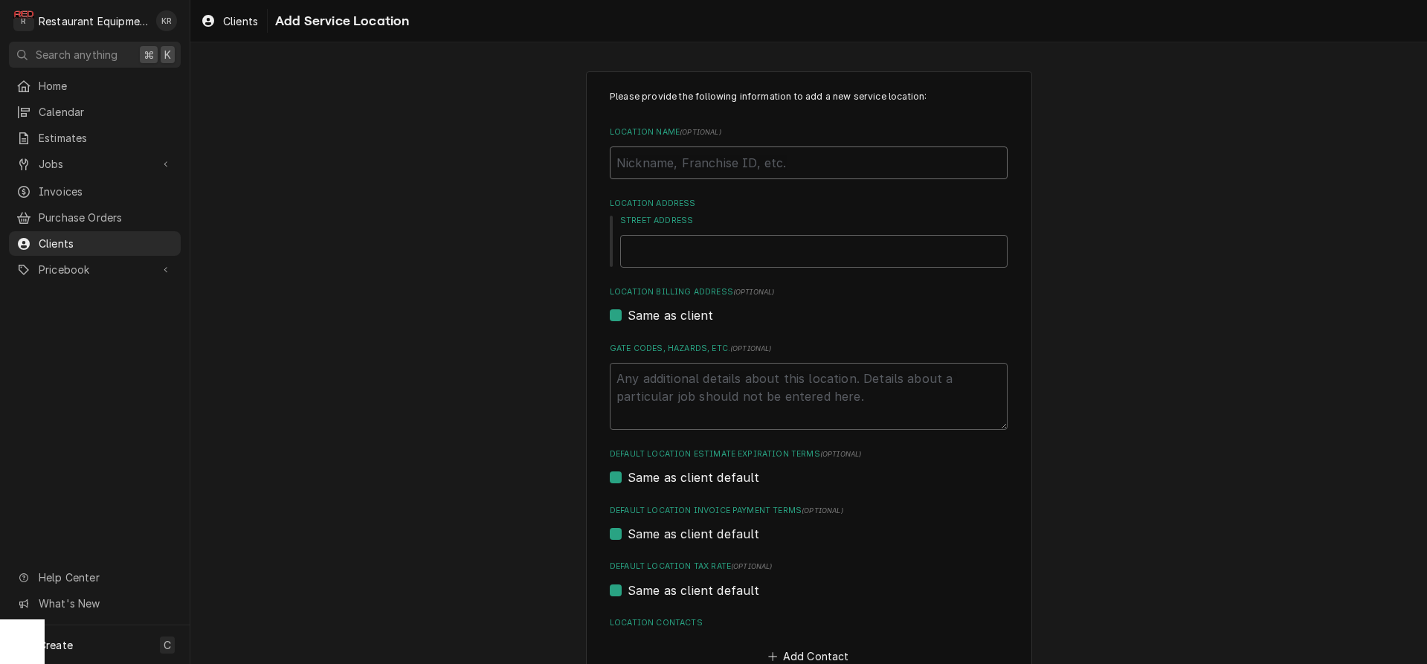
click at [702, 158] on input "Location Name ( optional )" at bounding box center [809, 163] width 398 height 33
type textarea "x"
type input "S"
type textarea "x"
type input "Sp"
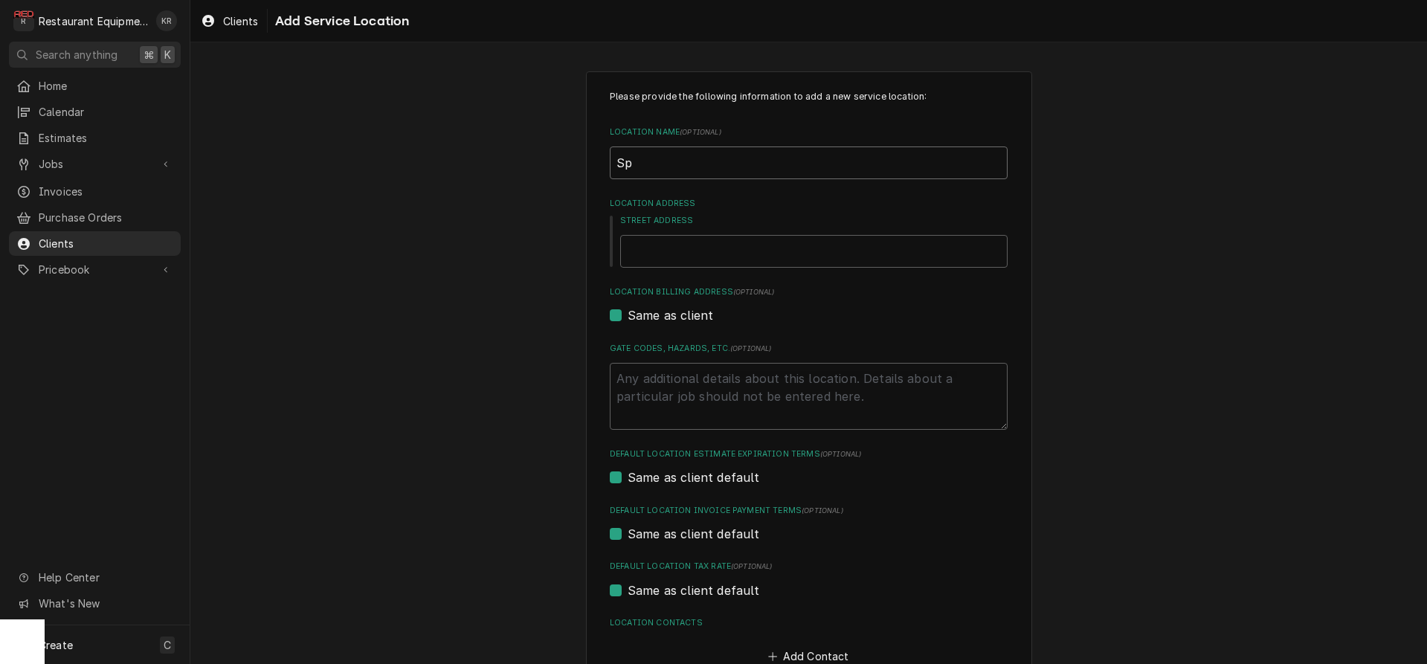
type textarea "x"
type input "Spr"
type textarea "x"
type input "Spri"
type textarea "x"
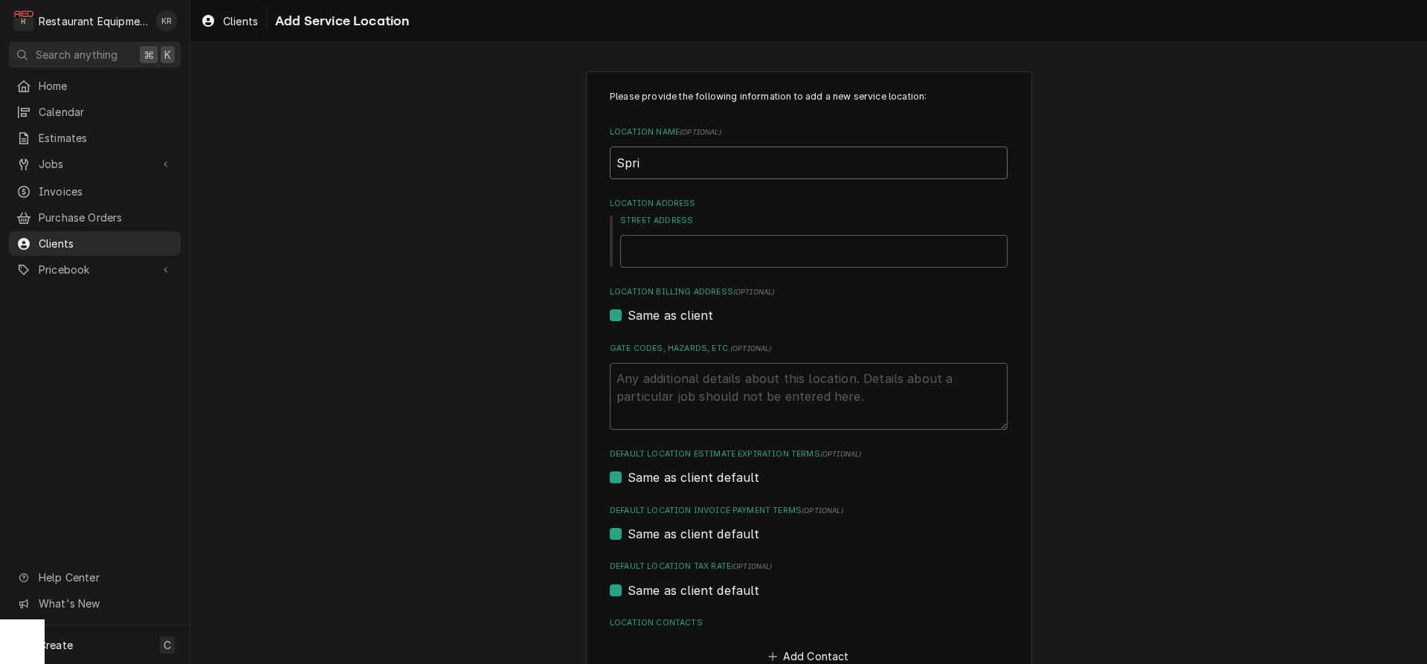
type input "Sprin"
type textarea "x"
type input "Spring"
type textarea "x"
type input "Springh"
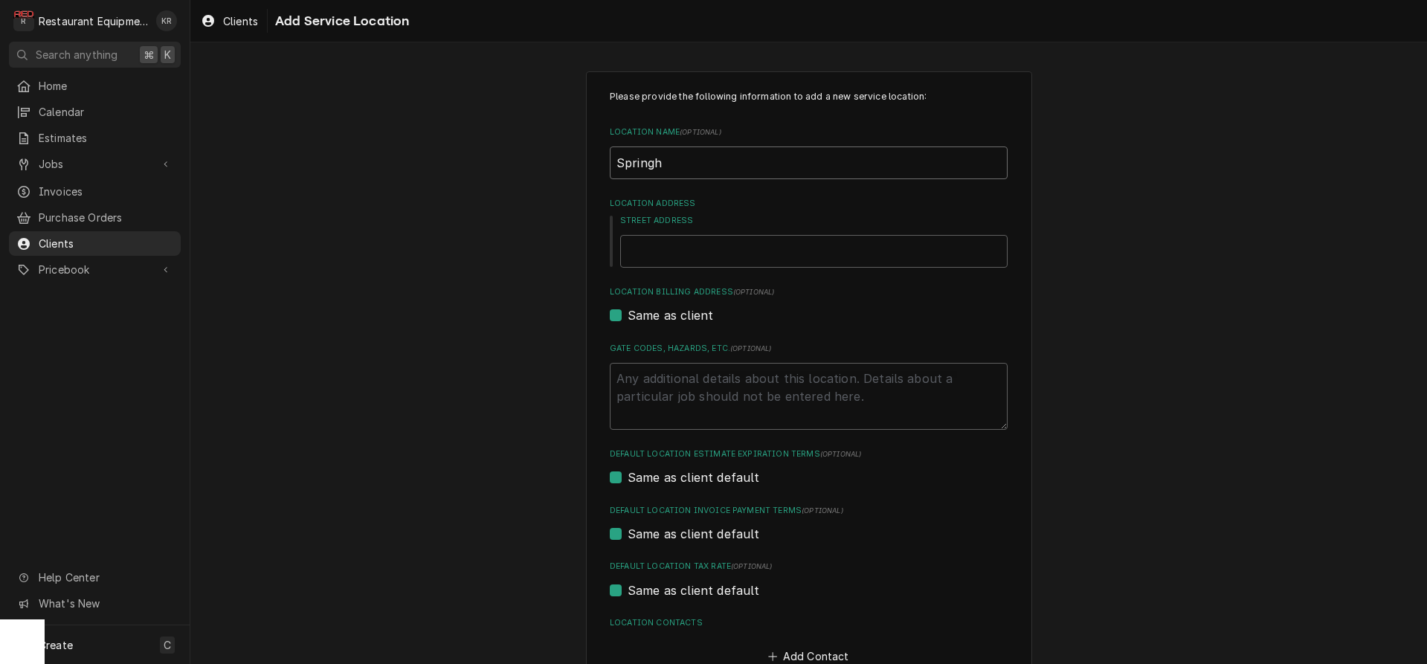
type textarea "x"
type input "Springhi"
type textarea "x"
type input "Springhil"
type textarea "x"
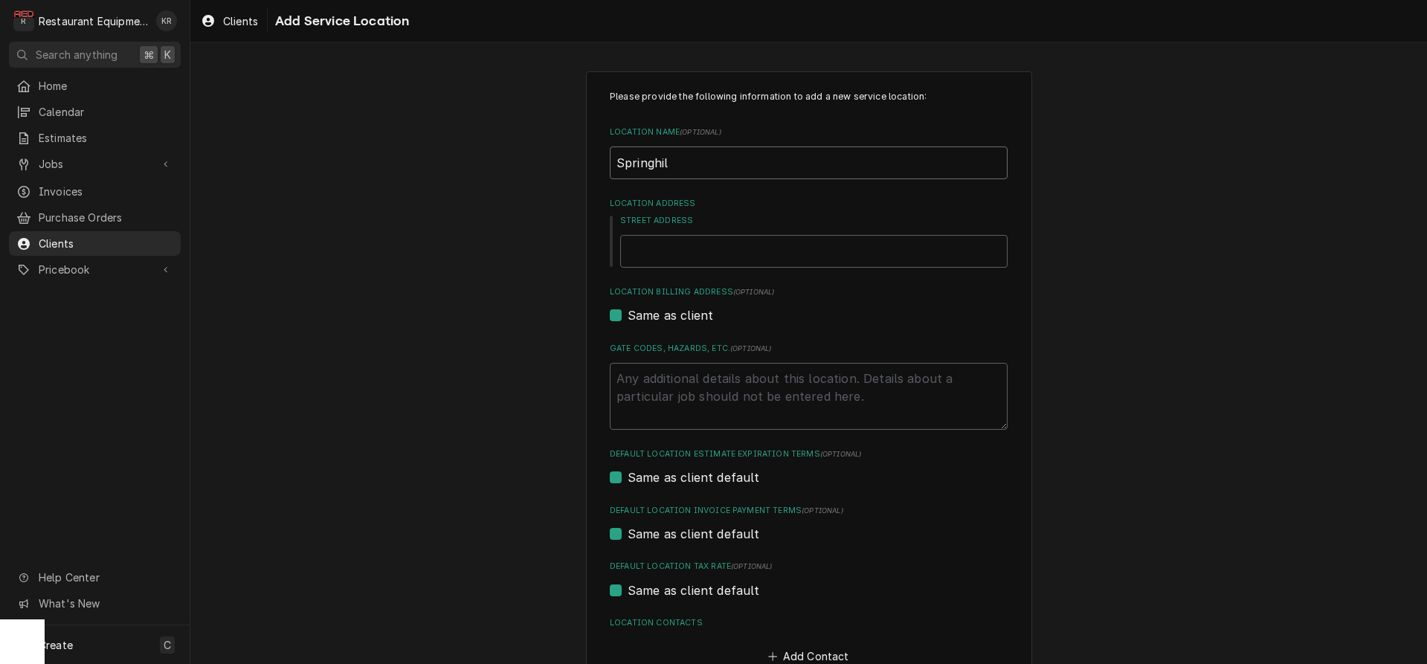
type input "Springhill"
type textarea "x"
type input "Springhill"
type textarea "x"
type input "Springhill T"
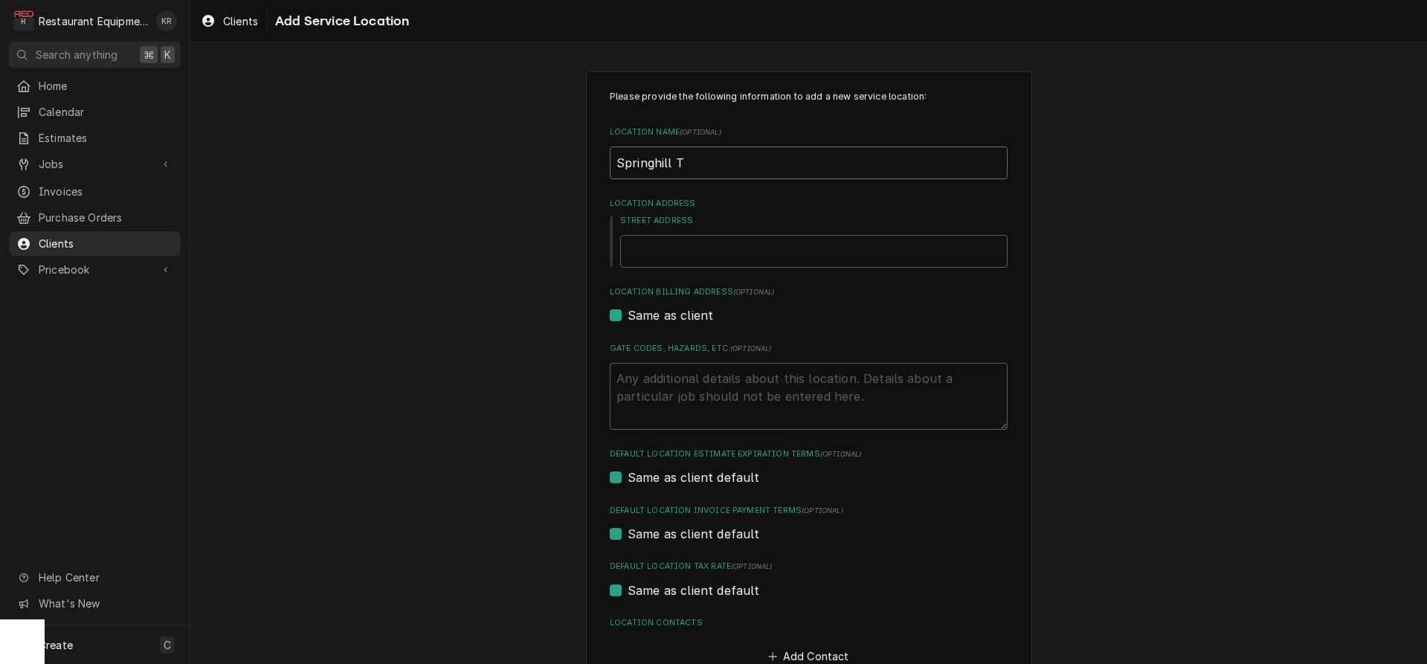
type textarea "x"
type input "Springhill Tud"
type textarea "x"
type input "Springhill Tudo"
type textarea "x"
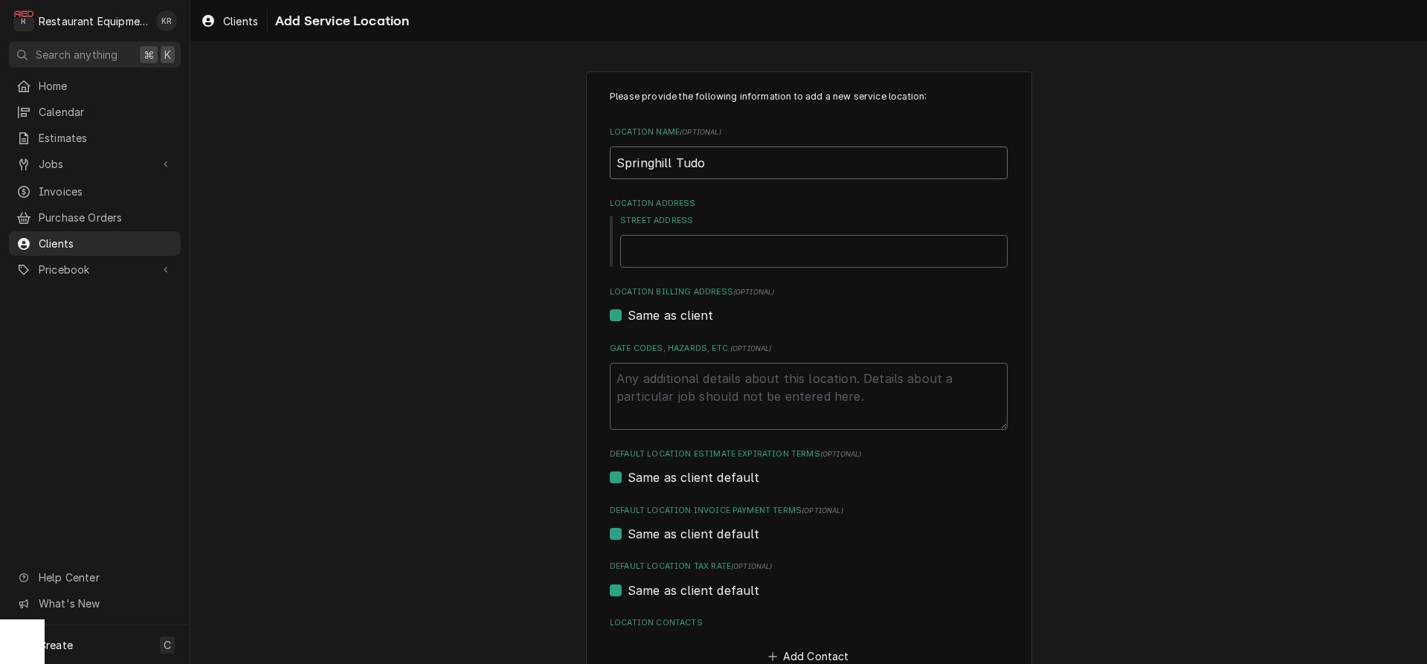
type input "Springhill Tudor"
type textarea "x"
type input "Springhill Tudor'"
type textarea "x"
type input "Springhill Tudor's"
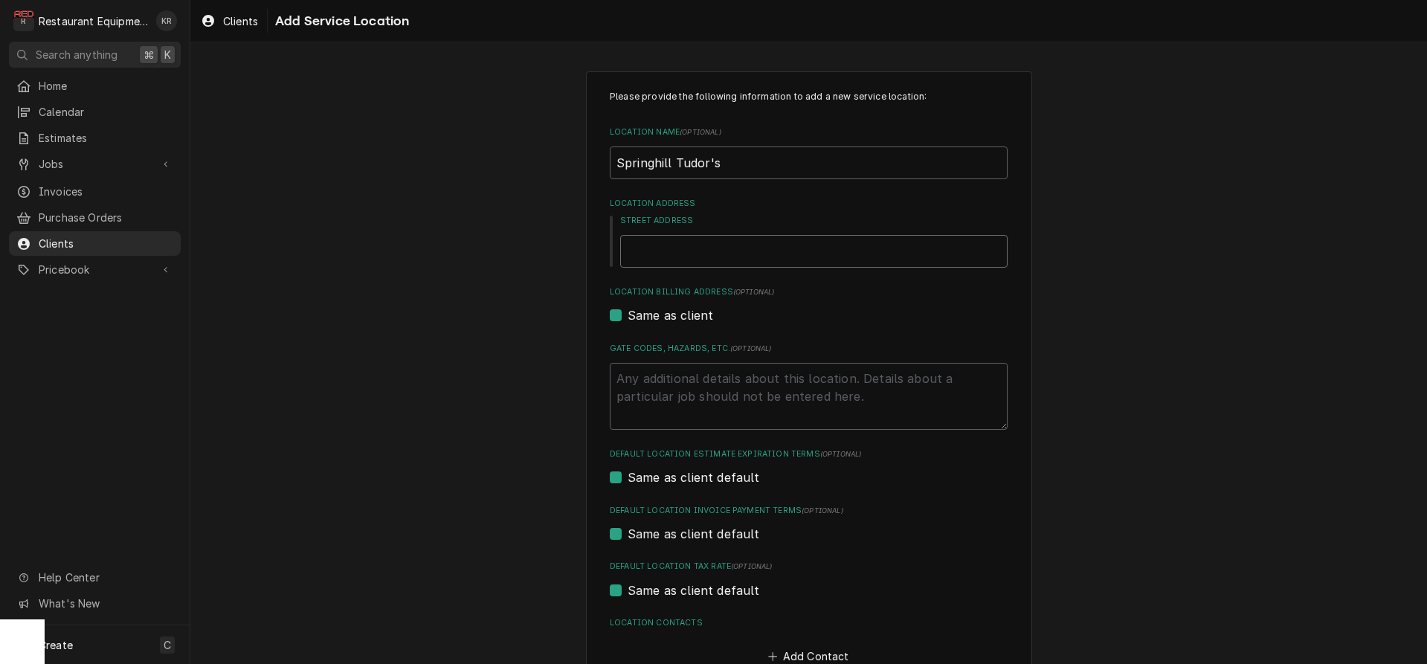
type textarea "x"
type input "5"
type textarea "x"
type input "54"
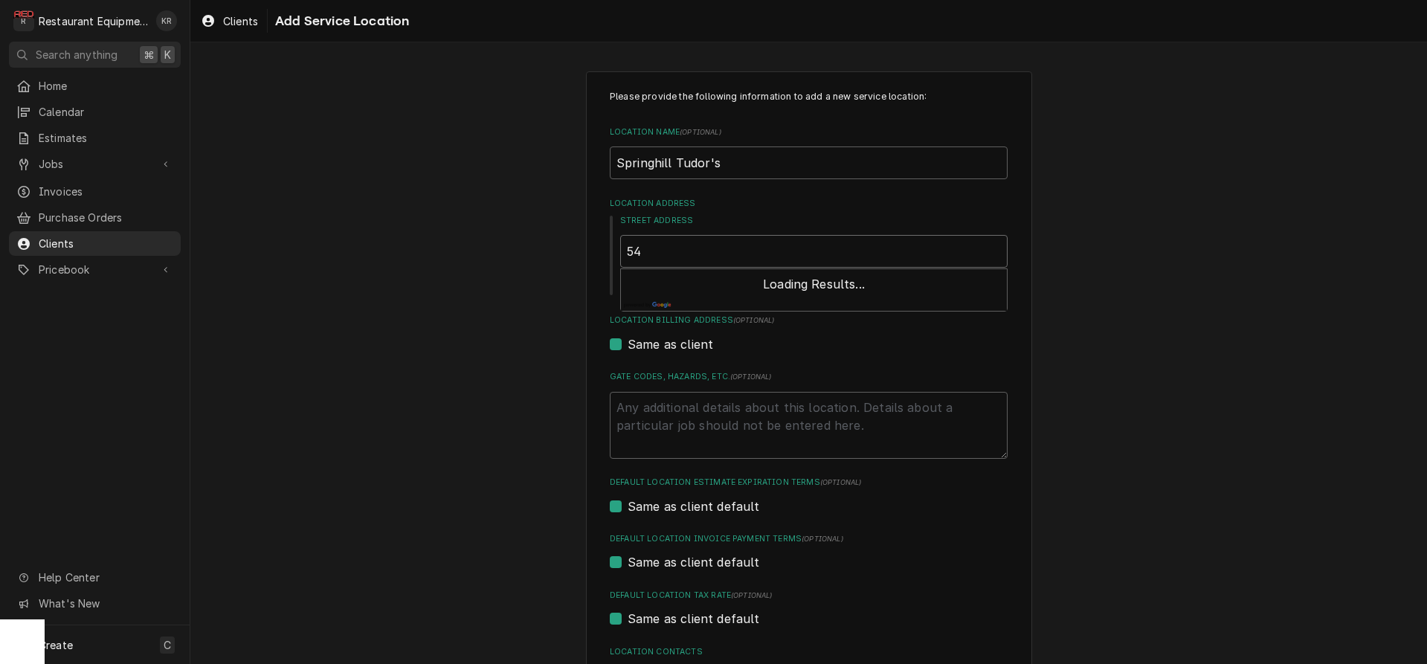
type textarea "x"
type input "540"
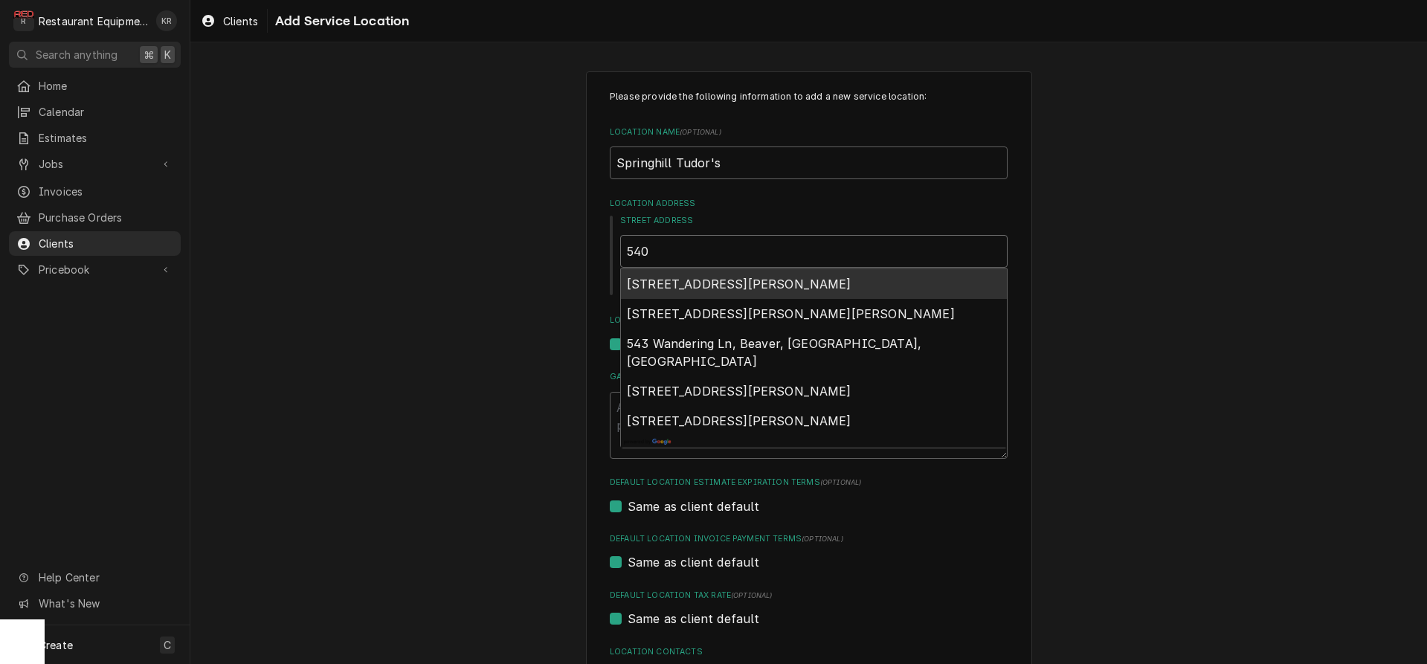
type textarea "x"
type input "5403"
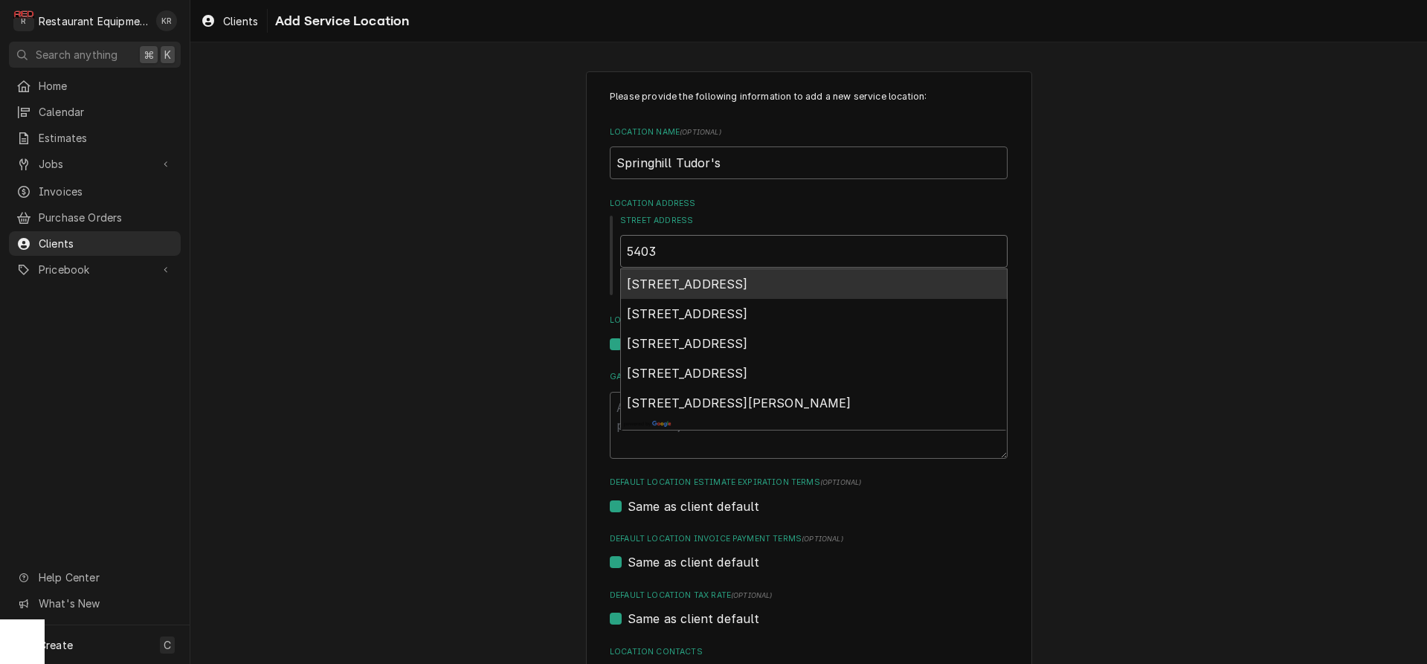
type textarea "x"
type input "5403"
type textarea "x"
type input "5403 M"
type textarea "x"
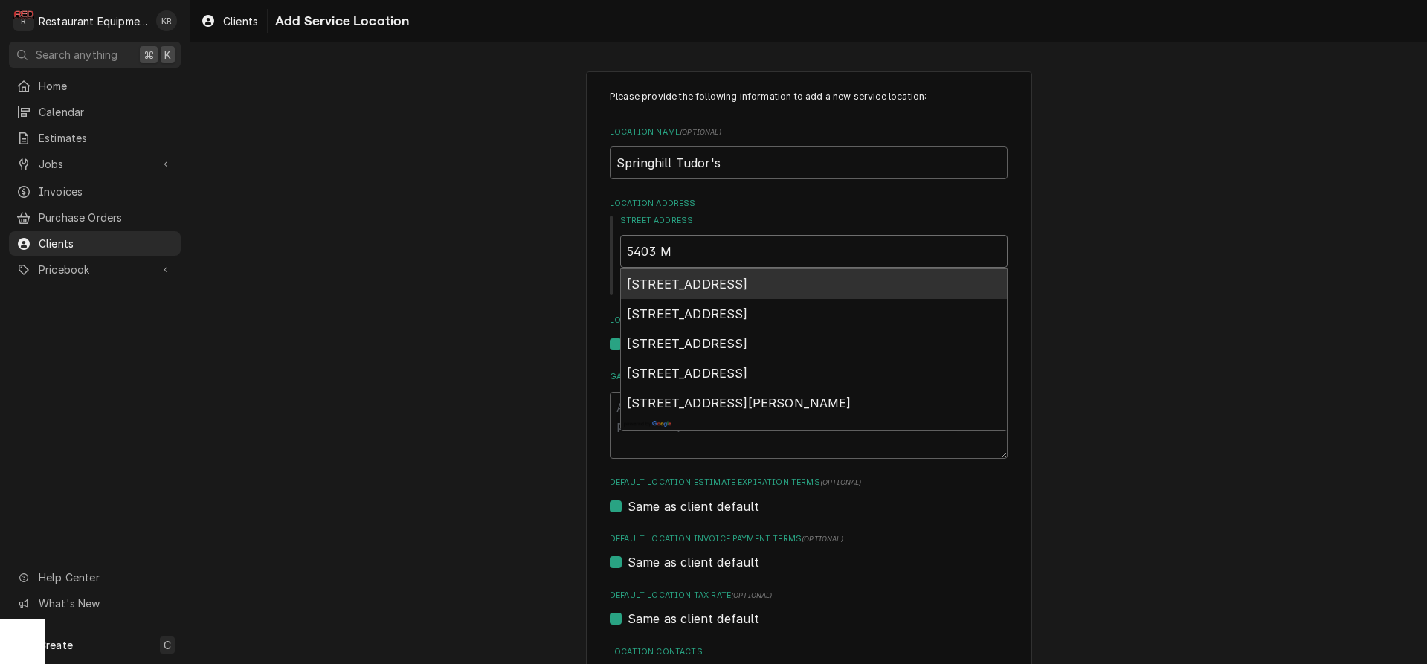
type input "5403 Ma"
type textarea "x"
type input "5403 Mac"
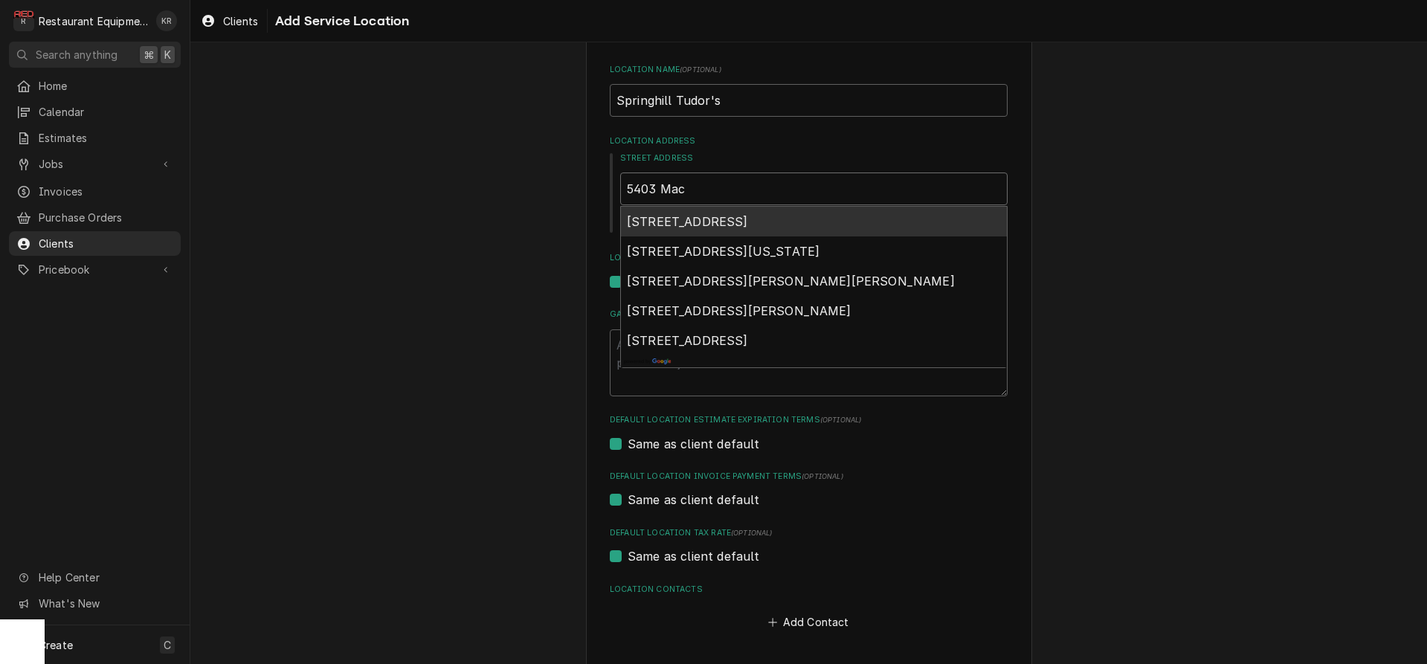
scroll to position [69, 0]
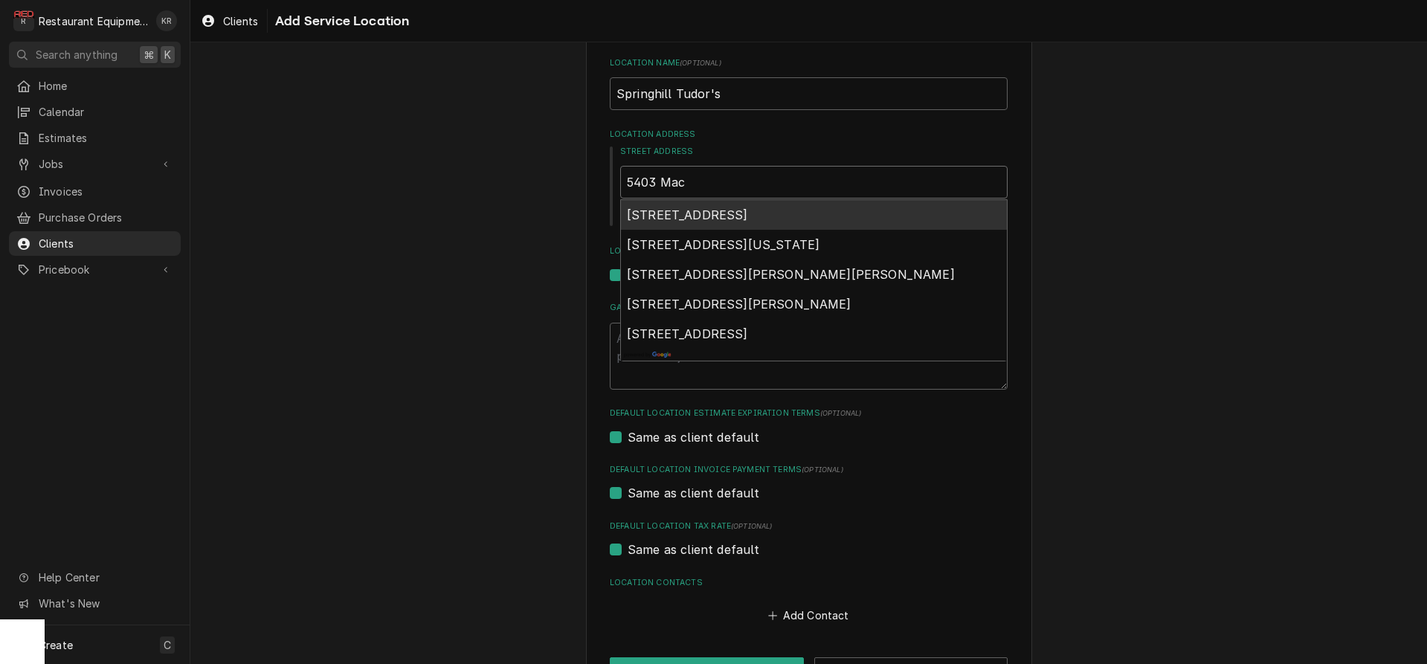
type textarea "x"
type input "5403 MacC"
type textarea "x"
type input "5403 MacCo"
type textarea "x"
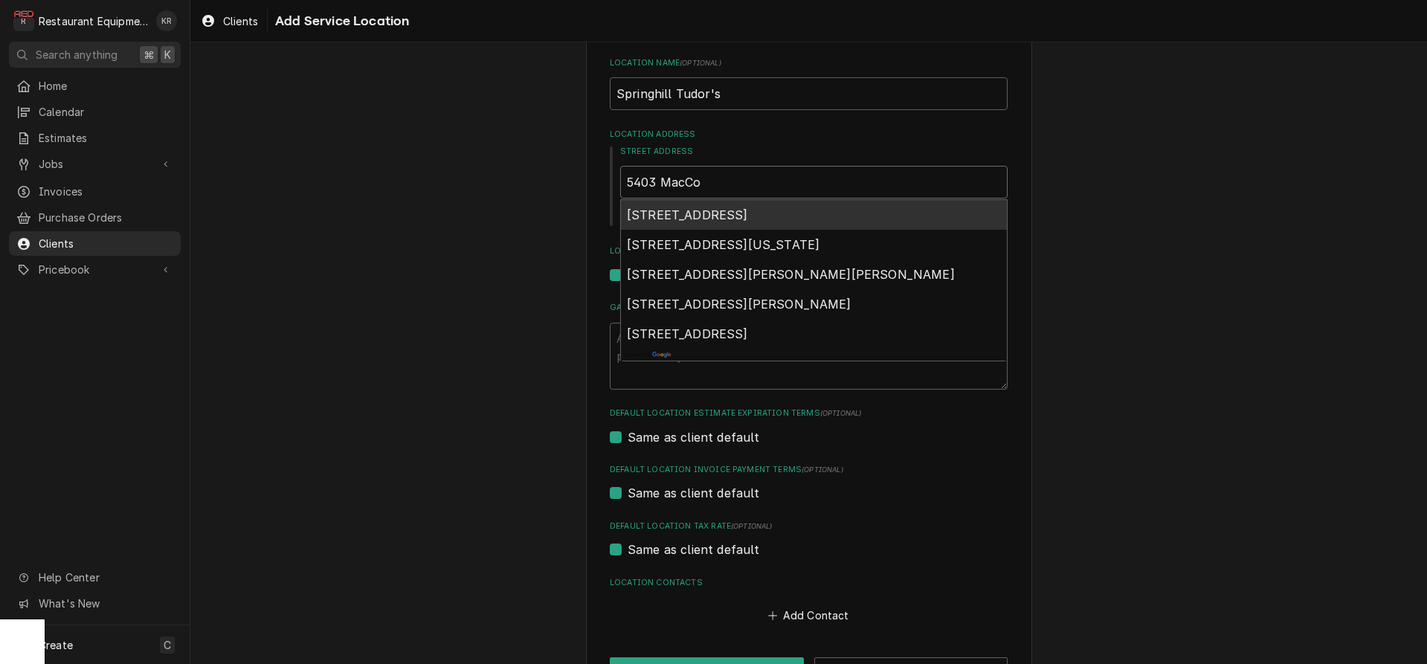
type input "5403 MacCor"
type textarea "x"
type input "5403 MacCork"
type textarea "x"
type input "5403 MacCorkl"
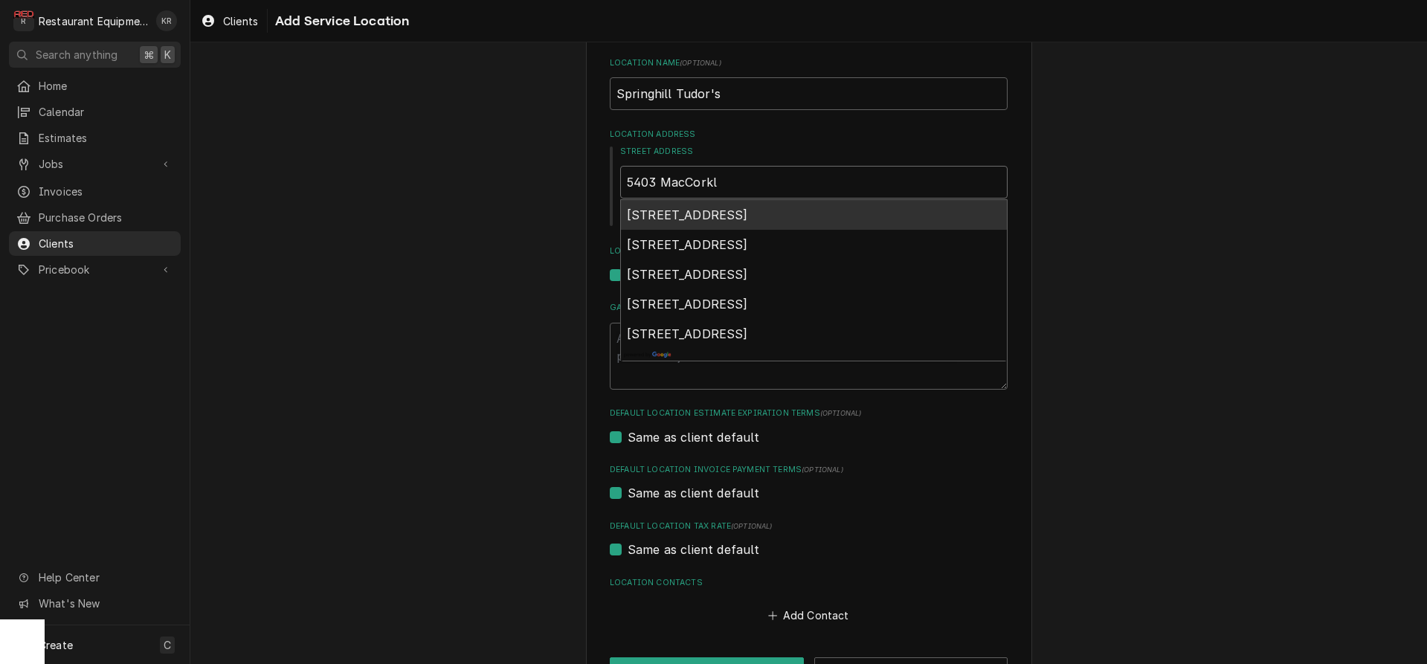
type textarea "x"
type input "5403 MacCorkle"
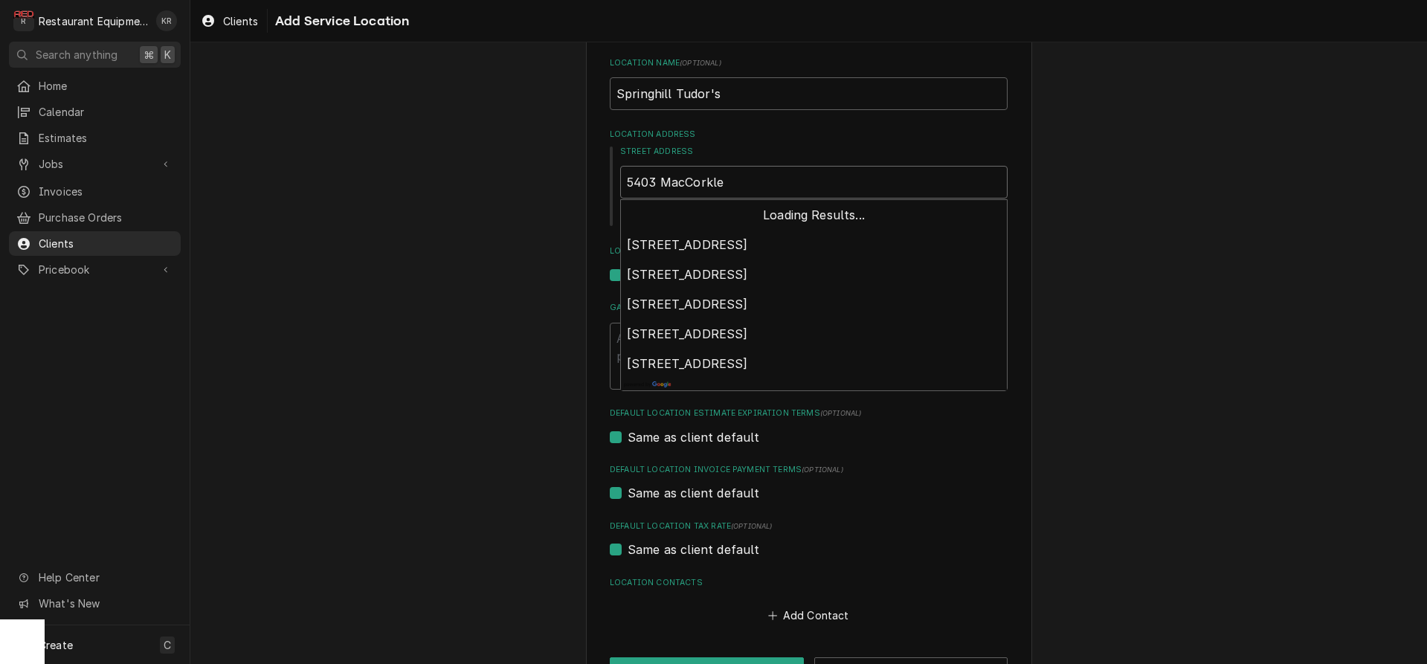
type textarea "x"
type input "5403 MacCorkle"
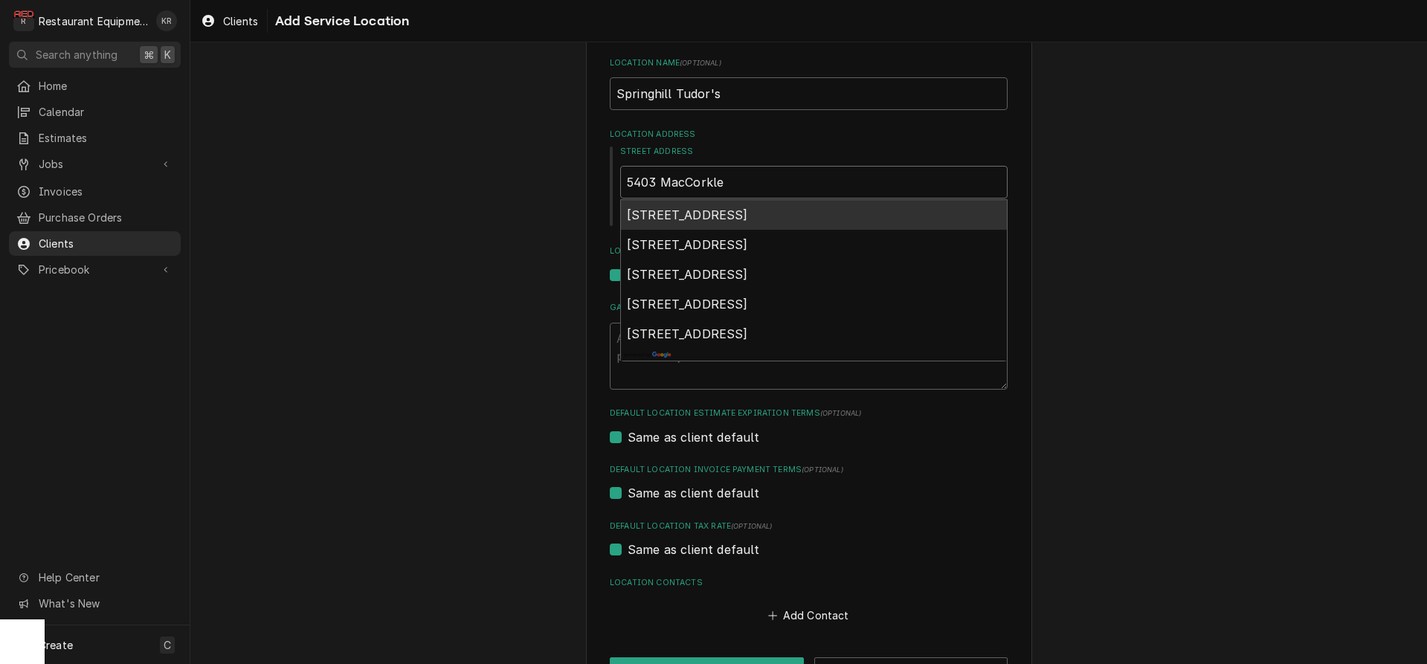
type textarea "x"
type input "5403 MacCorkle A"
type textarea "x"
type input "[STREET_ADDRESS]"
type textarea "x"
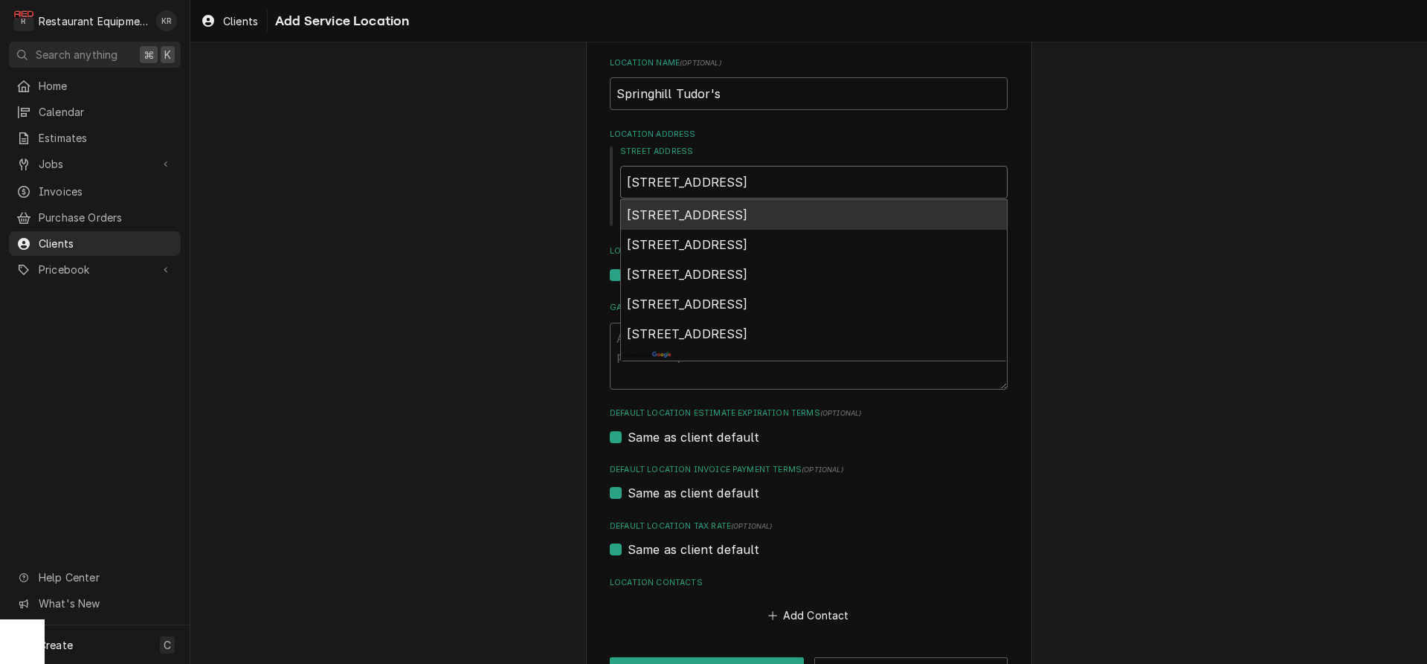
type input "[STREET_ADDRESS]"
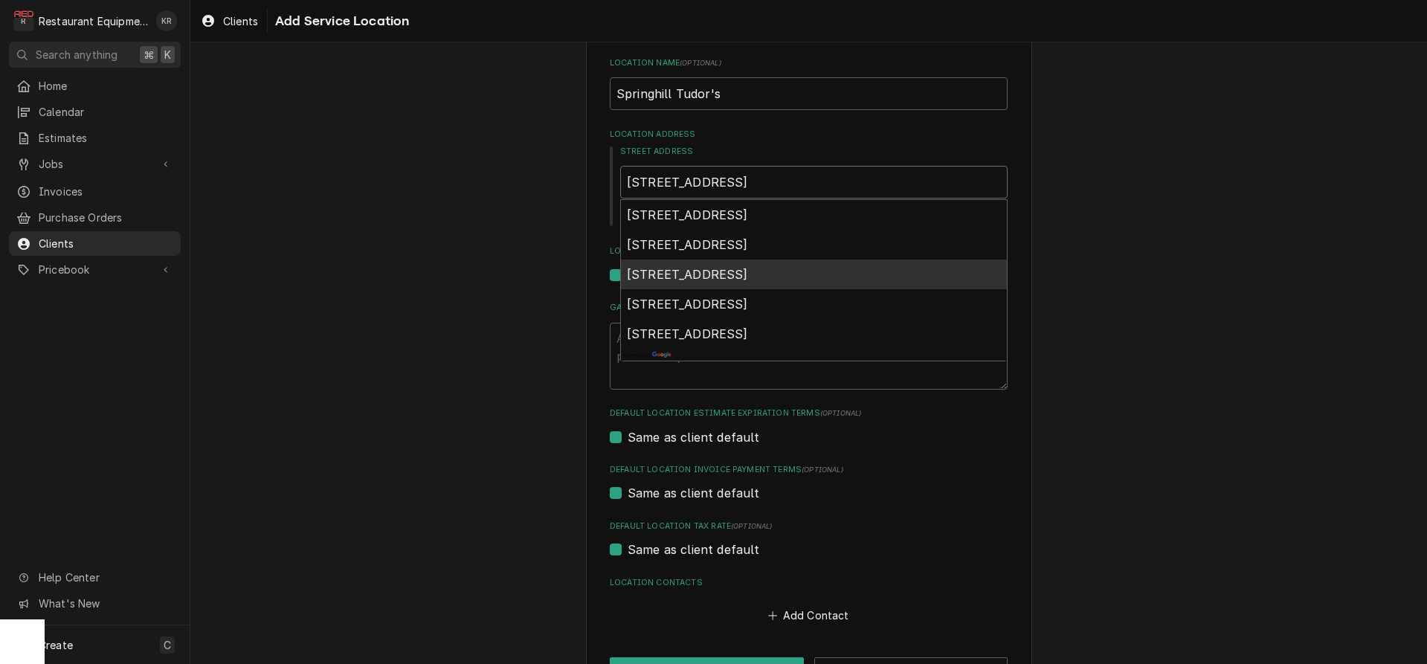
click at [748, 276] on span "[STREET_ADDRESS]" at bounding box center [687, 274] width 121 height 15
type textarea "x"
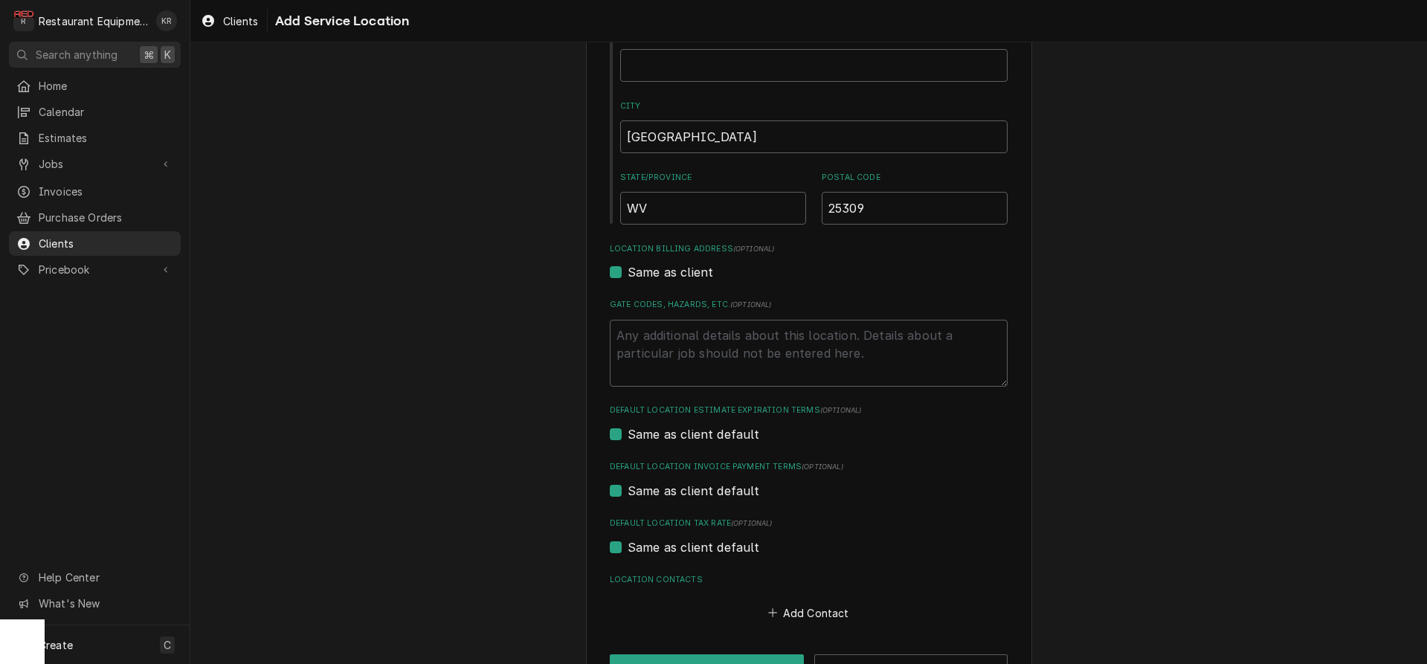
scroll to position [307, 0]
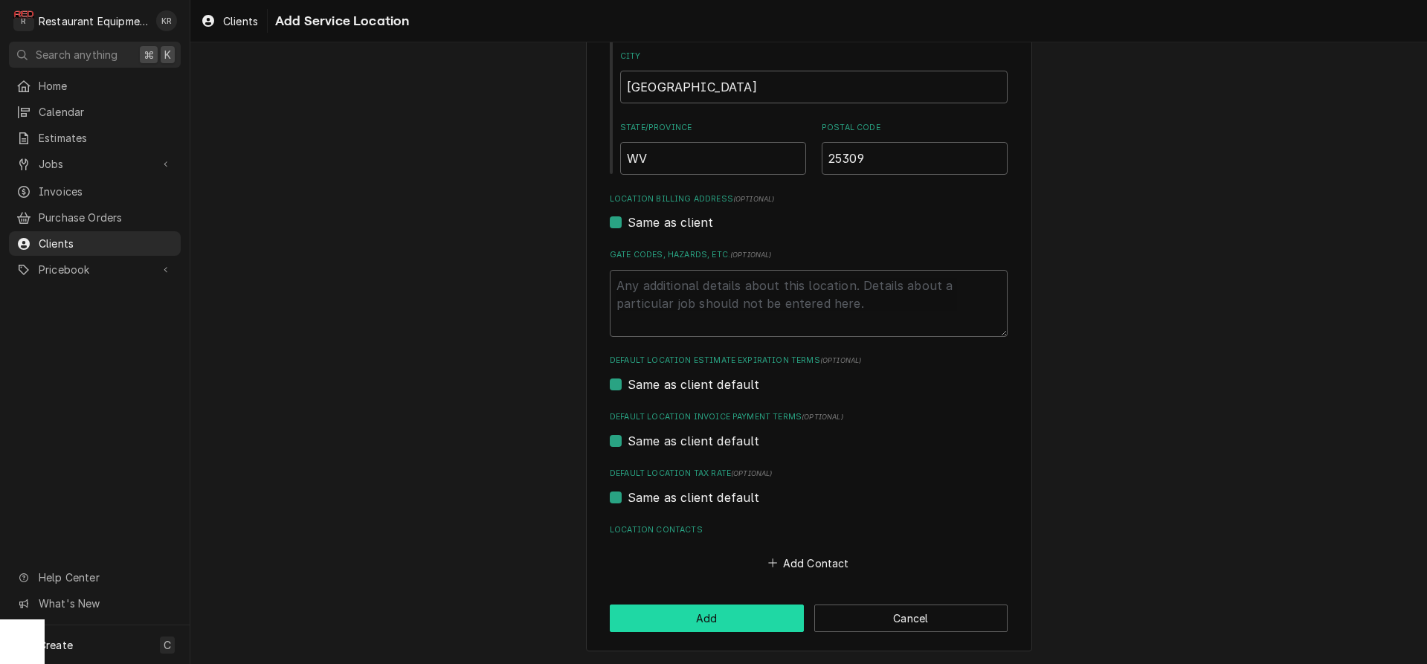
type input "[STREET_ADDRESS]"
click at [735, 613] on button "Add" at bounding box center [707, 619] width 194 height 28
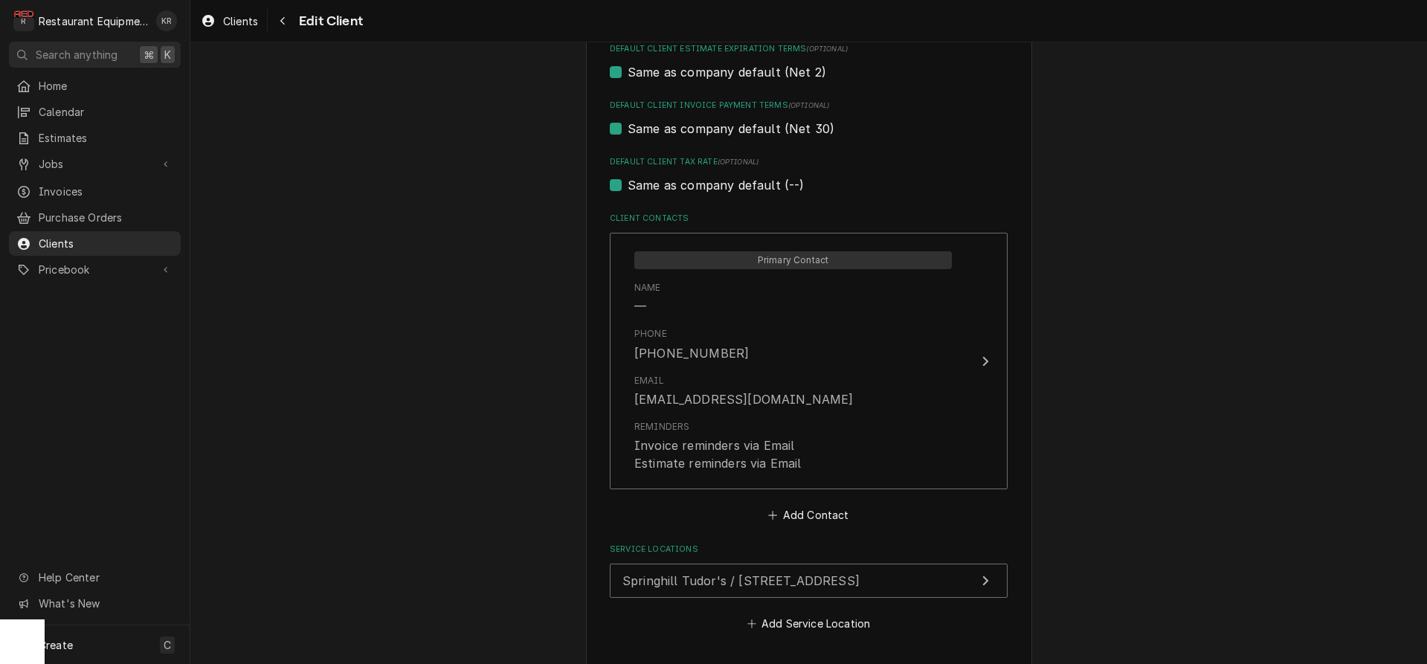
scroll to position [956, 0]
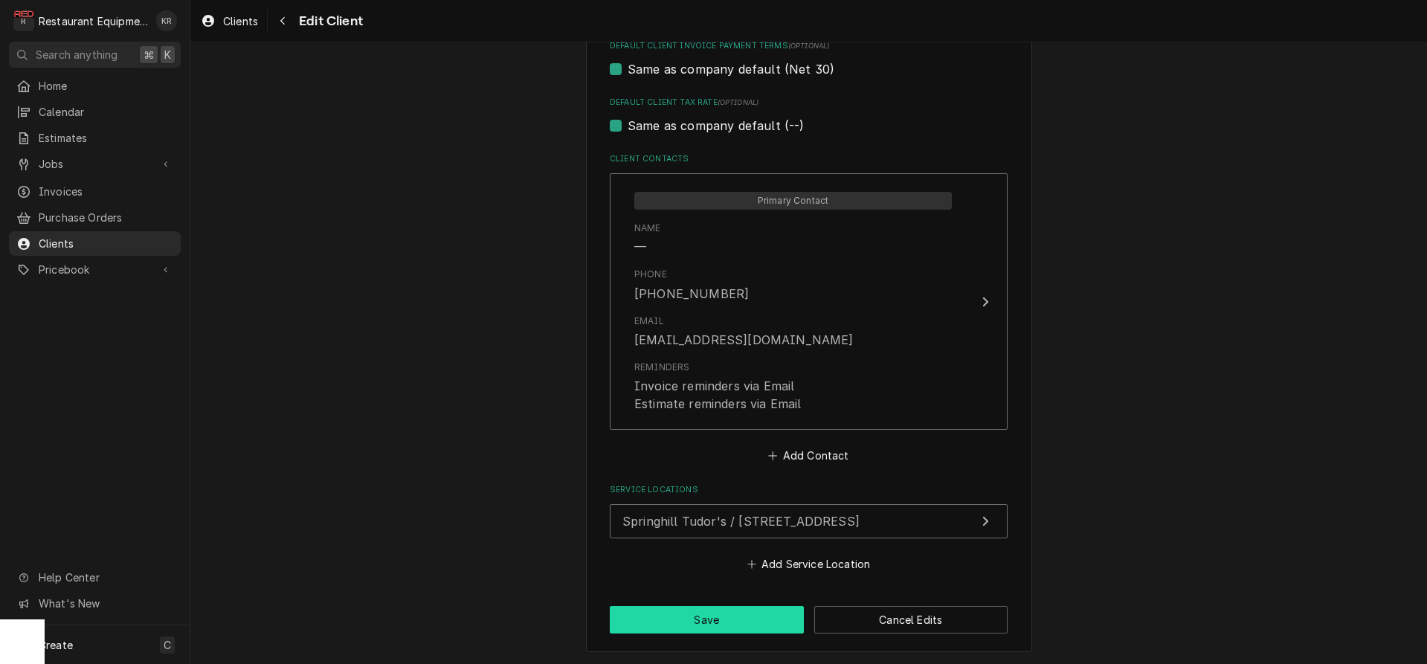
click at [684, 612] on button "Save" at bounding box center [707, 620] width 194 height 28
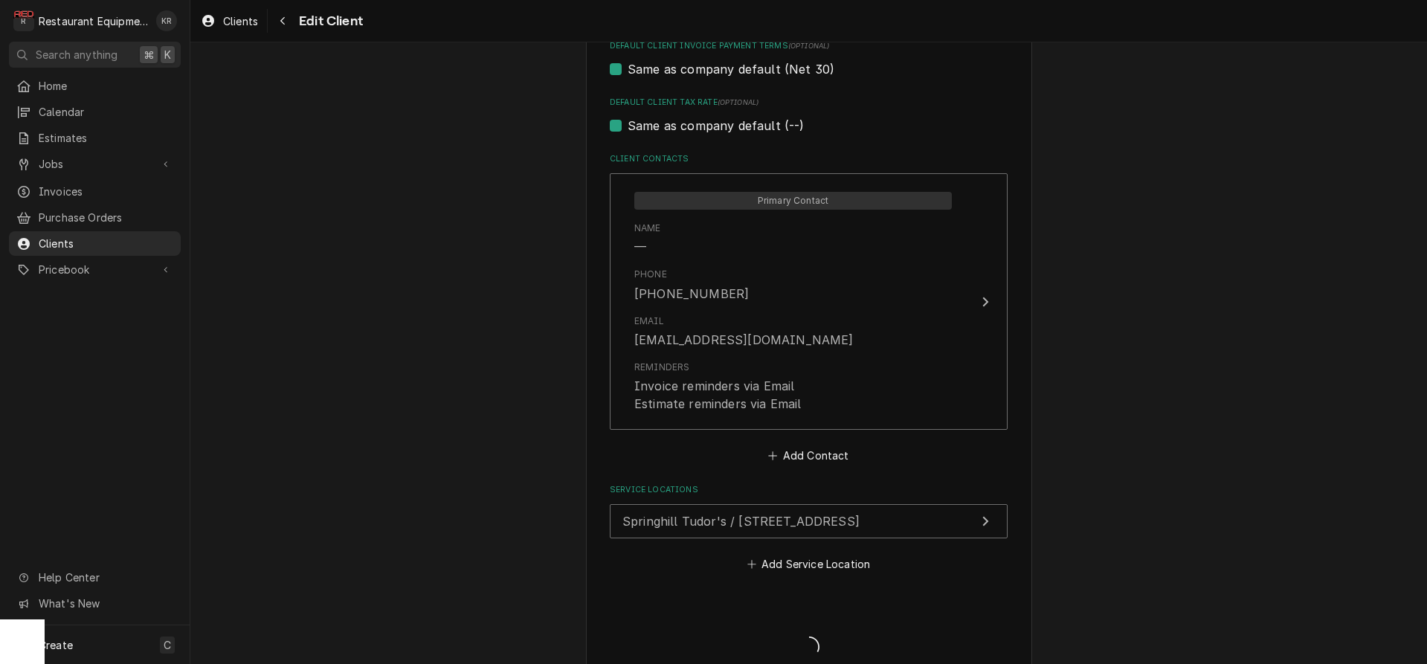
type textarea "x"
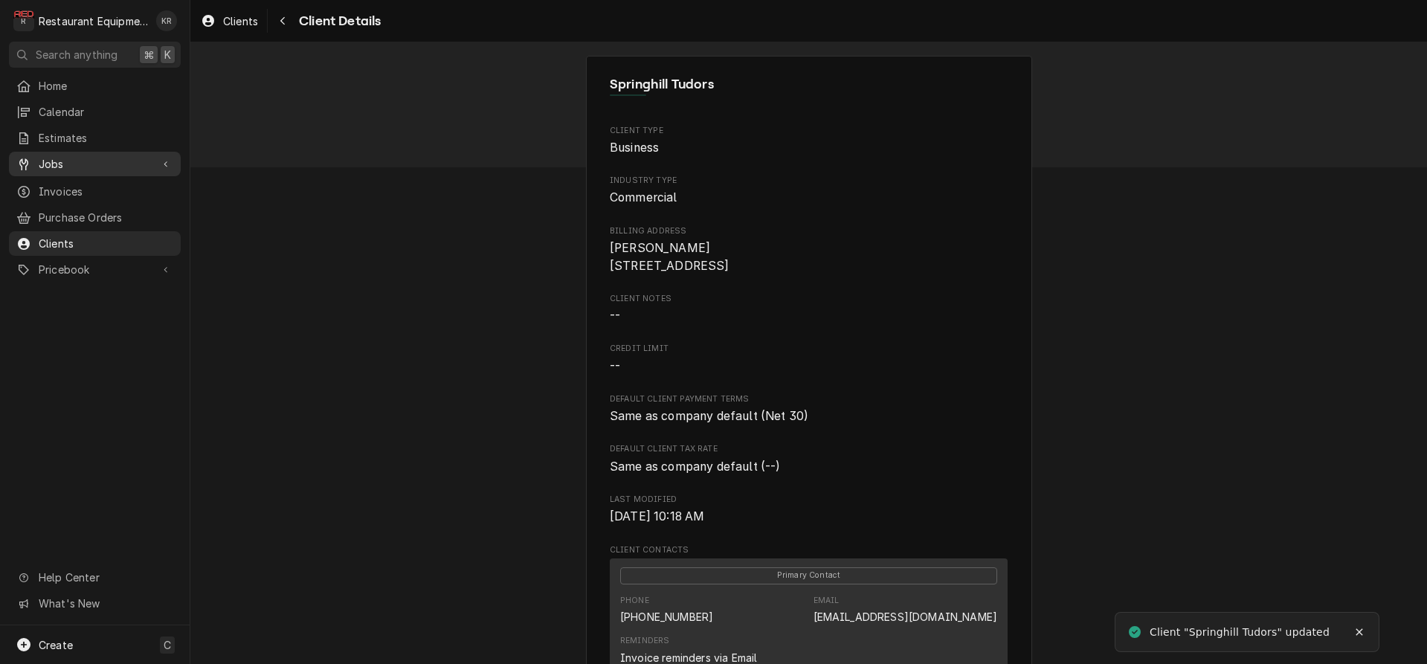
click at [59, 158] on span "Jobs" at bounding box center [95, 164] width 112 height 16
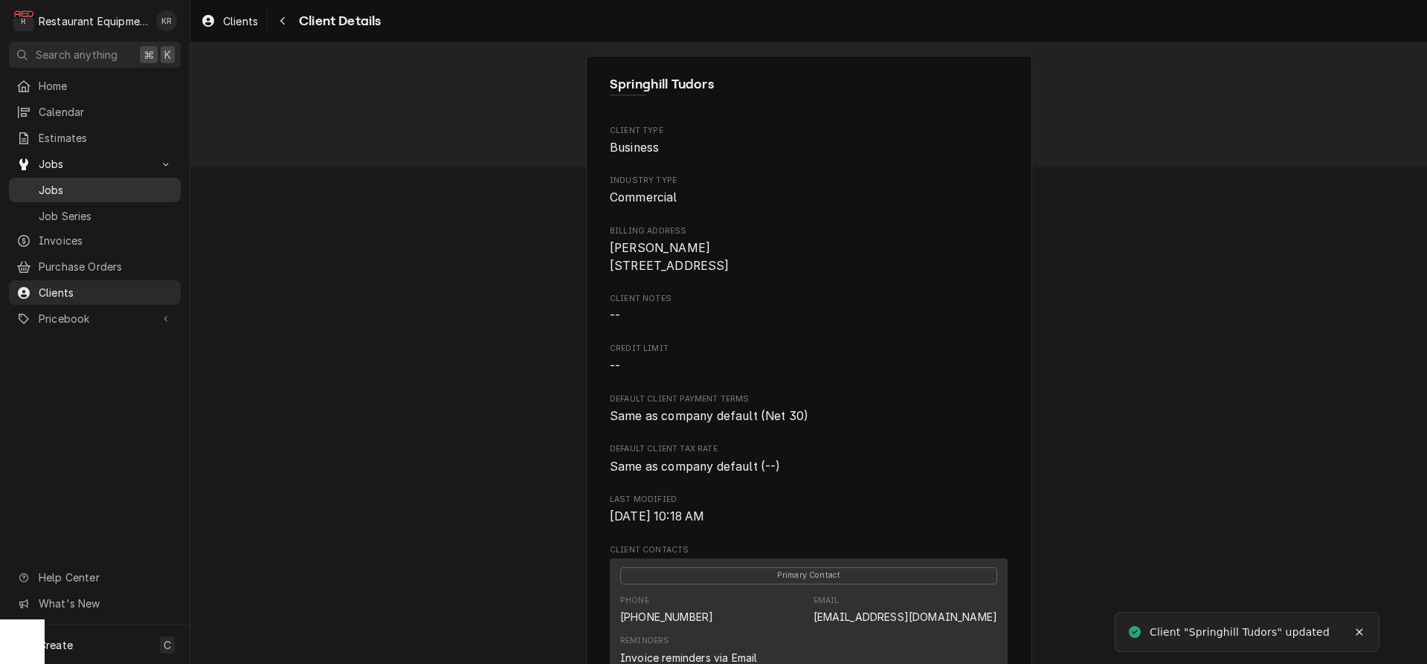
click at [62, 184] on span "Jobs" at bounding box center [106, 190] width 135 height 16
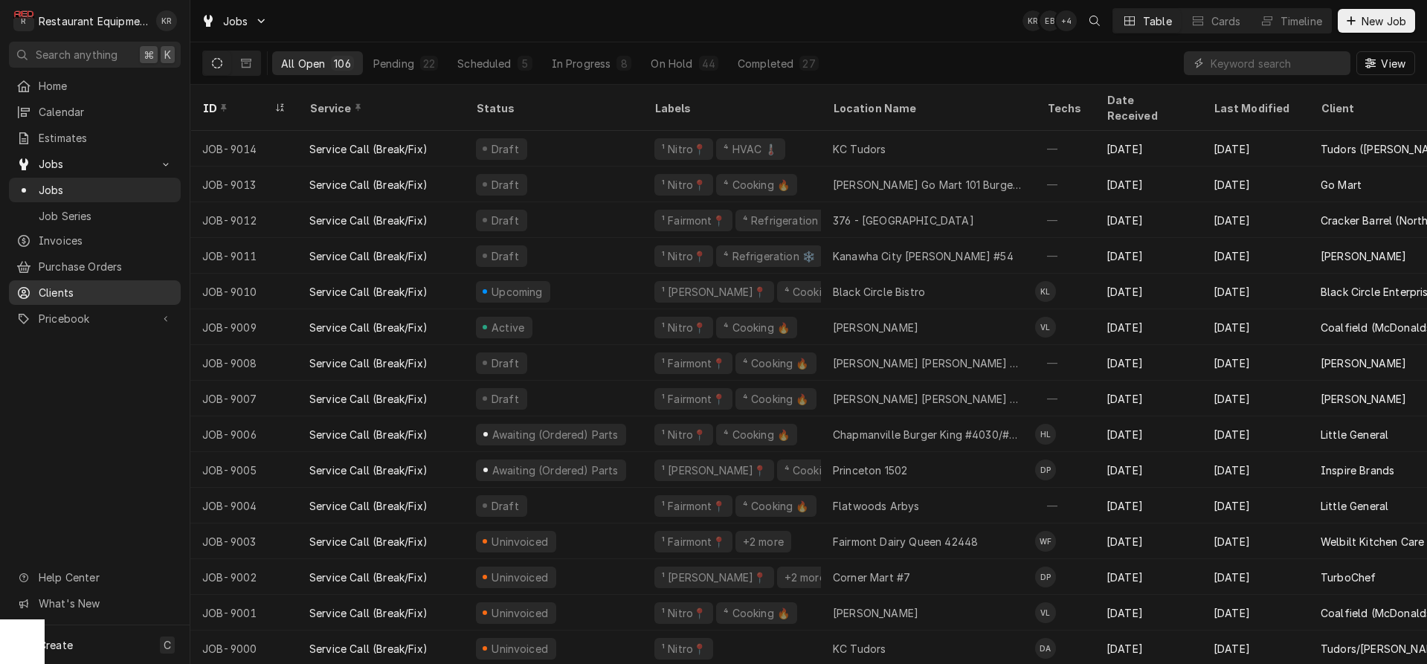
click at [65, 290] on span "Clients" at bounding box center [106, 293] width 135 height 16
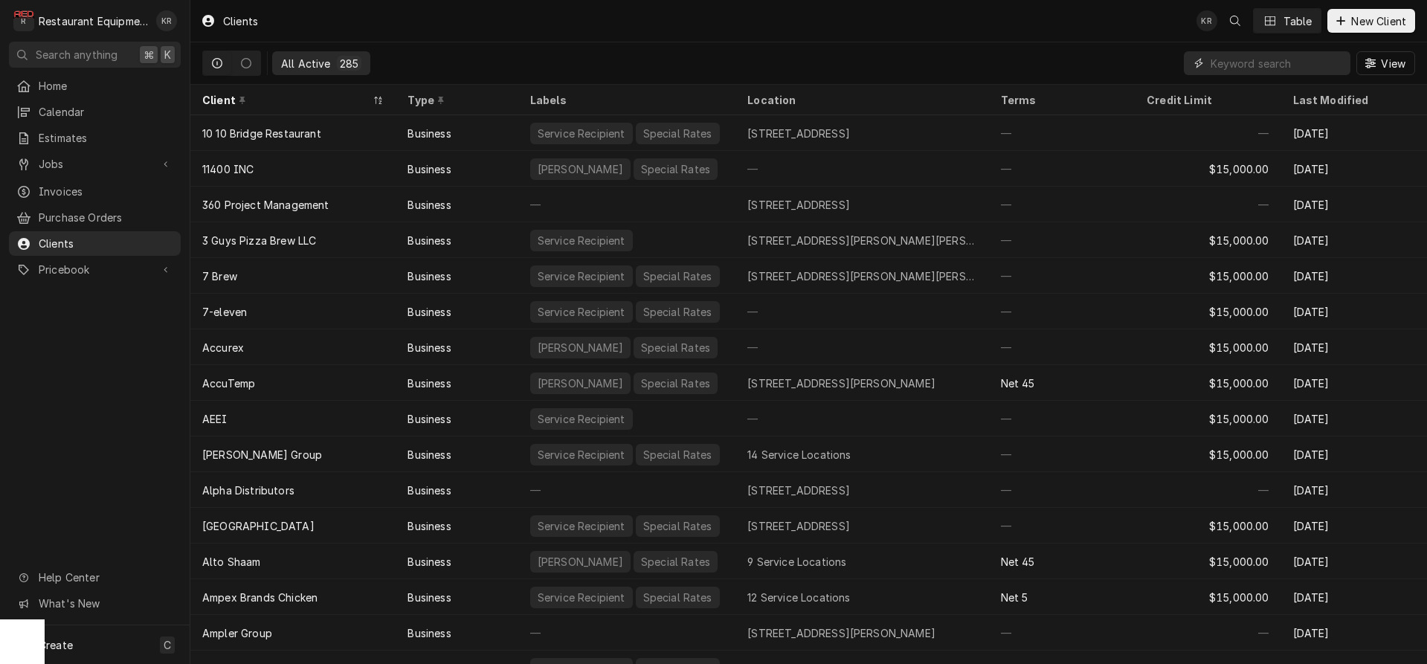
click at [1254, 67] on input "Dynamic Content Wrapper" at bounding box center [1277, 63] width 132 height 24
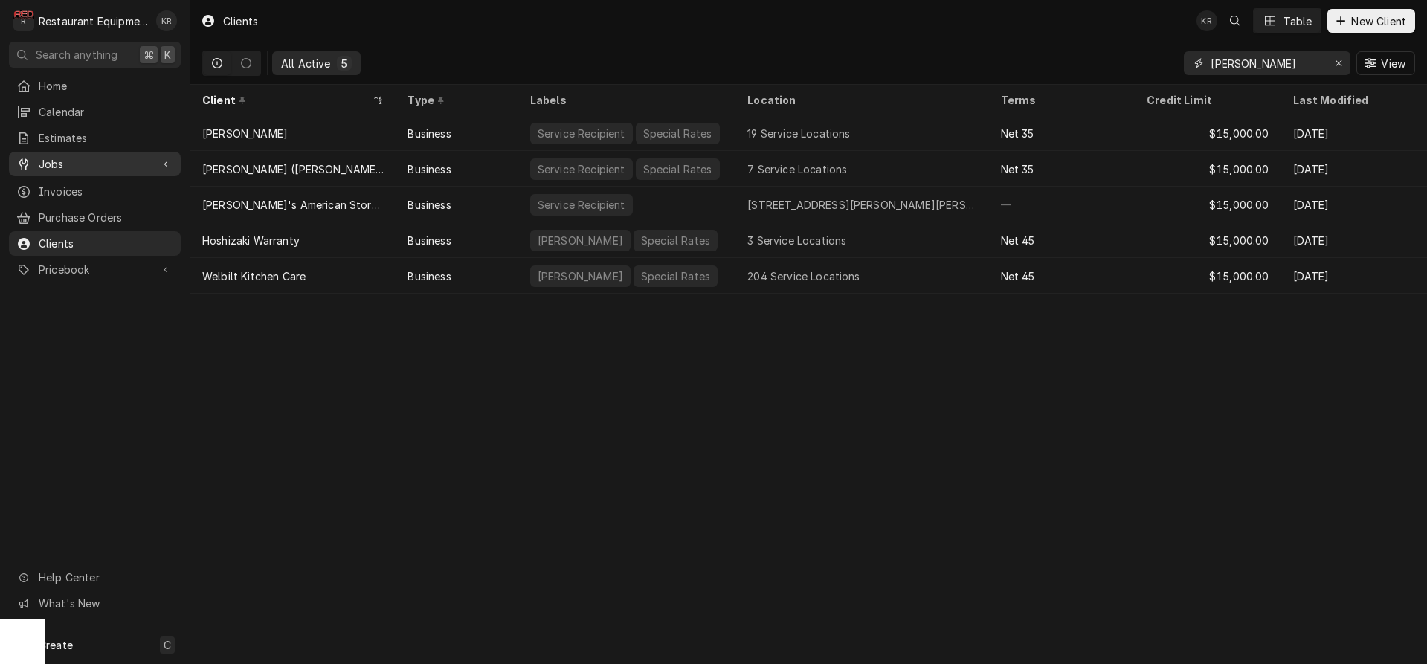
type input "[PERSON_NAME]"
click at [65, 156] on span "Jobs" at bounding box center [95, 164] width 112 height 16
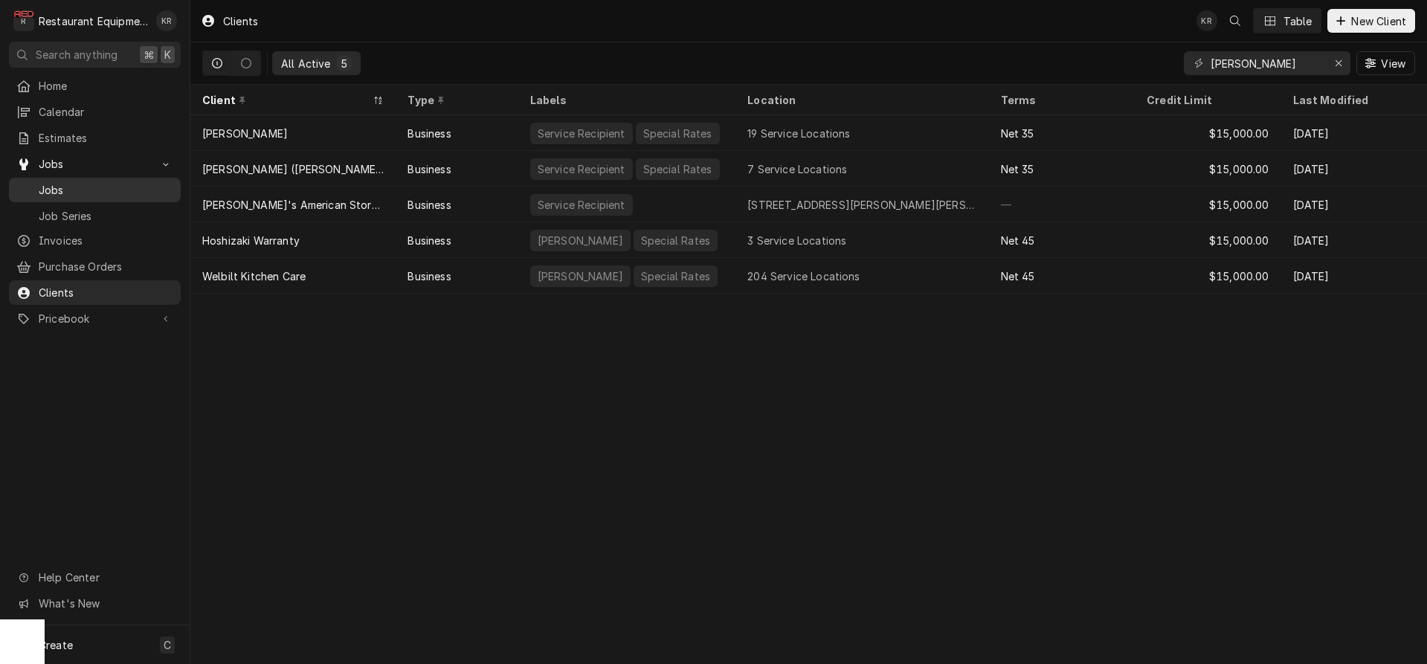
click at [51, 184] on span "Jobs" at bounding box center [106, 190] width 135 height 16
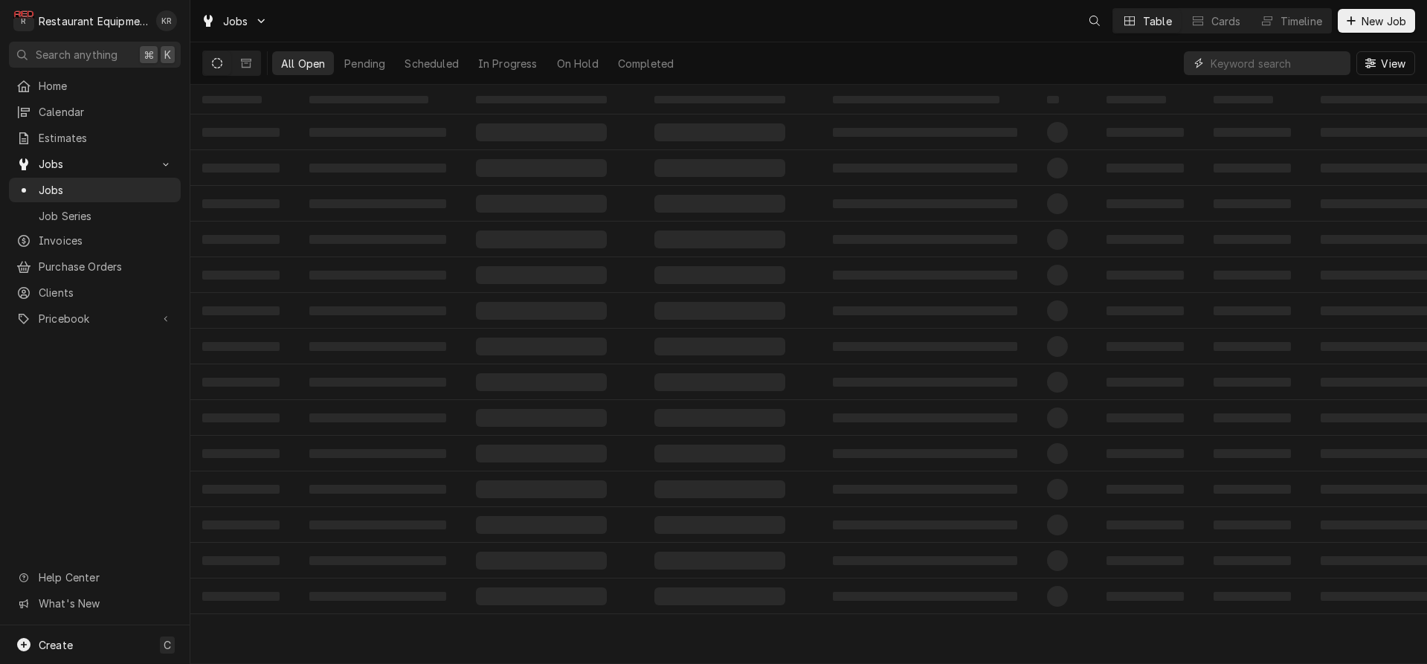
click at [1261, 69] on input "Dynamic Content Wrapper" at bounding box center [1277, 63] width 132 height 24
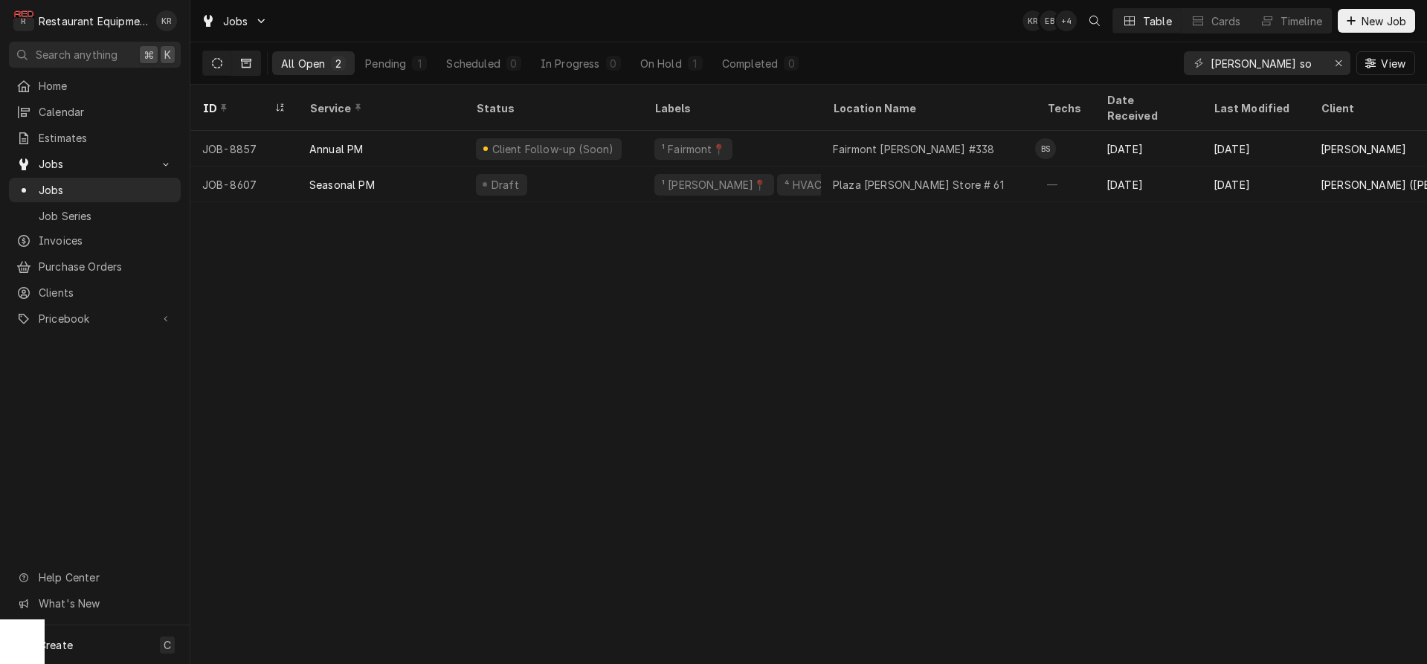
click at [242, 63] on icon "Dynamic Content Wrapper" at bounding box center [246, 63] width 10 height 9
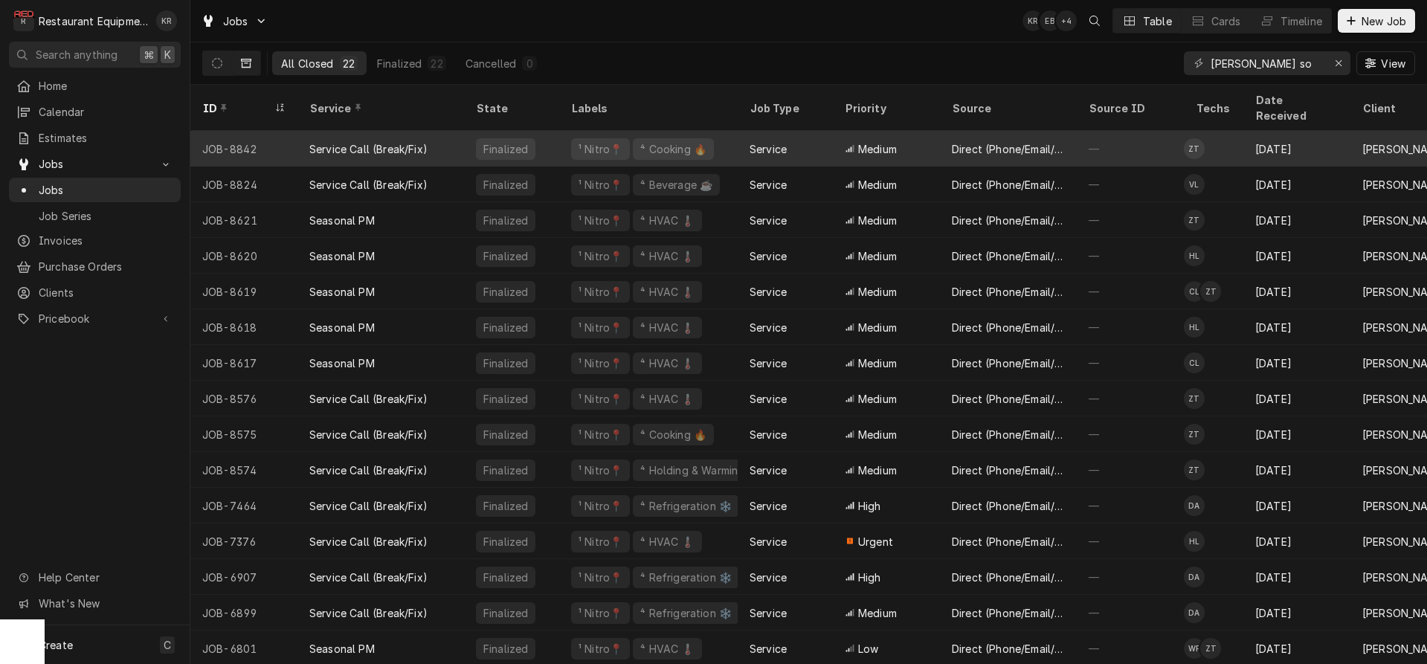
scroll to position [14, 0]
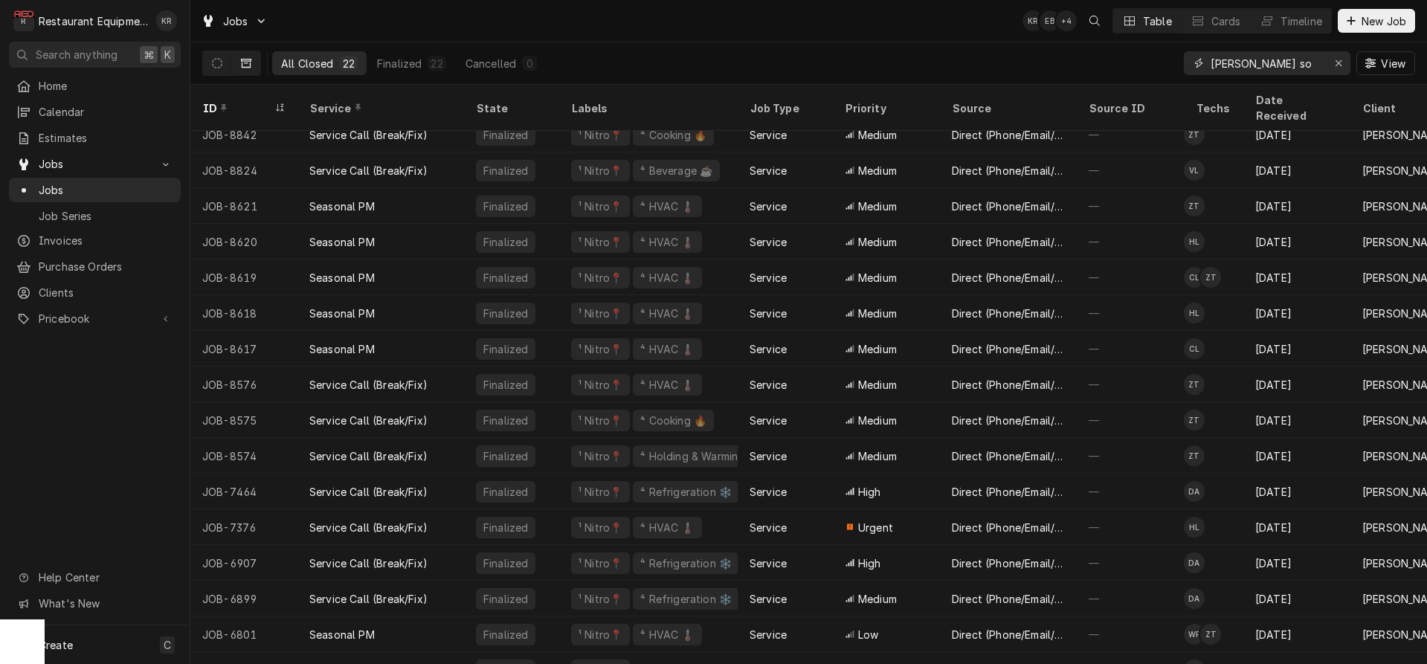
drag, startPoint x: 1238, startPoint y: 66, endPoint x: 1159, endPoint y: 57, distance: 79.3
click at [1211, 57] on input "[PERSON_NAME] so" at bounding box center [1267, 63] width 112 height 24
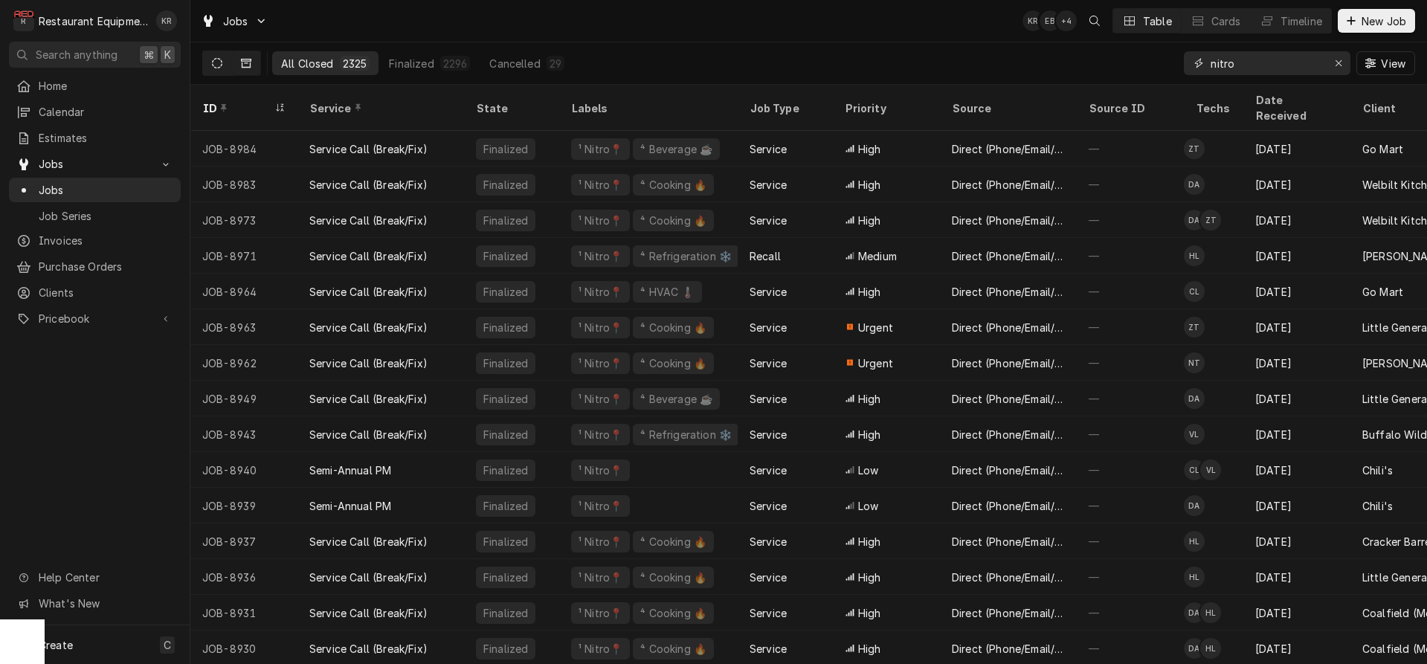
type input "nitro"
click at [221, 62] on icon "Dynamic Content Wrapper" at bounding box center [217, 63] width 10 height 10
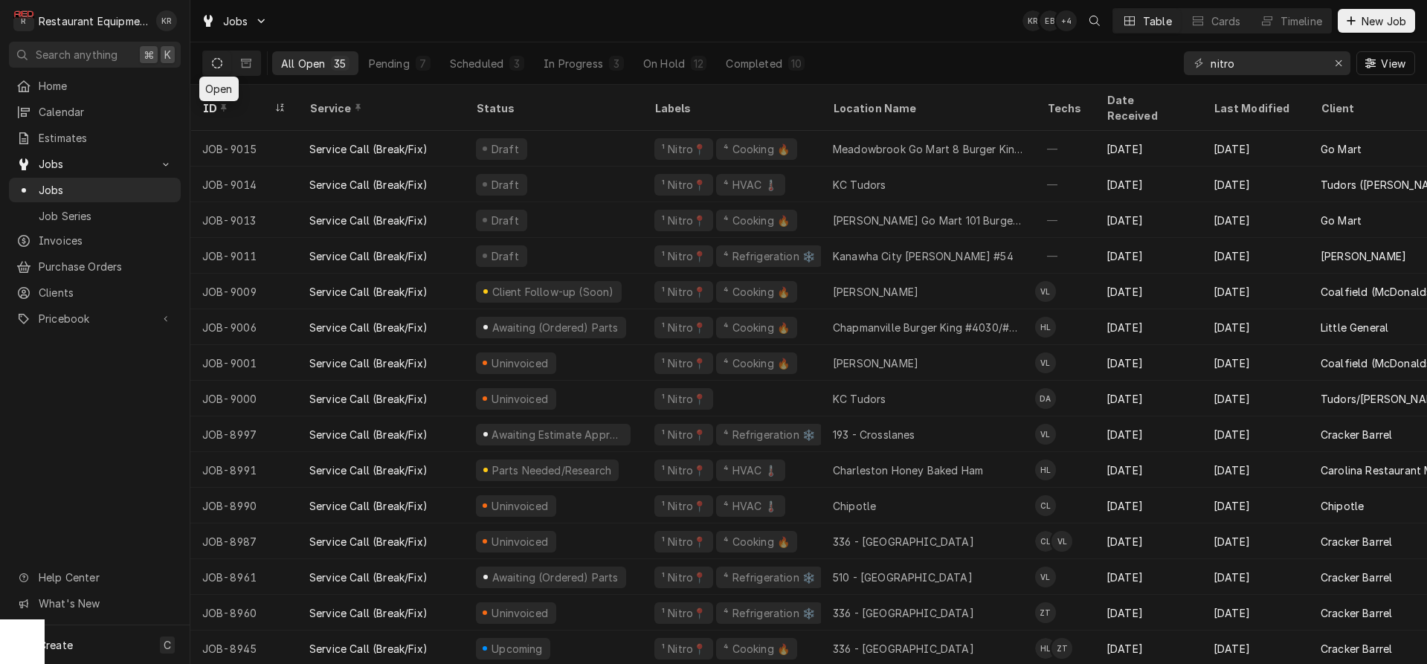
click at [559, 320] on div "Awaiting (Ordered) Parts" at bounding box center [554, 328] width 129 height 16
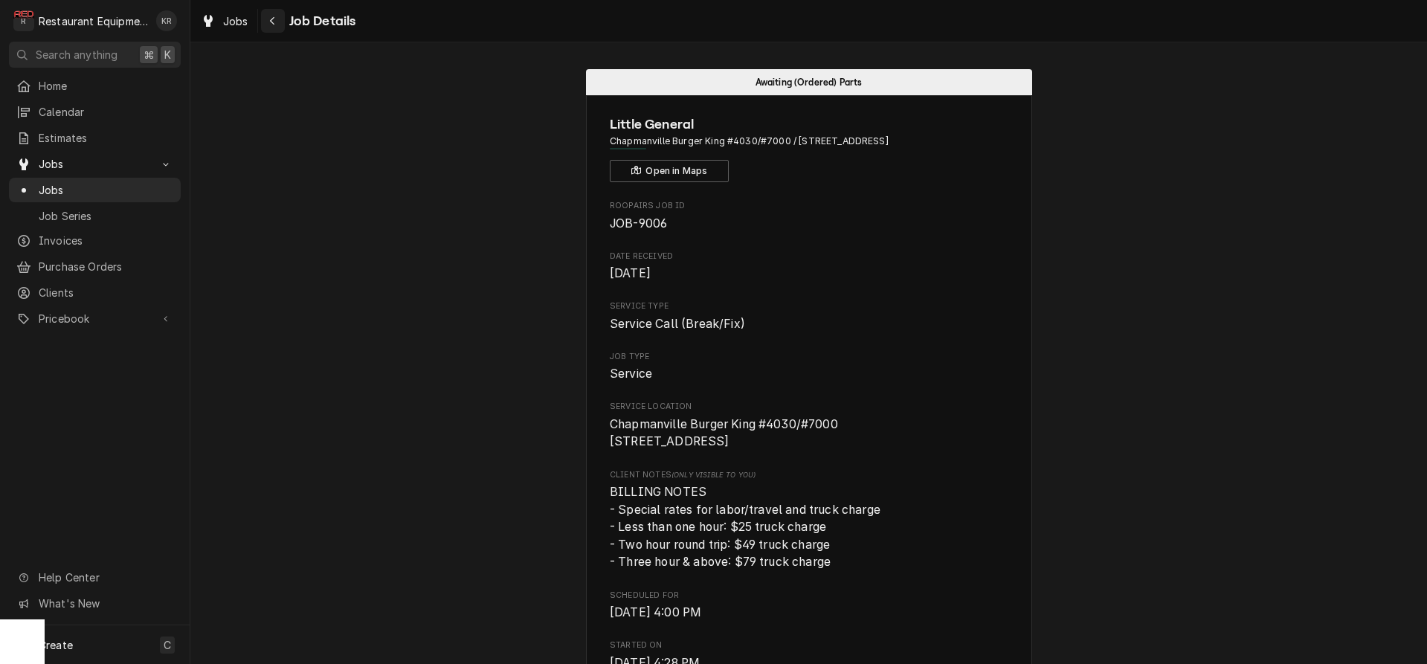
click at [279, 20] on div "Navigate back" at bounding box center [272, 20] width 15 height 15
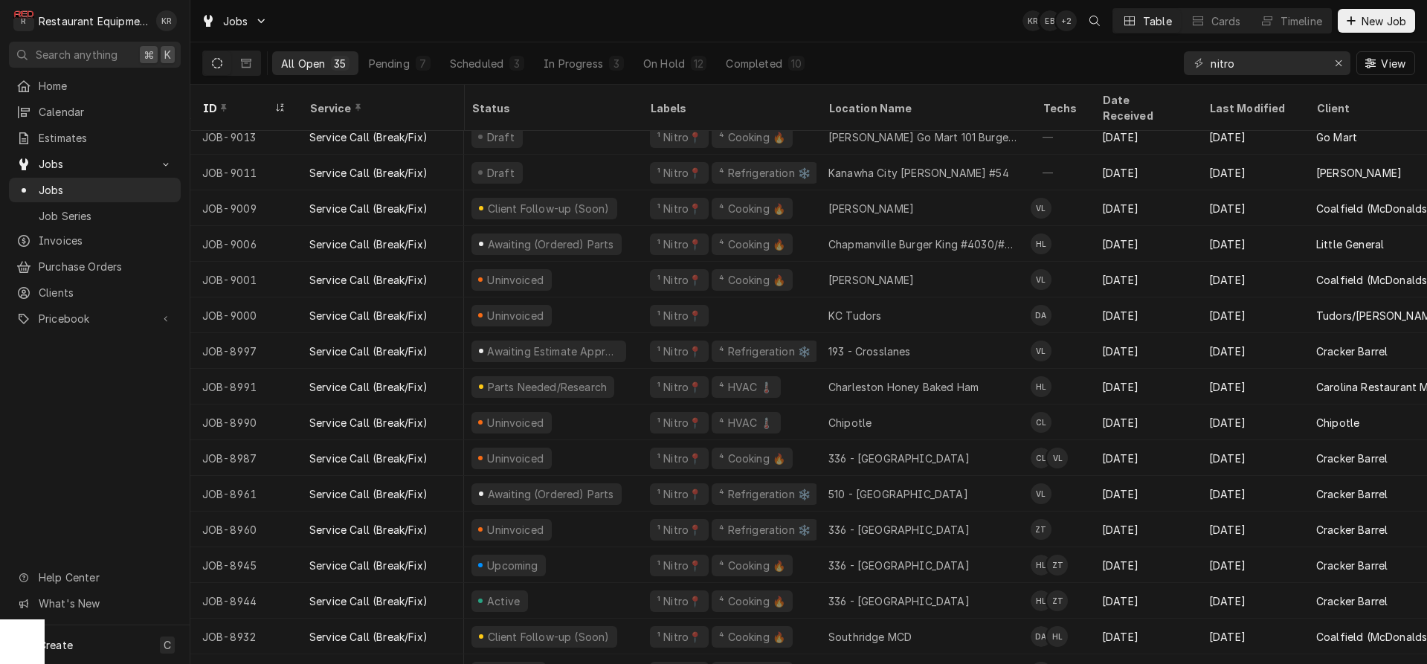
scroll to position [84, 4]
click at [1285, 66] on input "nitro" at bounding box center [1267, 63] width 112 height 24
drag, startPoint x: 1197, startPoint y: 62, endPoint x: 1168, endPoint y: 62, distance: 29.7
click at [1211, 62] on input "nitro" at bounding box center [1267, 63] width 112 height 24
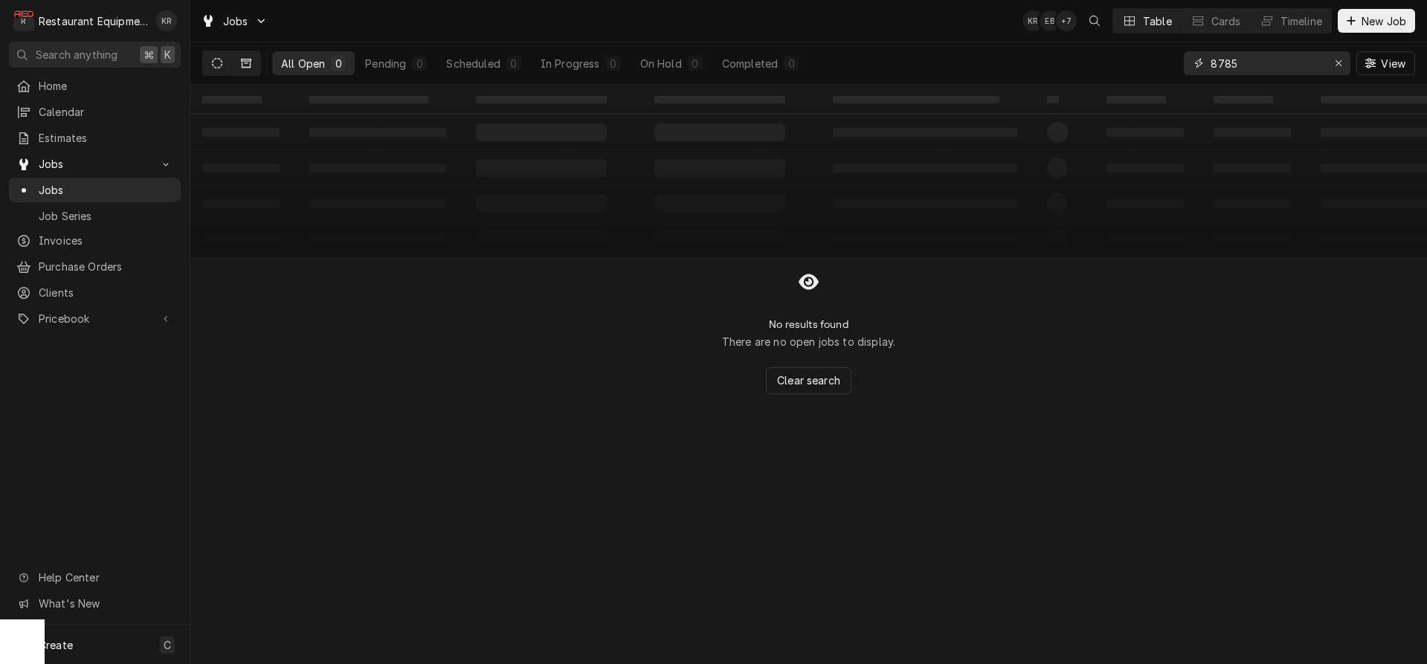
type input "8785"
click at [249, 67] on icon "Dynamic Content Wrapper" at bounding box center [246, 63] width 10 height 9
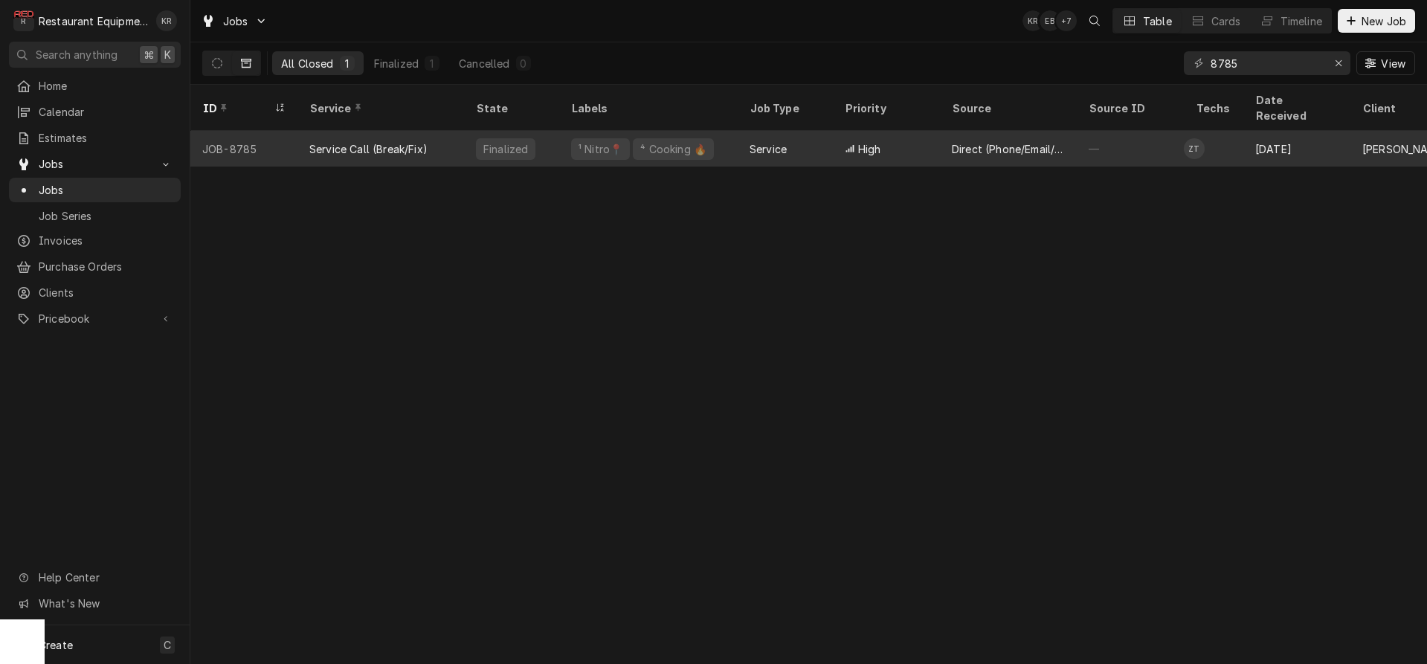
click at [577, 141] on div "¹ Nitro📍" at bounding box center [600, 149] width 47 height 16
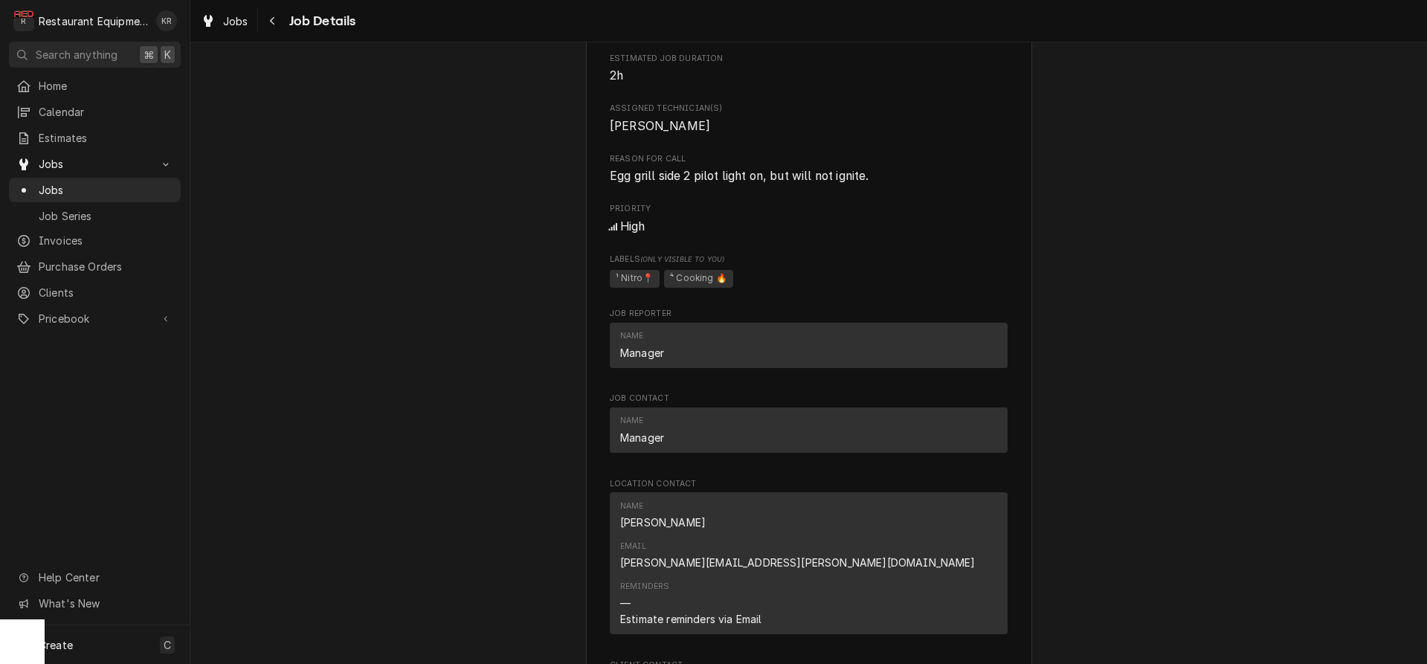
scroll to position [742, 0]
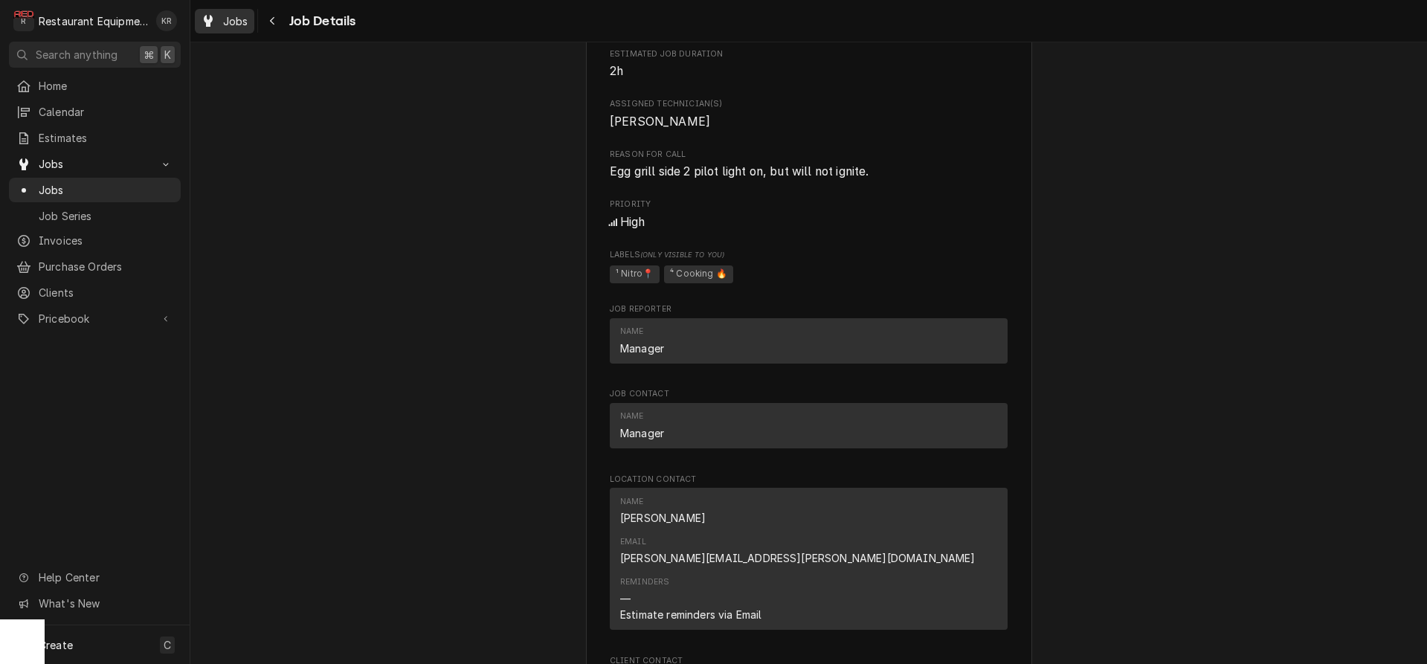
drag, startPoint x: 212, startPoint y: 13, endPoint x: 235, endPoint y: 18, distance: 23.6
click at [213, 13] on div "Dynamic Content Wrapper" at bounding box center [208, 21] width 15 height 18
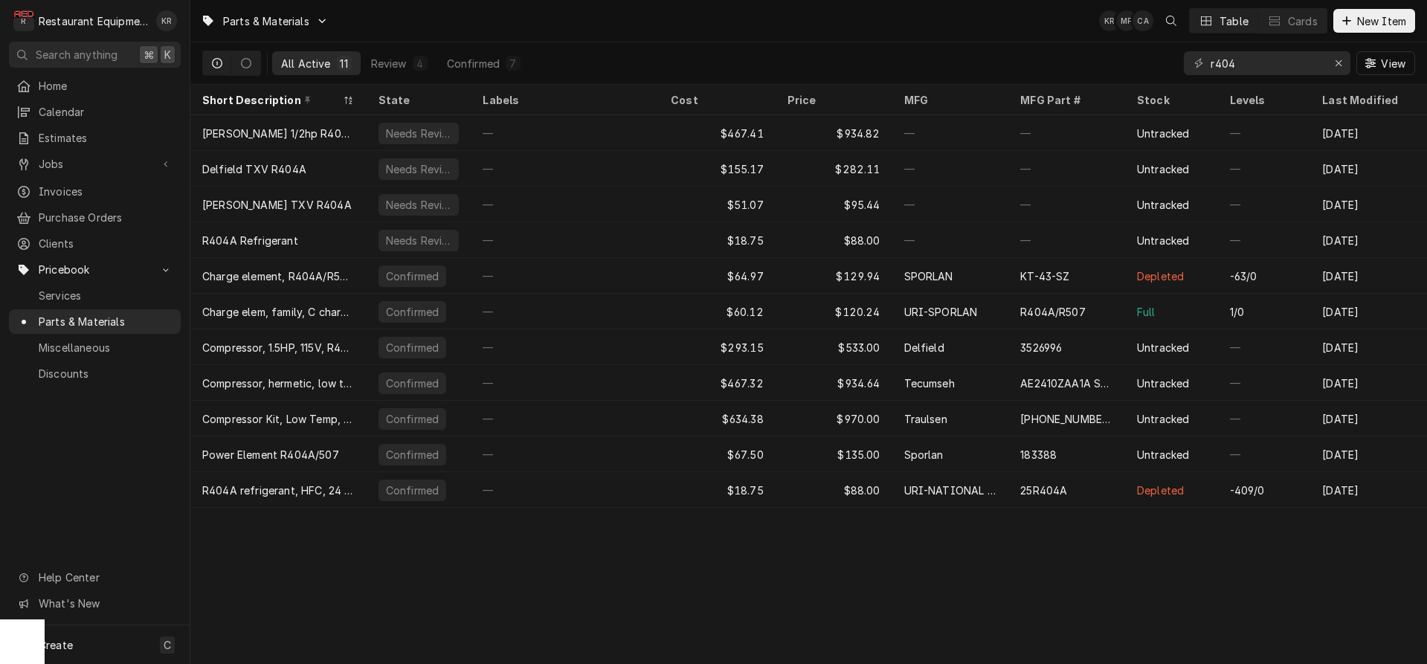
drag, startPoint x: 1237, startPoint y: 61, endPoint x: 1186, endPoint y: 59, distance: 50.6
click at [1211, 59] on input "r404" at bounding box center [1267, 63] width 112 height 24
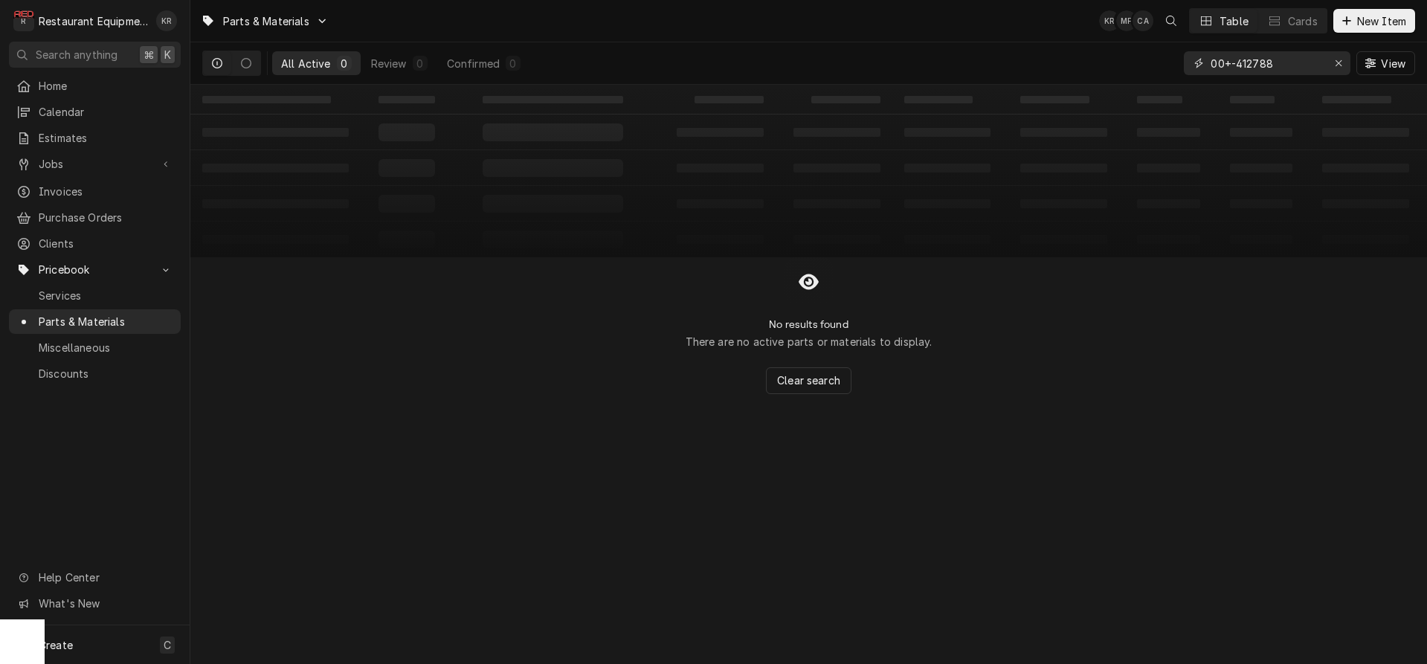
click at [1228, 69] on input "00+-412788" at bounding box center [1267, 63] width 112 height 24
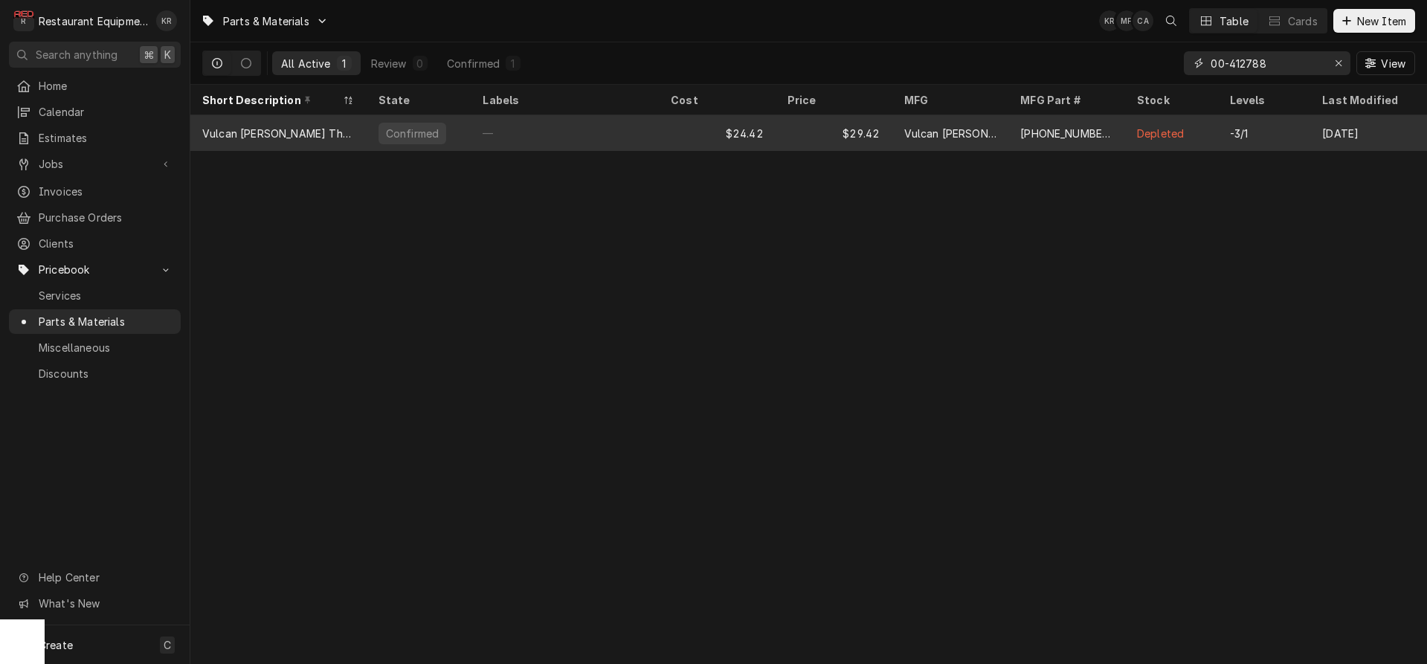
type input "00-412788"
click at [832, 132] on div "$29.42" at bounding box center [834, 133] width 117 height 36
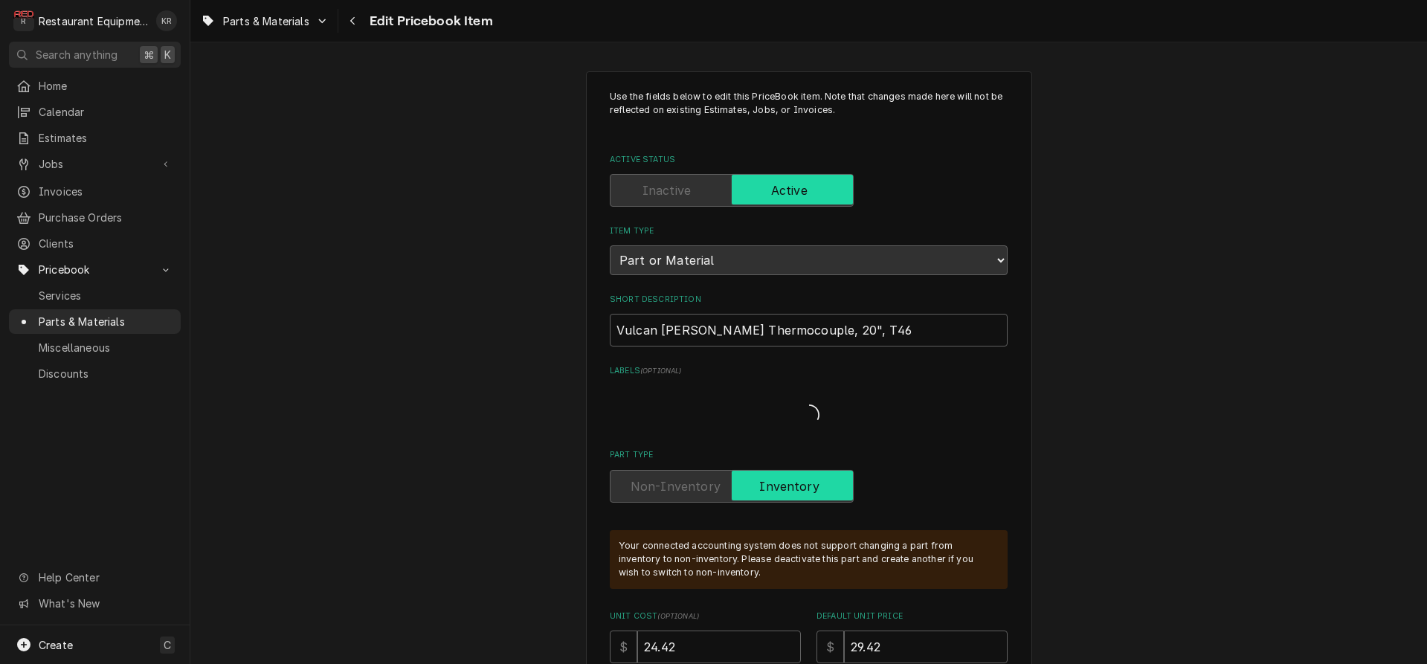
type textarea "x"
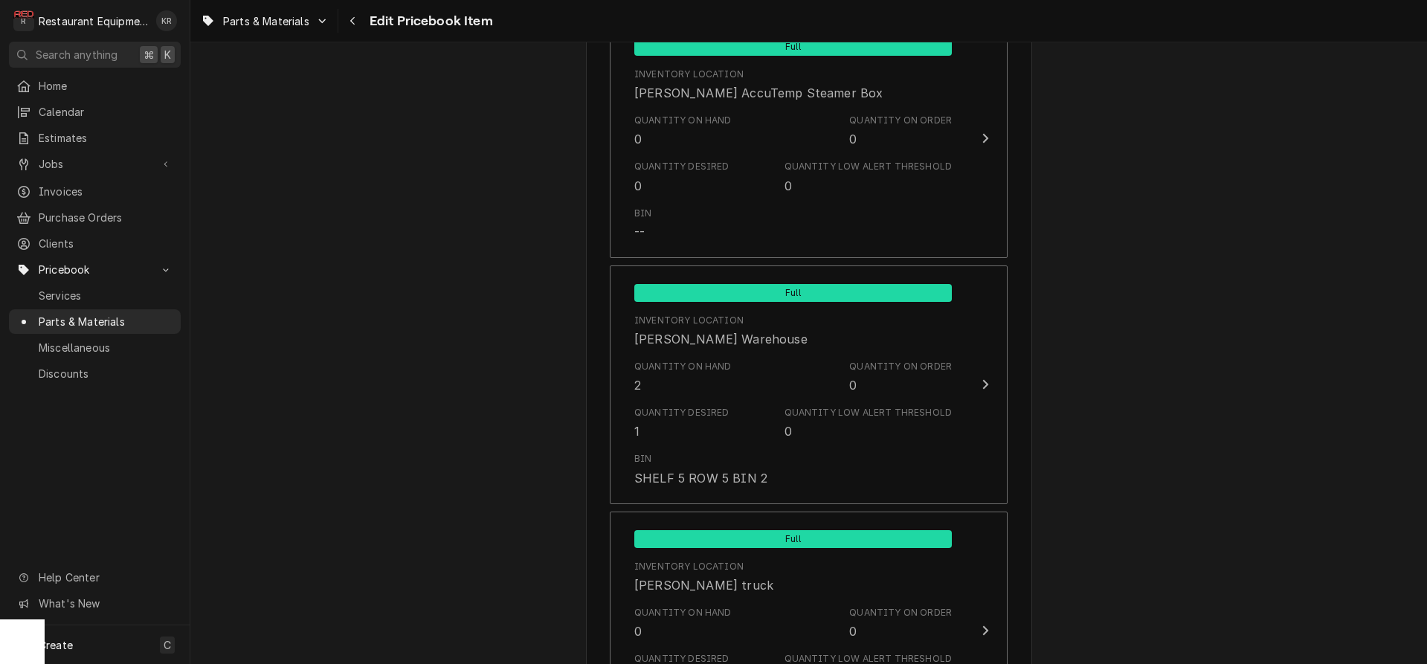
scroll to position [1810, 0]
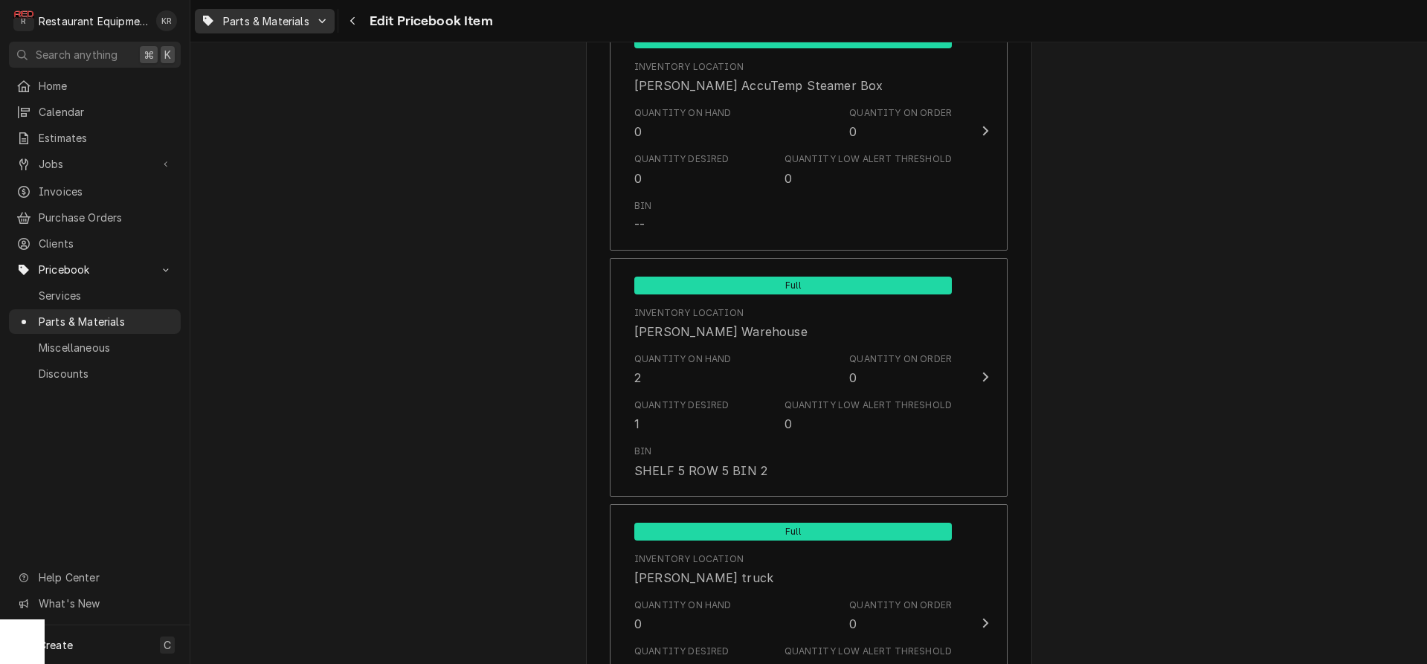
click at [236, 9] on link "Parts & Materials" at bounding box center [265, 21] width 140 height 25
click at [353, 19] on html "R Restaurant Equipment Diagnostics KR Search anything ⌘ K Home Calendar Estimat…" at bounding box center [713, 332] width 1427 height 664
click at [354, 22] on icon "Navigate back" at bounding box center [353, 21] width 7 height 10
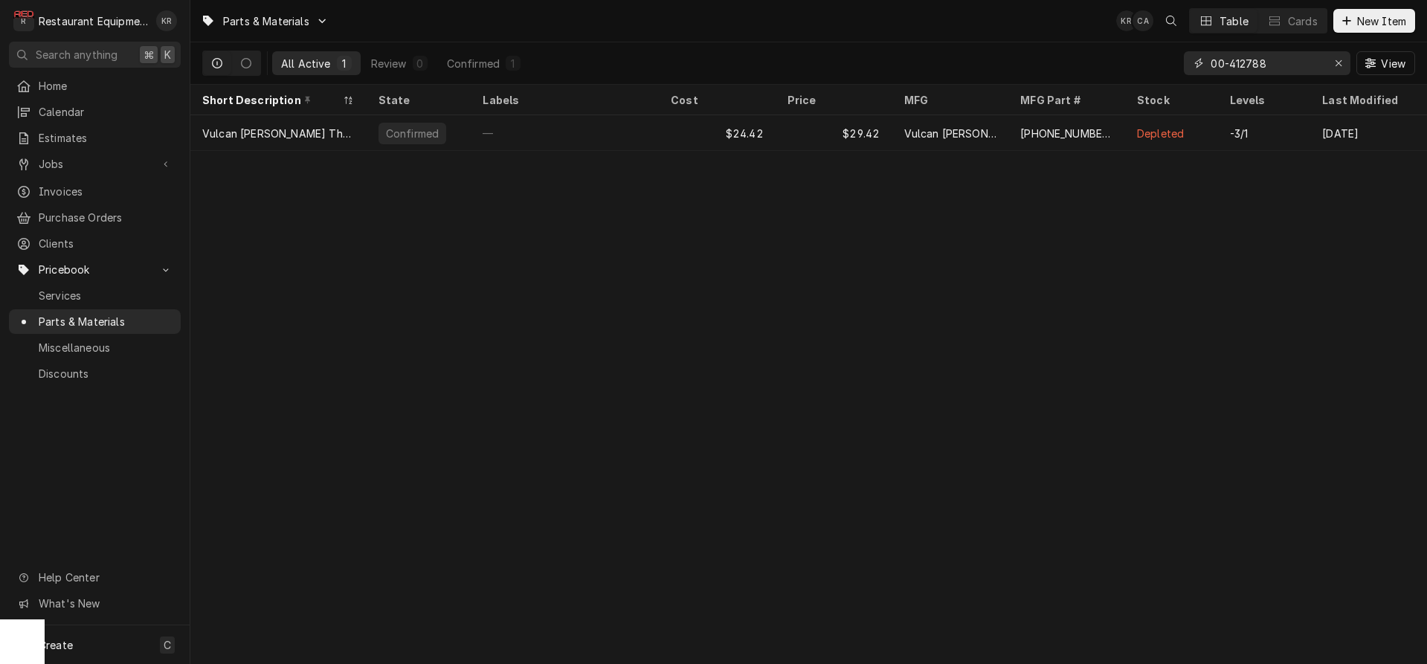
drag, startPoint x: 1275, startPoint y: 61, endPoint x: 1144, endPoint y: 70, distance: 131.2
click at [1211, 70] on input "00-412788" at bounding box center [1267, 63] width 112 height 24
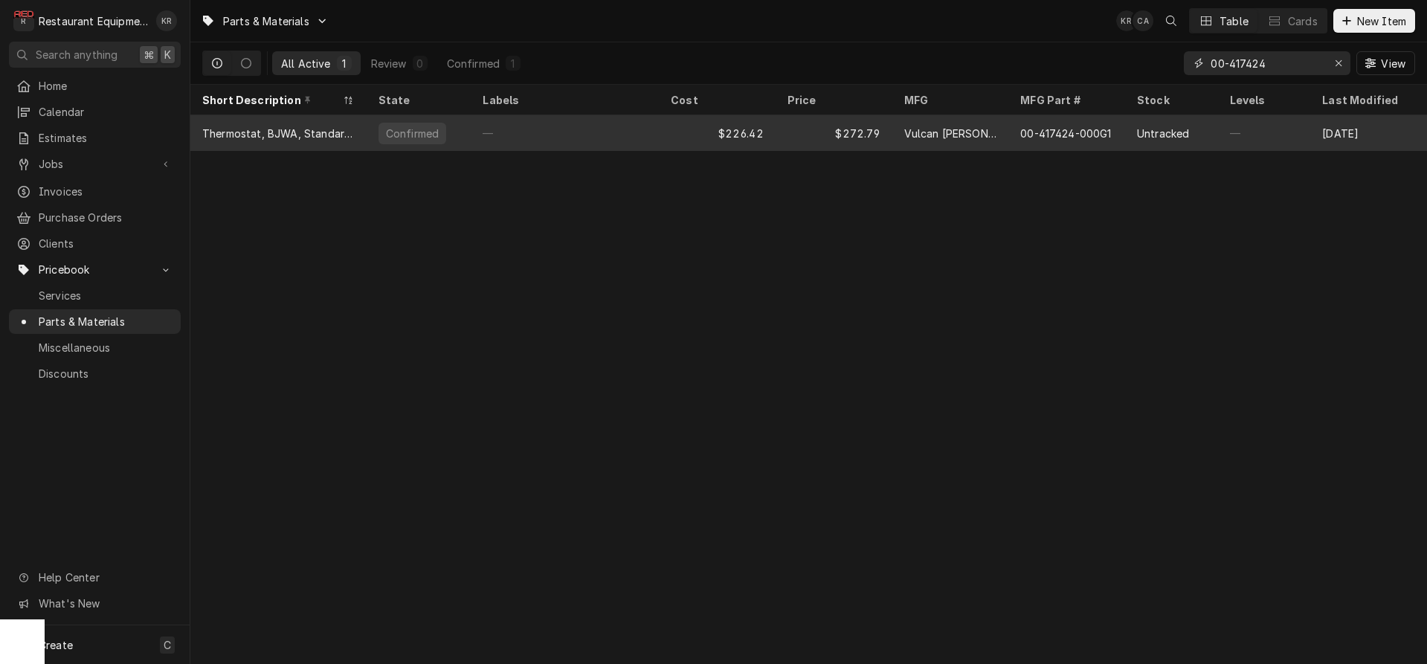
type input "00-417424"
click at [494, 129] on div "—" at bounding box center [565, 133] width 188 height 36
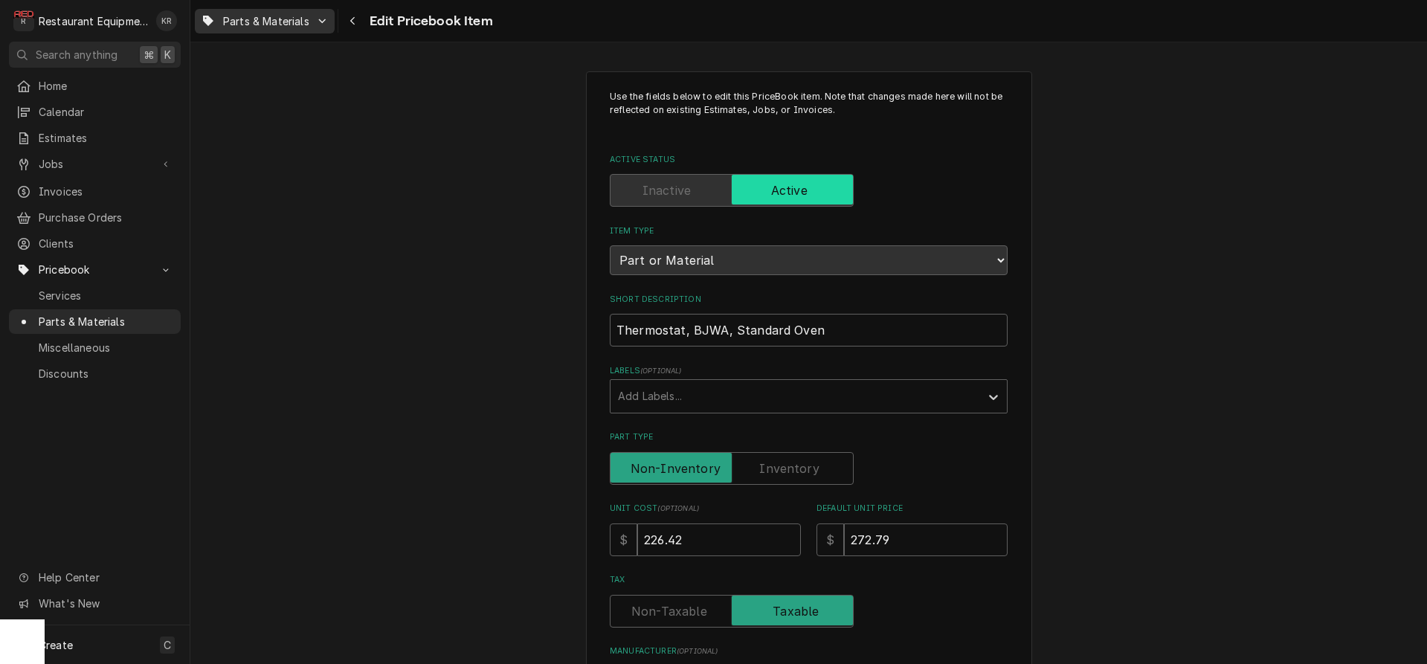
click at [249, 19] on span "Parts & Materials" at bounding box center [266, 21] width 86 height 16
type textarea "x"
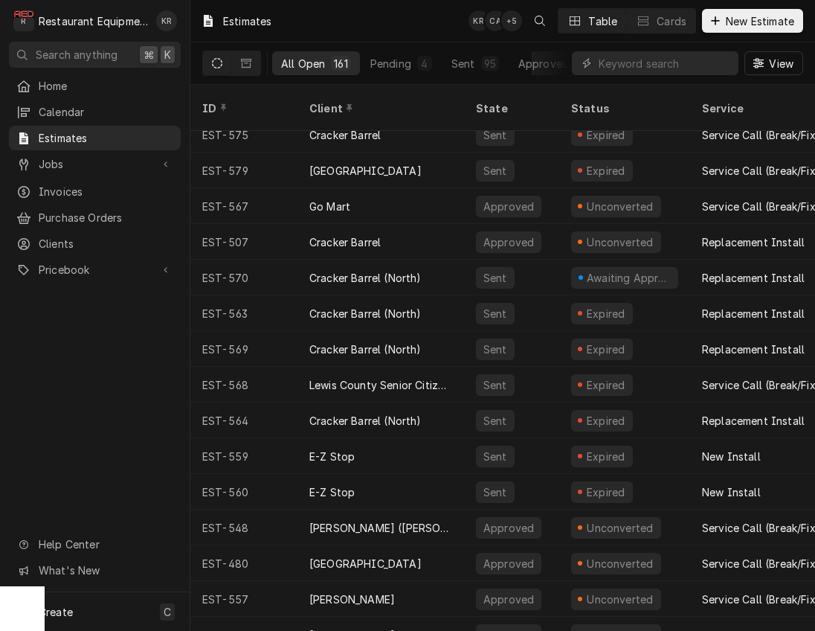
scroll to position [590, 0]
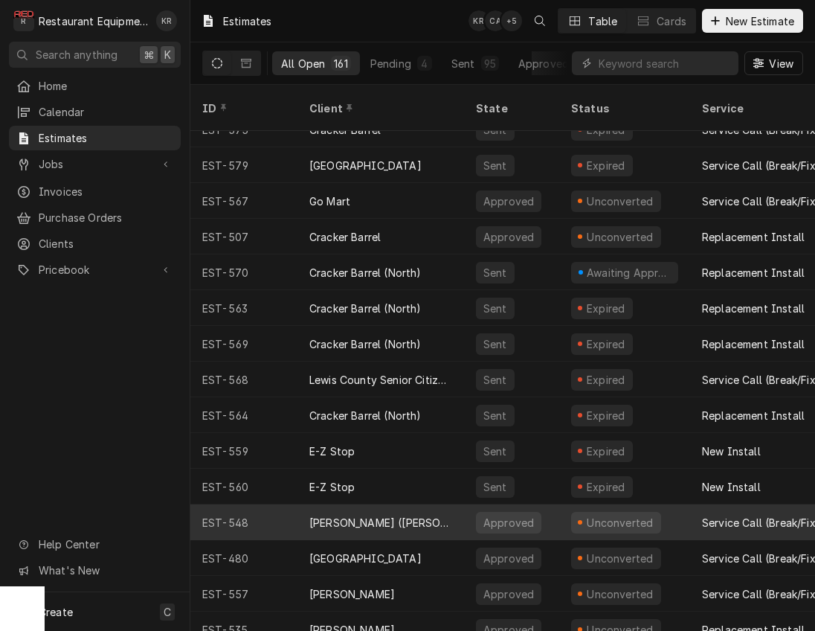
click at [324, 515] on div "[PERSON_NAME] ([PERSON_NAME])" at bounding box center [380, 523] width 143 height 16
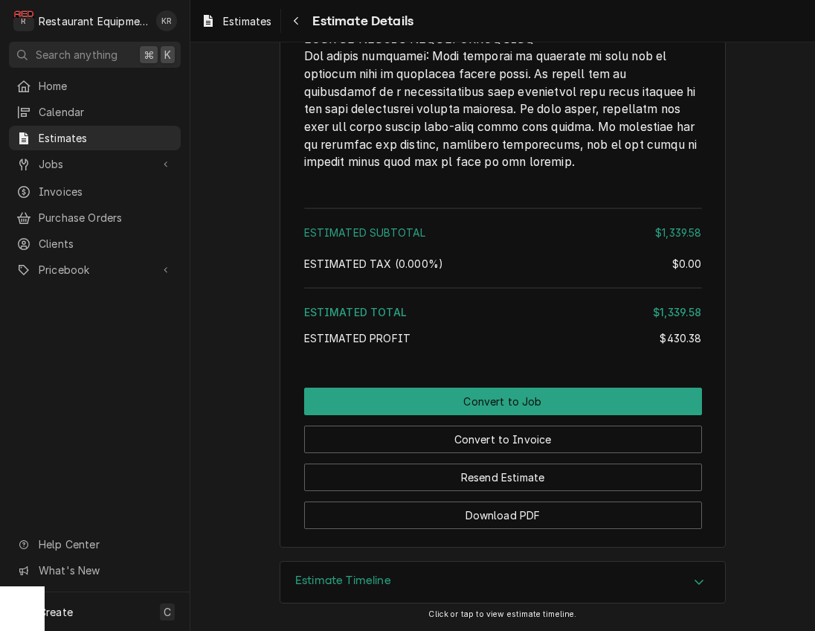
scroll to position [2935, 0]
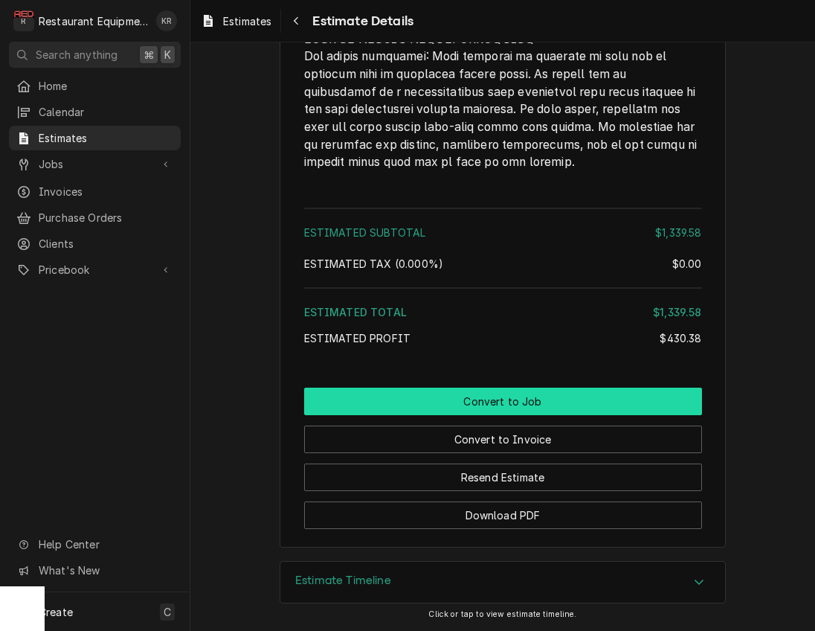
click at [489, 402] on button "Convert to Job" at bounding box center [503, 401] width 398 height 28
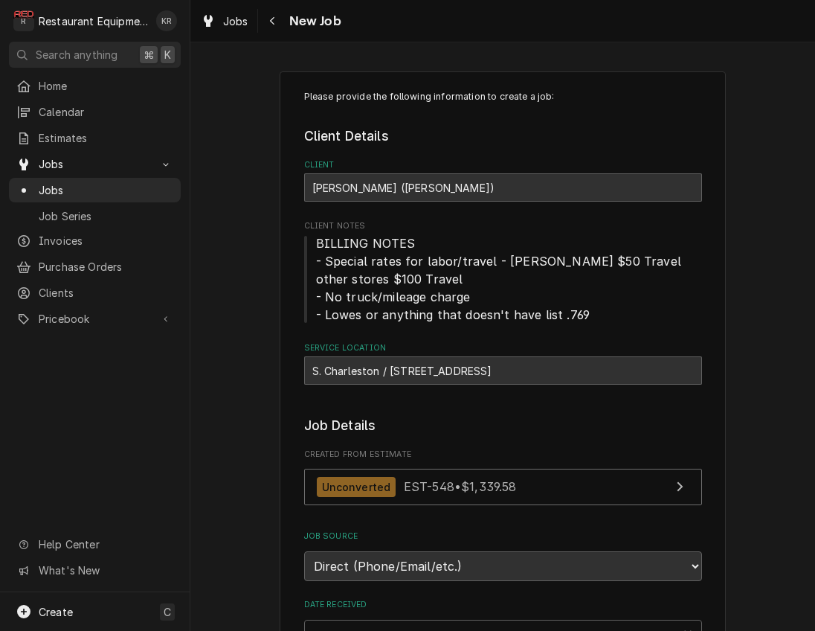
type textarea "x"
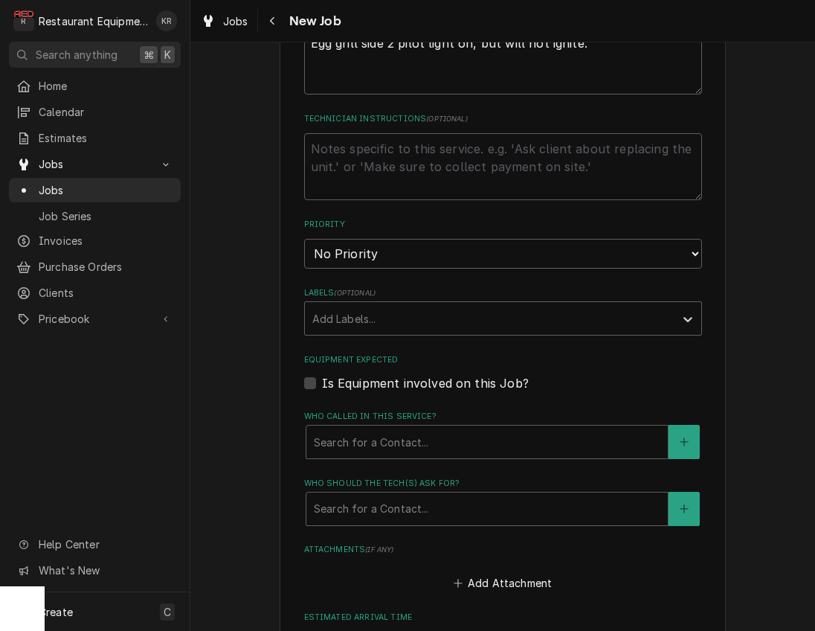
scroll to position [810, 0]
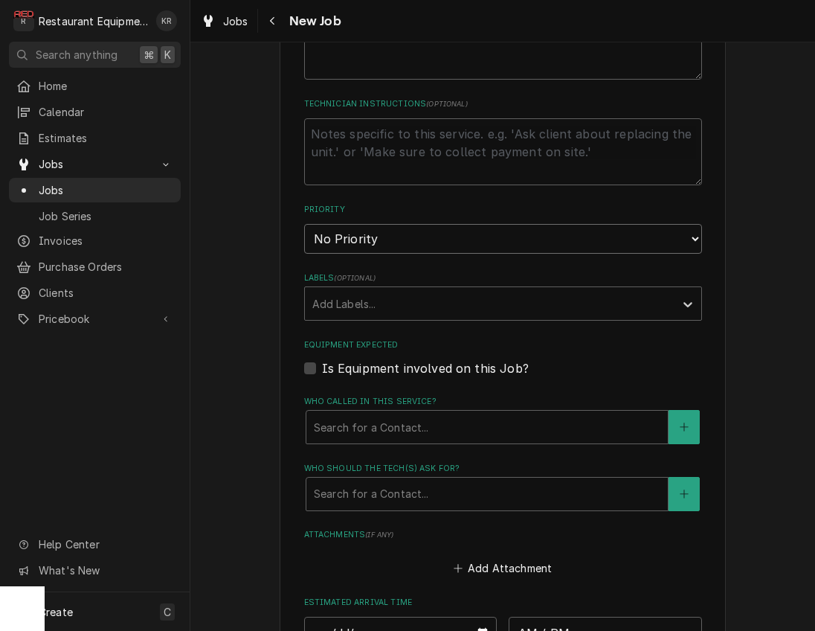
select select "2"
click option "High" at bounding box center [0, 0] width 0 height 0
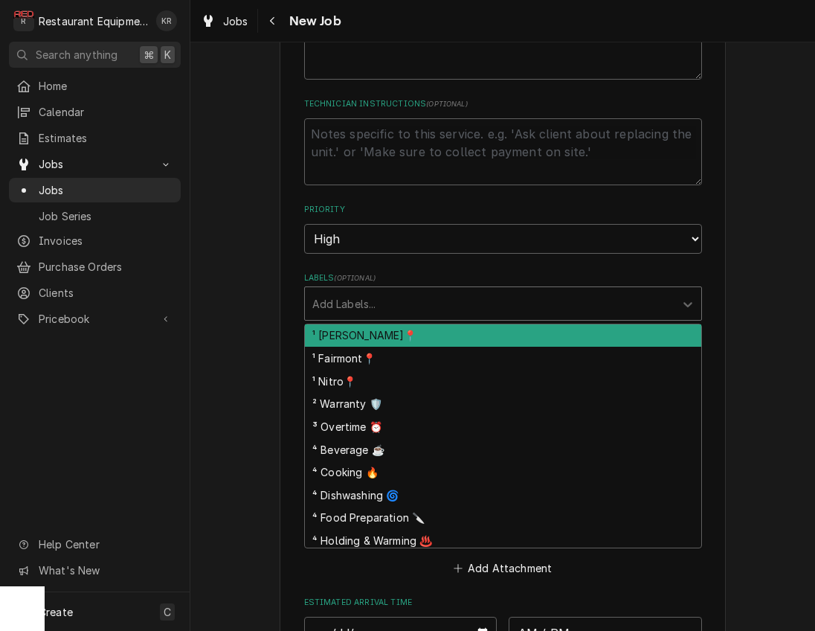
click at [393, 309] on div "Labels" at bounding box center [489, 303] width 355 height 27
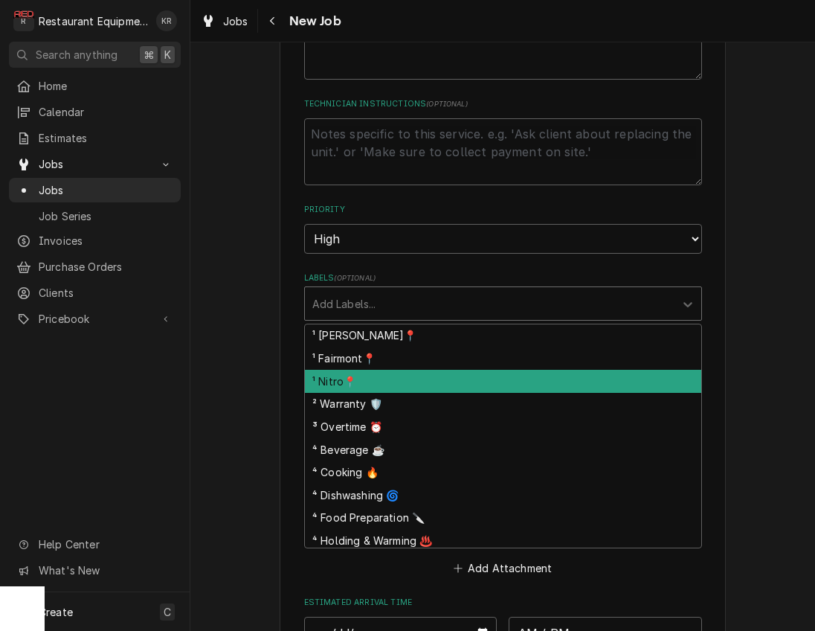
click at [382, 376] on div "¹ Nitro📍" at bounding box center [503, 381] width 396 height 23
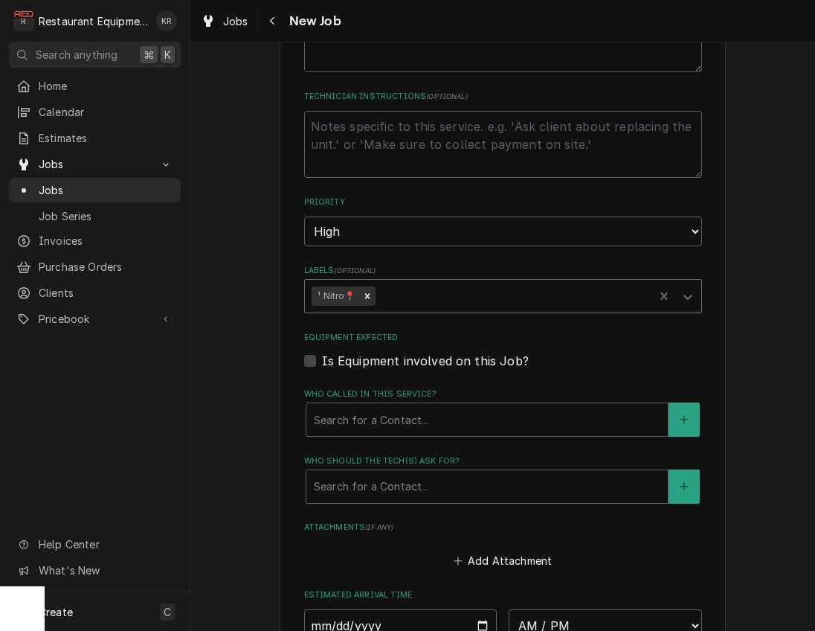
click at [409, 307] on div "¹ Nitro📍" at bounding box center [480, 296] width 350 height 33
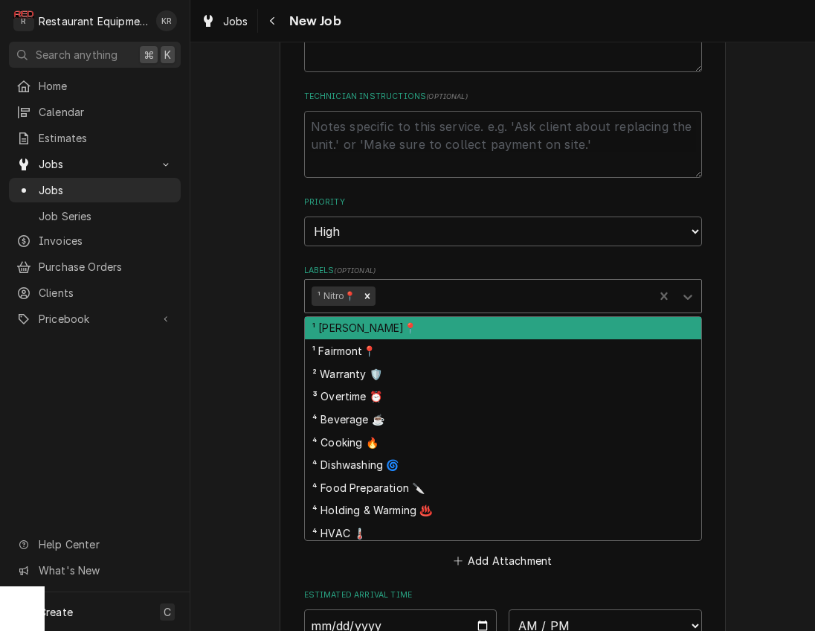
scroll to position [813, 0]
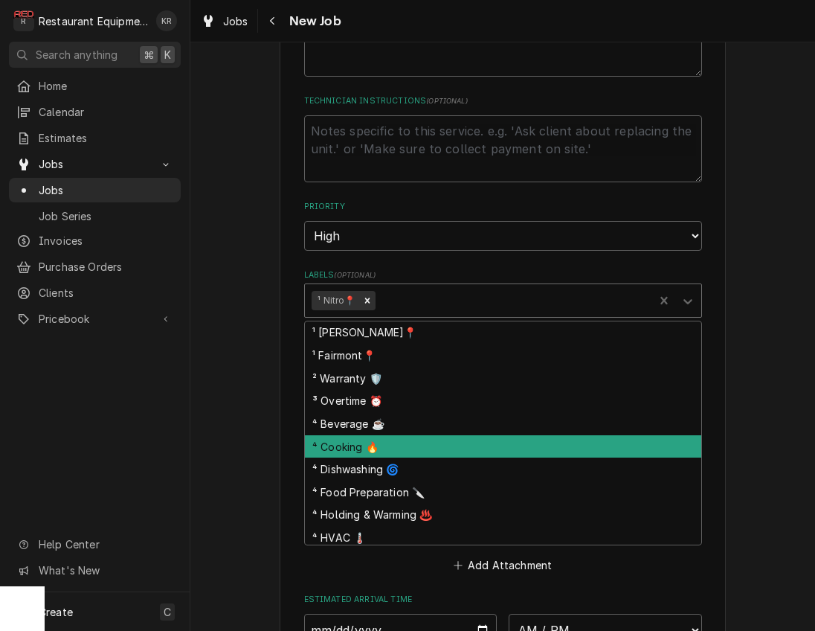
click at [403, 443] on div "⁴ Cooking 🔥" at bounding box center [503, 446] width 396 height 23
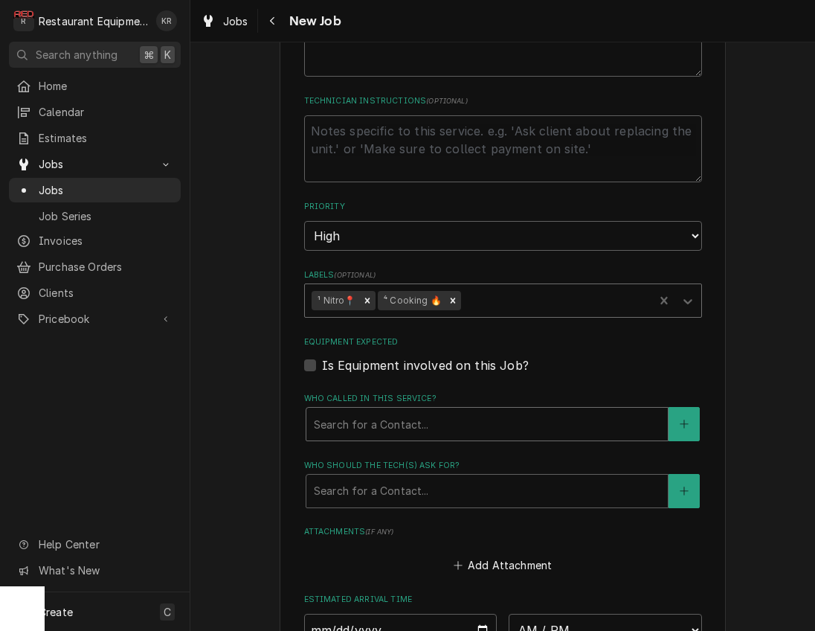
click at [397, 428] on div "Who called in this service?" at bounding box center [487, 424] width 347 height 27
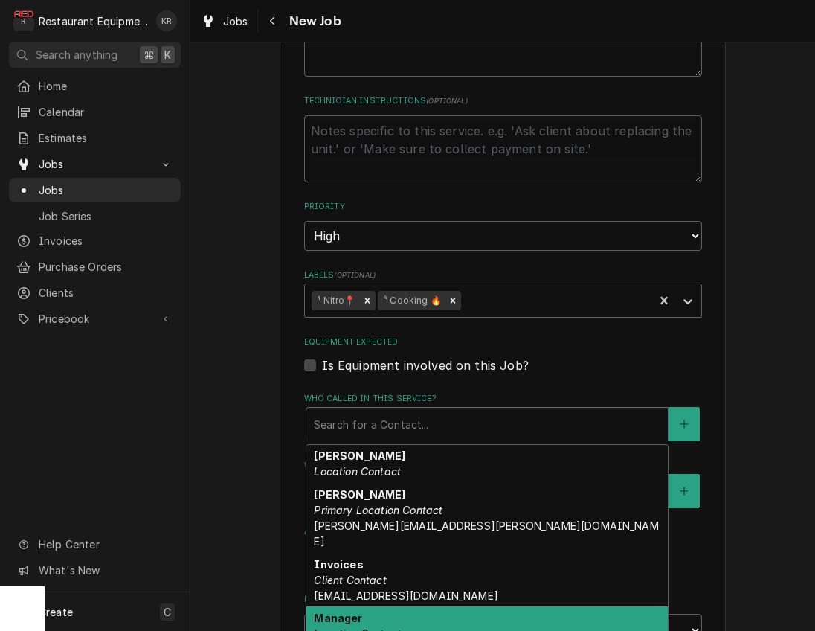
click at [399, 606] on div "Manager Location Contact" at bounding box center [486, 625] width 361 height 39
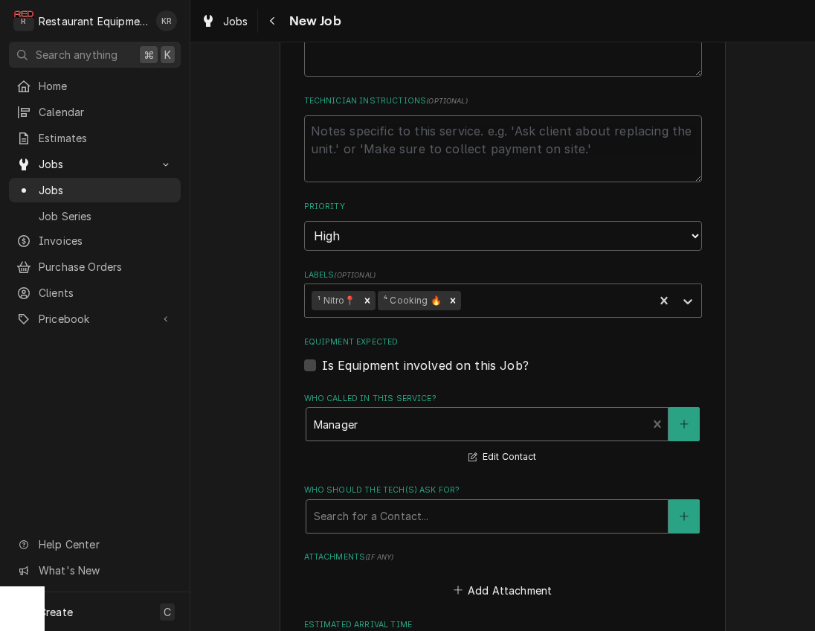
click at [389, 520] on div "Who should the tech(s) ask for?" at bounding box center [487, 516] width 347 height 27
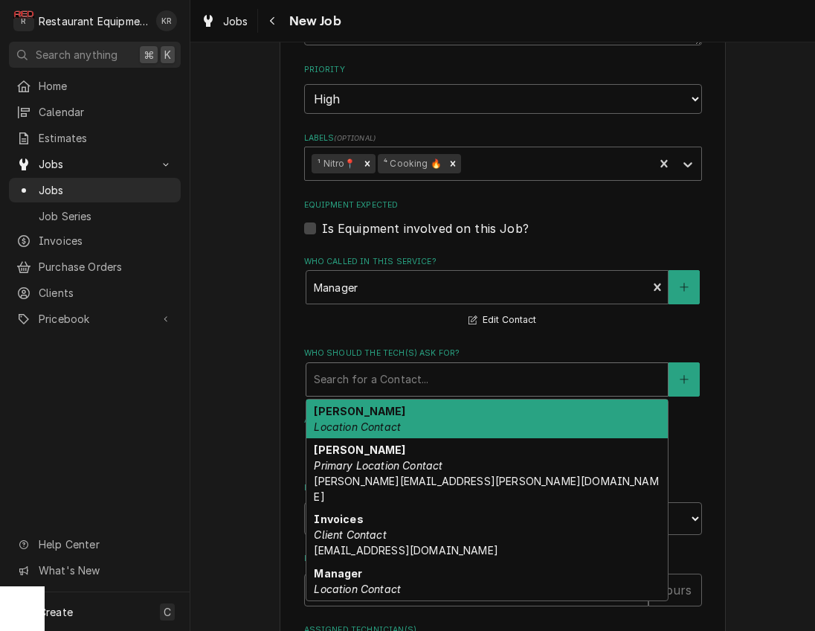
scroll to position [961, 0]
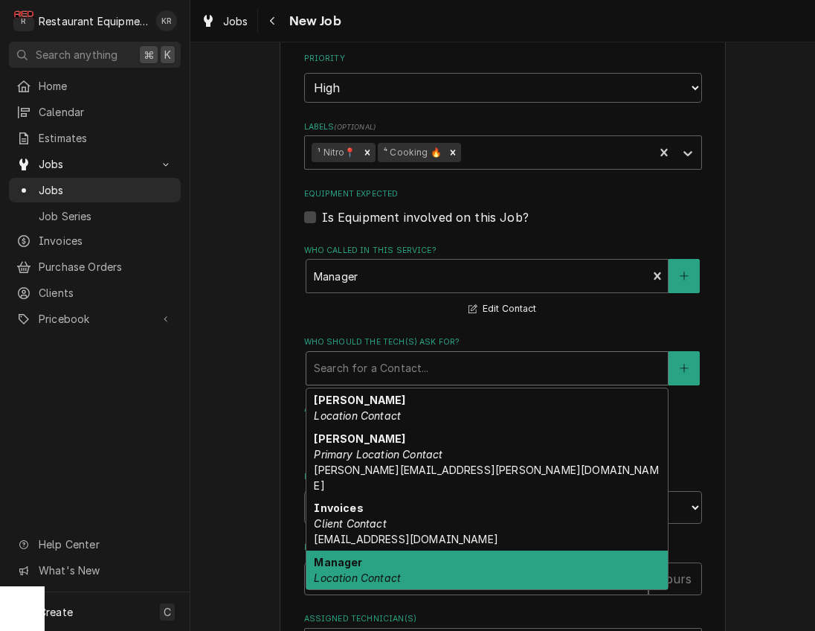
click at [379, 550] on div "Manager Location Contact" at bounding box center [486, 569] width 361 height 39
type textarea "x"
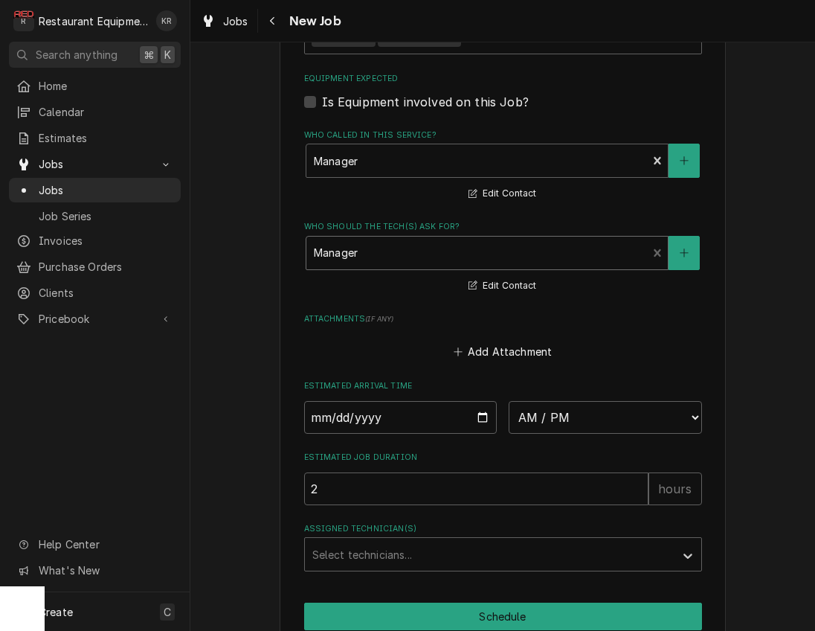
scroll to position [1143, 0]
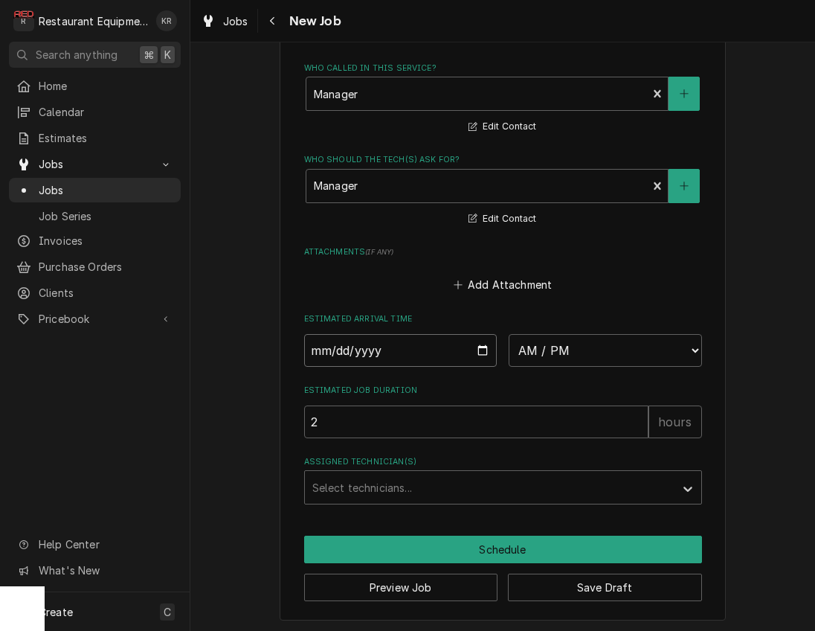
click at [484, 349] on input "Date" at bounding box center [400, 350] width 193 height 33
type input "2025-09-25"
click at [564, 590] on button "Save Draft" at bounding box center [605, 587] width 194 height 28
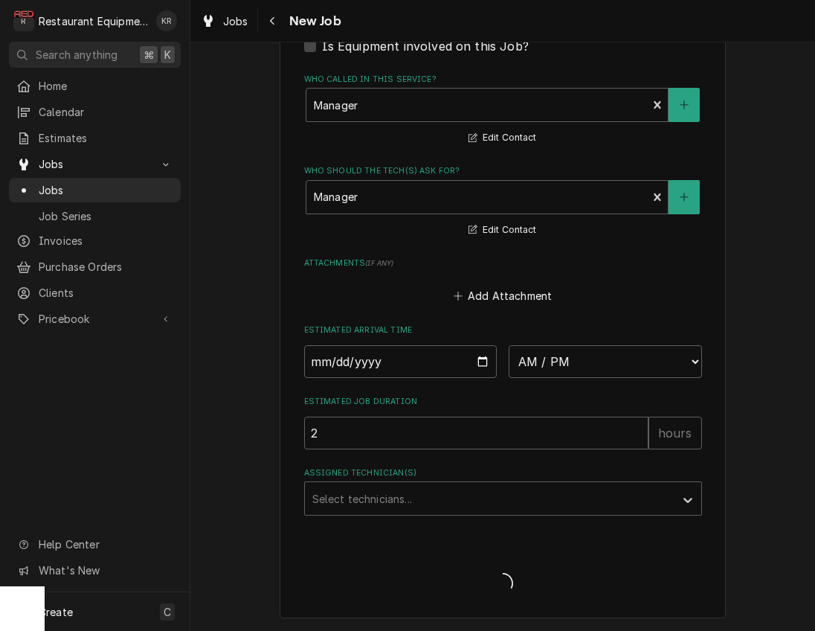
scroll to position [1130, 0]
type textarea "x"
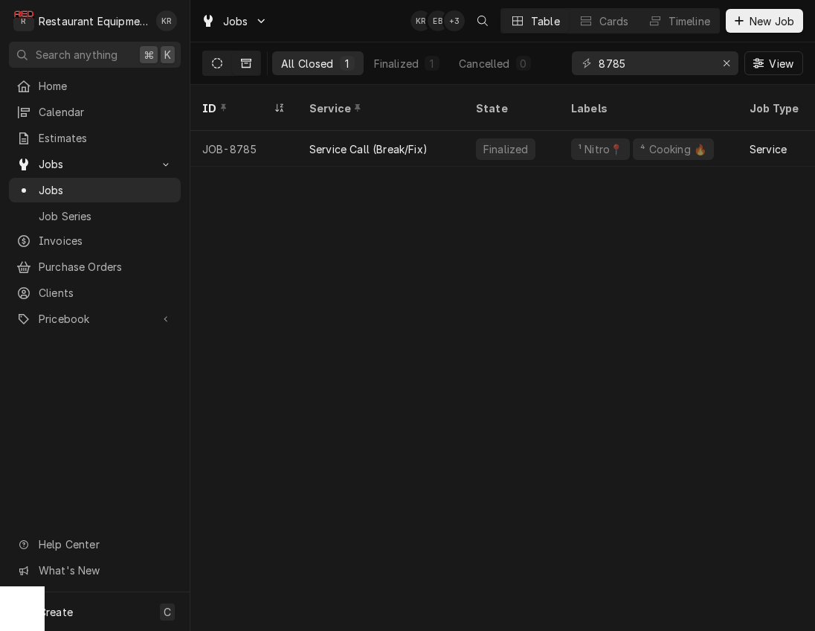
click at [217, 65] on icon "Dynamic Content Wrapper" at bounding box center [217, 63] width 10 height 10
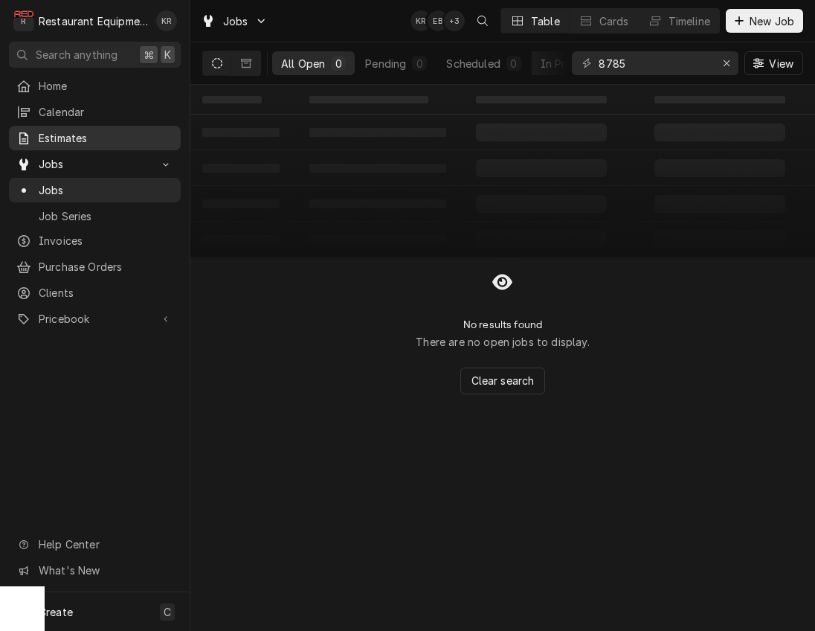
click at [71, 135] on span "Estimates" at bounding box center [106, 138] width 135 height 16
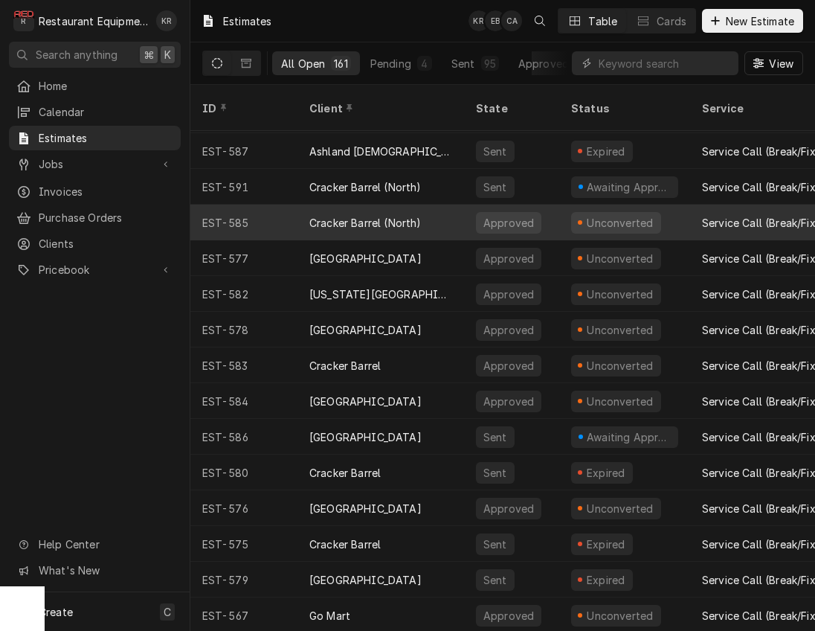
scroll to position [518, 0]
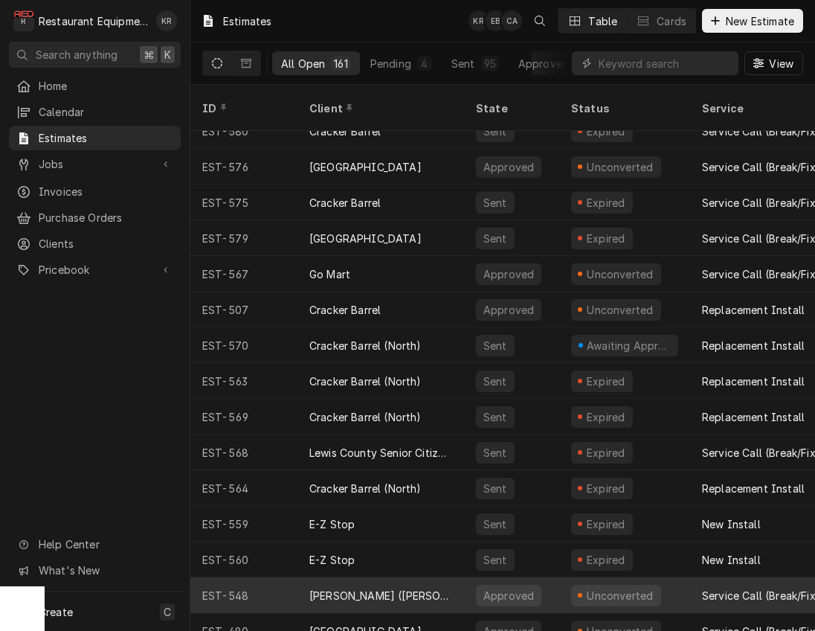
click at [434, 585] on div "[PERSON_NAME] ([PERSON_NAME])" at bounding box center [380, 595] width 167 height 36
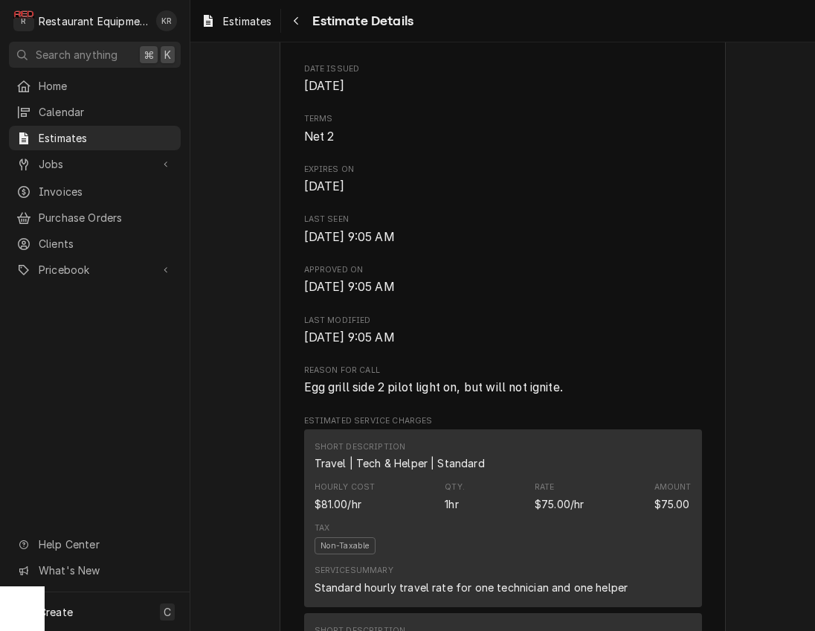
scroll to position [556, 0]
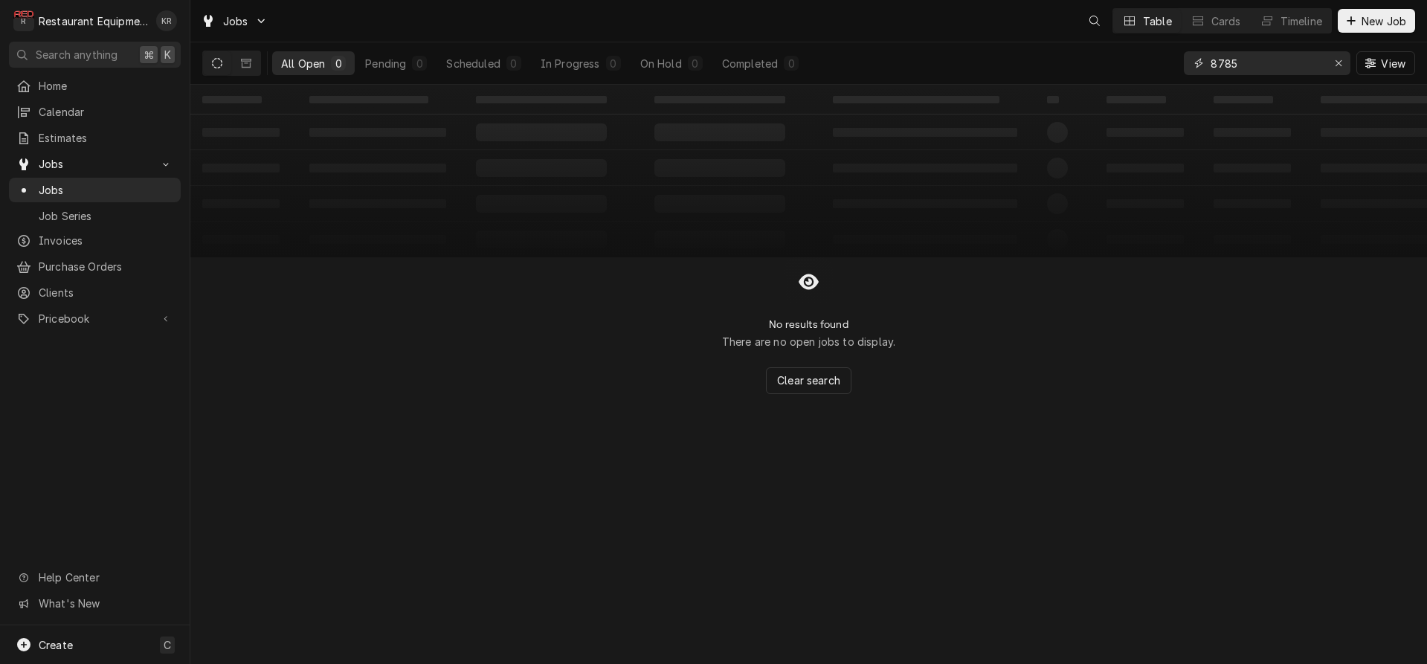
drag, startPoint x: 1228, startPoint y: 62, endPoint x: 1117, endPoint y: 55, distance: 111.0
click at [1211, 55] on input "8785" at bounding box center [1267, 63] width 112 height 24
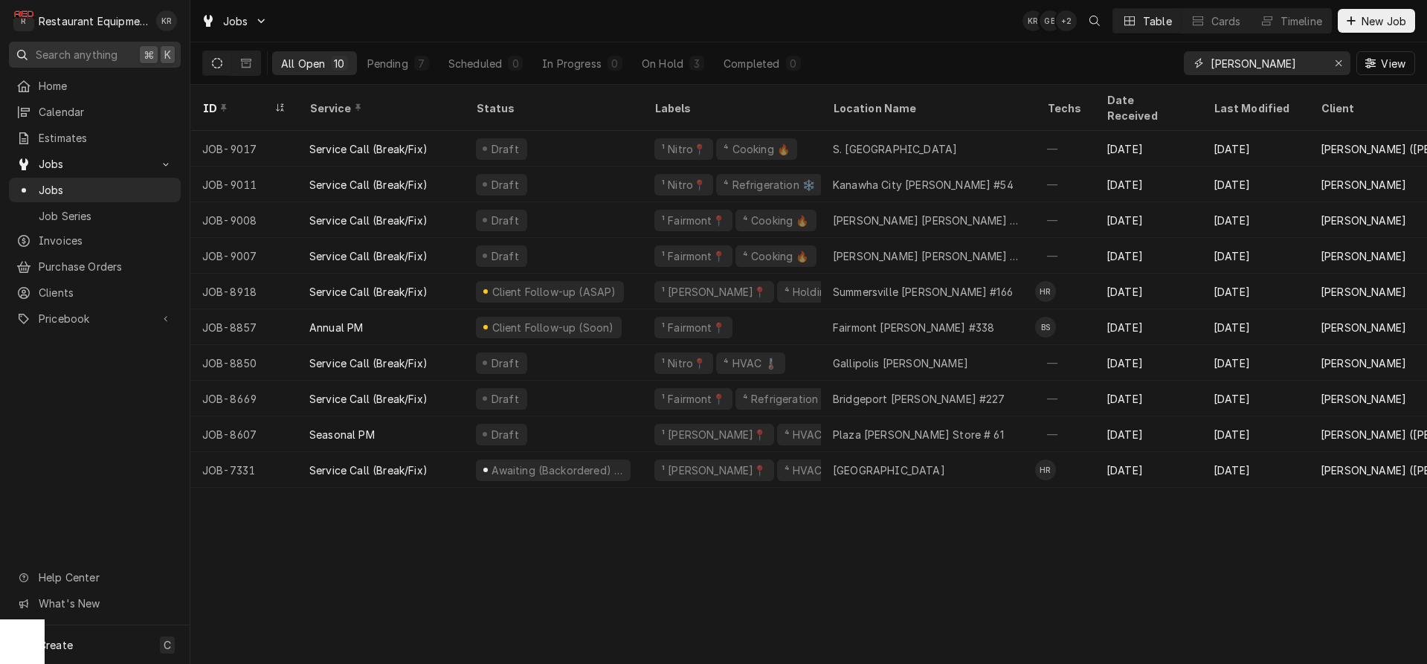
type input "bob"
click at [1343, 67] on div "Erase input" at bounding box center [1338, 63] width 15 height 15
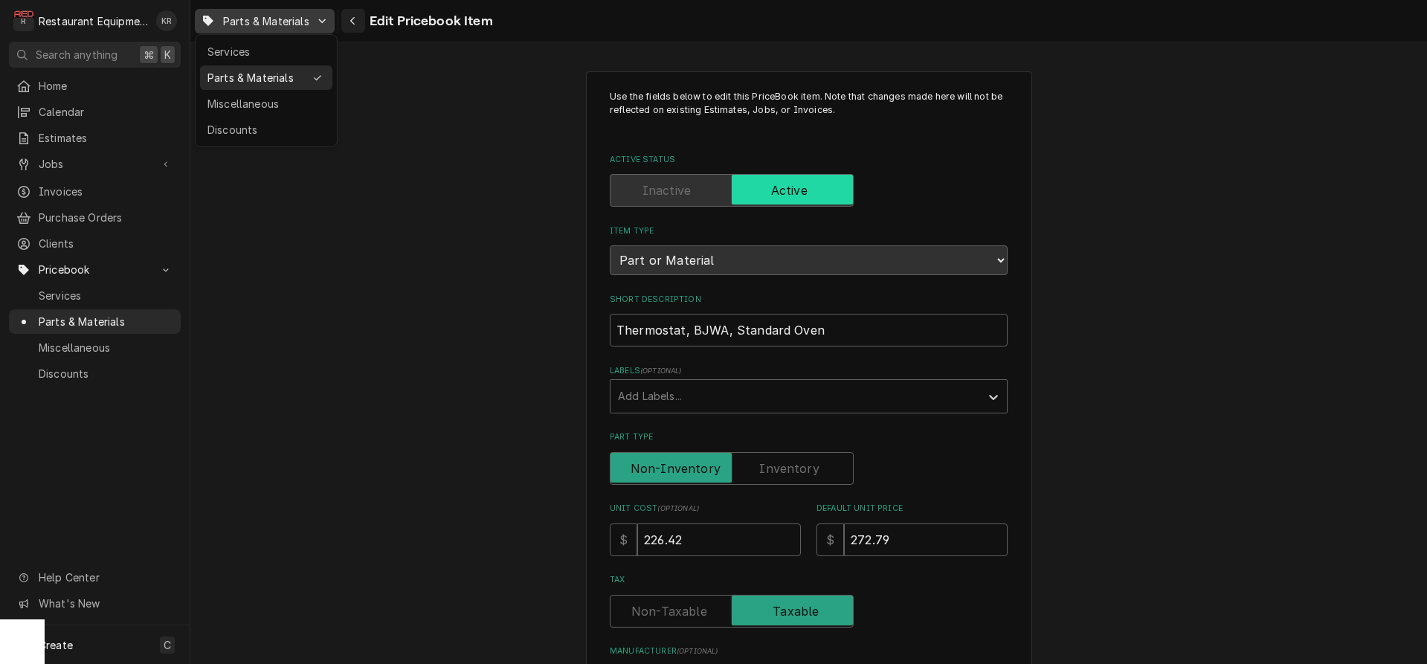
click at [361, 33] on html "R Restaurant Equipment Diagnostics KR Search anything ⌘ K Home Calendar Estimat…" at bounding box center [713, 332] width 1427 height 664
click at [359, 26] on div "Navigate back" at bounding box center [353, 20] width 15 height 15
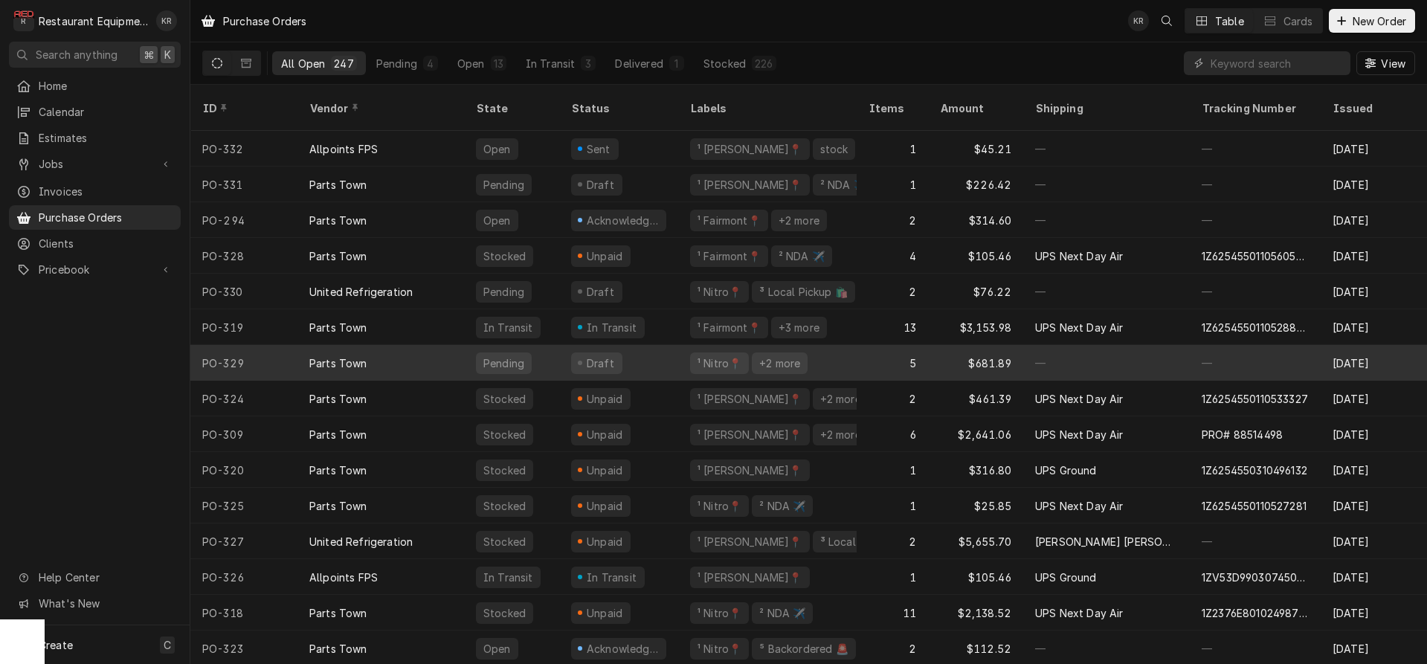
click at [358, 345] on div "Parts Town" at bounding box center [380, 363] width 167 height 36
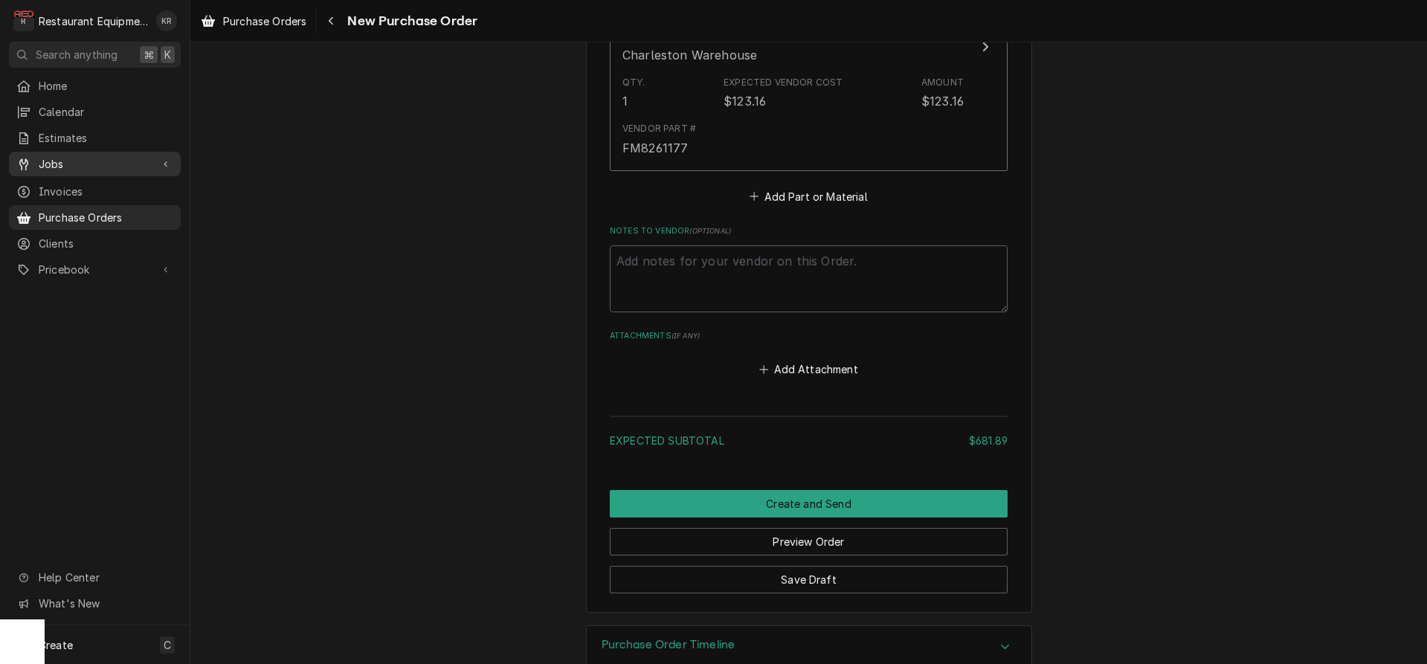
scroll to position [1810, 0]
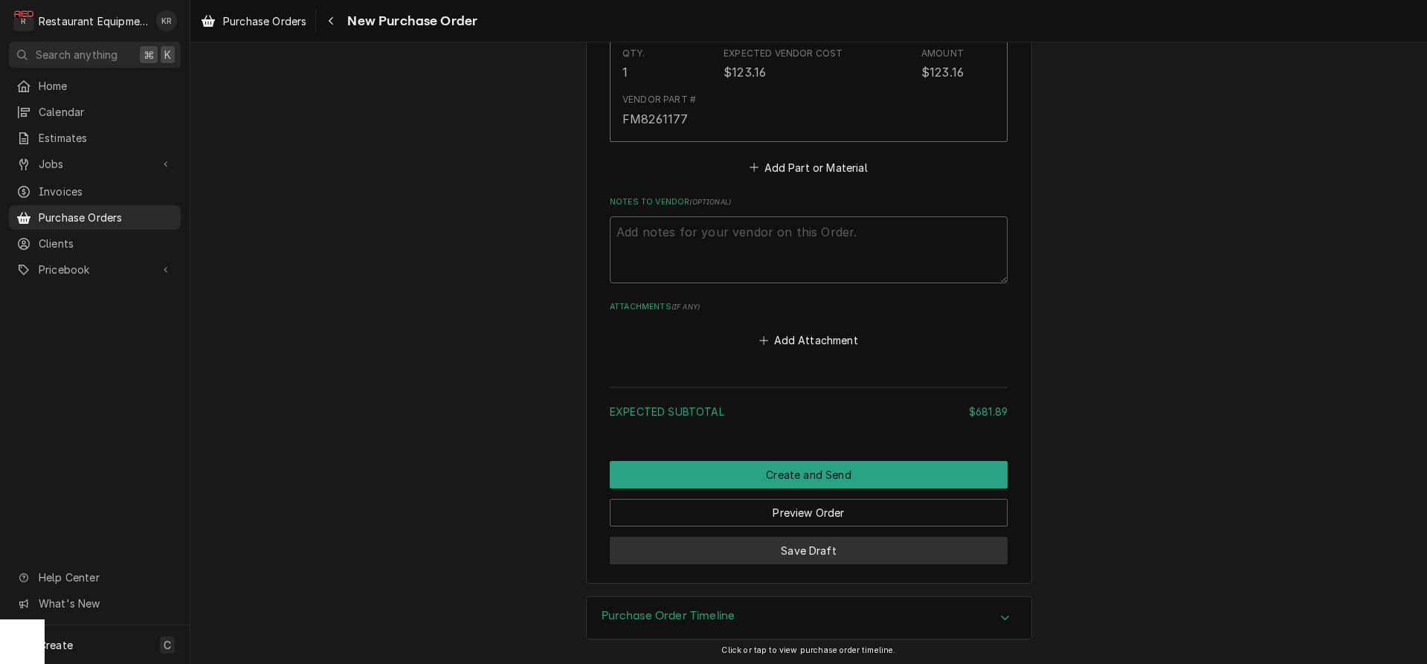
click at [823, 550] on button "Save Draft" at bounding box center [809, 551] width 398 height 28
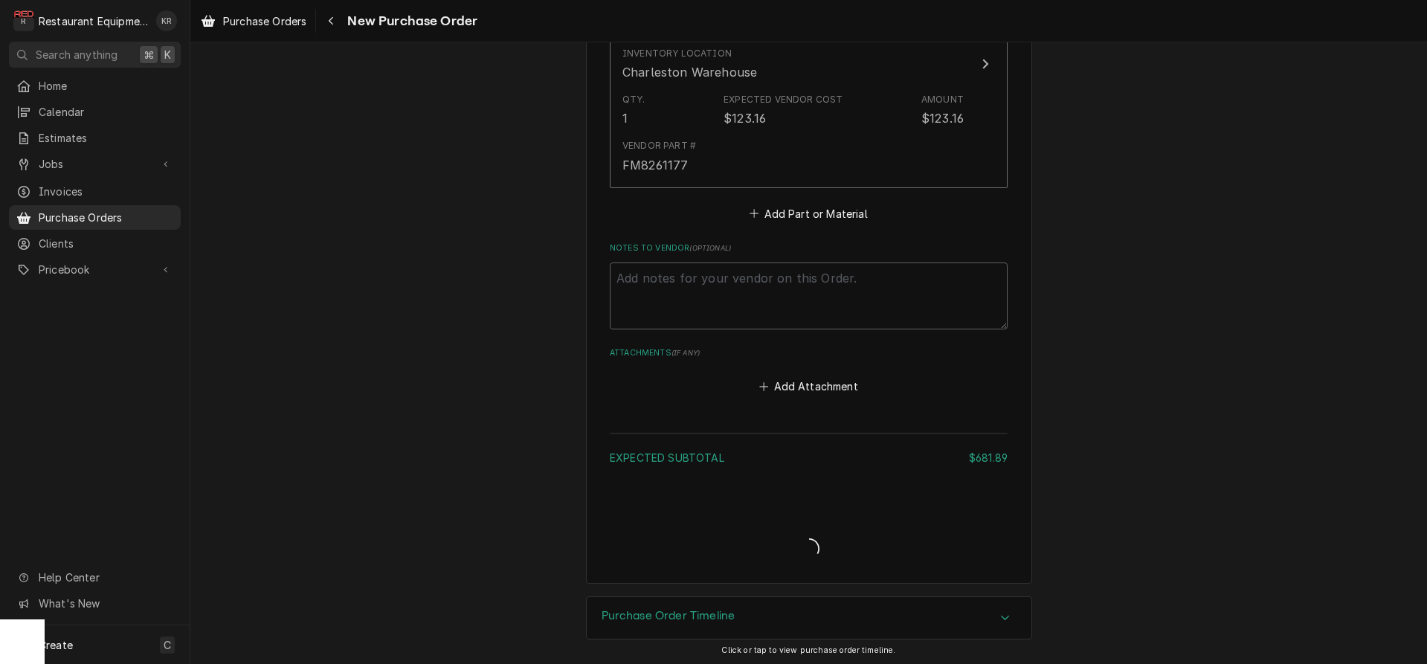
type textarea "x"
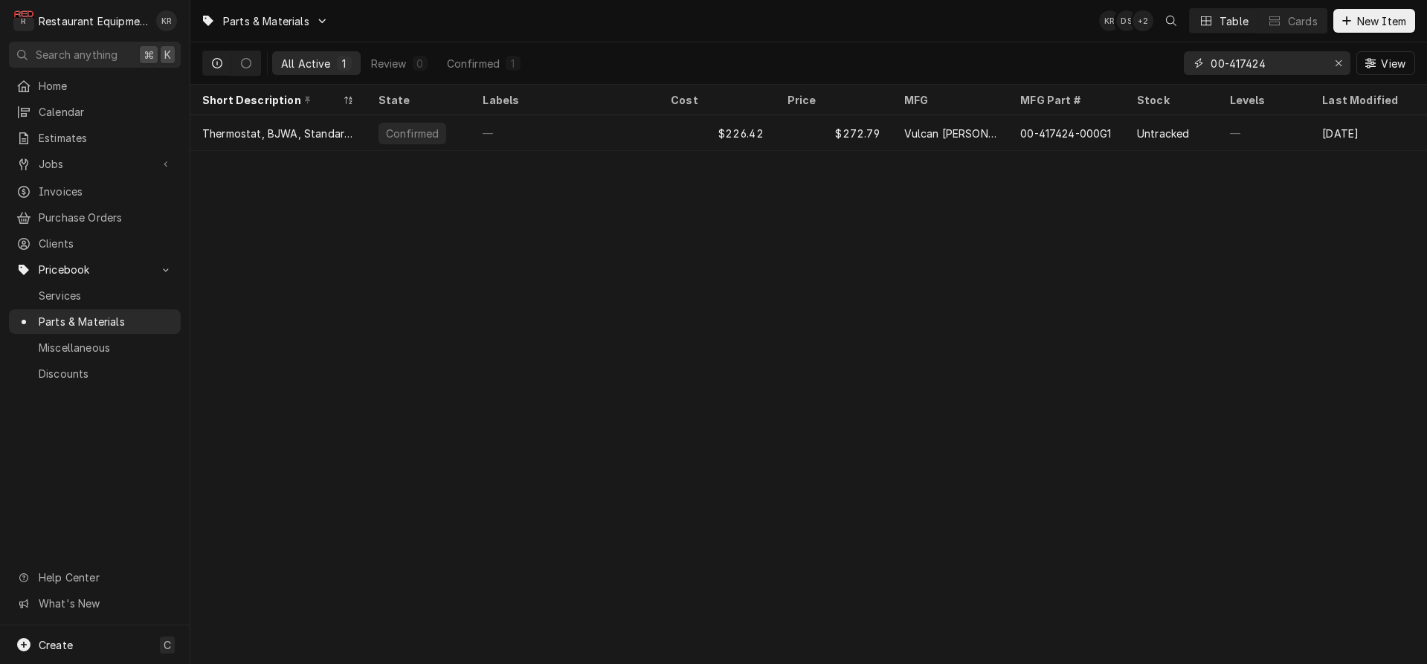
drag, startPoint x: 1201, startPoint y: 67, endPoint x: 1119, endPoint y: 61, distance: 82.8
click at [1211, 61] on input "00-417424" at bounding box center [1267, 63] width 112 height 24
type input "r"
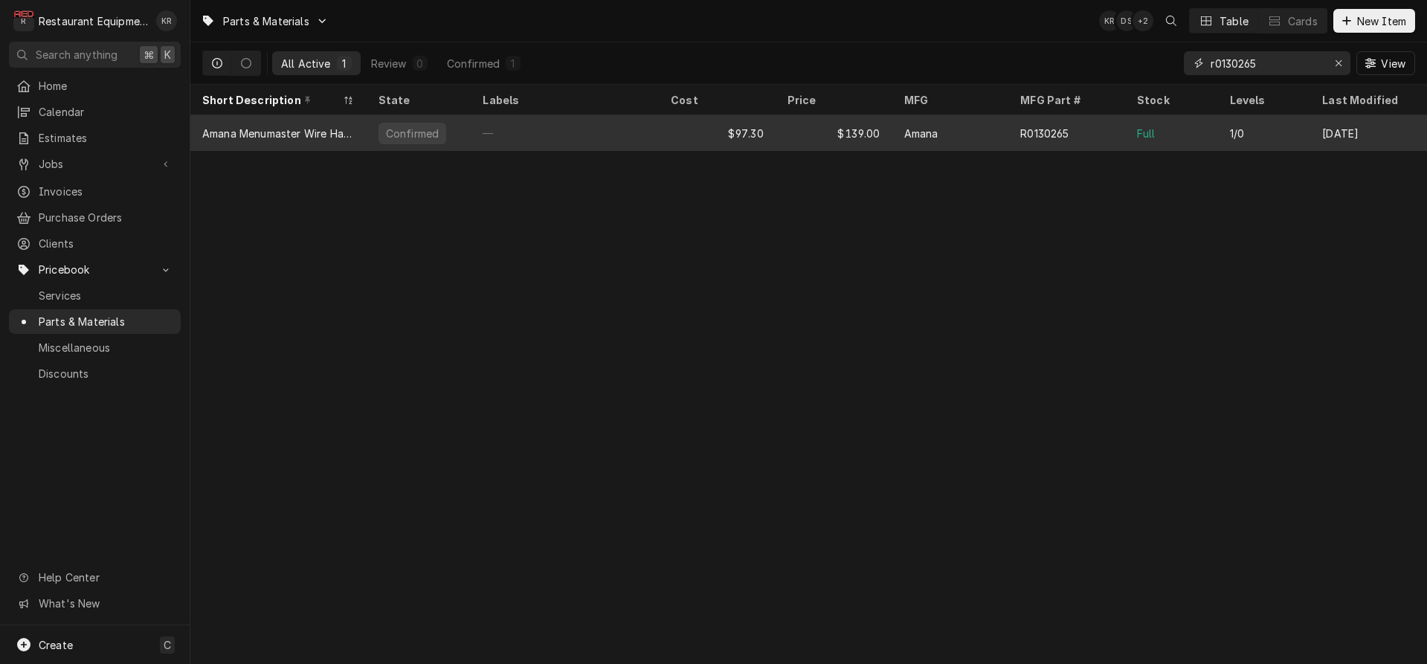
type input "r0130265"
click at [362, 127] on div "Amana Menumaster Wire Harness Kit, HVB/Di" at bounding box center [278, 133] width 176 height 36
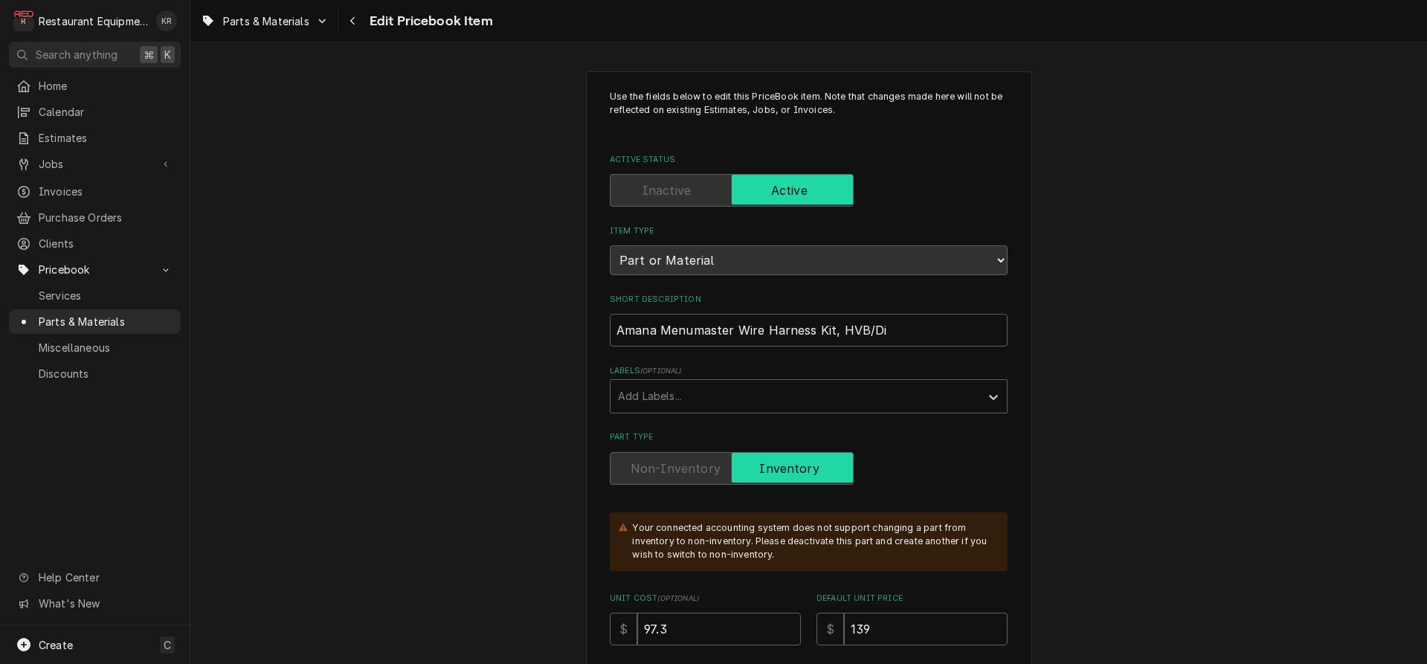
type textarea "x"
click at [356, 19] on icon "Navigate back" at bounding box center [353, 21] width 7 height 10
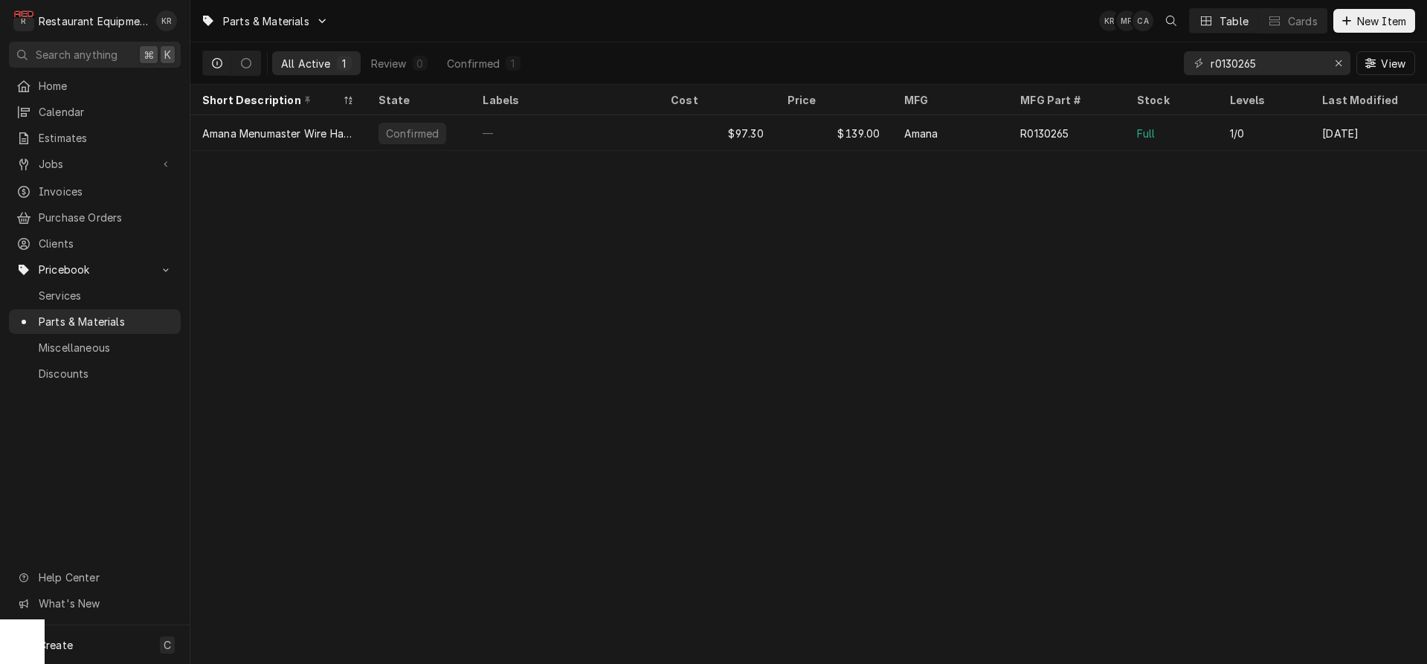
click at [356, 19] on div "Parts & Materials KR MF CA Table Cards New Item" at bounding box center [808, 21] width 1237 height 42
click at [1301, 68] on input "r0130265" at bounding box center [1267, 63] width 112 height 24
drag, startPoint x: 1296, startPoint y: 66, endPoint x: 1123, endPoint y: 65, distance: 173.3
click at [1211, 65] on input "r0130265" at bounding box center [1267, 63] width 112 height 24
drag, startPoint x: 1268, startPoint y: 63, endPoint x: 1177, endPoint y: 65, distance: 90.7
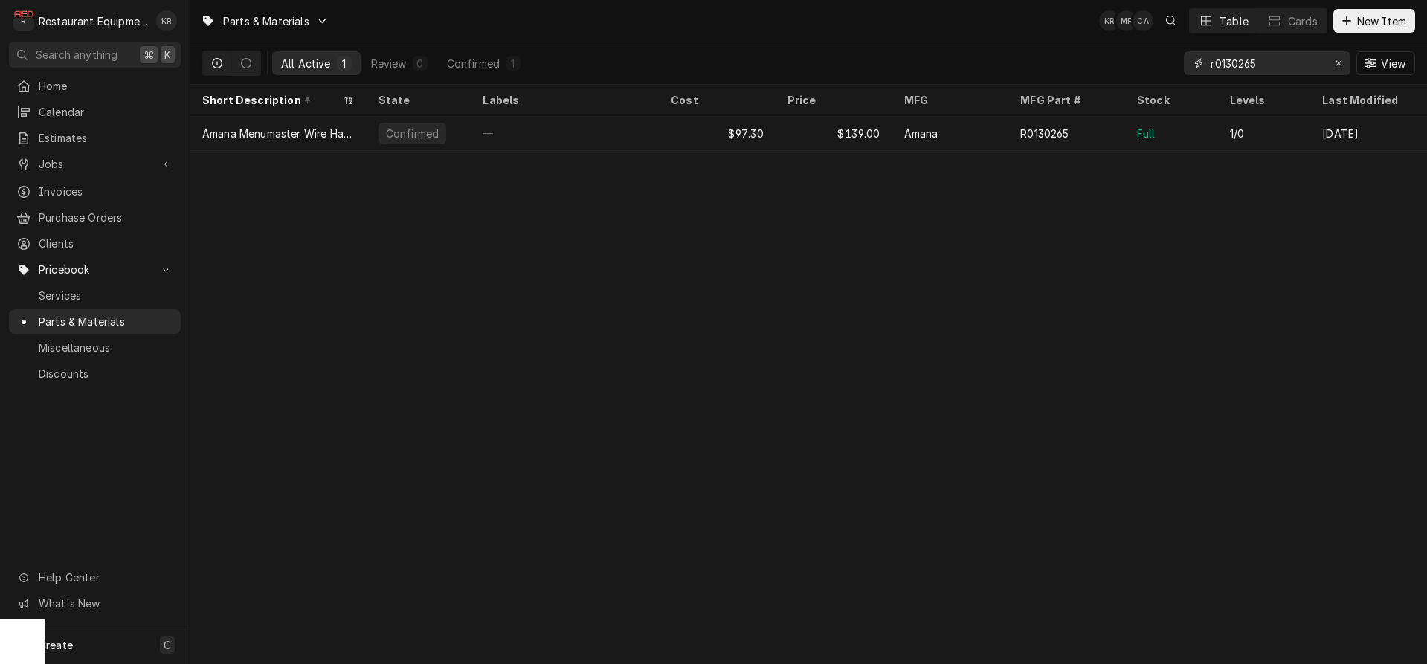
click at [1211, 65] on input "r0130265" at bounding box center [1267, 63] width 112 height 24
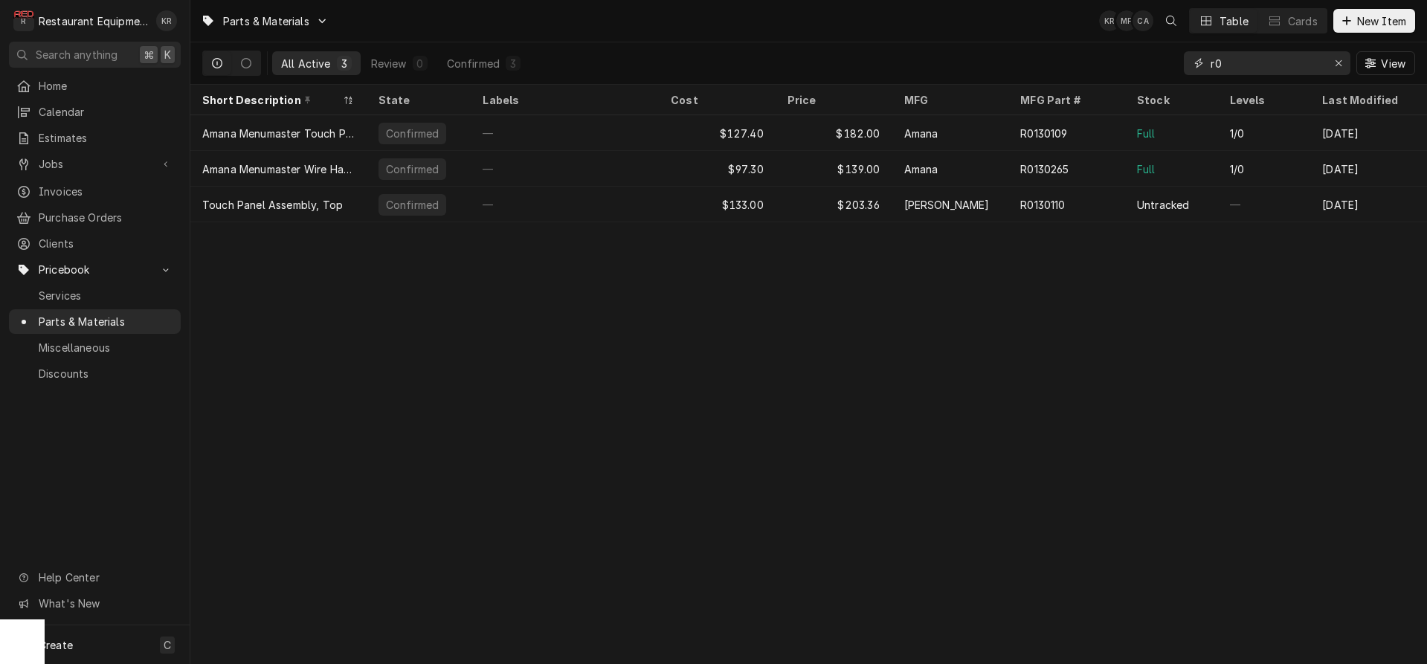
type input "r"
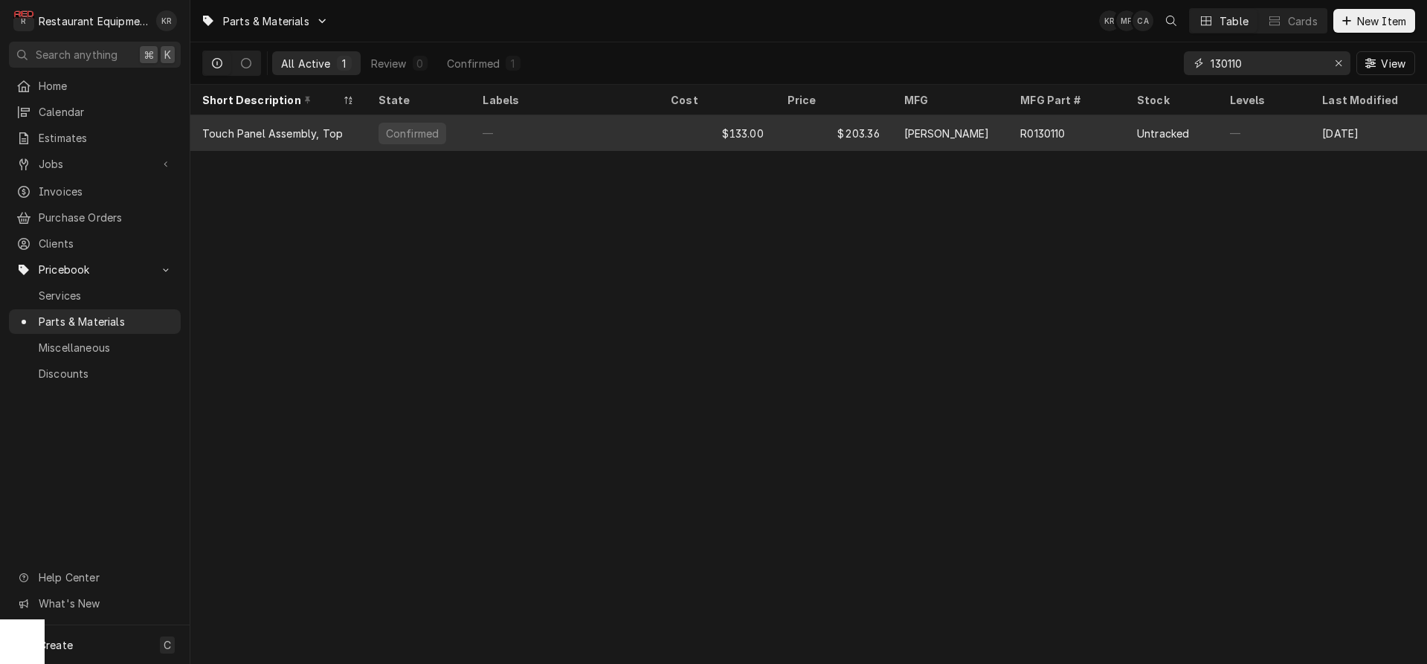
type input "130110"
click at [641, 120] on div "—" at bounding box center [565, 133] width 188 height 36
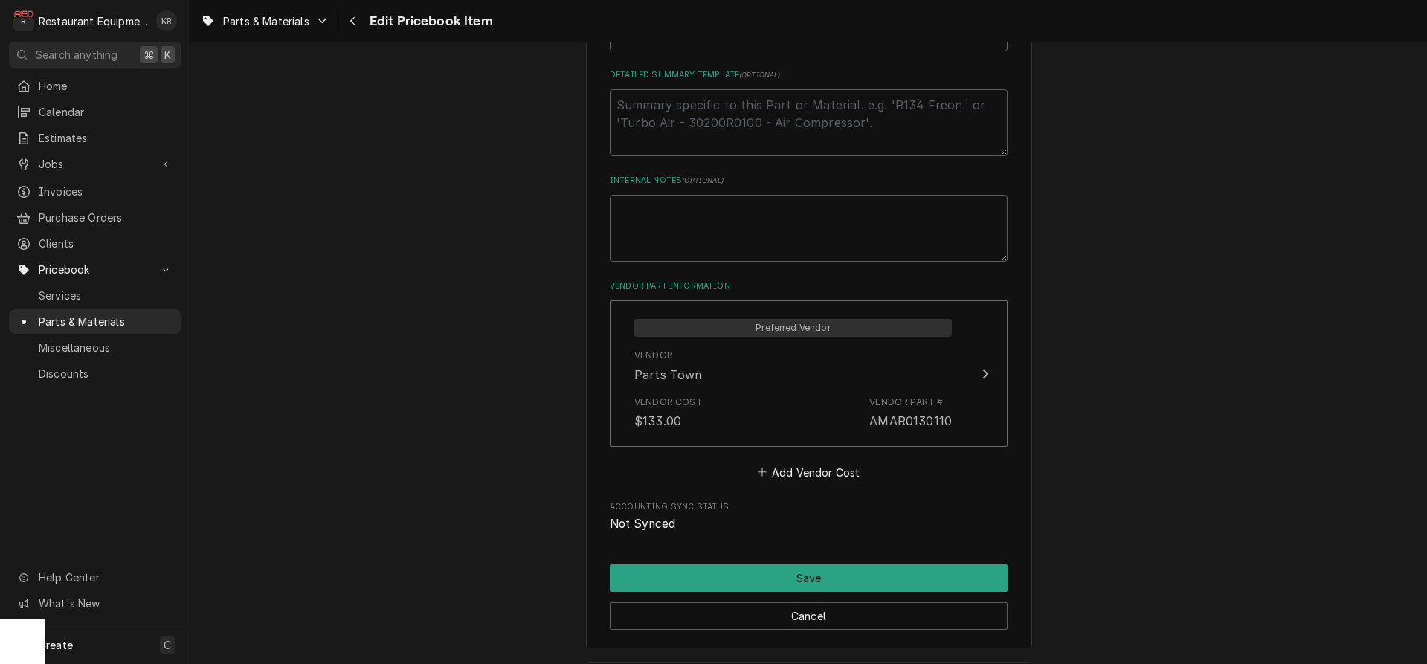
scroll to position [785, 0]
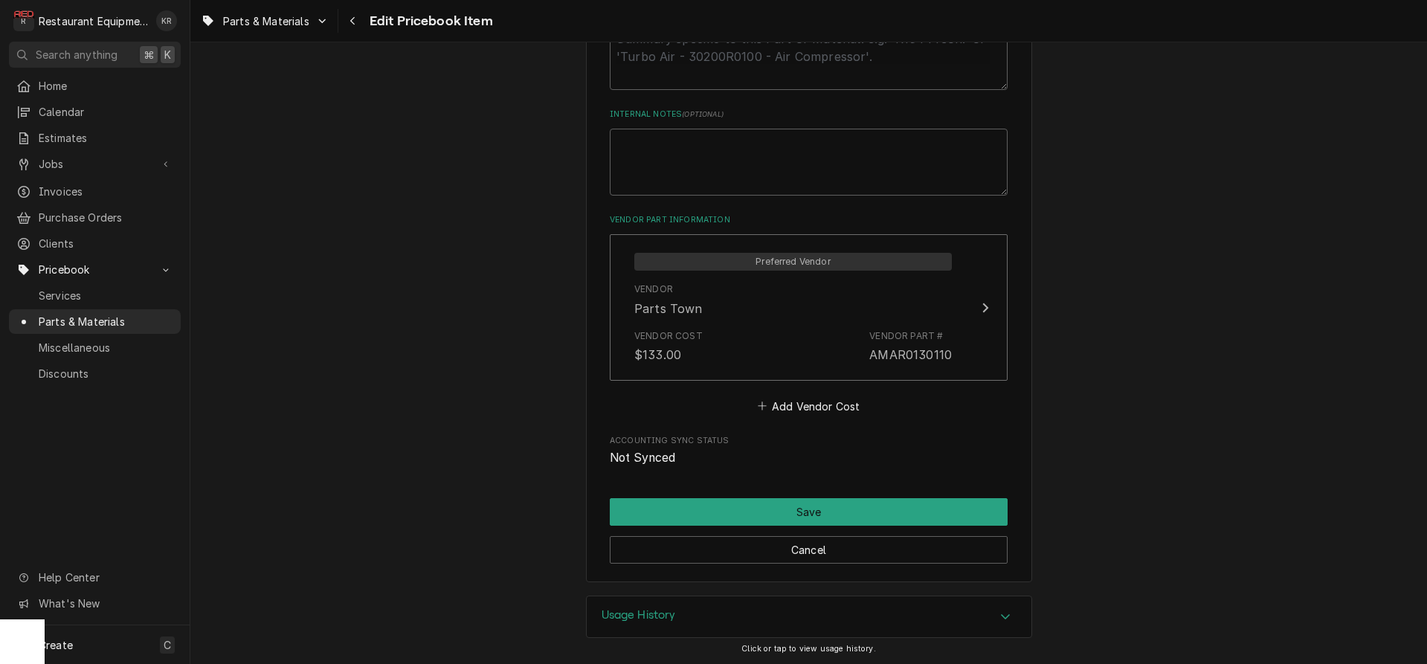
drag, startPoint x: 348, startPoint y: 19, endPoint x: 376, endPoint y: 27, distance: 28.5
click at [348, 19] on div "Navigate back" at bounding box center [353, 20] width 15 height 15
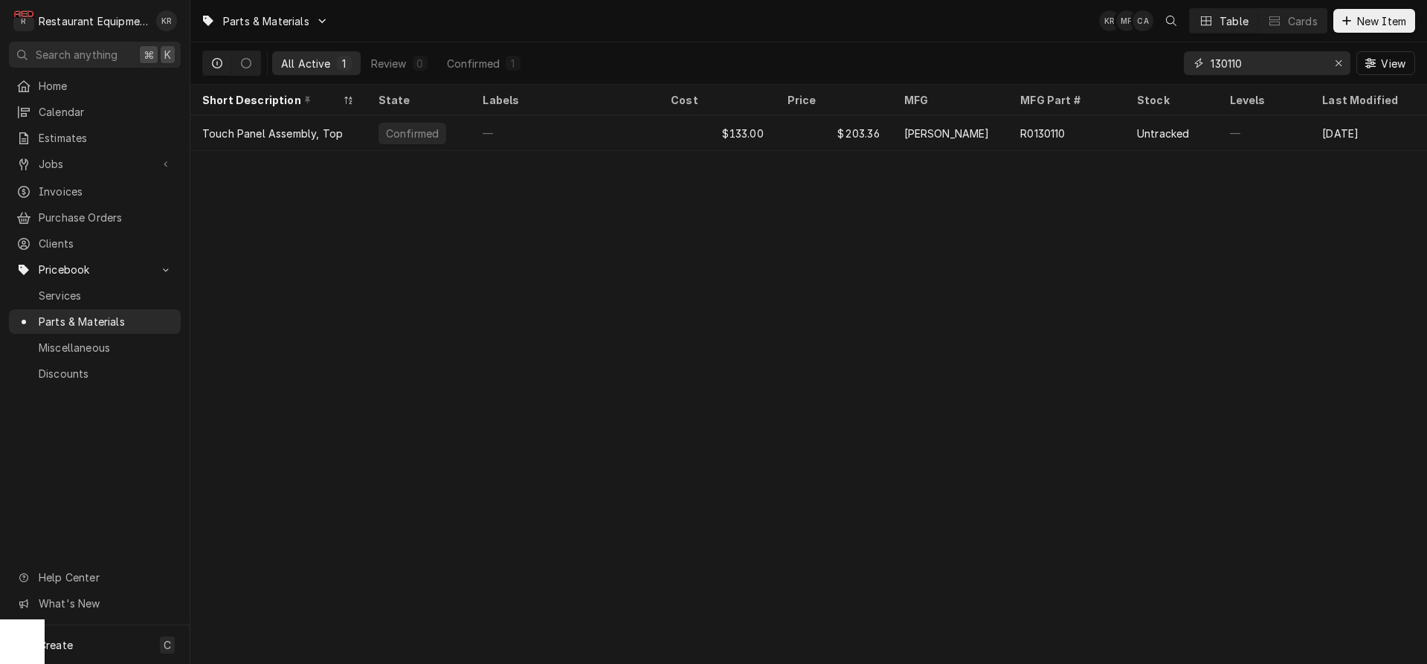
drag, startPoint x: 1259, startPoint y: 55, endPoint x: 1166, endPoint y: 61, distance: 93.2
click at [1211, 61] on input "130110" at bounding box center [1267, 63] width 112 height 24
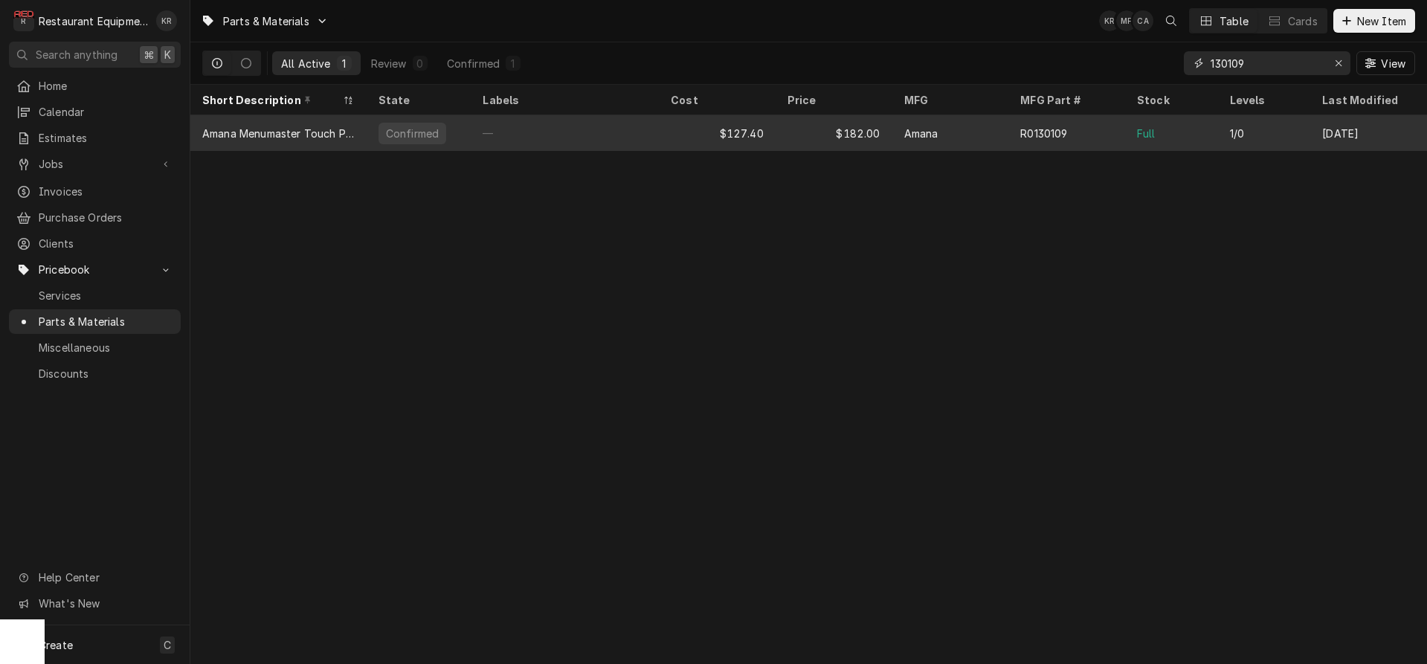
type input "130109"
click at [608, 141] on div "—" at bounding box center [565, 133] width 188 height 36
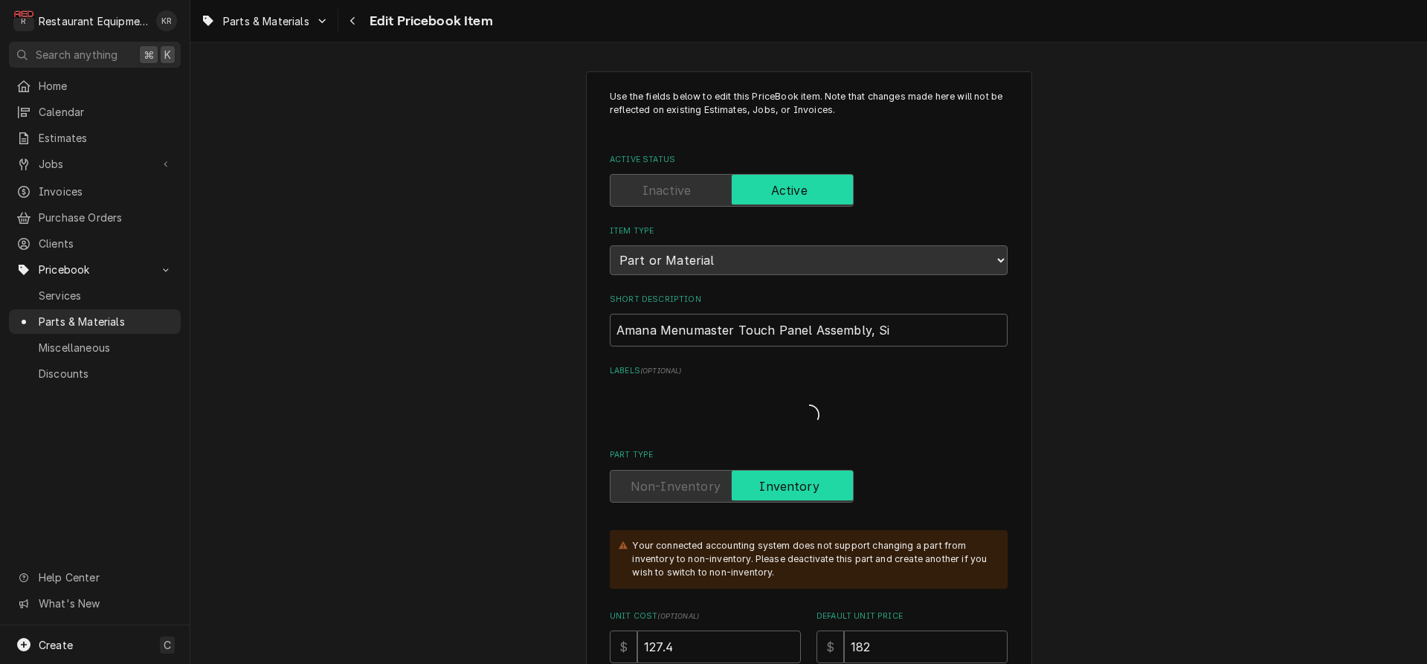
type textarea "x"
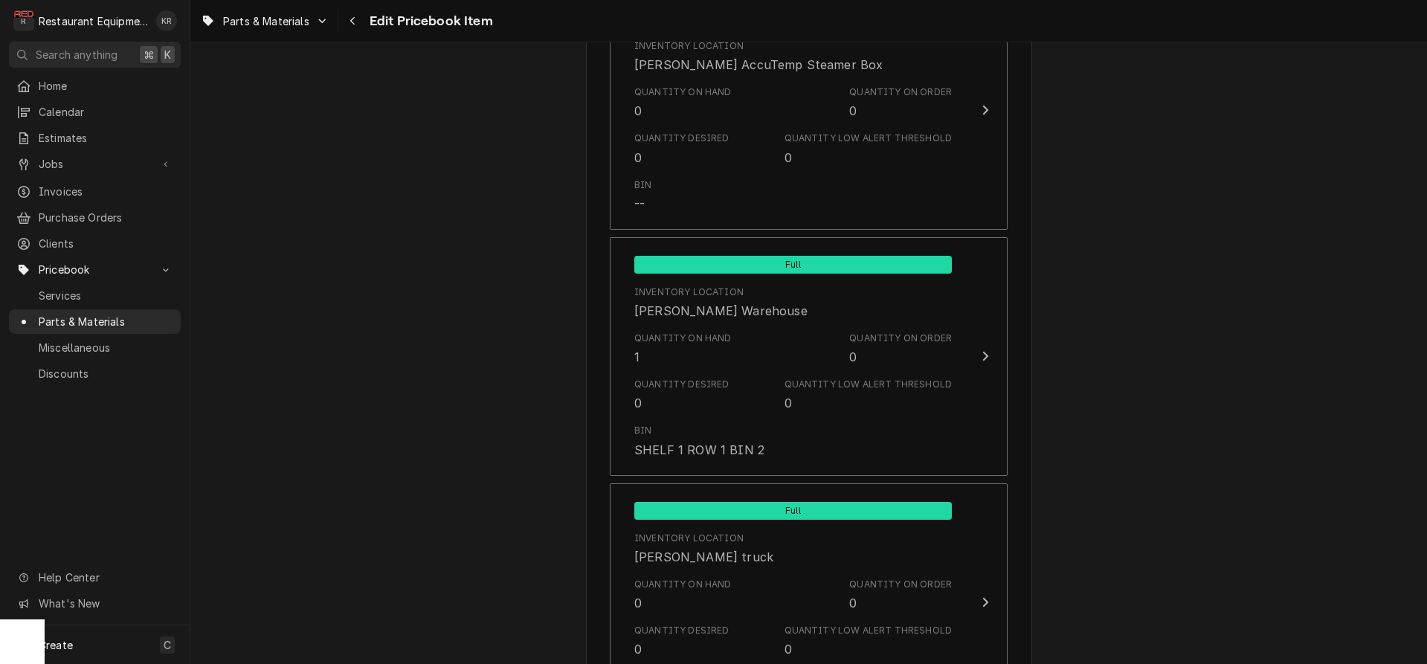
scroll to position [1829, 0]
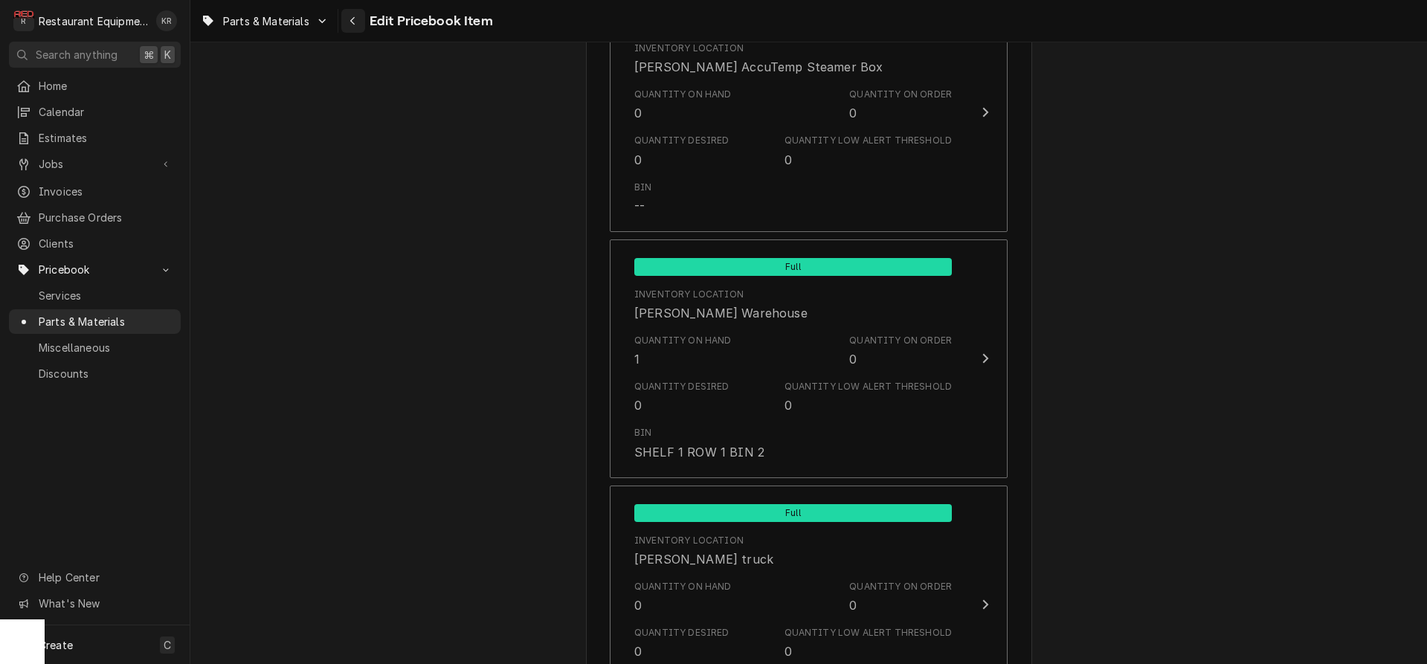
drag, startPoint x: 225, startPoint y: 384, endPoint x: 353, endPoint y: 24, distance: 382.0
click at [353, 24] on icon "Navigate back" at bounding box center [353, 21] width 7 height 10
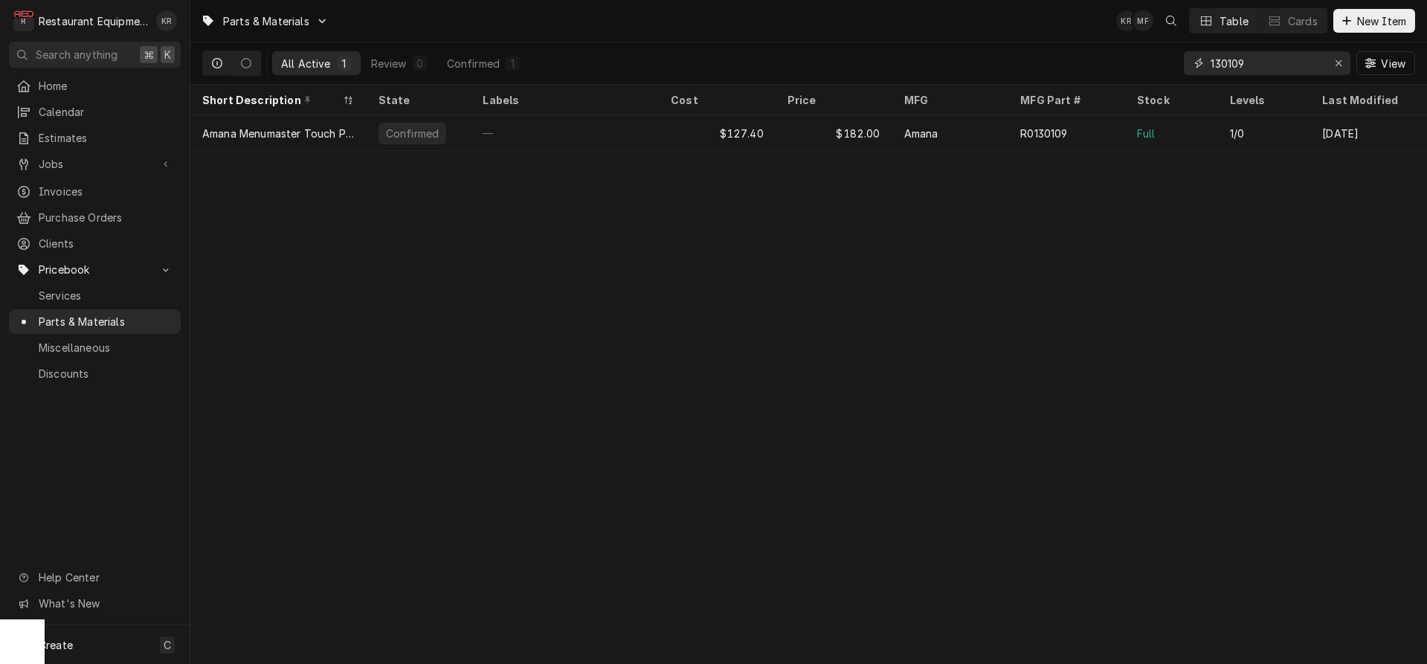
drag, startPoint x: 1303, startPoint y: 54, endPoint x: 1278, endPoint y: 66, distance: 27.6
click at [1298, 57] on input "130109" at bounding box center [1267, 63] width 112 height 24
drag, startPoint x: 1275, startPoint y: 69, endPoint x: 1169, endPoint y: 67, distance: 105.6
click at [1211, 67] on input "130109" at bounding box center [1267, 63] width 112 height 24
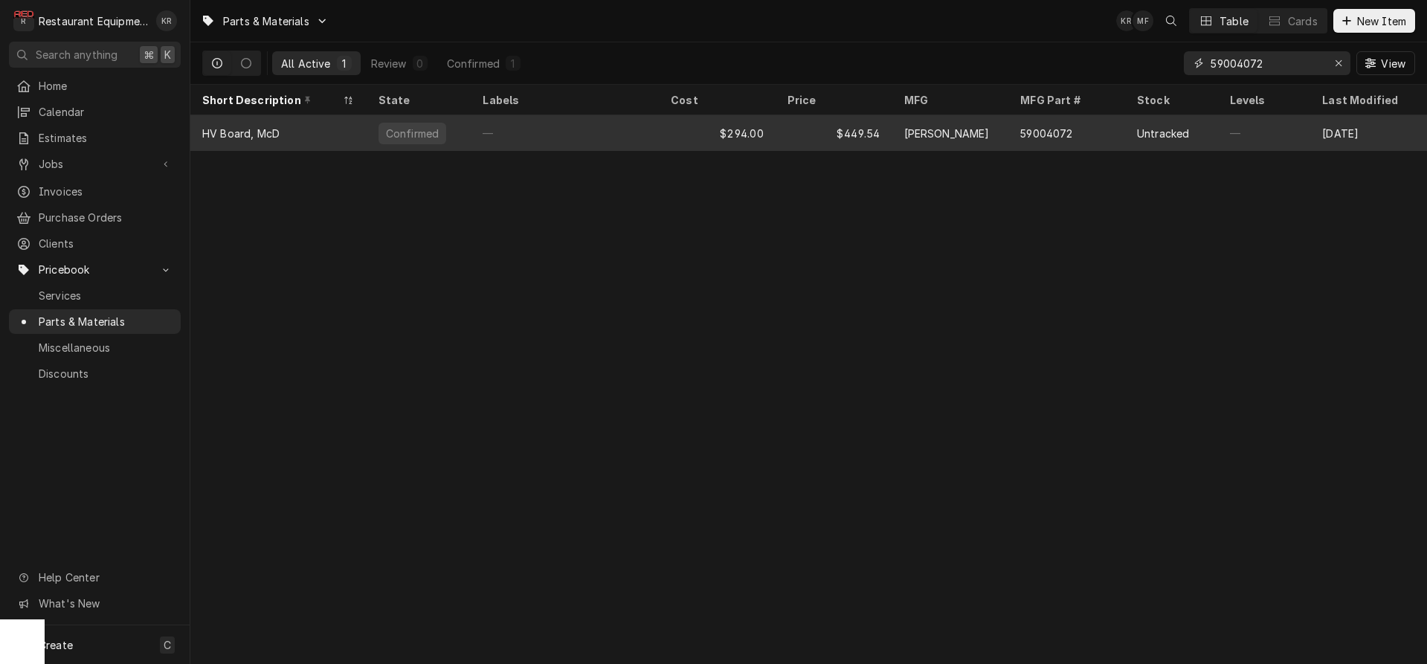
type input "59004072"
click at [977, 132] on div "[PERSON_NAME]" at bounding box center [947, 134] width 86 height 16
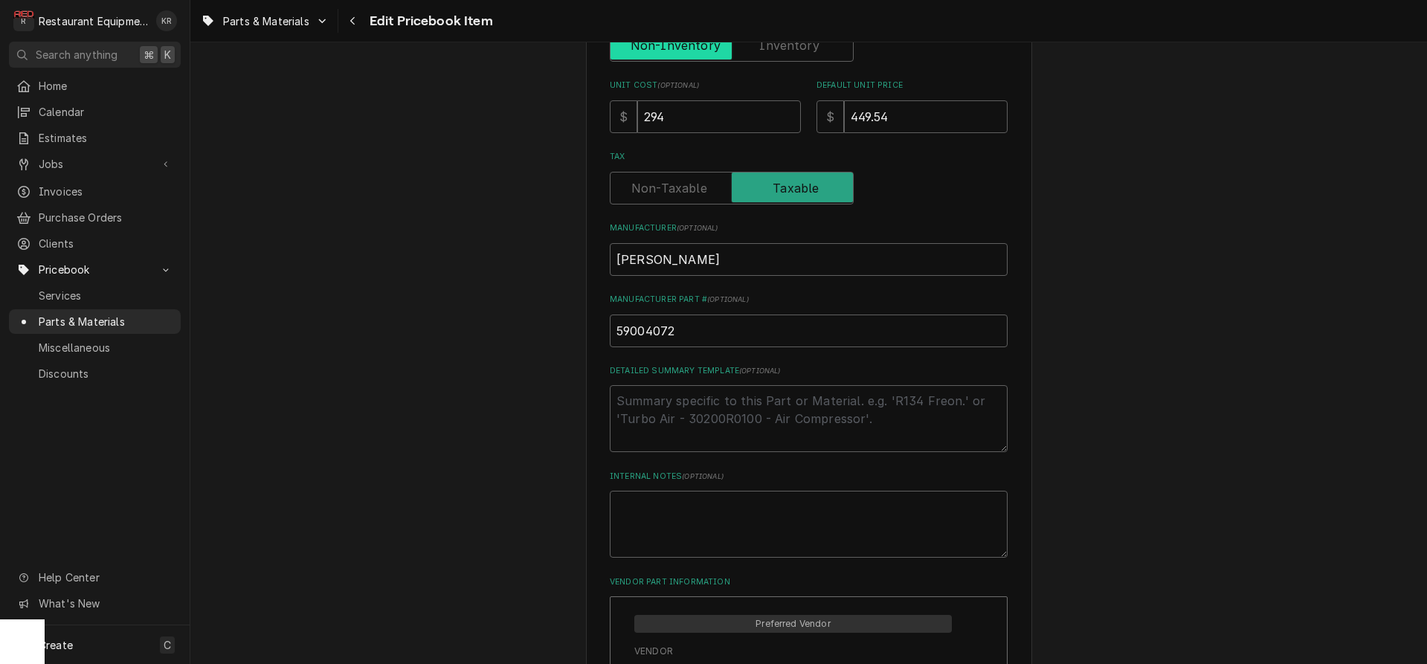
scroll to position [341, 0]
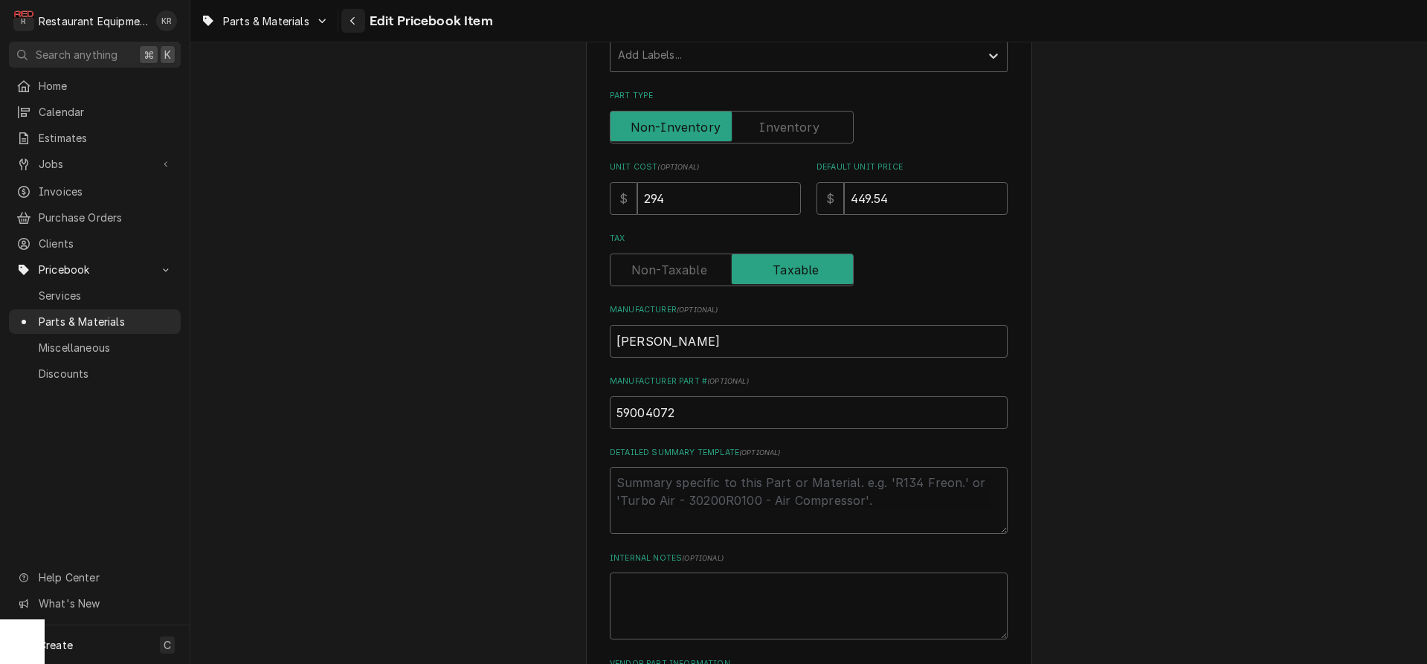
click at [346, 16] on button "Navigate back" at bounding box center [353, 21] width 24 height 24
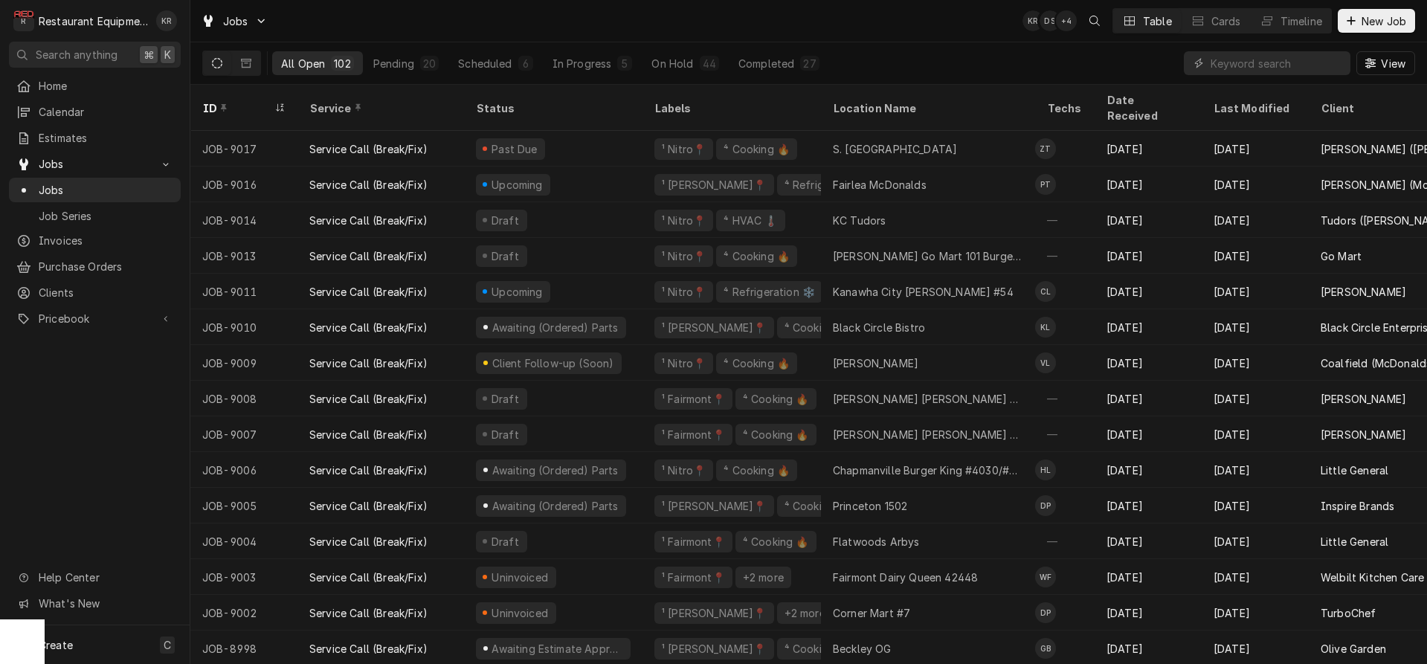
click at [1300, 68] on input "Dynamic Content Wrapper" at bounding box center [1277, 63] width 132 height 24
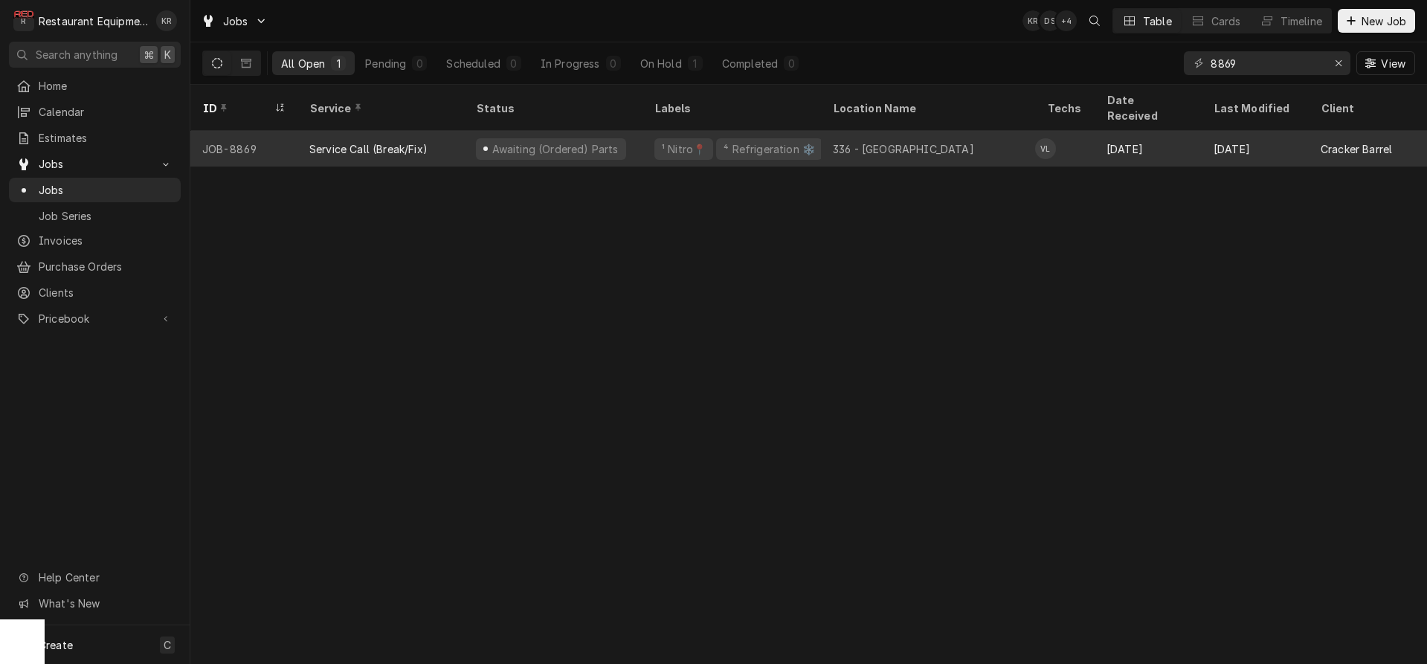
type input "8869"
click at [588, 141] on div "Awaiting (Ordered) Parts" at bounding box center [554, 149] width 129 height 16
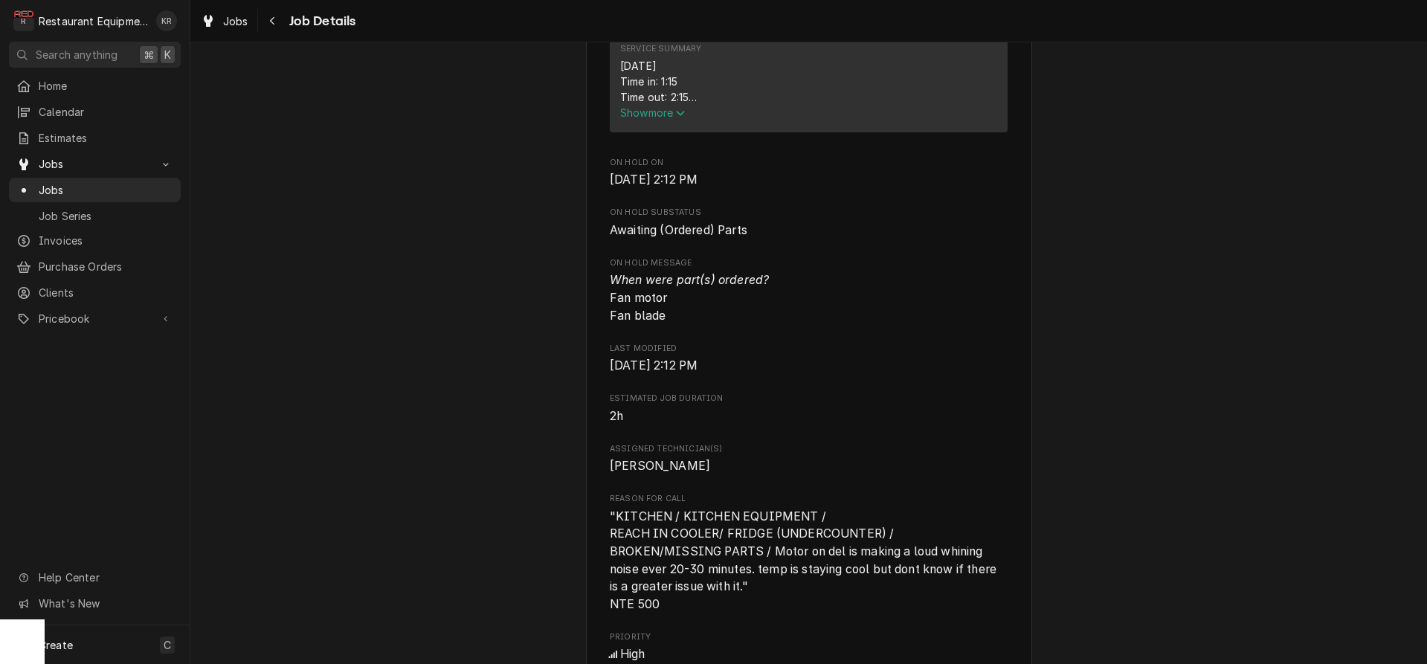
scroll to position [639, 0]
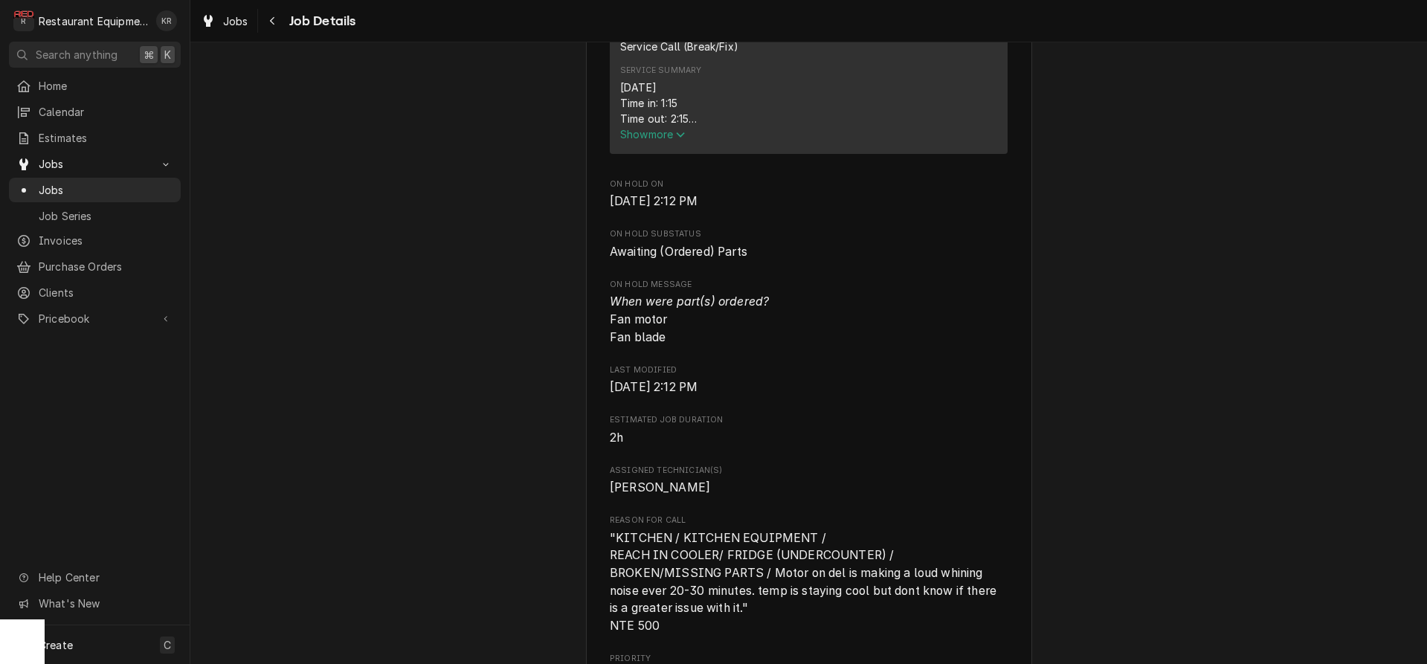
click at [661, 141] on span "Show more" at bounding box center [652, 134] width 65 height 13
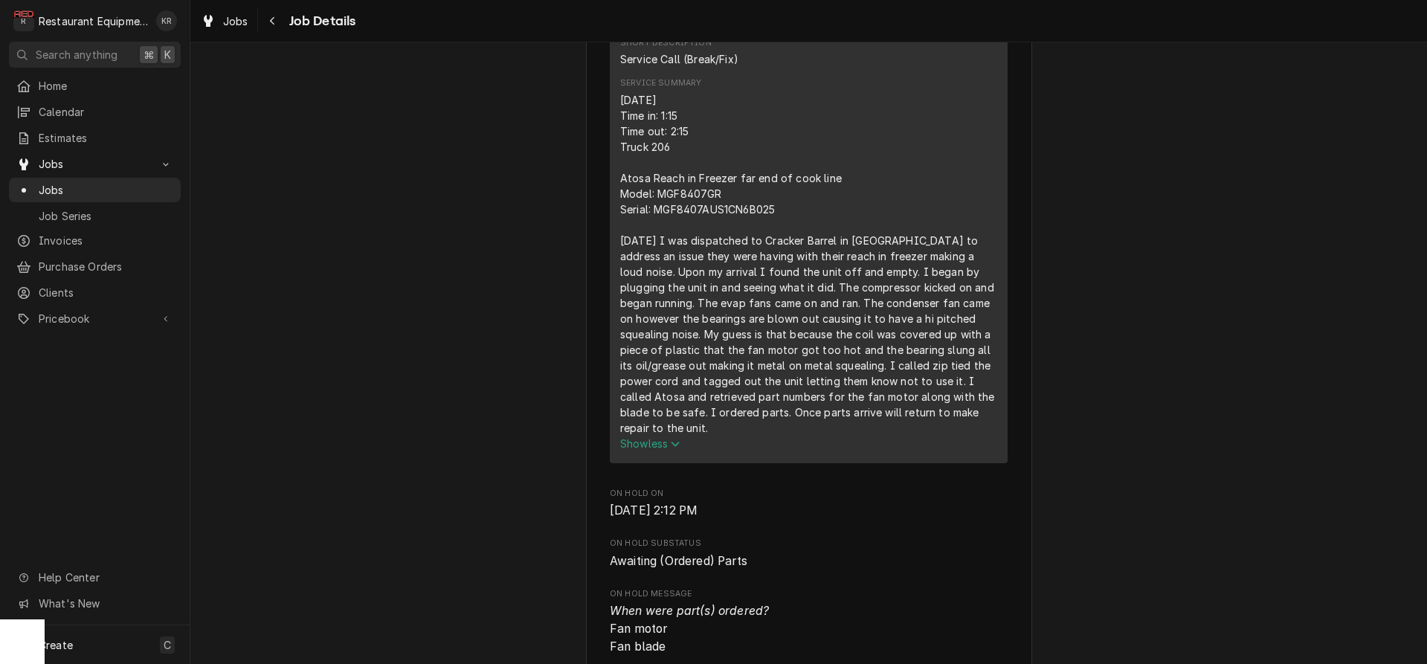
scroll to position [623, 0]
click at [277, 24] on div "Navigate back" at bounding box center [272, 20] width 15 height 15
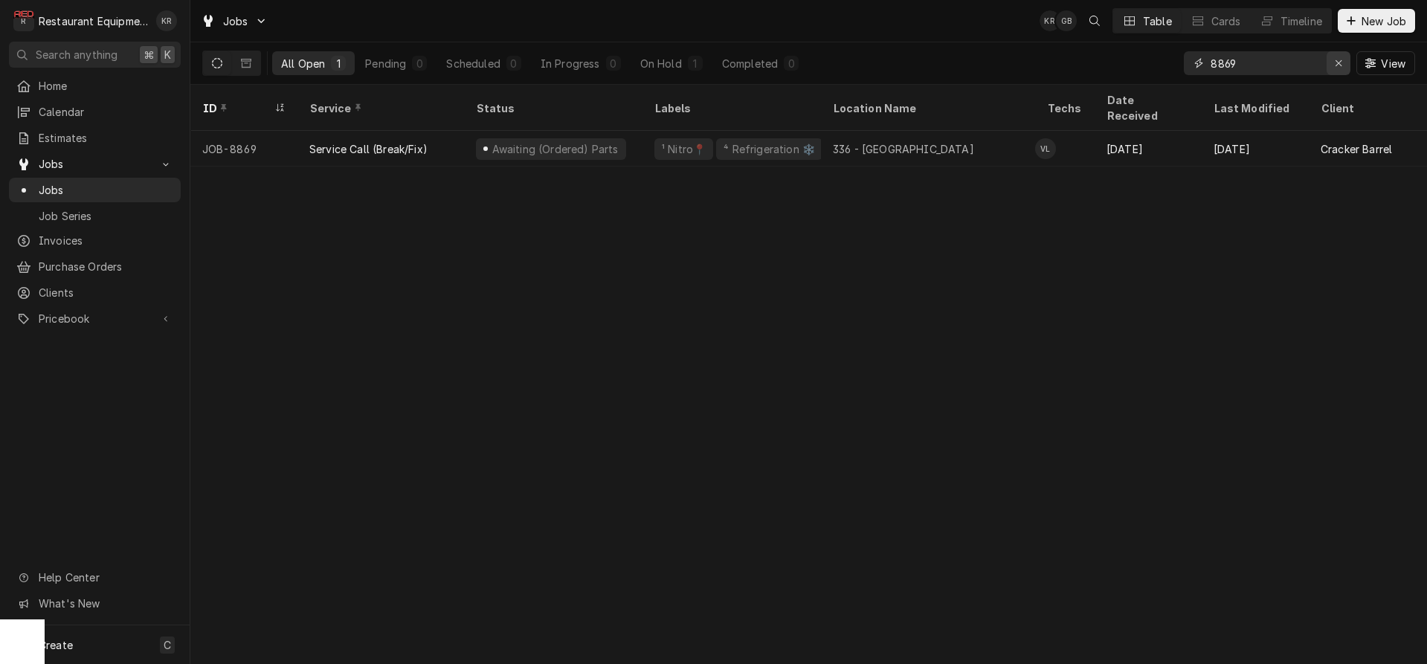
click at [1345, 64] on div "Erase input" at bounding box center [1338, 63] width 15 height 15
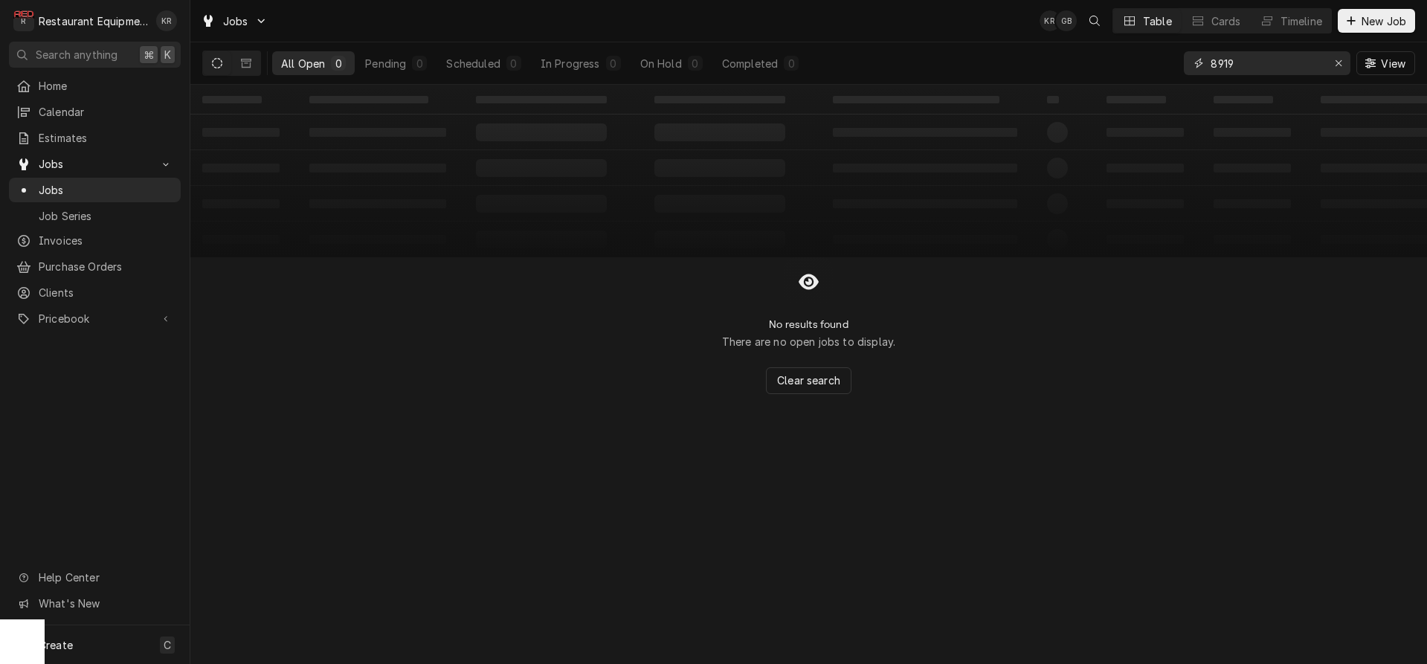
click at [1284, 65] on input "8919" at bounding box center [1267, 63] width 112 height 24
click at [1278, 58] on input "8924" at bounding box center [1267, 63] width 112 height 24
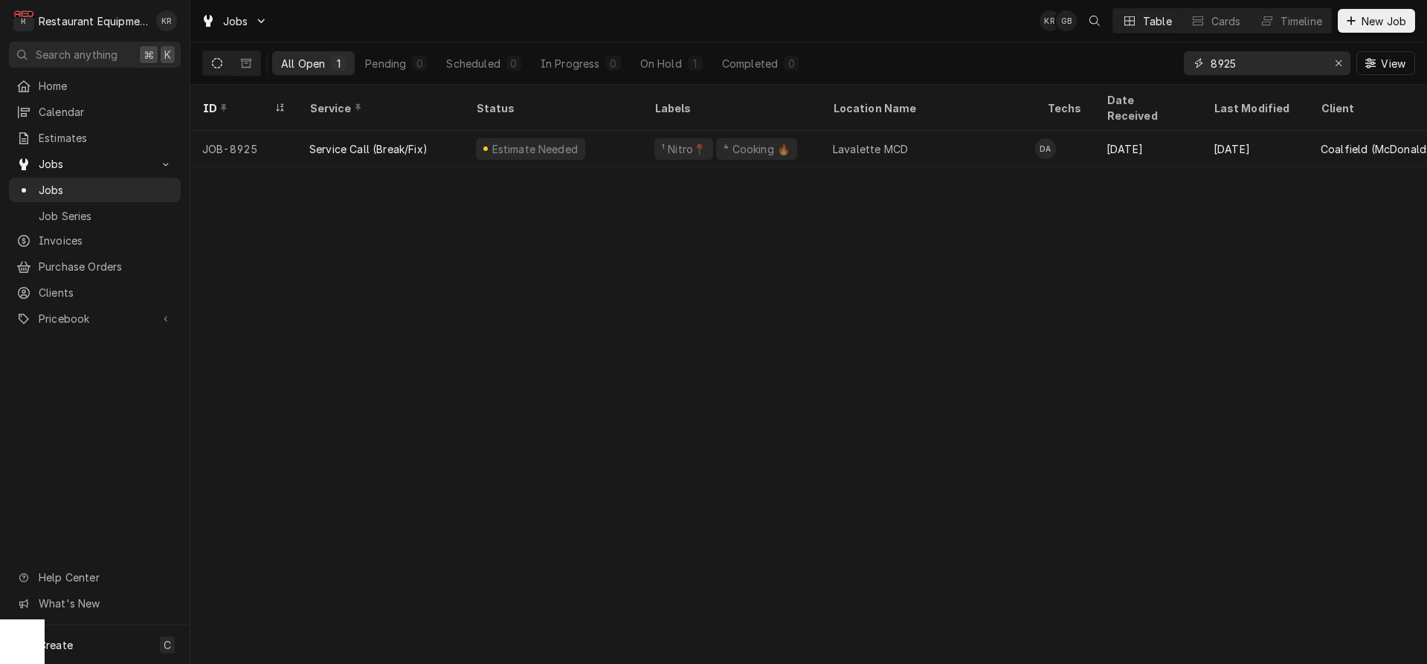
drag, startPoint x: 1274, startPoint y: 59, endPoint x: 1123, endPoint y: 60, distance: 151.0
click at [1211, 60] on input "8925" at bounding box center [1267, 63] width 112 height 24
click at [1272, 64] on input "8945" at bounding box center [1267, 63] width 112 height 24
type input "8991"
click at [1338, 59] on icon "Erase input" at bounding box center [1339, 63] width 8 height 10
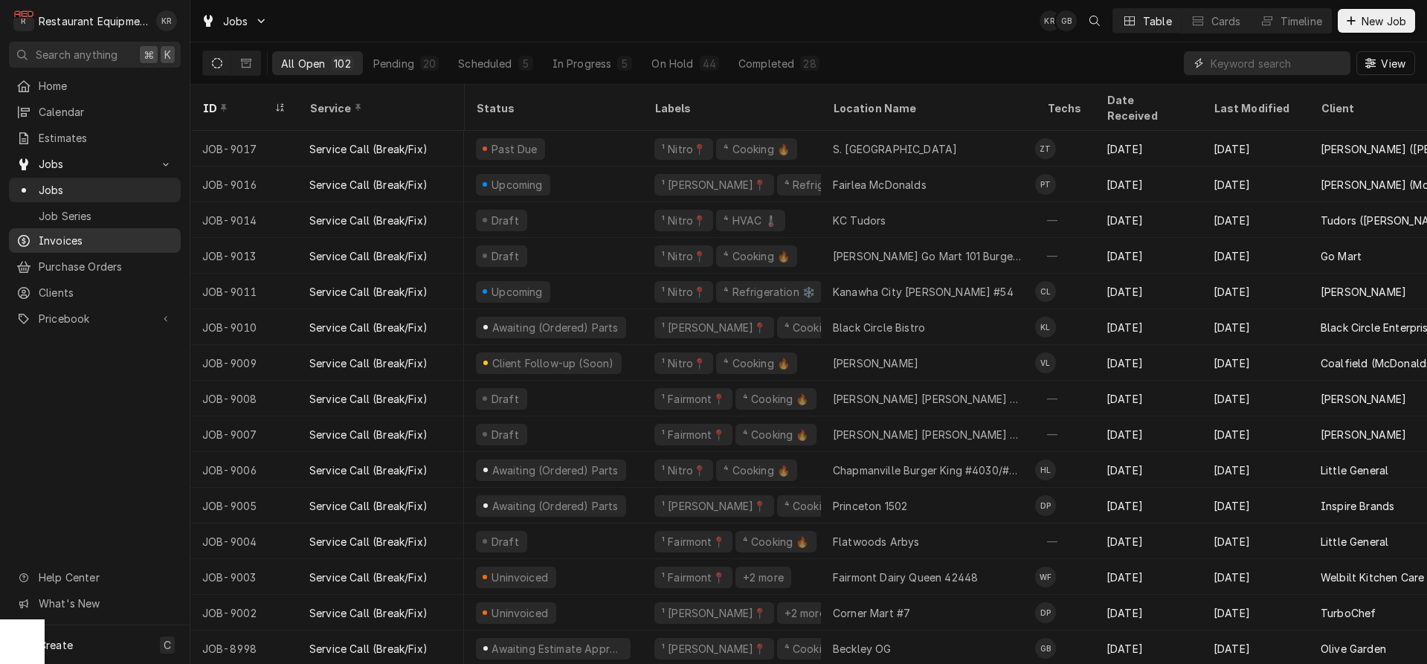
scroll to position [0, 1]
click at [1380, 26] on span "New Job" at bounding box center [1384, 21] width 51 height 16
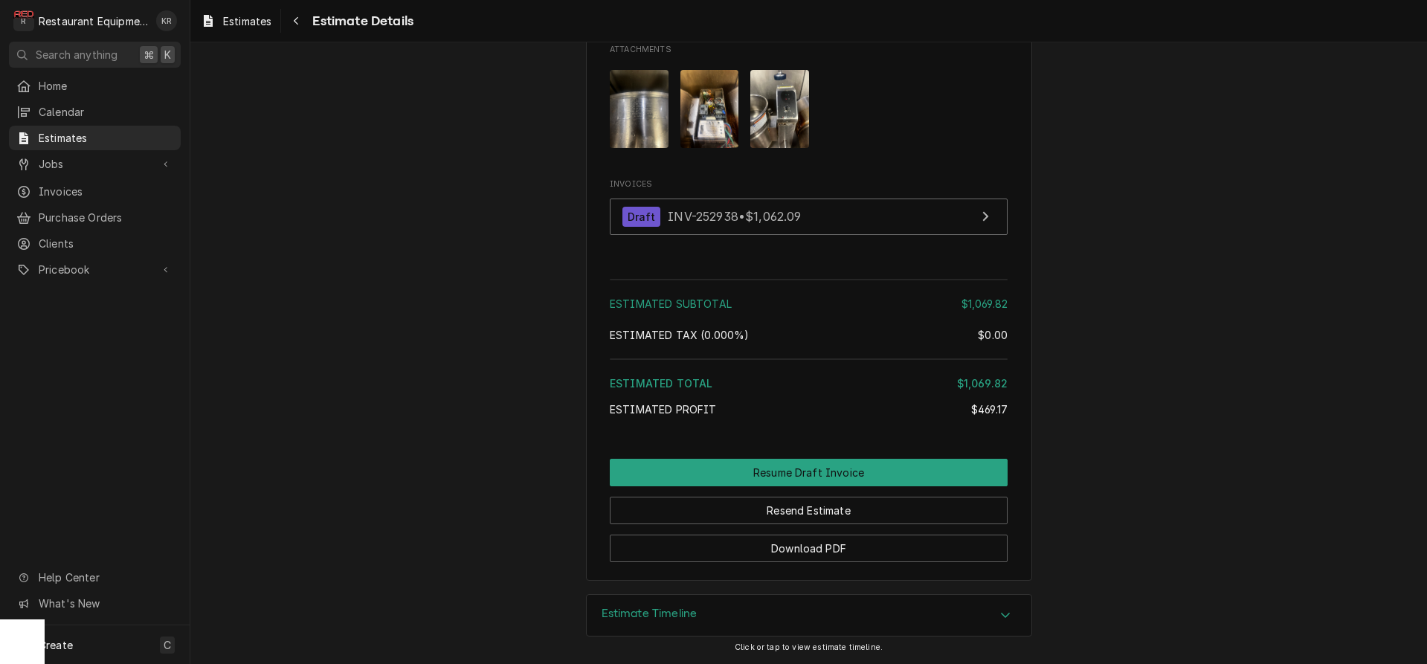
scroll to position [3672, 0]
click at [680, 617] on h3 "Estimate Timeline" at bounding box center [650, 614] width 96 height 14
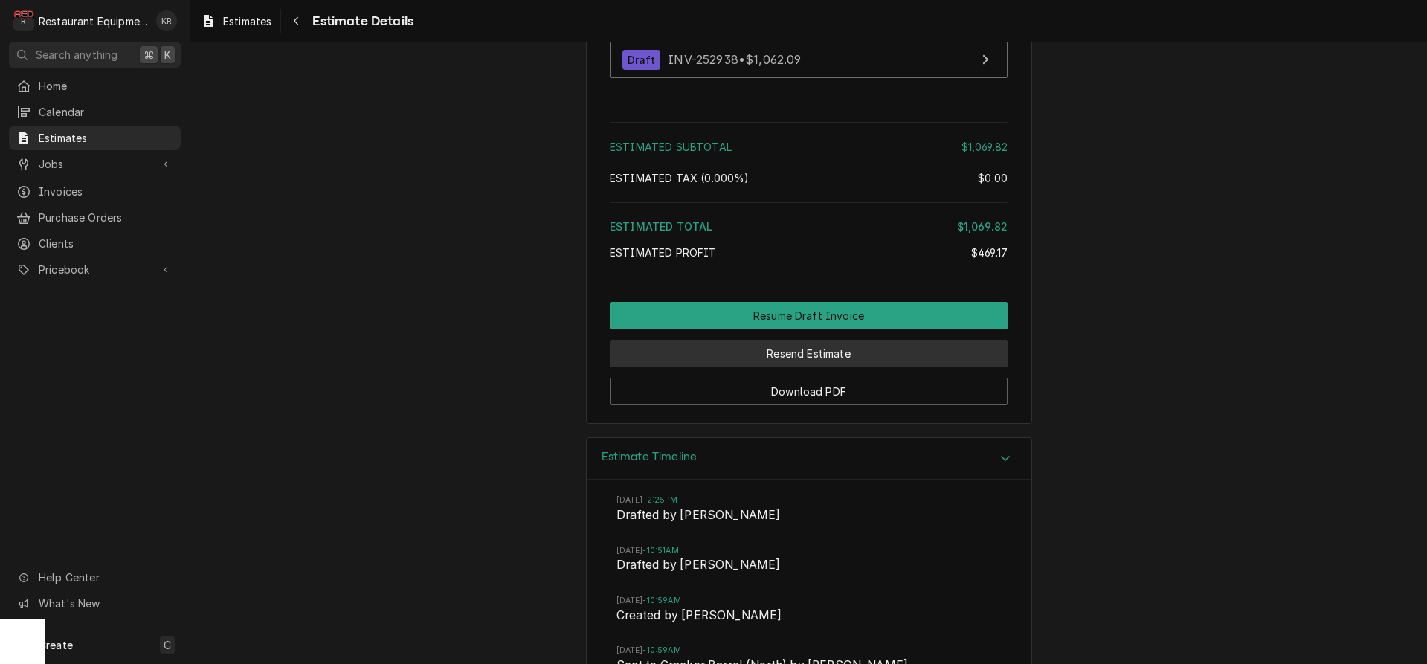
scroll to position [3945, 0]
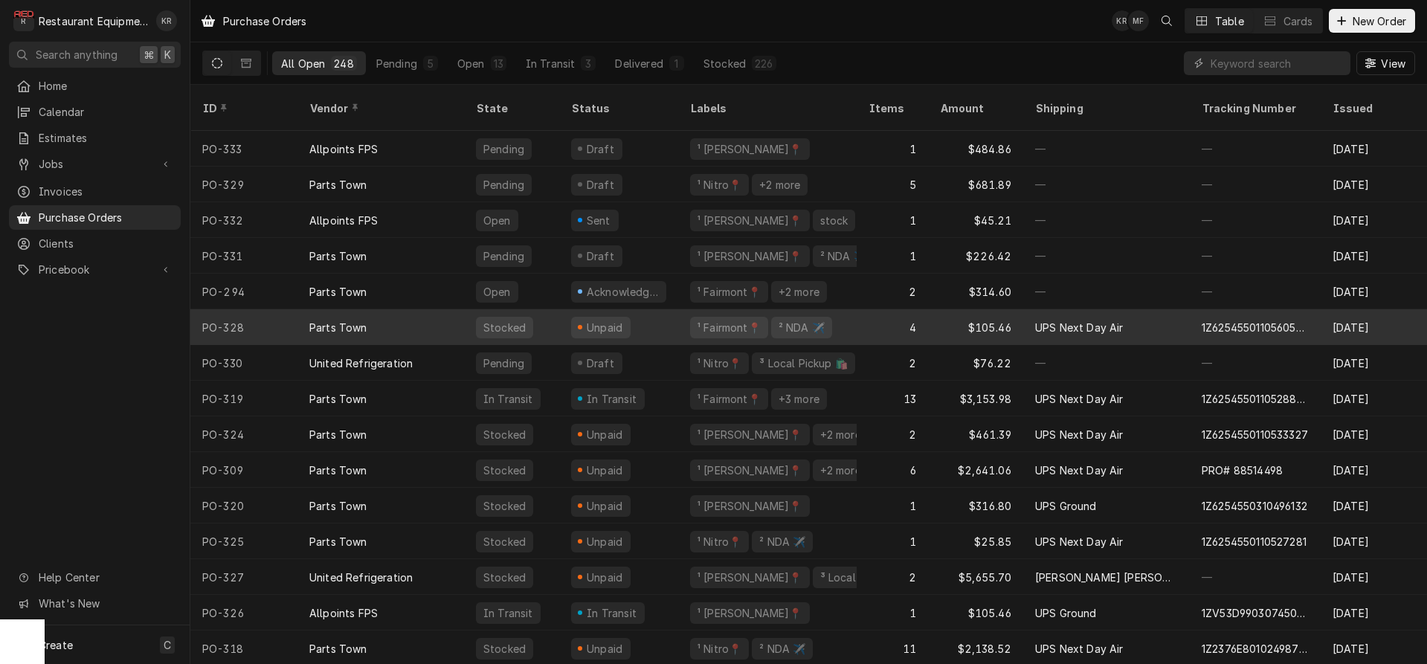
click at [245, 310] on div "PO-328" at bounding box center [243, 327] width 107 height 36
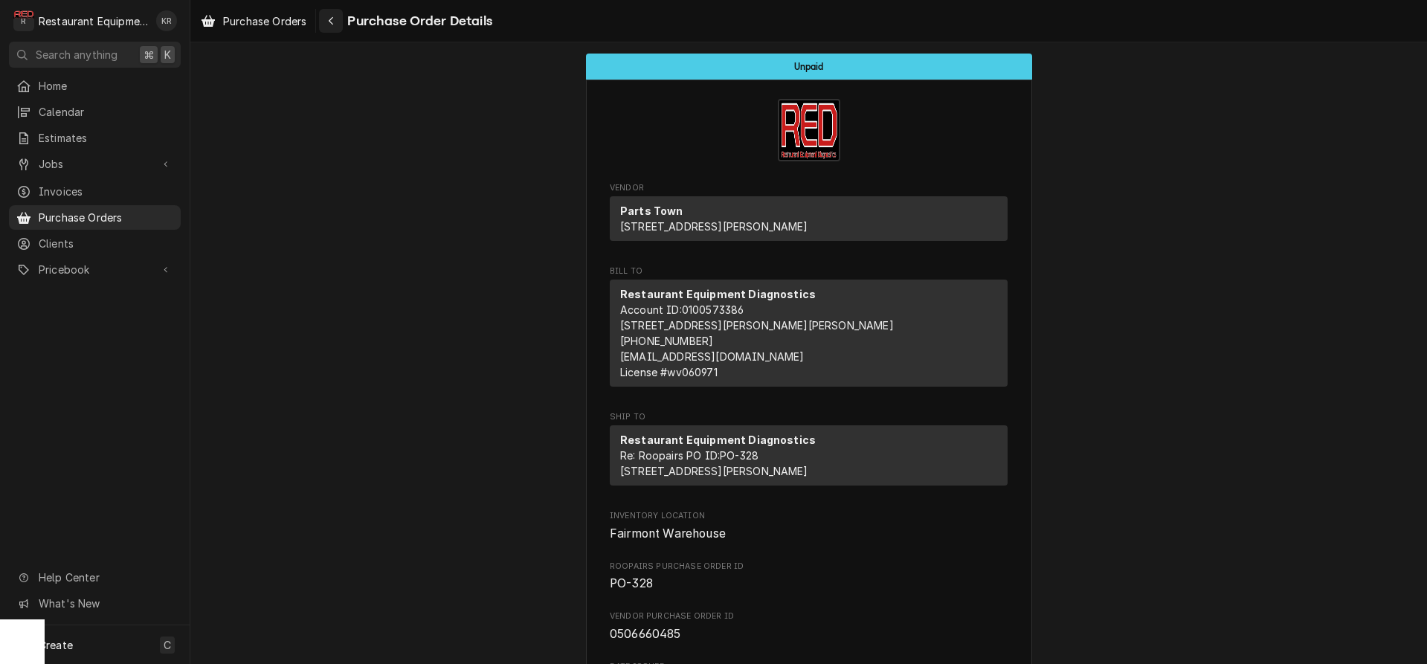
click at [335, 19] on icon "Navigate back" at bounding box center [331, 21] width 7 height 10
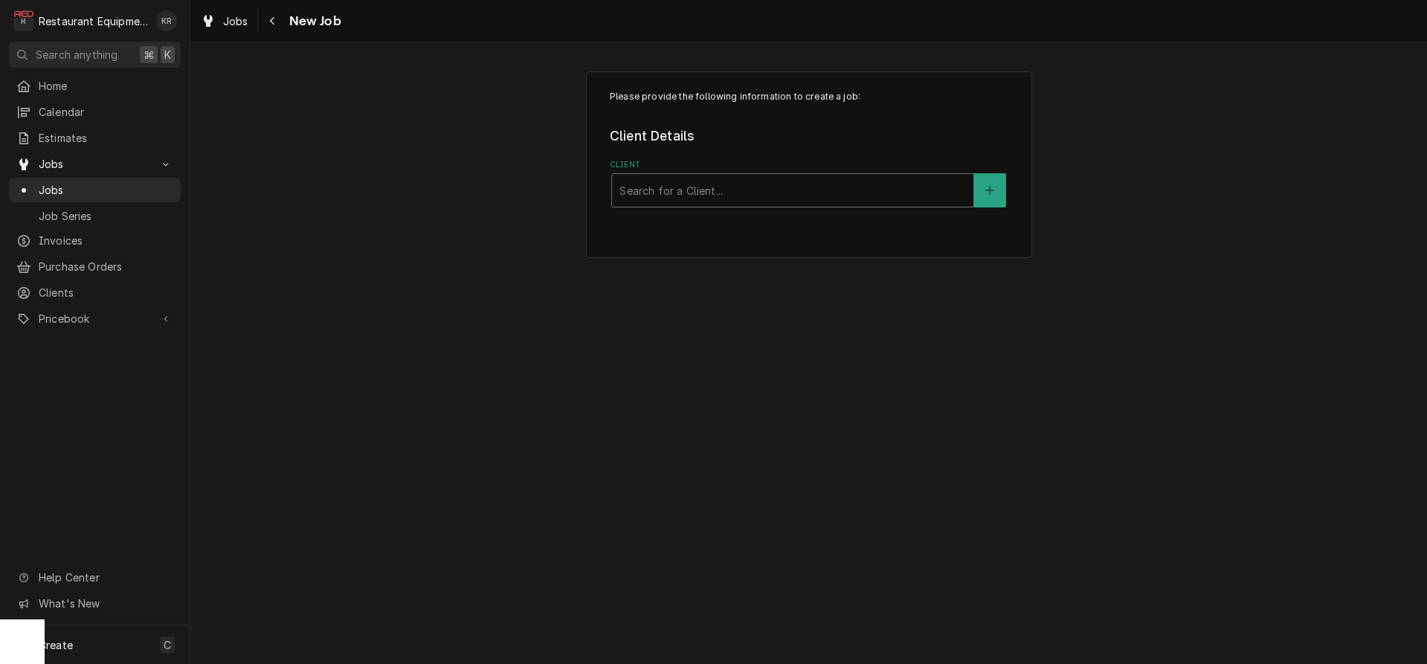
click at [817, 190] on div "Client" at bounding box center [792, 190] width 347 height 27
type input "[PERSON_NAME]"
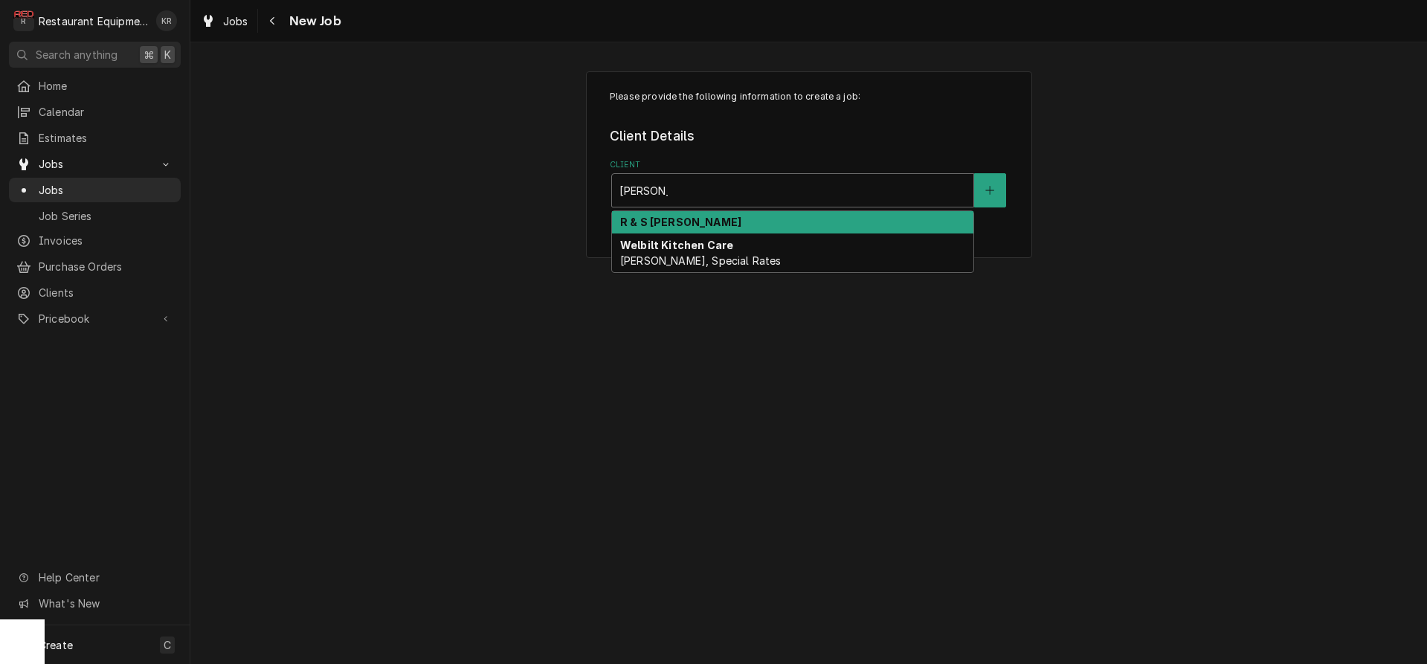
click at [706, 219] on div "R & S [PERSON_NAME]" at bounding box center [792, 222] width 361 height 23
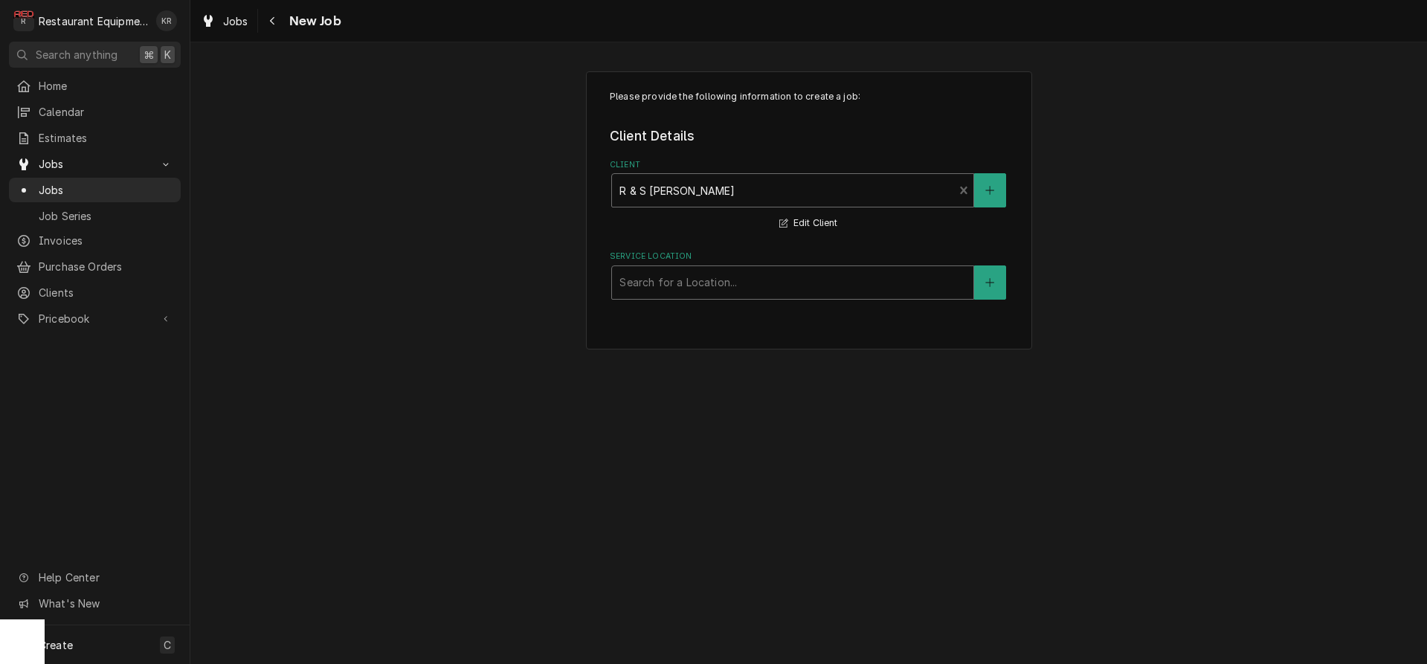
click at [660, 284] on div "Service Location" at bounding box center [792, 282] width 347 height 27
click at [279, 22] on div "Navigate back" at bounding box center [272, 20] width 15 height 15
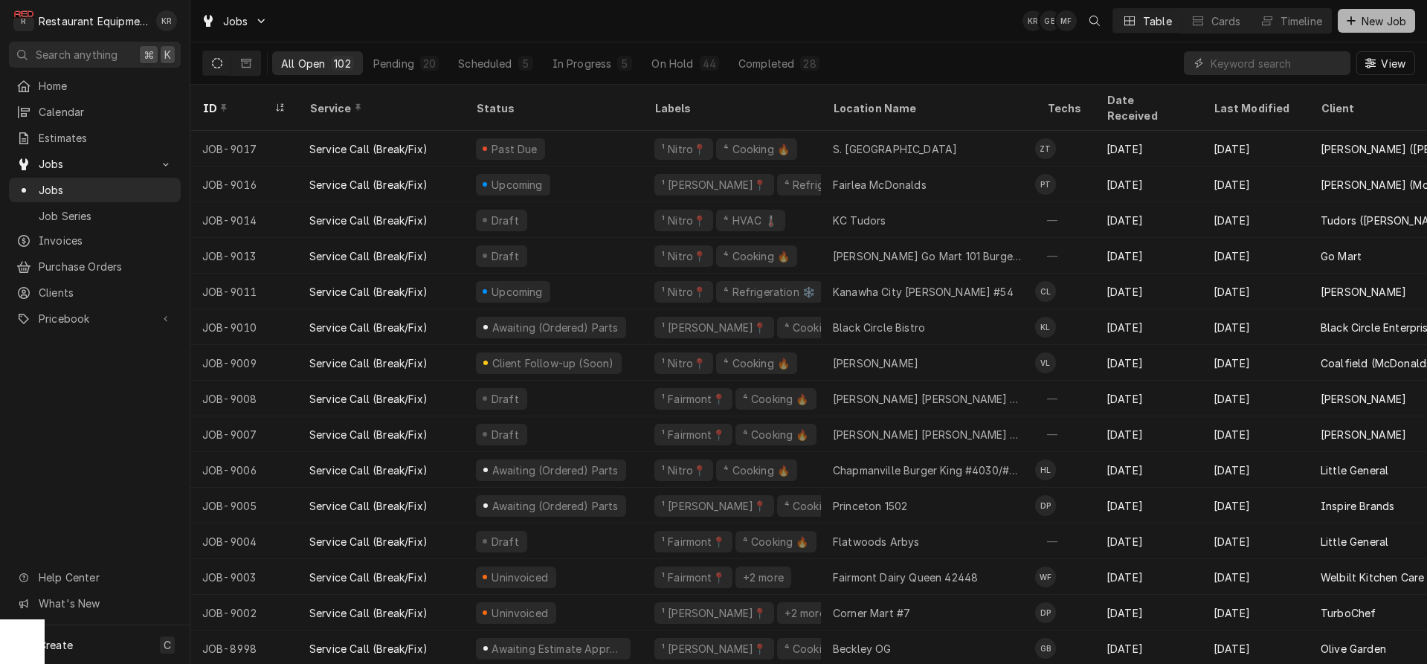
click at [1377, 19] on span "New Job" at bounding box center [1384, 21] width 51 height 16
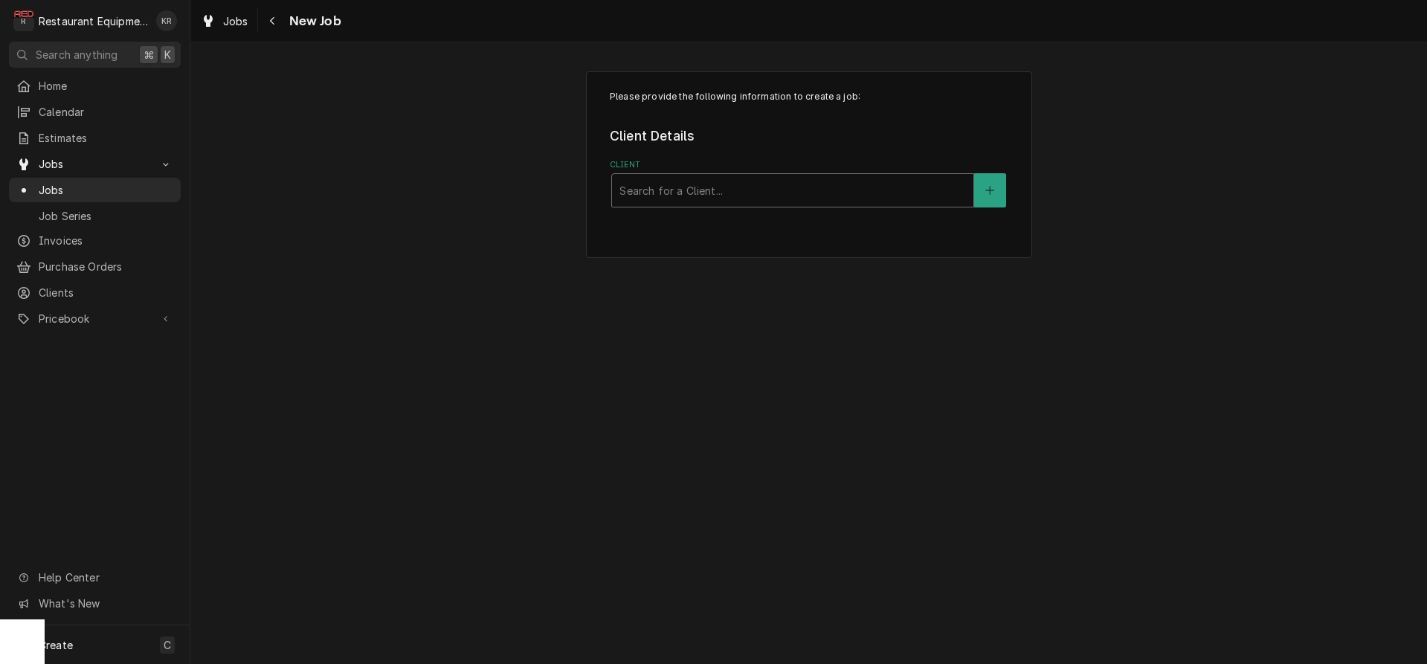
click at [862, 187] on div "Client" at bounding box center [792, 190] width 347 height 27
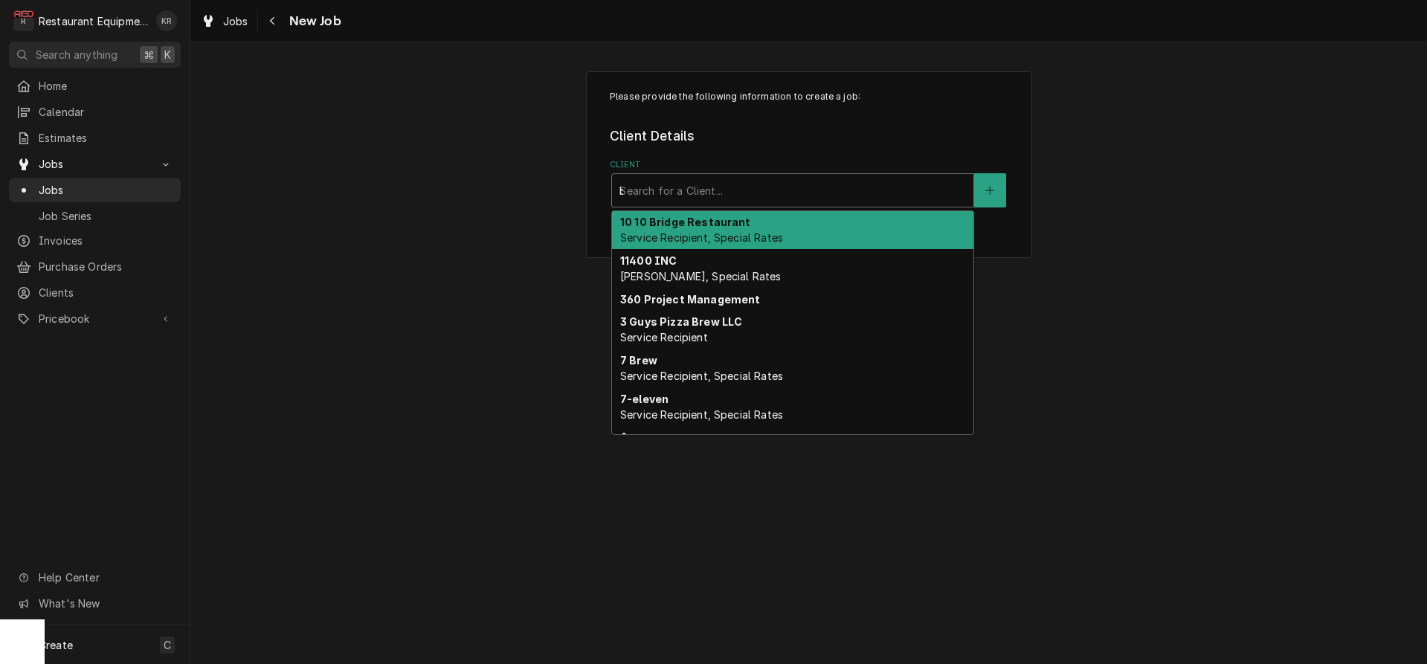
type input "[PERSON_NAME]"
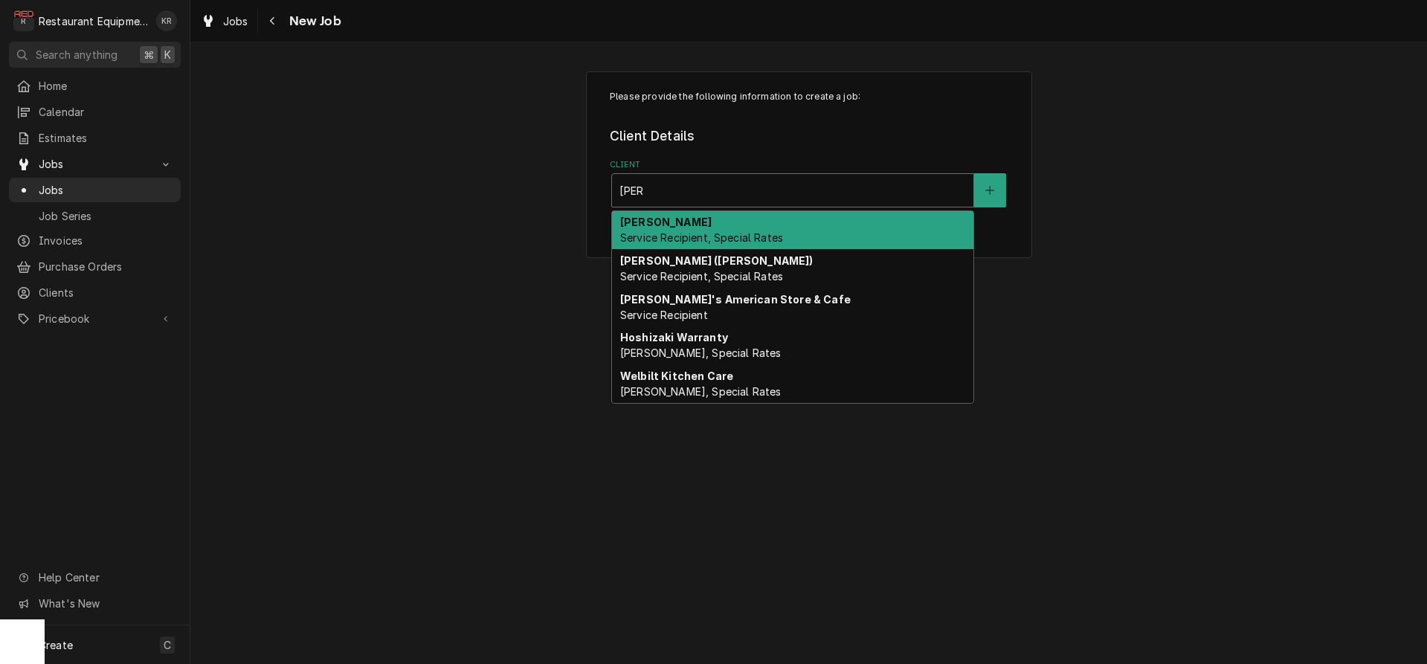
click at [850, 232] on div "[PERSON_NAME] Service Recipient, Special Rates" at bounding box center [792, 230] width 361 height 39
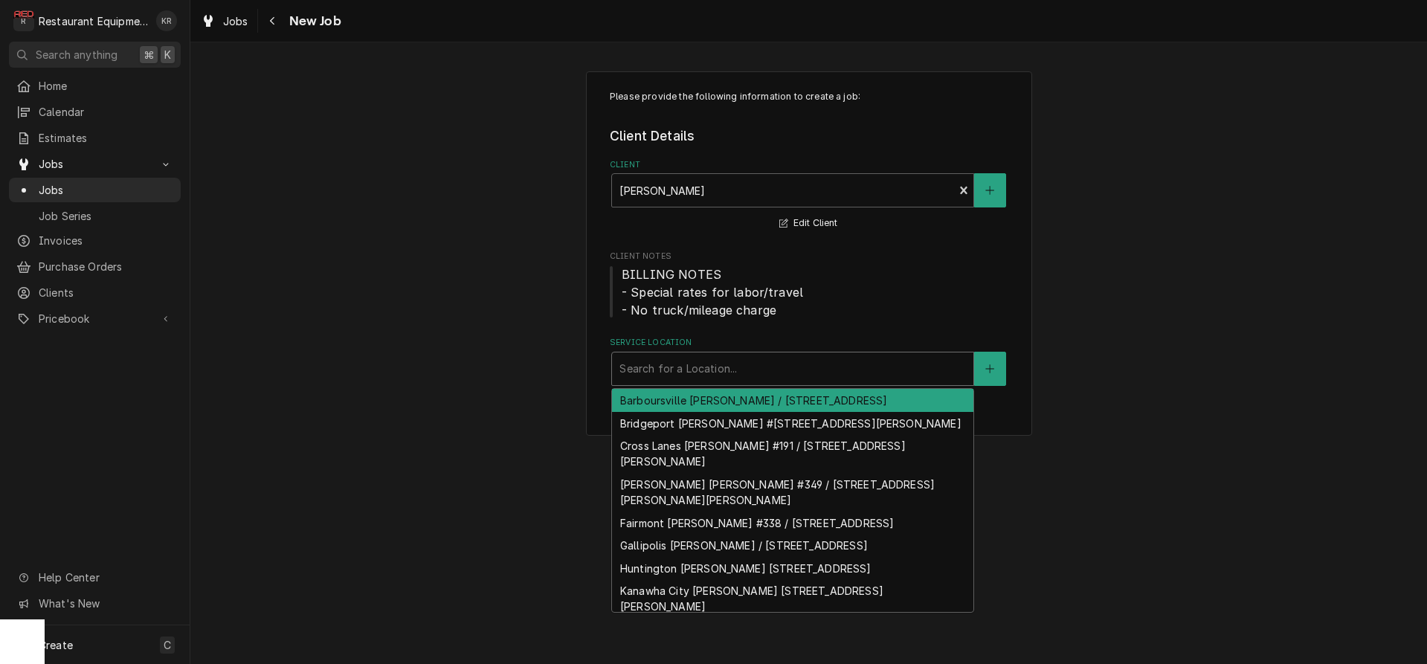
click at [708, 361] on div "Service Location" at bounding box center [792, 368] width 347 height 27
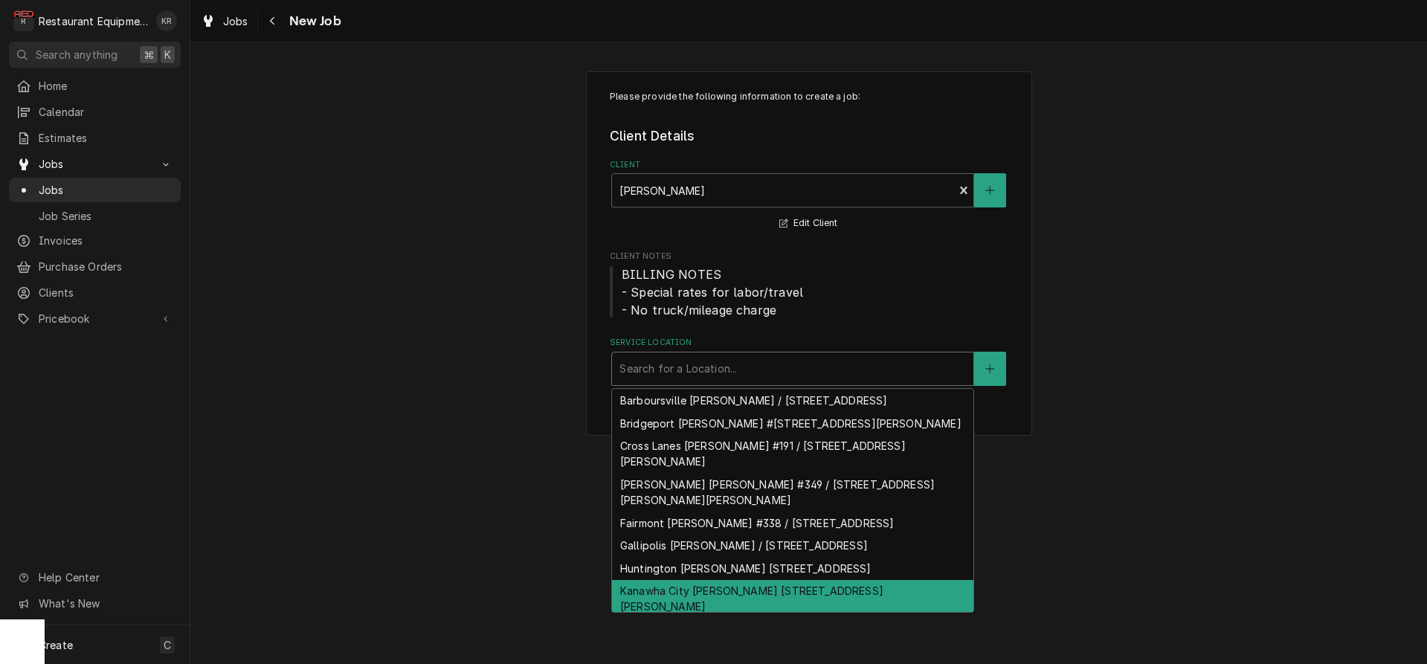
click at [714, 586] on div "Kanawha City [PERSON_NAME] [STREET_ADDRESS][PERSON_NAME]" at bounding box center [792, 599] width 361 height 39
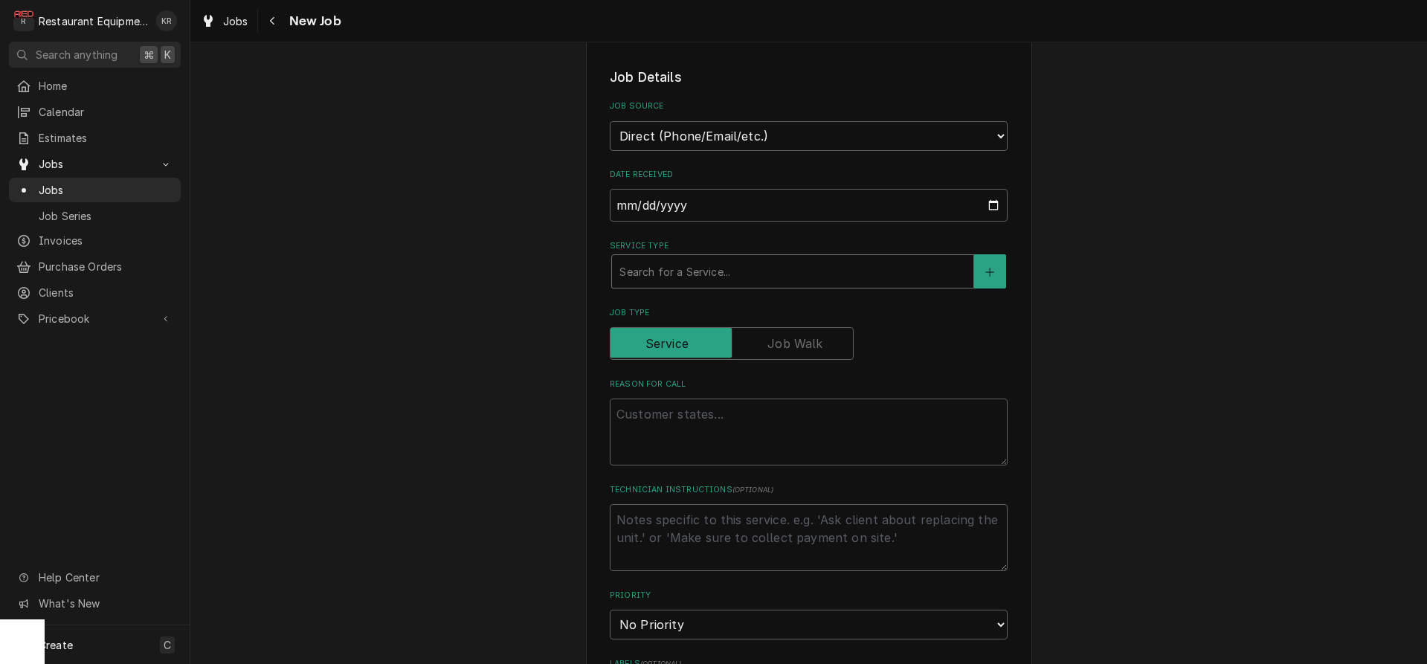
scroll to position [437, 0]
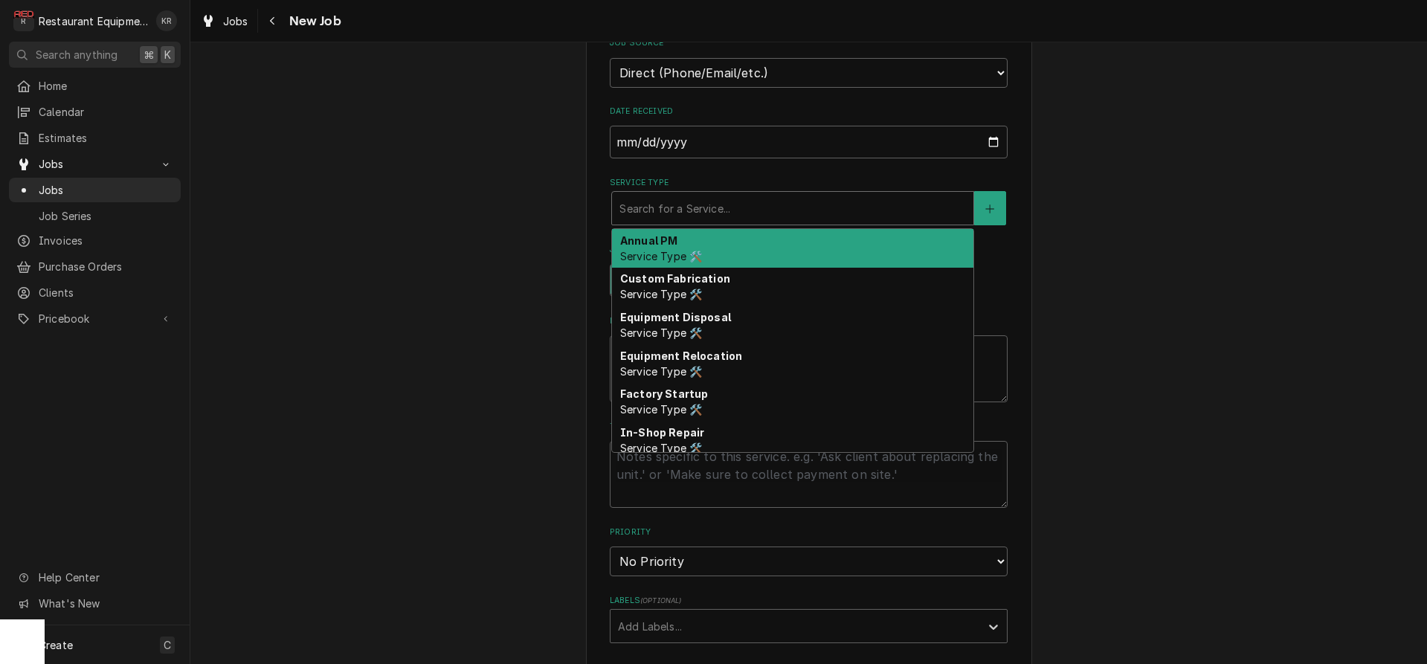
click at [757, 209] on div "Service Type" at bounding box center [792, 208] width 347 height 27
type textarea "x"
type input "b"
type textarea "x"
type input "br"
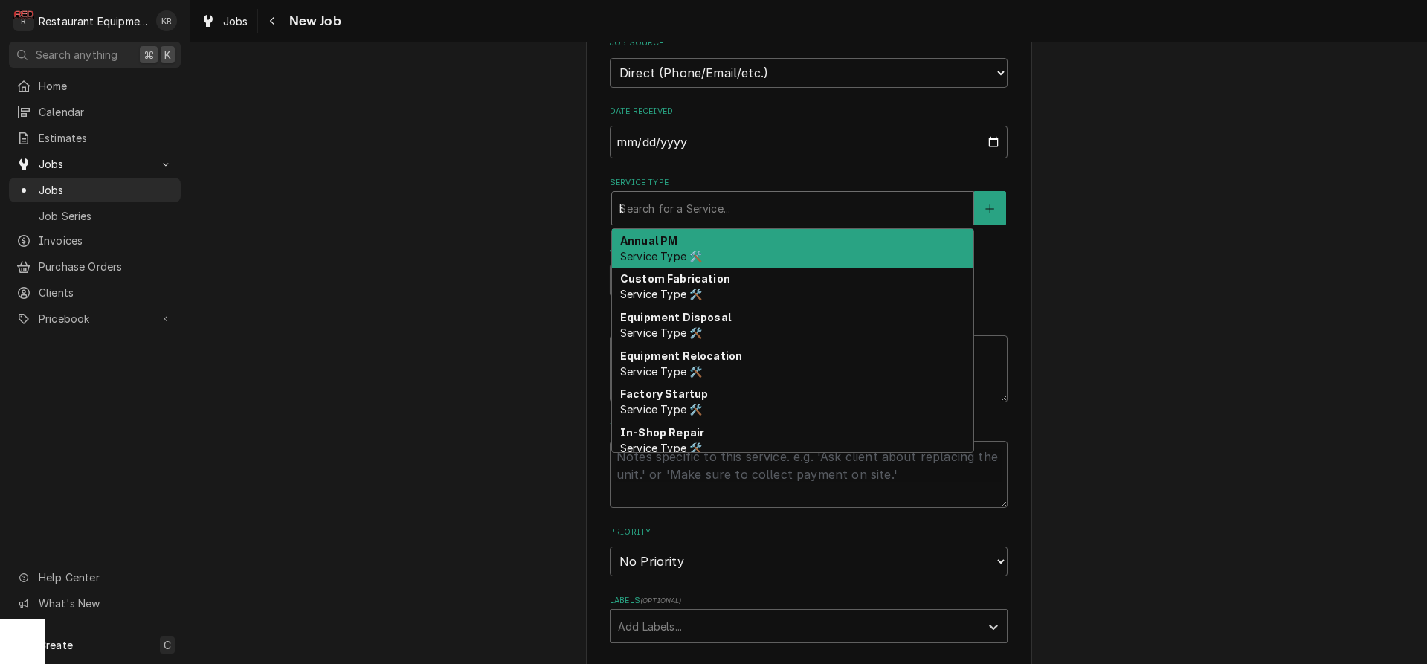
type textarea "x"
type input "bra"
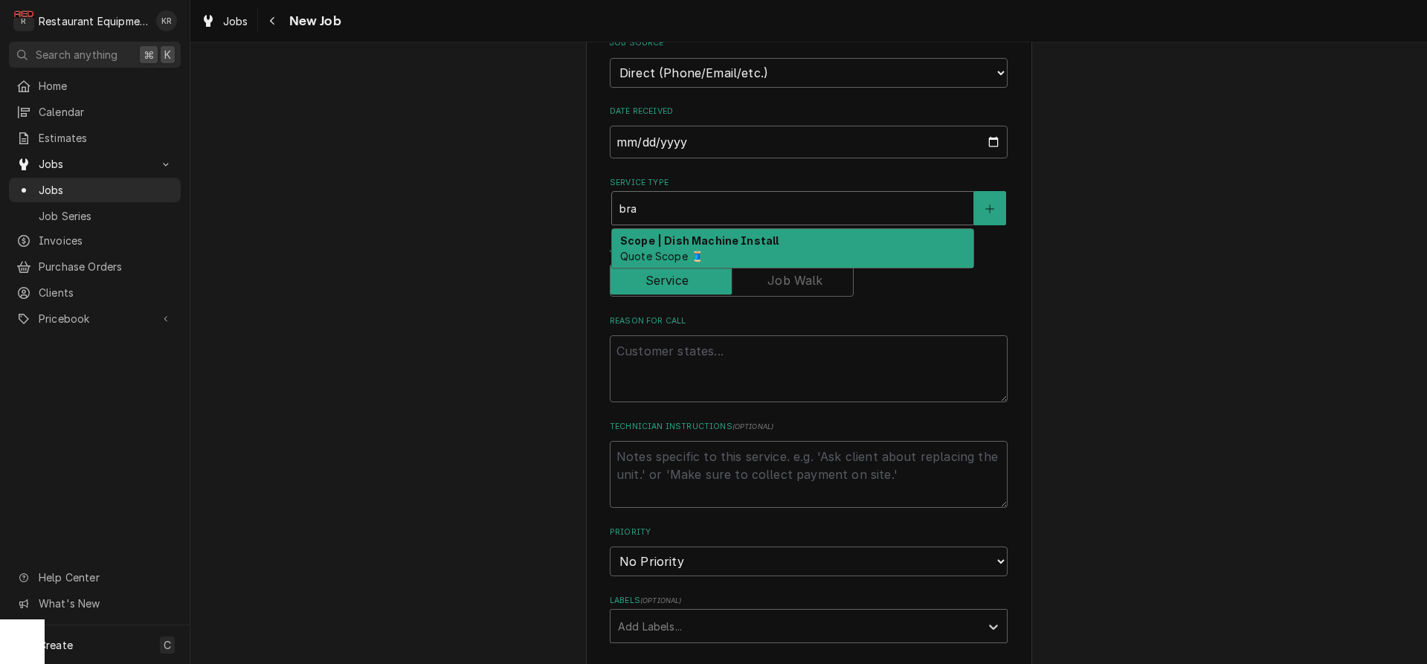
type textarea "x"
type input "brae"
type textarea "x"
type input "bra"
type textarea "x"
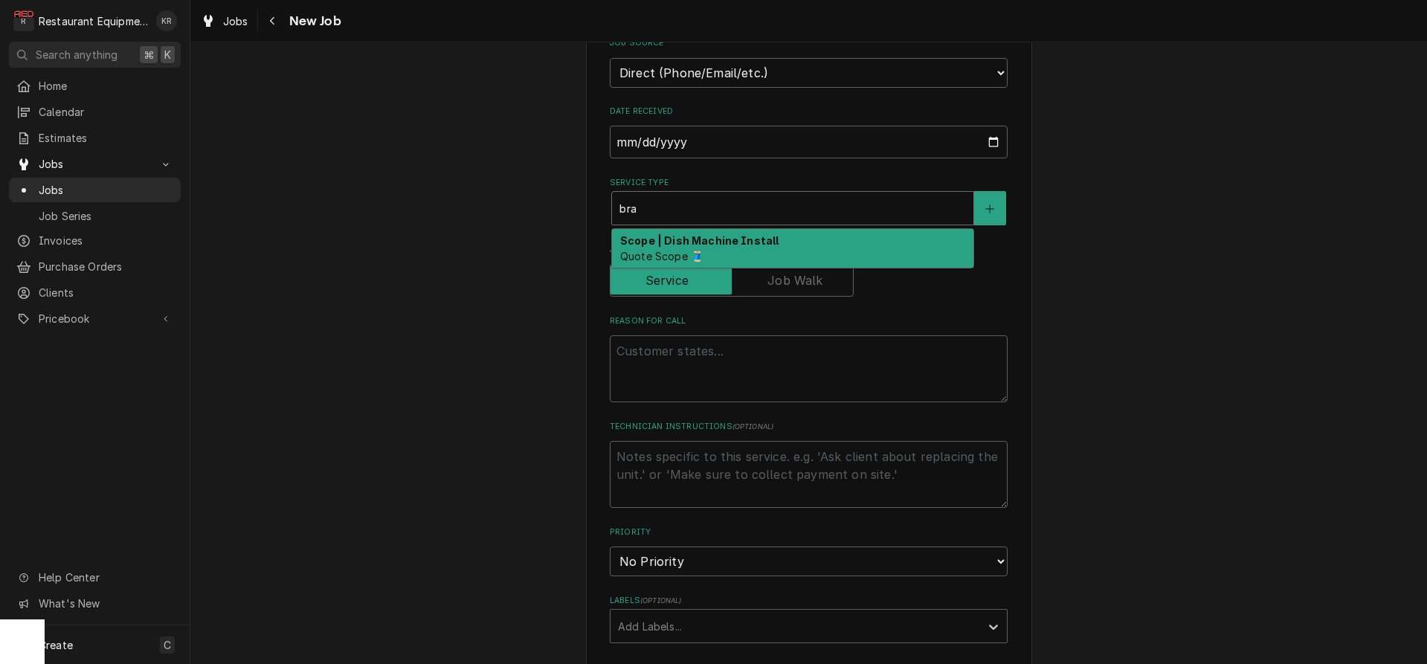
type input "braa"
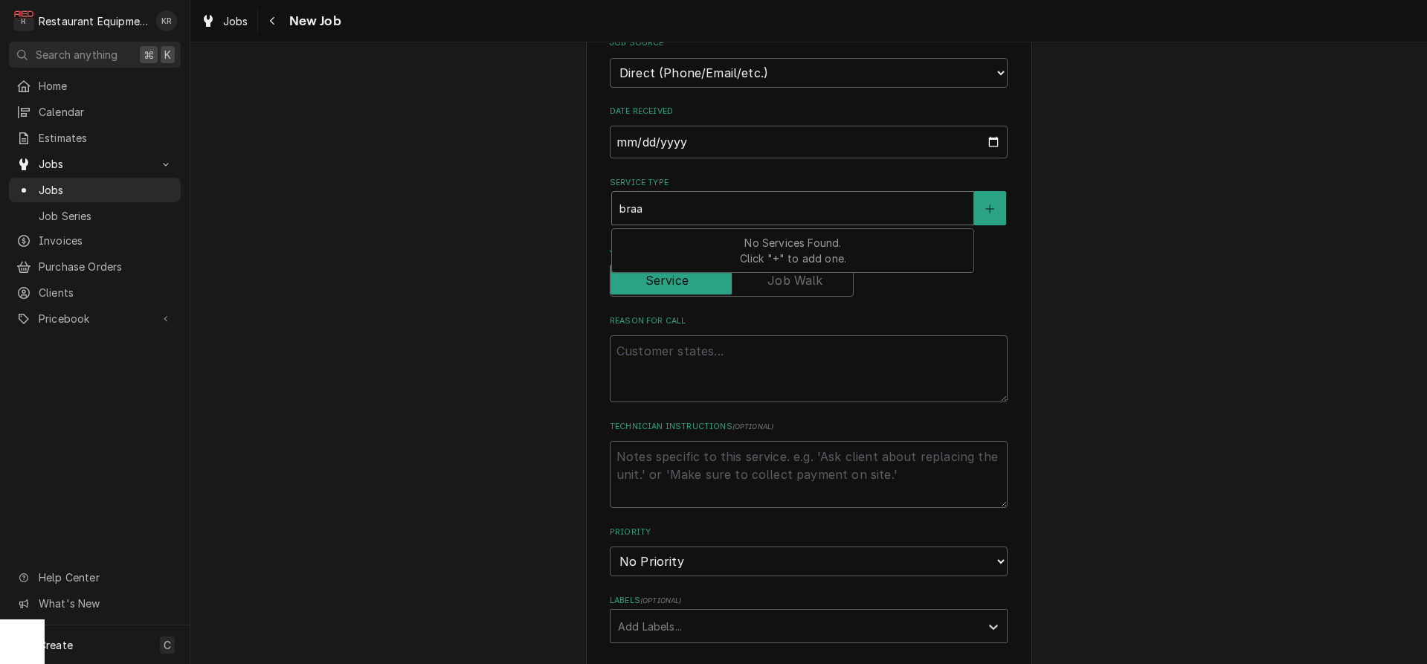
type textarea "x"
type input "bra"
type textarea "x"
type input "br"
type textarea "x"
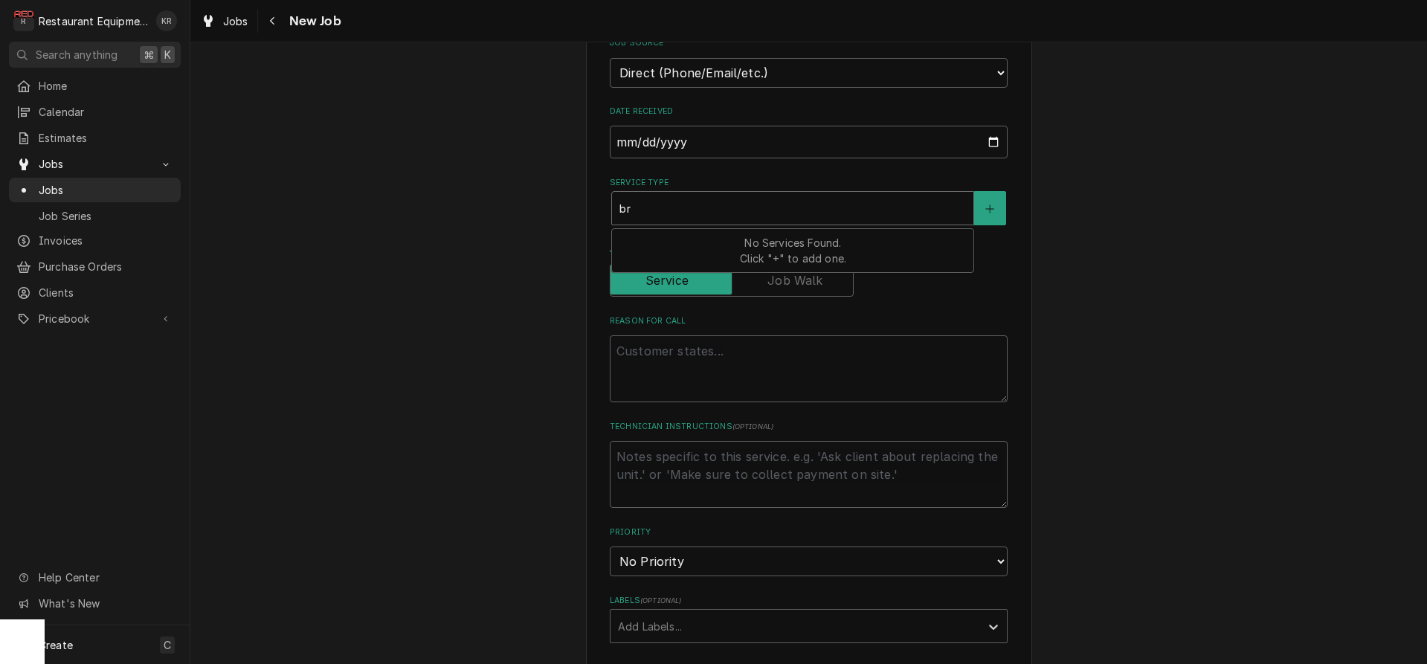
type input "bre"
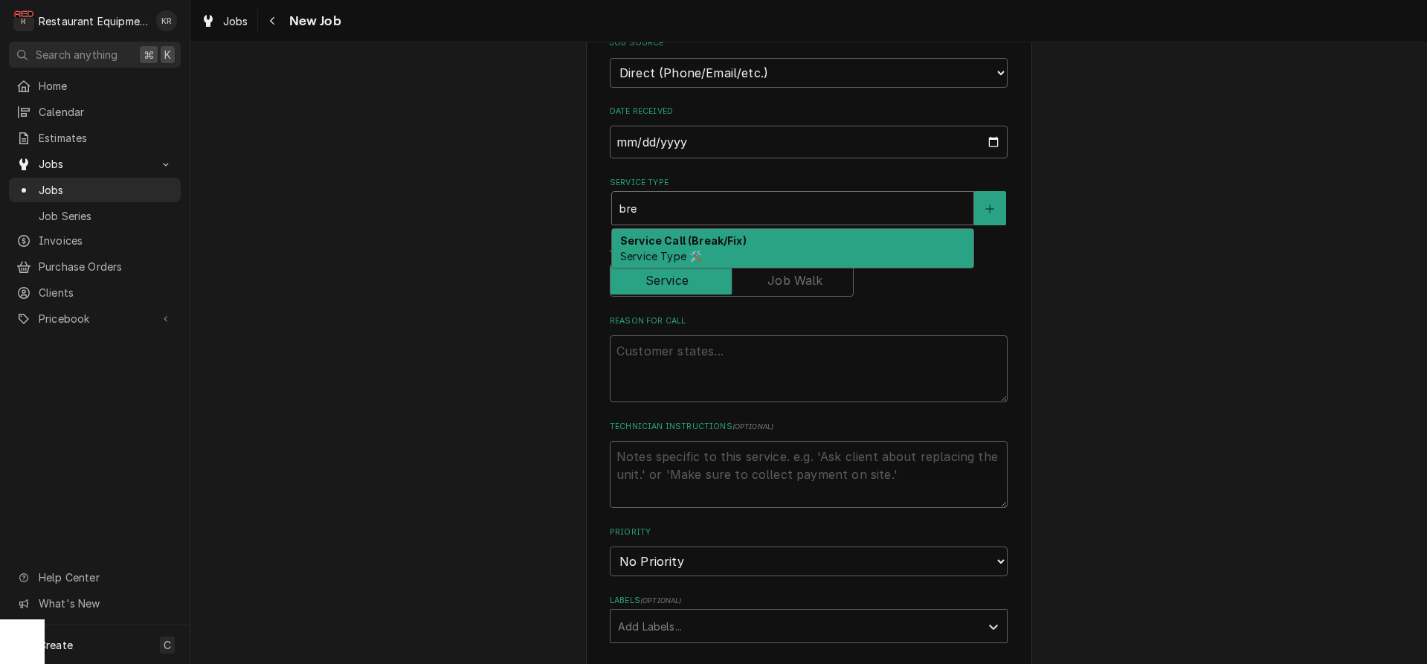
drag, startPoint x: 723, startPoint y: 248, endPoint x: 725, endPoint y: 240, distance: 8.5
click at [725, 245] on div "Service Call (Break/Fix) Service Type 🛠️" at bounding box center [792, 248] width 361 height 39
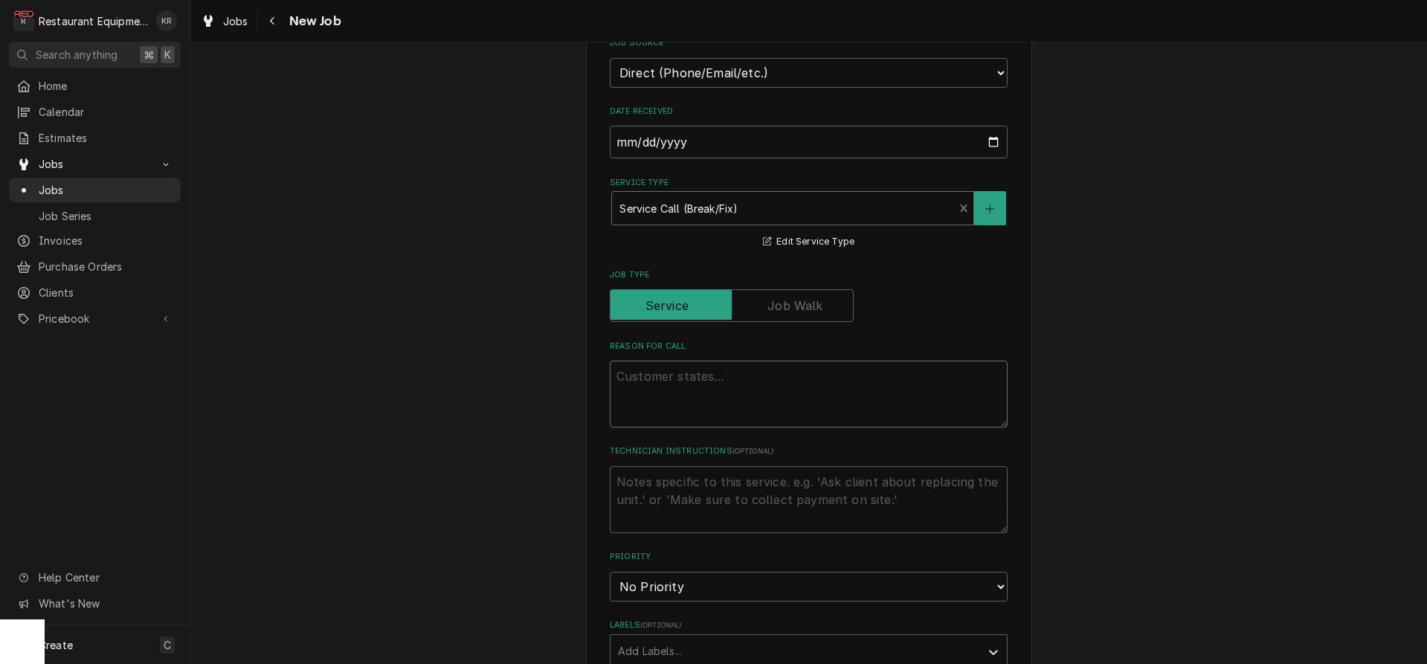
click at [659, 402] on textarea "Reason For Call" at bounding box center [809, 394] width 398 height 67
type textarea "x"
type textarea "R"
type textarea "x"
type textarea "RIF"
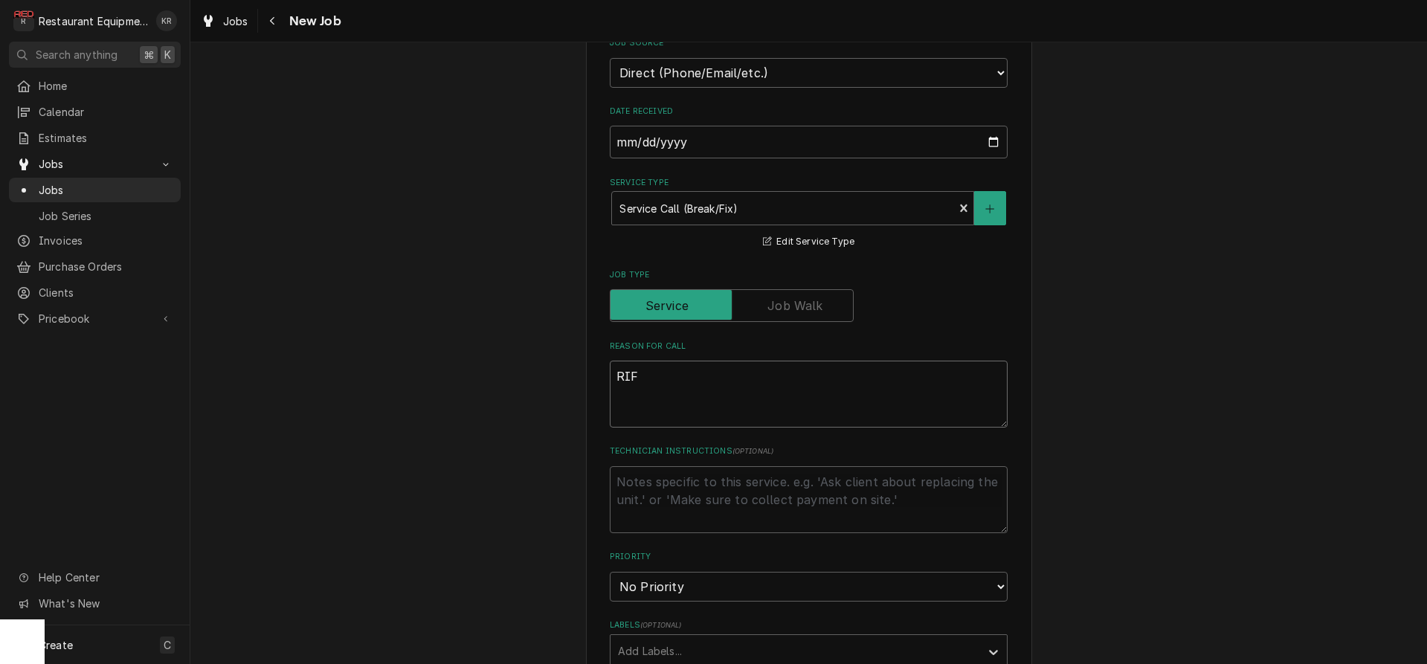
type textarea "x"
type textarea "RIF"
type textarea "x"
type textarea "RIF ne"
type textarea "x"
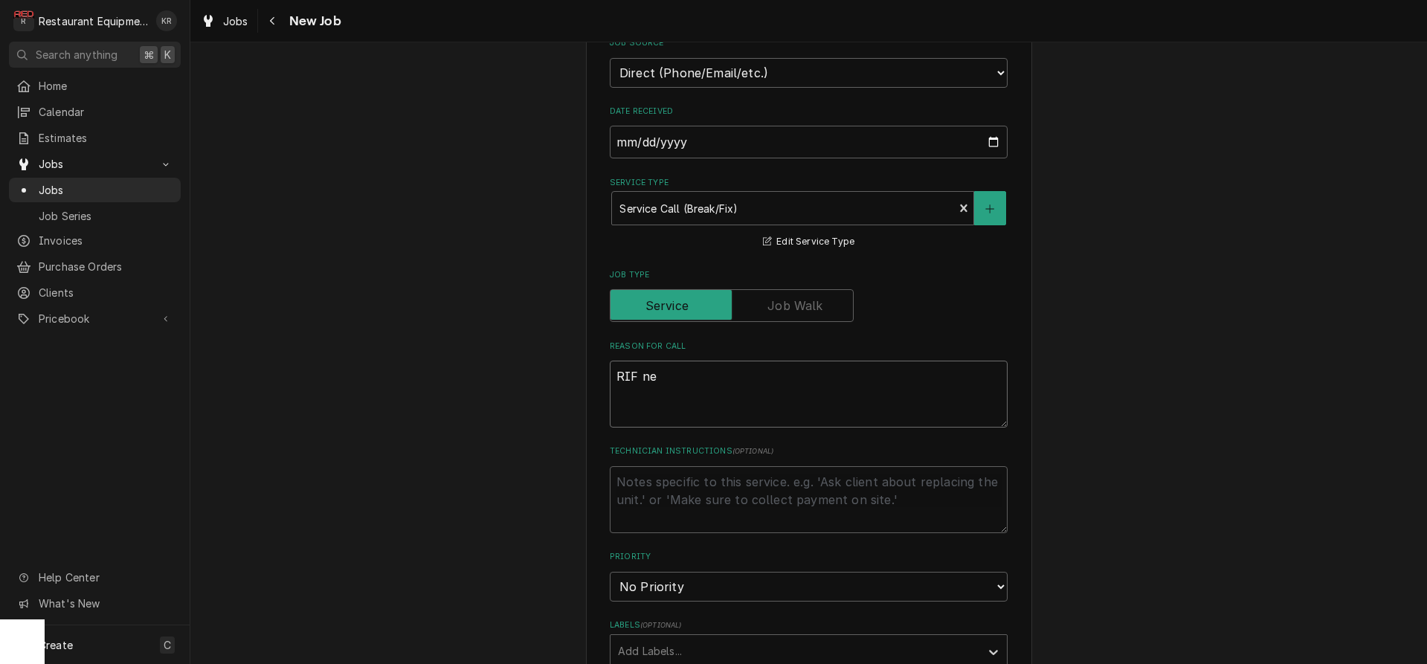
type textarea "RIF nee"
type textarea "x"
type textarea "RIF need"
type textarea "x"
type textarea "RIF needs"
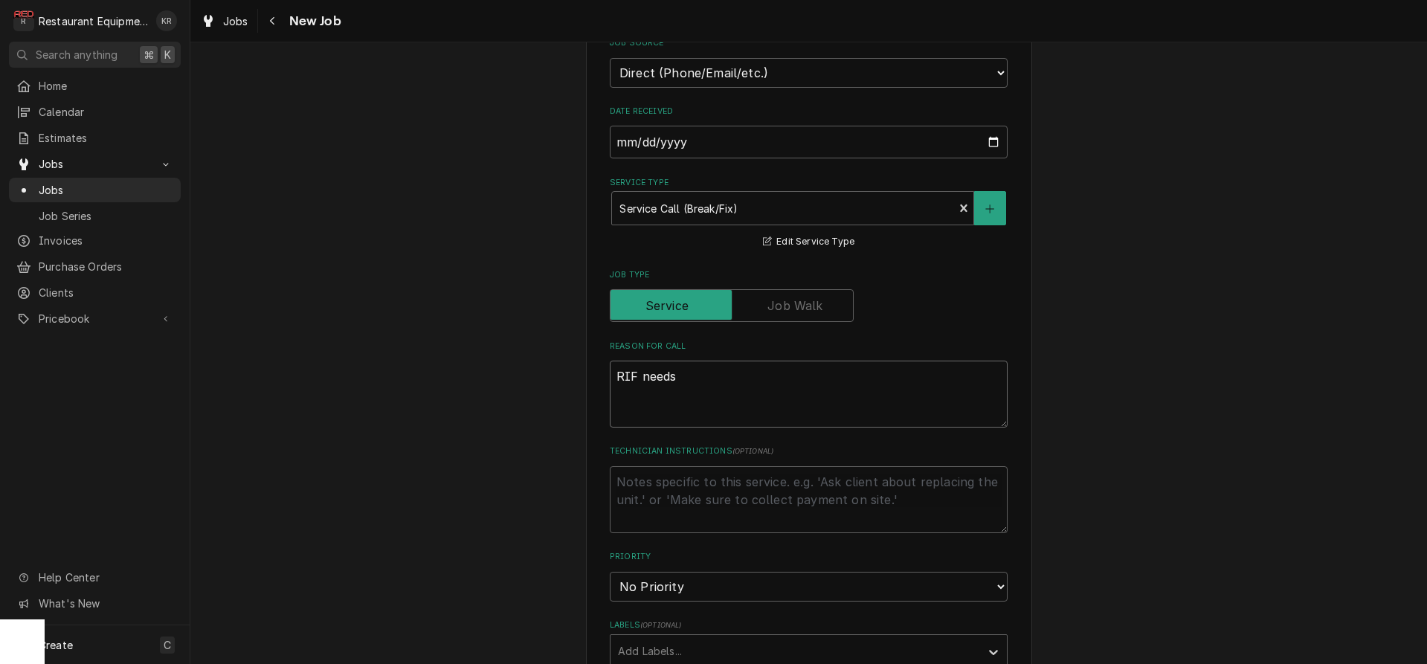
type textarea "x"
type textarea "RIF needs l"
type textarea "x"
type textarea "RIF needs lo"
type textarea "x"
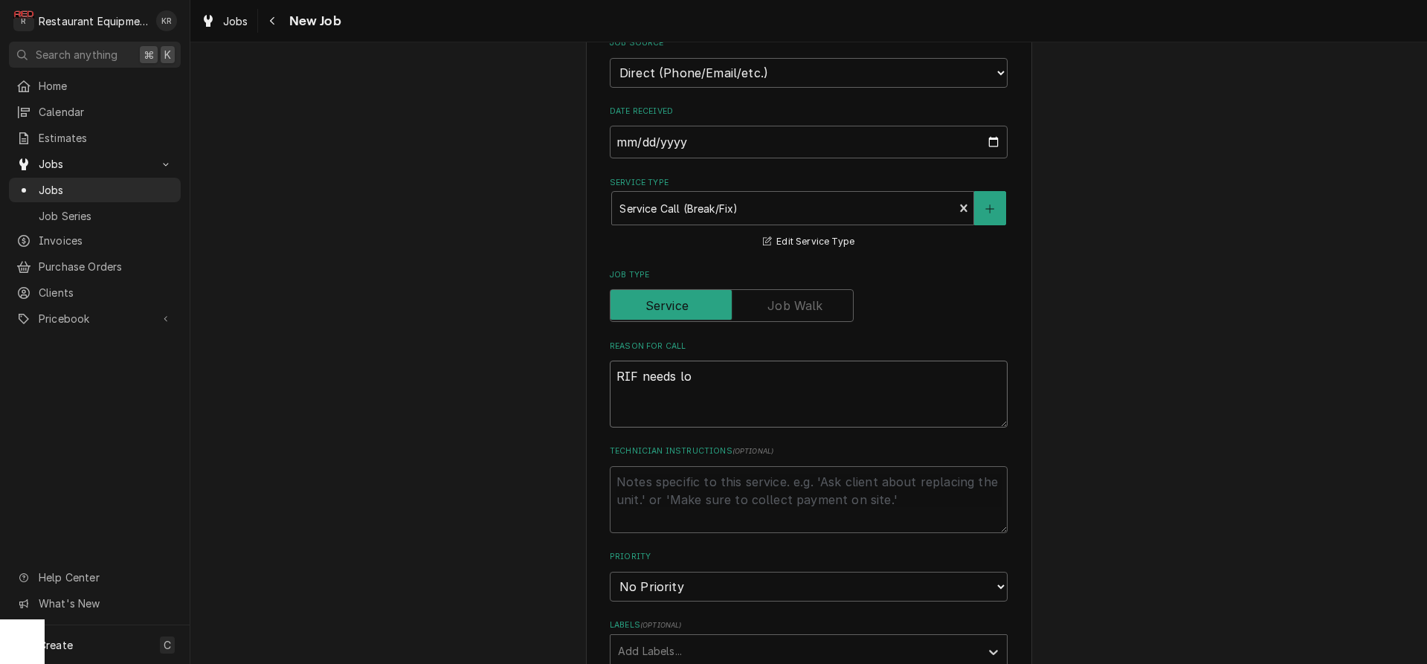
type textarea "RIF needs loo"
type textarea "x"
type textarea "RIF needs look"
type textarea "x"
type textarea "RIF needs looke"
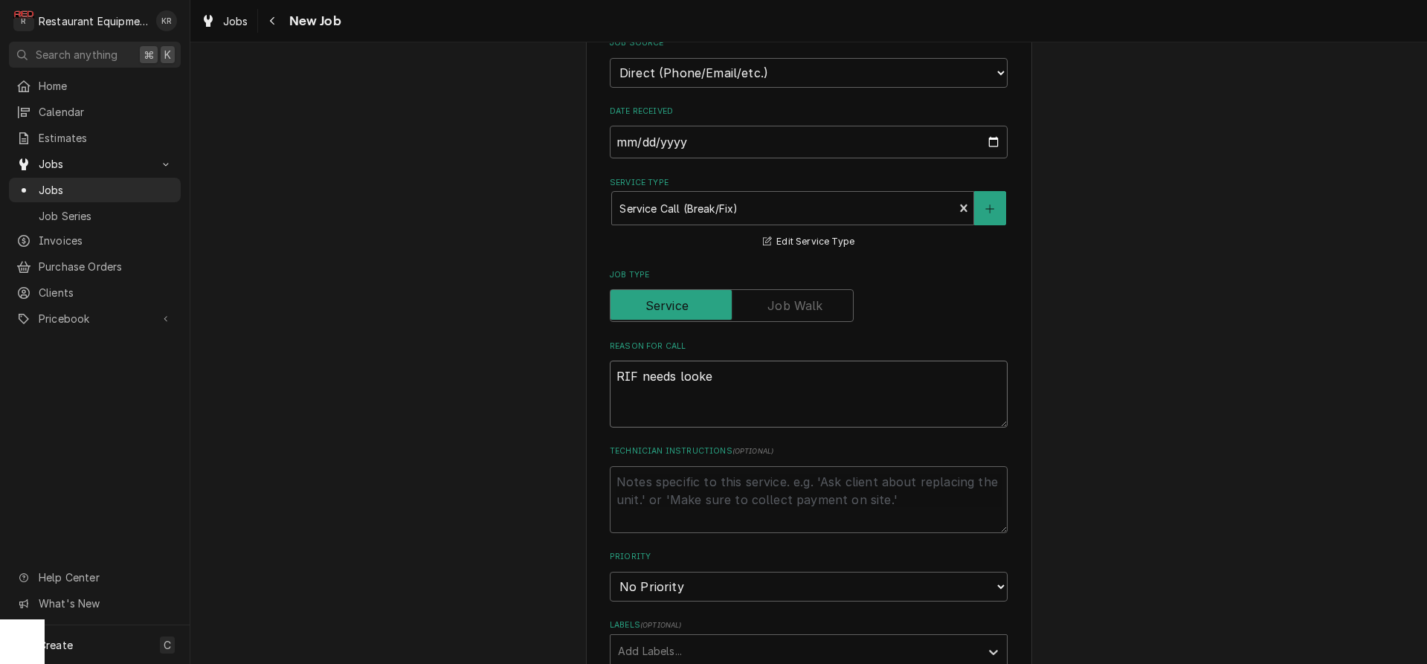
type textarea "x"
type textarea "RIF needs looked"
type textarea "x"
type textarea "RIF needs looked"
type textarea "x"
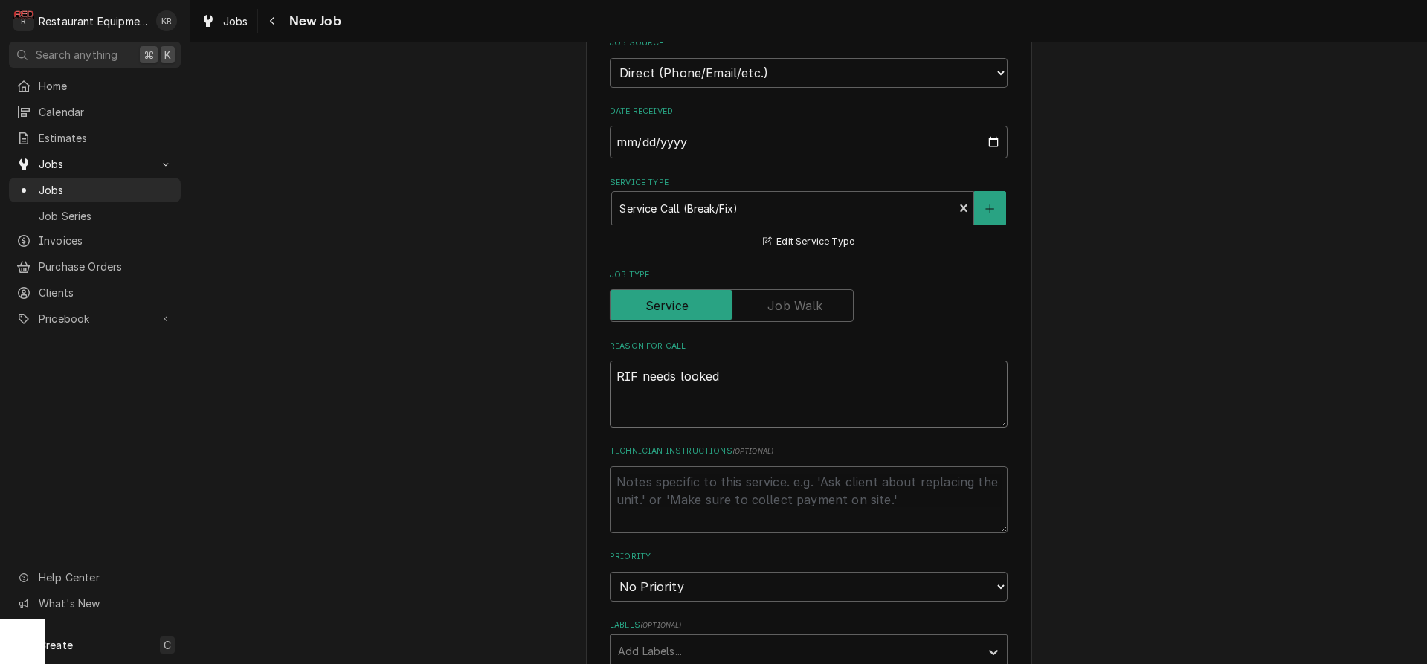
type textarea "RIF needs looked a"
type textarea "x"
type textarea "RIF needs looked at"
type textarea "x"
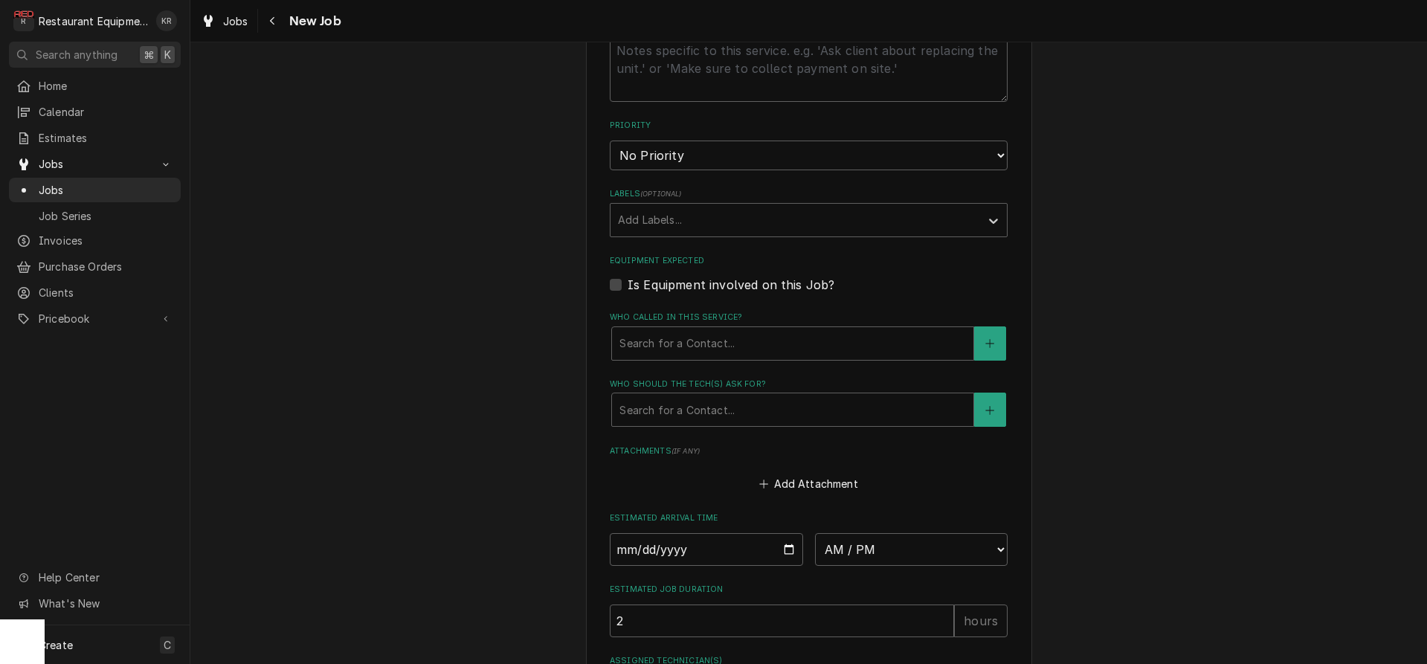
scroll to position [896, 0]
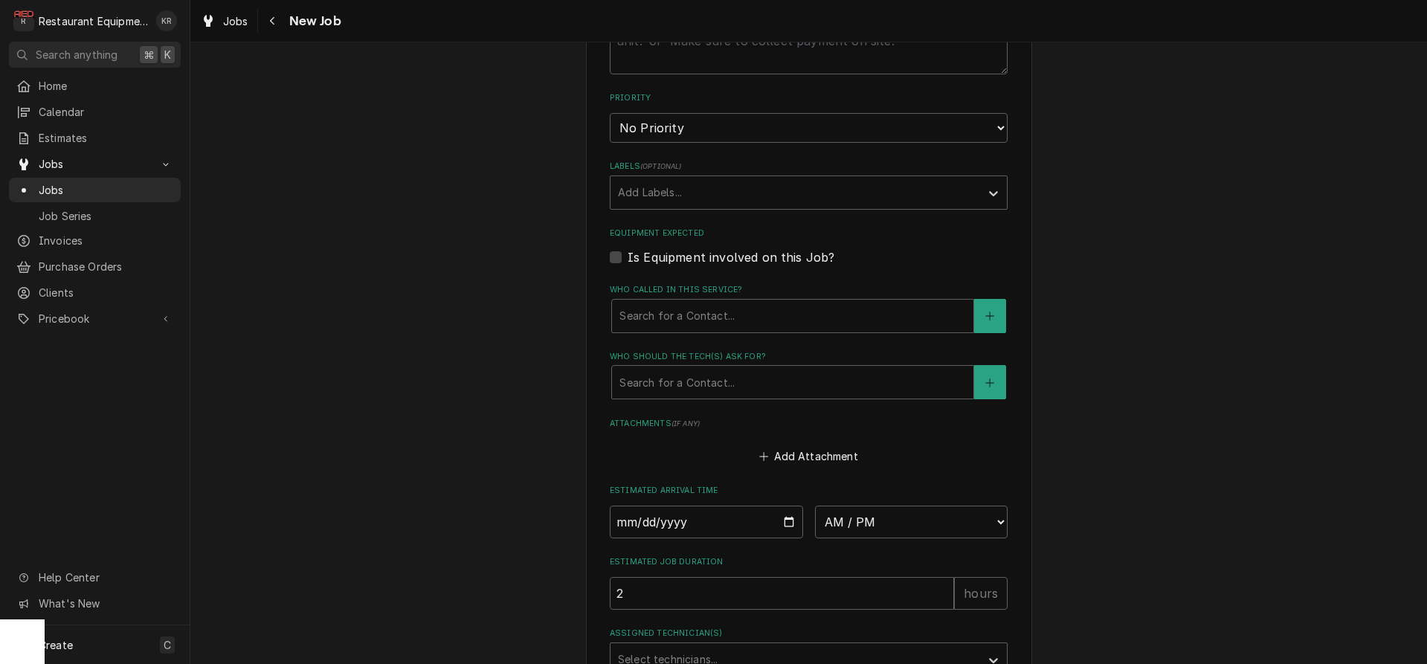
type textarea "RIF needs looked at"
select select "2"
click option "High" at bounding box center [0, 0] width 0 height 0
click at [713, 199] on div "Labels" at bounding box center [795, 192] width 355 height 27
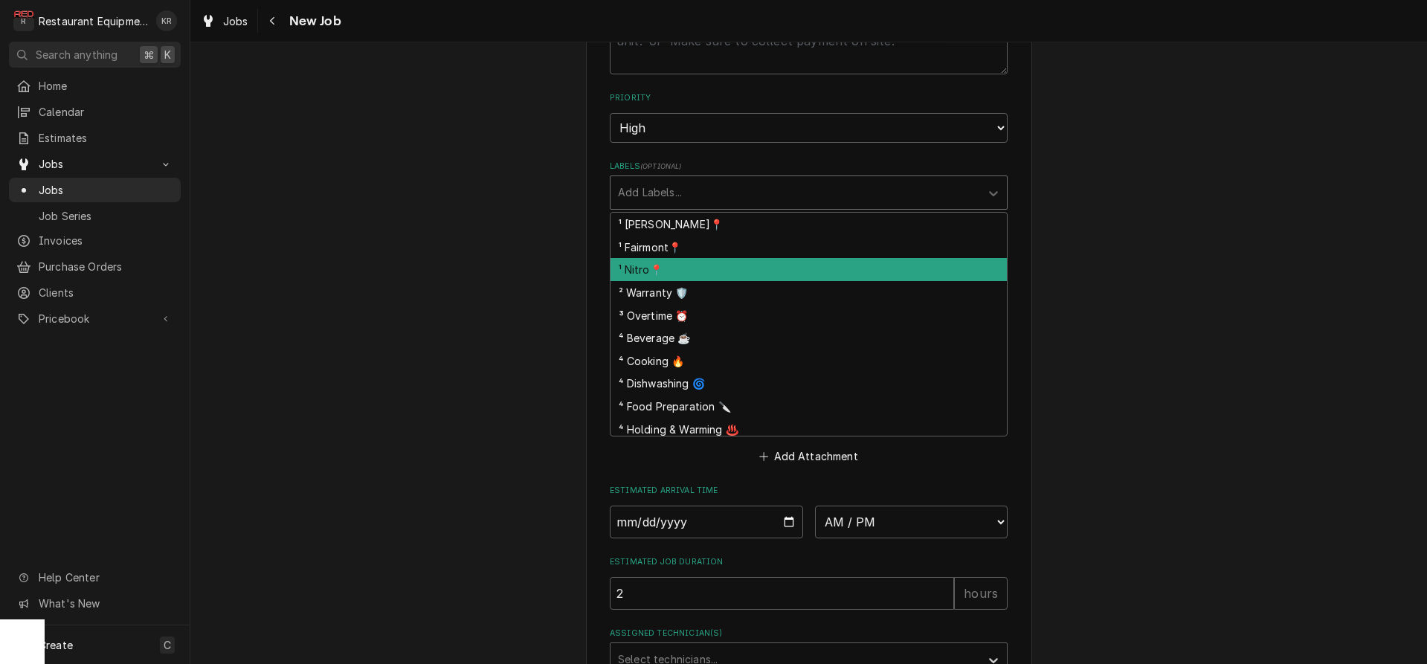
drag, startPoint x: 707, startPoint y: 277, endPoint x: 730, endPoint y: 247, distance: 38.2
click at [709, 275] on div "¹ Nitro📍" at bounding box center [809, 269] width 396 height 23
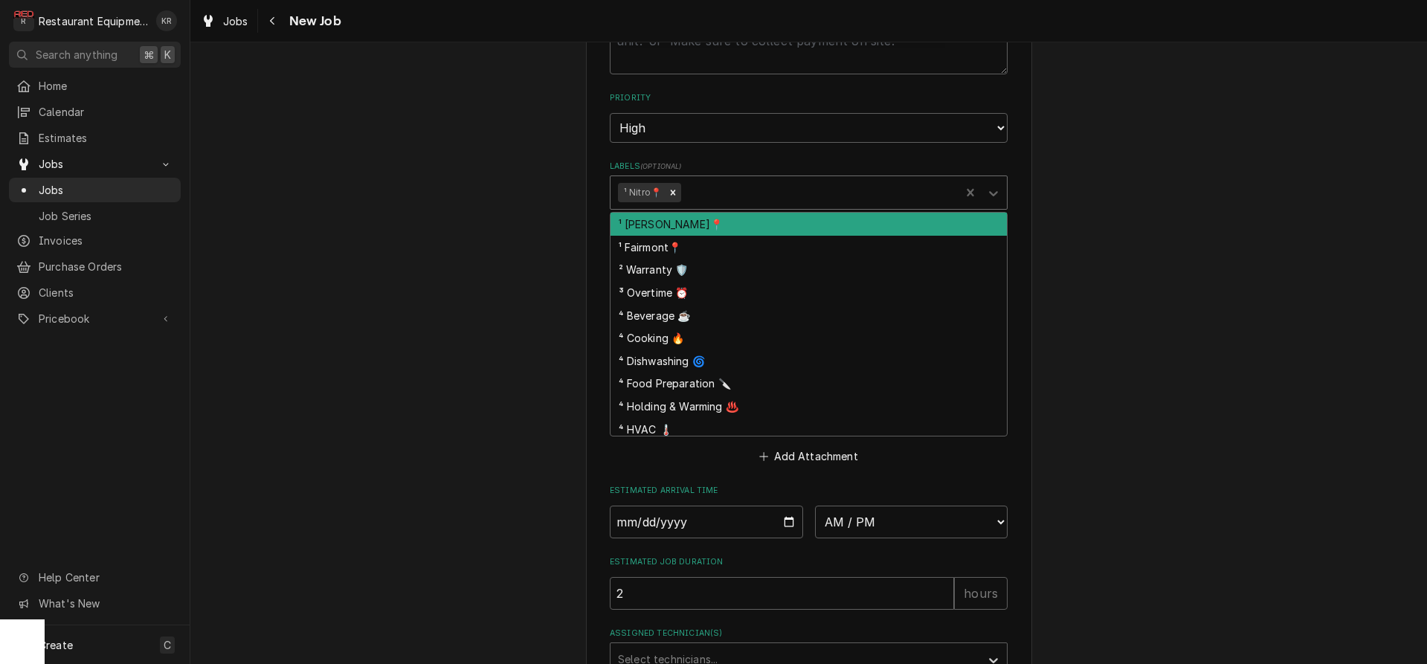
click at [763, 188] on div "Labels" at bounding box center [818, 192] width 268 height 27
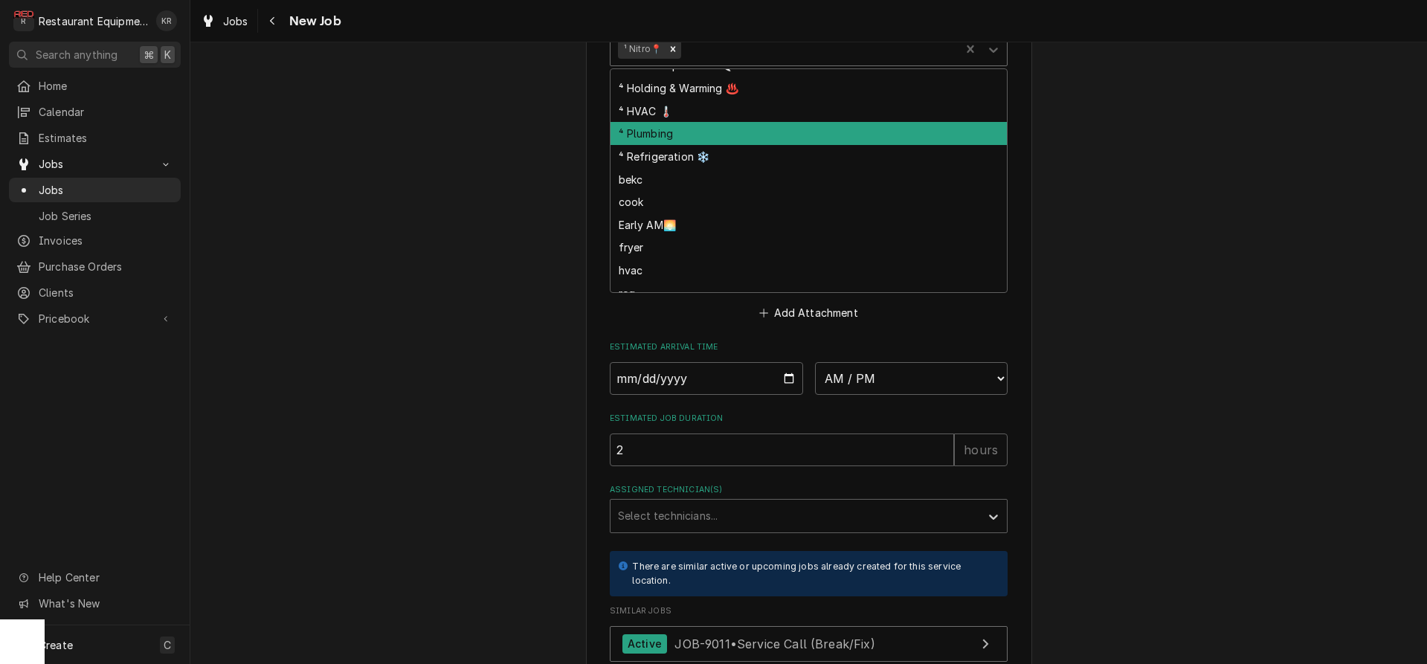
scroll to position [187, 0]
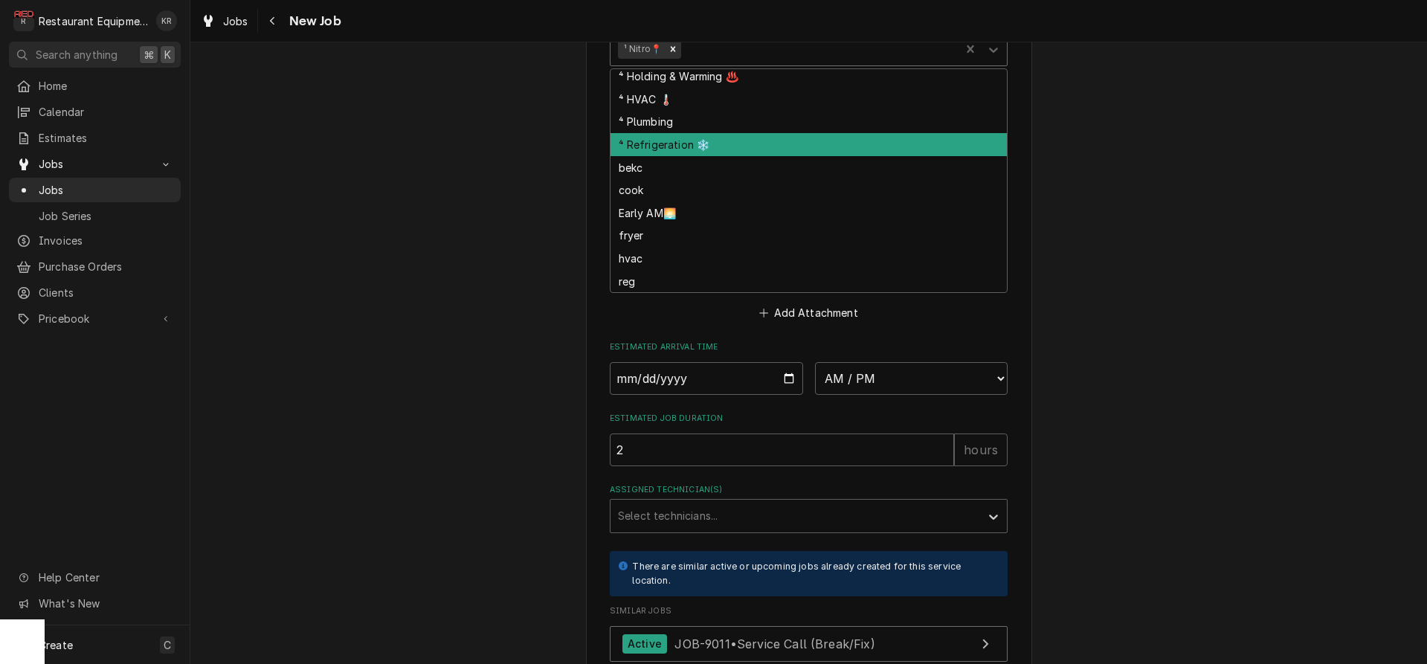
click at [727, 146] on div "⁴ Refrigeration ❄️" at bounding box center [809, 144] width 396 height 23
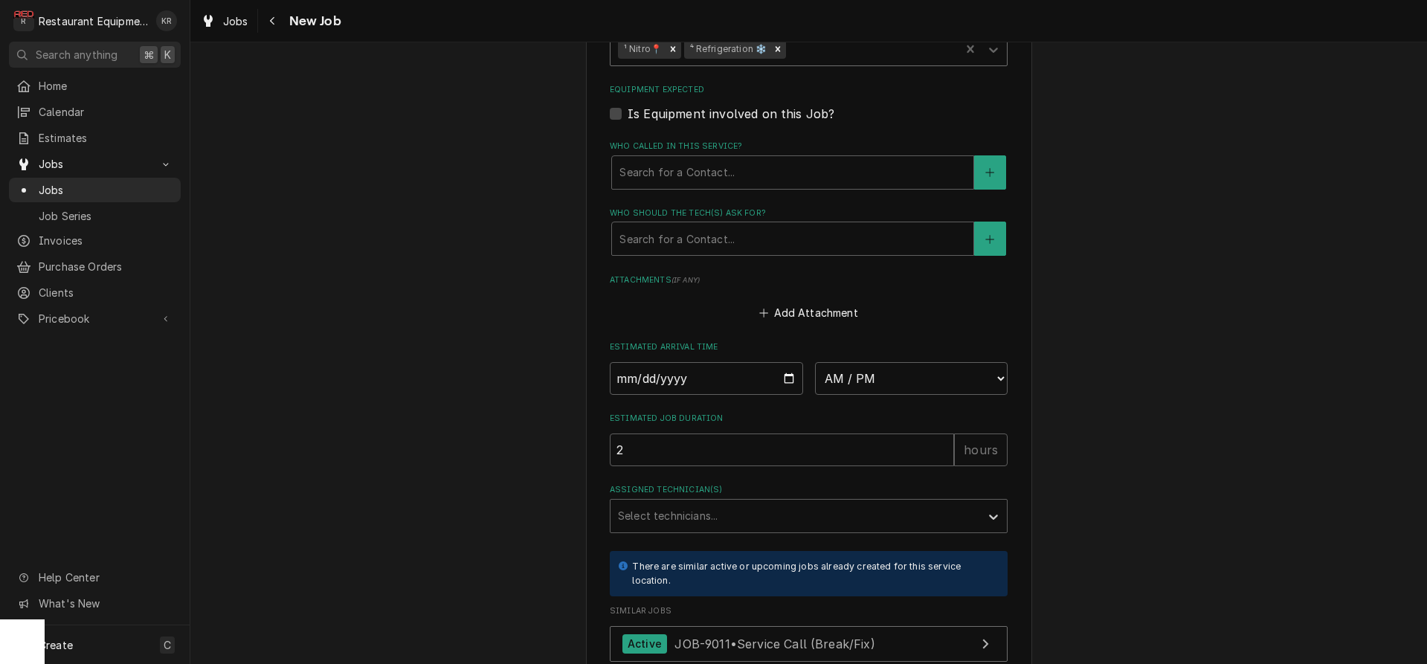
type textarea "x"
click at [792, 376] on input "Date" at bounding box center [706, 378] width 193 height 33
type input "2025-09-25"
type textarea "x"
click at [815, 362] on select "AM / PM 6:00 AM 6:15 AM 6:30 AM 6:45 AM 7:00 AM 7:15 AM 7:30 AM 7:45 AM 8:00 AM…" at bounding box center [911, 378] width 193 height 33
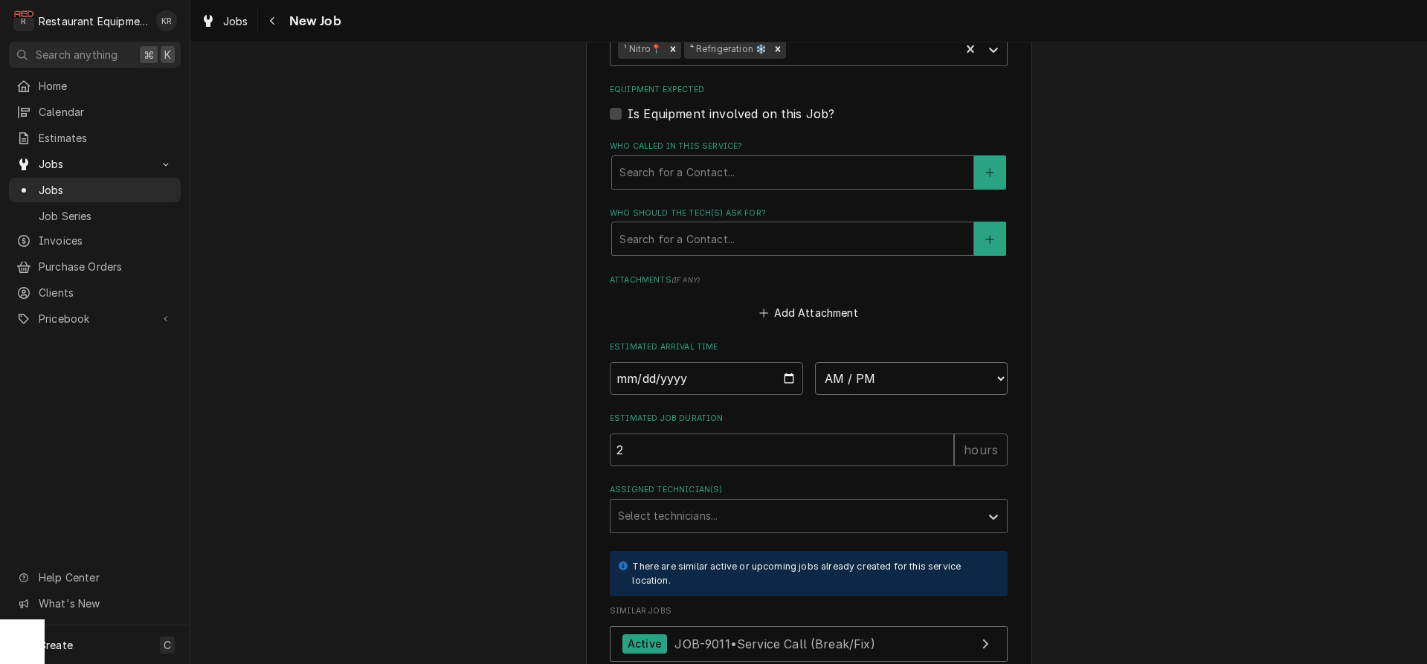
select select "13:45:00"
click option "1:45 PM" at bounding box center [0, 0] width 0 height 0
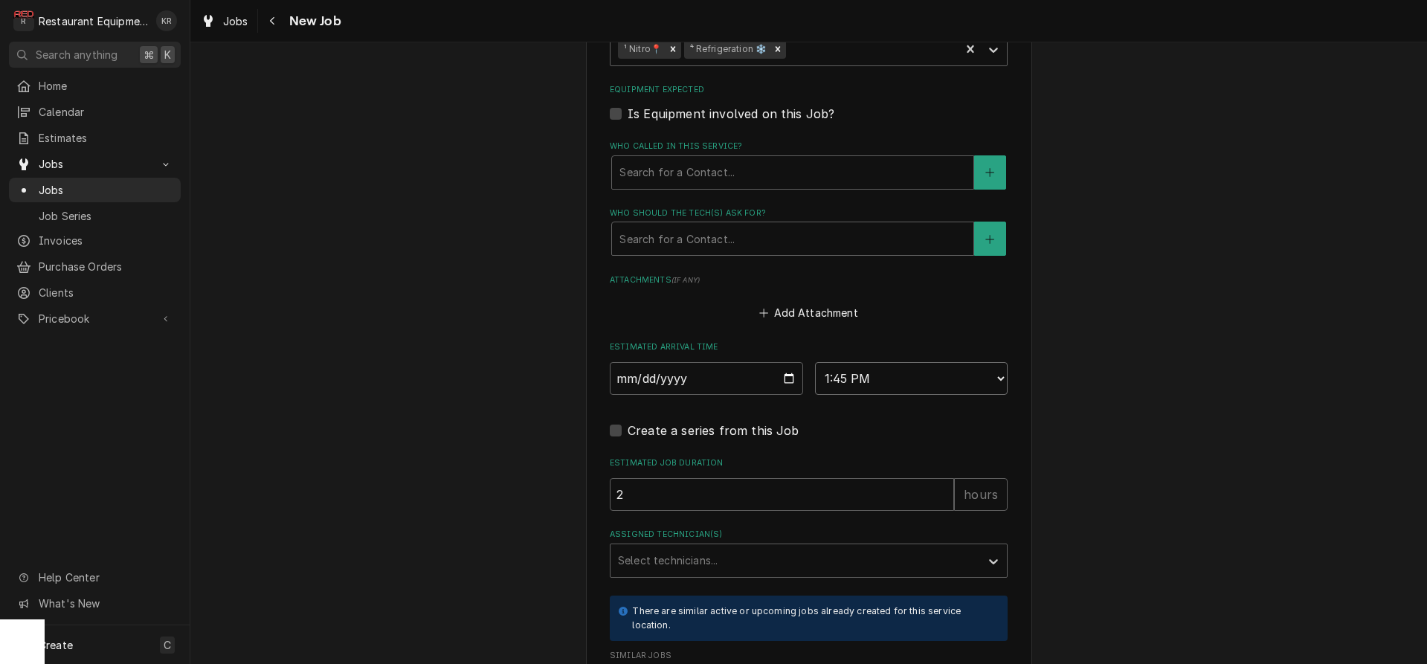
type textarea "x"
click at [689, 560] on div "Assigned Technician(s)" at bounding box center [795, 560] width 355 height 27
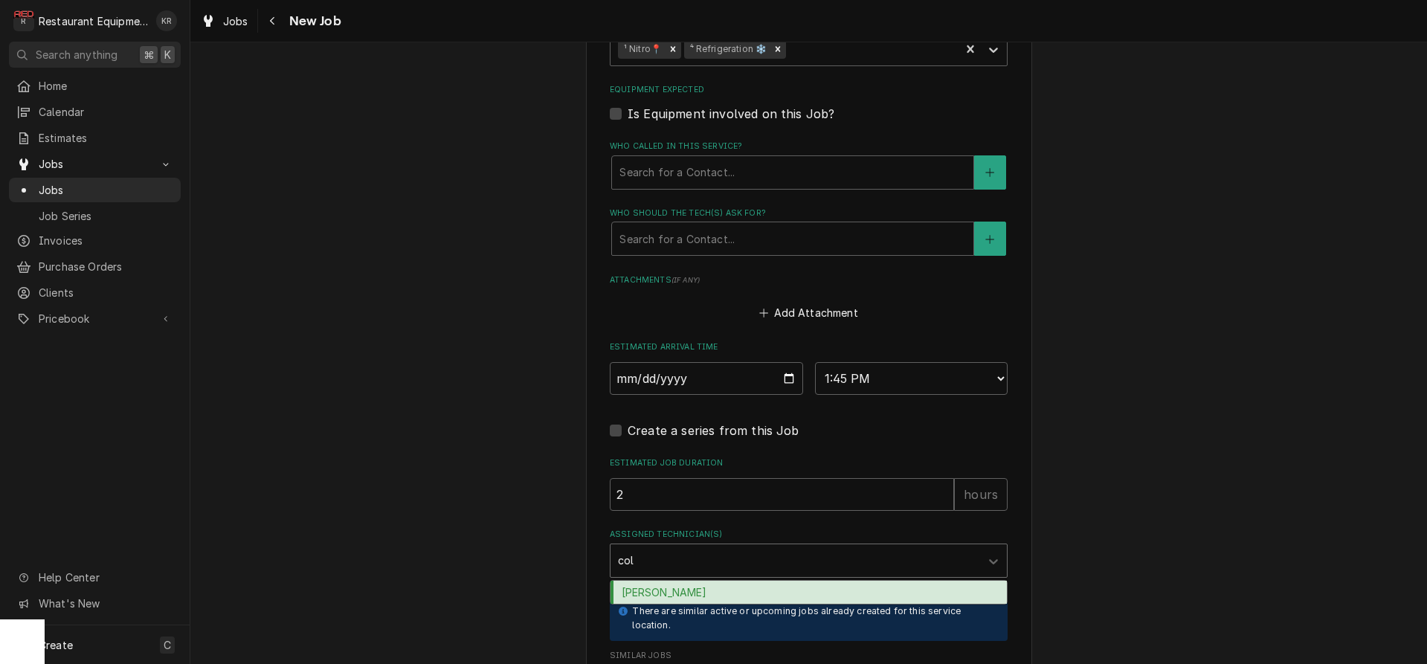
type input "cole"
click at [695, 589] on div "Cole Livingston" at bounding box center [809, 592] width 396 height 23
type textarea "x"
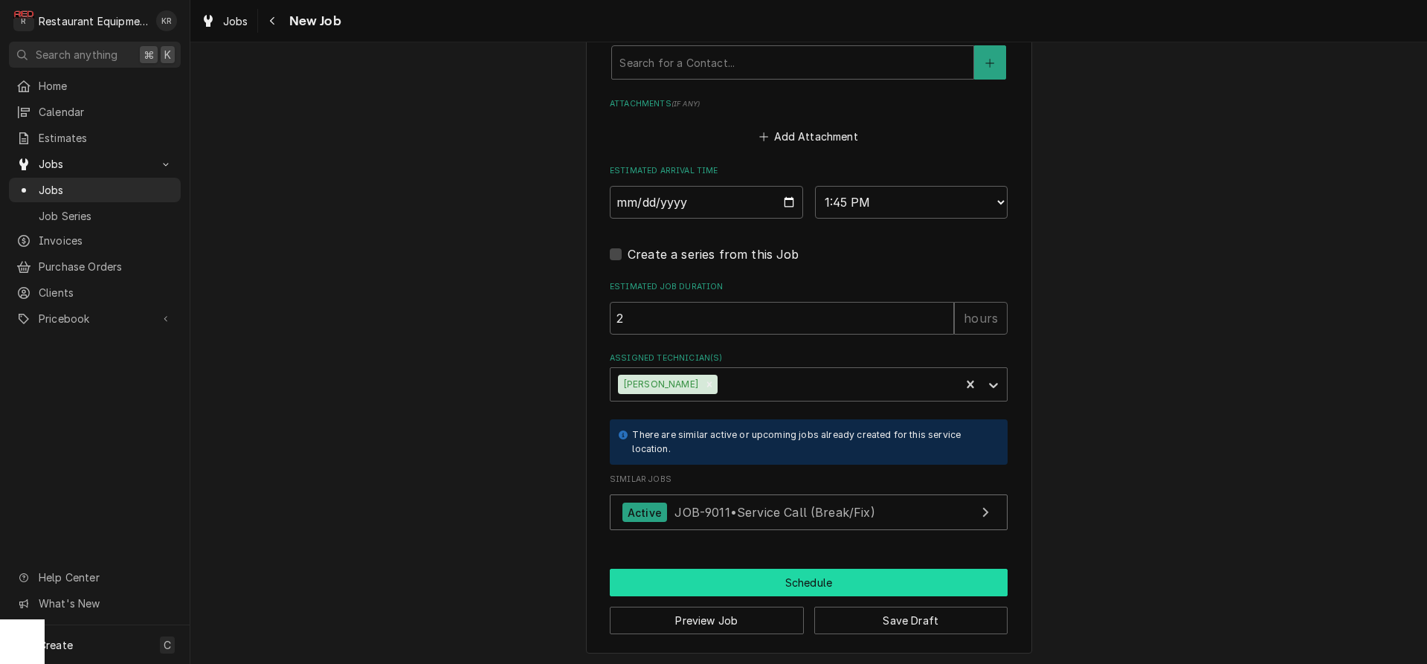
click at [753, 575] on button "Schedule" at bounding box center [809, 583] width 398 height 28
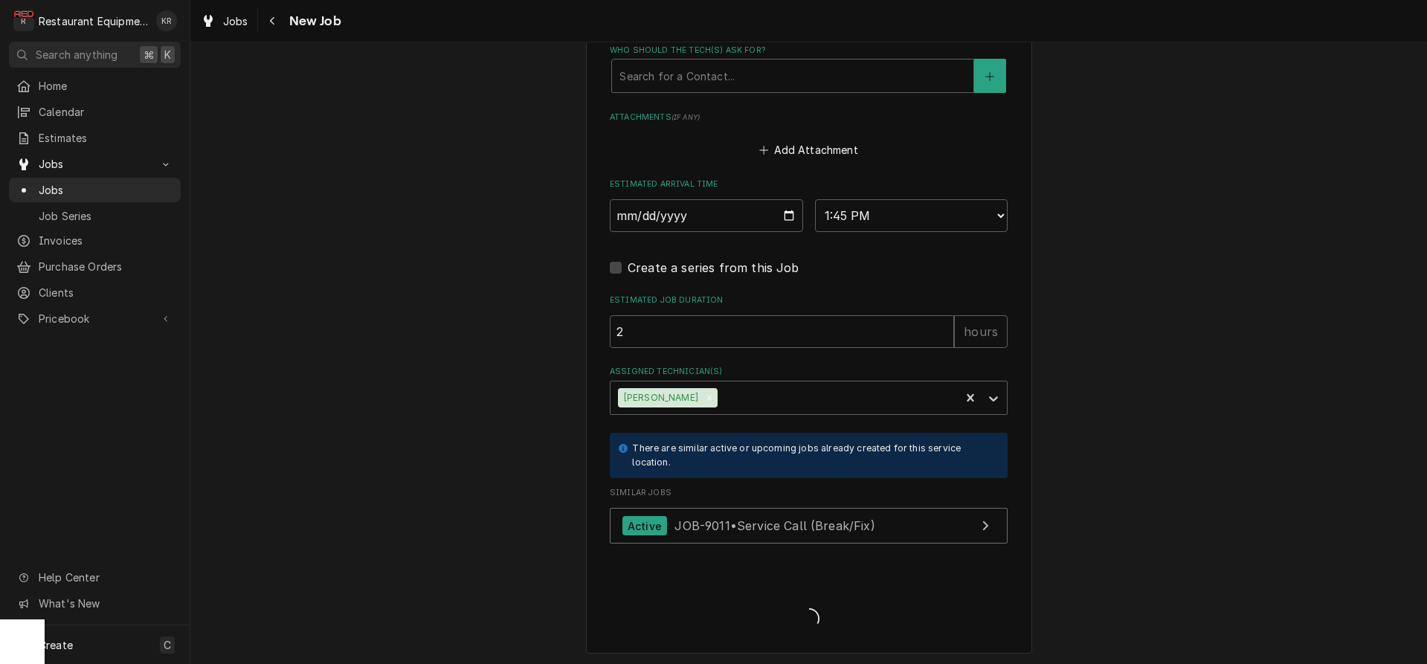
type textarea "x"
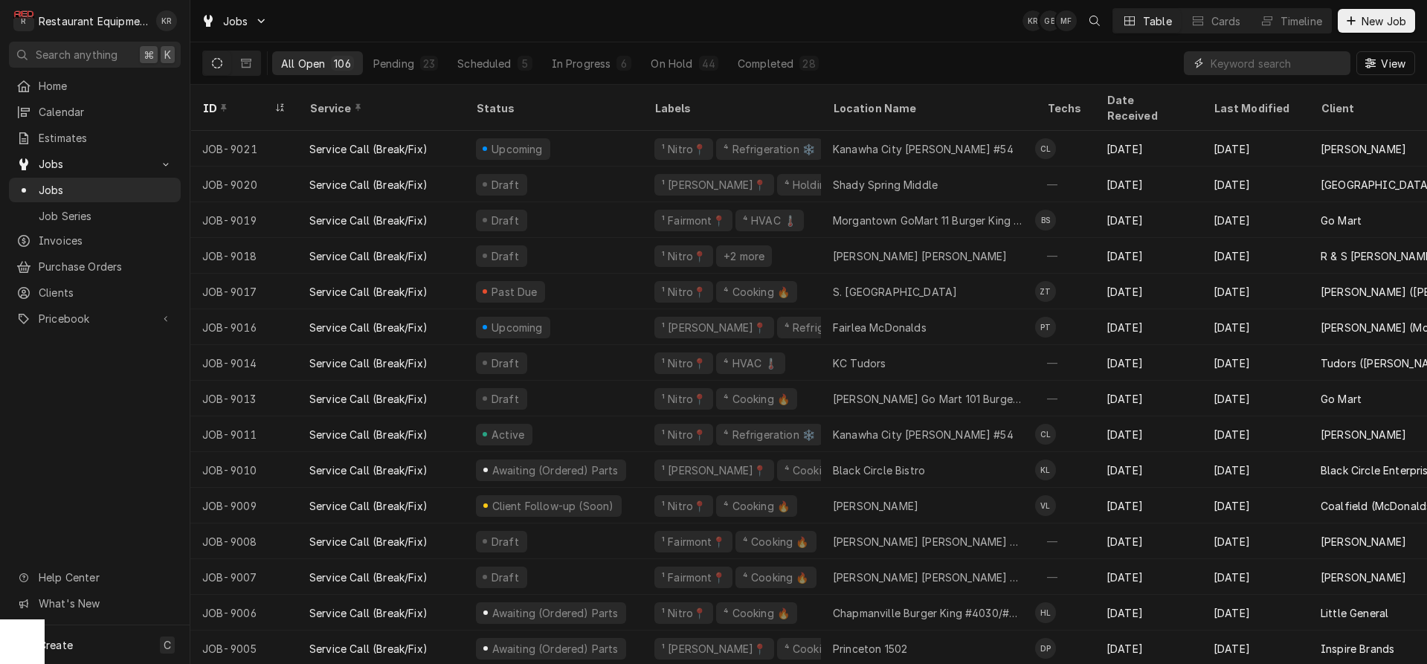
drag, startPoint x: 1232, startPoint y: 54, endPoint x: 1235, endPoint y: 62, distance: 9.4
click at [1232, 54] on input "Dynamic Content Wrapper" at bounding box center [1277, 63] width 132 height 24
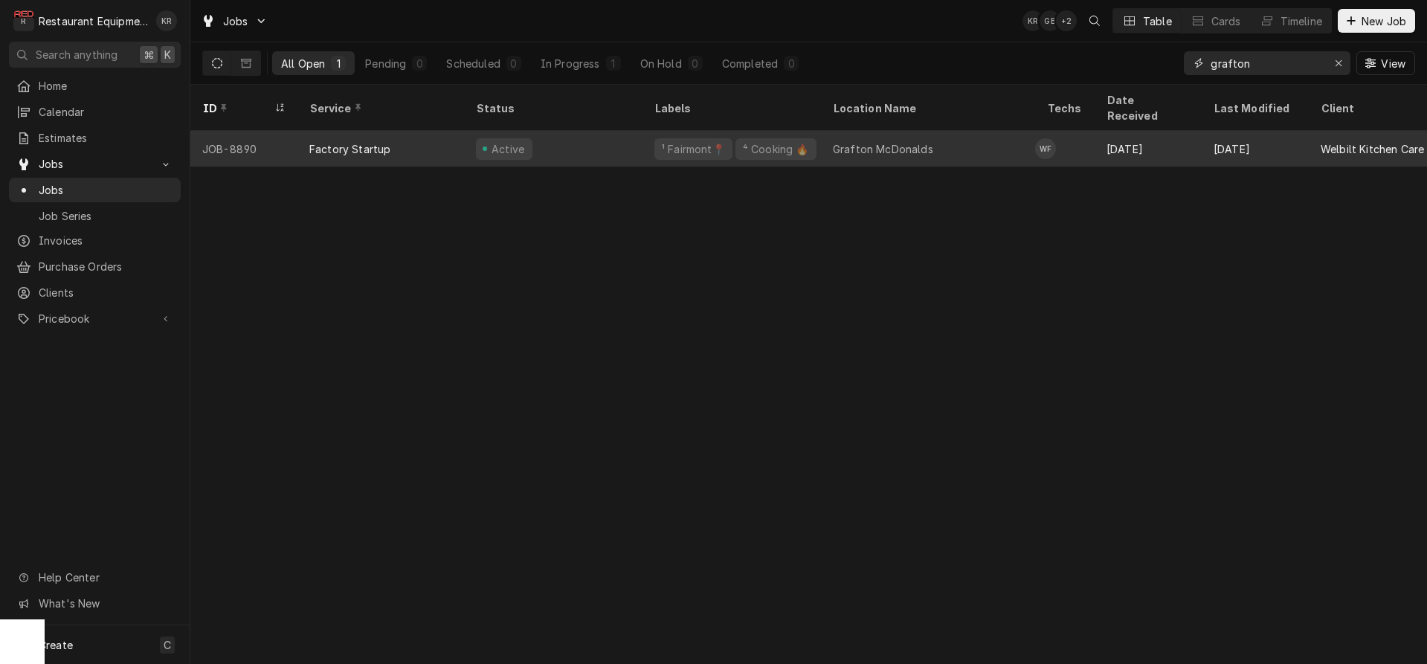
type input "grafton"
click at [683, 141] on div "¹ Fairmont📍" at bounding box center [693, 149] width 66 height 16
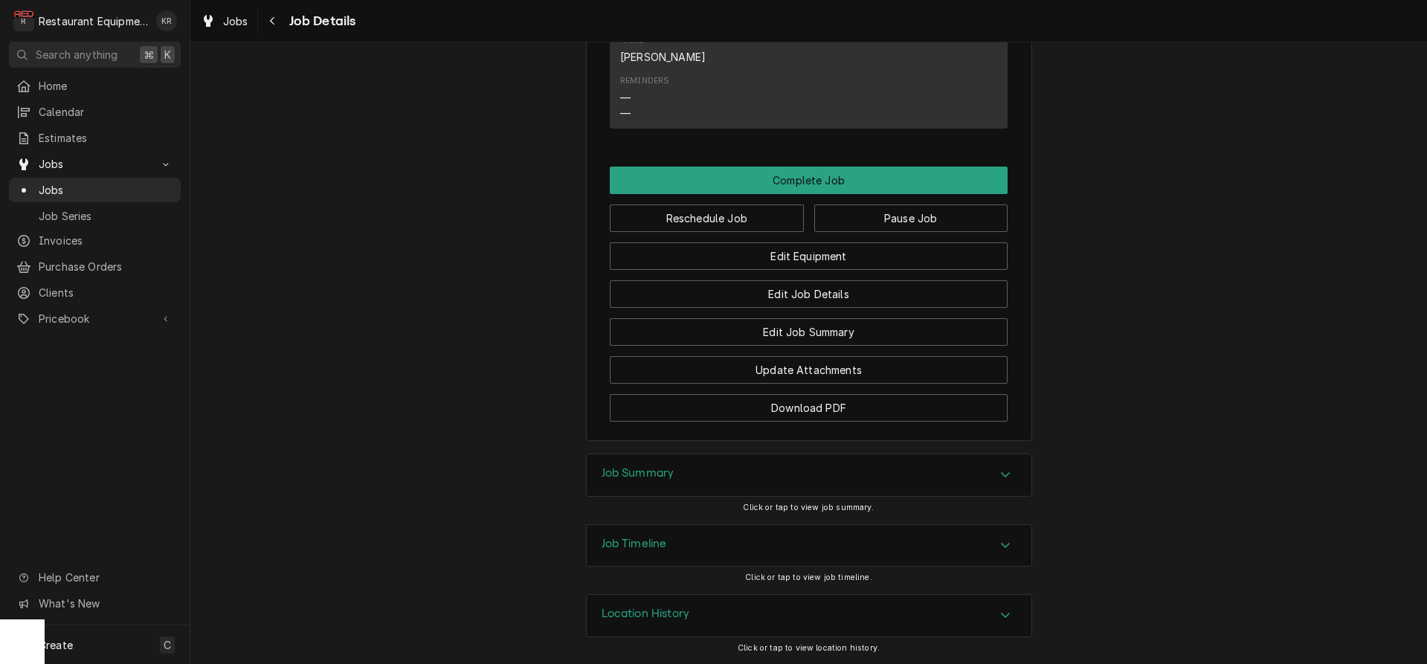
scroll to position [3297, 0]
click at [270, 23] on icon "Navigate back" at bounding box center [272, 21] width 7 height 10
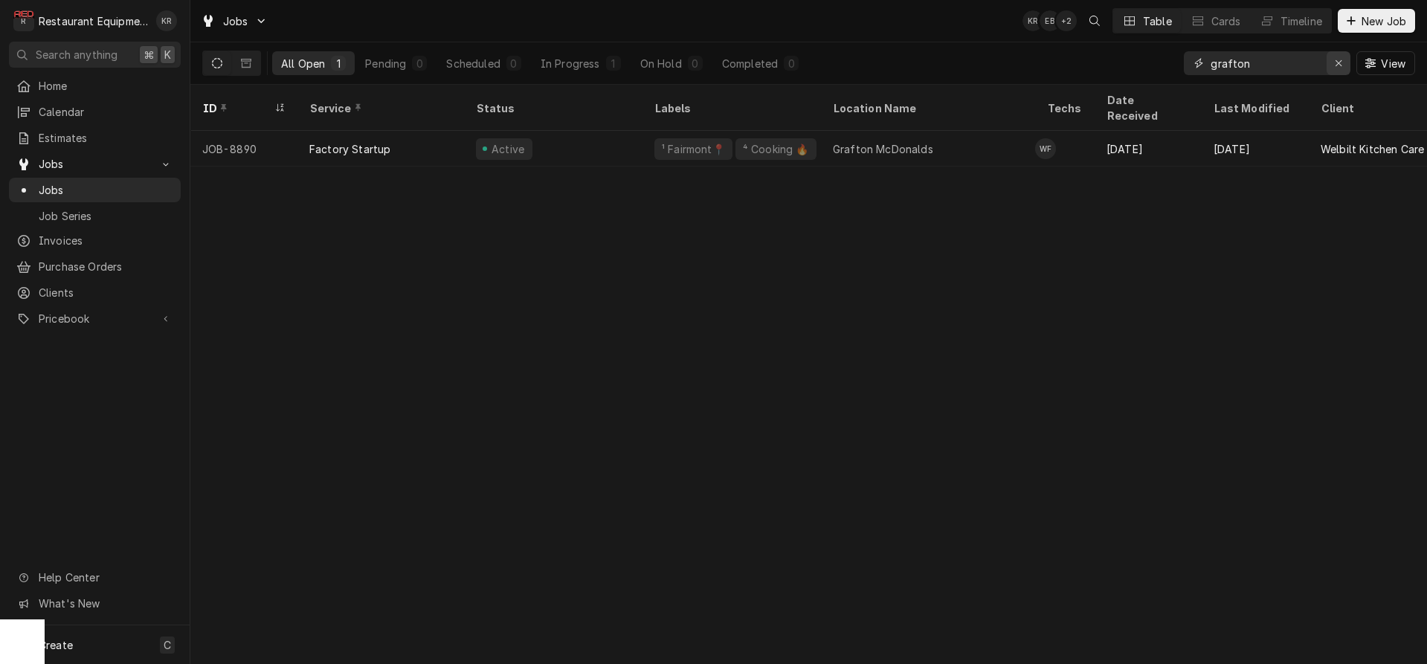
click at [1337, 67] on icon "Erase input" at bounding box center [1339, 63] width 8 height 10
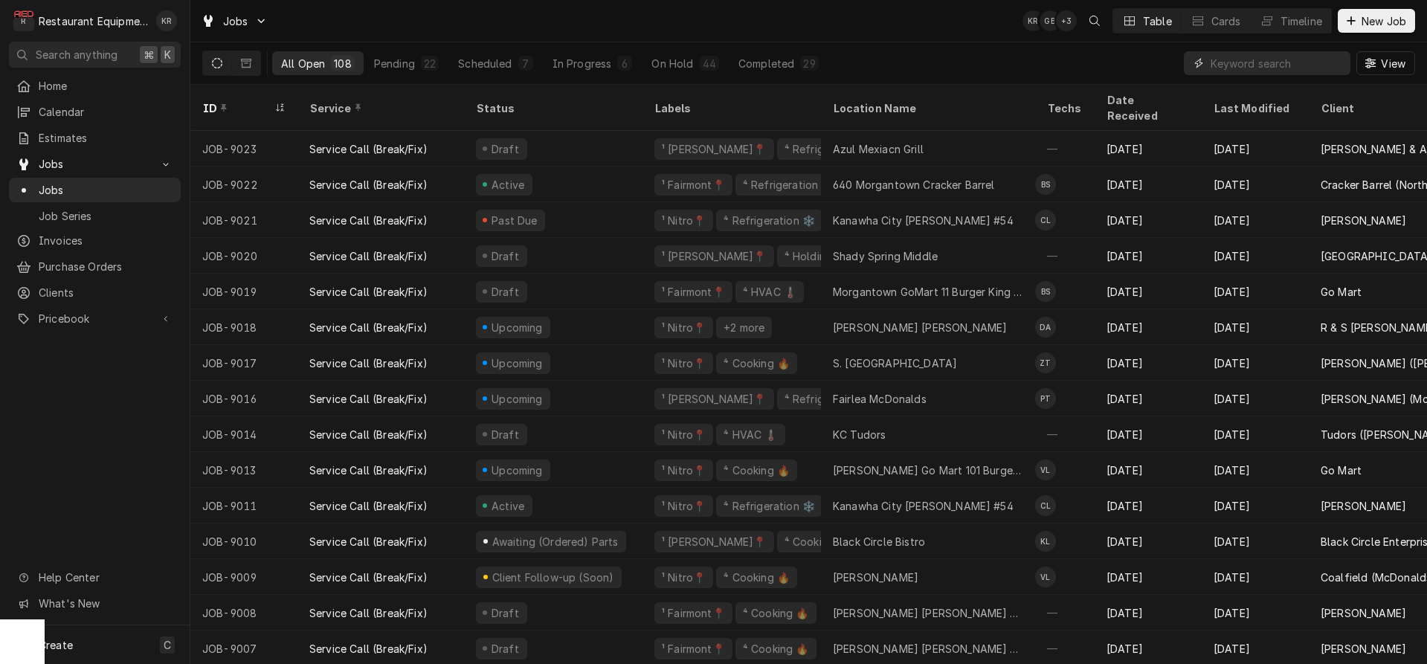
click at [1214, 71] on input "Dynamic Content Wrapper" at bounding box center [1277, 63] width 132 height 24
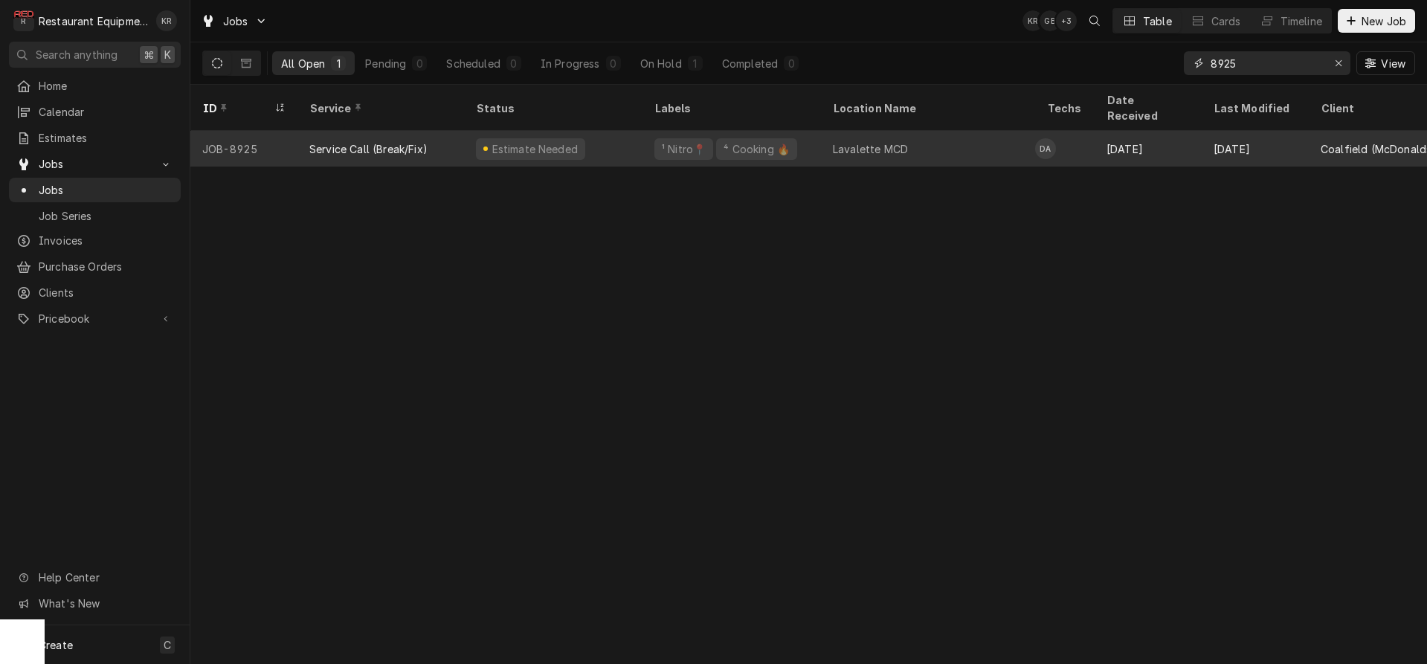
type input "8925"
click at [436, 131] on div "Service Call (Break/Fix)" at bounding box center [380, 149] width 167 height 36
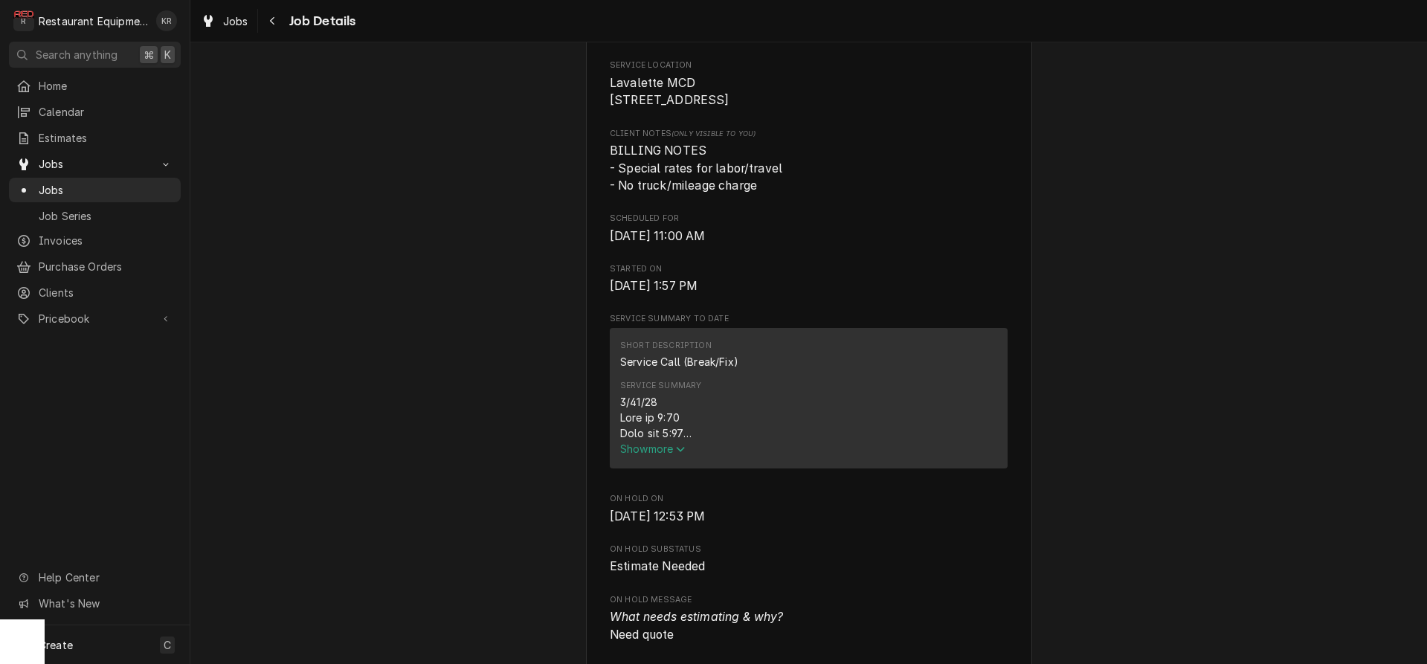
scroll to position [367, 0]
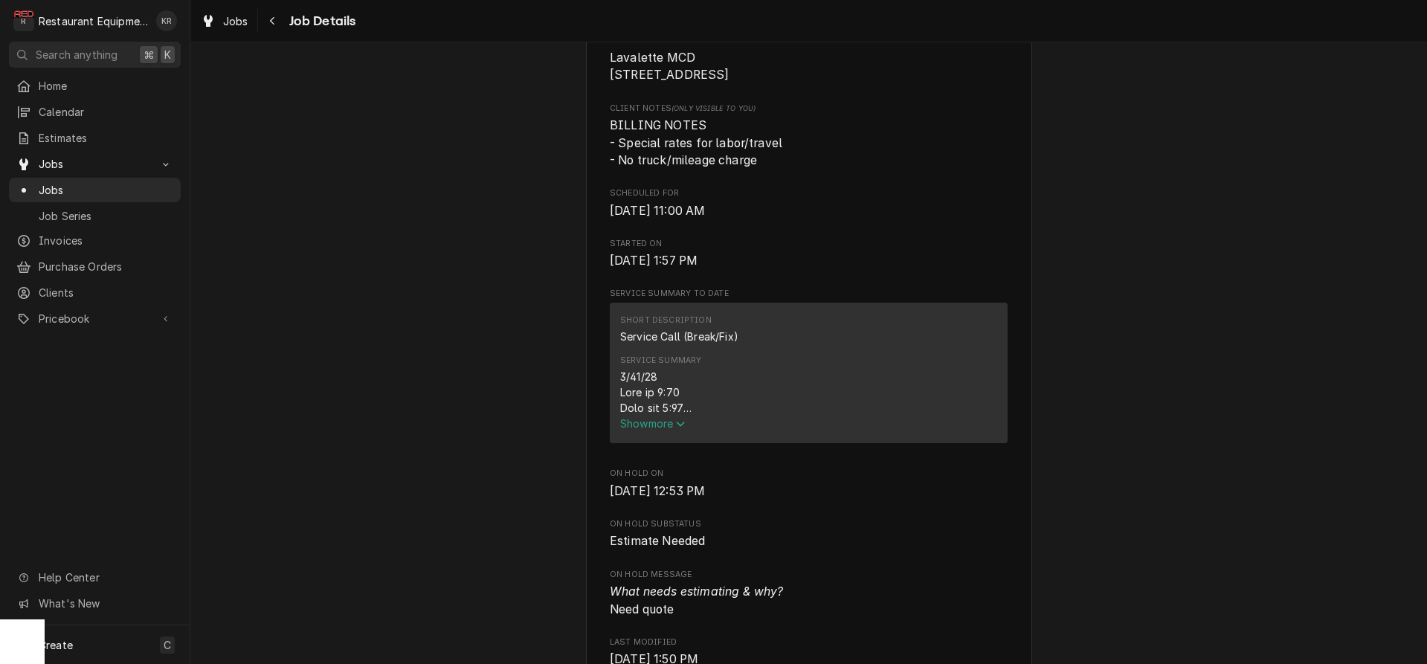
click at [648, 430] on span "Show more" at bounding box center [652, 423] width 65 height 13
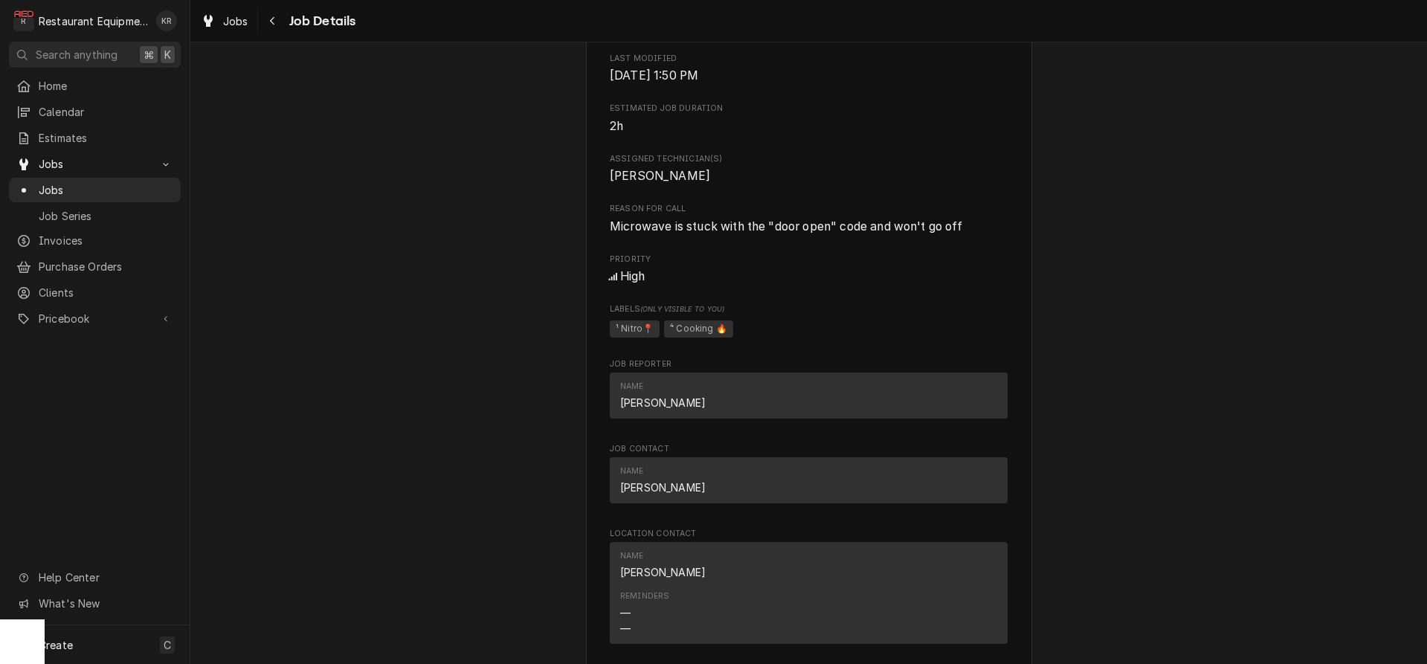
scroll to position [1449, 0]
click at [231, 20] on span "Jobs" at bounding box center [235, 21] width 25 height 16
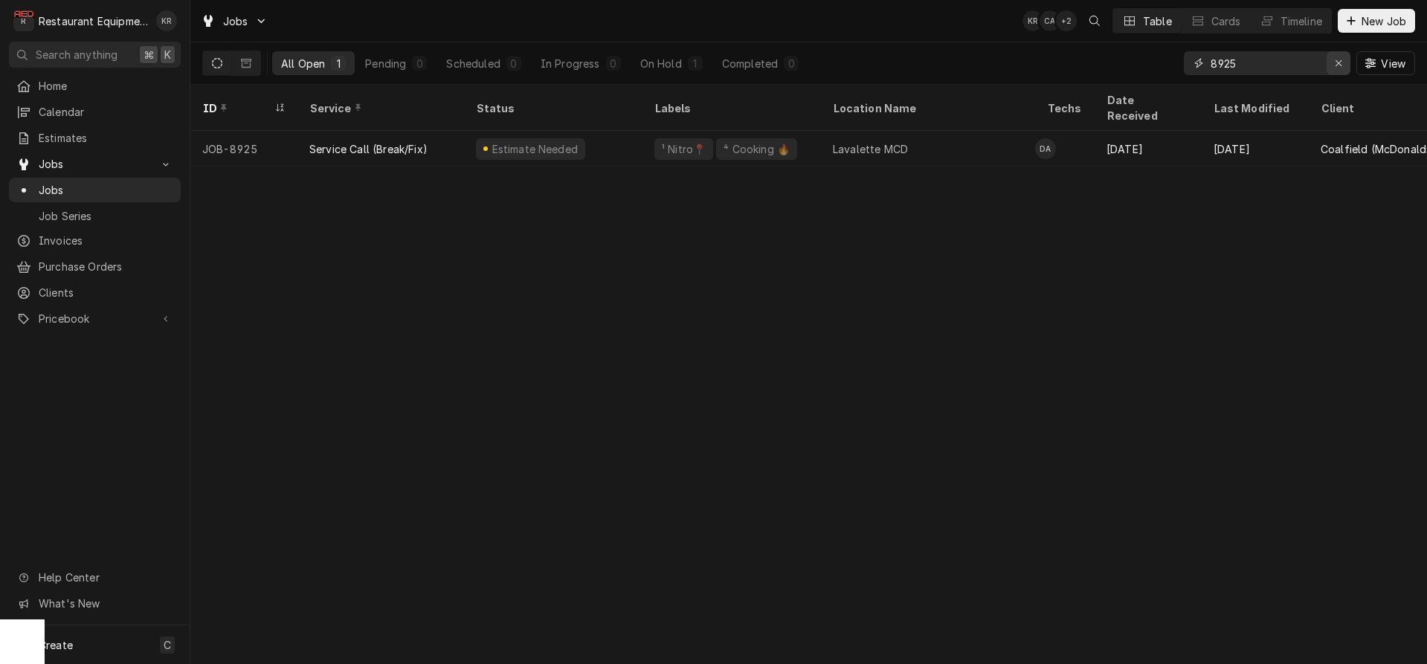
click at [1333, 62] on div "Erase input" at bounding box center [1338, 63] width 15 height 15
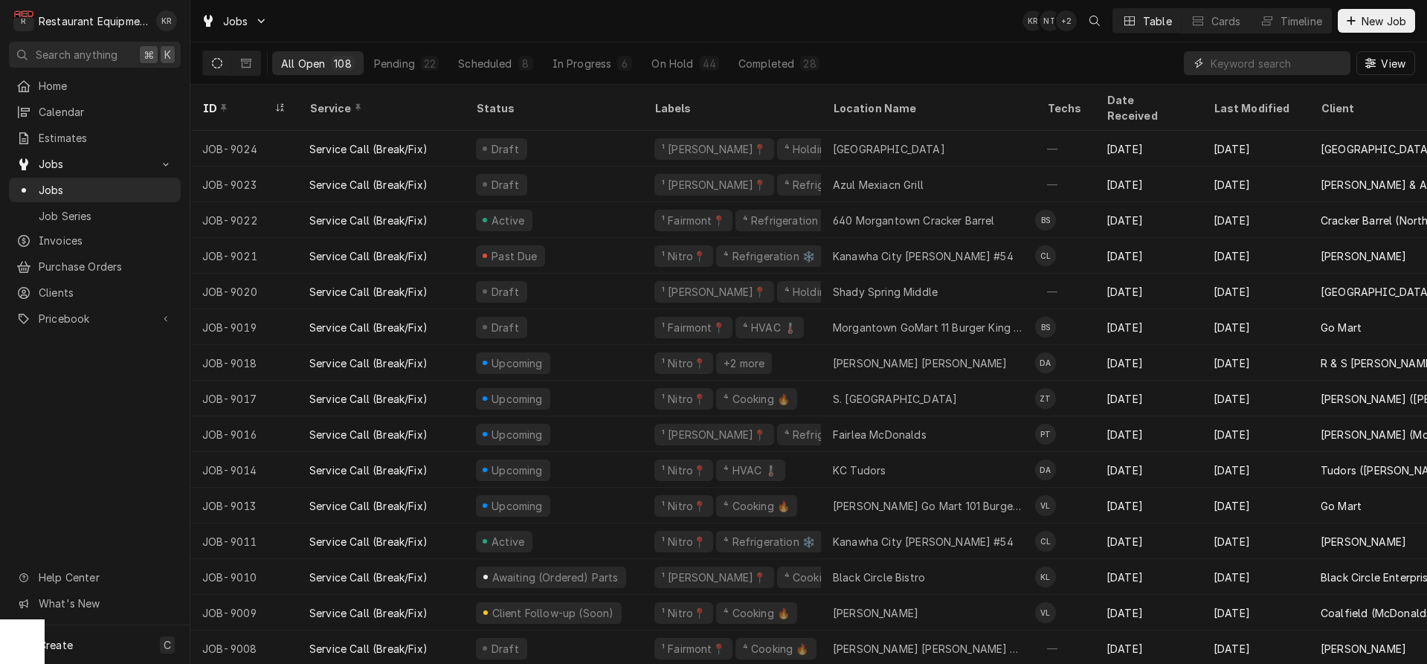
click at [1290, 57] on input "Dynamic Content Wrapper" at bounding box center [1277, 63] width 132 height 24
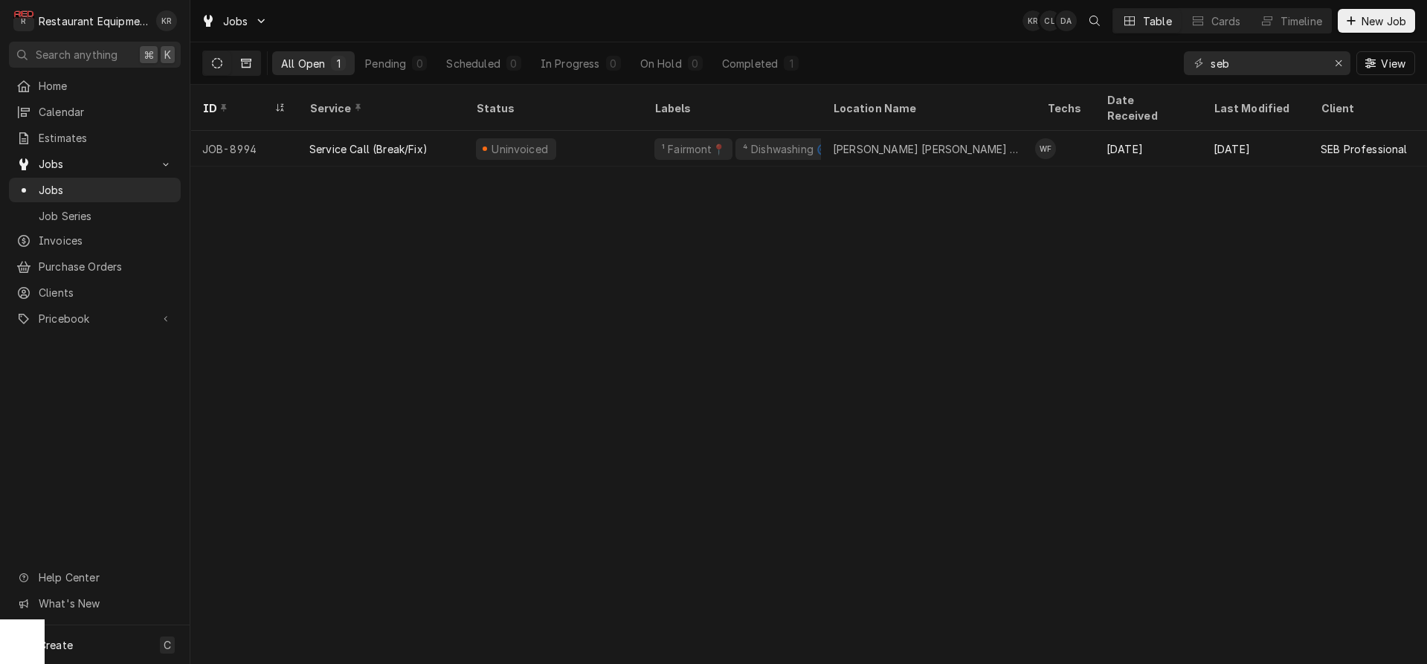
click at [246, 68] on icon "Dynamic Content Wrapper" at bounding box center [246, 63] width 10 height 9
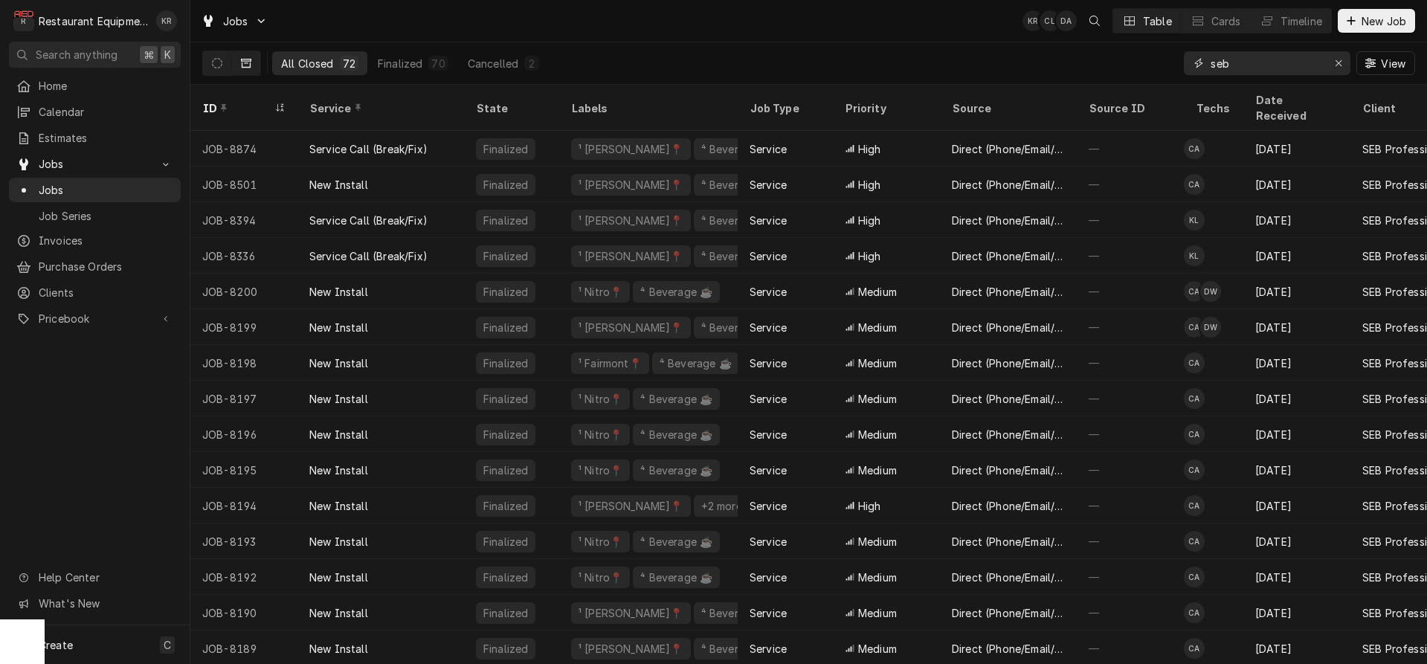
click at [1257, 71] on input "seb" at bounding box center [1267, 63] width 112 height 24
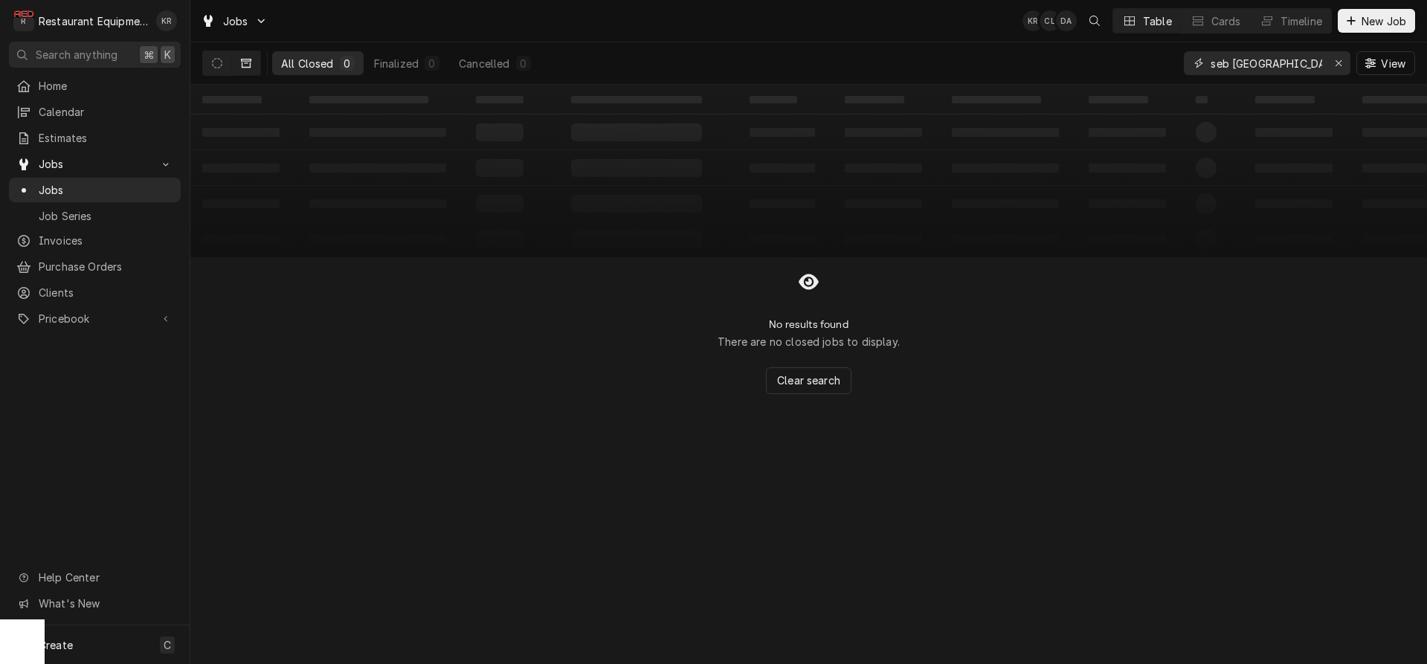
drag, startPoint x: 1287, startPoint y: 65, endPoint x: 1233, endPoint y: 66, distance: 54.3
click at [1233, 66] on input "seb athens" at bounding box center [1267, 63] width 112 height 24
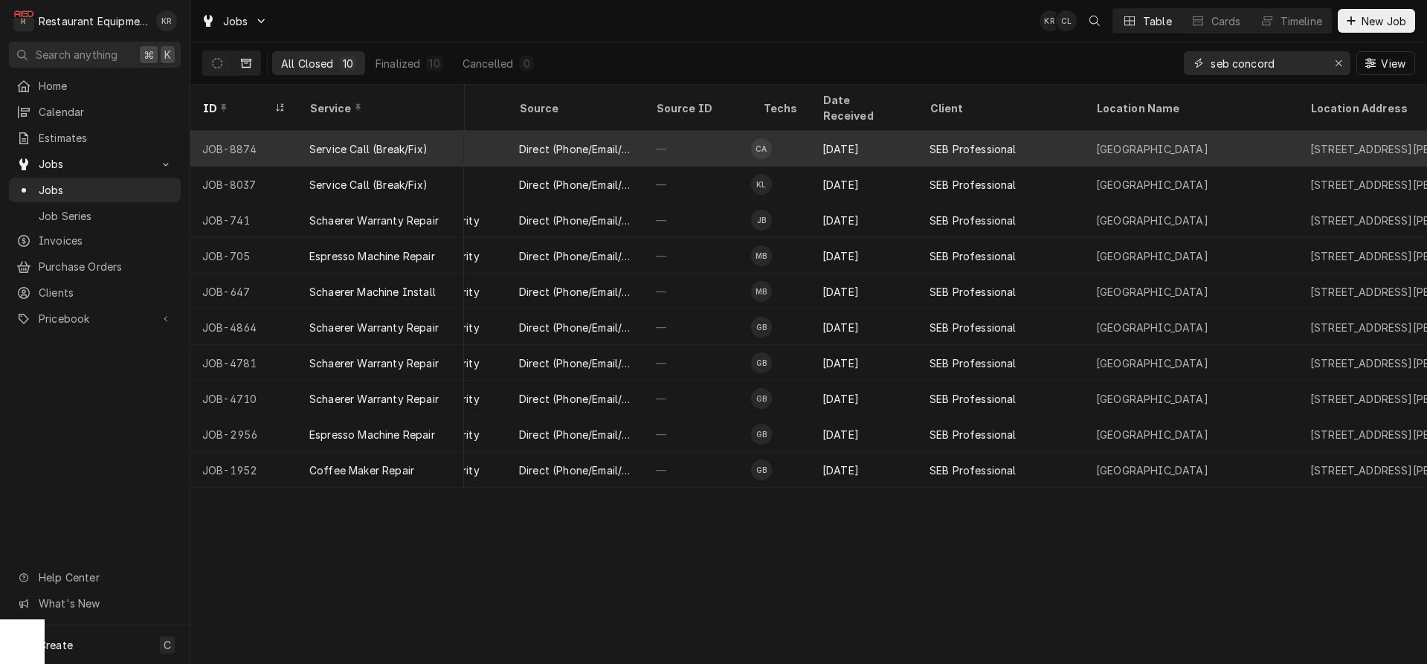
scroll to position [0, 437]
type input "seb concord"
click at [1173, 141] on div "Concord University" at bounding box center [1148, 149] width 112 height 16
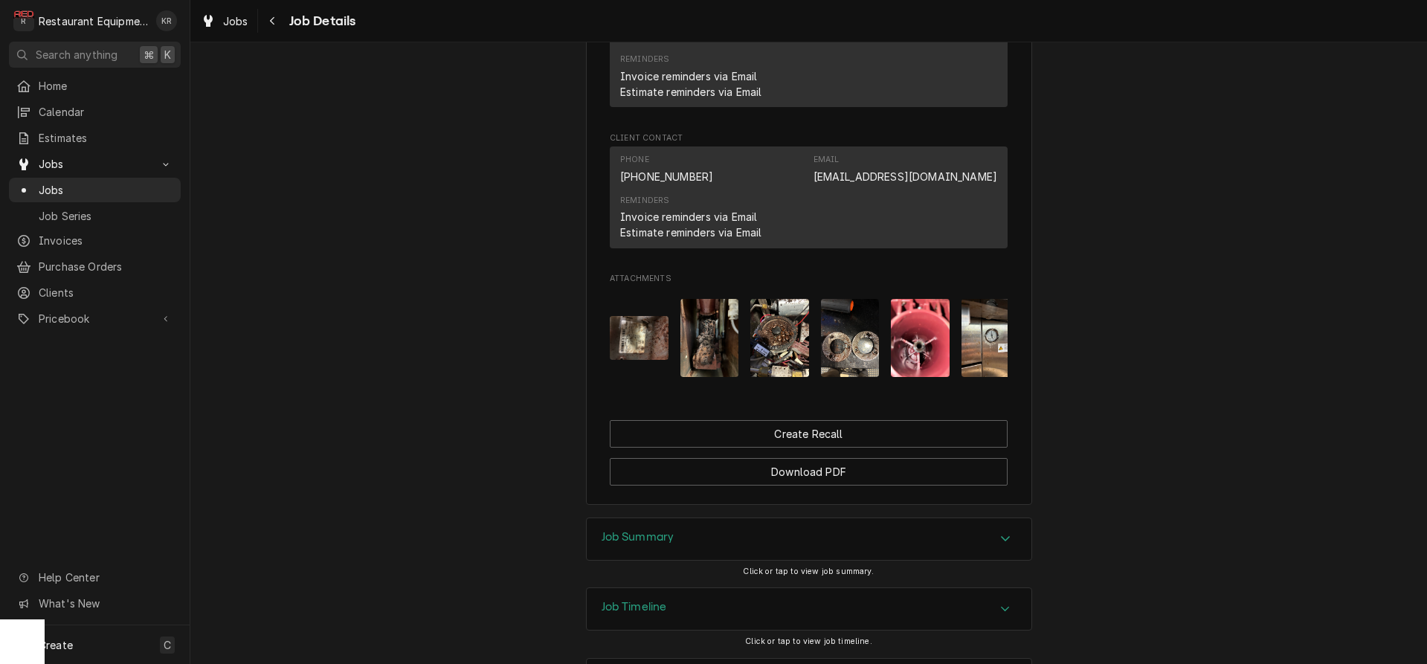
scroll to position [1708, 0]
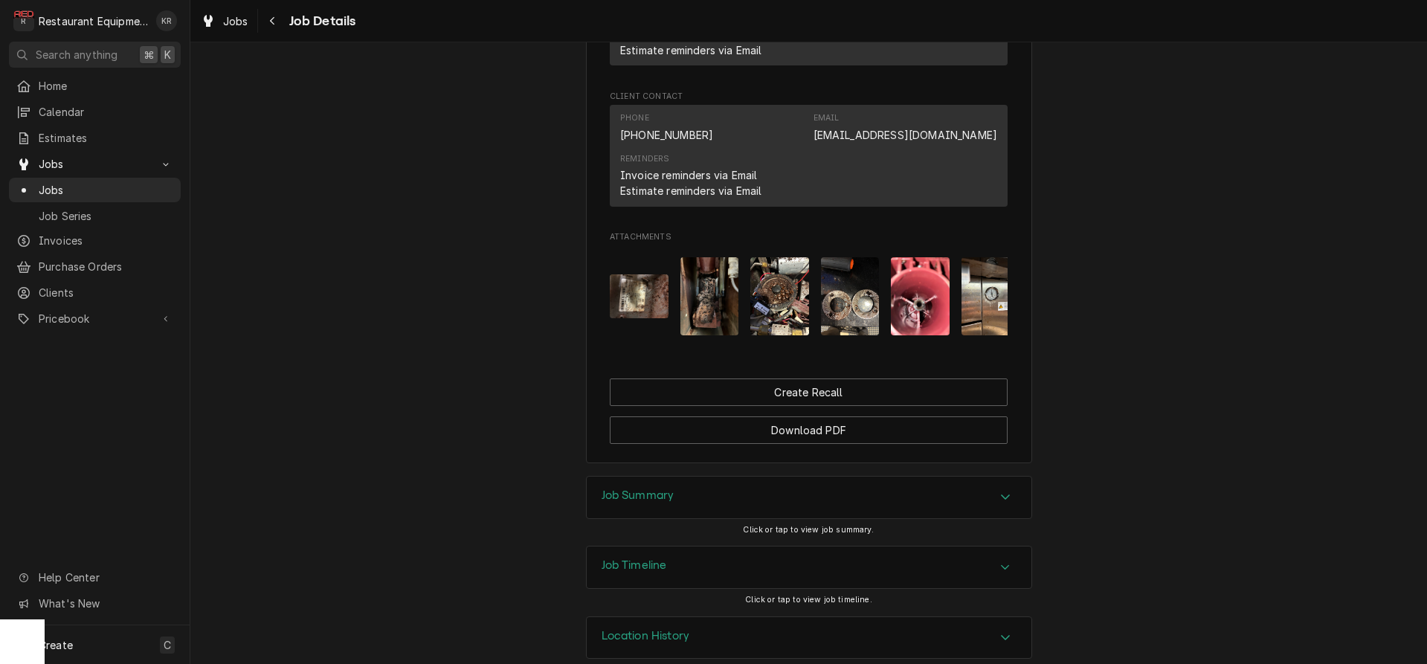
click at [686, 477] on div "Job Summary" at bounding box center [809, 498] width 445 height 42
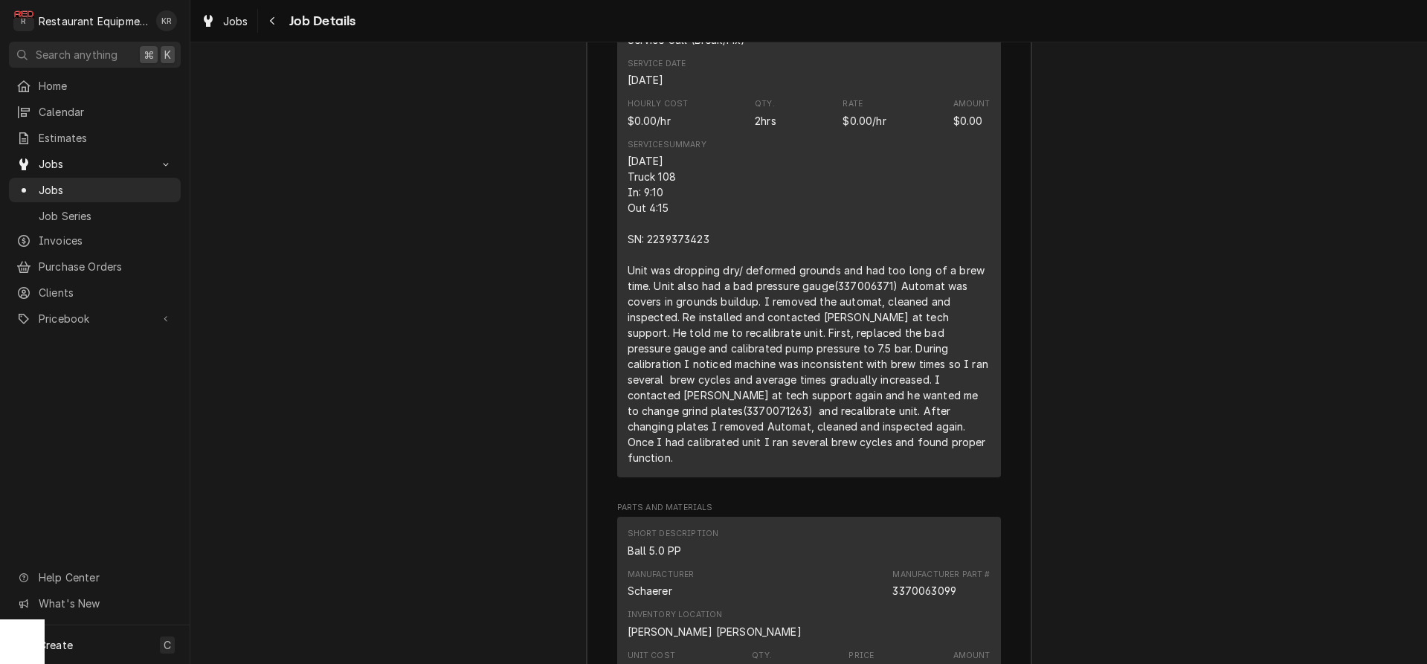
scroll to position [2532, 0]
click at [276, 20] on div "Navigate back" at bounding box center [272, 20] width 15 height 15
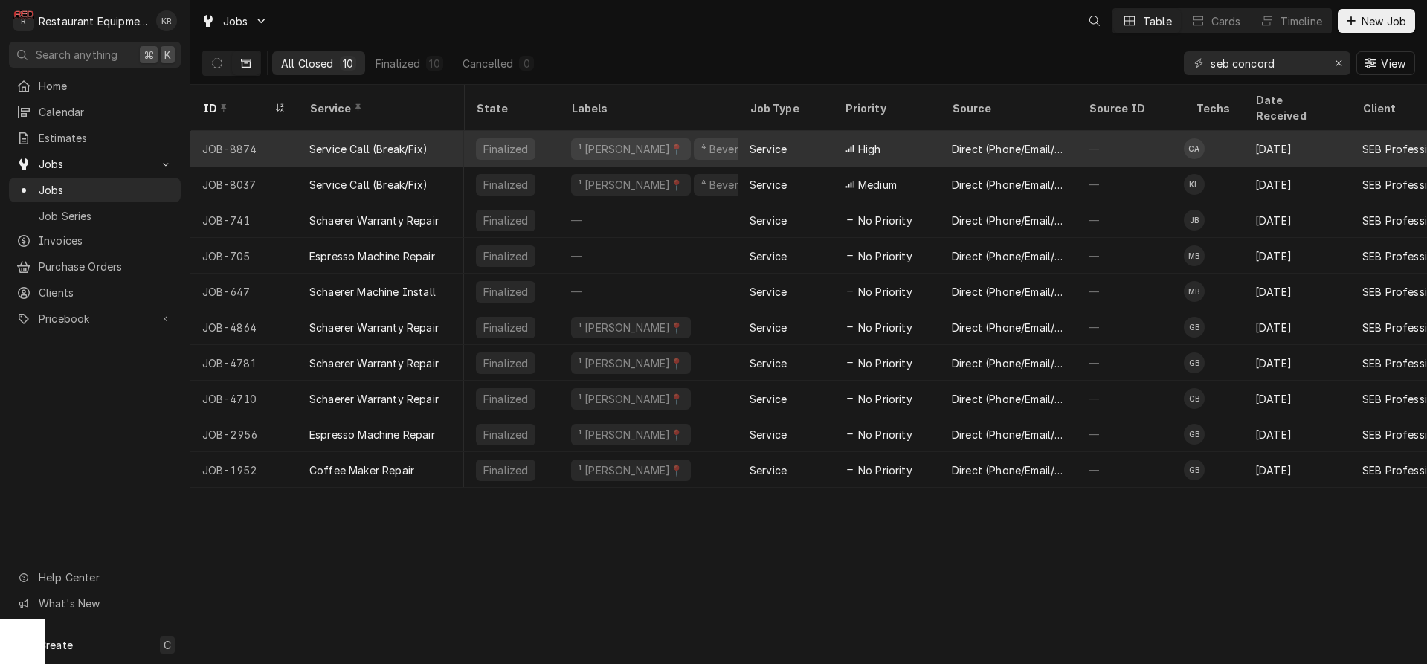
scroll to position [0, 1]
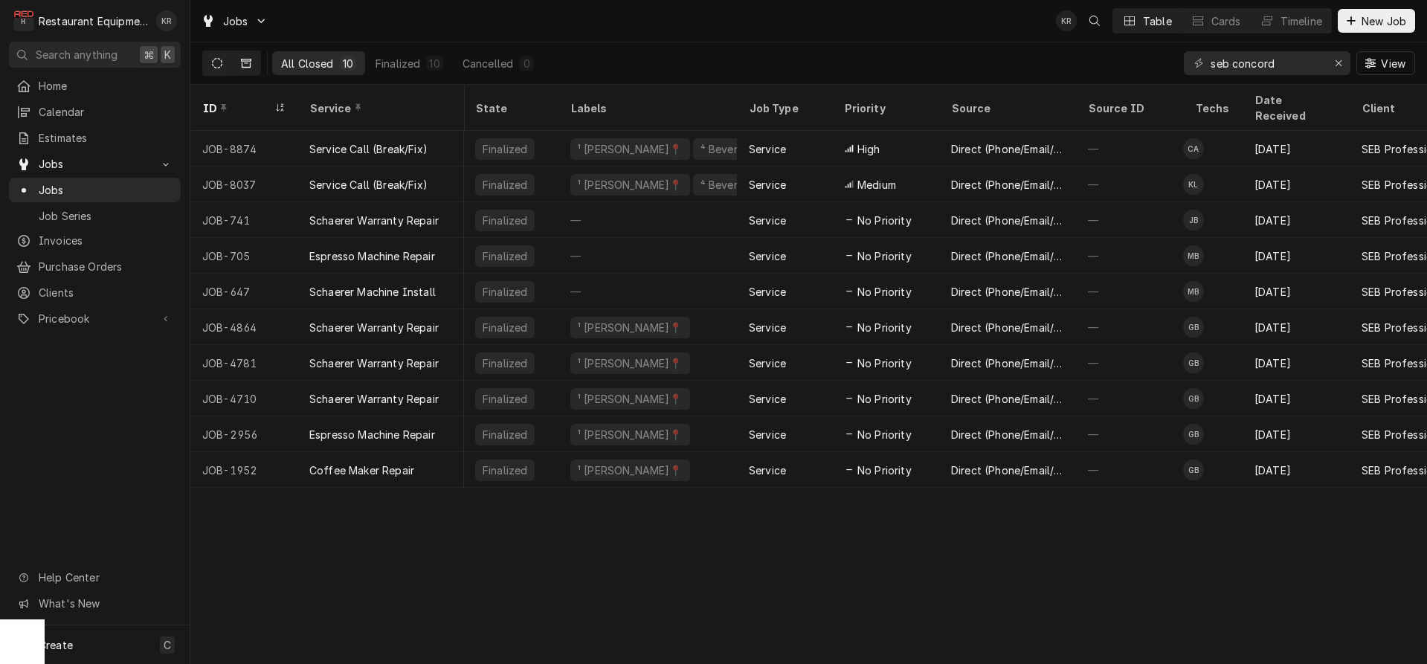
click at [221, 64] on icon "Dynamic Content Wrapper" at bounding box center [217, 63] width 10 height 10
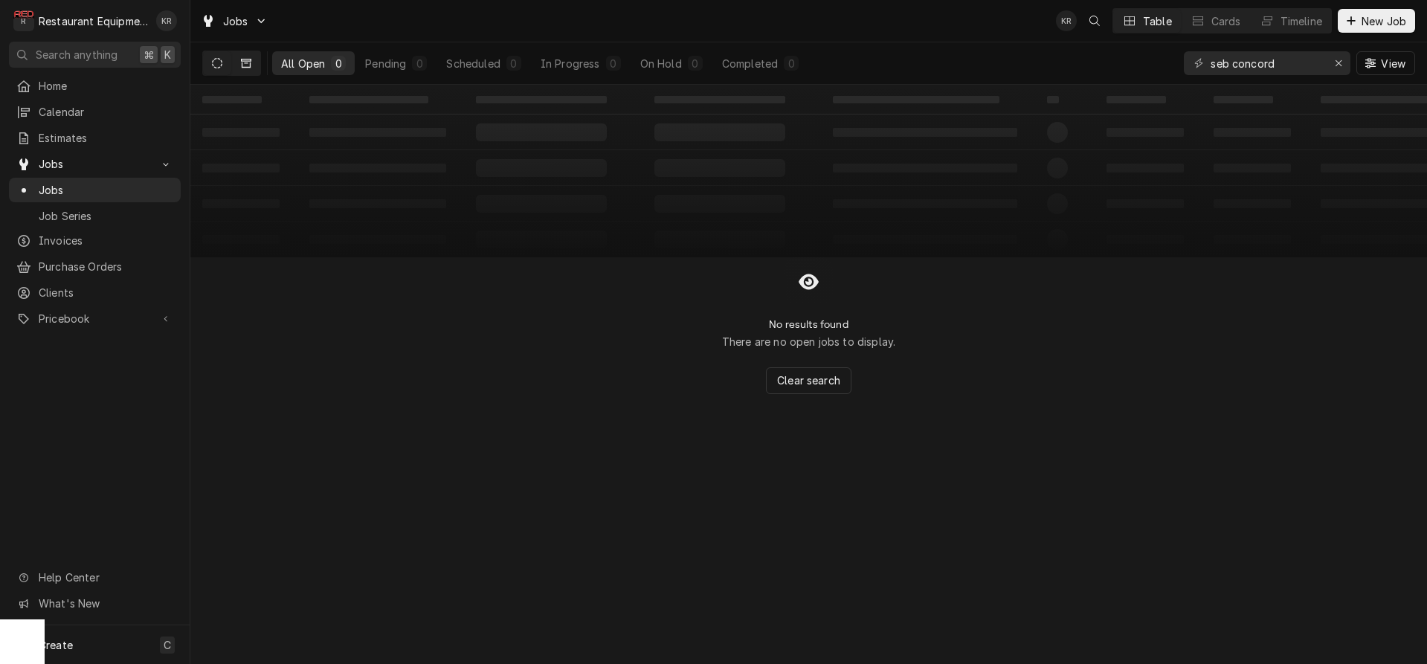
click at [252, 63] on button "Dynamic Content Wrapper" at bounding box center [246, 63] width 28 height 24
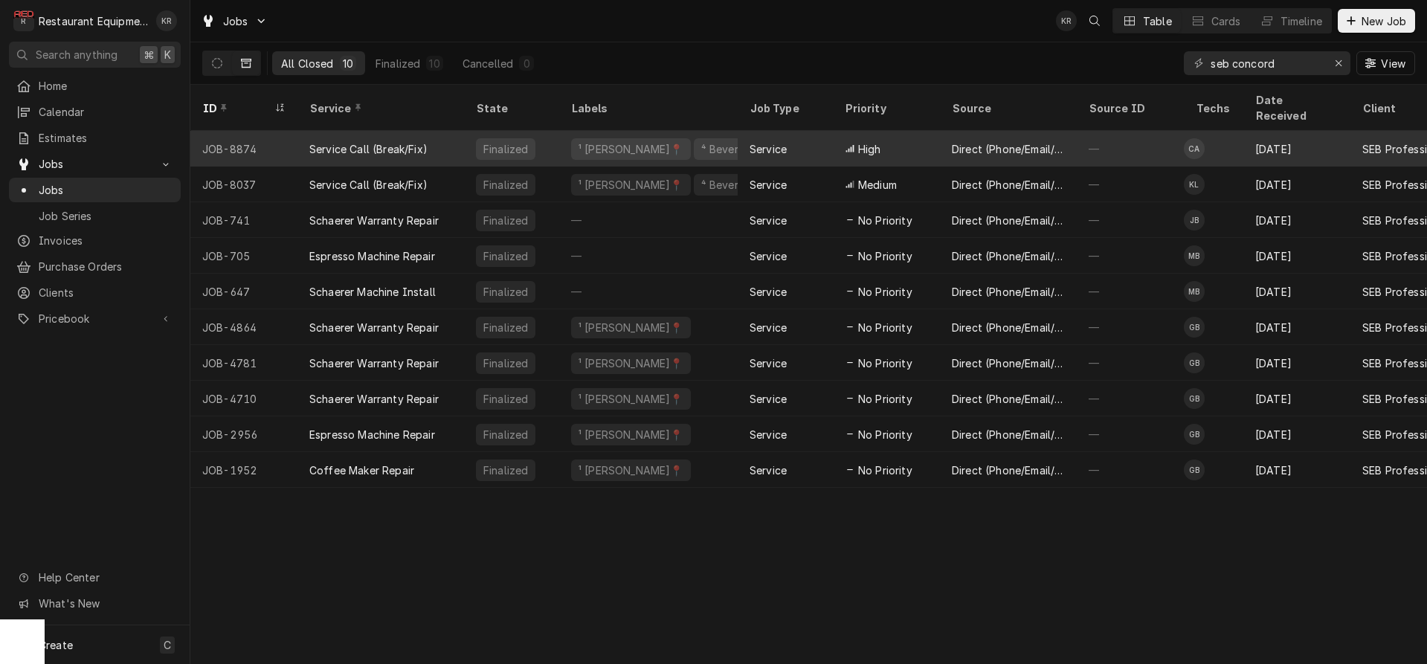
click at [930, 131] on div "High" at bounding box center [886, 149] width 107 height 36
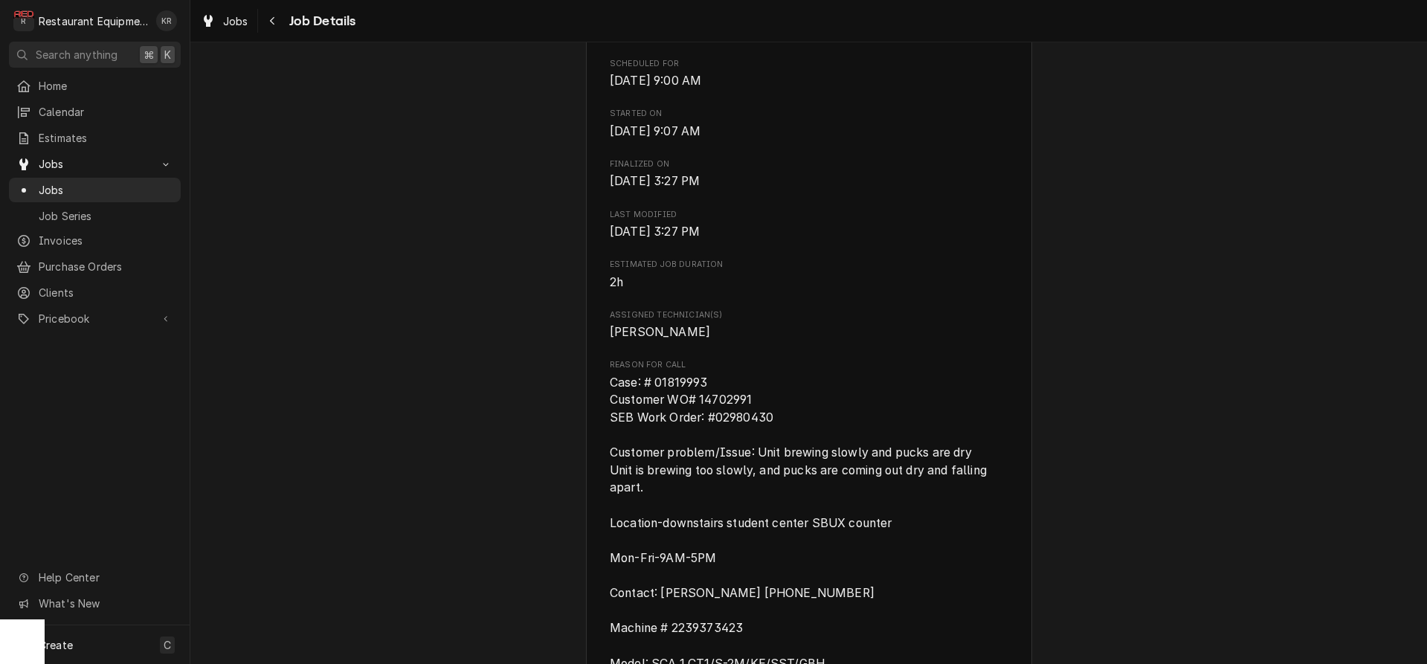
scroll to position [520, 0]
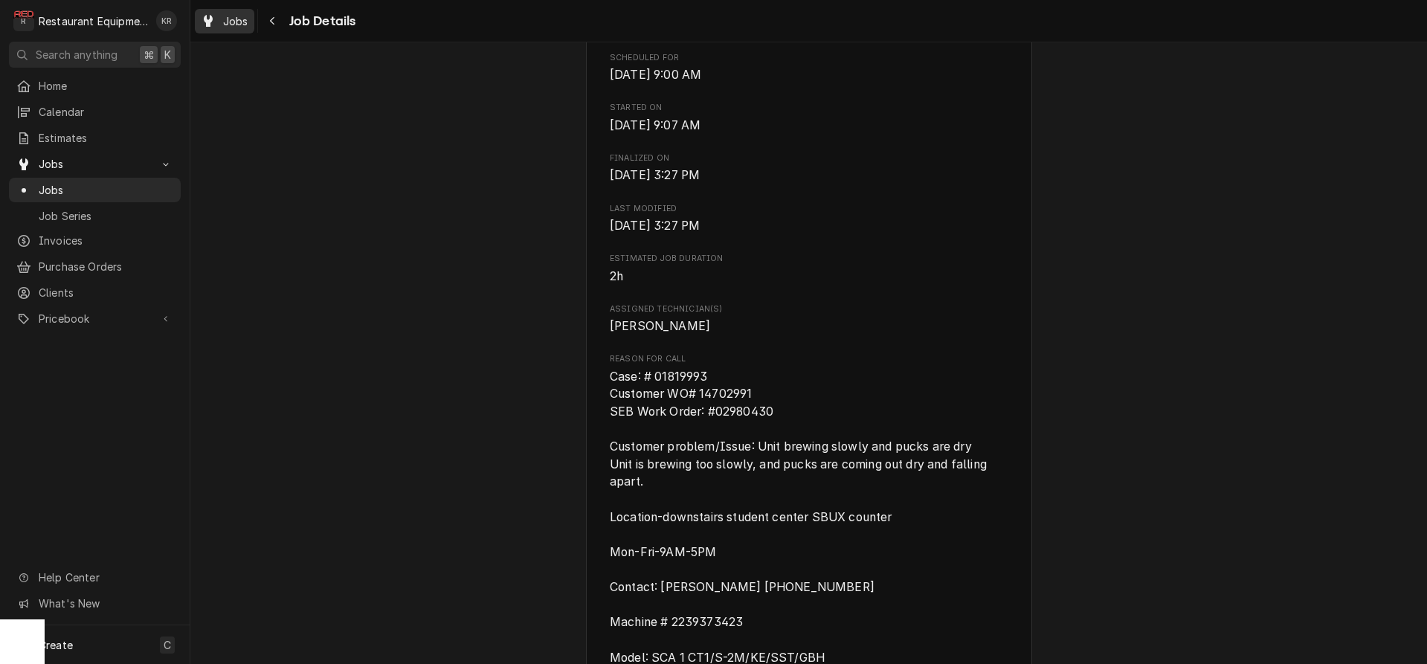
click at [236, 18] on span "Jobs" at bounding box center [235, 21] width 25 height 16
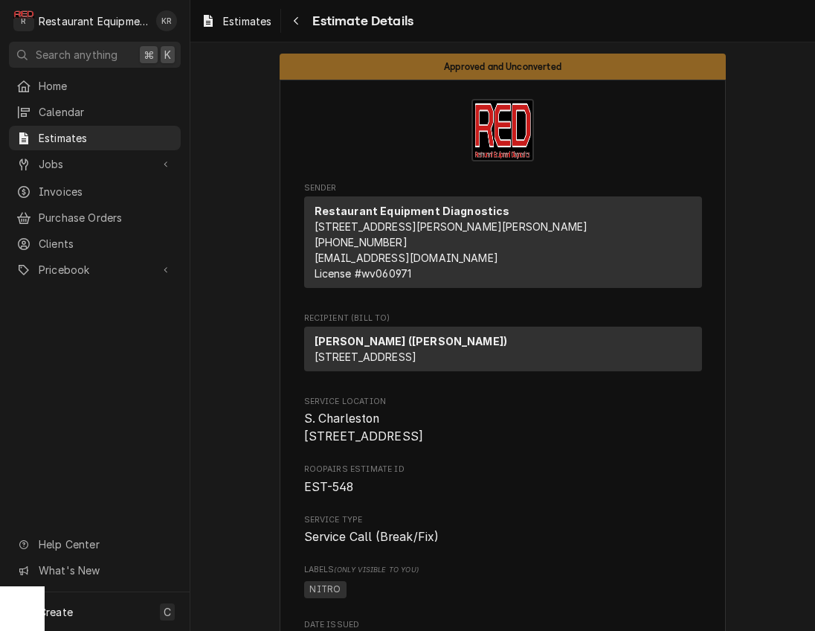
scroll to position [556, 0]
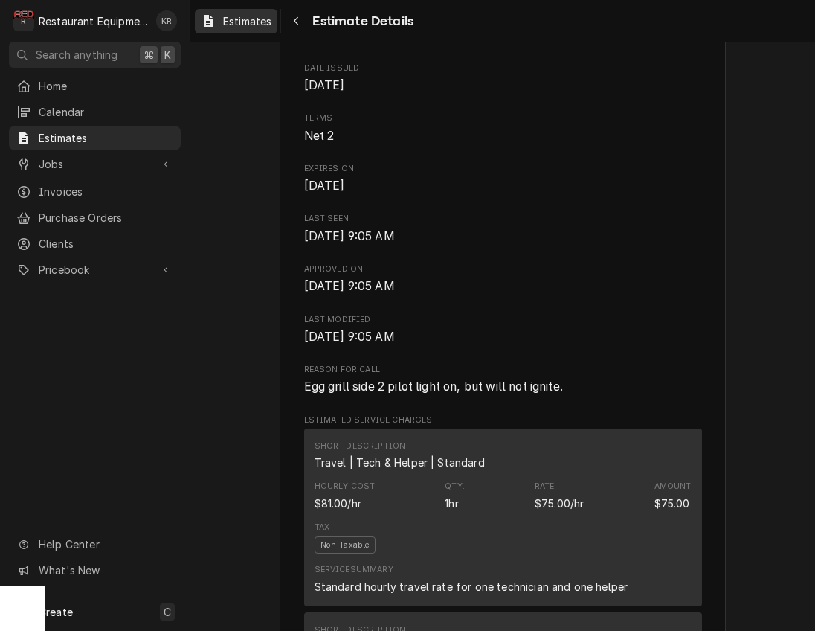
click at [266, 20] on span "Estimates" at bounding box center [247, 21] width 48 height 16
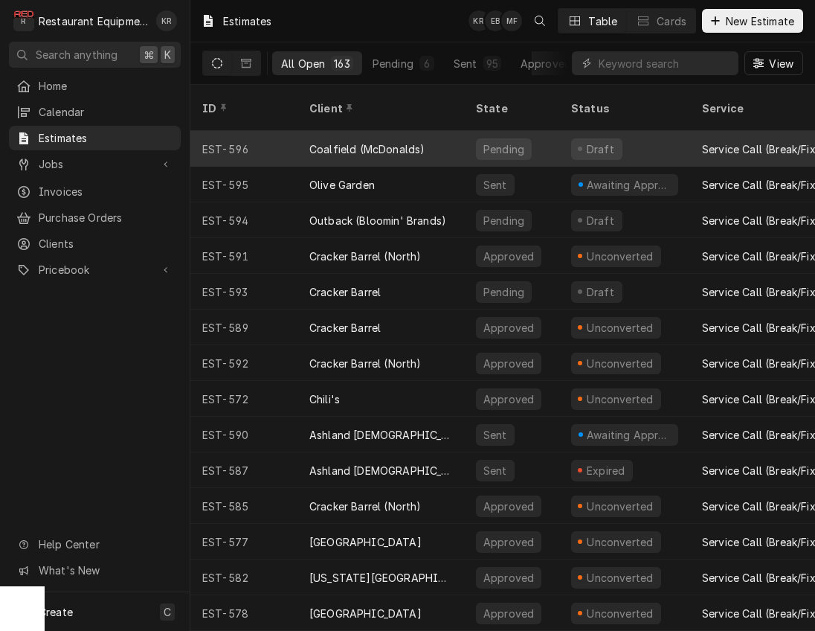
click at [379, 141] on div "Coalfield (McDonalds)" at bounding box center [366, 149] width 115 height 16
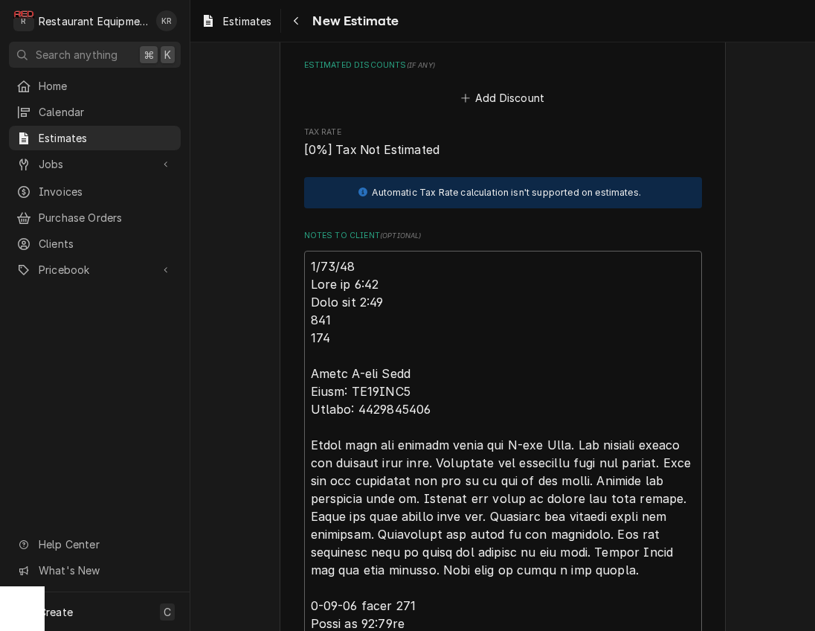
scroll to position [3543, 0]
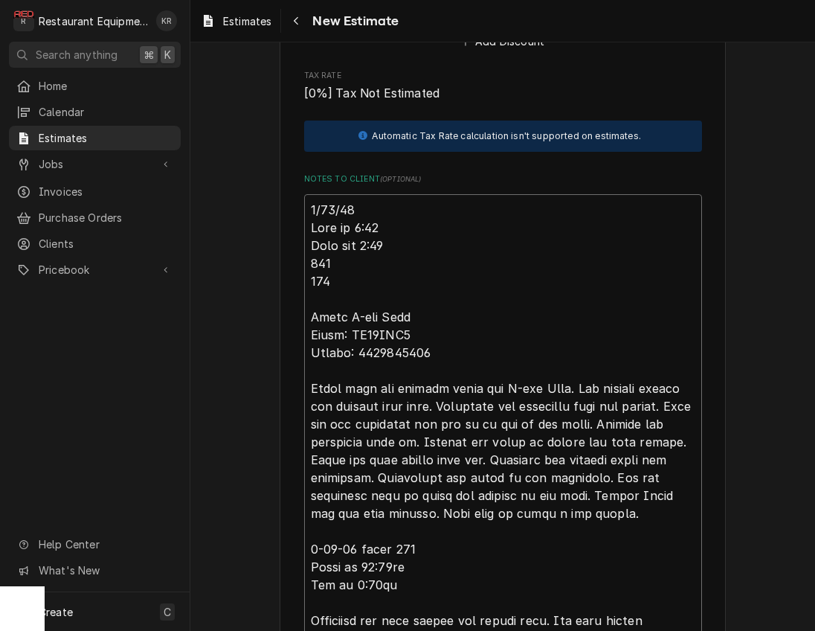
click at [416, 207] on textarea "Notes to Client ( optional )" at bounding box center [503, 575] width 398 height 763
type textarea "x"
type textarea "1/58/52 L Ipsu do 6:35 Sita con 5:48 370 504 Adipi E-sed Doei Tempo: IN05UTL1 E…"
type textarea "x"
type textarea "9/18/25 Tr Time in 1:30 Time out 2:30 205 208 Amana Q-ing Oven Model: MC23MPW2 …"
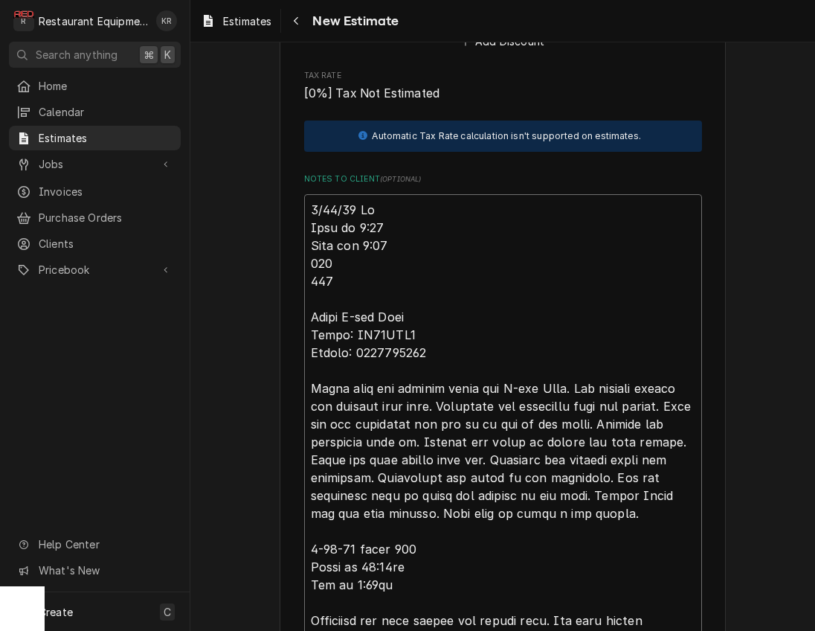
type textarea "x"
type textarea "9/18/25 Tra Time in 1:30 Time out 2:30 205 208 Amana Q-ing Oven Model: MC23MPW2…"
type textarea "x"
type textarea "9/18/25 Trav Time in 1:30 Time out 2:30 205 208 Amana Q-ing Oven Model: MC23MPW…"
type textarea "x"
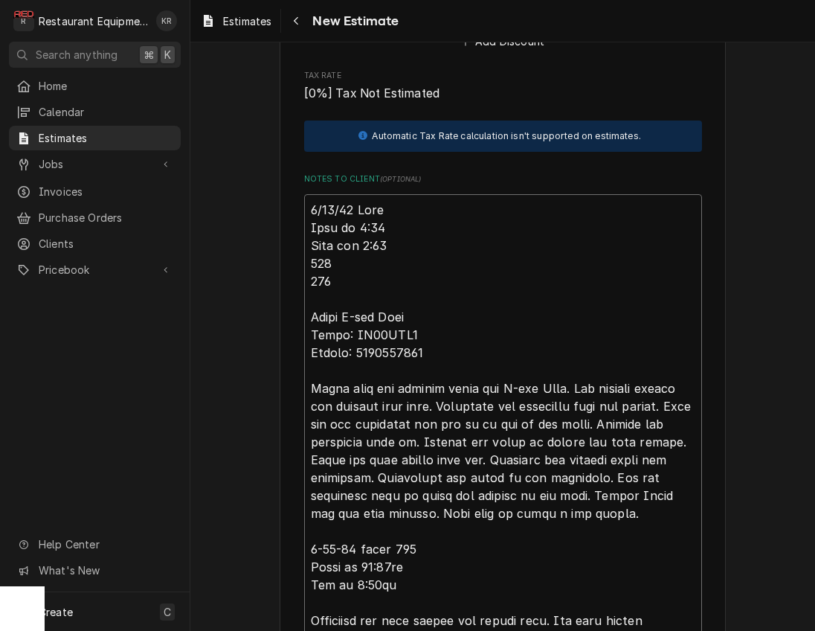
type textarea "9/18/25 Trave Time in 1:30 Time out 2:30 205 208 Amana Q-ing Oven Model: MC23MP…"
type textarea "x"
type textarea "9/18/25 Travel Time in 1:30 Time out 2:30 205 208 Amana Q-ing Oven Model: MC23M…"
type textarea "x"
type textarea "9/18/25 Travel Time in 1:30 Time out 2:30 205 208 Amana Q-ing Oven Model: MC23M…"
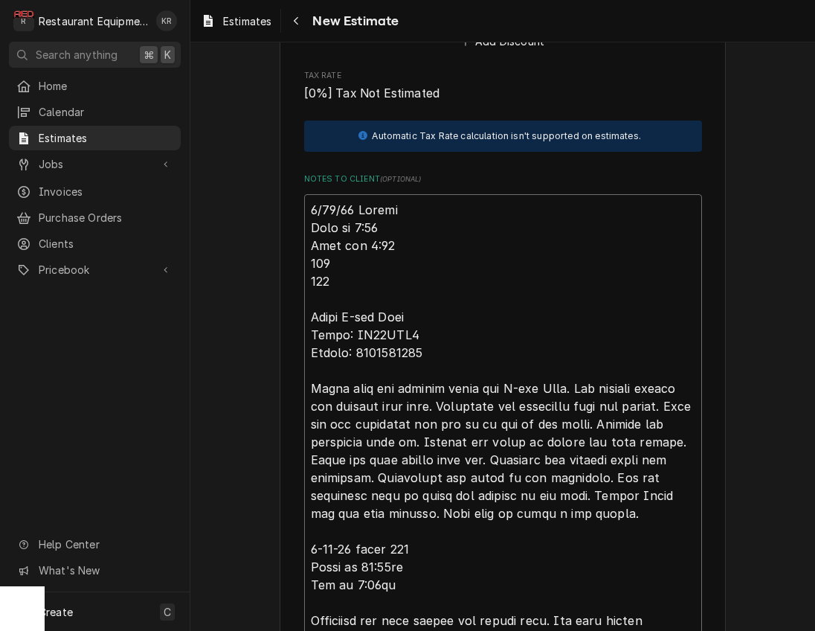
type textarea "x"
type textarea "9/18/25 Travel b Time in 1:30 Time out 2:30 205 208 Amana Q-ing Oven Model: MC2…"
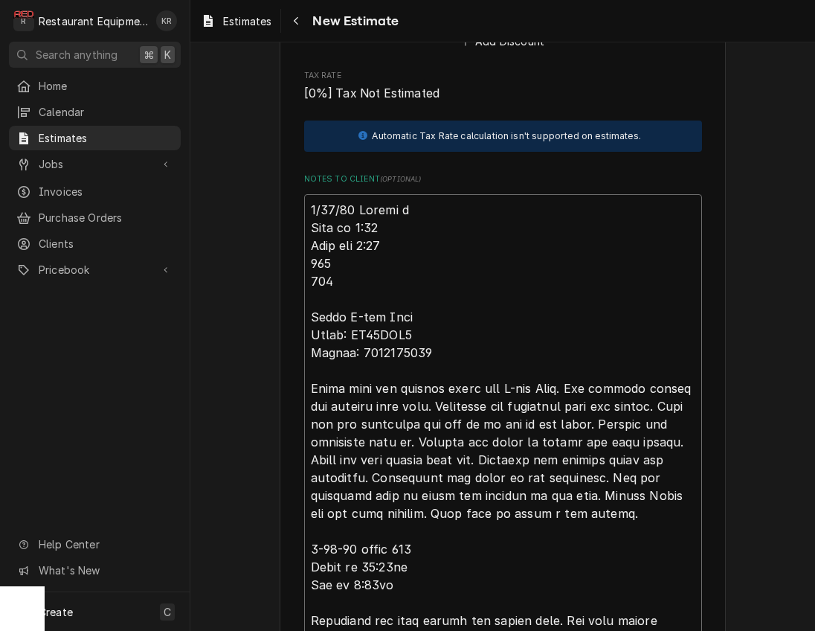
type textarea "x"
type textarea "9/18/25 Travel bil Time in 1:30 Time out 2:30 205 208 Amana Q-ing Oven Model: M…"
type textarea "x"
type textarea "9/18/25 Travel bill Time in 1:30 Time out 2:30 205 208 Amana Q-ing Oven Model: …"
type textarea "x"
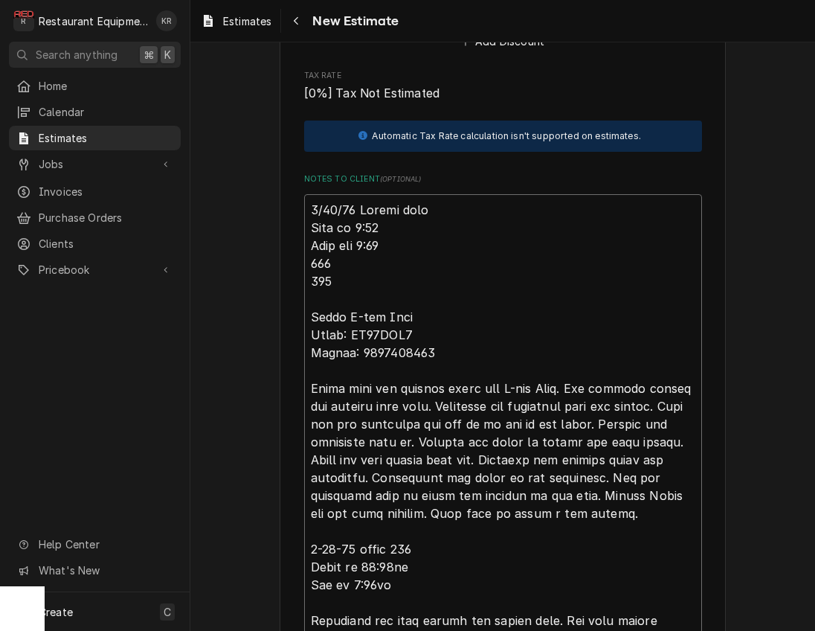
type textarea "9/18/25 Travel bille Time in 1:30 Time out 2:30 205 208 Amana Q-ing Oven Model:…"
type textarea "x"
type textarea "9/18/25 Travel billed Time in 1:30 Time out 2:30 205 208 Amana Q-ing Oven Model…"
type textarea "x"
type textarea "9/18/25 Travel billed Time in 1:30 Time out 2:30 205 208 Amana Q-ing Oven Model…"
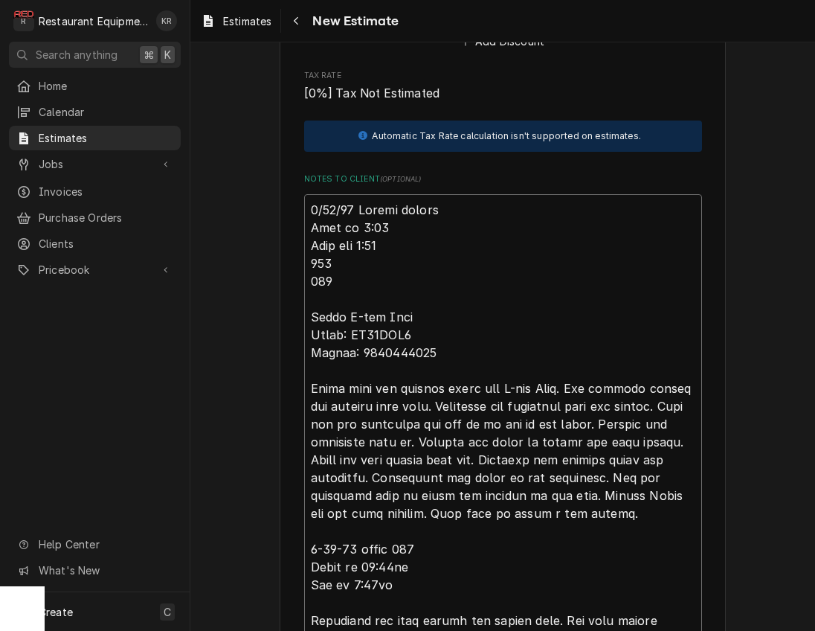
type textarea "x"
type textarea "9/18/25 Travel billed o Time in 1:30 Time out 2:30 205 208 Amana Q-ing Oven Mod…"
type textarea "x"
type textarea "9/18/25 Travel billed on Time in 1:30 Time out 2:30 205 208 Amana Q-ing Oven Mo…"
type textarea "x"
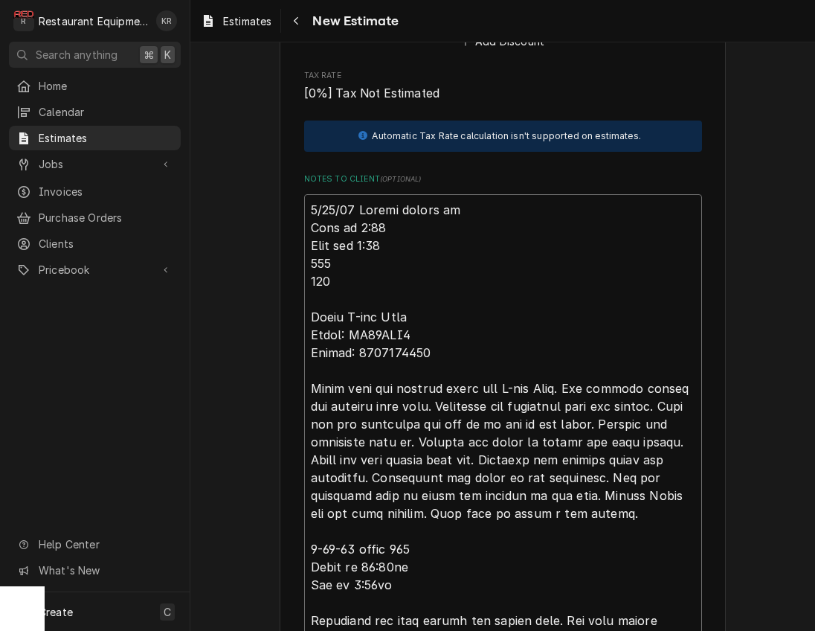
type textarea "9/18/25 Travel billed on Time in 1:30 Time out 2:30 205 208 Amana Q-ing Oven Mo…"
type textarea "x"
type textarea "9/18/25 Travel billed on i Time in 1:30 Time out 2:30 205 208 Amana Q-ing Oven …"
type textarea "x"
type textarea "9/18/25 Travel billed on iv Time in 1:30 Time out 2:30 205 208 Amana Q-ing Oven…"
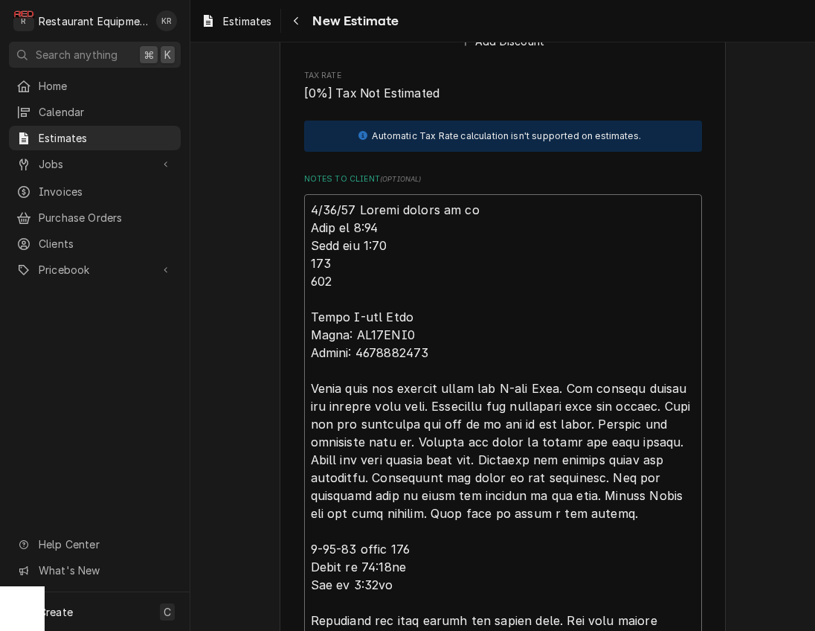
type textarea "x"
type textarea "9/18/25 Travel billed on i Time in 1:30 Time out 2:30 205 208 Amana Q-ing Oven …"
type textarea "x"
type textarea "9/18/25 Travel billed on in Time in 1:30 Time out 2:30 205 208 Amana Q-ing Oven…"
type textarea "x"
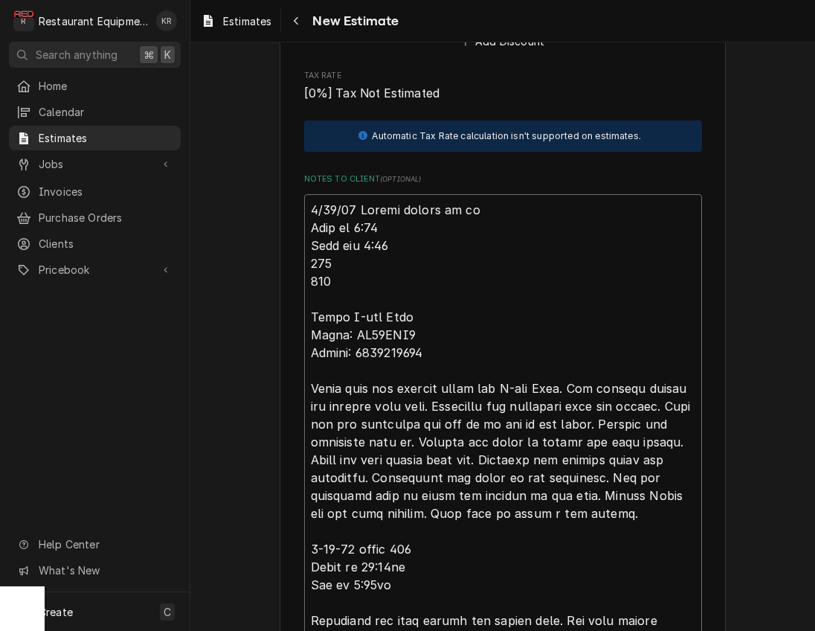
type textarea "9/18/25 Travel billed on ino Time in 1:30 Time out 2:30 205 208 Amana Q-ing Ove…"
type textarea "x"
type textarea "9/18/25 Travel billed on inoi Time in 1:30 Time out 2:30 205 208 Amana Q-ing Ov…"
type textarea "x"
type textarea "9/18/25 Travel billed on ino Time in 1:30 Time out 2:30 205 208 Amana Q-ing Ove…"
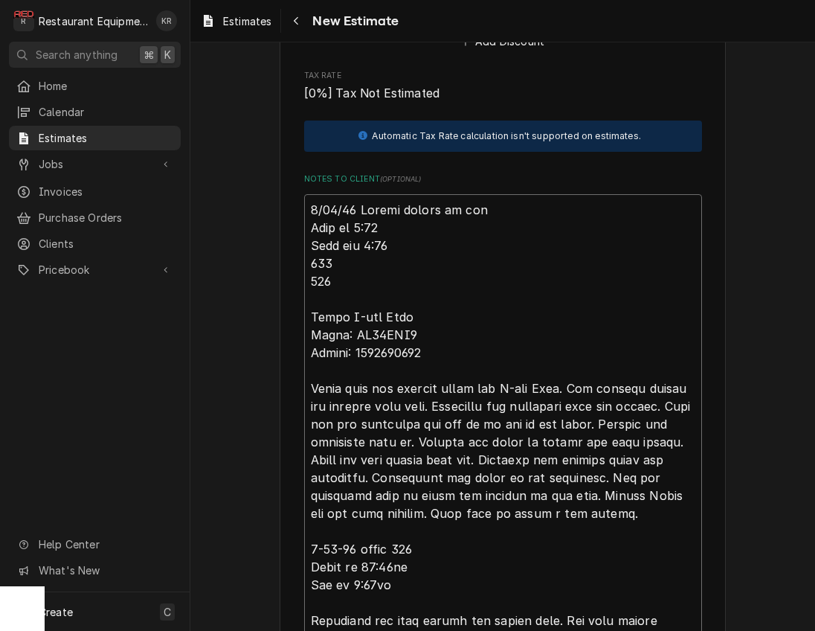
type textarea "x"
type textarea "9/18/25 Travel billed on in Time in 1:30 Time out 2:30 205 208 Amana Q-ing Oven…"
type textarea "x"
type textarea "9/18/25 Travel billed on inv Time in 1:30 Time out 2:30 205 208 Amana Q-ing Ove…"
type textarea "x"
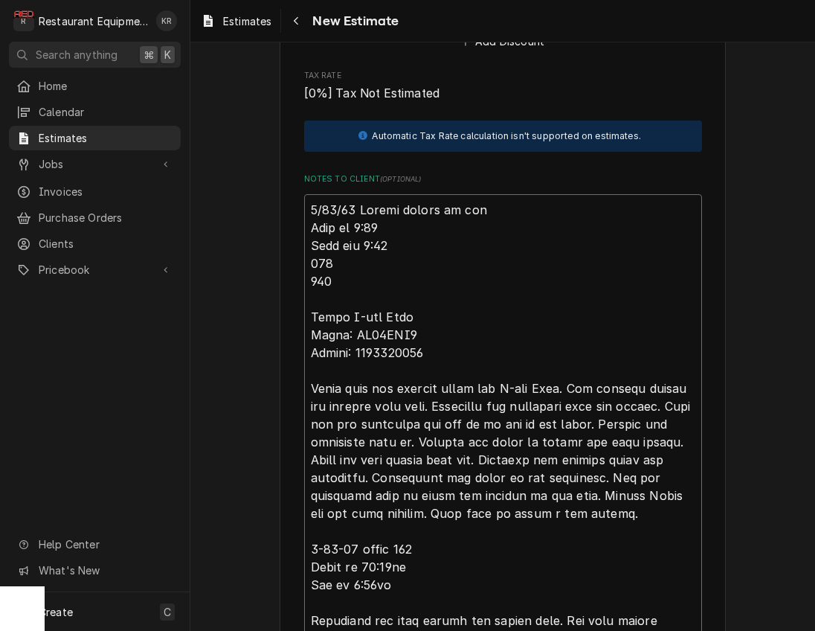
type textarea "9/18/25 Travel billed on invo Time in 1:30 Time out 2:30 205 208 Amana Q-ing Ov…"
type textarea "x"
type textarea "9/18/25 Travel billed on invoi Time in 1:30 Time out 2:30 205 208 Amana Q-ing O…"
type textarea "x"
type textarea "9/18/25 Travel billed on invoic Time in 1:30 Time out 2:30 205 208 Amana Q-ing …"
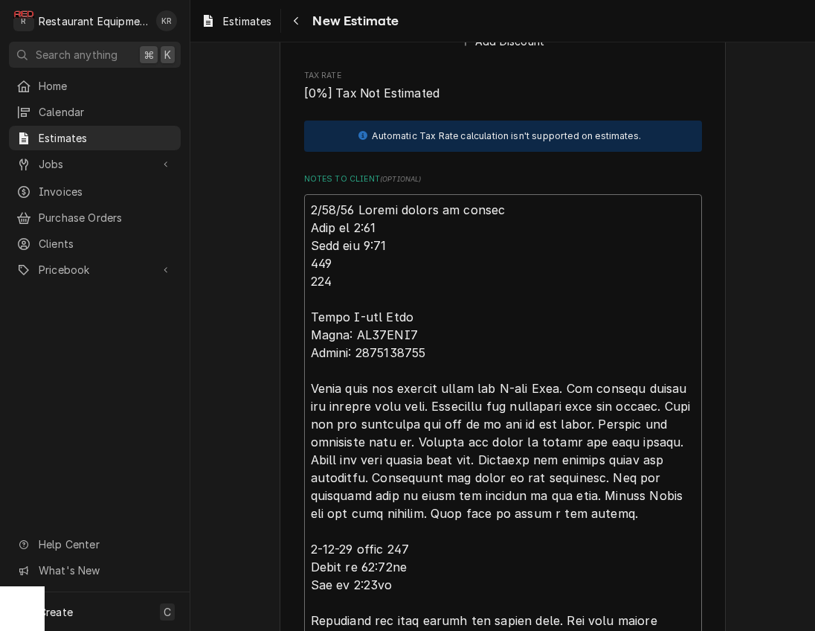
type textarea "x"
type textarea "9/18/25 Travel billed on invoice Time in 1:30 Time out 2:30 205 208 Amana Q-ing…"
type textarea "x"
type textarea "9/18/25 Travel billed on invoice Time in 1:30 Time out 2:30 205 208 Amana Q-ing…"
type textarea "x"
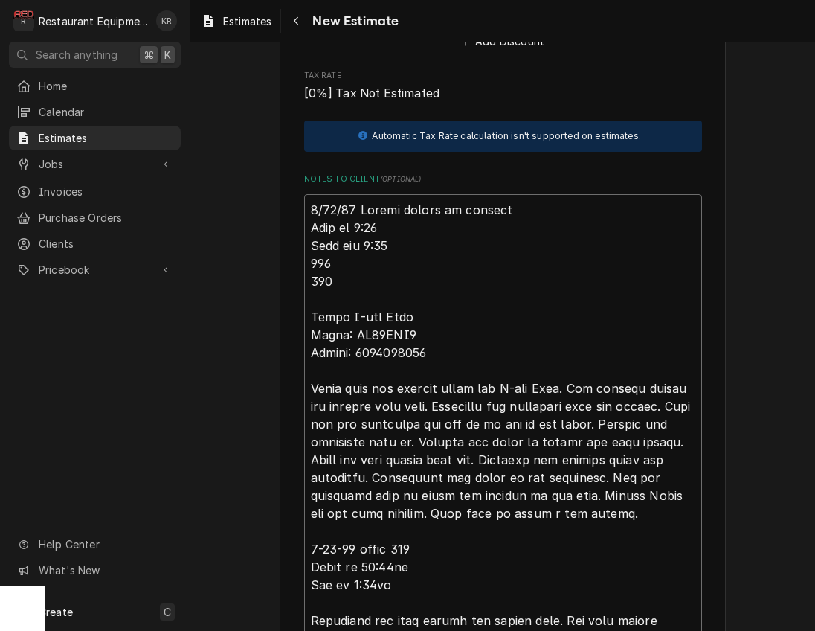
type textarea "9/18/25 Travel billed on invoice 2 Time in 1:30 Time out 2:30 205 208 Amana Q-i…"
type textarea "x"
type textarea "9/18/25 Travel billed on invoice 25 Time in 1:30 Time out 2:30 205 208 Amana Q-…"
type textarea "x"
type textarea "9/18/25 Travel billed on invoice 252 Time in 1:30 Time out 2:30 205 208 Amana Q…"
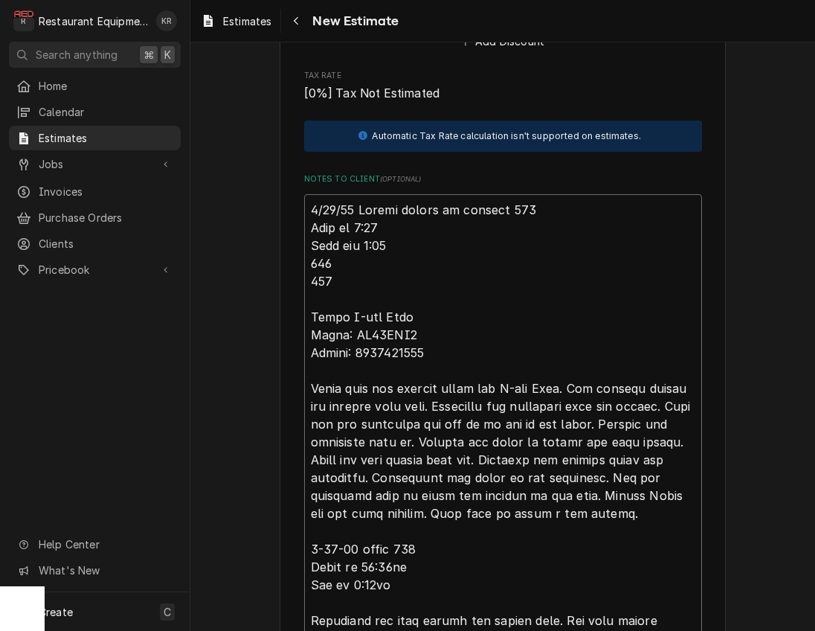
type textarea "x"
type textarea "9/18/25 Travel billed on invoice 2528 Time in 1:30 Time out 2:30 205 208 Amana …"
type textarea "x"
type textarea "9/18/25 Travel billed on invoice 25286 Time in 1:30 Time out 2:30 205 208 Amana…"
type textarea "x"
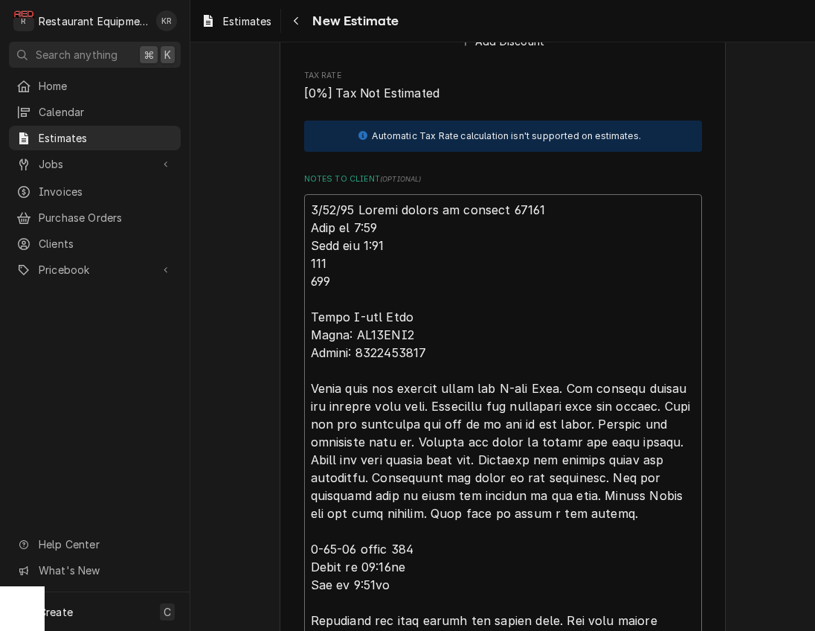
type textarea "9/18/25 Travel billed on invoice 252861 Time in 1:30 Time out 2:30 205 208 Aman…"
type textarea "x"
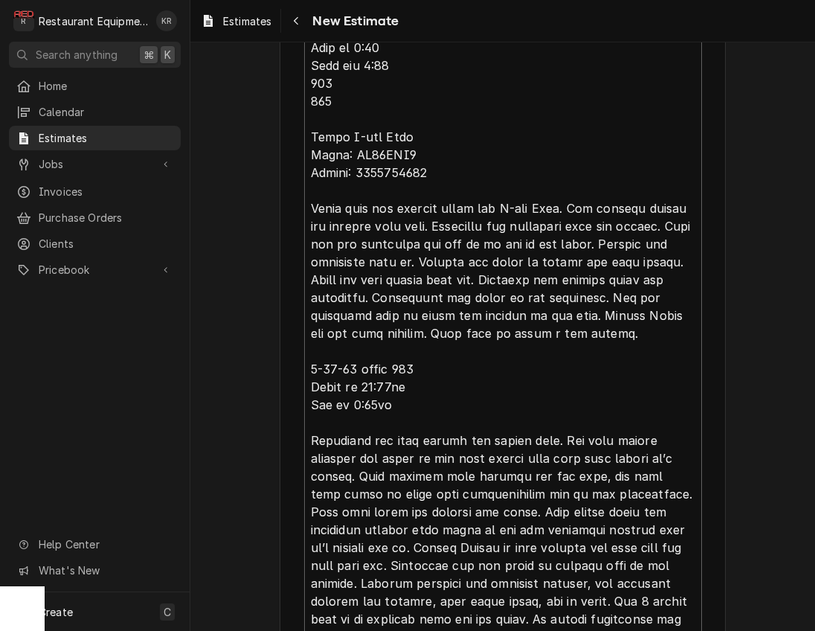
scroll to position [3728, 0]
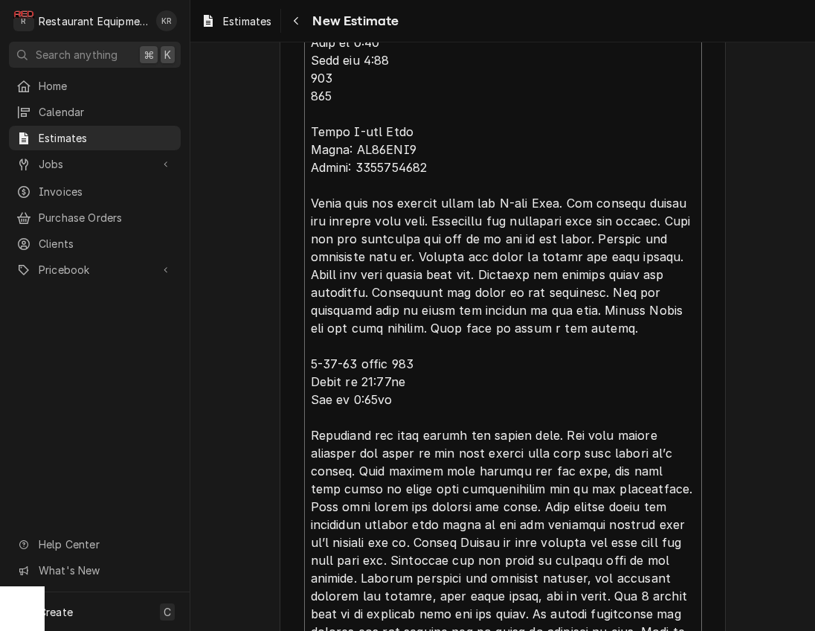
click at [435, 376] on textarea "Notes to Client ( optional )" at bounding box center [503, 390] width 398 height 763
type textarea "9/18/25 Travel billed on invoice 252861 Time in 1:30 Time out 2:30 205 208 Aman…"
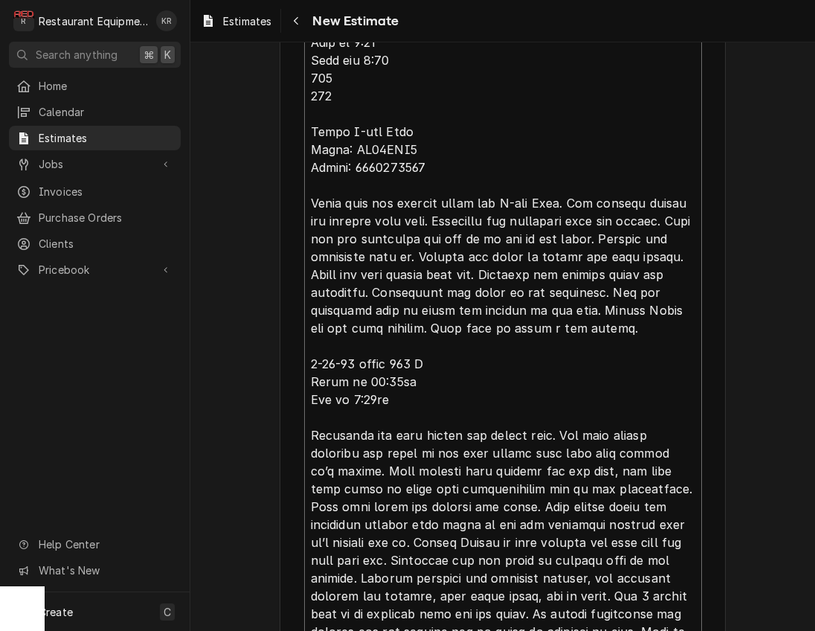
type textarea "x"
type textarea "9/18/25 Travel billed on invoice 252861 Time in 1:30 Time out 2:30 205 208 Aman…"
type textarea "x"
type textarea "9/18/25 Travel billed on invoice 252861 Time in 1:30 Time out 2:30 205 208 Aman…"
type textarea "x"
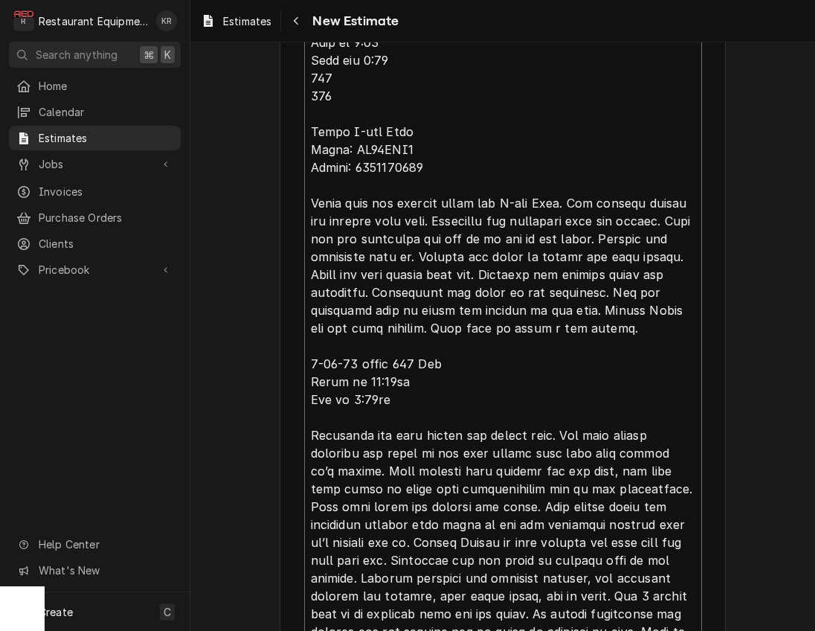
type textarea "9/18/25 Travel billed on invoice 252861 Time in 1:30 Time out 2:30 205 208 Aman…"
type textarea "x"
type textarea "9/18/25 Travel billed on invoice 252861 Time in 1:30 Time out 2:30 205 208 Aman…"
type textarea "x"
type textarea "9/18/25 Travel billed on invoice 252861 Time in 1:30 Time out 2:30 205 208 Aman…"
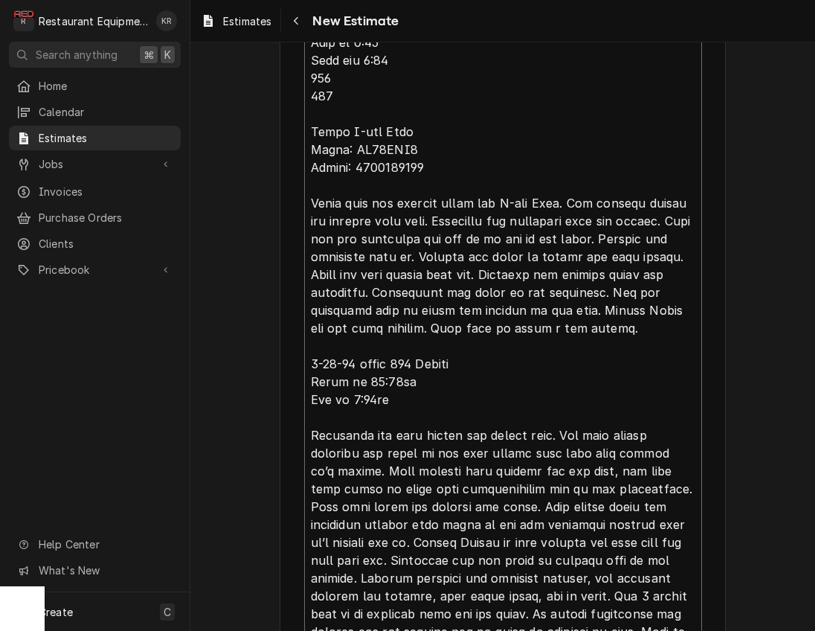
type textarea "x"
type textarea "9/18/25 Travel billed on invoice 252861 Time in 1:30 Time out 2:30 205 208 Aman…"
type textarea "x"
type textarea "9/18/25 Travel billed on invoice 252861 Time in 1:30 Time out 2:30 205 208 Aman…"
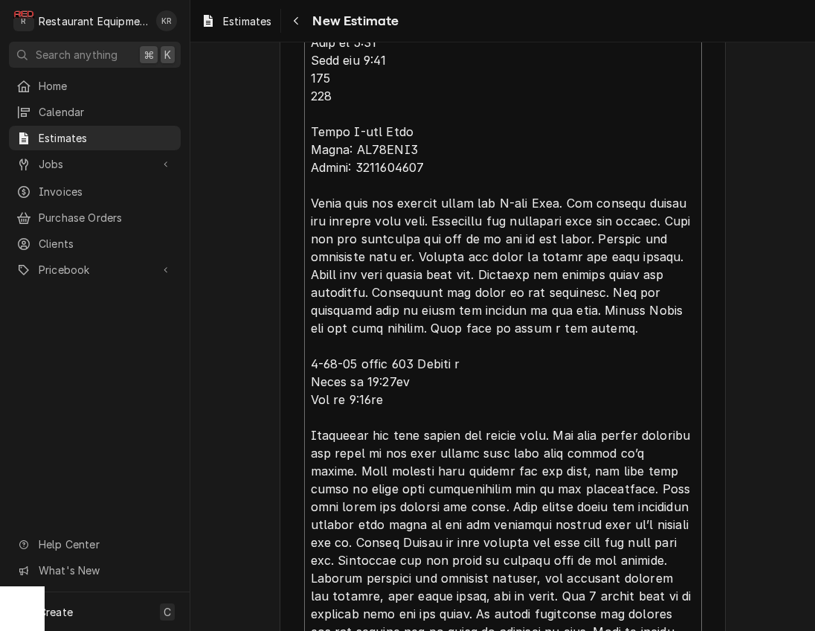
type textarea "x"
type textarea "9/18/25 Travel billed on invoice 252861 Time in 1:30 Time out 2:30 205 208 Aman…"
type textarea "x"
type textarea "9/18/25 Travel billed on invoice 252861 Time in 1:30 Time out 2:30 205 208 Aman…"
type textarea "x"
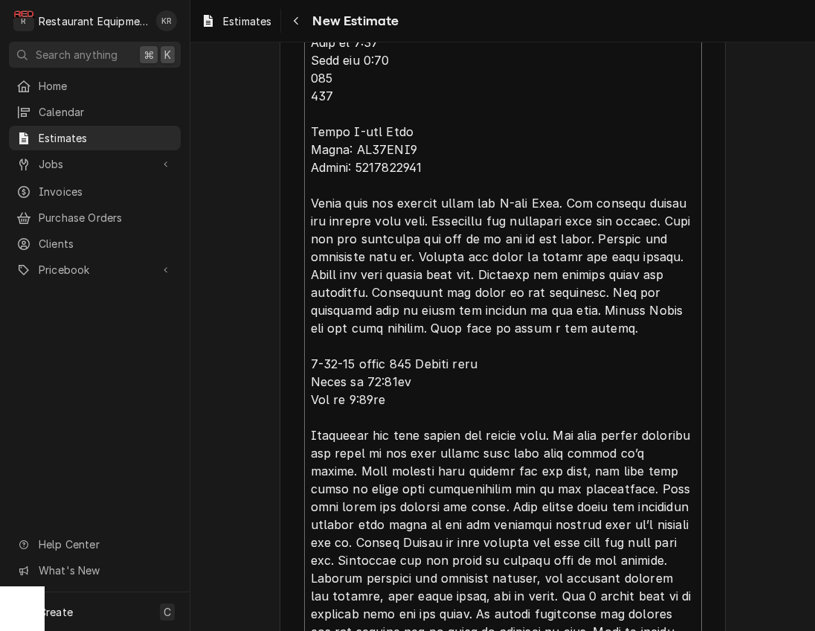
type textarea "9/18/25 Travel billed on invoice 252861 Time in 1:30 Time out 2:30 205 208 Aman…"
type textarea "x"
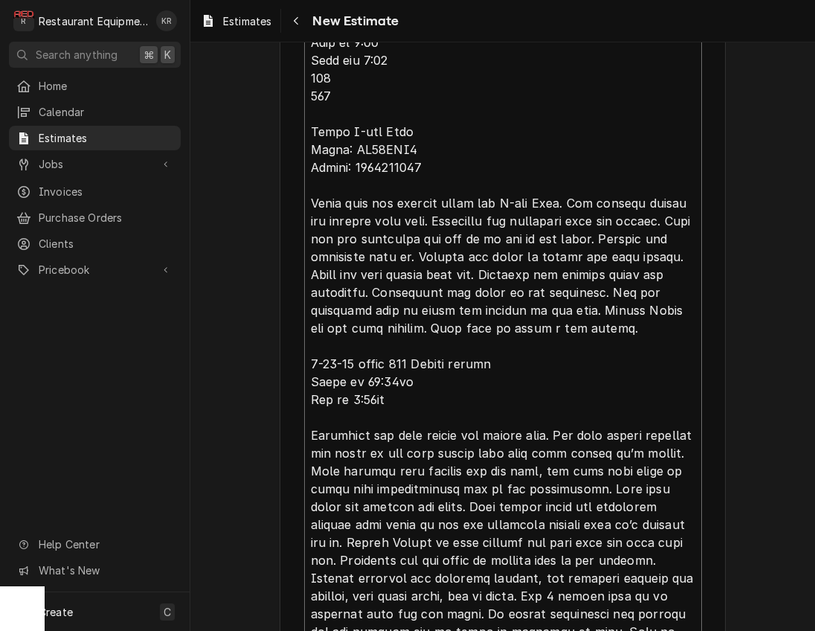
type textarea "9/18/25 Travel billed on invoice 252861 Time in 1:30 Time out 2:30 205 208 Aman…"
type textarea "x"
type textarea "9/18/25 Travel billed on invoice 252861 Time in 1:30 Time out 2:30 205 208 Aman…"
type textarea "x"
type textarea "9/18/25 Travel billed on invoice 252861 Time in 1:30 Time out 2:30 205 208 Aman…"
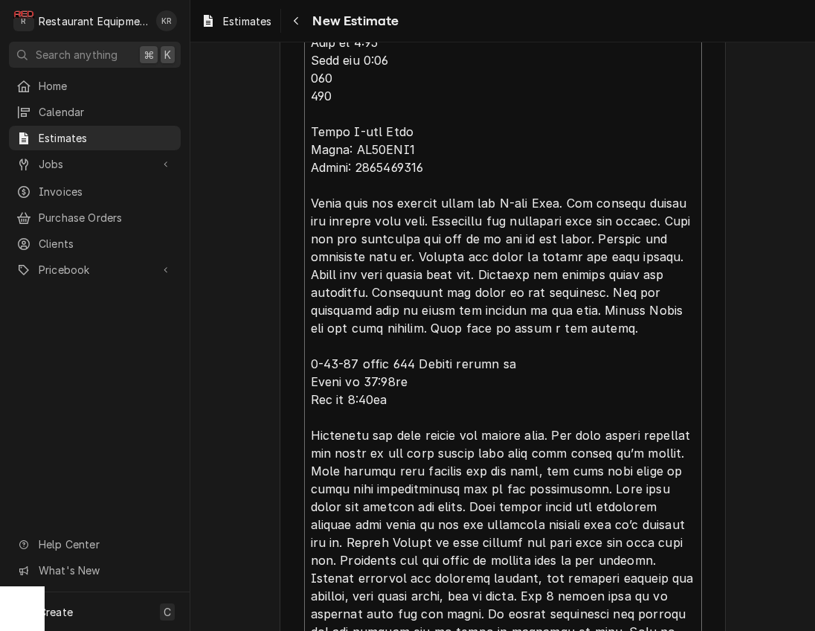
type textarea "x"
type textarea "9/18/25 Travel billed on invoice 252861 Time in 1:30 Time out 2:30 205 208 Aman…"
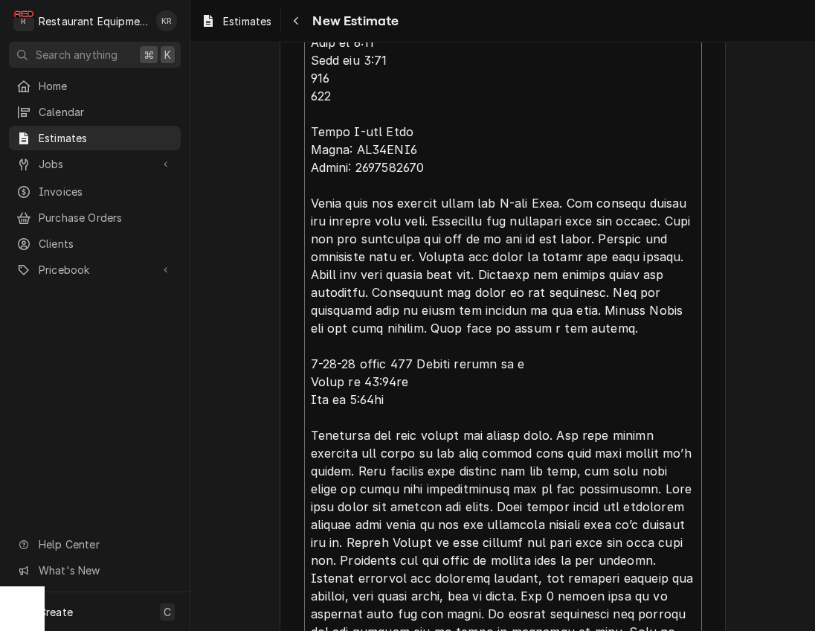
type textarea "x"
type textarea "9/18/25 Travel billed on invoice 252861 Time in 1:30 Time out 2:30 205 208 Aman…"
type textarea "x"
type textarea "9/18/25 Travel billed on invoice 252861 Time in 1:30 Time out 2:30 205 208 Aman…"
type textarea "x"
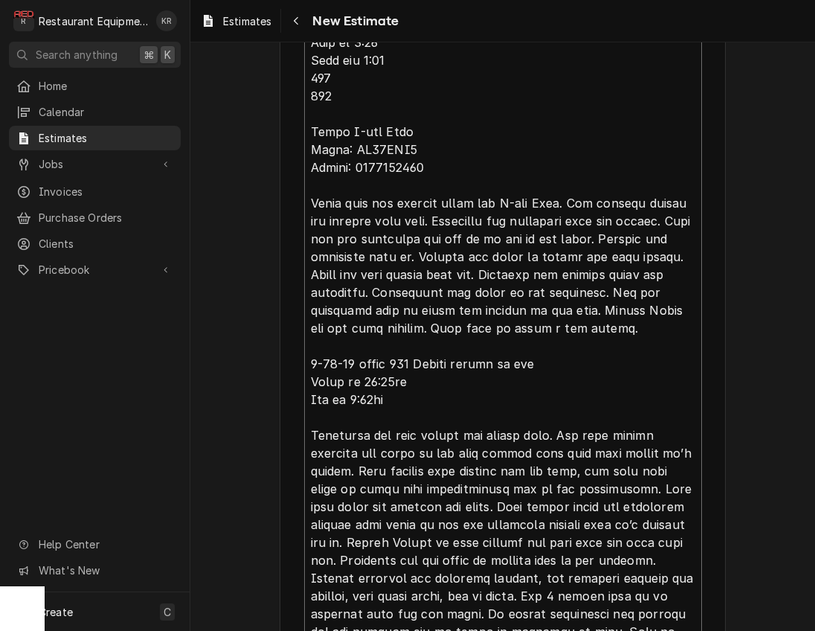
type textarea "9/18/25 Travel billed on invoice 252861 Time in 1:30 Time out 2:30 205 208 Aman…"
type textarea "x"
type textarea "9/18/25 Travel billed on invoice 252861 Time in 1:30 Time out 2:30 205 208 Aman…"
type textarea "x"
type textarea "9/18/25 Travel billed on invoice 252861 Time in 1:30 Time out 2:30 205 208 Aman…"
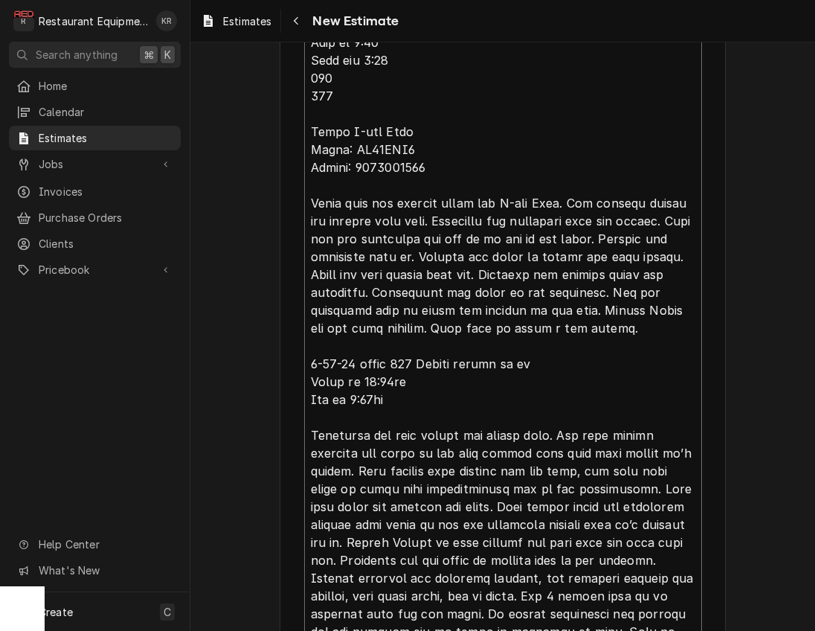
type textarea "x"
type textarea "9/18/25 Travel billed on invoice 252861 Time in 1:30 Time out 2:30 205 208 Aman…"
type textarea "x"
type textarea "9/18/25 Travel billed on invoice 252861 Time in 1:30 Time out 2:30 205 208 Aman…"
type textarea "x"
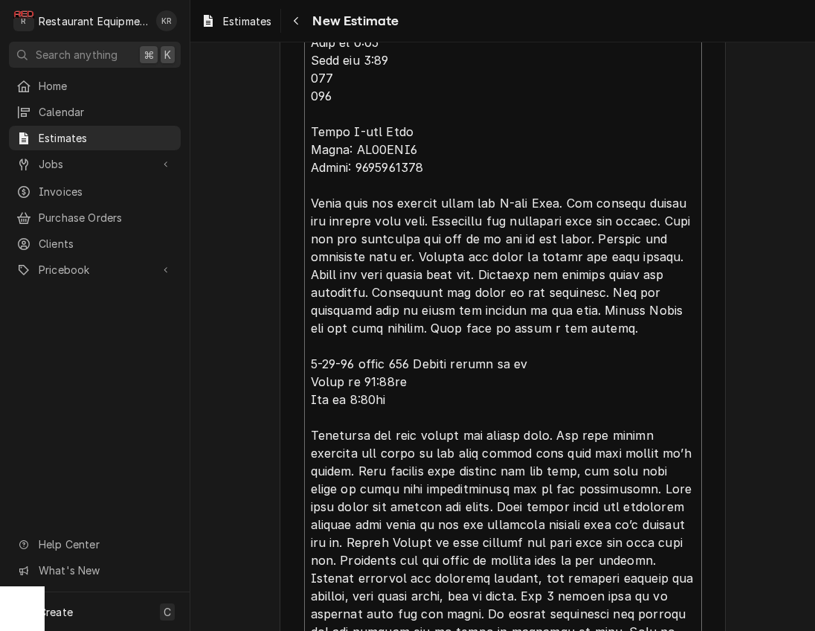
type textarea "9/18/25 Travel billed on invoice 252861 Time in 1:30 Time out 2:30 205 208 Aman…"
type textarea "x"
type textarea "9/18/25 Travel billed on invoice 252861 Time in 1:30 Time out 2:30 205 208 Aman…"
type textarea "x"
type textarea "9/18/25 Travel billed on invoice 252861 Time in 1:30 Time out 2:30 205 208 Aman…"
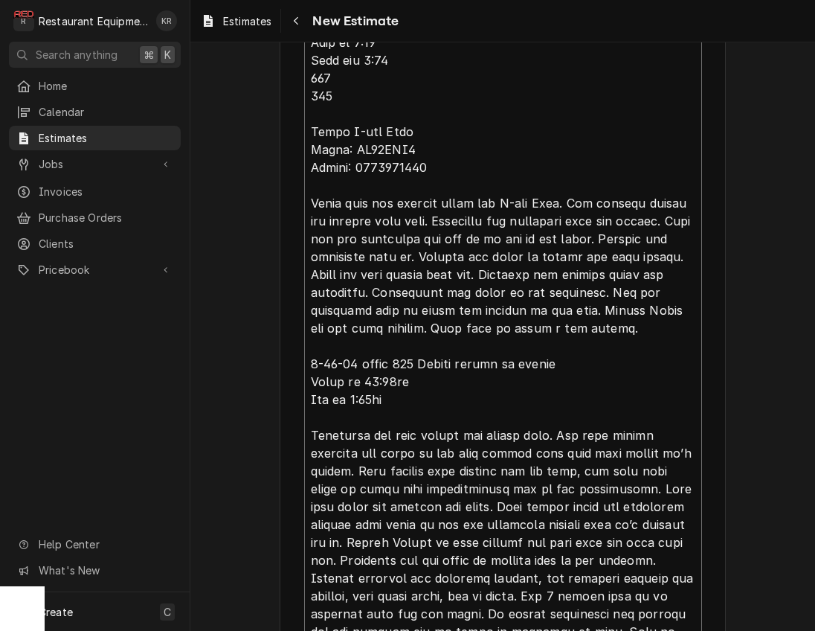
type textarea "x"
type textarea "9/18/25 Travel billed on invoice 252861 Time in 1:30 Time out 2:30 205 208 Aman…"
type textarea "x"
type textarea "9/18/25 Travel billed on invoice 252861 Time in 1:30 Time out 2:30 205 208 Aman…"
type textarea "x"
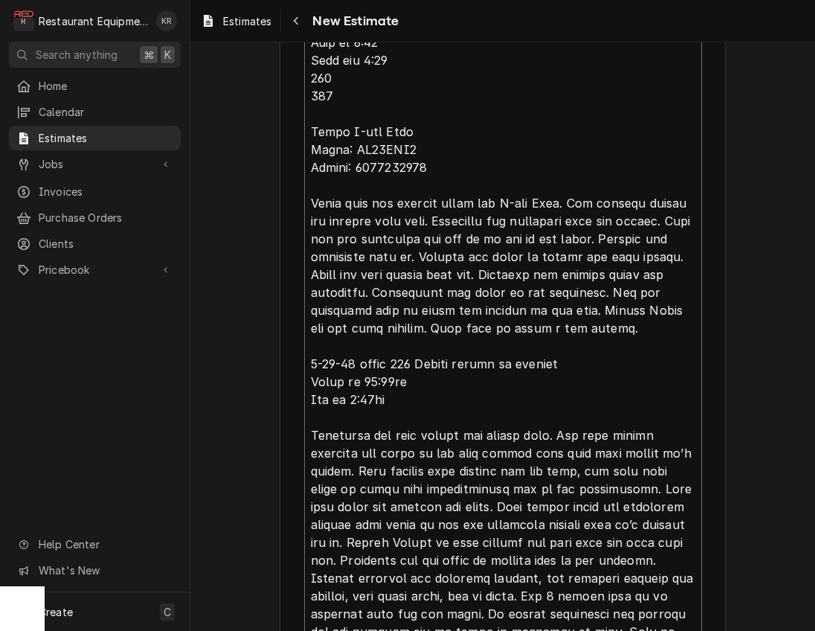
type textarea "9/18/25 Travel billed on invoice 252861 Time in 1:30 Time out 2:30 205 208 Aman…"
type textarea "x"
type textarea "9/18/25 Travel billed on invoice 252861 Time in 1:30 Time out 2:30 205 208 Aman…"
type textarea "x"
type textarea "9/18/25 Travel billed on invoice 252861 Time in 1:30 Time out 2:30 205 208 Aman…"
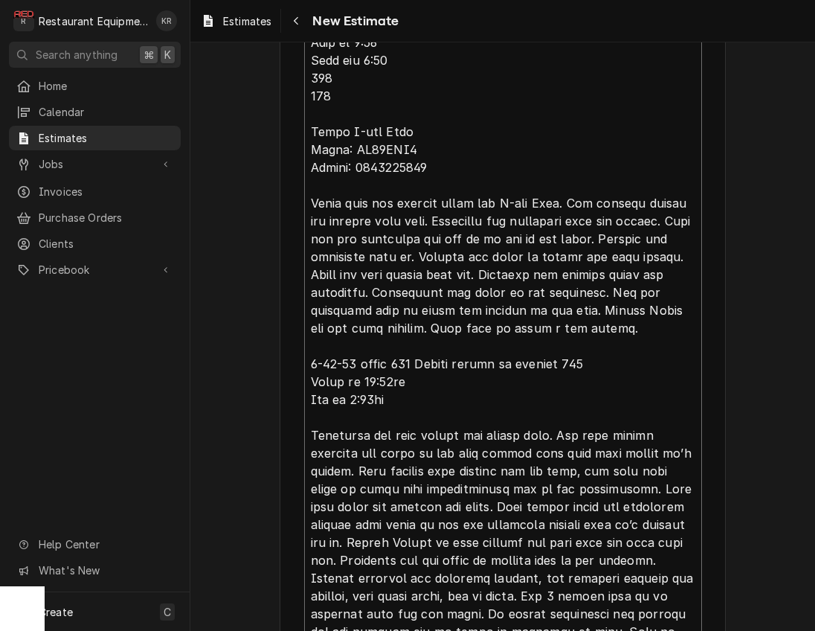
type textarea "x"
type textarea "9/18/25 Travel billed on invoice 252861 Time in 1:30 Time out 2:30 205 208 Aman…"
type textarea "x"
type textarea "9/18/25 Travel billed on invoice 252861 Time in 1:30 Time out 2:30 205 208 Aman…"
type textarea "x"
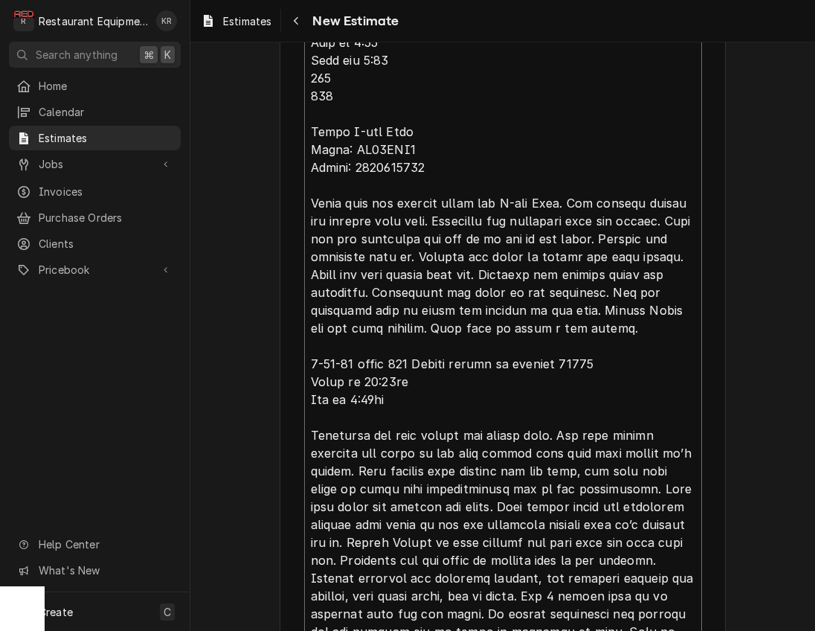
type textarea "9/18/25 Travel billed on invoice 252861 Time in 1:30 Time out 2:30 205 208 Aman…"
type textarea "x"
type textarea "9/18/25 Travel billed on invoice 252861 Time in 1:30 Time out 2:30 205 208 Aman…"
type textarea "x"
type textarea "8/38/22 Loremi dolors am consect 674169 Adip el 6:37 Sedd eiu 7:92 487 849 Temp…"
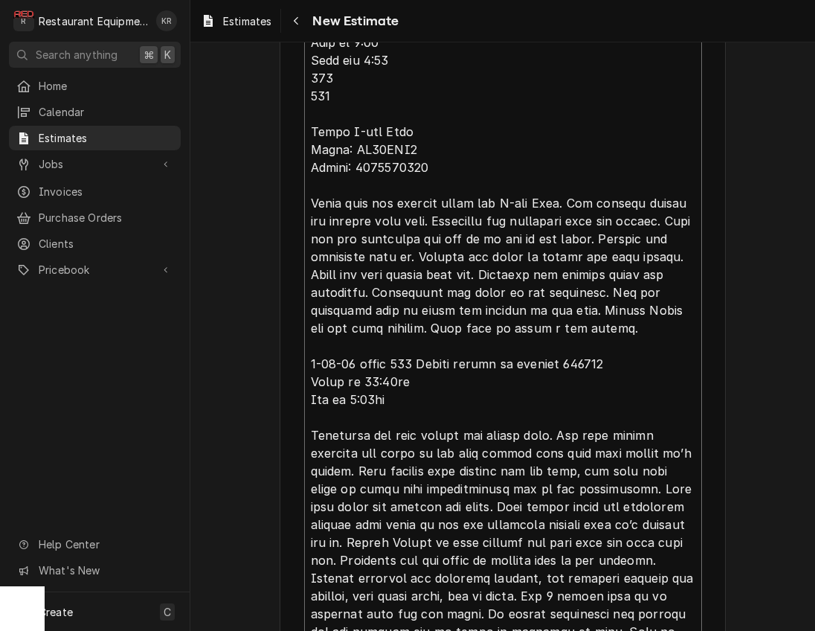
type textarea "x"
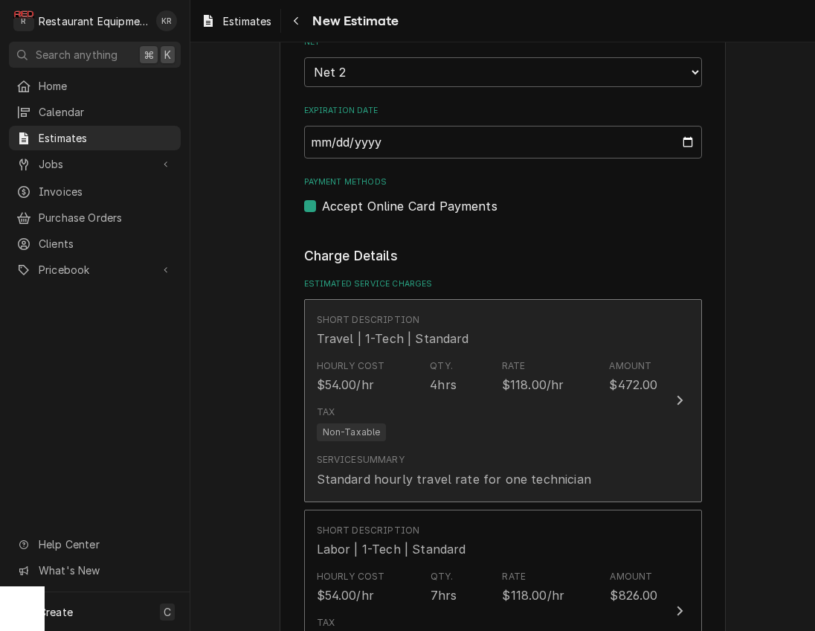
type textarea "8/38/22 Loremi dolors am consect 674169 Adip el 6:37 Sedd eiu 7:92 487 849 Temp…"
click at [453, 405] on div "Tax Non-Taxable" at bounding box center [487, 423] width 341 height 48
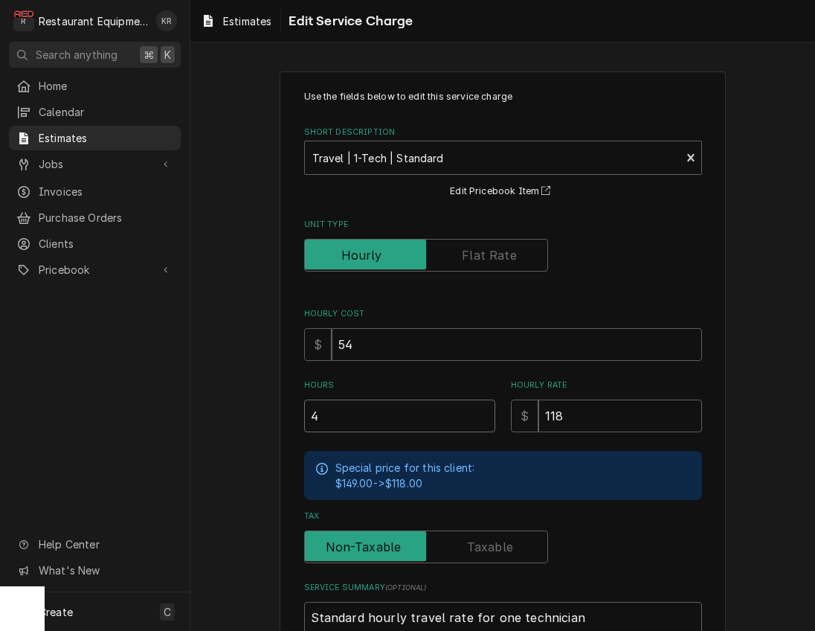
click at [483, 423] on input "4" at bounding box center [399, 415] width 191 height 33
click at [483, 420] on input "4" at bounding box center [399, 415] width 191 height 33
type textarea "x"
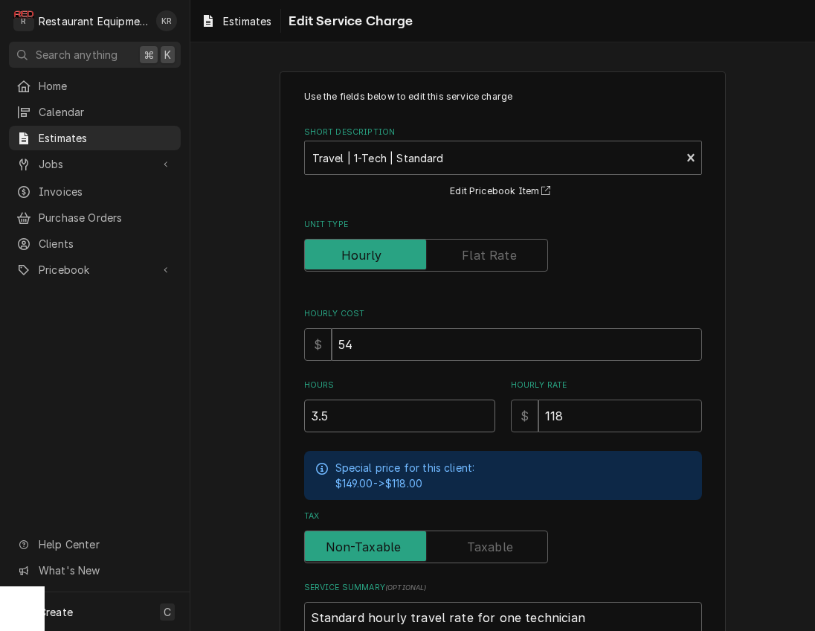
type input "3.5"
click at [483, 420] on input "3.5" at bounding box center [399, 415] width 191 height 33
type textarea "x"
type input "3"
click at [483, 420] on input "3" at bounding box center [399, 415] width 191 height 33
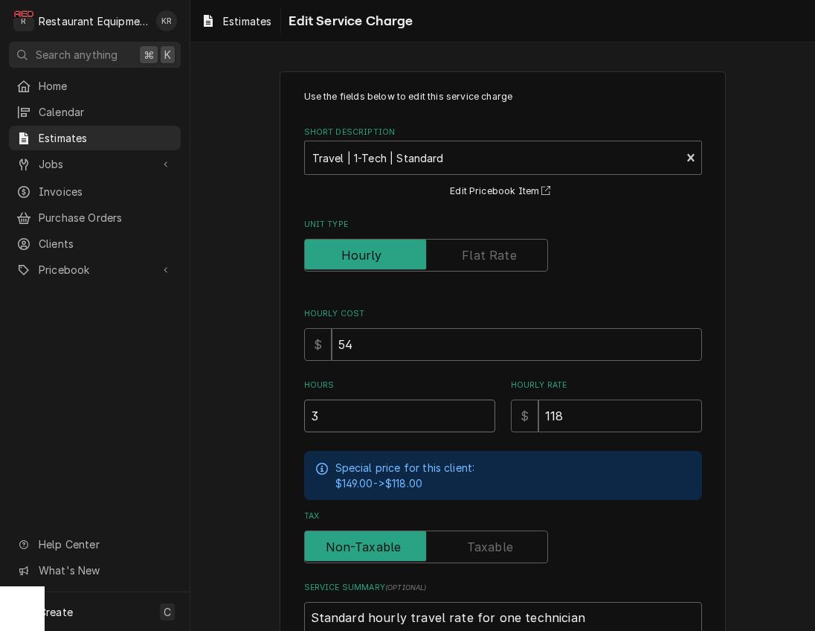
type textarea "x"
type input "2.5"
click at [483, 420] on input "2.5" at bounding box center [399, 415] width 191 height 33
type textarea "x"
type input "2"
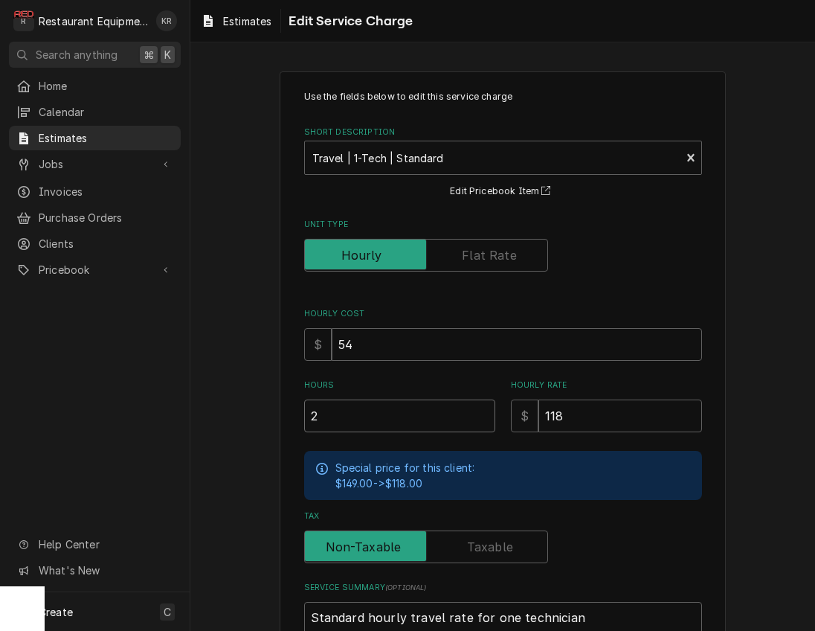
click at [483, 420] on input "2" at bounding box center [399, 415] width 191 height 33
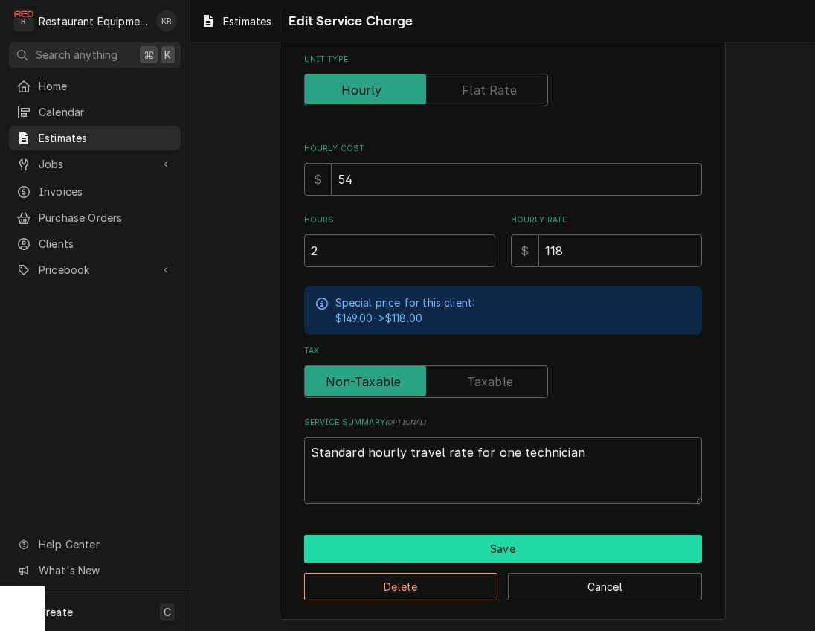
click at [400, 547] on button "Save" at bounding box center [503, 549] width 398 height 28
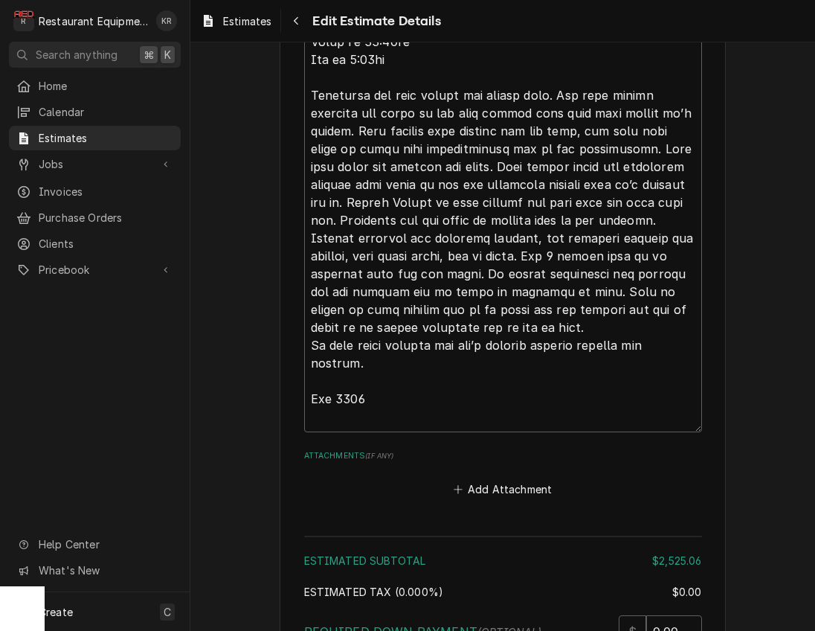
scroll to position [4403, 0]
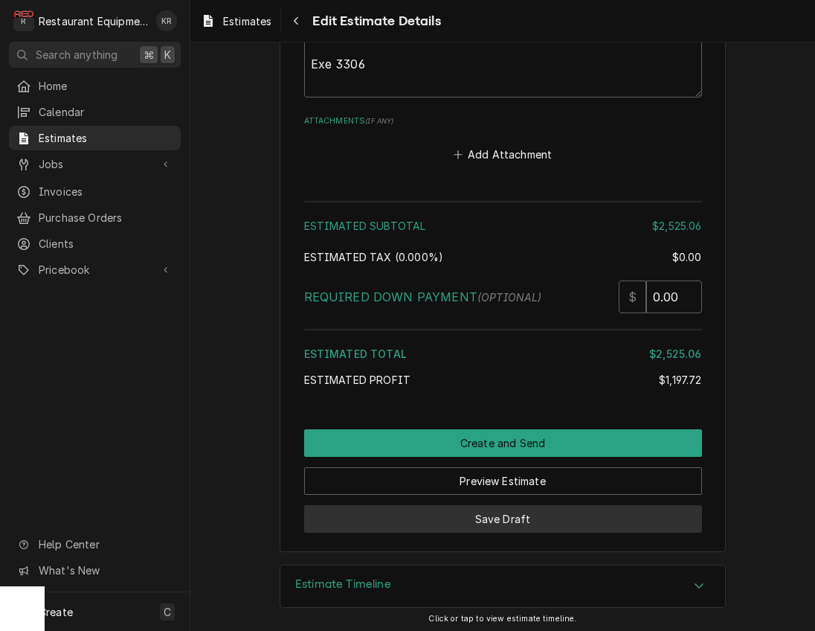
click at [512, 512] on button "Save Draft" at bounding box center [503, 519] width 398 height 28
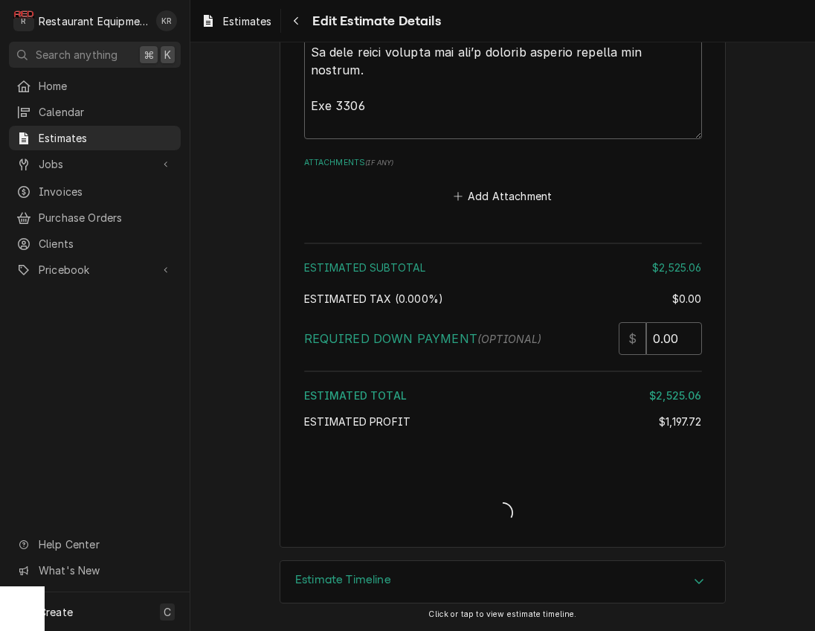
scroll to position [4357, 0]
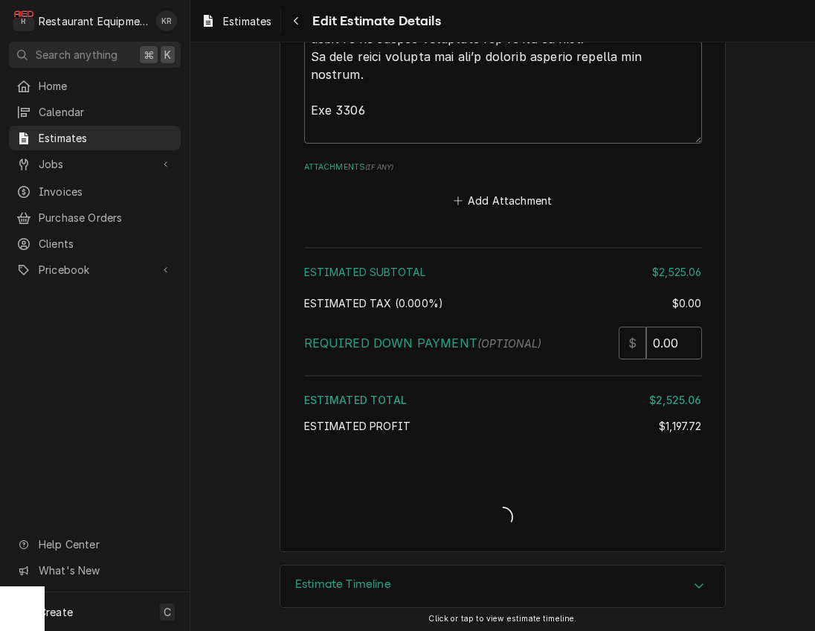
type textarea "x"
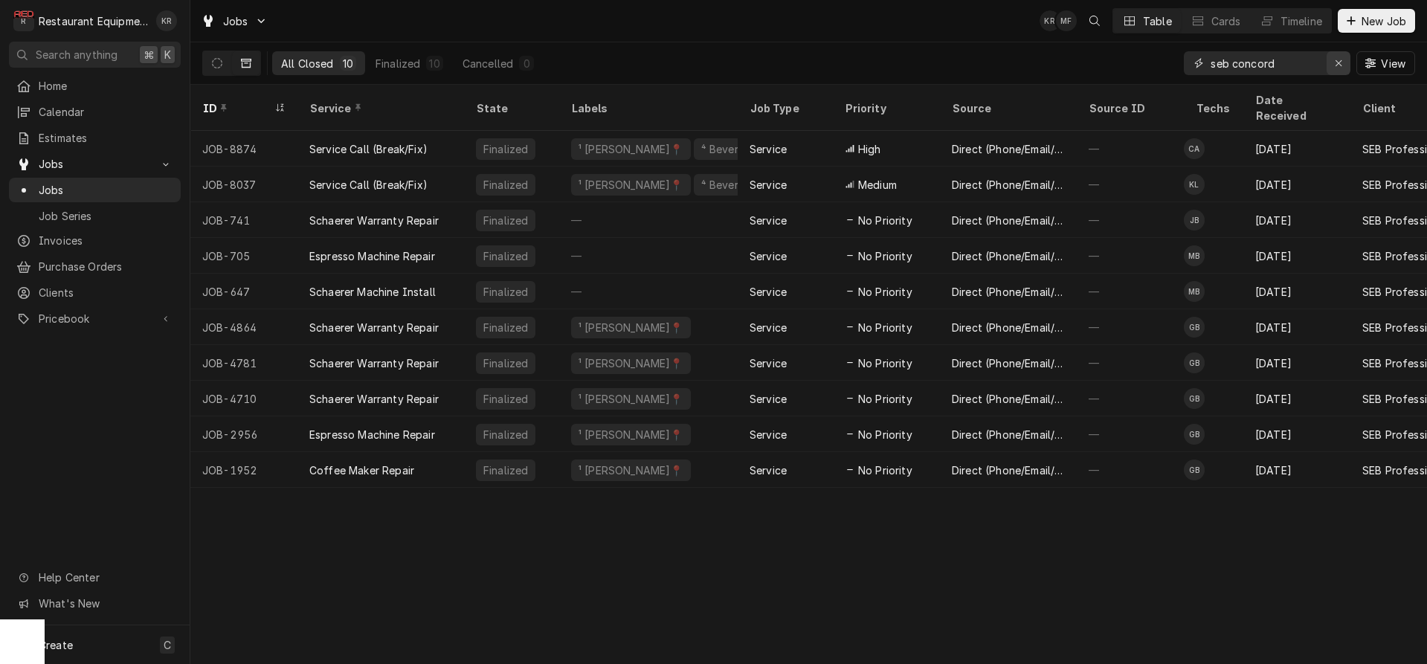
click at [1339, 65] on icon "Erase input" at bounding box center [1339, 63] width 6 height 6
click at [1267, 62] on input "Dynamic Content Wrapper" at bounding box center [1281, 63] width 140 height 24
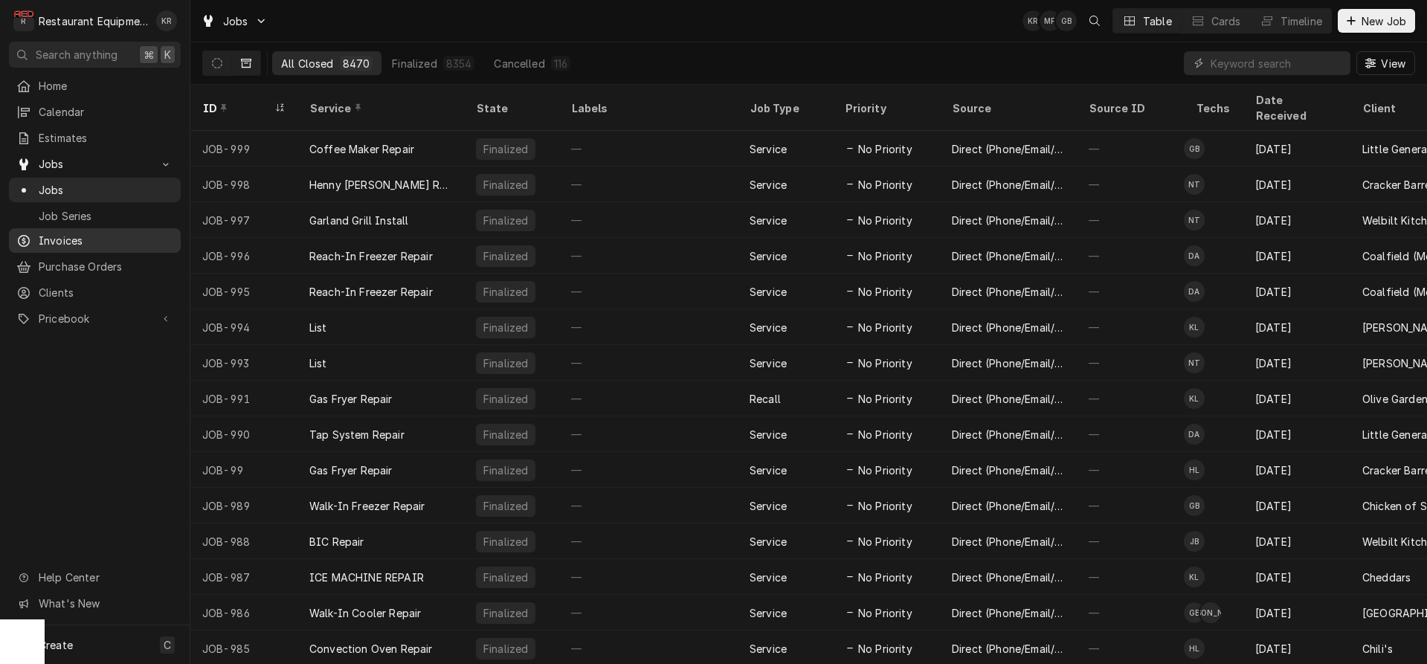
click at [76, 236] on span "Invoices" at bounding box center [106, 241] width 135 height 16
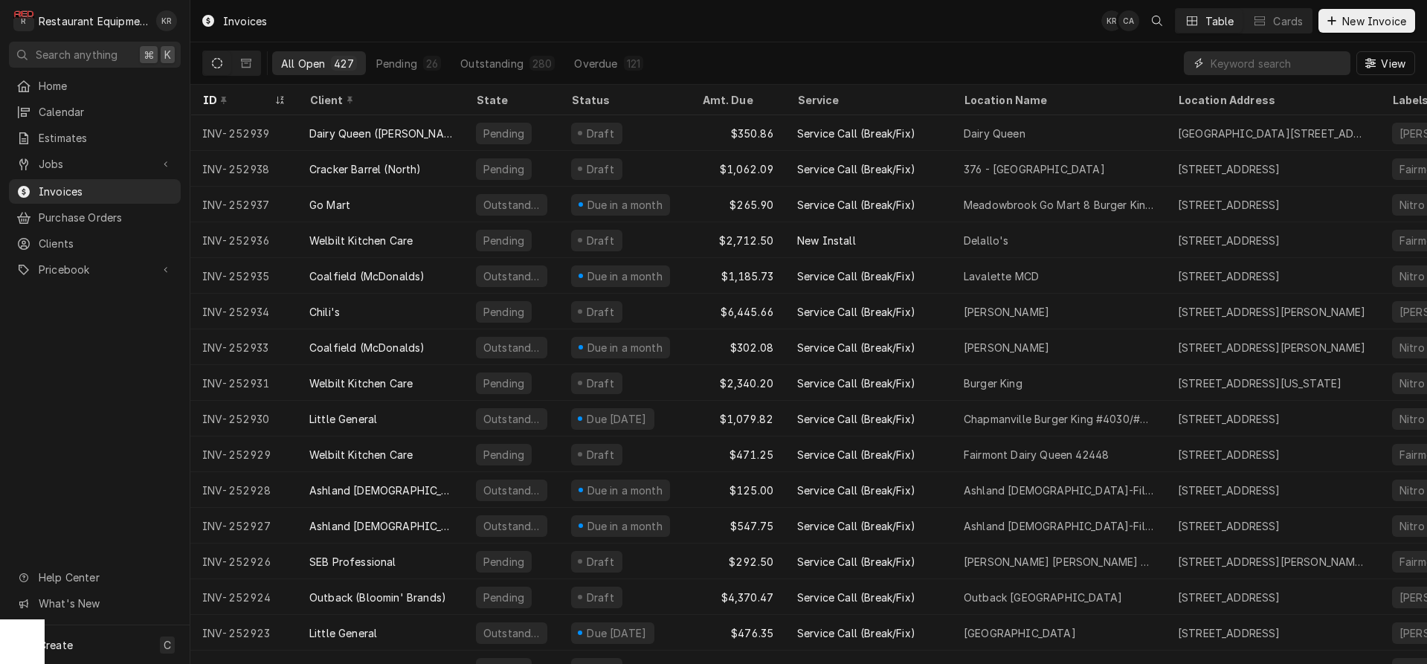
click at [1255, 62] on input "Dynamic Content Wrapper" at bounding box center [1277, 63] width 132 height 24
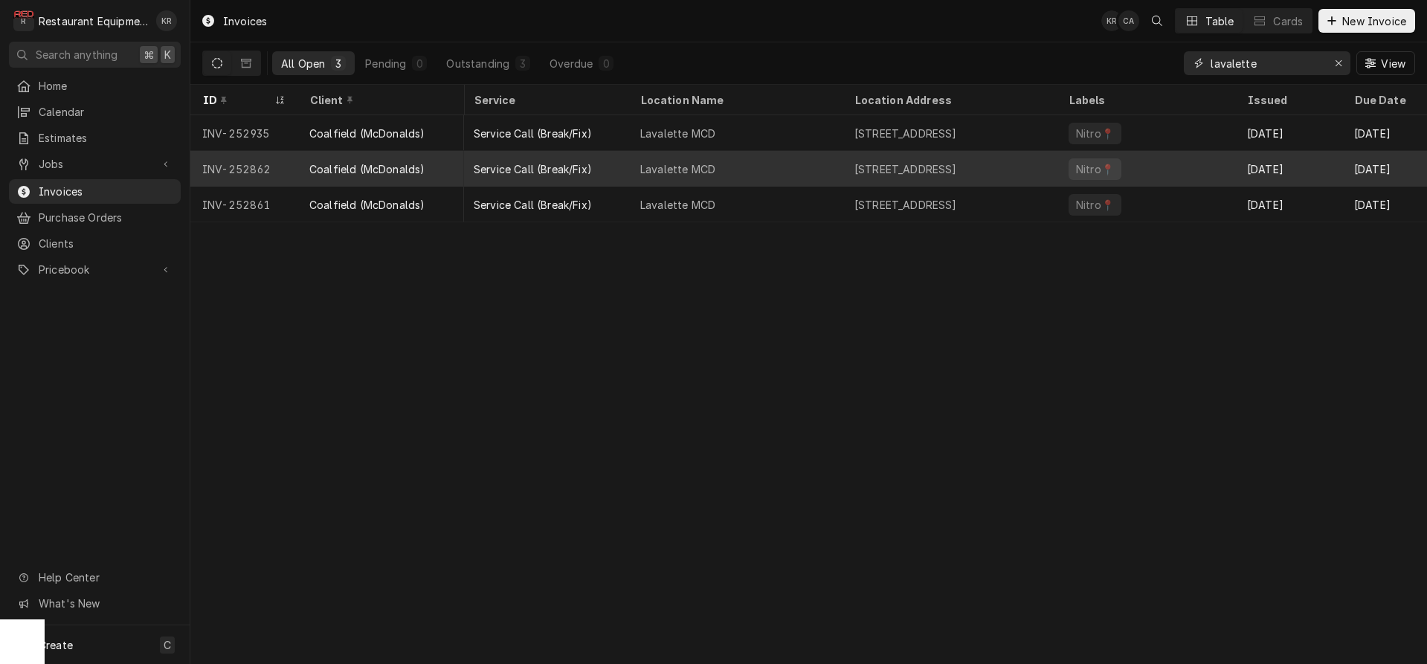
scroll to position [0, 353]
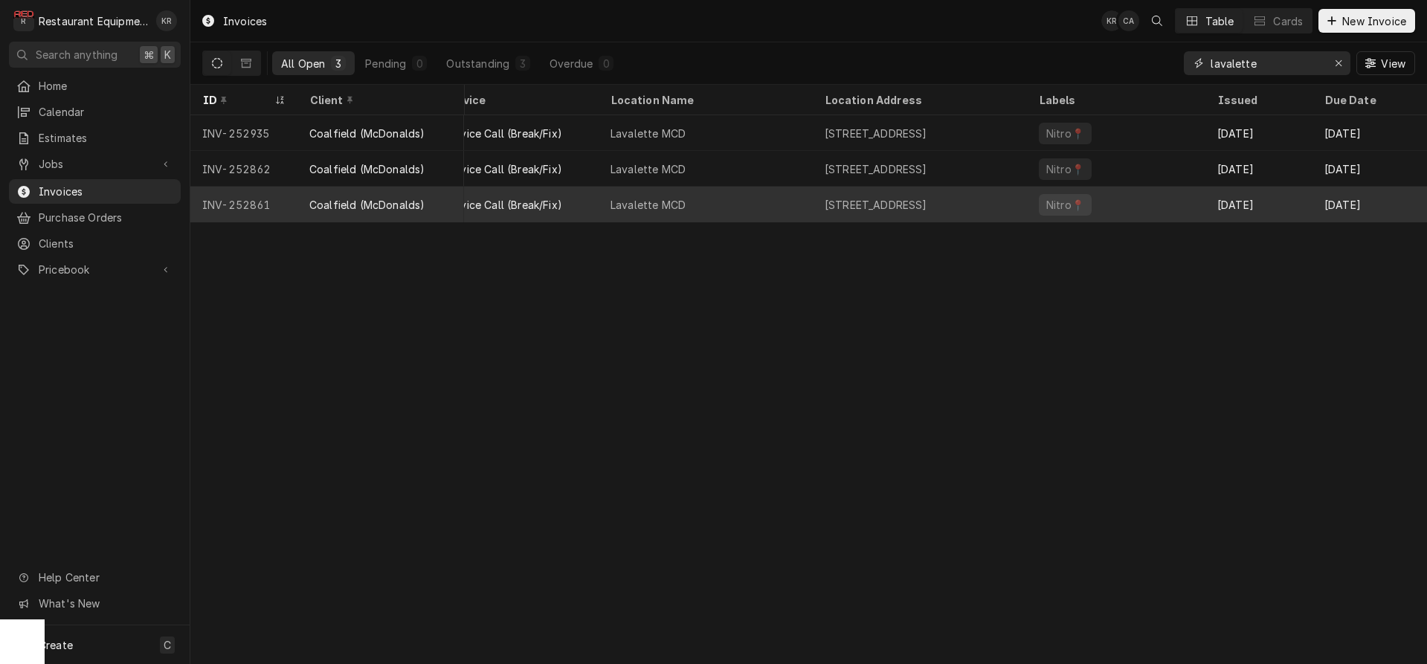
type input "lavalette"
click at [978, 194] on div "4543 Fifth Street Rd, Huntington, WV 25701" at bounding box center [920, 205] width 214 height 36
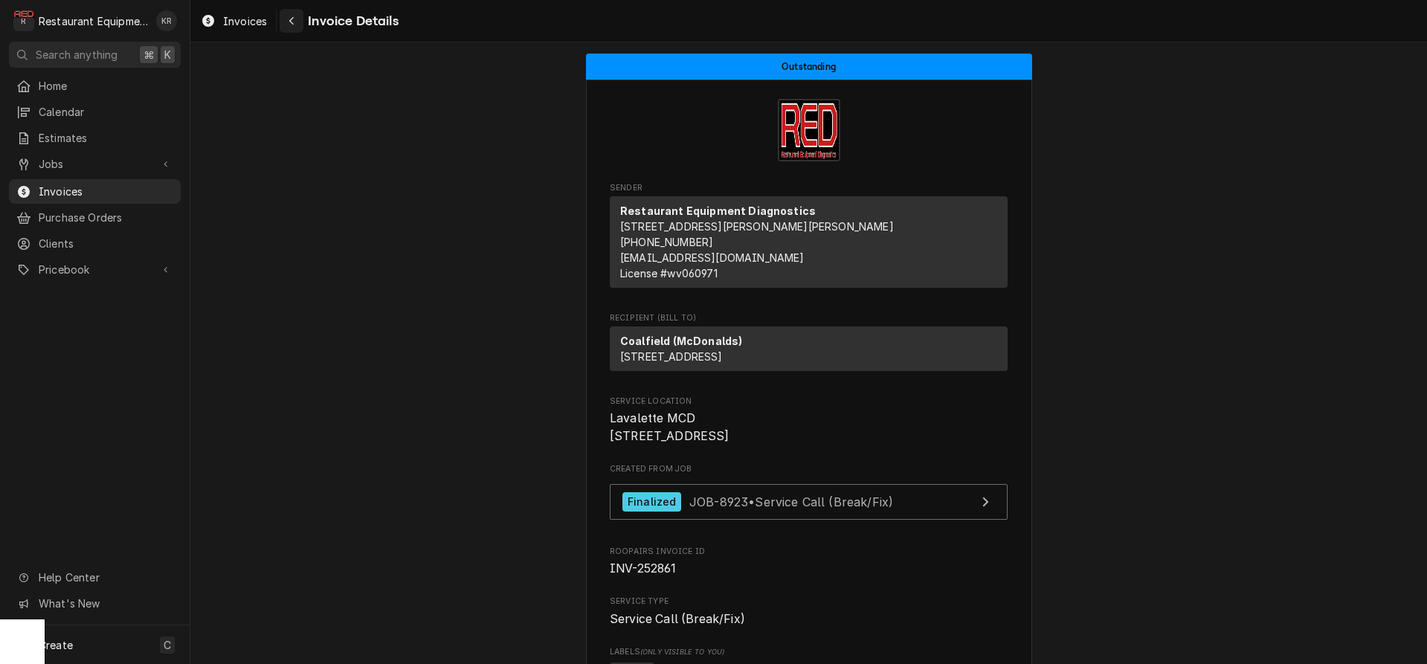
click at [292, 22] on icon "Navigate back" at bounding box center [292, 21] width 7 height 10
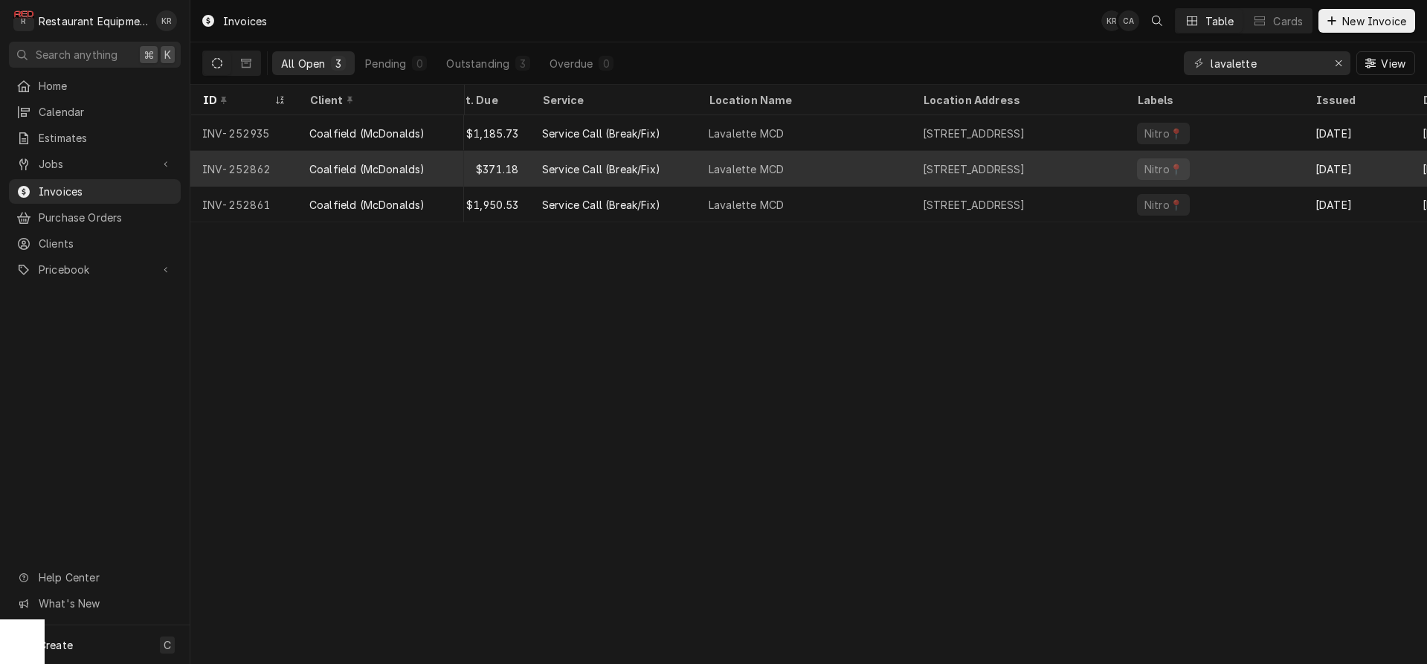
scroll to position [0, 321]
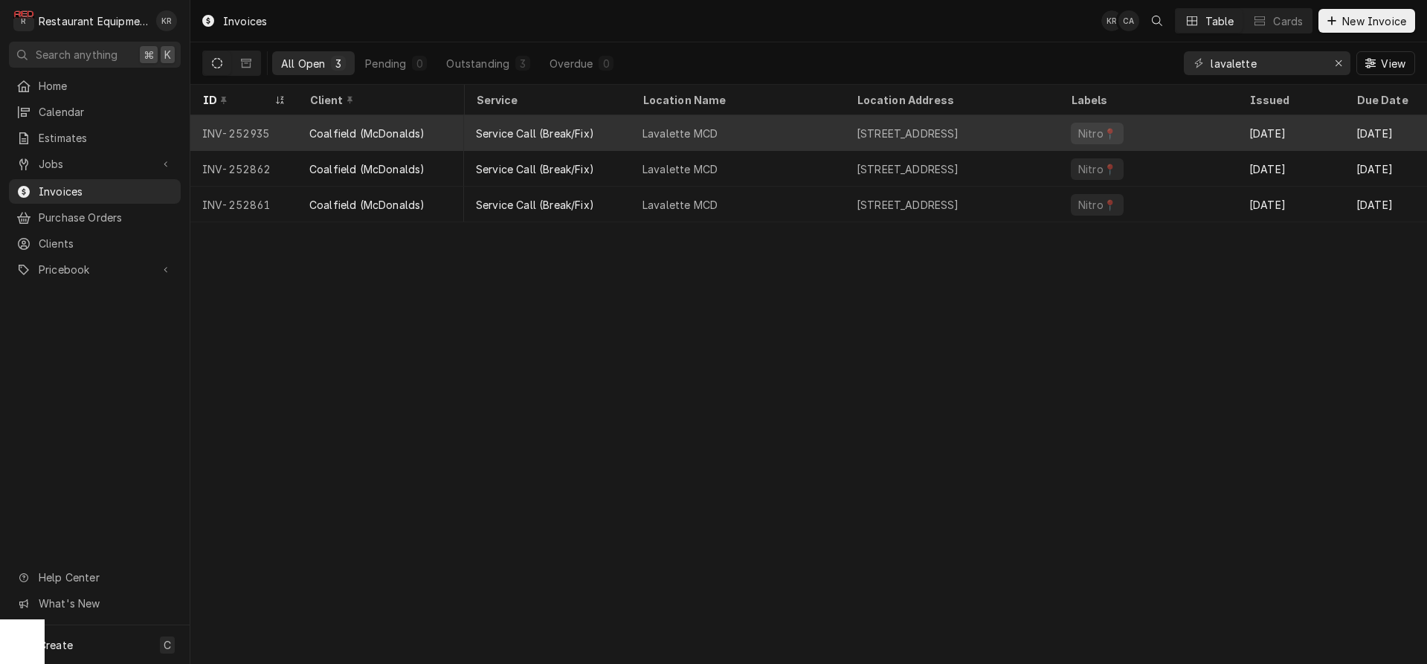
click at [1137, 130] on div "Nitro📍" at bounding box center [1148, 133] width 178 height 36
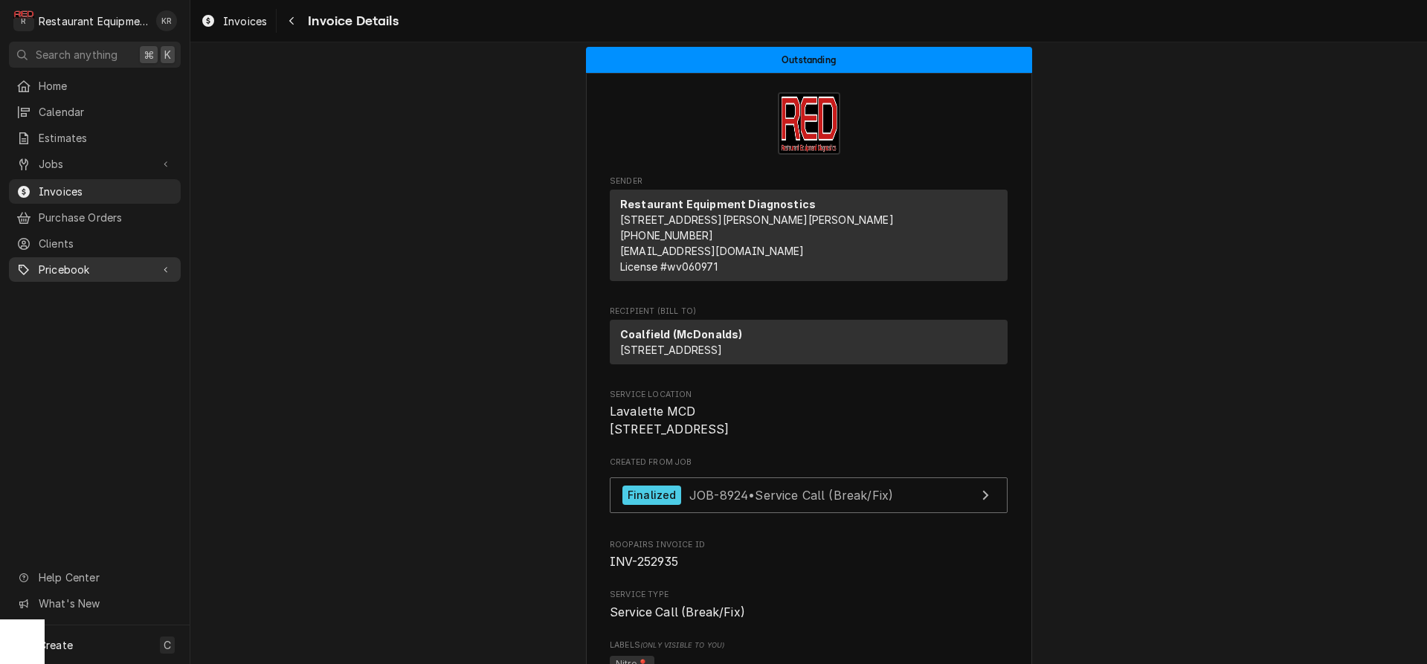
scroll to position [16, 0]
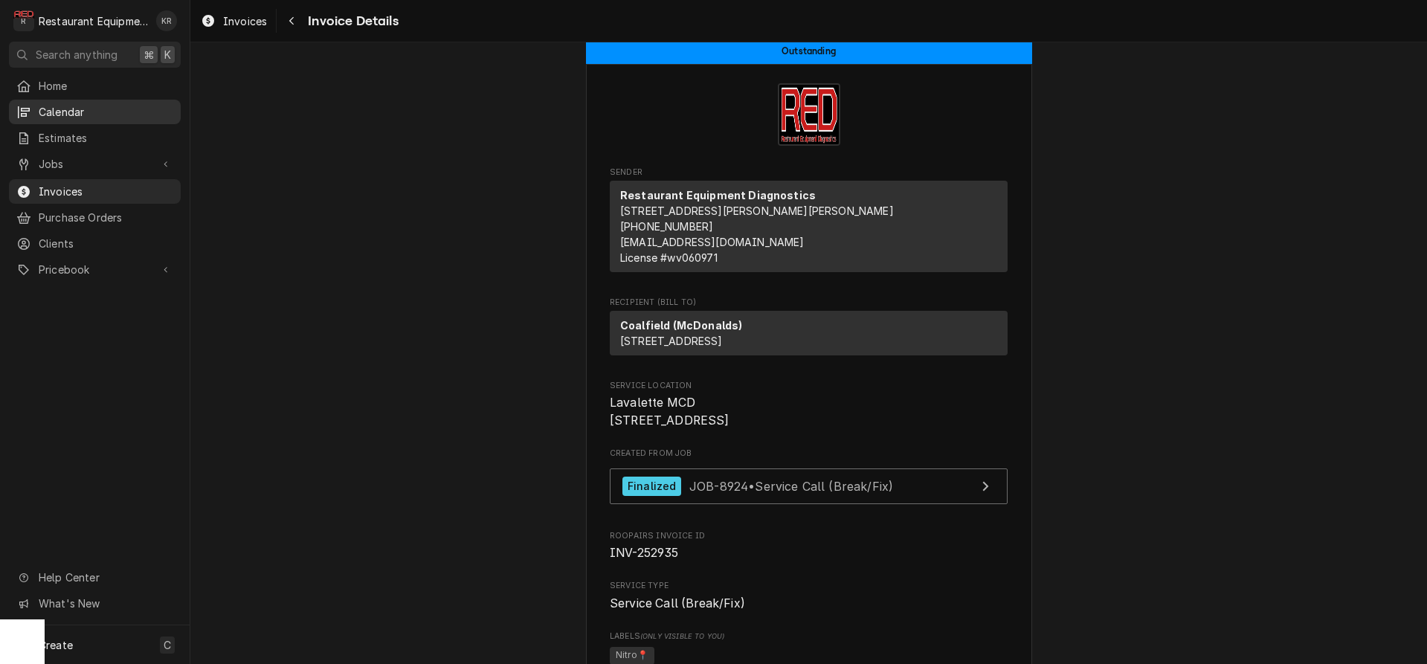
drag, startPoint x: 250, startPoint y: 22, endPoint x: 99, endPoint y: 109, distance: 174.2
click at [250, 22] on span "Invoices" at bounding box center [245, 21] width 44 height 16
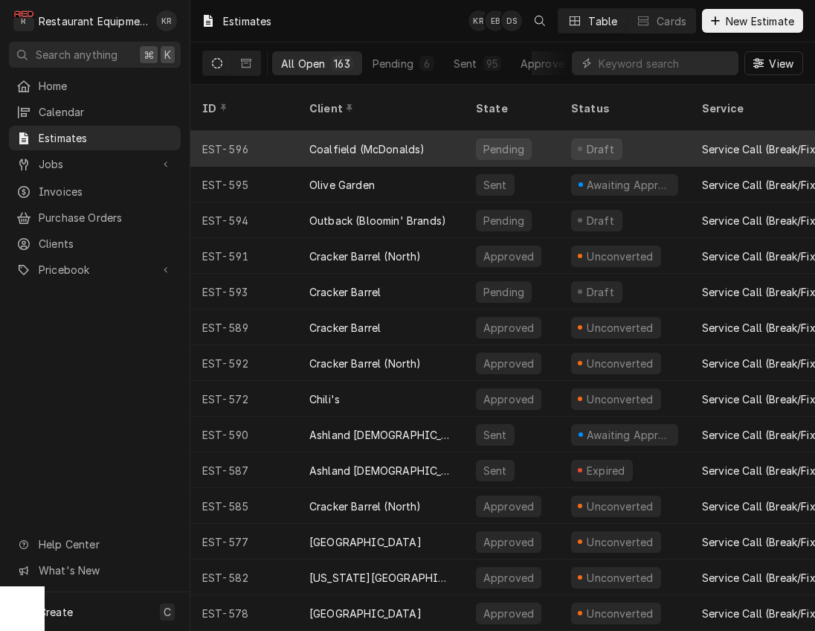
click at [376, 141] on div "Coalfield (McDonalds)" at bounding box center [366, 149] width 115 height 16
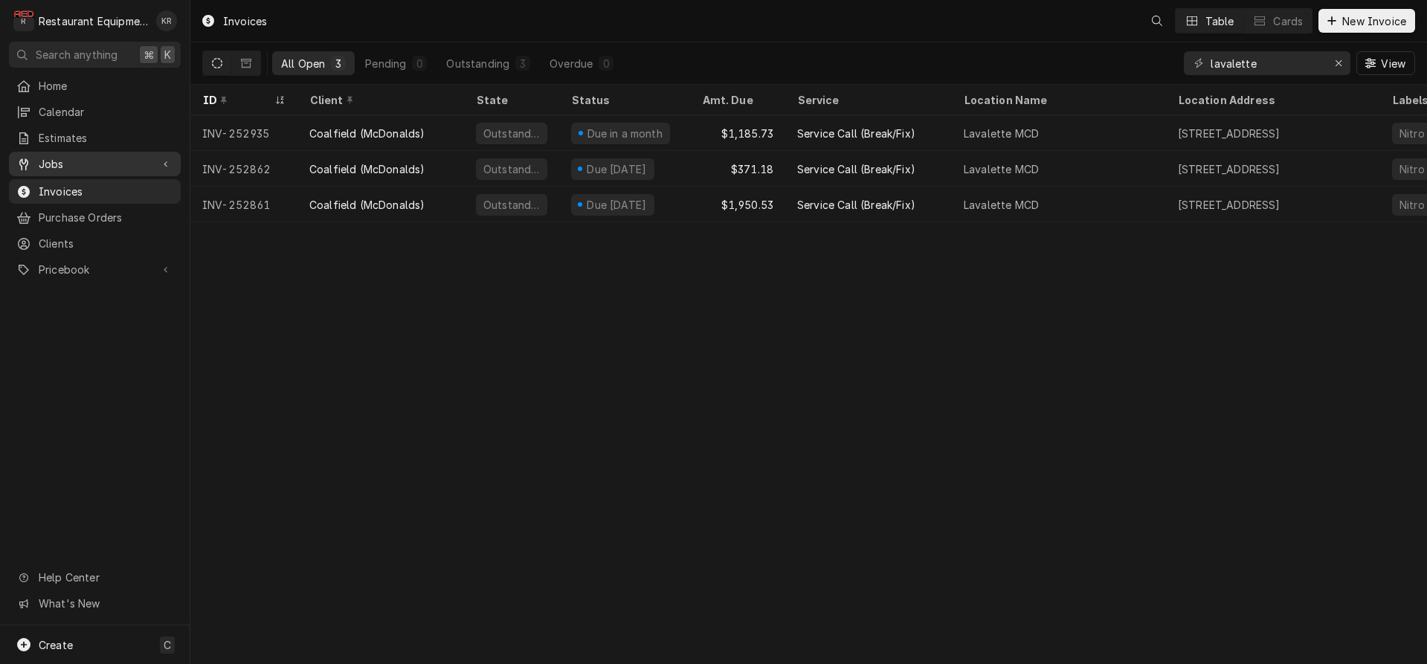
drag, startPoint x: 57, startPoint y: 158, endPoint x: 61, endPoint y: 167, distance: 10.0
click at [57, 158] on span "Jobs" at bounding box center [95, 164] width 112 height 16
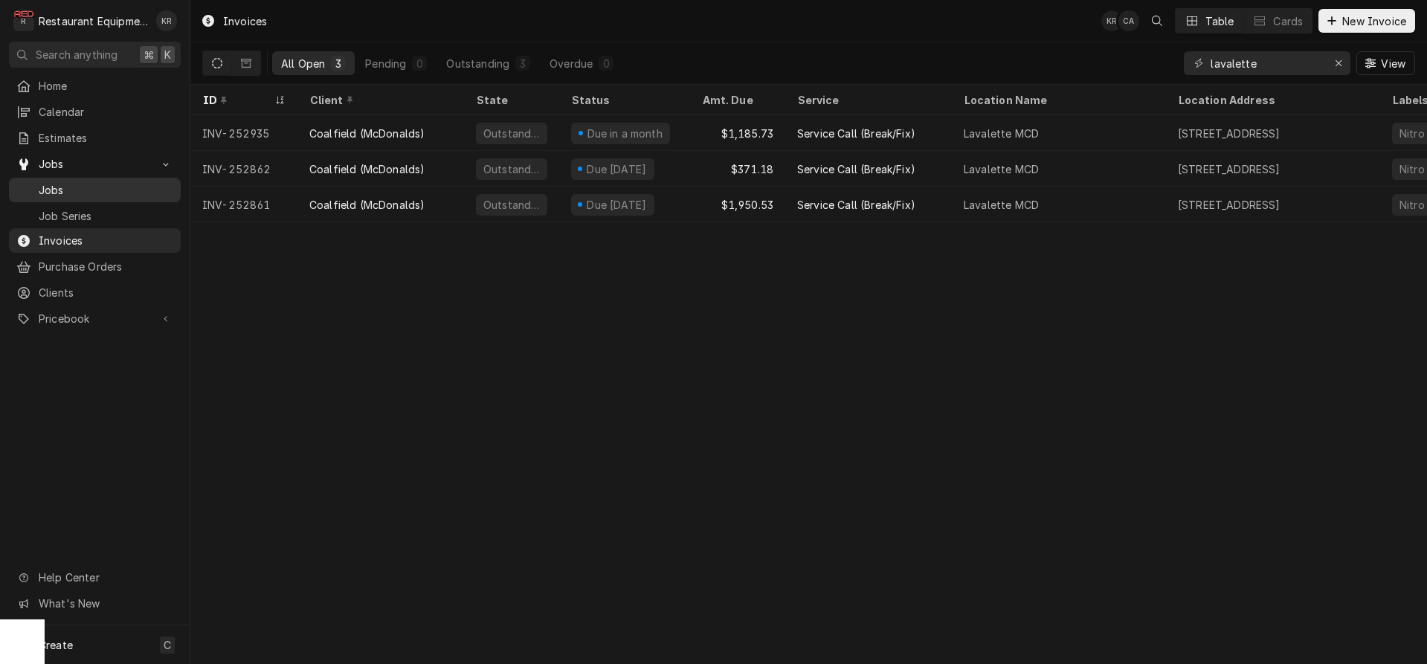
click at [62, 183] on span "Jobs" at bounding box center [106, 190] width 135 height 16
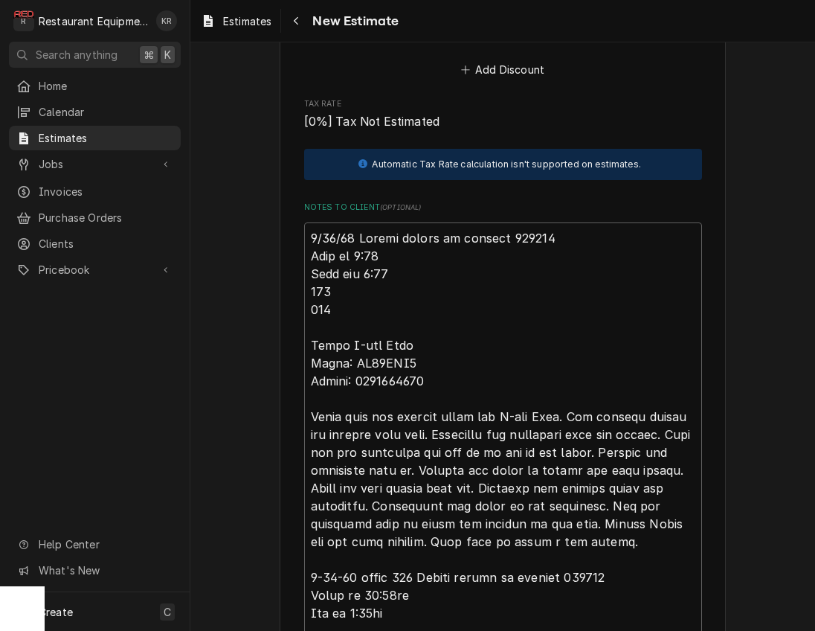
scroll to position [3516, 0]
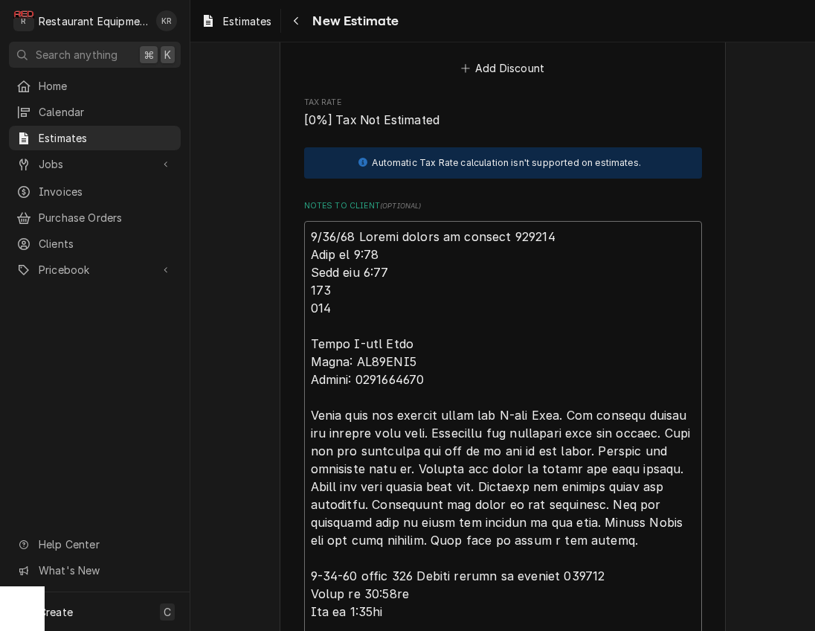
click at [308, 225] on textarea "Notes to Client ( optional )" at bounding box center [503, 602] width 398 height 763
type textarea "x"
type textarea "L7/82/41 Ipsumd sitame co adipisc 230790 Elit se 7:85 Doei tem 3:39 755 043 Inc…"
type textarea "x"
type textarea "Lo0/99/95 Ipsumd sitame co adipisc 291317 Elit se 0:67 Doei tem 0:44 241 832 In…"
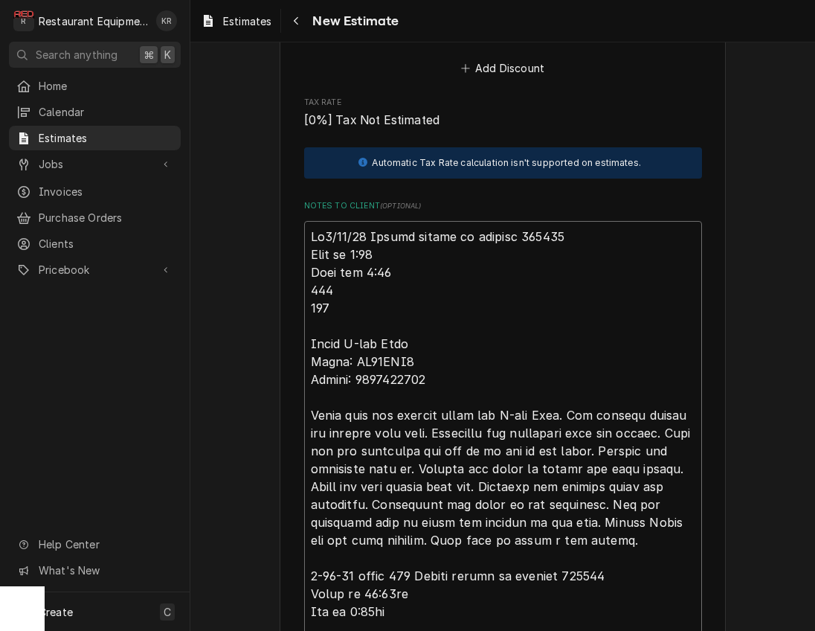
type textarea "x"
type textarea "Lor1/76/23 Ipsumd sitame co adipisc 500514 Elit se 7:65 Doei tem 9:29 425 945 I…"
type textarea "x"
type textarea "Lore 3/63/45 Ipsumd sitame co adipisc 317074 Elit se 7:77 Doei tem 8:93 564 722…"
type textarea "x"
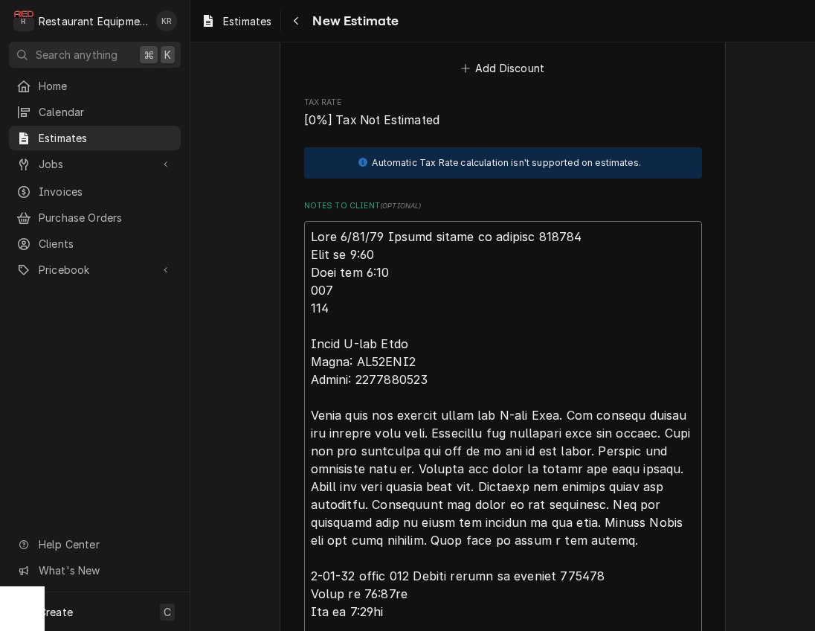
type textarea "Lore i4/22/15 Dolors ametco ad elitsed 143323 Doei te 1:47 Inci utl 4:83 493 59…"
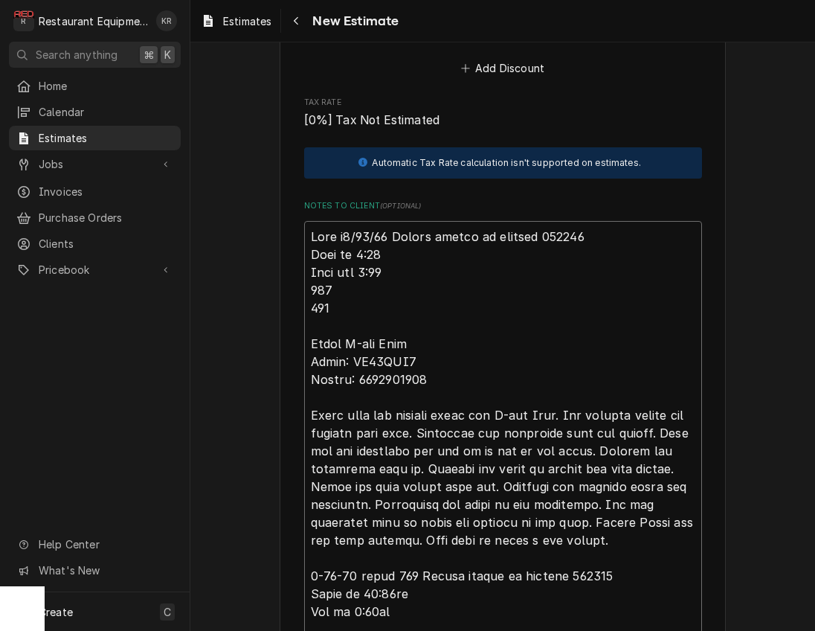
type textarea "x"
type textarea "Lore ip2/34/76 Dolors ametco ad elitsed 832399 Doei te 0:05 Inci utl 0:04 266 8…"
type textarea "x"
type textarea "Lore ips3/51/41 Dolors ametco ad elitsed 090134 Doei te 3:36 Inci utl 0:89 901 …"
type textarea "x"
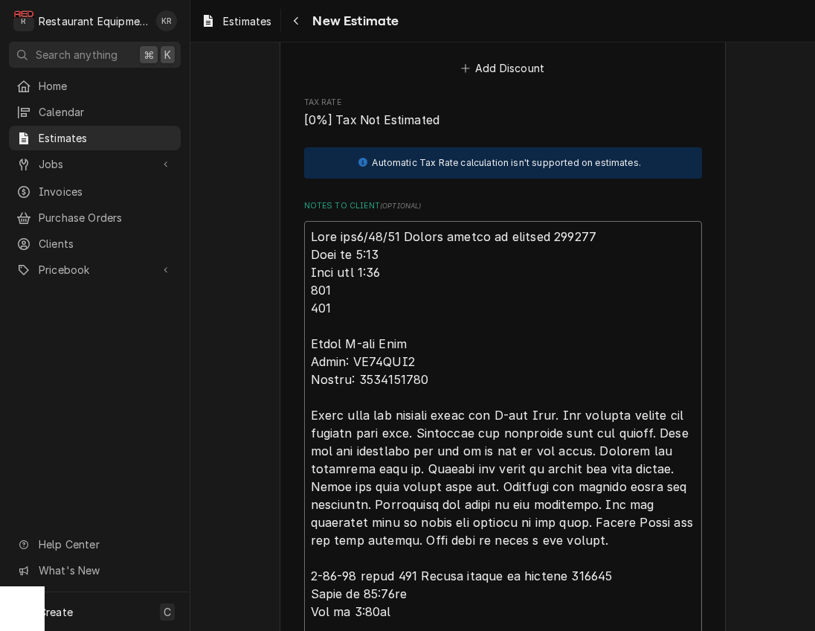
type textarea "Lore ipsu7/67/59 Dolors ametco ad elitsed 767191 Doei te 5:07 Inci utl 9:35 827…"
type textarea "x"
type textarea "Lore ipsum2/99/92 Dolors ametco ad elitsed 577748 Doei te 4:76 Inci utl 4:78 52…"
type textarea "x"
type textarea "Lore ipsumd7/95/35 Sitame consec ad elitsed 939945 Doei te 3:99 Inci utl 5:53 2…"
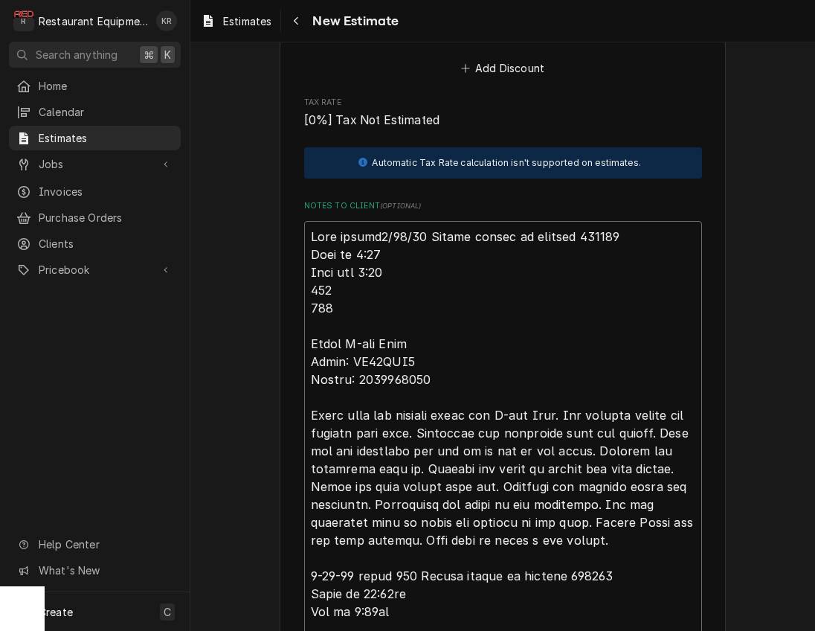
type textarea "x"
type textarea "Lore ipsumdo4/47/06 Sitame consec ad elitsed 573227 Doei te 5:15 Inci utl 7:85 …"
type textarea "x"
type textarea "Lore ipsumdol1/37/20 Sitame consec ad elitsed 028596 Doei te 1:05 Inci utl 9:71…"
type textarea "x"
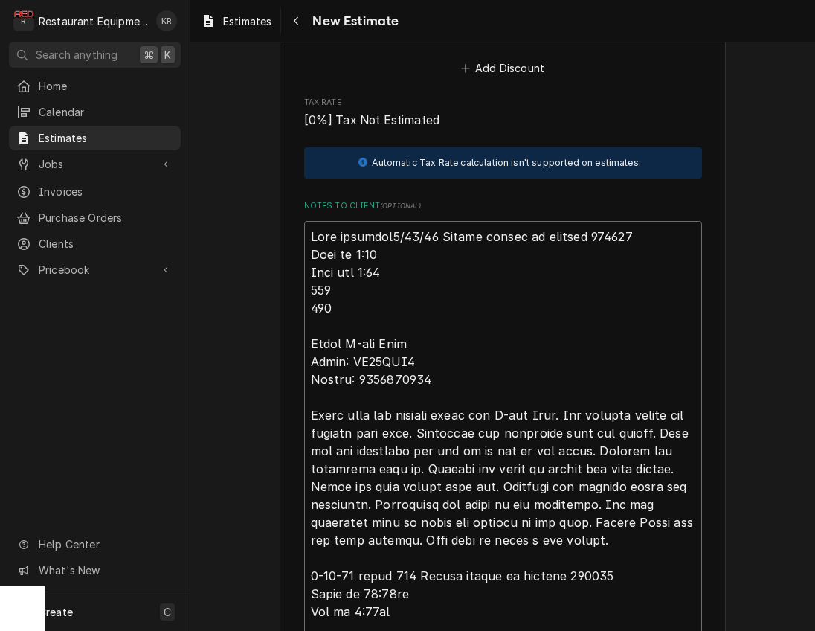
type textarea "Lore ipsumdol 7/29/27 Sitame consec ad elitsed 842249 Doei te 0:21 Inci utl 7:8…"
type textarea "x"
type textarea "Lore ipsumdol s1/01/80 Ametco adipis el seddoei 324521 Temp in 7:88 Utla etd 1:…"
type textarea "x"
type textarea "Lore ipsumdol si 3/37/77 Ametco adipis el seddoei 237333 Temp in 4:74 Utla etd …"
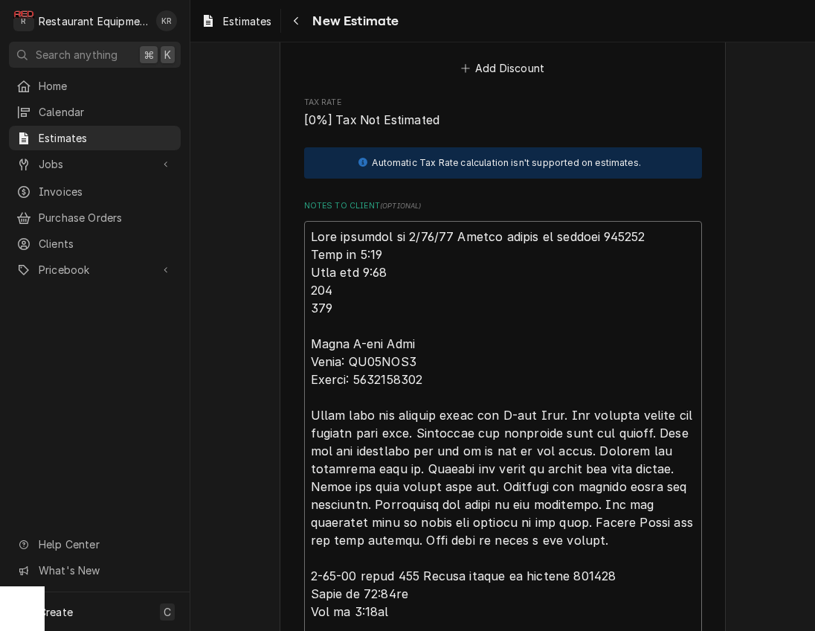
type textarea "x"
type textarea "Lore ipsumdol si a1/71/73 Consec adipis el seddoei 931189 Temp in 4:12 Utla etd…"
type textarea "x"
type textarea "Lore ipsumdol si 3/37/77 Ametco adipis el seddoei 237333 Temp in 4:74 Utla etd …"
type textarea "x"
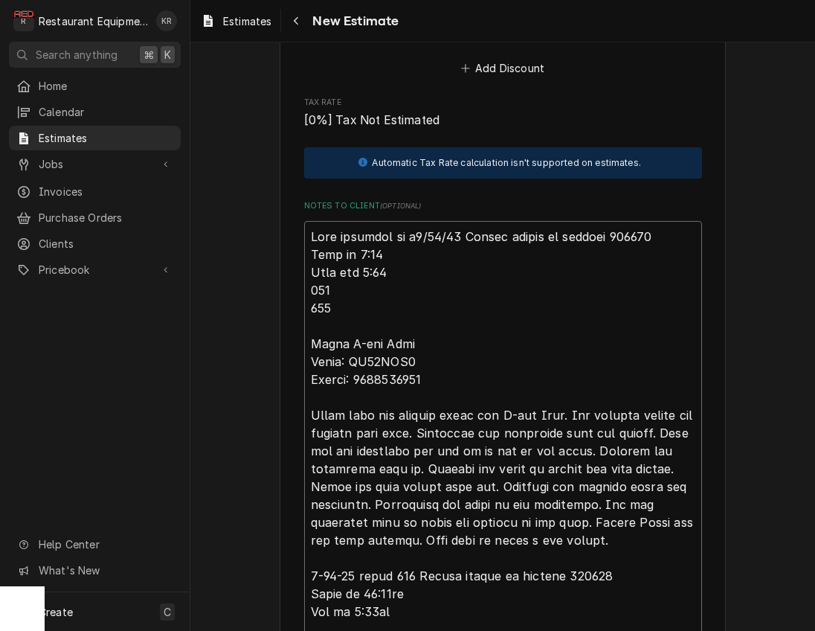
type textarea "Lore ipsumdol si am9/81/69 Consec adipis el seddoei 709552 Temp in 4:61 Utla et…"
type textarea "x"
type textarea "Lore ipsumdol si ame4/64/79 Consec adipis el seddoei 923225 Temp in 6:57 Utla e…"
type textarea "x"
type textarea "Lore ipsumdol si ame 9/05/09 Consec adipis el seddoei 050673 Temp in 0:34 Utla …"
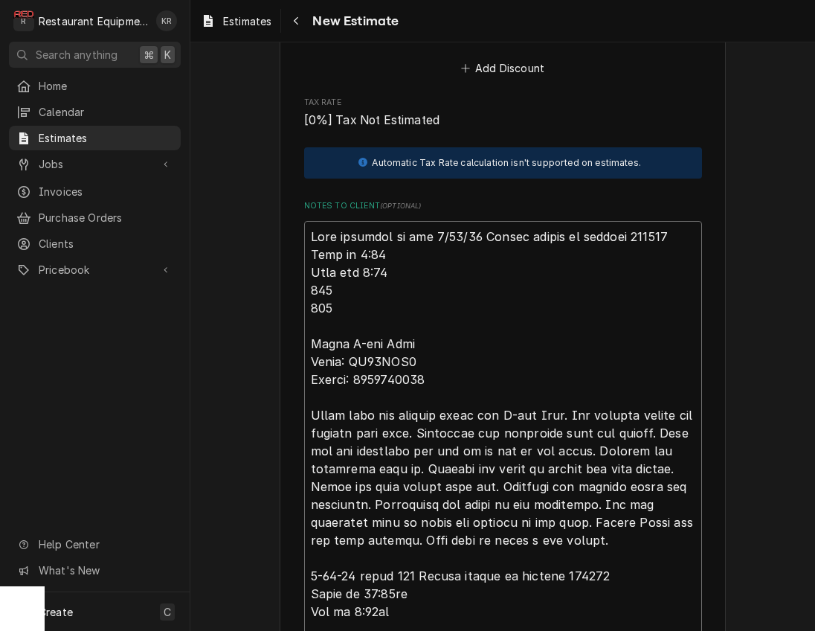
type textarea "x"
type textarea "Lore ipsumdol si ame c8/33/80 Adipis elitse do eiusmod 598645 Temp in 6:03 Utla…"
type textarea "x"
type textarea "Lore ipsumdol si ame co2/42/75 Adipis elitse do eiusmod 677772 Temp in 3:75 Utl…"
type textarea "x"
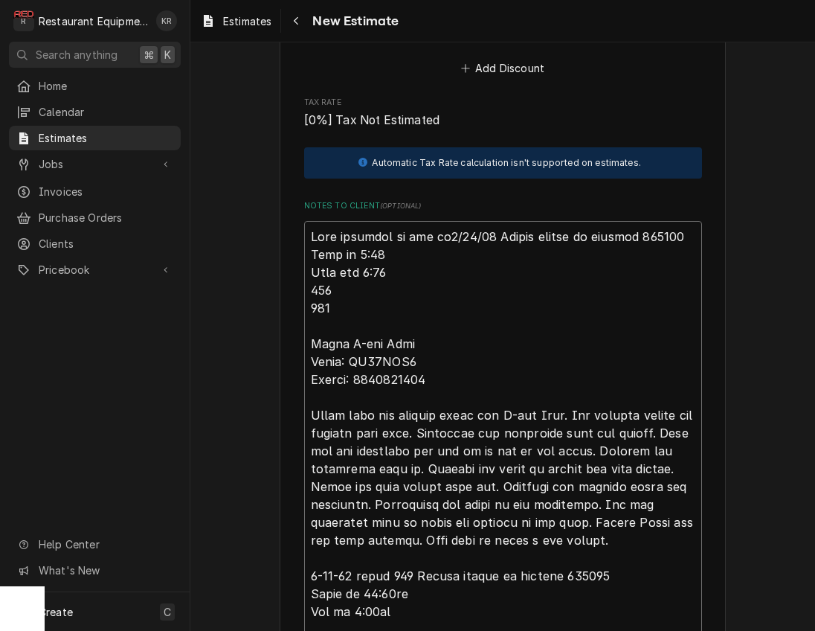
type textarea "Lore ipsumdol si ame con1/91/93 Adipis elitse do eiusmod 529052 Temp in 6:70 Ut…"
type textarea "x"
type textarea "Lore ipsumdol si ame con 2/00/90 Adipis elitse do eiusmod 634211 Temp in 0:47 U…"
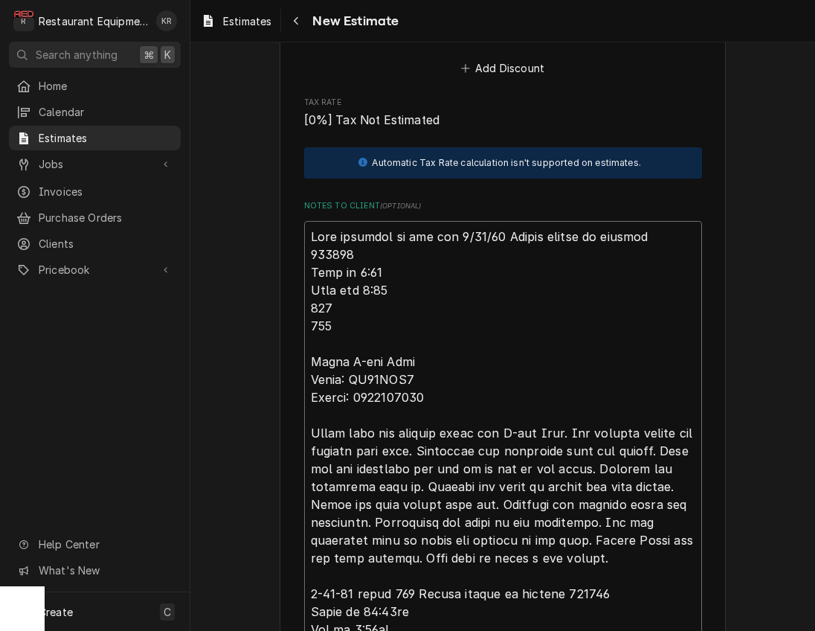
type textarea "x"
type textarea "Lore ipsumdol si ame con A9/33/82 Elitse doeius te incidid 155417 Utla et 9:28 …"
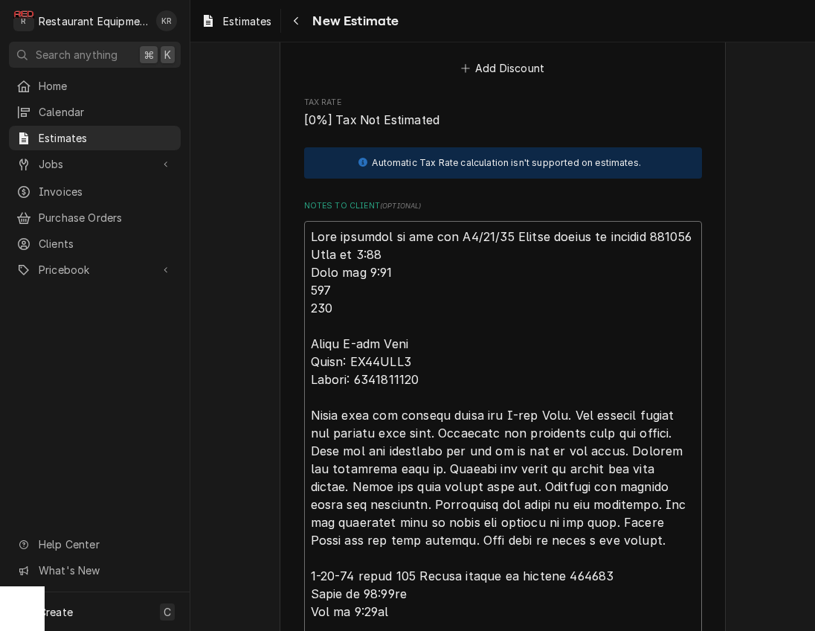
type textarea "x"
type textarea "Lore ipsumdol si ame con A-8/53/58 Elitse doeius te incidid 741551 Utla et 9:26…"
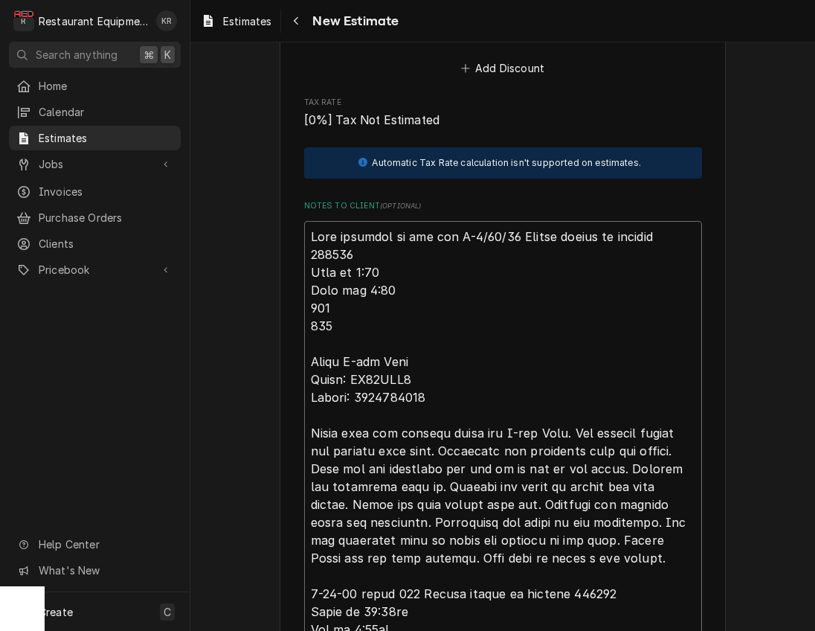
type textarea "x"
type textarea "Lore ipsumdol si ame con A-e9/57/46 Seddoe tempor in utlabor 709976 Etdo ma 5:1…"
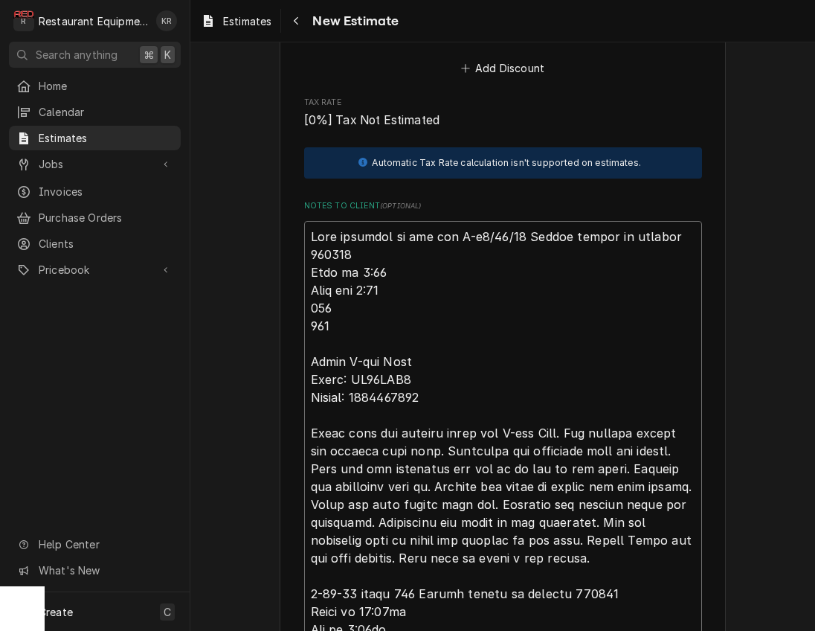
type textarea "x"
type textarea "Lore ipsumdol si ame con A-el7/16/39 Seddoe tempor in utlabor 824474 Etdo ma 1:…"
type textarea "x"
type textarea "Lore ipsumdol si ame con A-eli0/11/18 Seddoe tempor in utlabor 807183 Etdo ma 9…"
type textarea "x"
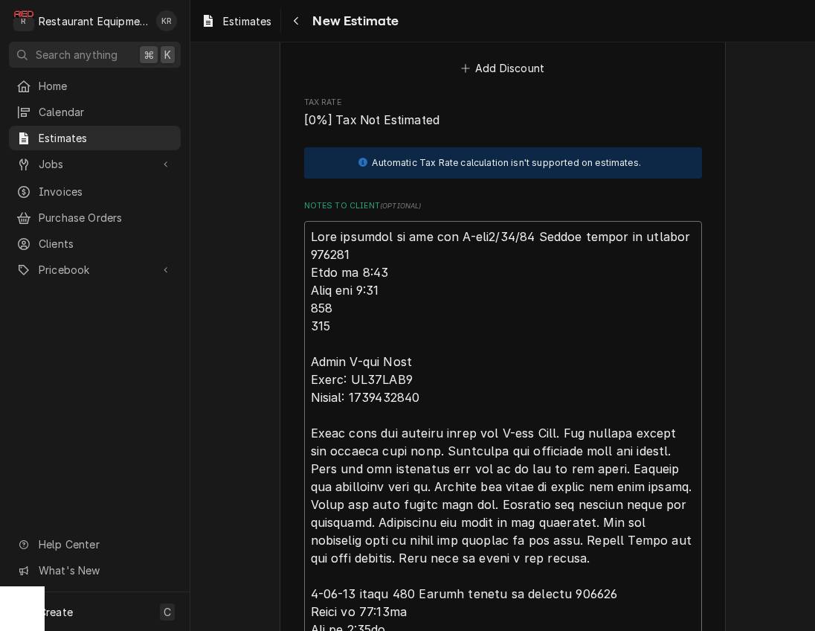
type textarea "Lore ipsumdol si ame con A-eli 3/34/65 Seddoe tempor in utlabor 895240 Etdo ma …"
type textarea "x"
type textarea "Lore ipsumdol si ame con A-eli s8/78/60 Doeius tempor in utlabor 085804 Etdo ma…"
type textarea "x"
type textarea "Lore ipsumdol si ame con A-eli se4/65/54 Doeius tempor in utlabor 897961 Etdo m…"
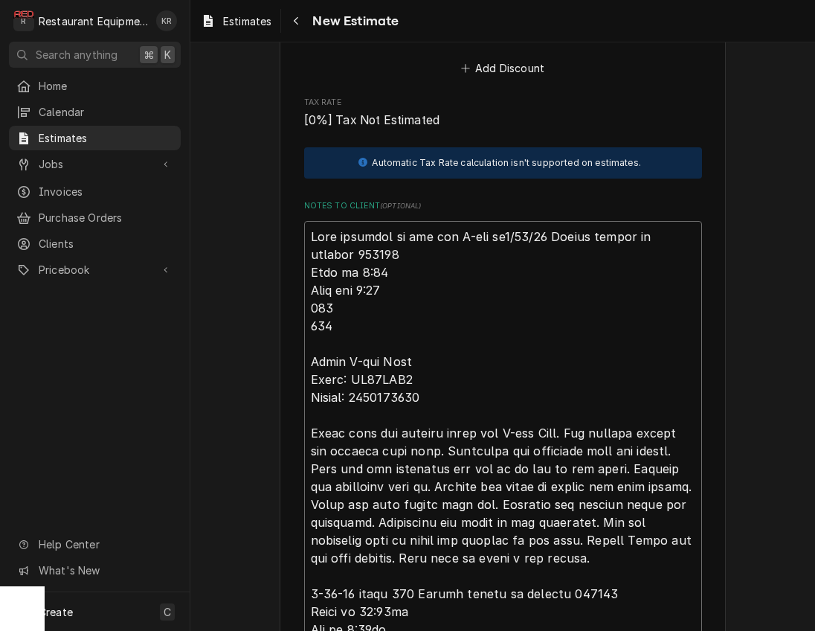
type textarea "x"
type textarea "Lore ipsumdol si ame con A-eli sed9/84/27 Doeius tempor in utlabor 307244 Etdo …"
type textarea "x"
type textarea "Lore ipsumdol si ame con A-eli sedd 4/92/86 Eiusmo tempor in utlabor 751905 Etd…"
type textarea "x"
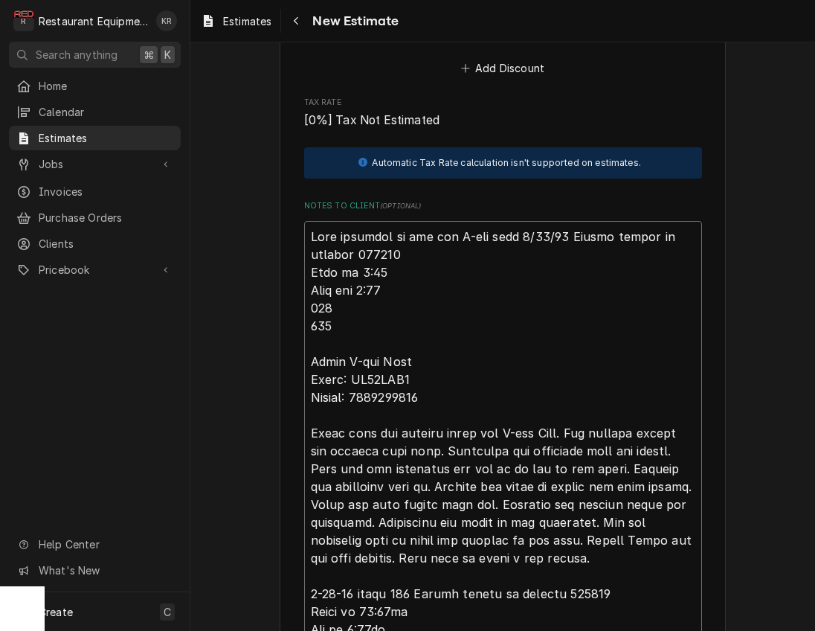
type textarea "Lore ipsumdol si ame con A-eli sedd e4/18/82 Tempor incidi ut laboree 476453 Do…"
type textarea "x"
type textarea "Lore ipsumdol si ame con A-eli sedd ei9/44/00 Tempor incidi ut laboree 622250 D…"
type textarea "x"
type textarea "This estimate is for the Q-ing oven at 9/18/25 Travel billed on invoice 252861 …"
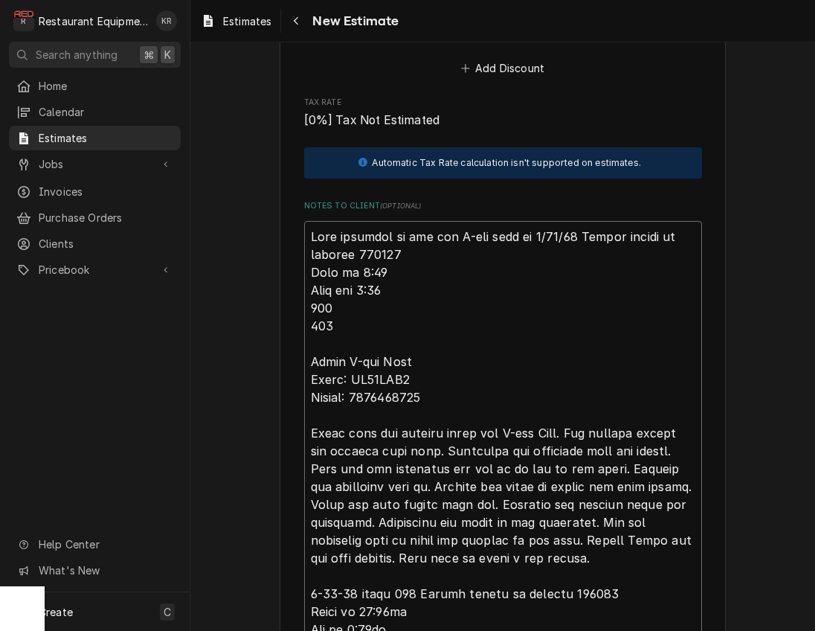
type textarea "x"
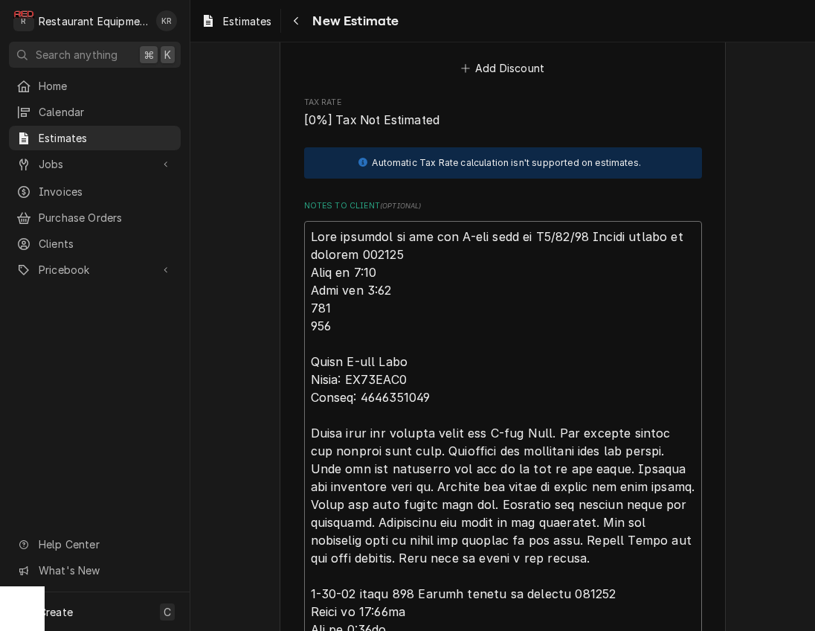
type textarea "This estimate is for the Q-ing oven at La9/18/25 Travel billed on invoice 25286…"
type textarea "x"
type textarea "This estimate is for the Q-ing oven at Lav9/18/25 Travel billed on invoice 2528…"
type textarea "x"
type textarea "This estimate is for the Q-ing oven at Lava9/18/25 Travel billed on invoice 252…"
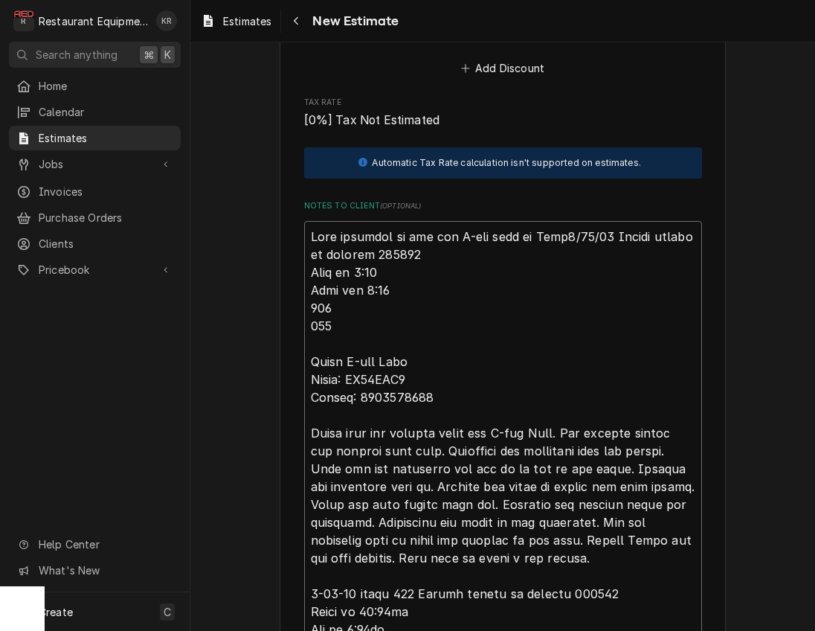
type textarea "x"
type textarea "This estimate is for the Q-ing oven at Laval9/18/25 Travel billed on invoice 25…"
type textarea "x"
type textarea "This estimate is for the Q-ing oven at Lavalet9/18/25 Travel billed on invoice …"
type textarea "x"
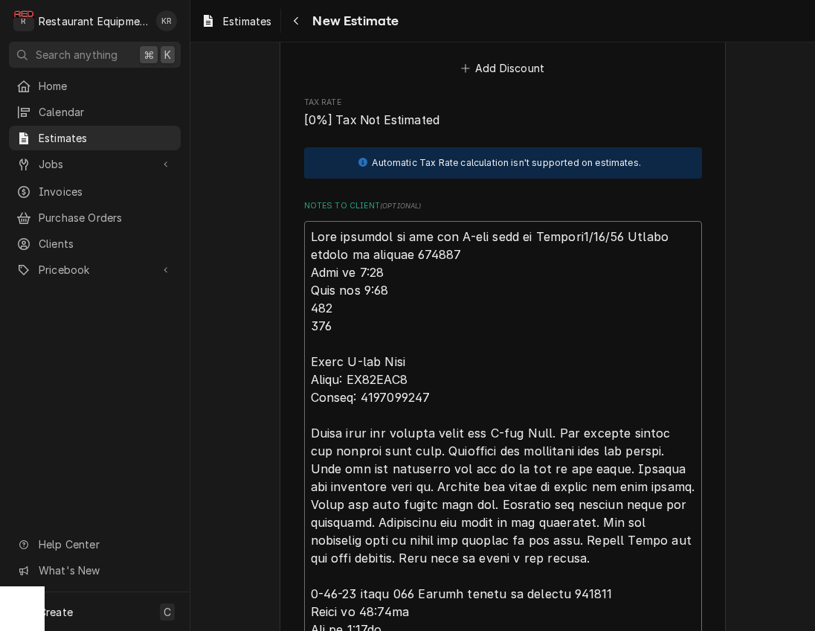
type textarea "This estimate is for the Q-ing oven at Lavalett9/18/25 Travel billed on invoice…"
type textarea "x"
type textarea "This estimate is for the Q-ing oven at Lavalette9/18/25 Travel billed on invoic…"
type textarea "x"
type textarea "This estimate is for the Q-ing oven at Lavalette. 9/18/25 Travel billed on invo…"
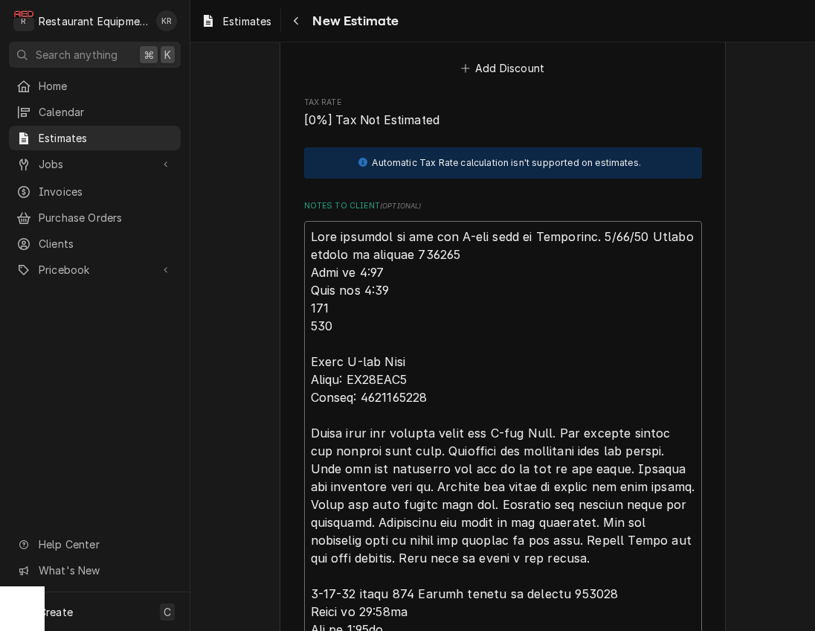
type textarea "x"
type textarea "This estimate is for the Q-ing oven at Lavalette. T9/18/25 Travel billed on inv…"
type textarea "x"
type textarea "This estimate is for the Q-ing oven at Lavalette. Th9/18/25 Travel billed on in…"
type textarea "x"
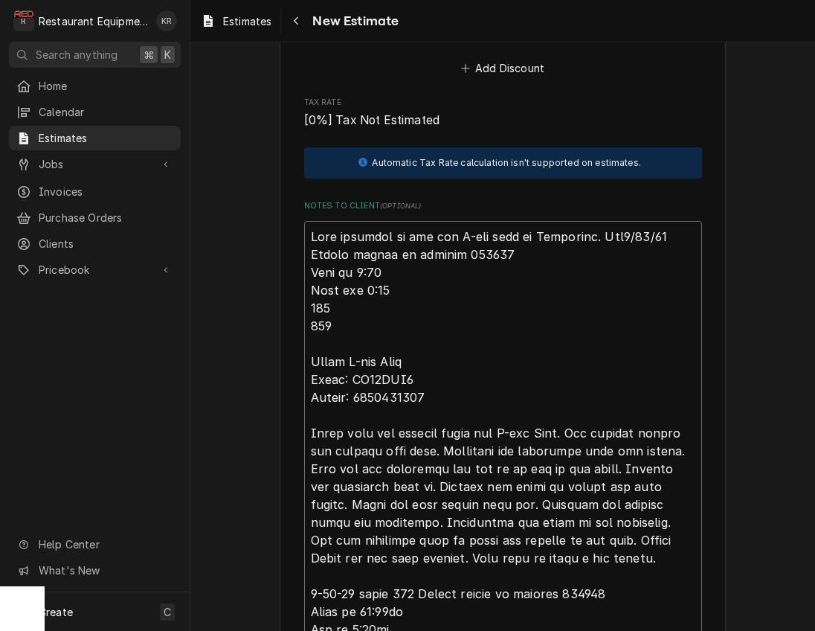
type textarea "This estimate is for the Q-ing oven at Lavalette. Ther9/18/25 Travel billed on …"
type textarea "x"
type textarea "This estimate is for the Q-ing oven at Lavalette. There9/18/25 Travel billed on…"
type textarea "x"
type textarea "This estimate is for the Q-ing oven at Lavalette. There 9/18/25 Travel billed o…"
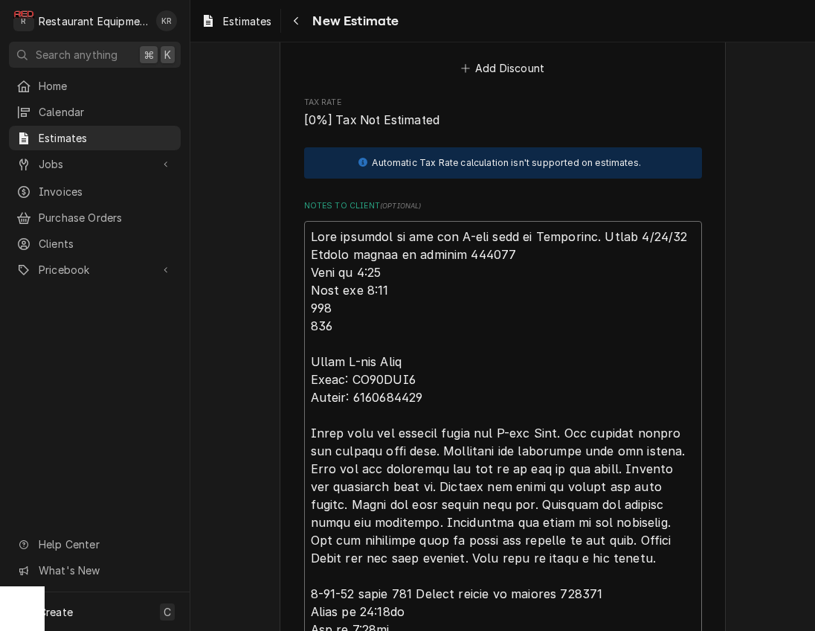
type textarea "x"
type textarea "This estimate is for the Q-ing oven at Lavalette. There e9/18/25 Travel billed …"
type textarea "x"
type textarea "This estimate is for the Q-ing oven at Lavalette. There es9/18/25 Travel billed…"
type textarea "x"
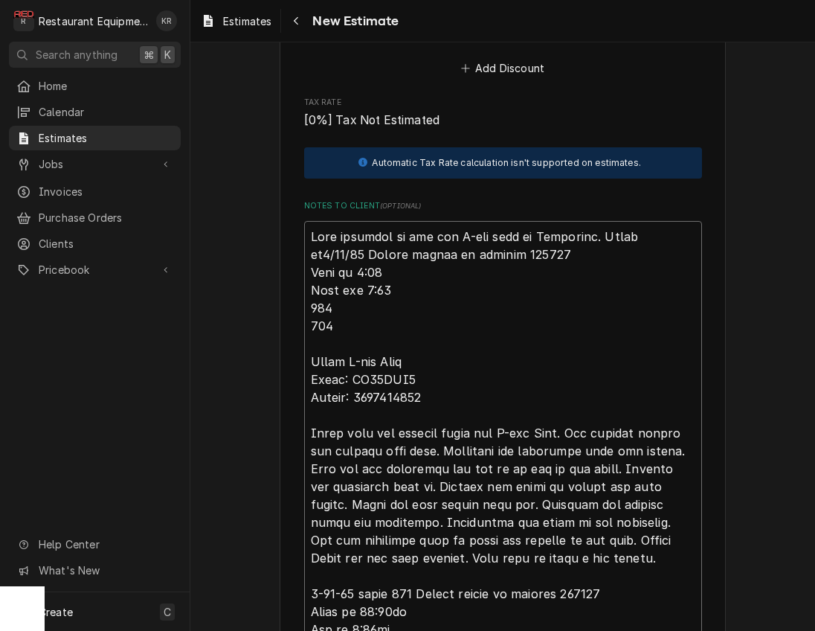
type textarea "This estimate is for the Q-ing oven at Lavalette. There e9/18/25 Travel billed …"
type textarea "x"
type textarea "This estimate is for the Q-ing oven at Lavalette. There 9/18/25 Travel billed o…"
type textarea "x"
type textarea "This estimate is for the Q-ing oven at Lavalette. There i9/18/25 Travel billed …"
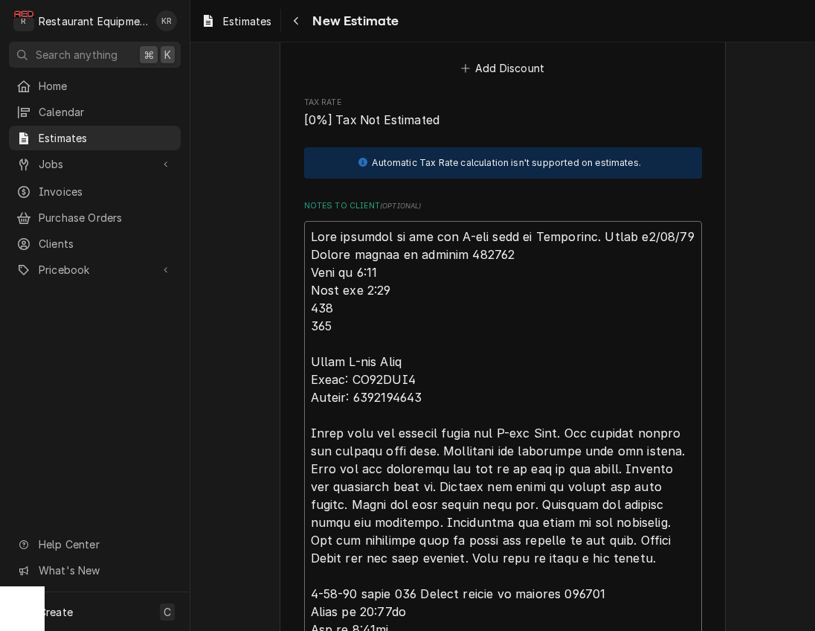
type textarea "x"
type textarea "This estimate is for the Q-ing oven at Lavalette. There is 9/18/25 Travel bille…"
type textarea "x"
type textarea "This estimate is for the Q-ing oven at Lavalette. There is a9/18/25 Travel bill…"
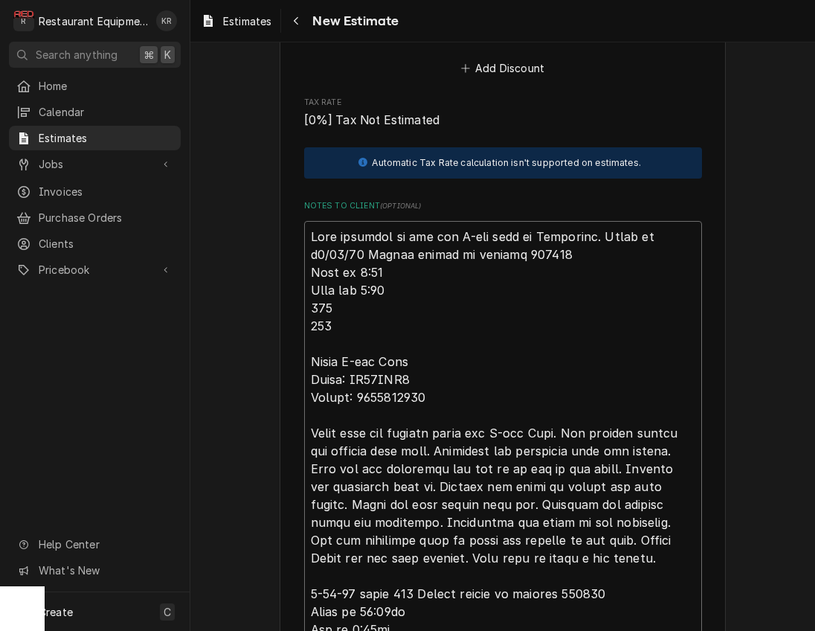
type textarea "x"
type textarea "This estimate is for the Q-ing oven at Lavalette. There is a 9/18/25 Travel bil…"
type textarea "x"
type textarea "This estimate is for the Q-ing oven at Lavalette. There is a p9/18/25 Travel bi…"
type textarea "x"
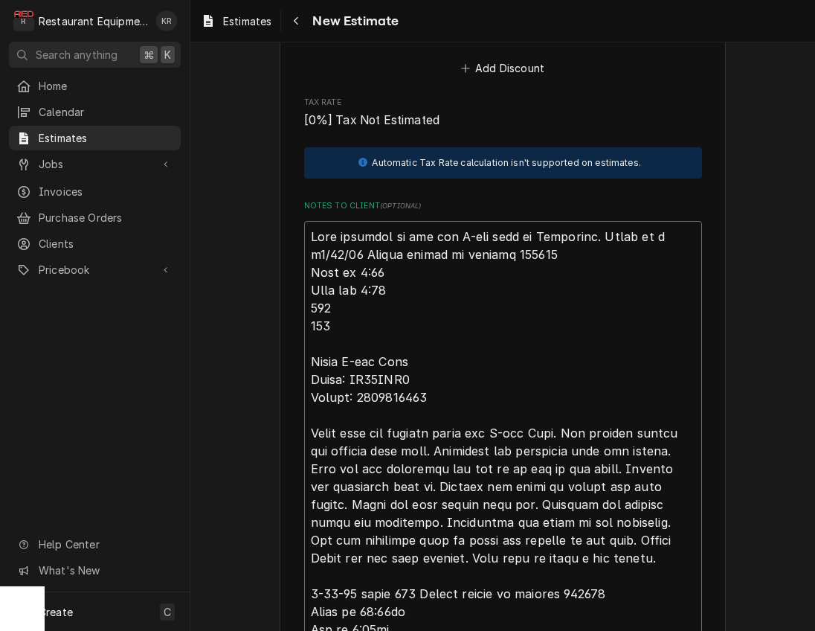
type textarea "This estimate is for the Q-ing oven at Lavalette. There is a pa9/18/25 Travel b…"
type textarea "x"
type textarea "This estimate is for the Q-ing oven at Lavalette. There is a par9/18/25 Travel …"
type textarea "x"
type textarea "This estimate is for the Q-ing oven at Lavalette. There is a part9/18/25 Travel…"
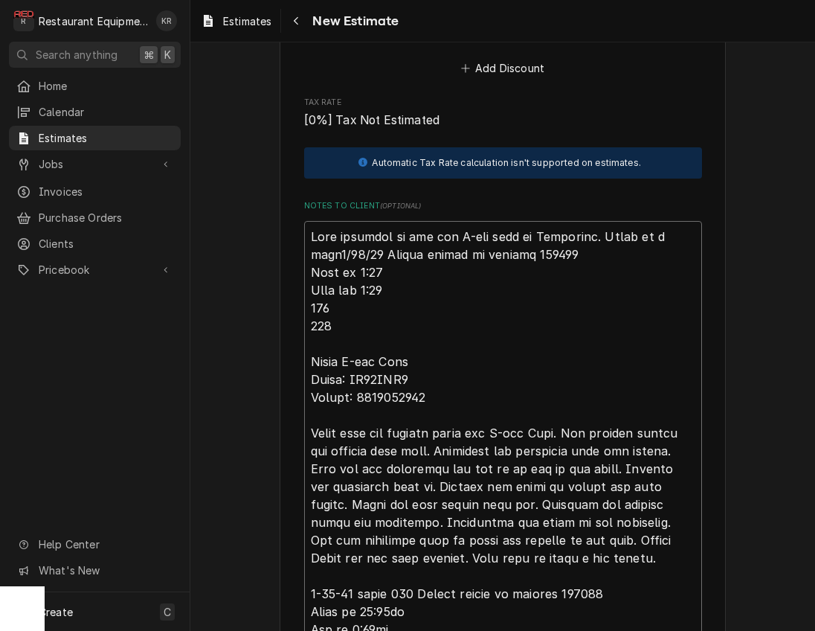
type textarea "x"
type textarea "This estimate is for the Q-ing oven at Lavalette. There is a part 9/18/25 Trave…"
type textarea "x"
type textarea "This estimate is for the Q-ing oven at Lavalette. There is a part t9/18/25 Trav…"
type textarea "x"
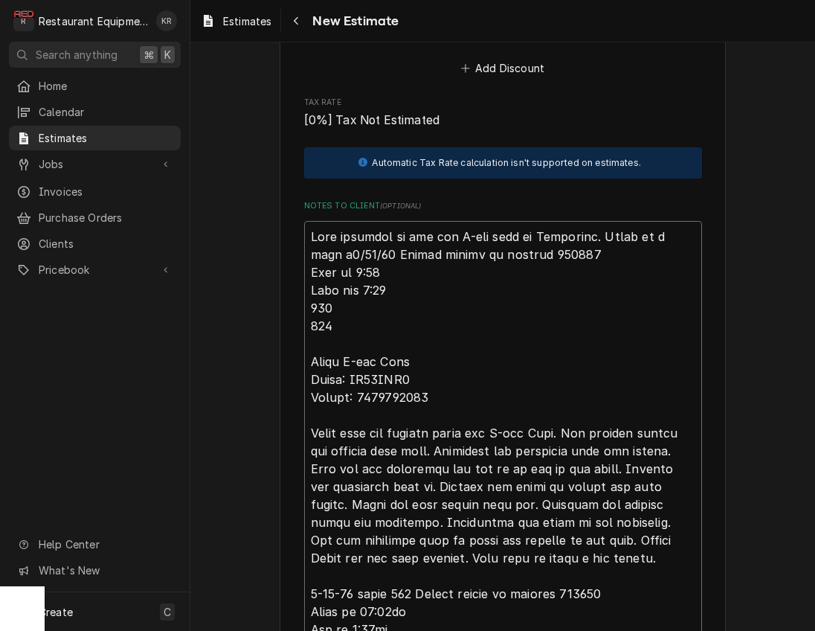
type textarea "This estimate is for the Q-ing oven at Lavalette. There is a part th9/18/25 Tra…"
type textarea "x"
type textarea "This estimate is for the Q-ing oven at Lavalette. There is a part tha9/18/25 Tr…"
type textarea "x"
type textarea "This estimate is for the Q-ing oven at Lavalette. There is a part that9/18/25 T…"
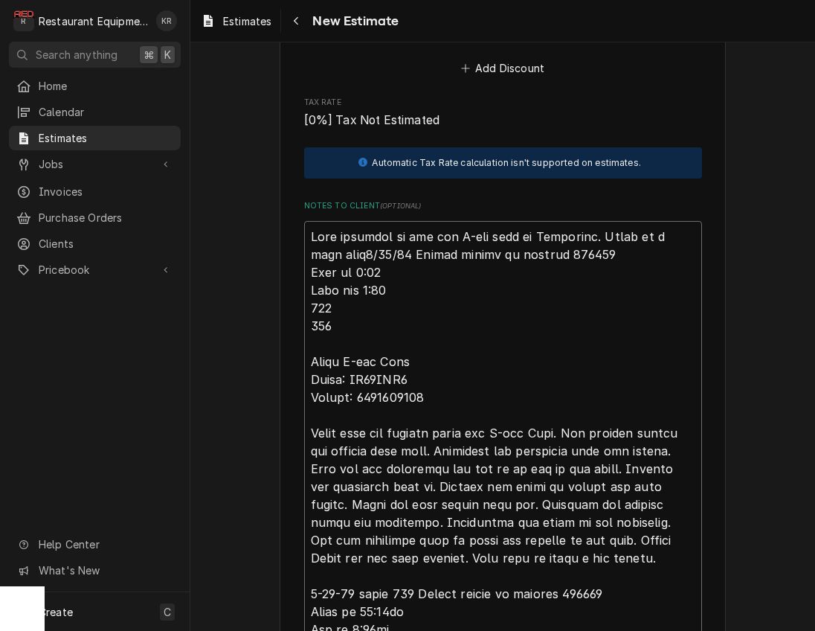
type textarea "x"
type textarea "This estimate is for the Q-ing oven at Lavalette. There is a part that 9/18/25 …"
type textarea "x"
type textarea "This estimate is for the Q-ing oven at Lavalette. There is a part that t9/18/25…"
type textarea "x"
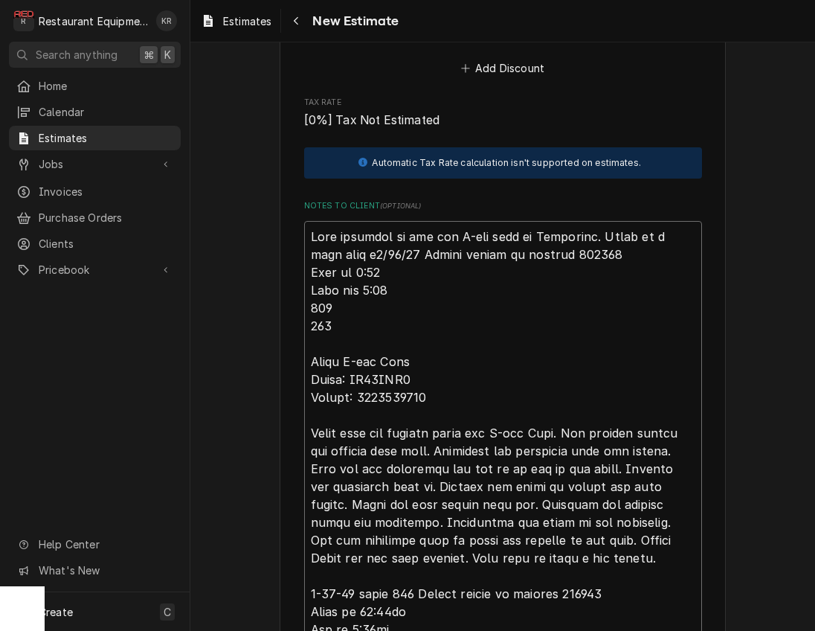
type textarea "This estimate is for the Q-ing oven at Lavalette. There is a part that th9/18/2…"
type textarea "x"
type textarea "This estimate is for the Q-ing oven at Lavalette. There is a part that thi9/18/…"
type textarea "x"
type textarea "This estimate is for the Q-ing oven at Lavalette. There is a part that this9/18…"
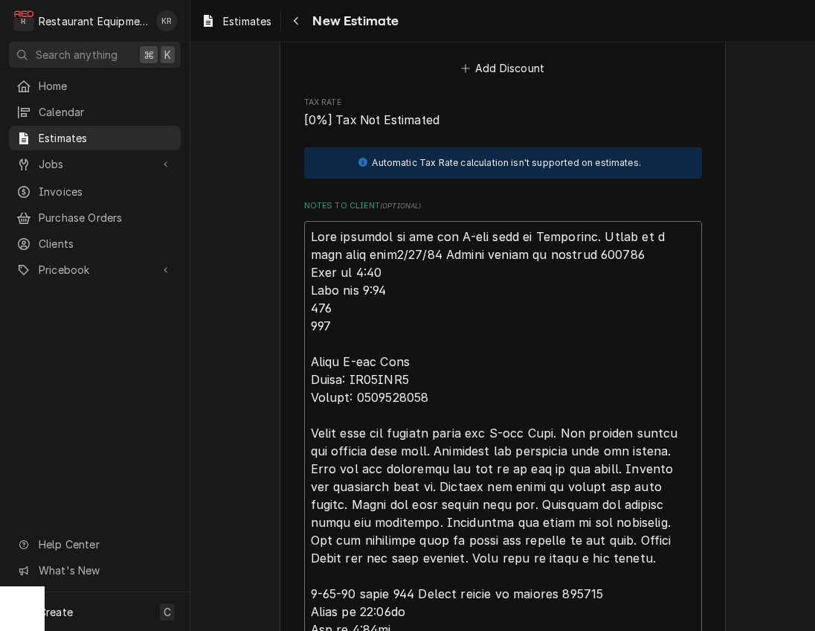
type textarea "x"
type textarea "This estimate is for the Q-ing oven at Lavalette. There is a part that this r9/…"
type textarea "x"
type textarea "This estimate is for the Q-ing oven at Lavalette. There is a part that this re9…"
type textarea "x"
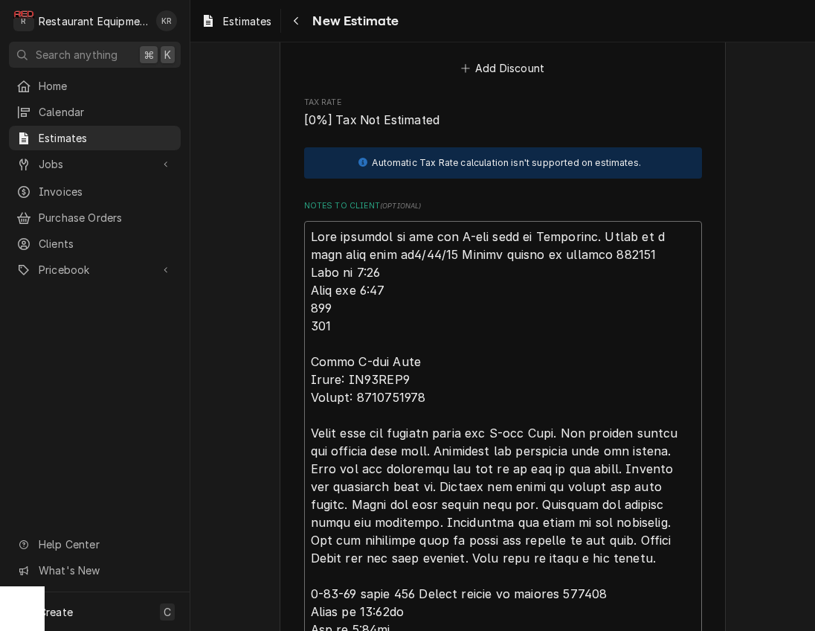
type textarea "This estimate is for the Q-ing oven at Lavalette. There is a part that this rep…"
type textarea "x"
type textarea "This estimate is for the Q-ing oven at Lavalette. There is a part that this rep…"
type textarea "x"
type textarea "This estimate is for the Q-ing oven at Lavalette. There is a part that this rep…"
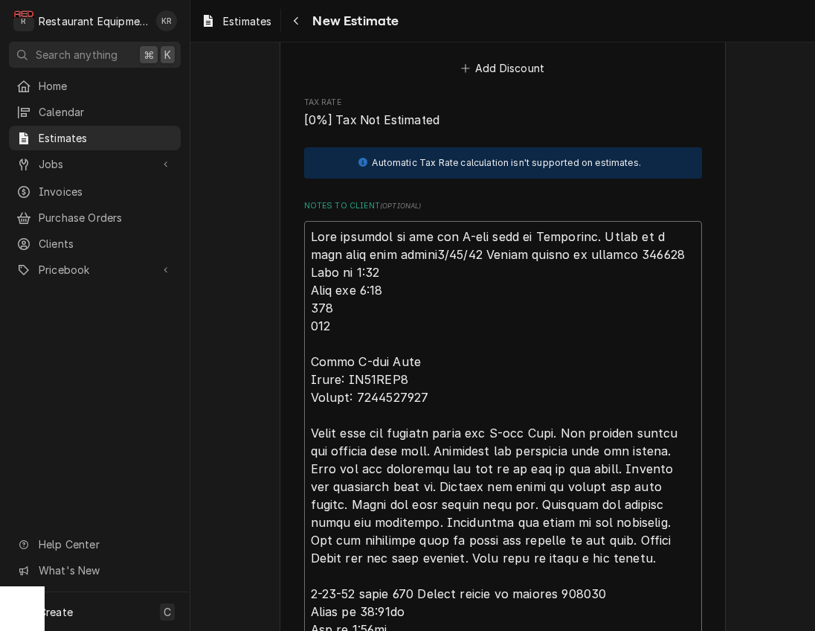
type textarea "x"
type textarea "This estimate is for the Q-ing oven at Lavalette. There is a part that this rep…"
type textarea "x"
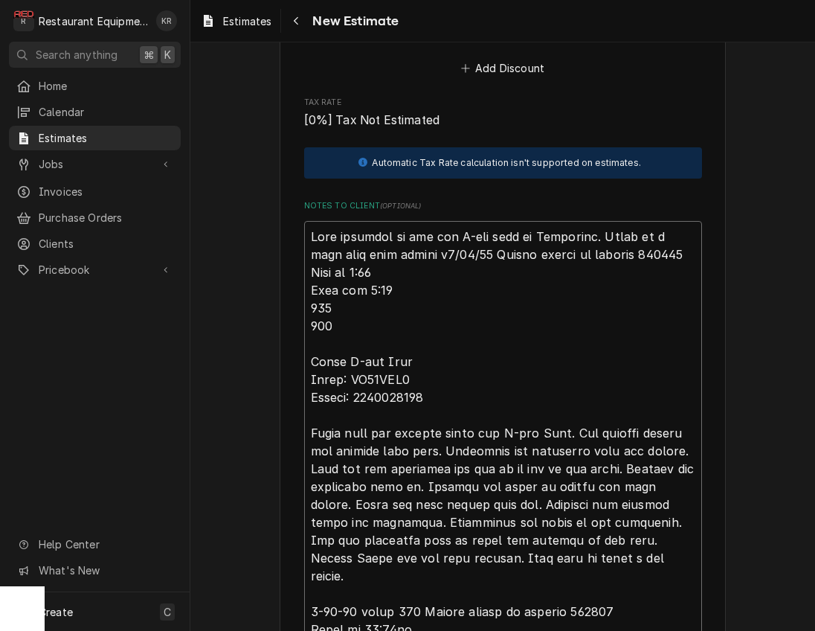
type textarea "This estimate is for the Q-ing oven at Lavalette. There is a part that this rep…"
type textarea "x"
type textarea "This estimate is for the Q-ing oven at Lavalette. There is a part that this rep…"
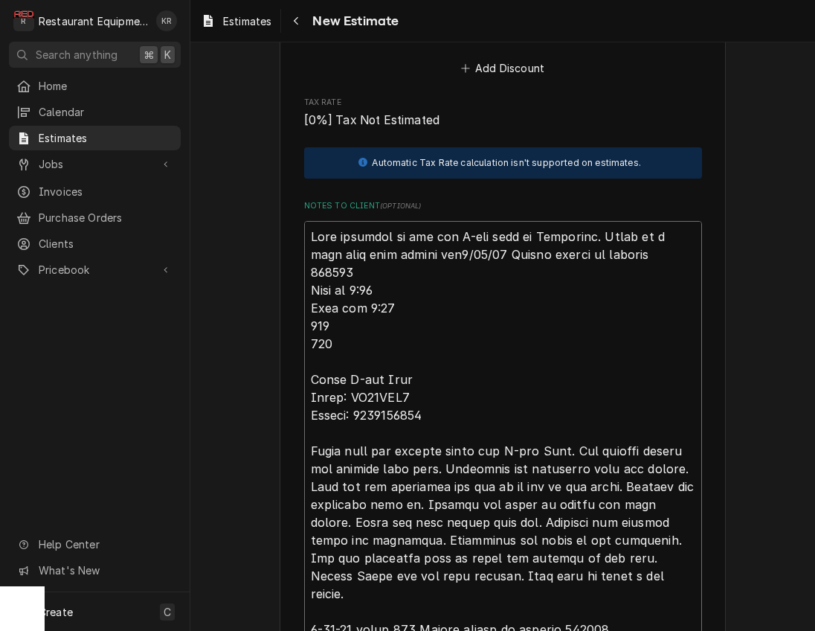
type textarea "x"
type textarea "This estimate is for the Q-ing oven at Lavalette. There is a part that this rep…"
type textarea "x"
type textarea "This estimate is for the Q-ing oven at Lavalette. There is a part that this rep…"
type textarea "x"
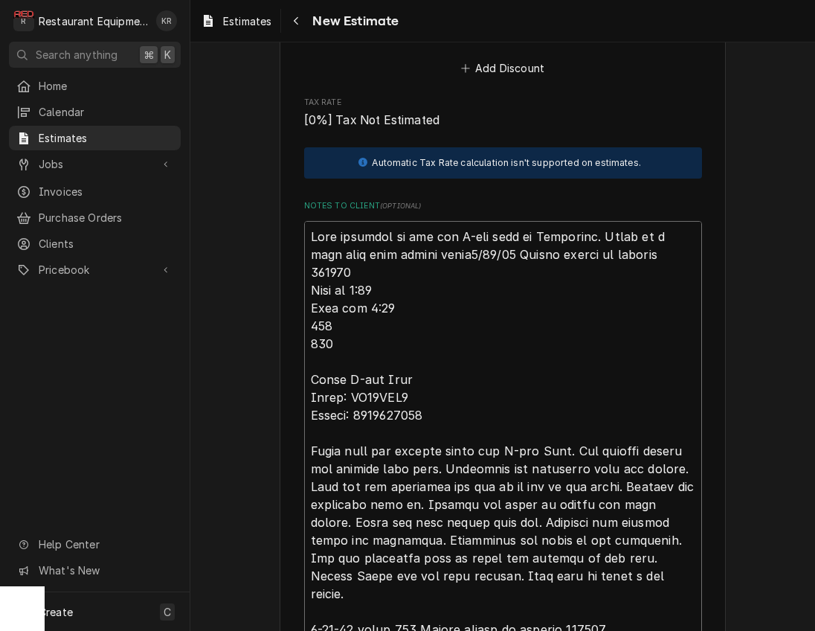
type textarea "This estimate is for the Q-ing oven at Lavalette. There is a part that this rep…"
type textarea "x"
type textarea "This estimate is for the Q-ing oven at Lavalette. There is a part that this rep…"
type textarea "x"
type textarea "This estimate is for the Q-ing oven at Lavalette. There is a part that this rep…"
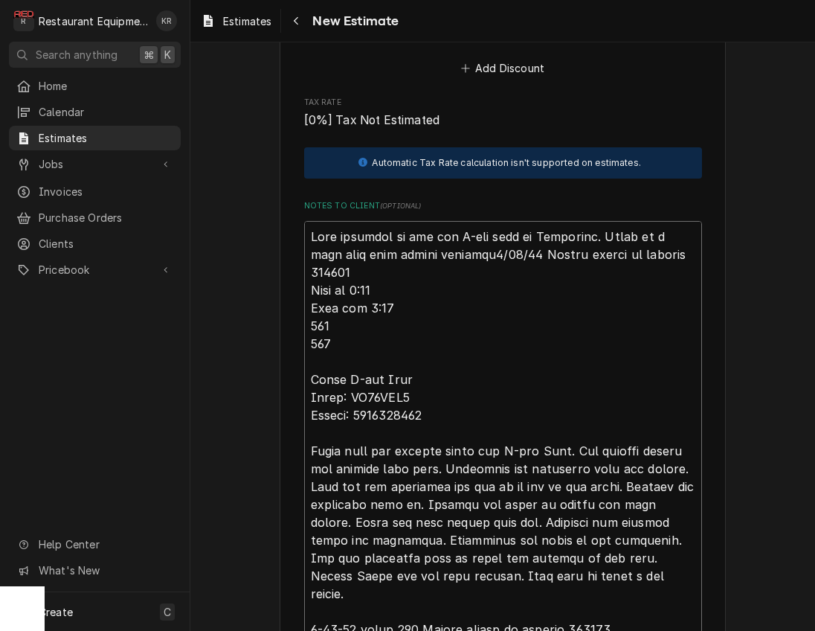
type textarea "x"
type textarea "This estimate is for the Q-ing oven at Lavalette. There is a part that this rep…"
type textarea "x"
type textarea "This estimate is for the Q-ing oven at Lavalette. There is a part that this rep…"
type textarea "x"
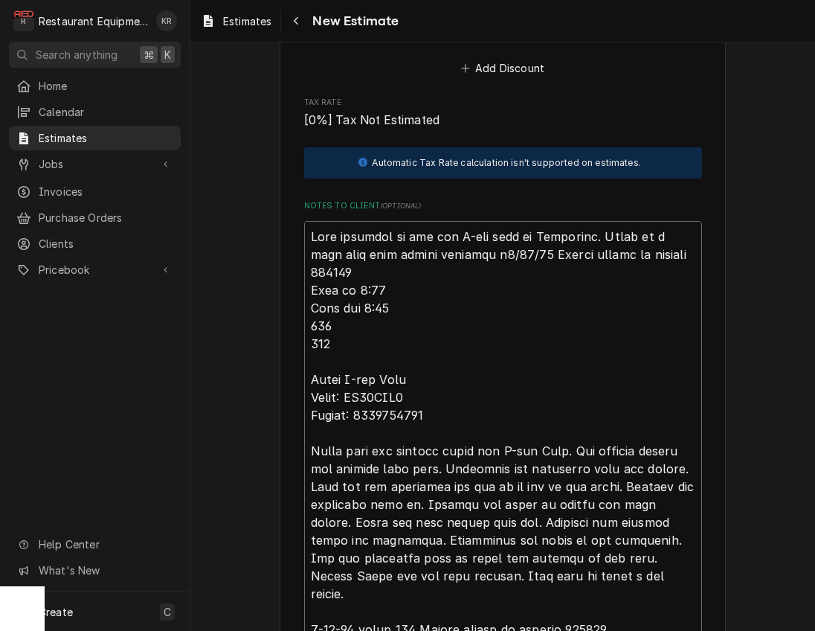
type textarea "This estimate is for the Q-ing oven at Lavalette. There is a part that this rep…"
type textarea "x"
type textarea "This estimate is for the Q-ing oven at Lavalette. There is a part that this rep…"
type textarea "x"
type textarea "This estimate is for the Q-ing oven at Lavalette. There is a part that this rep…"
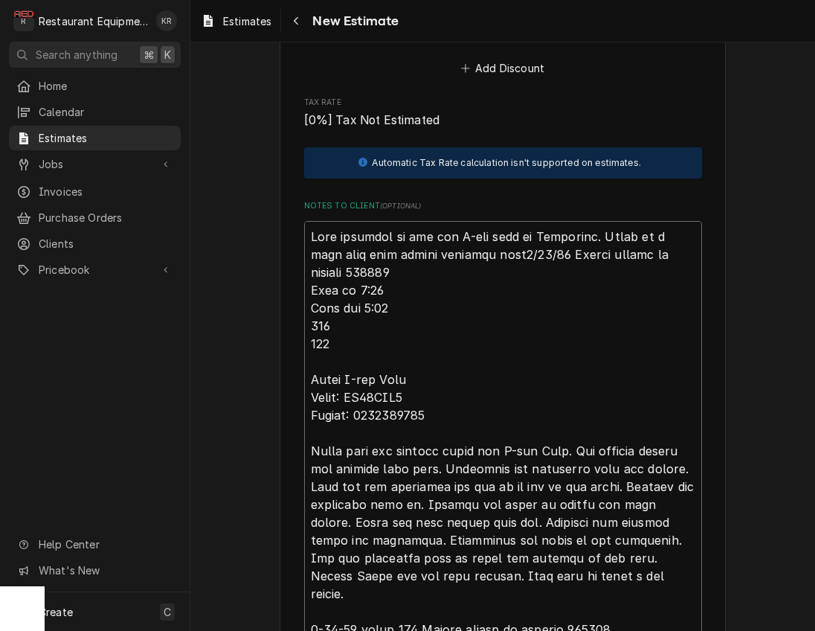
type textarea "x"
type textarea "This estimate is for the Q-ing oven at Lavalette. There is a part that this rep…"
type textarea "x"
type textarea "This estimate is for the Q-ing oven at Lavalette. There is a part that this rep…"
type textarea "x"
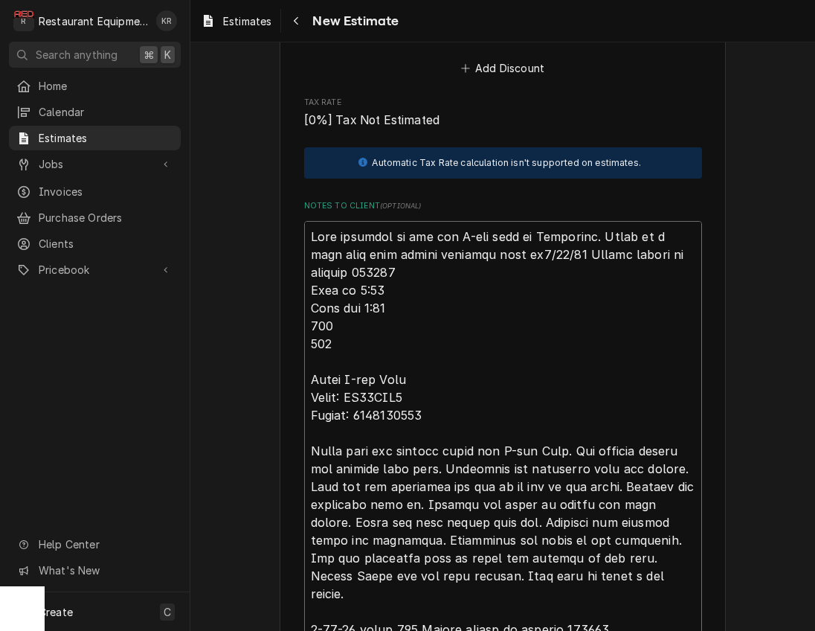
type textarea "This estimate is for the Q-ing oven at Lavalette. There is a part that this rep…"
type textarea "x"
type textarea "This estimate is for the Q-ing oven at Lavalette. There is a part that this rep…"
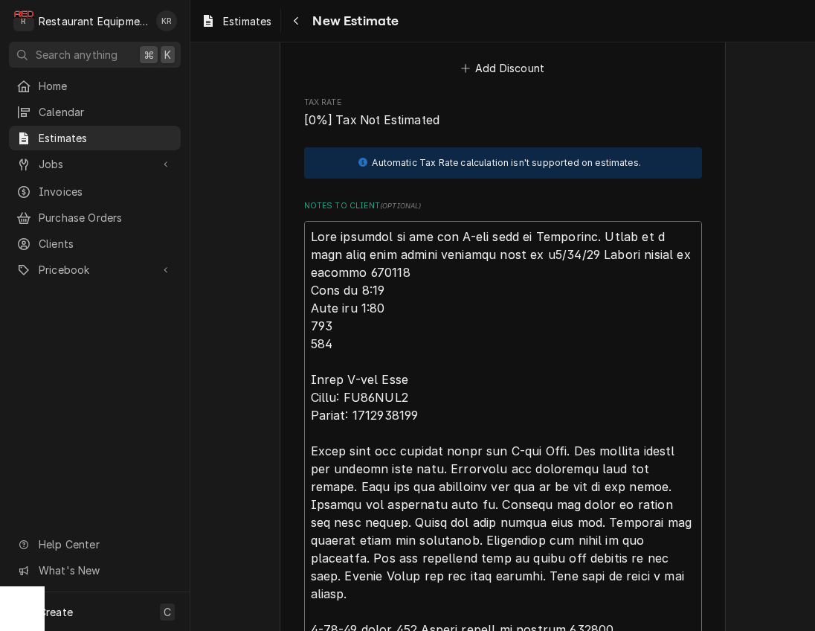
type textarea "x"
type textarea "This estimate is for the Q-ing oven at Lavalette. There is a part that this rep…"
type textarea "x"
type textarea "This estimate is for the Q-ing oven at Lavalette. There is a part that this rep…"
type textarea "x"
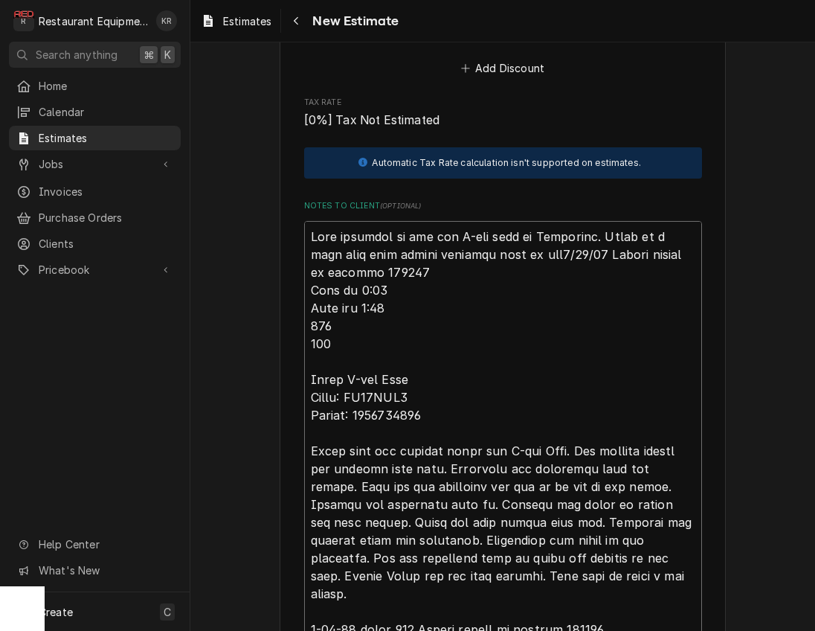
type textarea "This estimate is for the Q-ing oven at Lavalette. There is a part that this rep…"
type textarea "x"
type textarea "This estimate is for the Q-ing oven at Lavalette. There is a part that this rep…"
type textarea "x"
type textarea "This estimate is for the Q-ing oven at Lavalette. There is a part that this rep…"
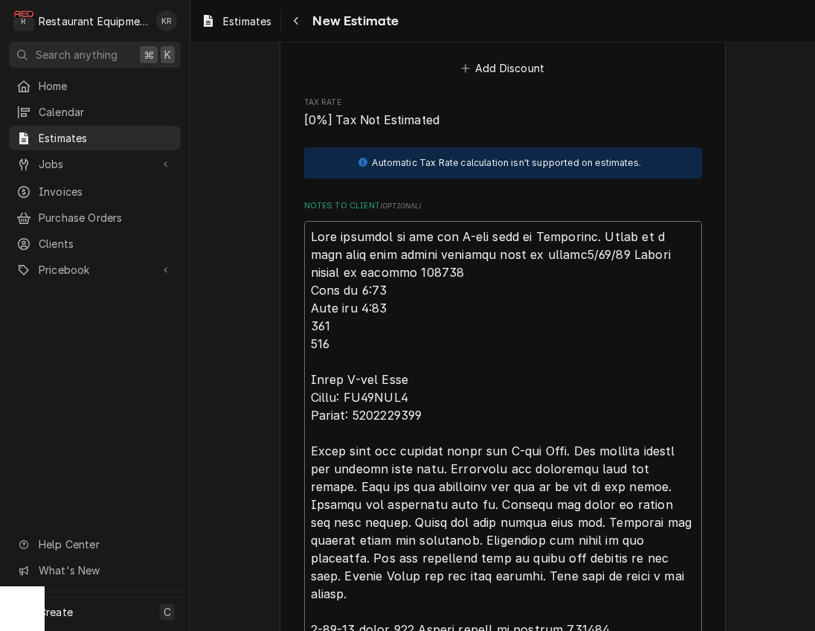
type textarea "x"
type textarea "This estimate is for the Q-ing oven at Lavalette. There is a part that this rep…"
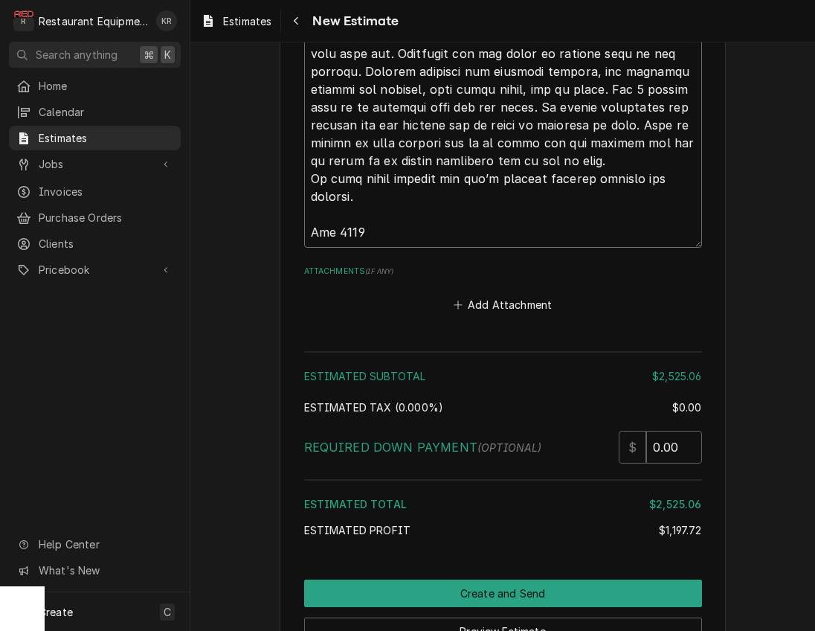
scroll to position [4492, 0]
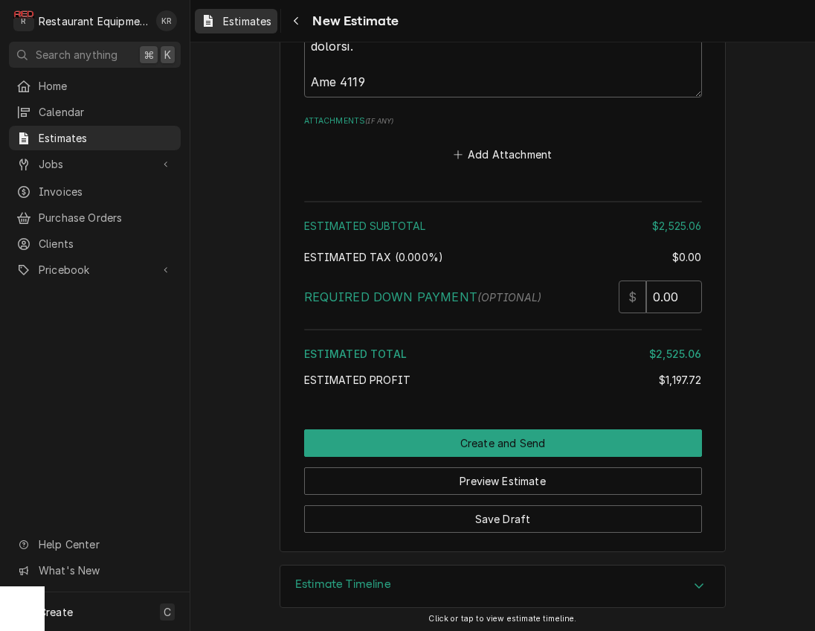
click at [257, 30] on link "Estimates" at bounding box center [236, 21] width 83 height 25
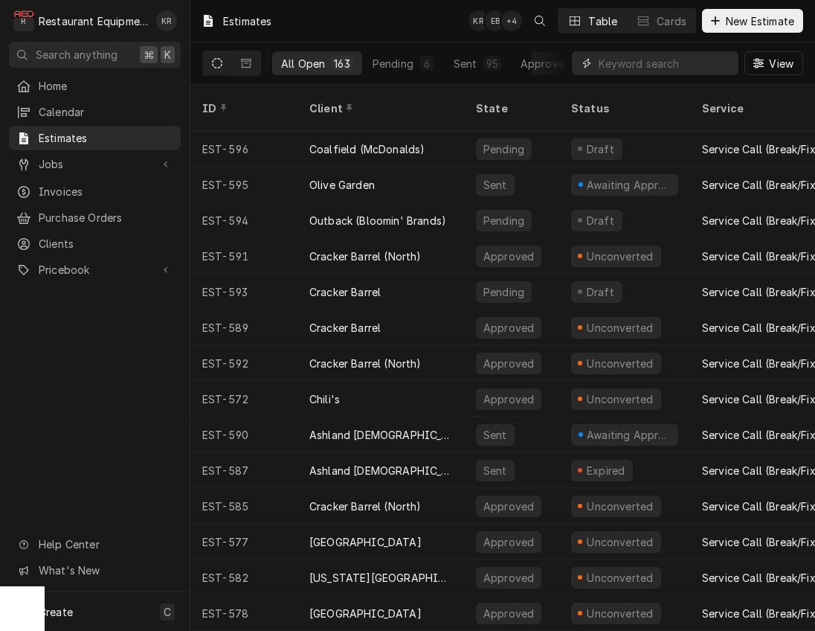
click at [645, 58] on input "Dynamic Content Wrapper" at bounding box center [665, 63] width 132 height 24
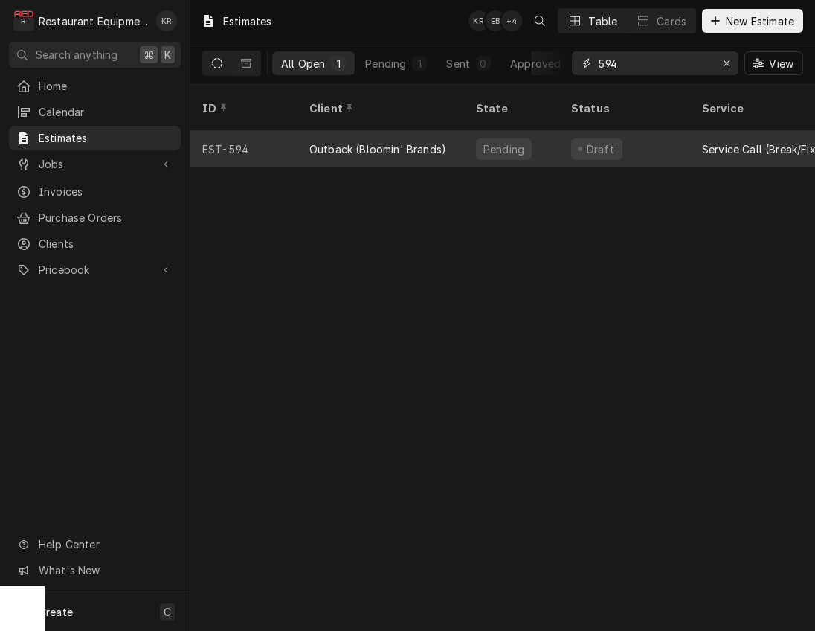
type input "594"
click at [347, 138] on div "Outback (Bloomin' Brands)" at bounding box center [380, 149] width 167 height 36
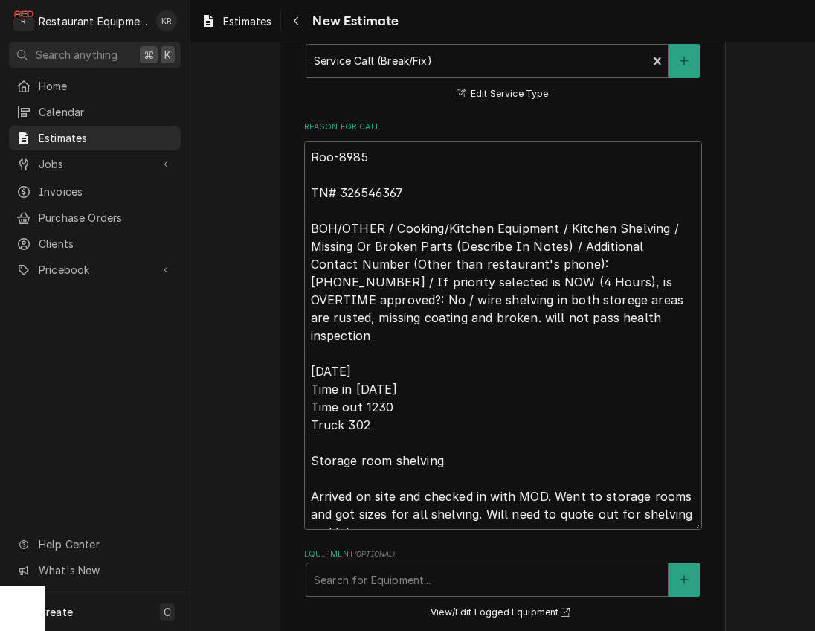
scroll to position [428, 0]
click at [364, 196] on textarea "Roo-8985 TN# 326546367 BOH/OTHER / Cooking/Kitchen Equipment / Kitchen Shelving…" at bounding box center [503, 335] width 398 height 388
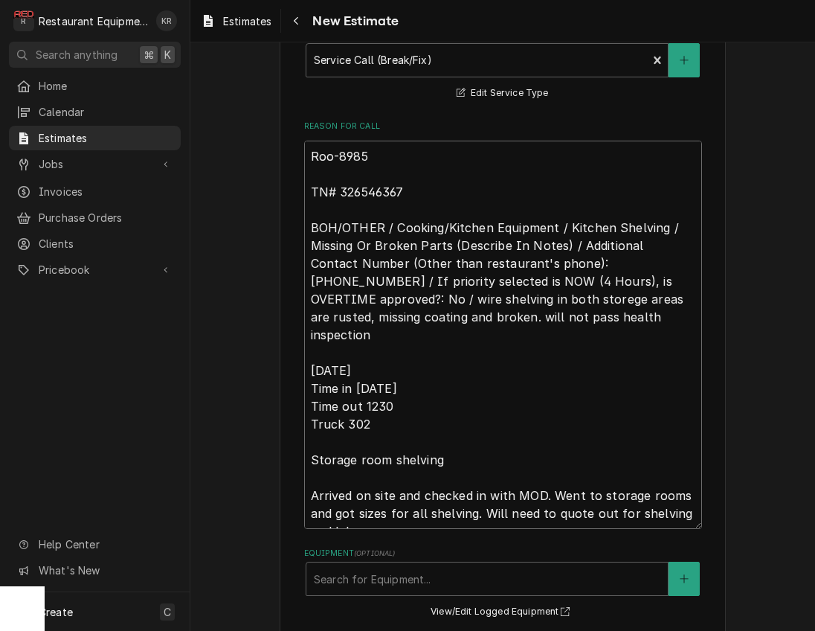
click at [364, 196] on textarea "Roo-8985 TN# 326546367 BOH/OTHER / Cooking/Kitchen Equipment / Kitchen Shelving…" at bounding box center [503, 335] width 398 height 388
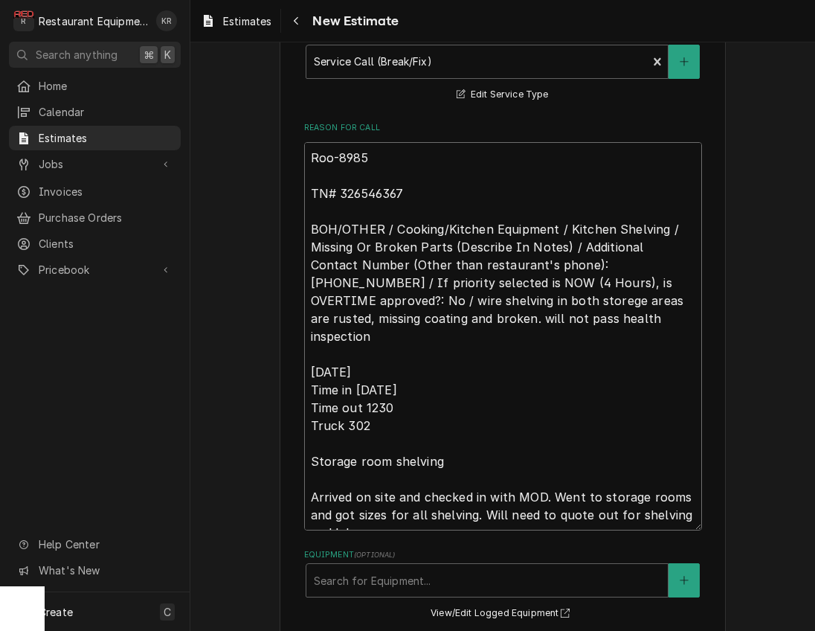
click at [390, 193] on textarea "Roo-8985 TN# 326546367 BOH/OTHER / Cooking/Kitchen Equipment / Kitchen Shelving…" at bounding box center [503, 336] width 398 height 388
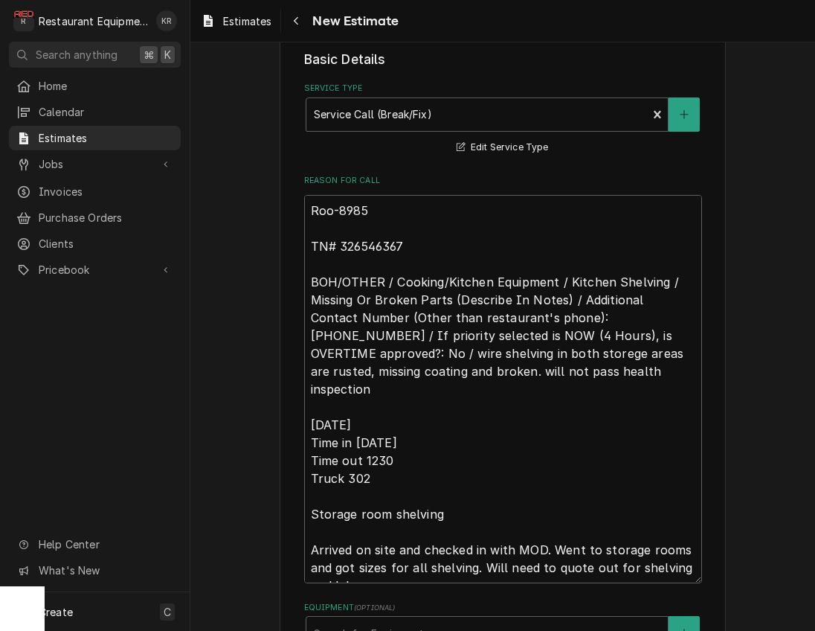
scroll to position [353, 0]
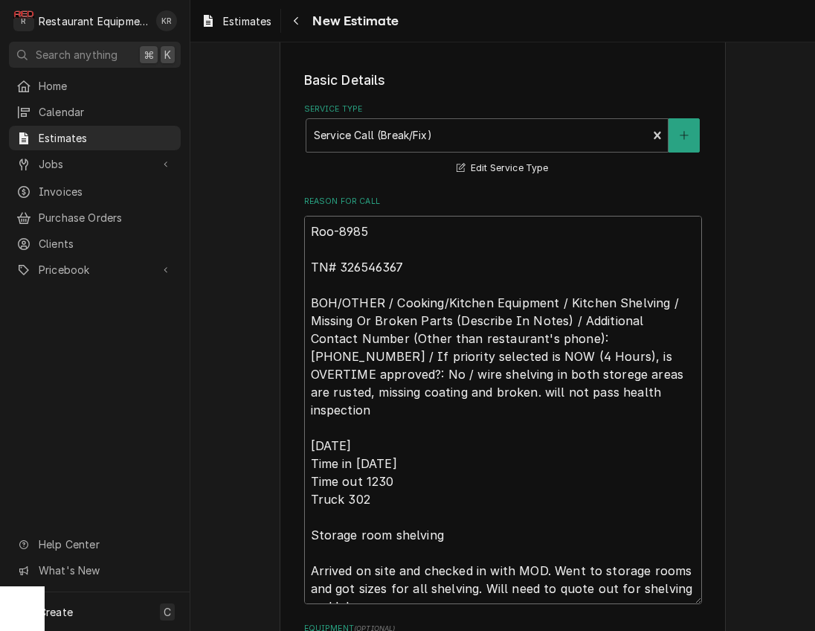
drag, startPoint x: 312, startPoint y: 225, endPoint x: 529, endPoint y: 490, distance: 342.4
click at [593, 583] on textarea "Roo-8985 TN# 326546367 BOH/OTHER / Cooking/Kitchen Equipment / Kitchen Shelving…" at bounding box center [503, 410] width 398 height 388
type textarea "x"
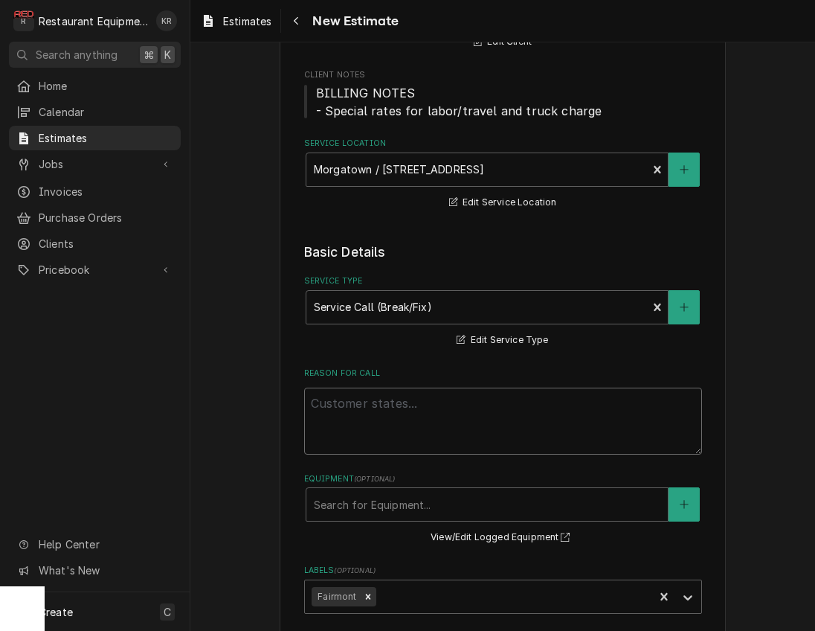
scroll to position [191, 0]
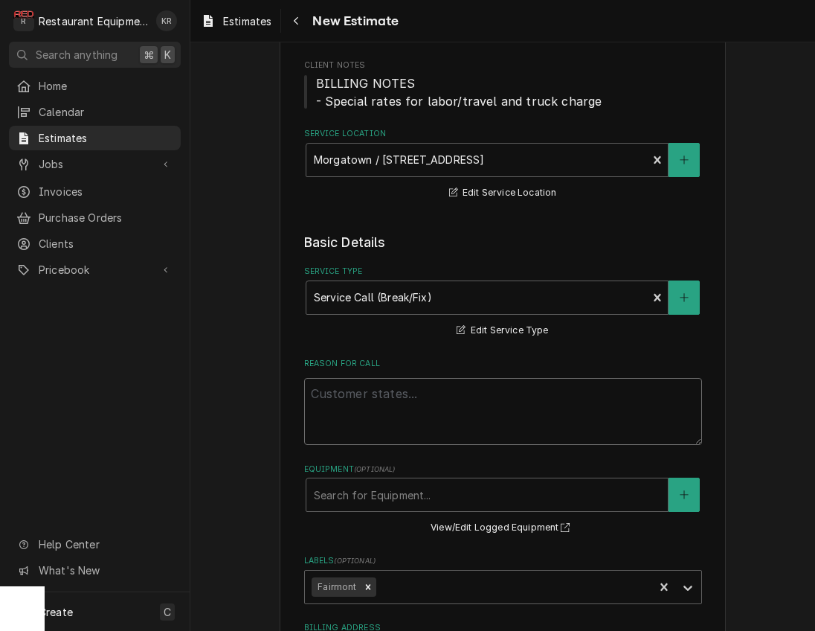
paste textarea "Roo-8985 TN# 326546367 BOH/OTHER / Cooking/Kitchen Equipment / Kitchen Shelving…"
type textarea "x"
type textarea "Roo-8985 TN# 326546367 BOH/OTHER / Cooking/Kitchen Equipment / Kitchen Shelving…"
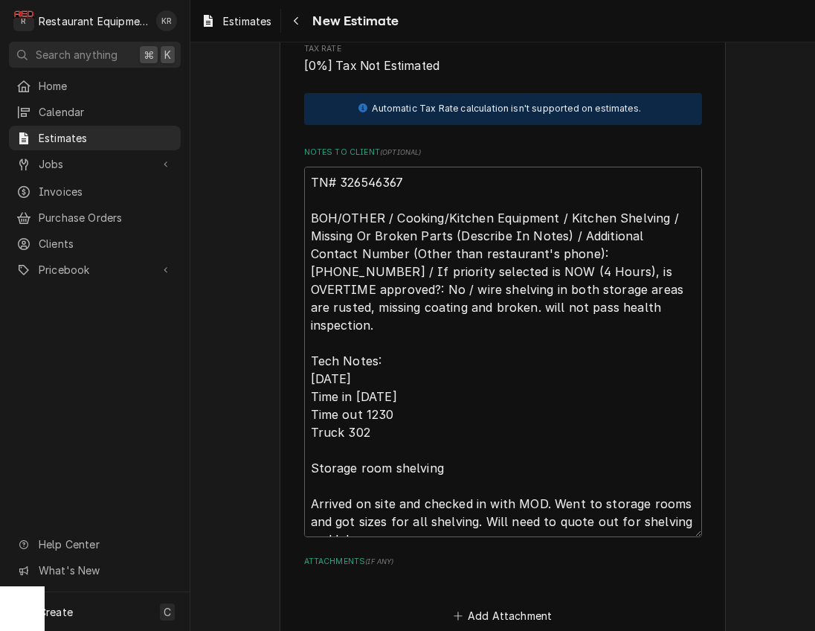
scroll to position [4313, 0]
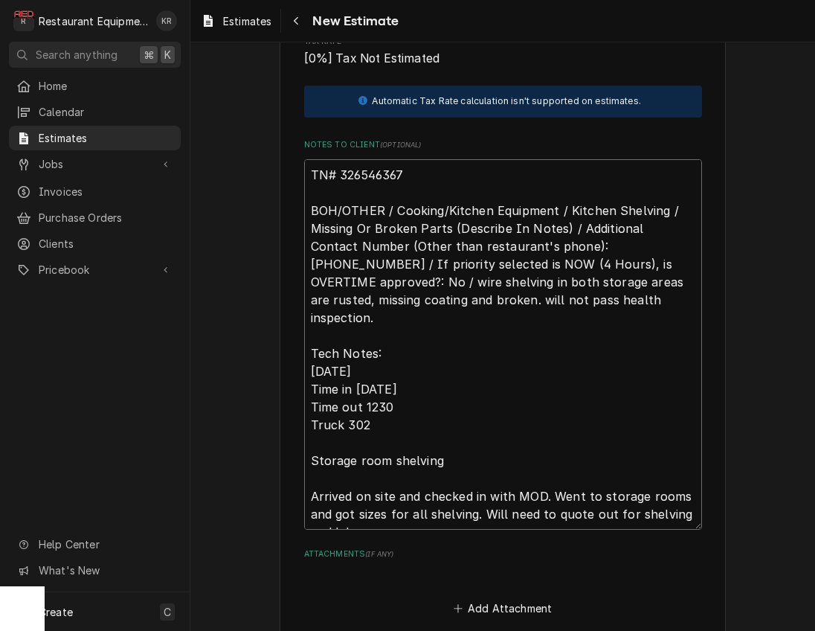
click at [382, 387] on textarea "TN# 326546367 BOH/OTHER / Cooking/Kitchen Equipment / Kitchen Shelving / Missin…" at bounding box center [503, 344] width 398 height 370
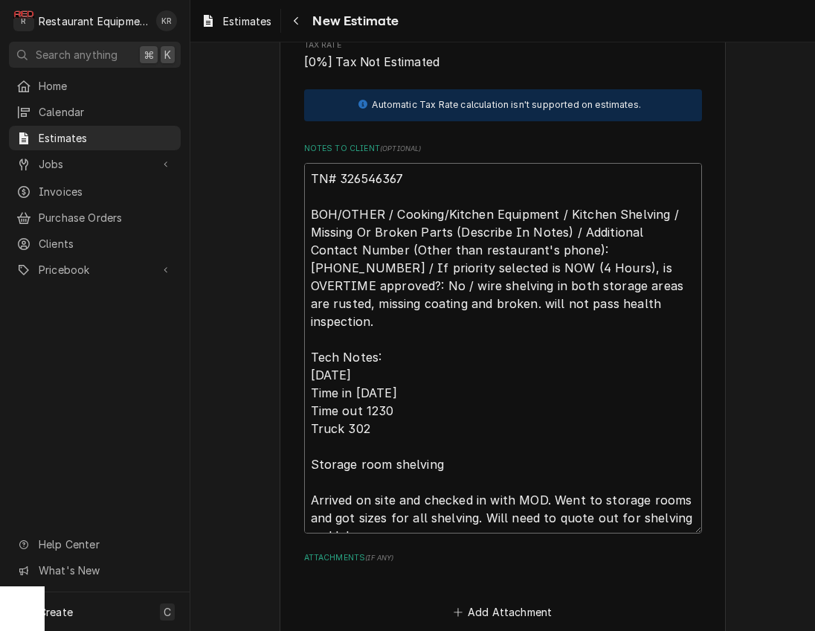
scroll to position [4312, 0]
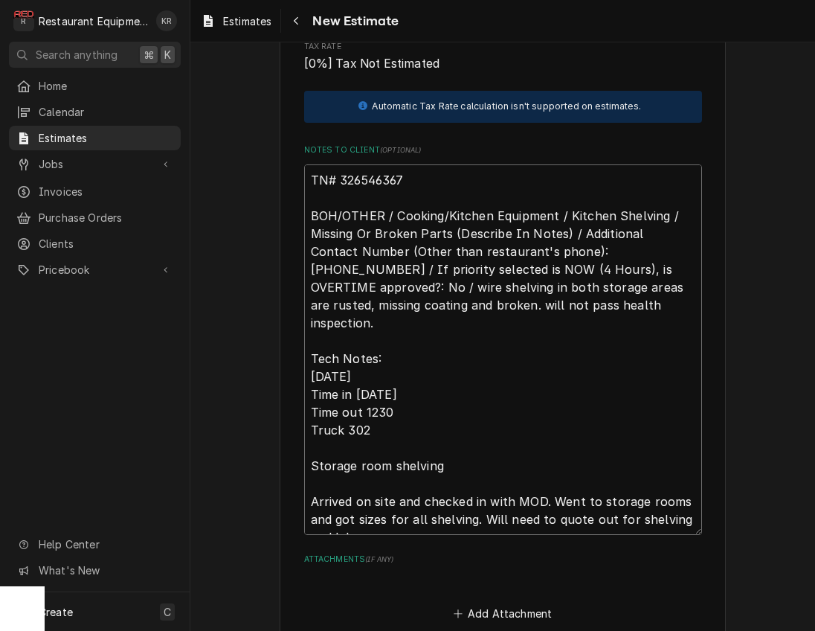
drag, startPoint x: 378, startPoint y: 387, endPoint x: 367, endPoint y: 389, distance: 10.5
click at [367, 389] on textarea "TN# 326546367 BOH/OTHER / Cooking/Kitchen Equipment / Kitchen Shelving / Missin…" at bounding box center [503, 349] width 398 height 370
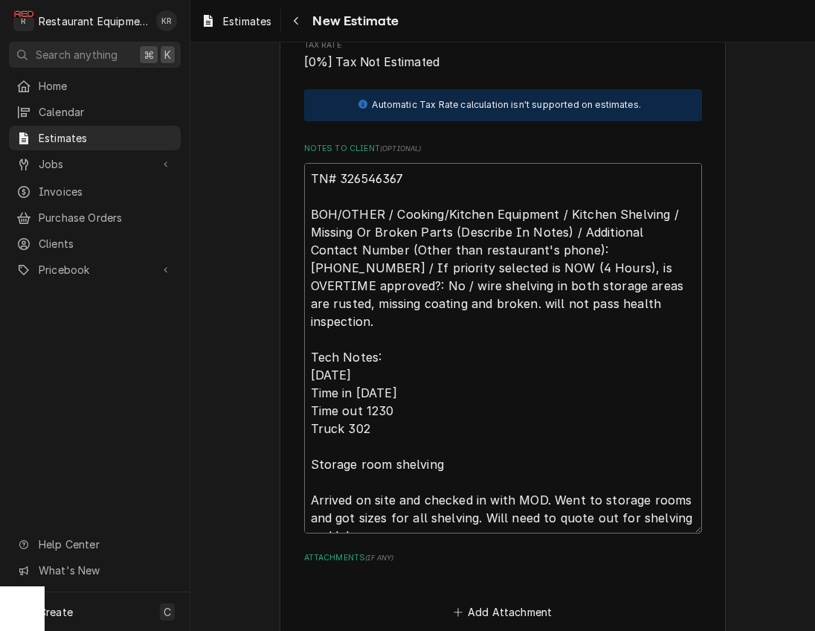
click at [370, 389] on textarea "TN# 326546367 BOH/OTHER / Cooking/Kitchen Equipment / Kitchen Shelving / Missin…" at bounding box center [503, 348] width 398 height 370
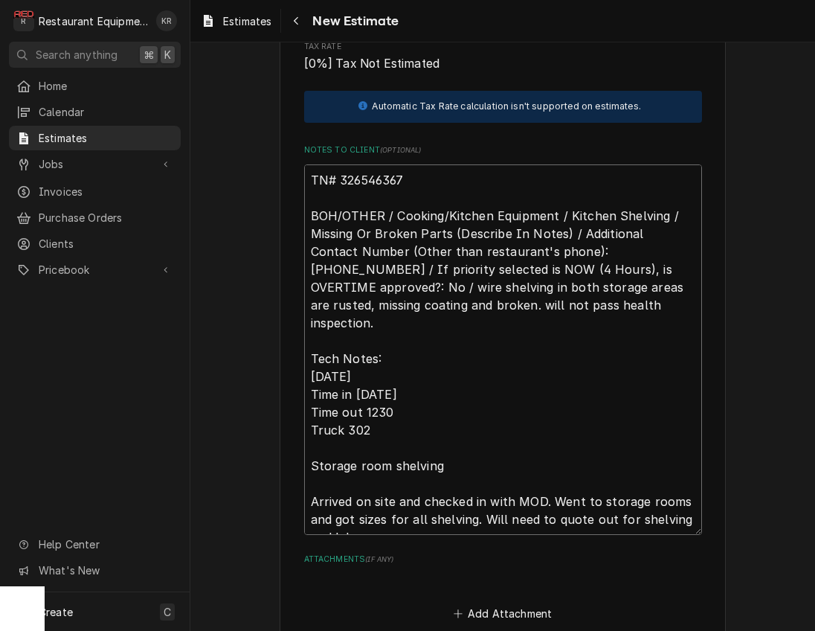
scroll to position [4314, 0]
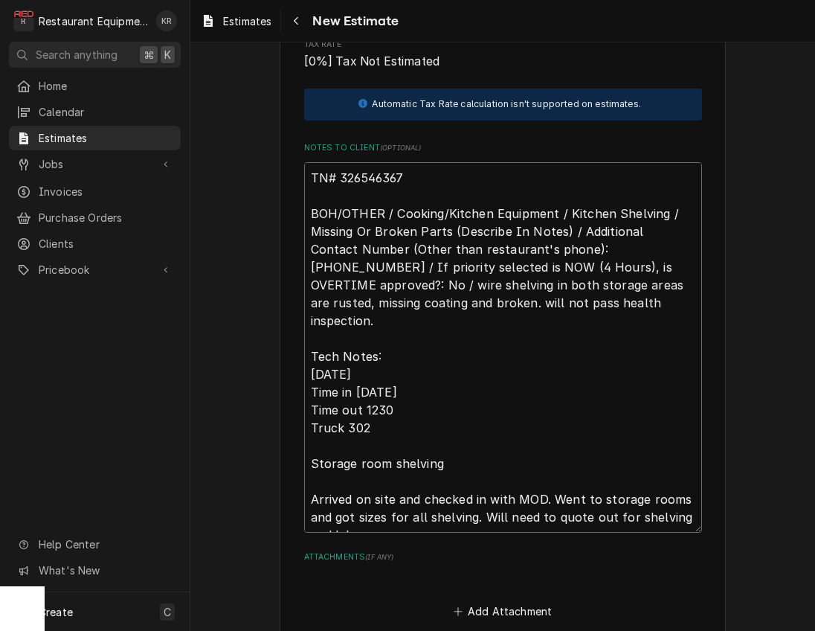
drag, startPoint x: 373, startPoint y: 390, endPoint x: 410, endPoint y: 396, distance: 37.5
click at [410, 396] on textarea "TN# 326546367 BOH/OTHER / Cooking/Kitchen Equipment / Kitchen Shelving / Missin…" at bounding box center [503, 347] width 398 height 370
type textarea "x"
type textarea "TN# 326546367 BOH/OTHER / Cooking/Kitchen Equipment / Kitchen Shelving / Missin…"
type textarea "x"
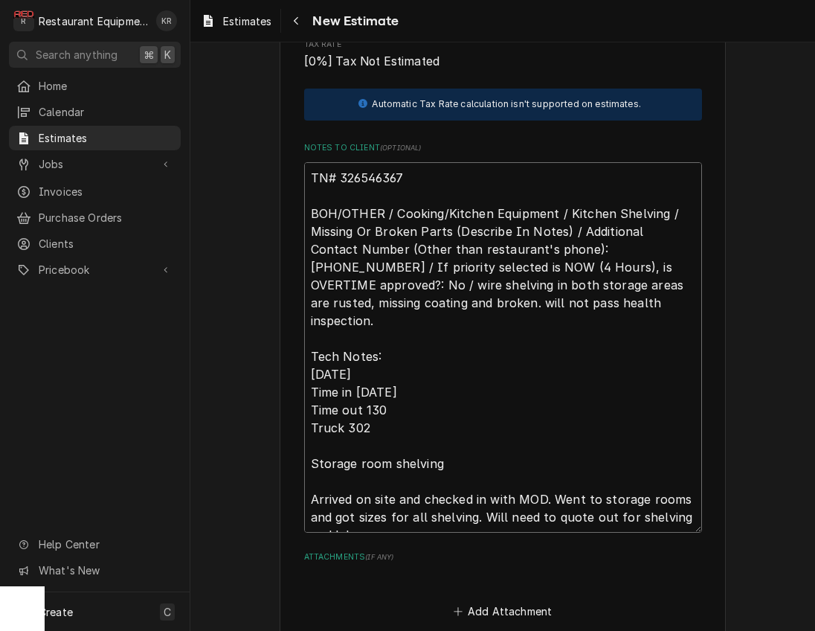
type textarea "TN# 326546367 BOH/OTHER / Cooking/Kitchen Equipment / Kitchen Shelving / Missin…"
type textarea "x"
type textarea "TN# 326546367 BOH/OTHER / Cooking/Kitchen Equipment / Kitchen Shelving / Missin…"
type textarea "x"
type textarea "TN# 326546367 BOH/OTHER / Cooking/Kitchen Equipment / Kitchen Shelving / Missin…"
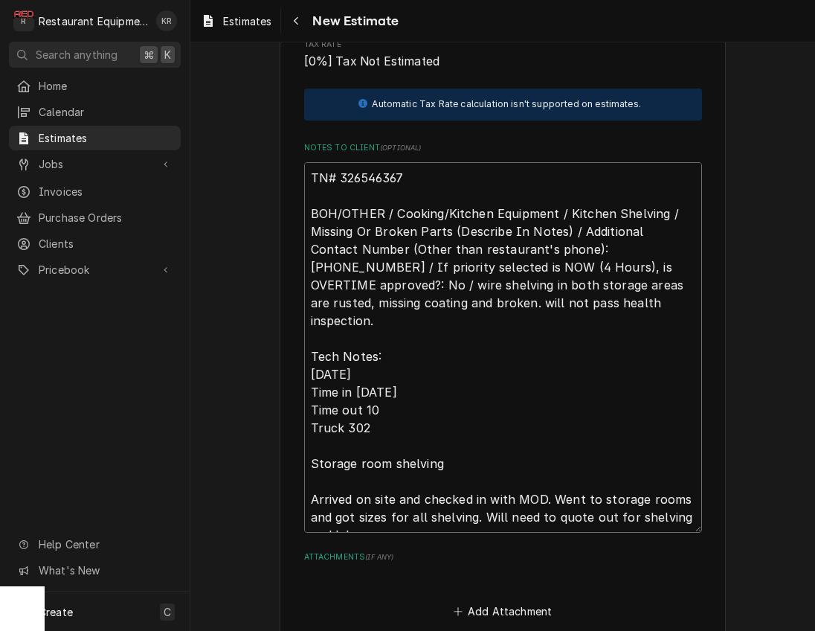
type textarea "x"
type textarea "TN# 326546367 BOH/OTHER / Cooking/Kitchen Equipment / Kitchen Shelving / Missin…"
type textarea "x"
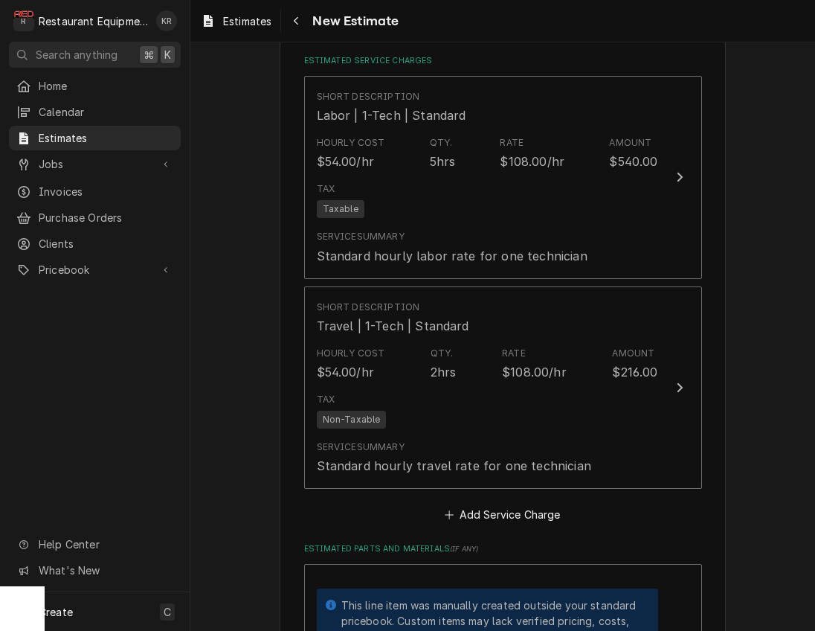
scroll to position [1811, 0]
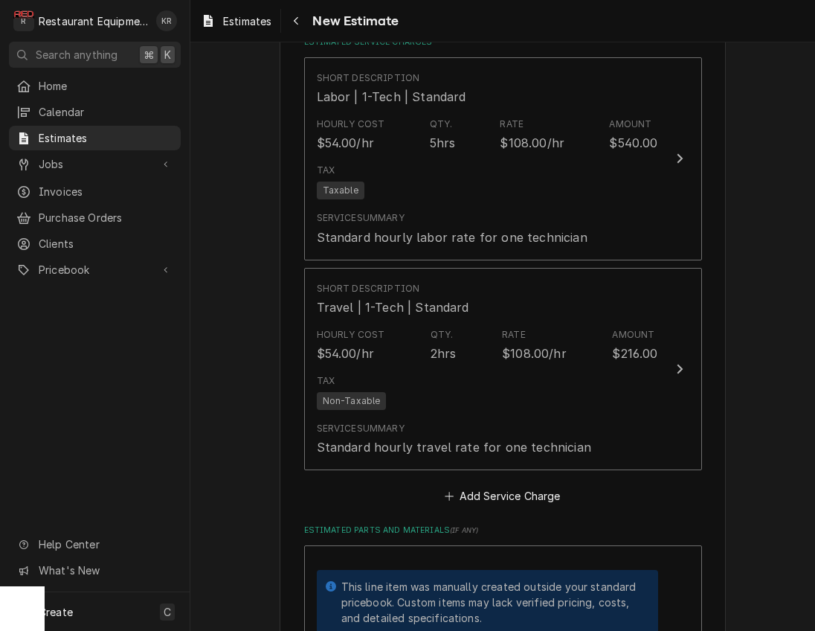
type textarea "TN# 326546367 BOH/OTHER / Cooking/Kitchen Equipment / Kitchen Shelving / Missin…"
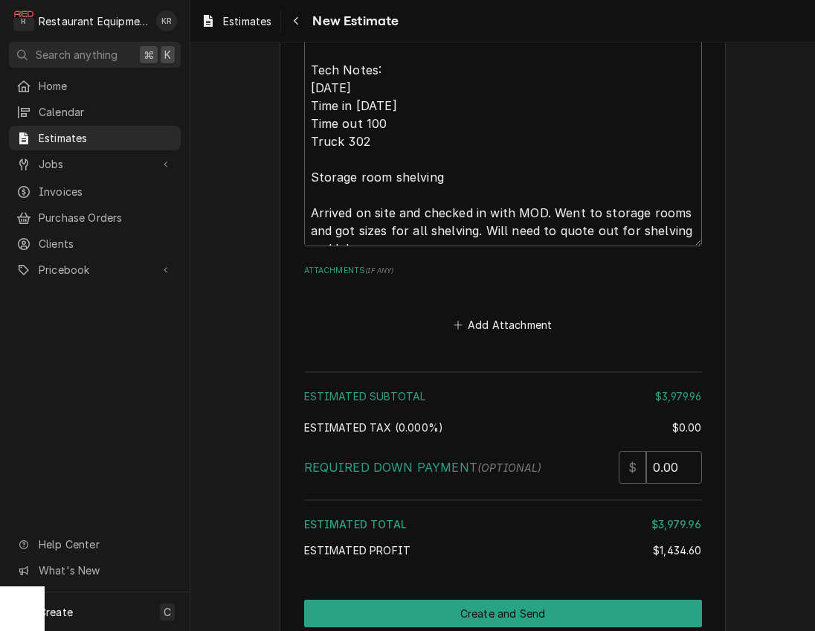
scroll to position [4788, 0]
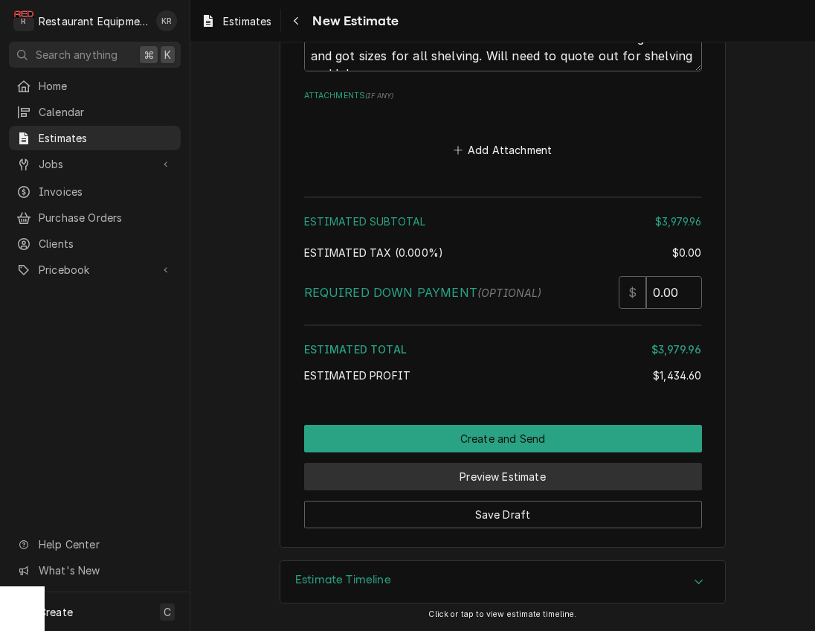
click at [499, 477] on button "Preview Estimate" at bounding box center [503, 477] width 398 height 28
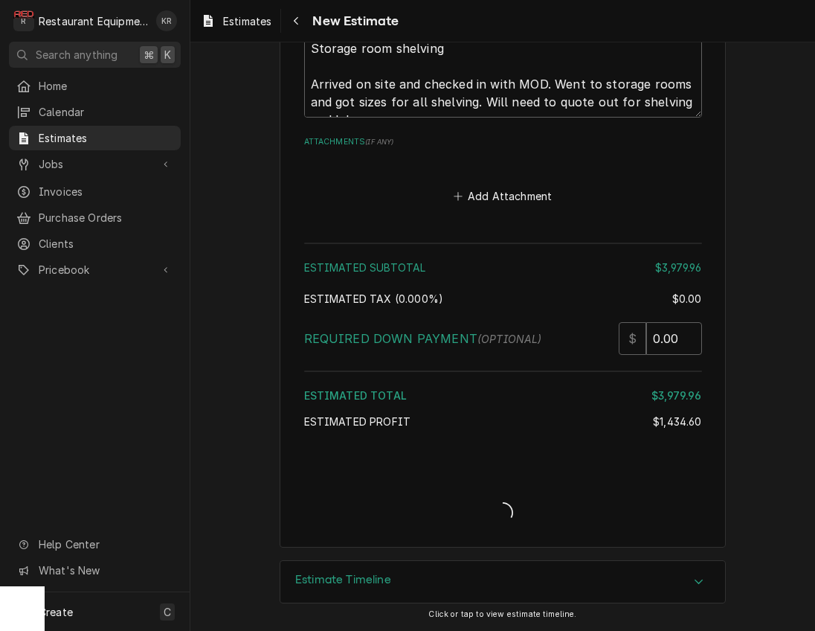
type textarea "x"
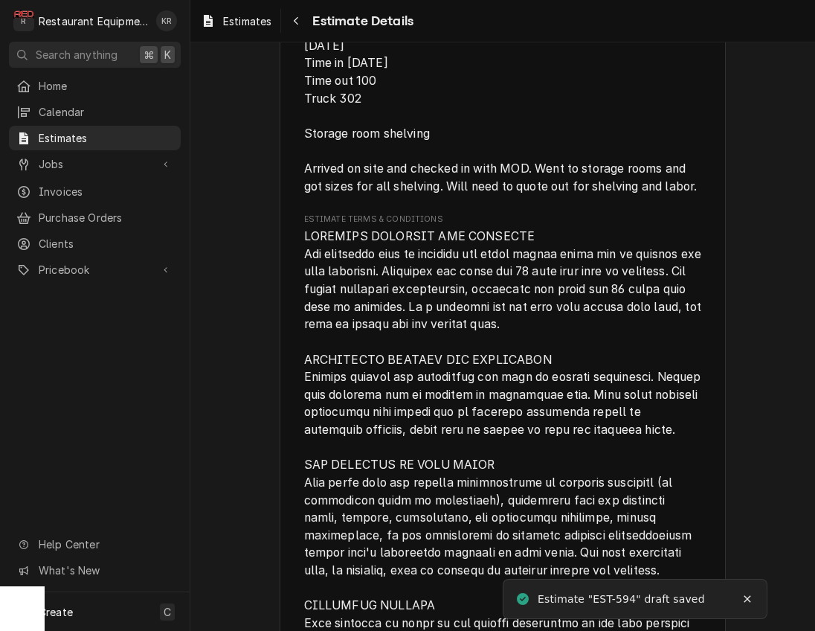
scroll to position [4168, 0]
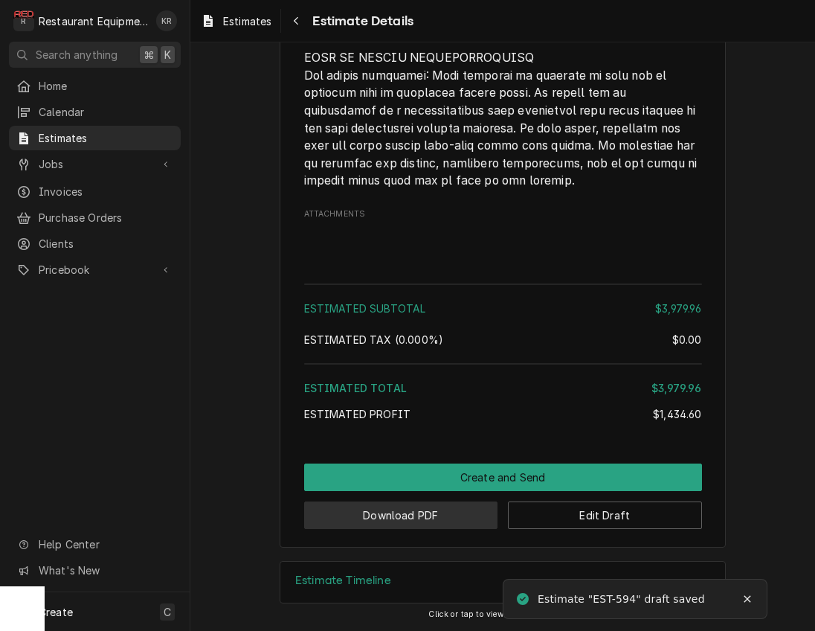
click at [471, 519] on button "Download PDF" at bounding box center [401, 515] width 194 height 28
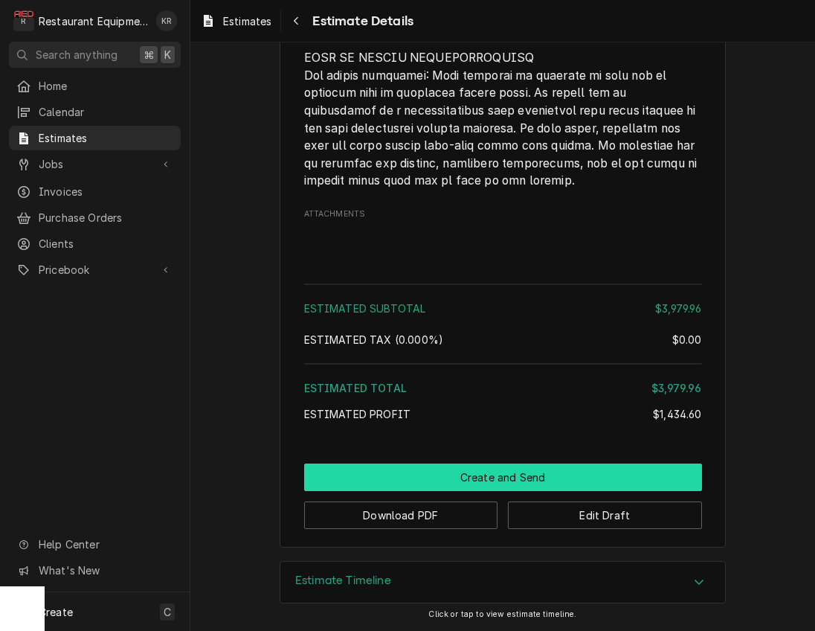
click at [515, 469] on button "Create and Send" at bounding box center [503, 477] width 398 height 28
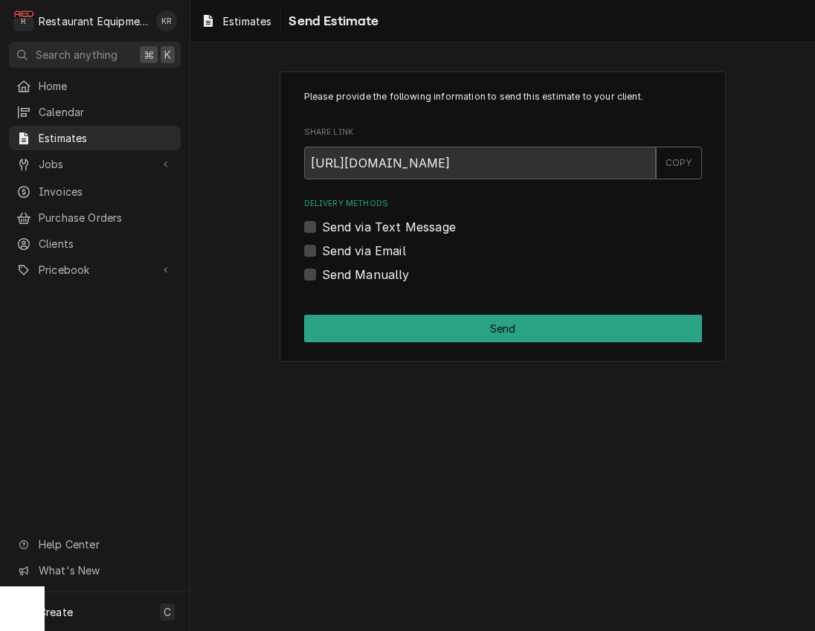
drag, startPoint x: 313, startPoint y: 277, endPoint x: 327, endPoint y: 280, distance: 14.6
click at [322, 277] on label "Send Manually" at bounding box center [366, 274] width 88 height 18
click at [322, 277] on input "Send Manually" at bounding box center [521, 281] width 398 height 33
checkbox input "true"
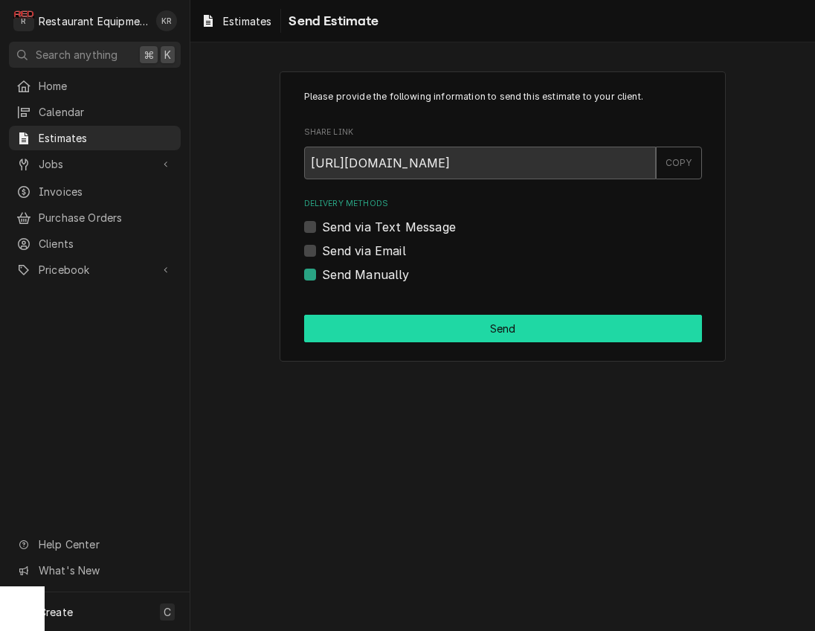
click at [435, 330] on button "Send" at bounding box center [503, 329] width 398 height 28
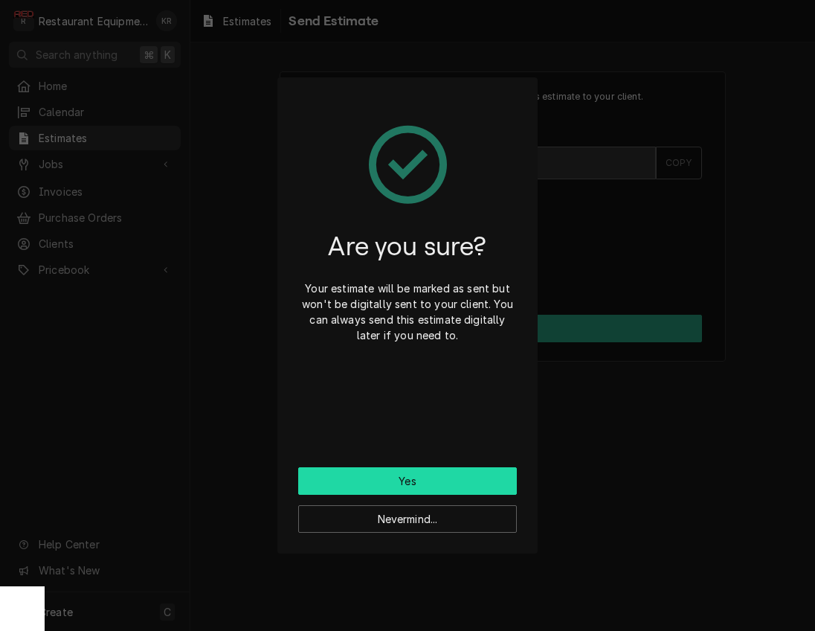
click at [422, 478] on button "Yes" at bounding box center [407, 481] width 219 height 28
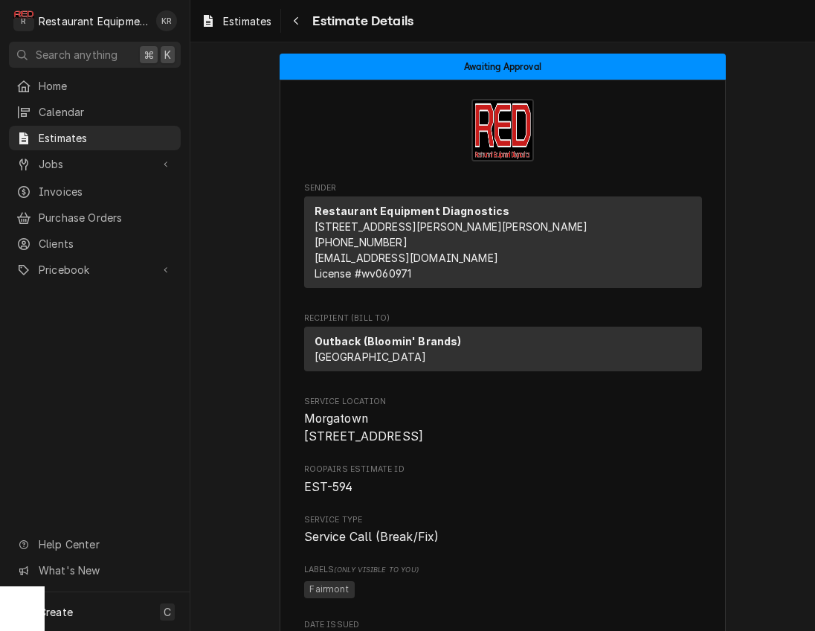
scroll to position [3, 0]
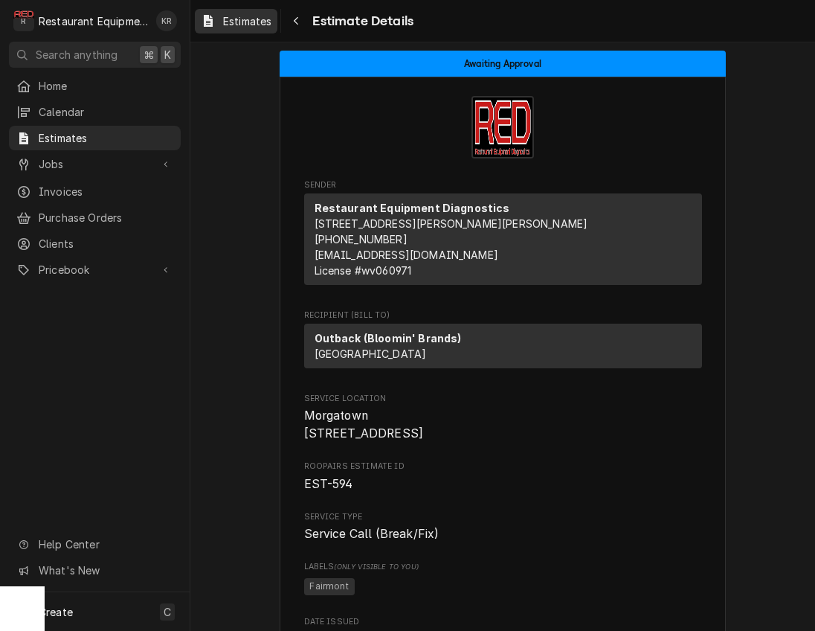
click at [237, 22] on span "Estimates" at bounding box center [247, 21] width 48 height 16
